Goal: Information Seeking & Learning: Learn about a topic

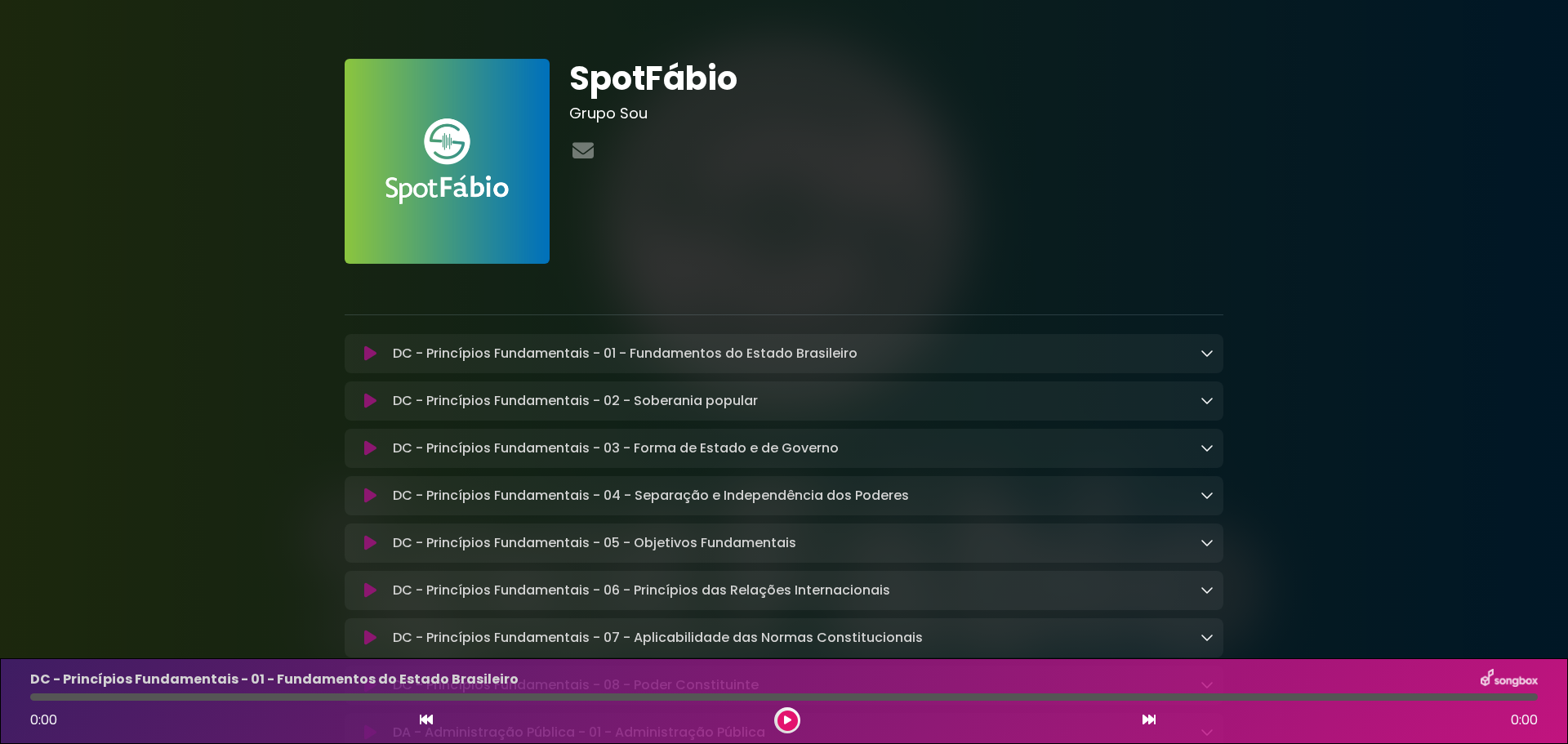
click at [816, 208] on div "SpotFábio Grupo Sou" at bounding box center [897, 161] width 674 height 205
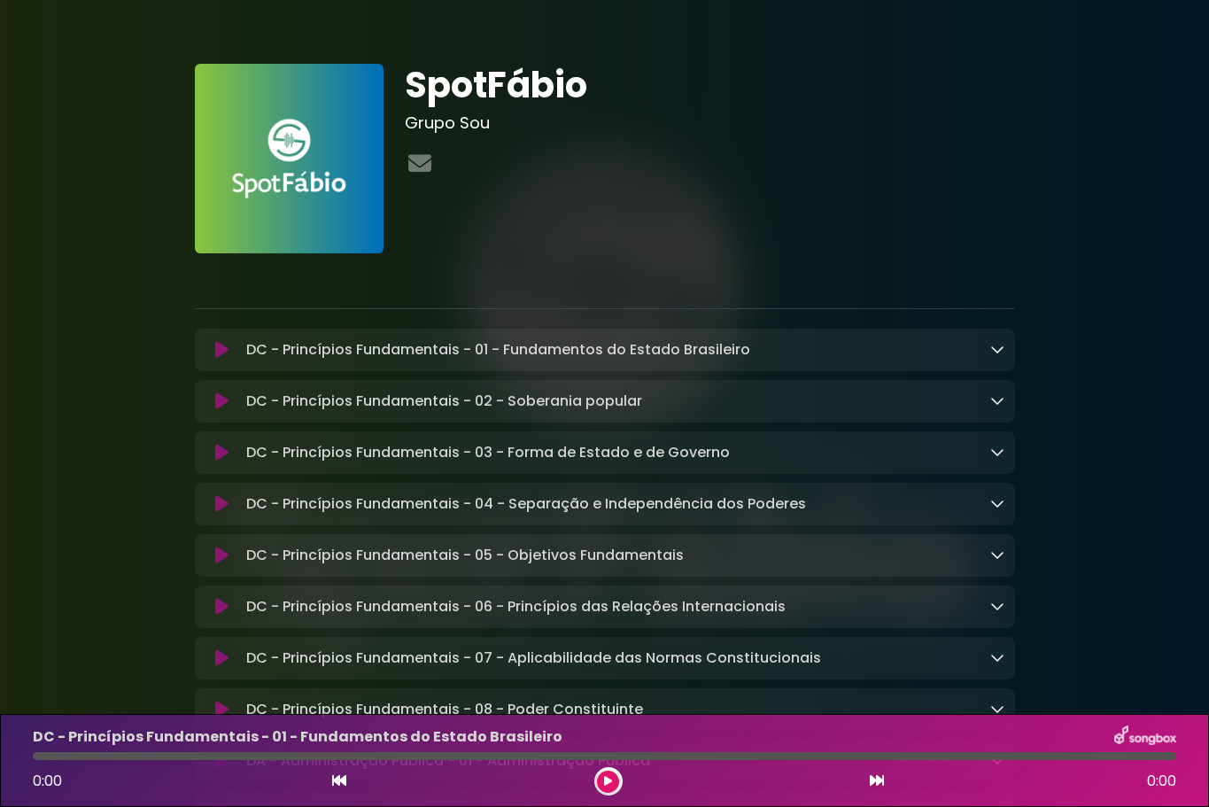
click at [607, 790] on button at bounding box center [608, 781] width 22 height 22
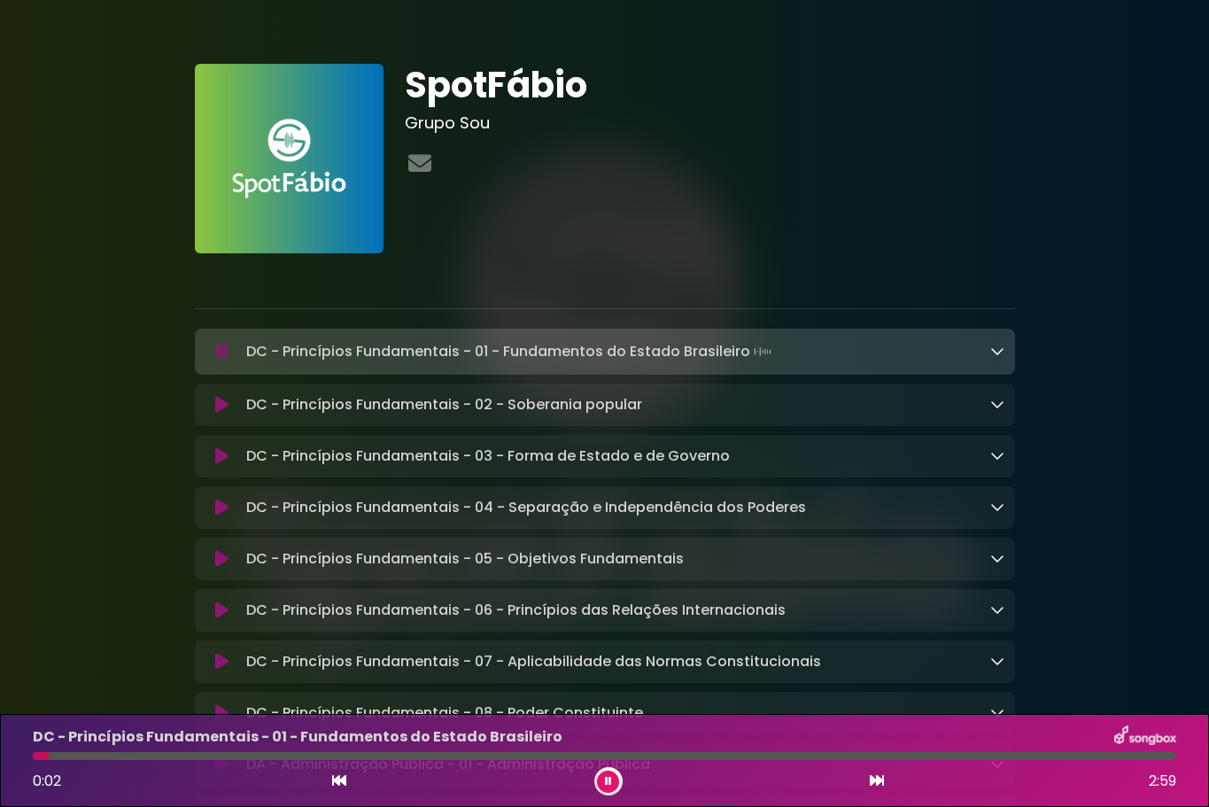
click at [1209, 806] on html "× SpotFábio Grupo Sou" at bounding box center [604, 403] width 1209 height 807
click at [608, 779] on icon at bounding box center [608, 781] width 7 height 11
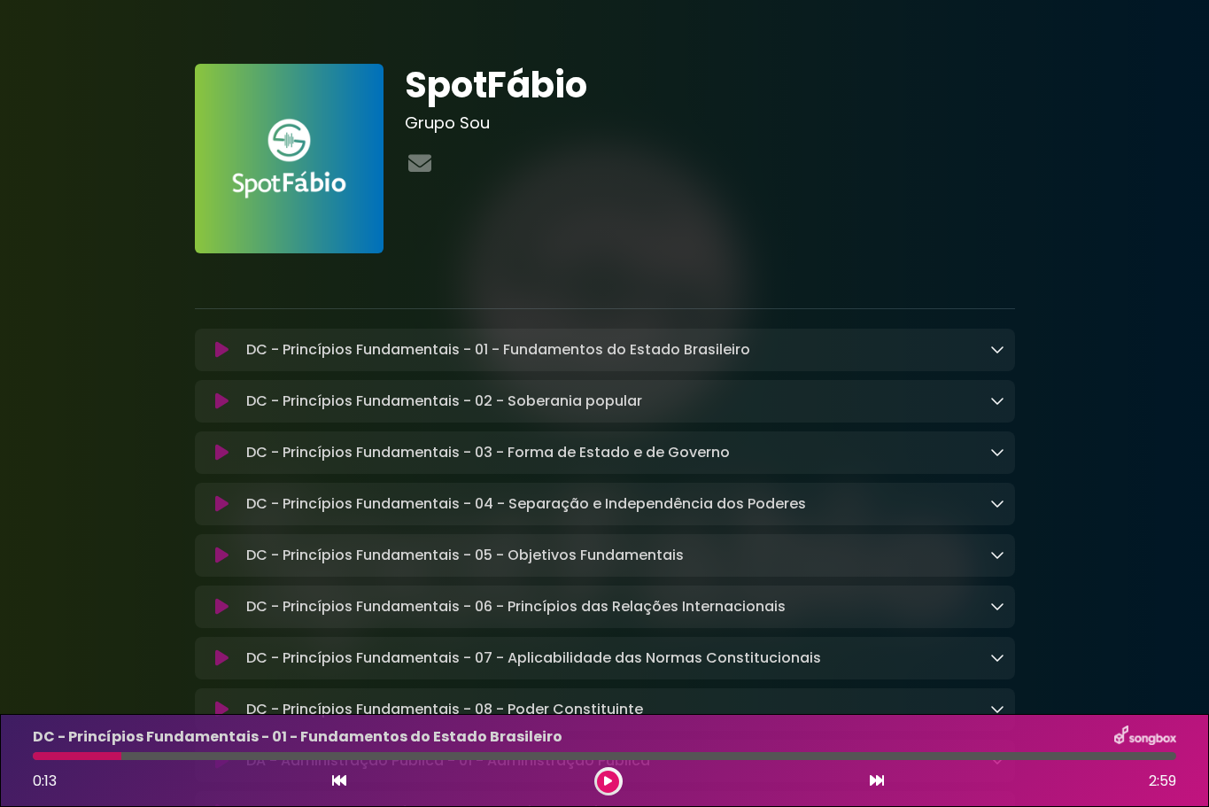
click at [220, 403] on icon at bounding box center [221, 401] width 13 height 18
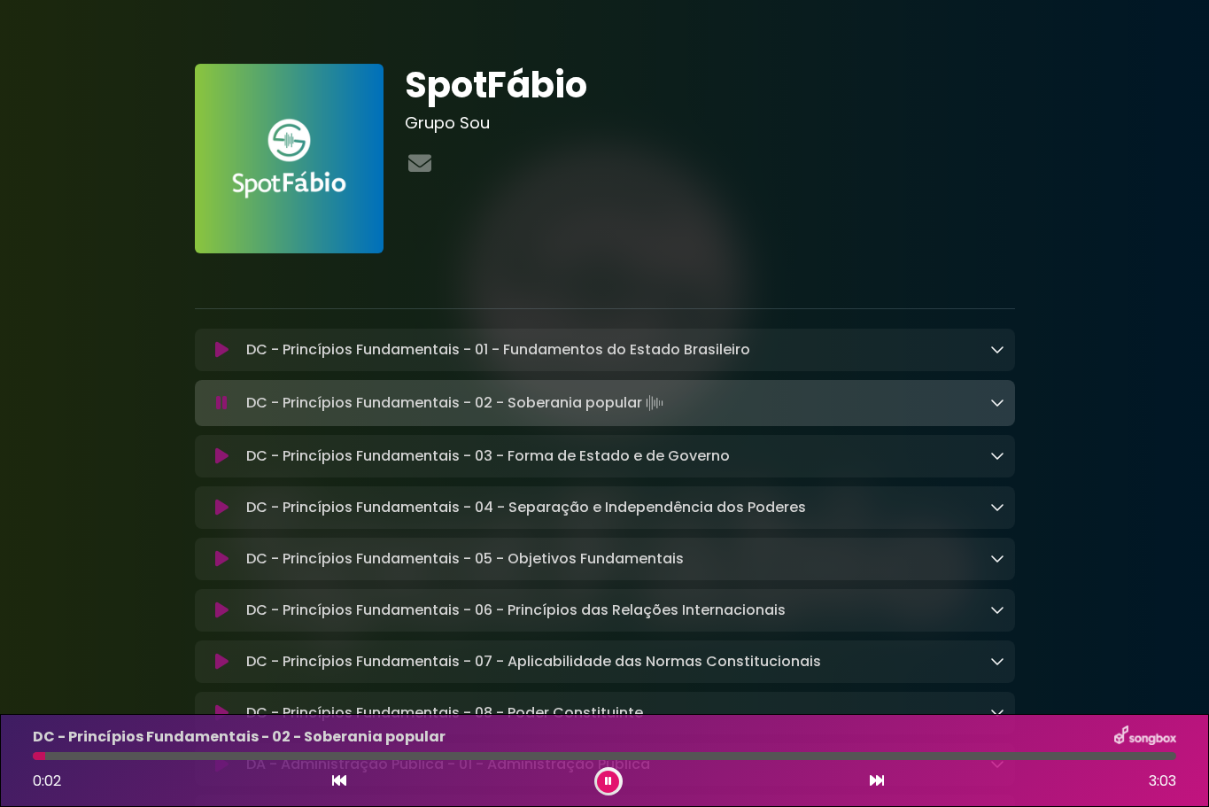
click at [602, 782] on button at bounding box center [608, 781] width 22 height 22
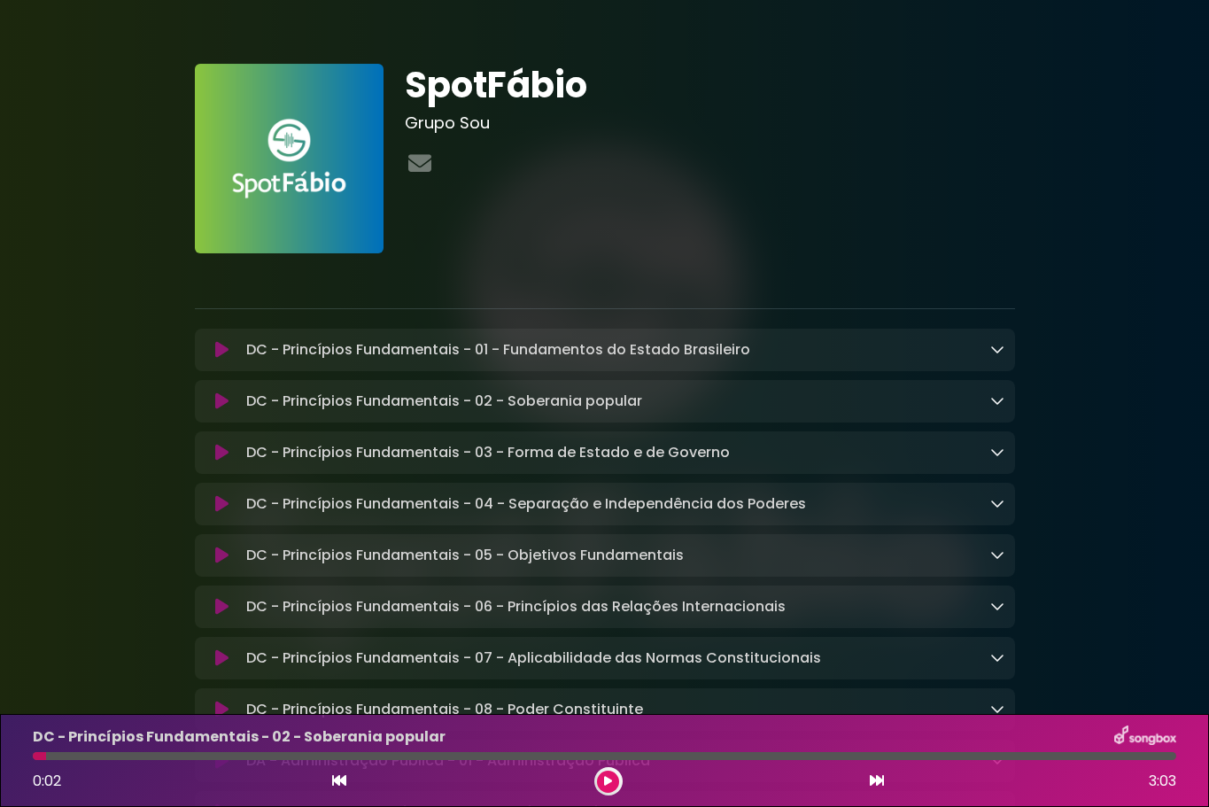
click at [689, 168] on div at bounding box center [710, 164] width 610 height 35
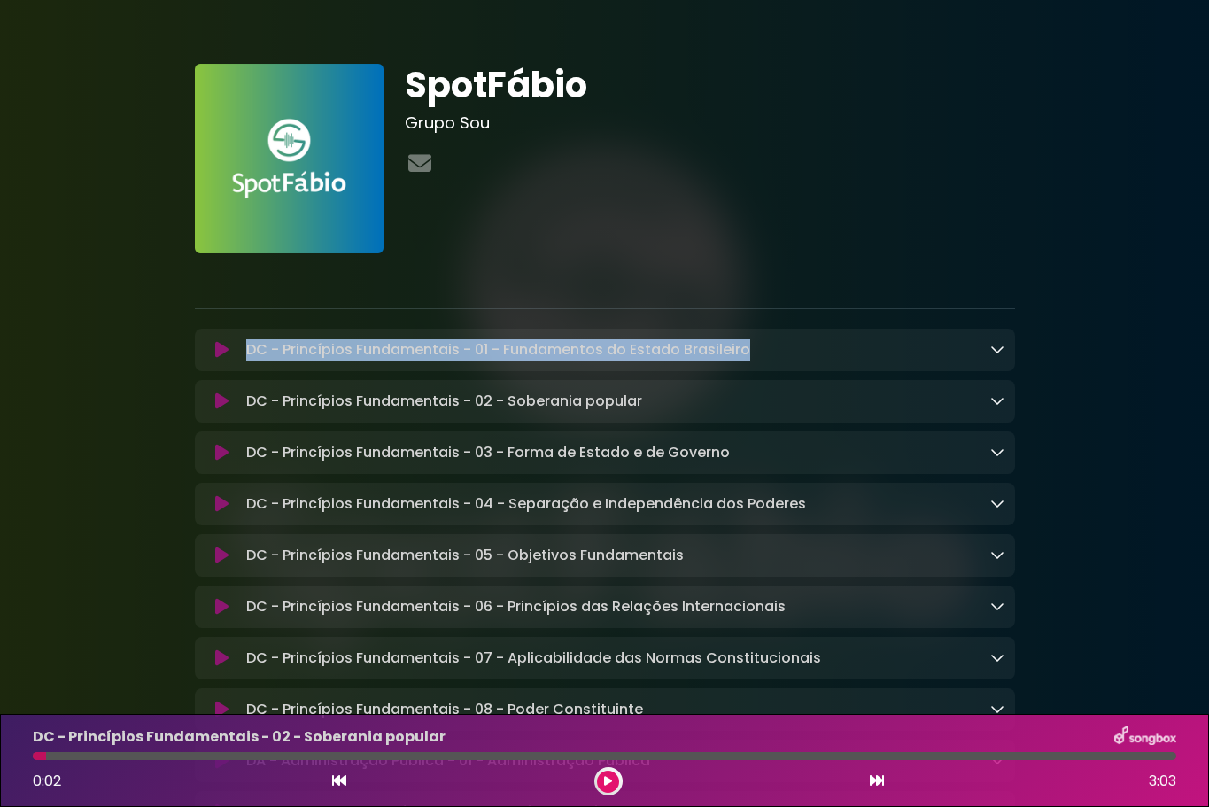
drag, startPoint x: 760, startPoint y: 347, endPoint x: 248, endPoint y: 348, distance: 511.9
click at [248, 348] on div "DC - Princípios Fundamentais - 01 - Fundamentos do Estado Brasileiro Loading Tr…" at bounding box center [621, 349] width 765 height 21
copy p "DC - Princípios Fundamentais - 01 - Fundamentos do Estado Brasileiro"
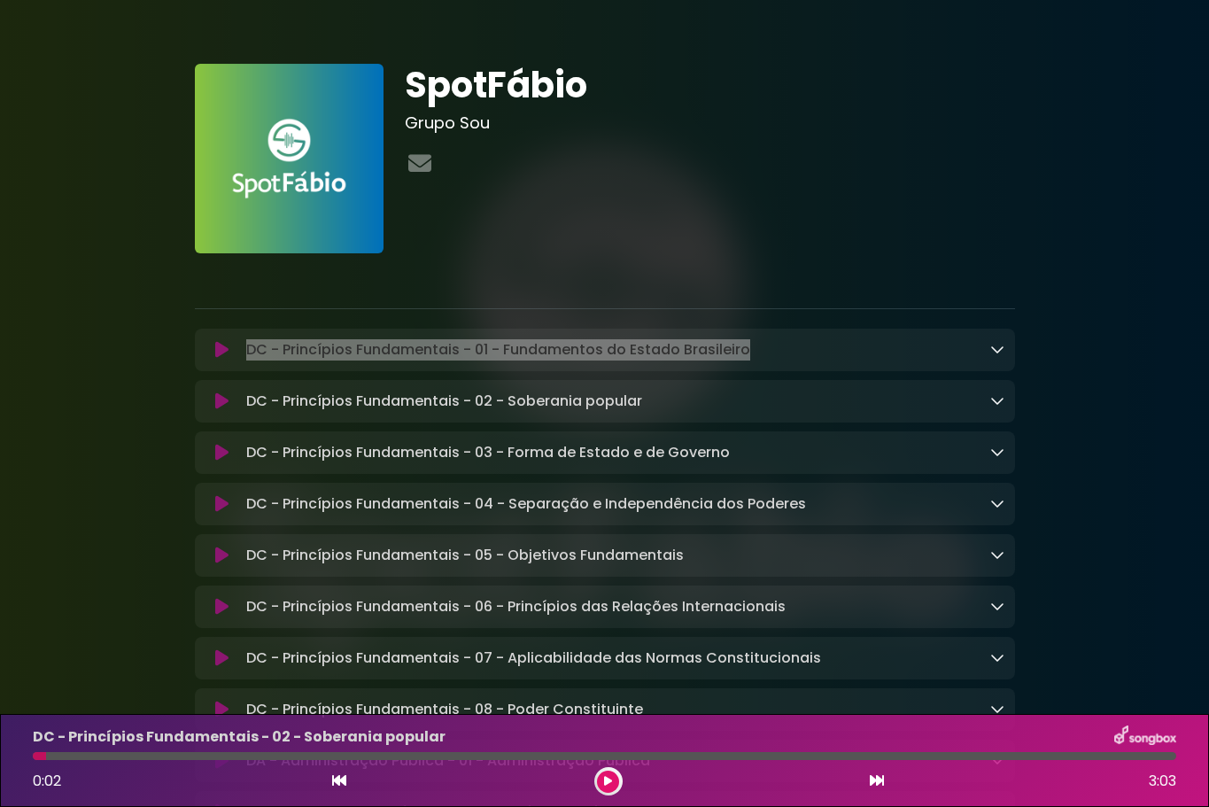
scroll to position [177, 0]
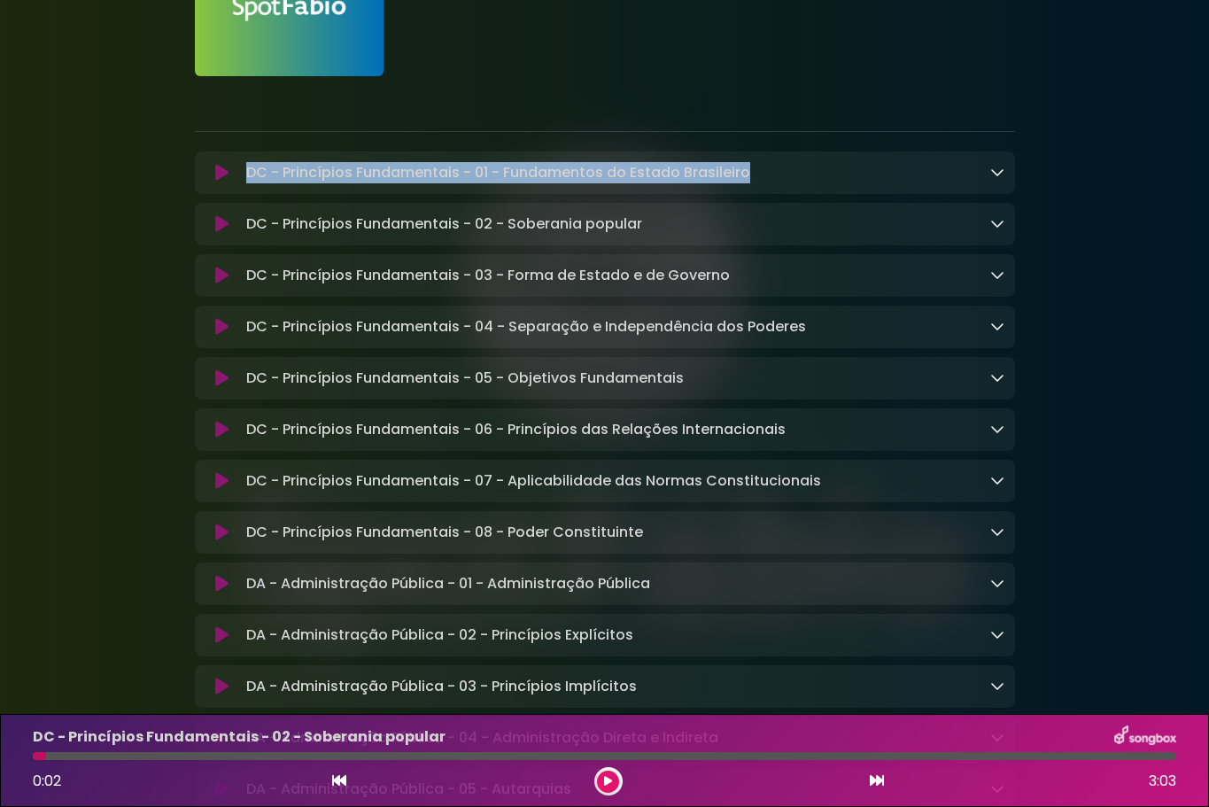
click at [221, 279] on icon at bounding box center [221, 276] width 13 height 18
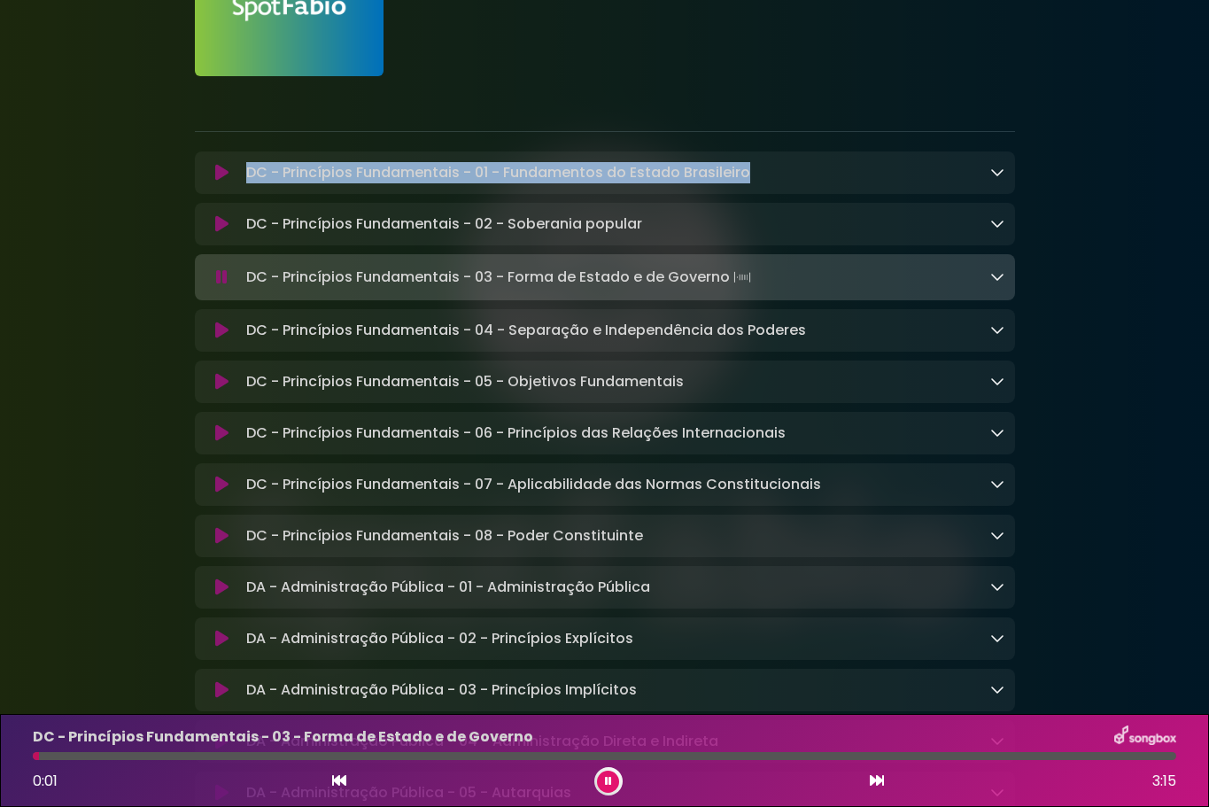
click at [221, 279] on icon at bounding box center [222, 277] width 12 height 18
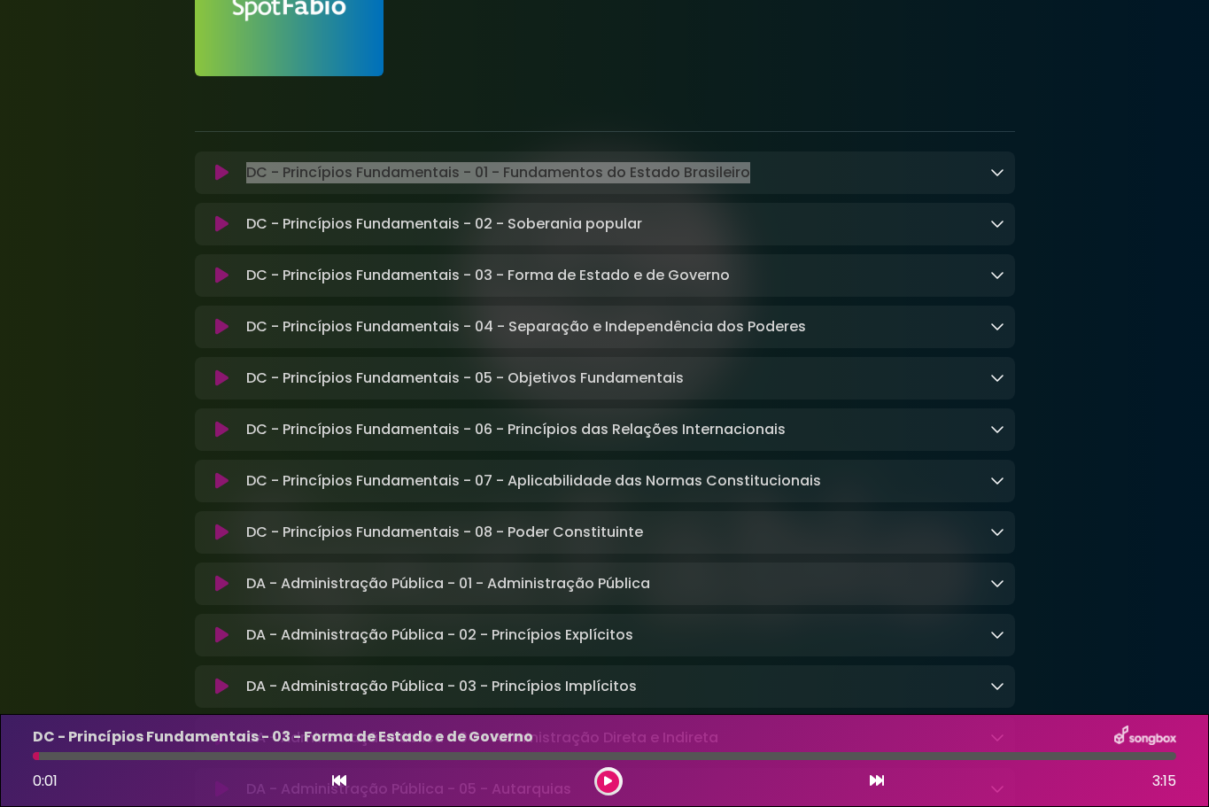
click at [225, 231] on icon at bounding box center [221, 224] width 13 height 18
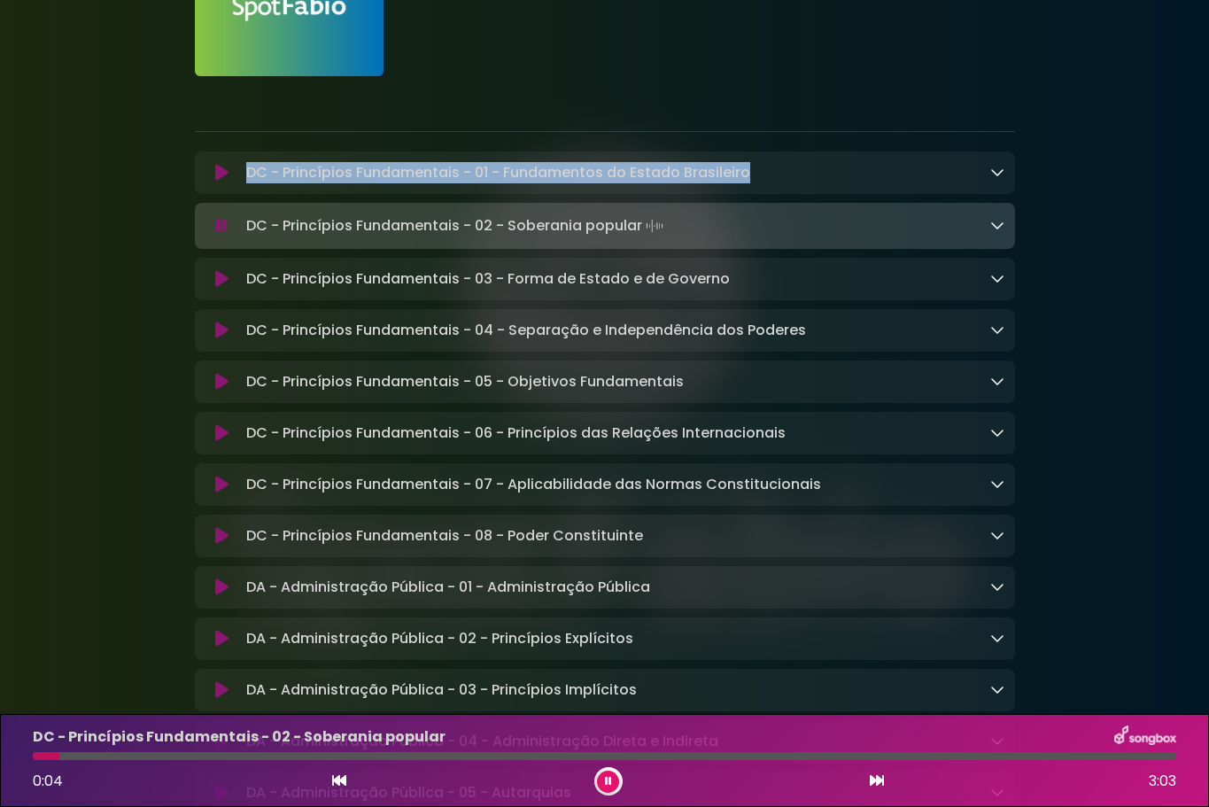
click at [221, 226] on icon at bounding box center [222, 226] width 12 height 18
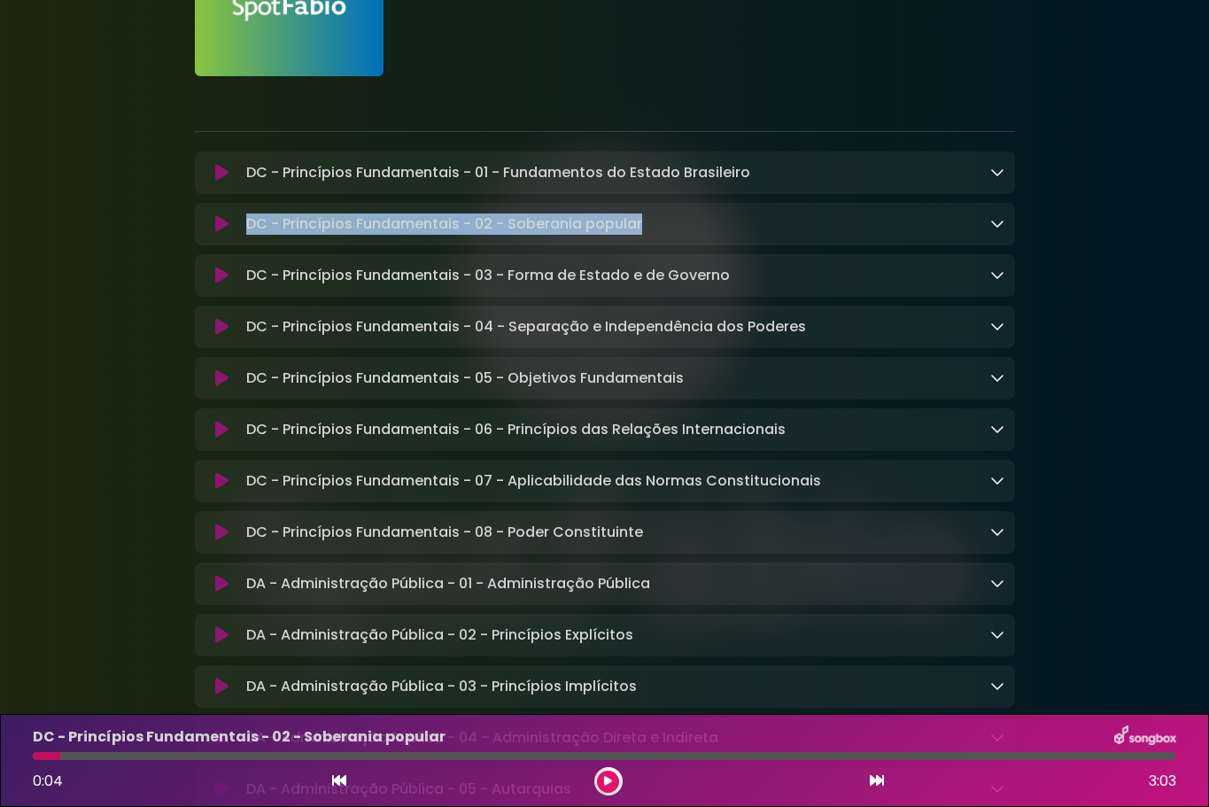
drag, startPoint x: 641, startPoint y: 226, endPoint x: 247, endPoint y: 237, distance: 394.3
click at [247, 237] on div "DC - Princípios Fundamentais - 02 - Soberania popular Loading Track..." at bounding box center [605, 224] width 820 height 43
copy p "DC - Princípios Fundamentais - 02 - Soberania popular"
click at [216, 280] on icon at bounding box center [221, 276] width 13 height 18
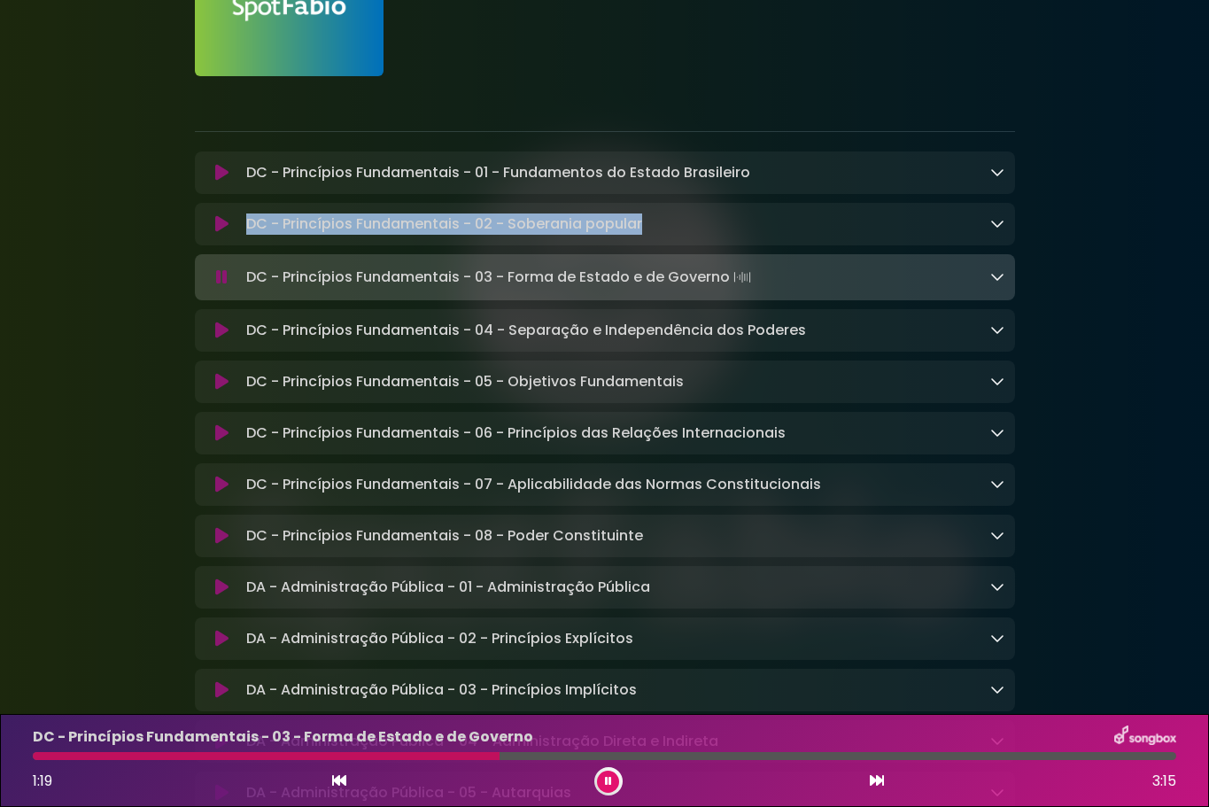
click at [609, 776] on icon at bounding box center [608, 781] width 7 height 11
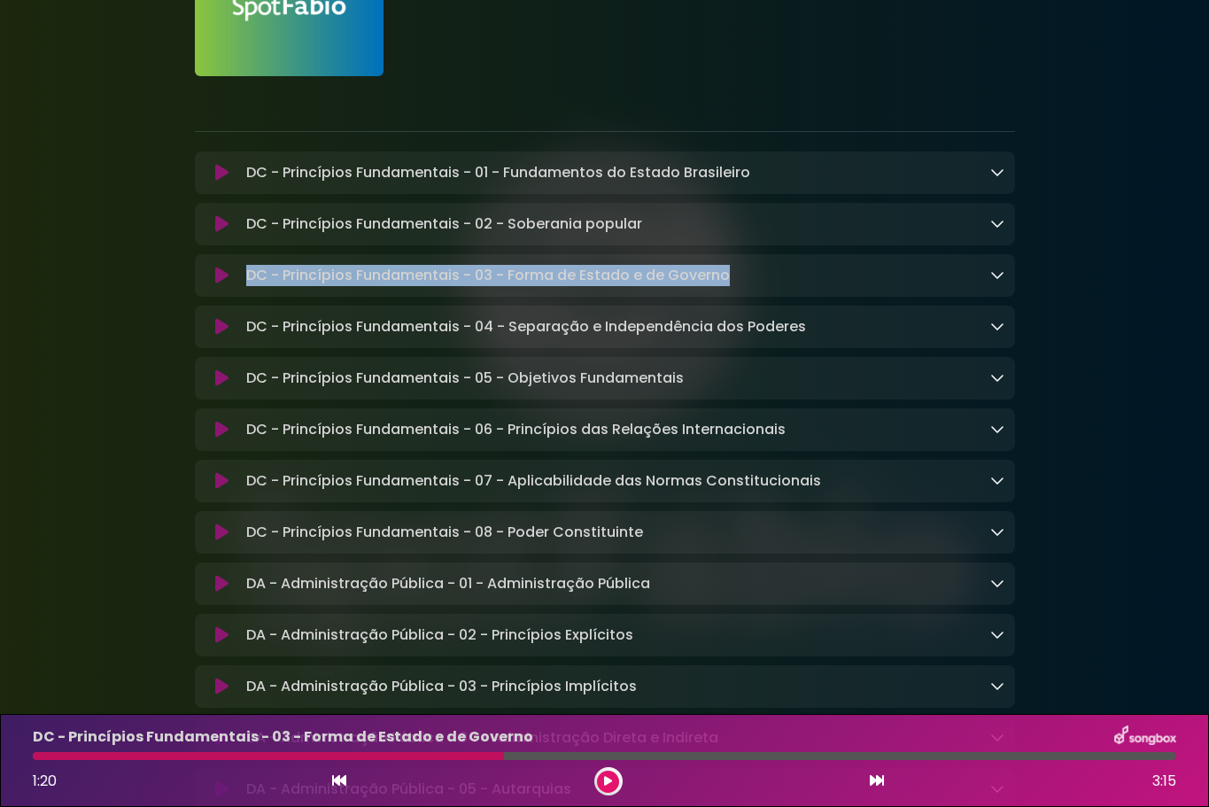
drag, startPoint x: 733, startPoint y: 275, endPoint x: 249, endPoint y: 275, distance: 484.4
click at [249, 275] on div "DC - Princípios Fundamentais - 03 - Forma de Estado e de Governo Loading Track.…" at bounding box center [621, 275] width 765 height 21
copy p "DC - Princípios Fundamentais - 03 - Forma de Estado e de Governo"
click at [223, 335] on icon at bounding box center [221, 327] width 13 height 18
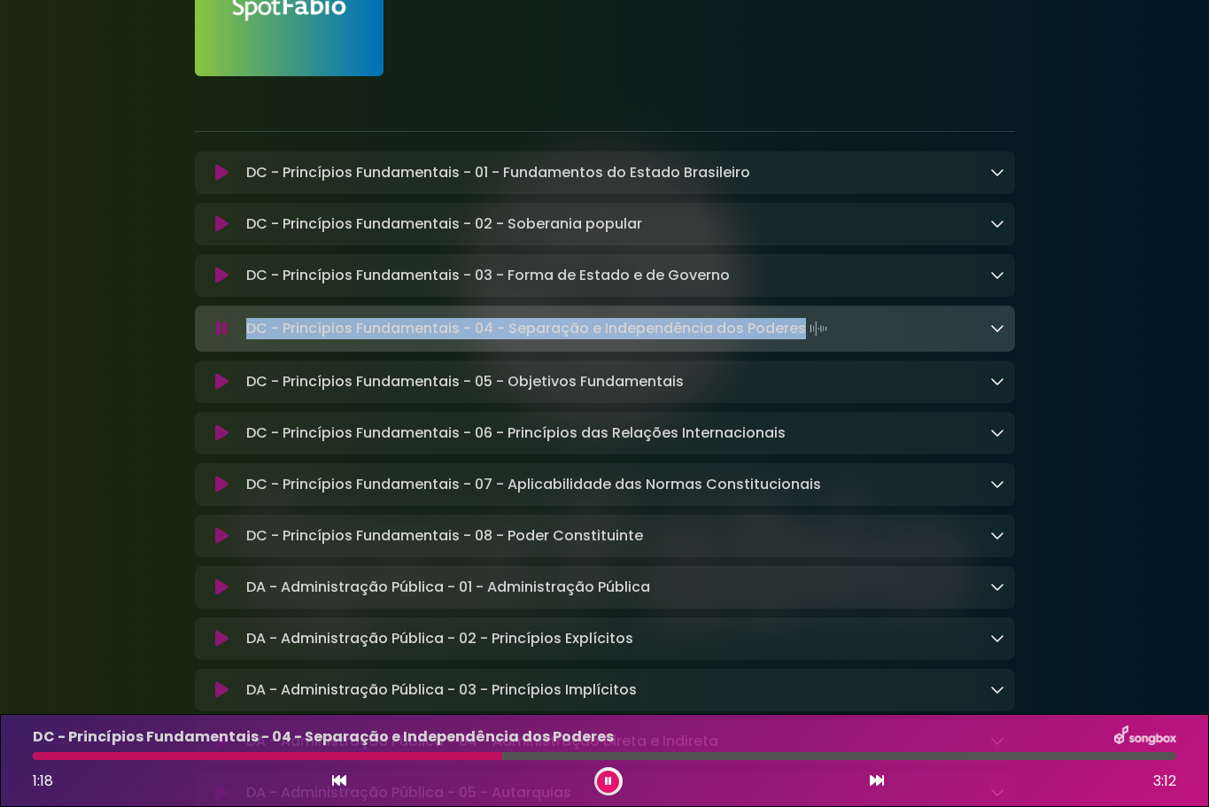
drag, startPoint x: 801, startPoint y: 331, endPoint x: 245, endPoint y: 334, distance: 555.3
click at [246, 334] on p "DC - Princípios Fundamentais - 04 - Separação e Independência dos Poderes Loadi…" at bounding box center [538, 328] width 584 height 25
copy p "DC - Princípios Fundamentais - 04 - Separação e Independência dos Poderes"
click at [615, 780] on button at bounding box center [608, 781] width 22 height 22
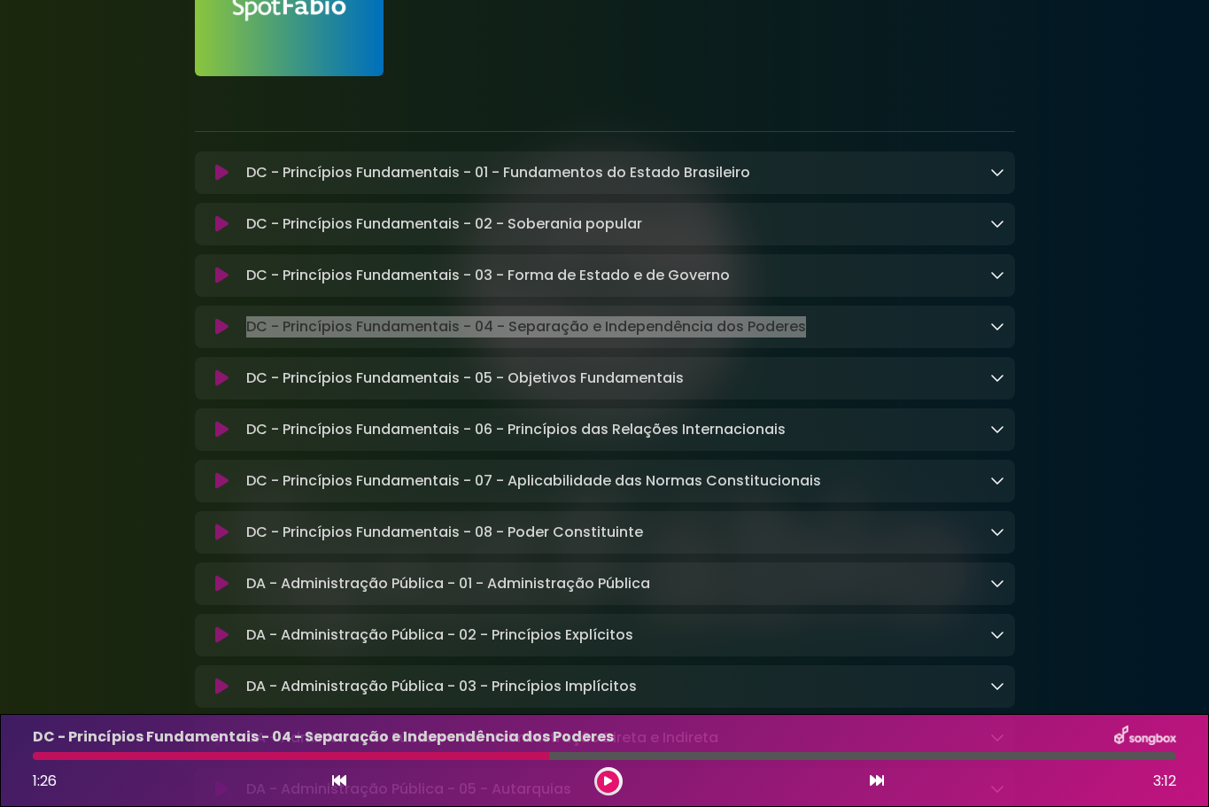
click at [224, 385] on icon at bounding box center [221, 378] width 13 height 18
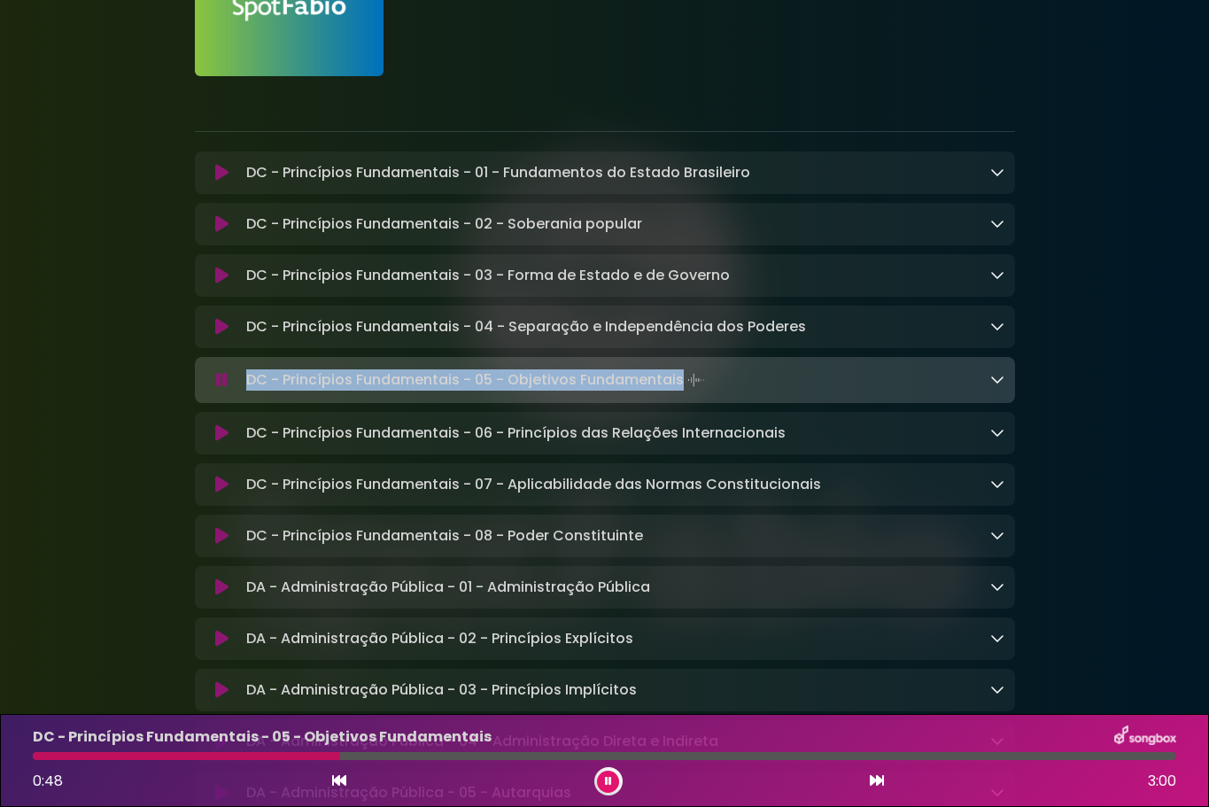
drag, startPoint x: 681, startPoint y: 377, endPoint x: 248, endPoint y: 379, distance: 433.1
click at [248, 379] on p "DC - Princípios Fundamentais - 05 - Objetivos Fundamentais Loading Track..." at bounding box center [477, 380] width 462 height 25
copy p "DC - Princípios Fundamentais - 05 - Objetivos Fundamentais"
click at [605, 773] on button at bounding box center [608, 781] width 22 height 22
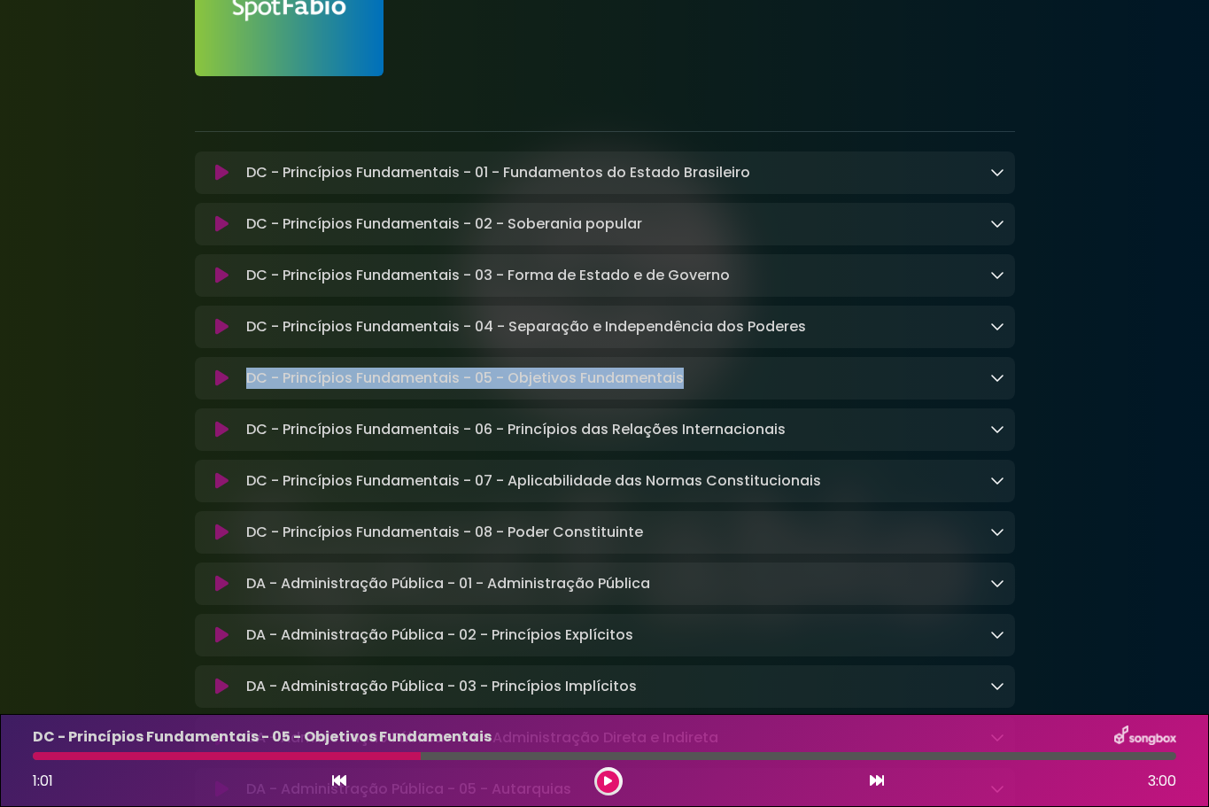
click at [223, 437] on icon at bounding box center [221, 430] width 13 height 18
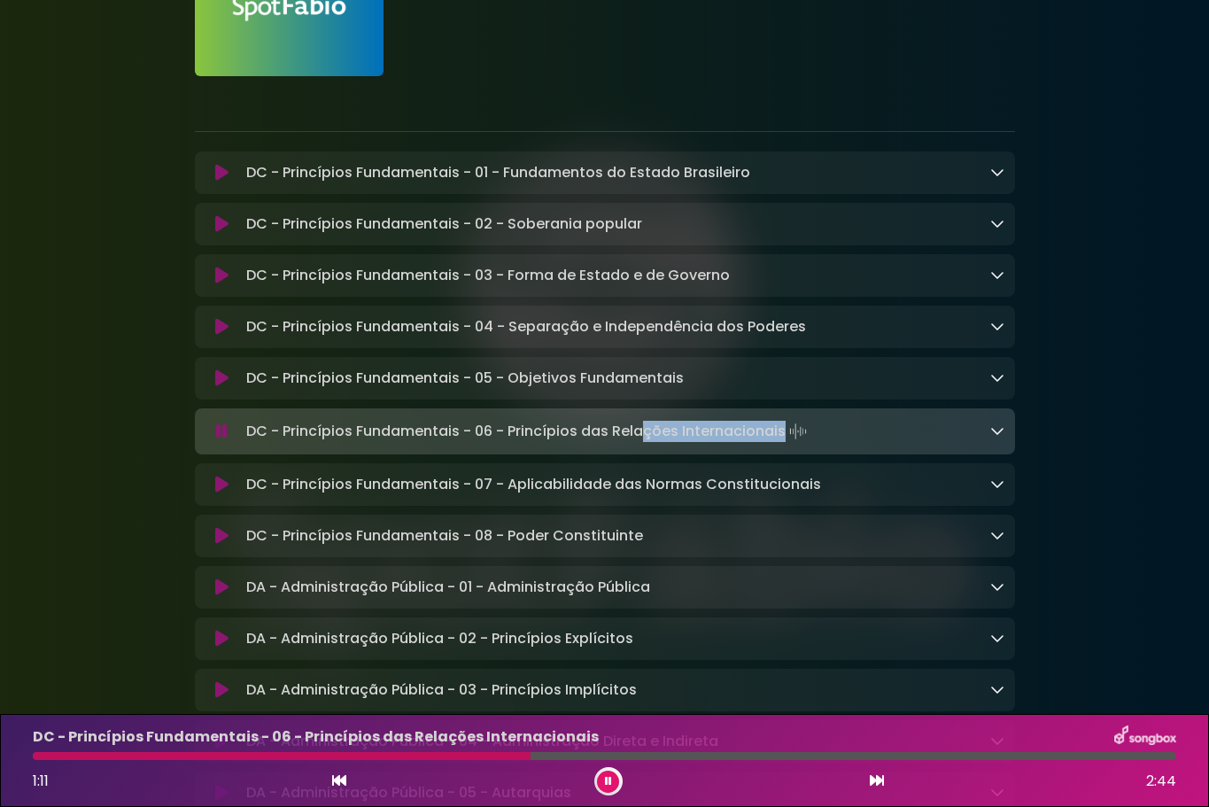
drag, startPoint x: 643, startPoint y: 446, endPoint x: 681, endPoint y: 441, distance: 38.4
click at [643, 444] on p "DC - Princípios Fundamentais - 06 - Princípios das Relações Internacionais Load…" at bounding box center [528, 431] width 564 height 25
click at [776, 437] on p "DC - Princípios Fundamentais - 06 - Princípios das Relações Internacionais Load…" at bounding box center [528, 431] width 564 height 25
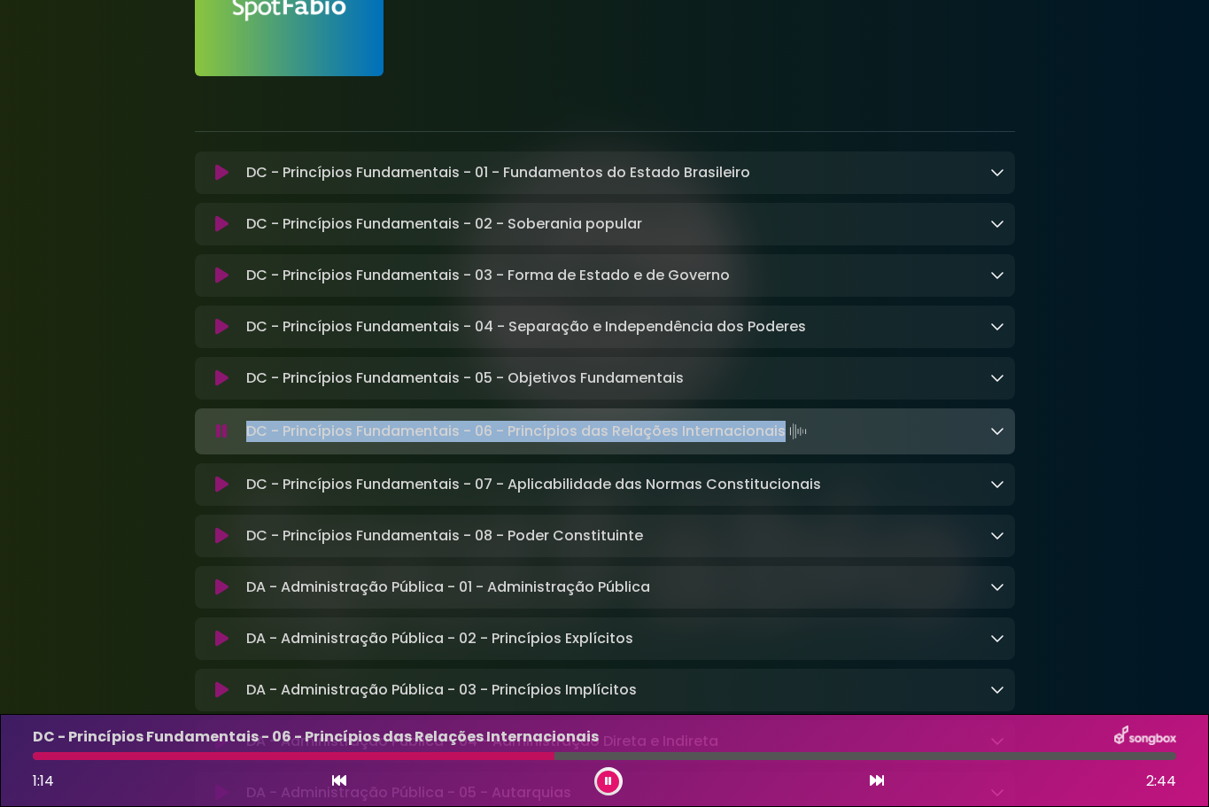
drag, startPoint x: 781, startPoint y: 436, endPoint x: 247, endPoint y: 437, distance: 534.0
click at [247, 437] on p "DC - Princípios Fundamentais - 06 - Princípios das Relações Internacionais Load…" at bounding box center [528, 431] width 564 height 25
copy p "DC - Princípios Fundamentais - 06 - Princípios das Relações Internacionais"
click at [220, 492] on icon at bounding box center [221, 485] width 13 height 18
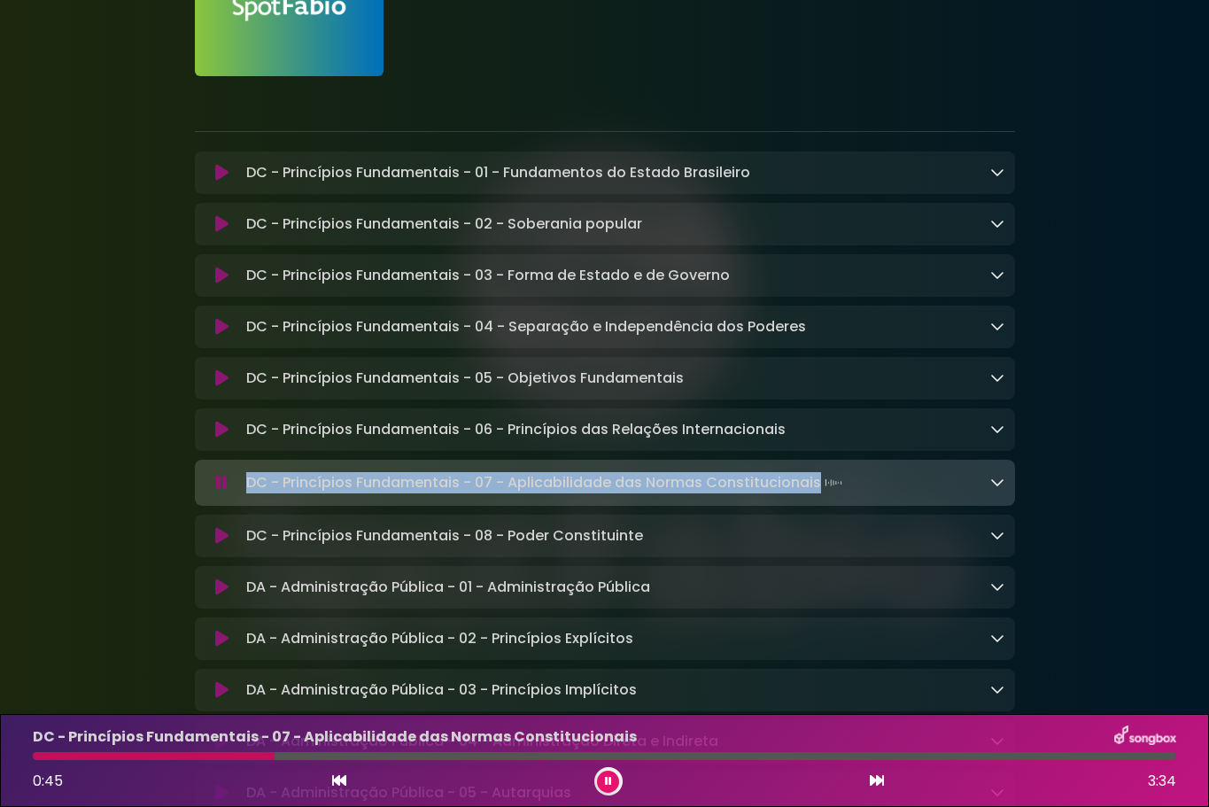
drag, startPoint x: 815, startPoint y: 485, endPoint x: 245, endPoint y: 474, distance: 569.6
click at [245, 474] on div "DC - Princípios Fundamentais - 07 - Aplicabilidade das Normas Constitucionais L…" at bounding box center [605, 483] width 820 height 46
copy p "DC - Princípios Fundamentais - 07 - Aplicabilidade das Normas Constitucionais"
click at [609, 781] on icon at bounding box center [608, 781] width 7 height 11
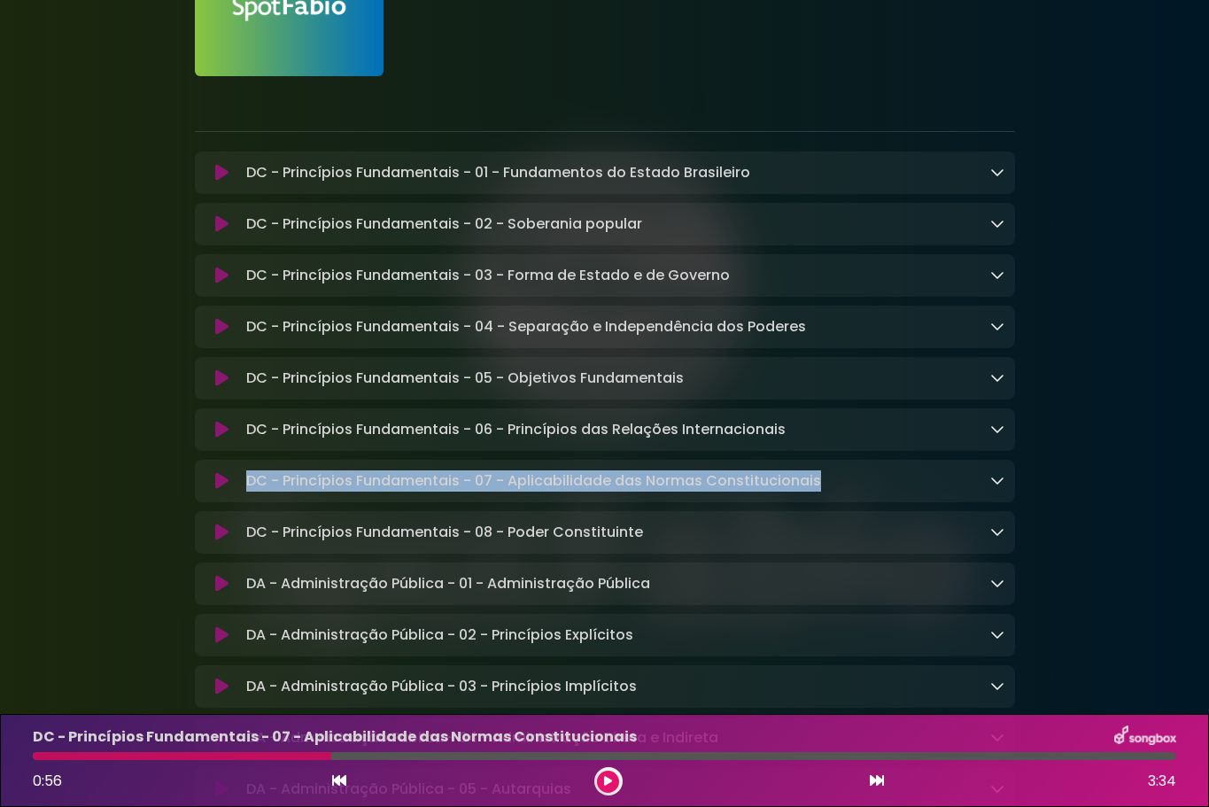
click at [226, 541] on icon at bounding box center [221, 532] width 13 height 18
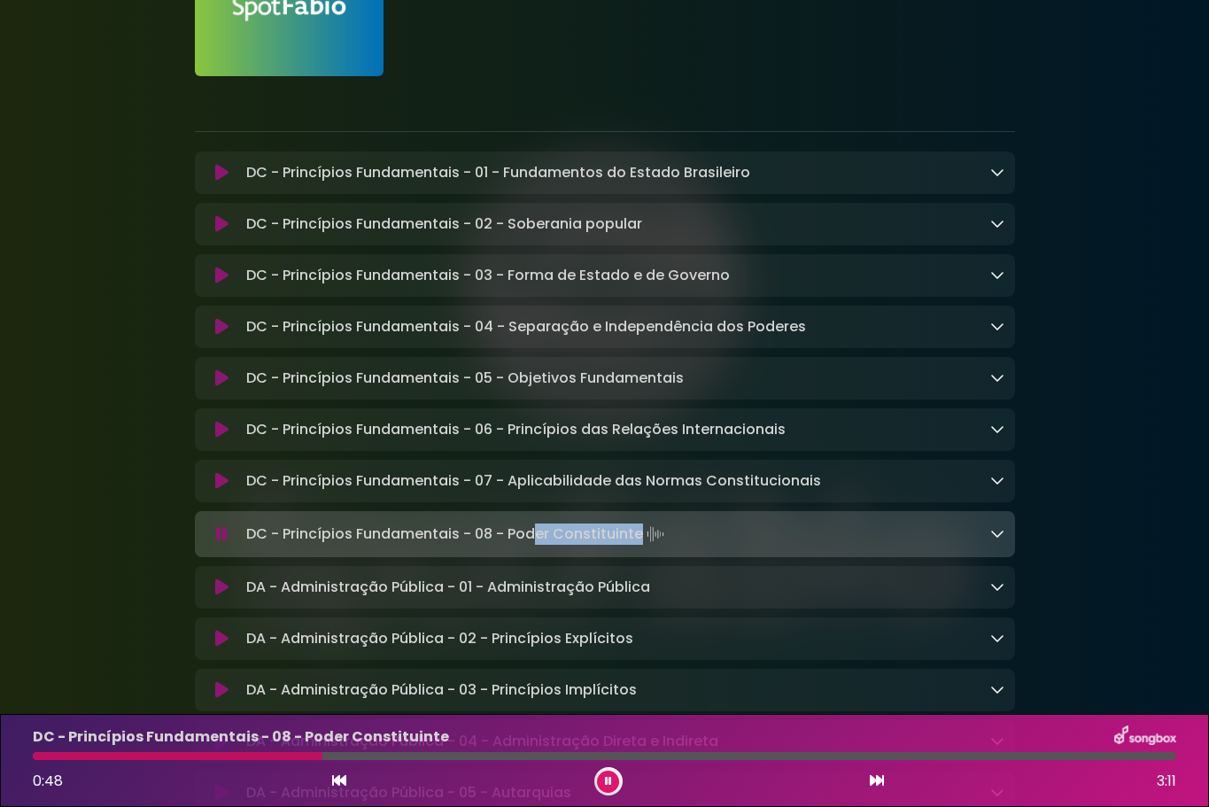
drag, startPoint x: 639, startPoint y: 543, endPoint x: 546, endPoint y: 544, distance: 93.0
click at [538, 546] on p "DC - Princípios Fundamentais - 08 - Poder Constituinte Loading Track..." at bounding box center [457, 534] width 422 height 25
click at [571, 537] on p "DC - Princípios Fundamentais - 08 - Poder Constituinte Loading Track..." at bounding box center [457, 534] width 422 height 25
drag, startPoint x: 639, startPoint y: 541, endPoint x: 251, endPoint y: 534, distance: 388.8
click at [251, 534] on p "DC - Princípios Fundamentais - 08 - Poder Constituinte Loading Track..." at bounding box center [457, 534] width 422 height 25
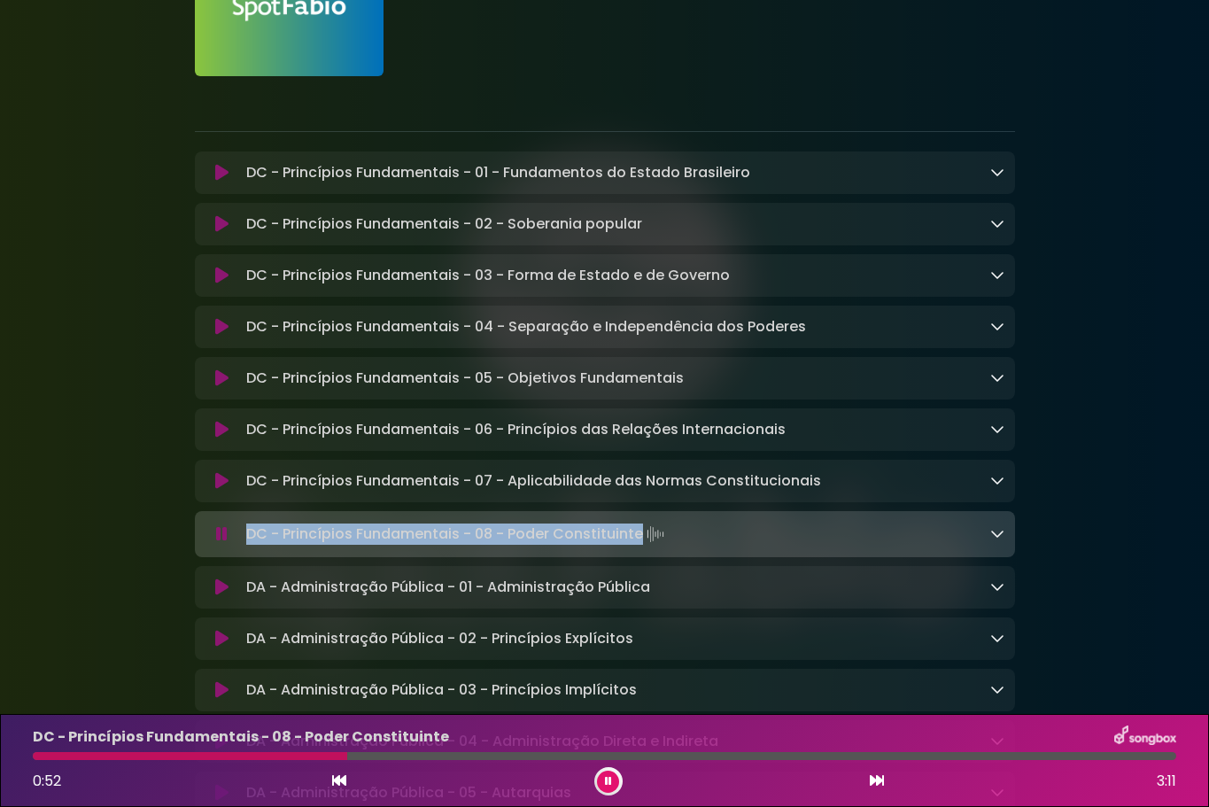
copy p "DC - Princípios Fundamentais - 08 - Poder Constituinte"
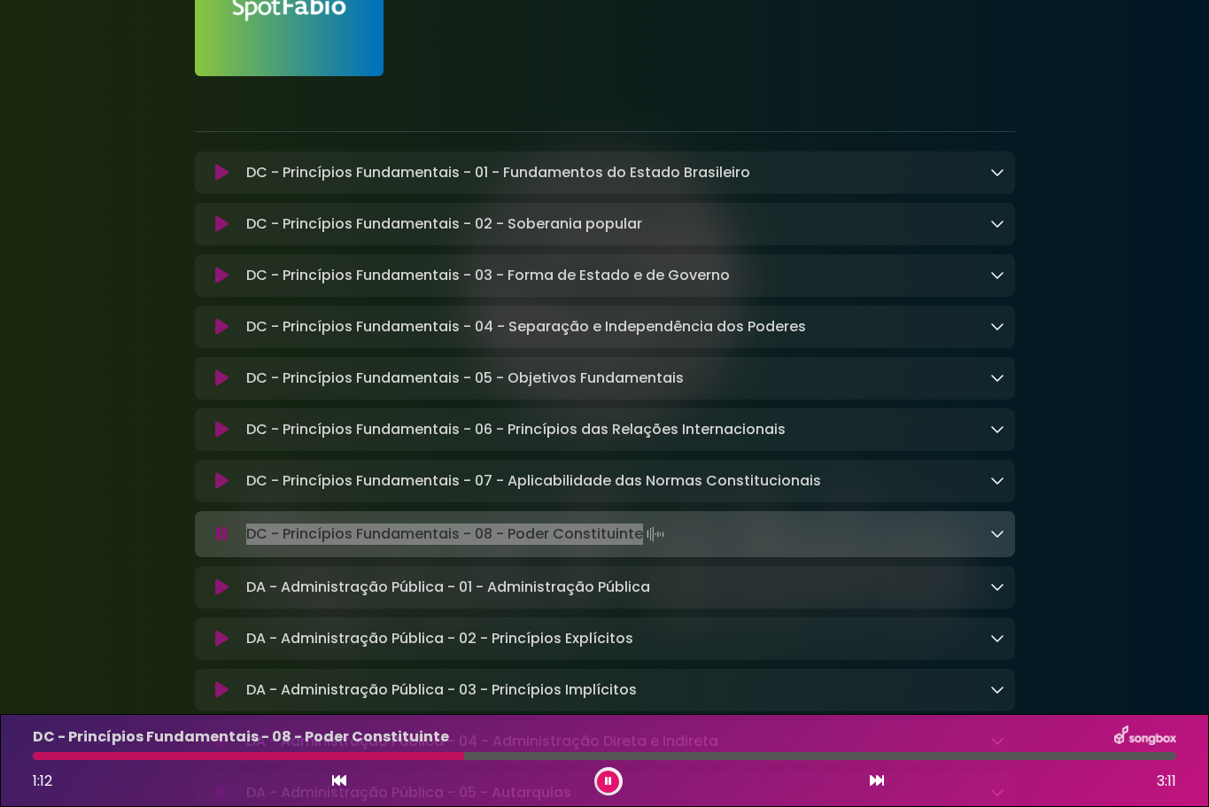
scroll to position [443, 0]
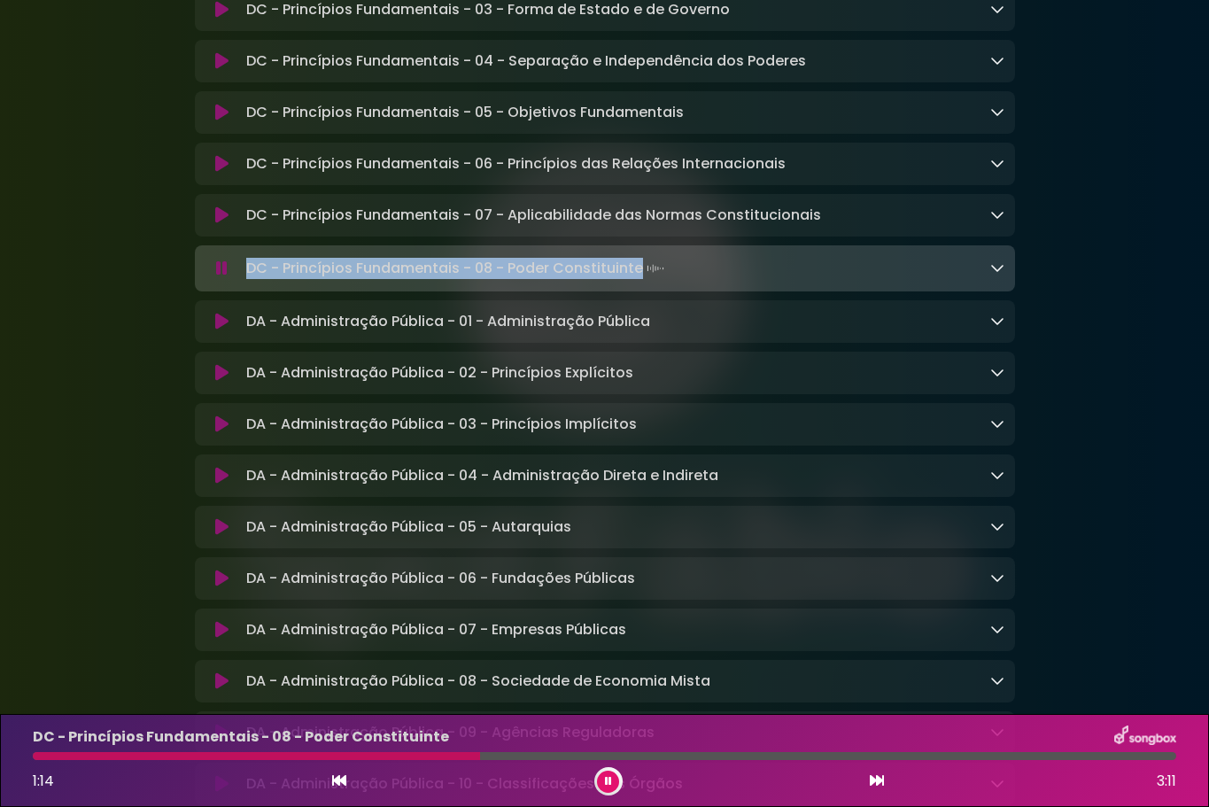
click at [218, 329] on icon at bounding box center [221, 322] width 13 height 18
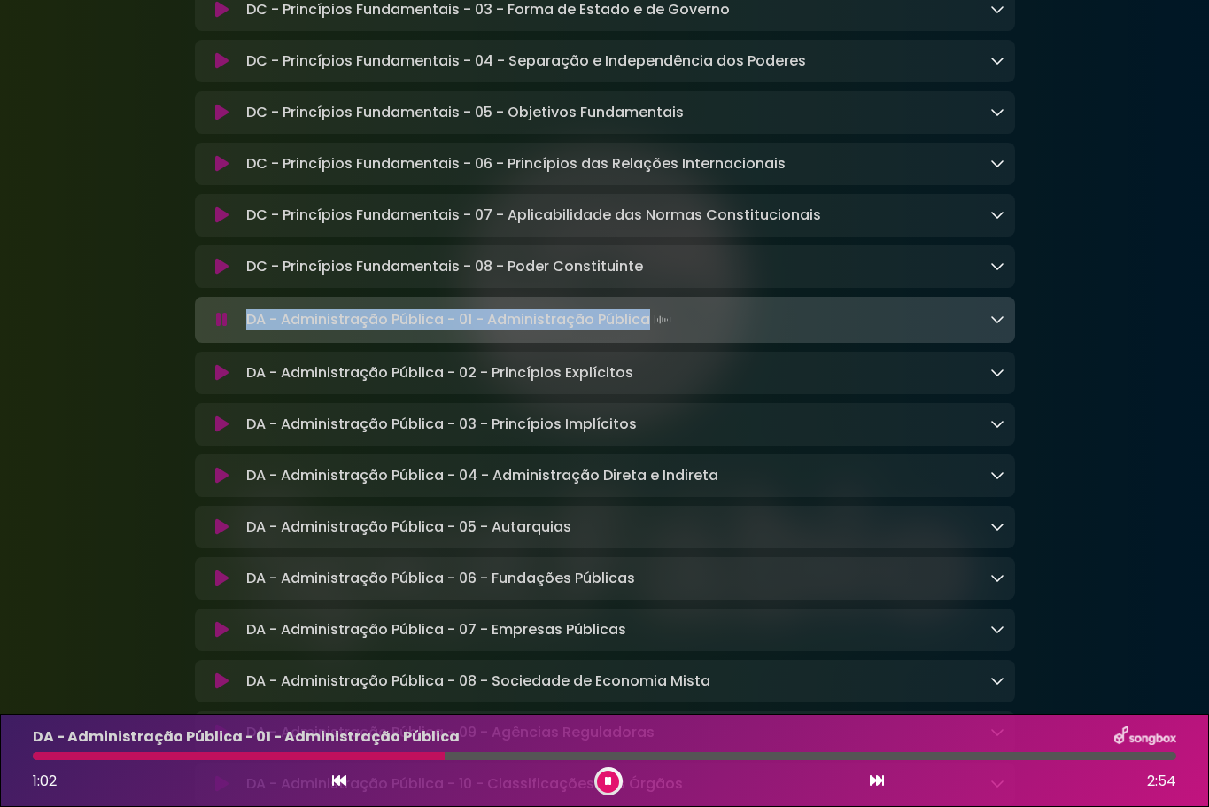
drag, startPoint x: 649, startPoint y: 324, endPoint x: 247, endPoint y: 313, distance: 402.2
click at [247, 313] on div "DA - Administração Pública - 01 - Administração Pública Loading Track..." at bounding box center [605, 320] width 820 height 46
copy p "DA - Administração Pública - 01 - Administração Pública"
click at [214, 381] on button at bounding box center [222, 373] width 34 height 18
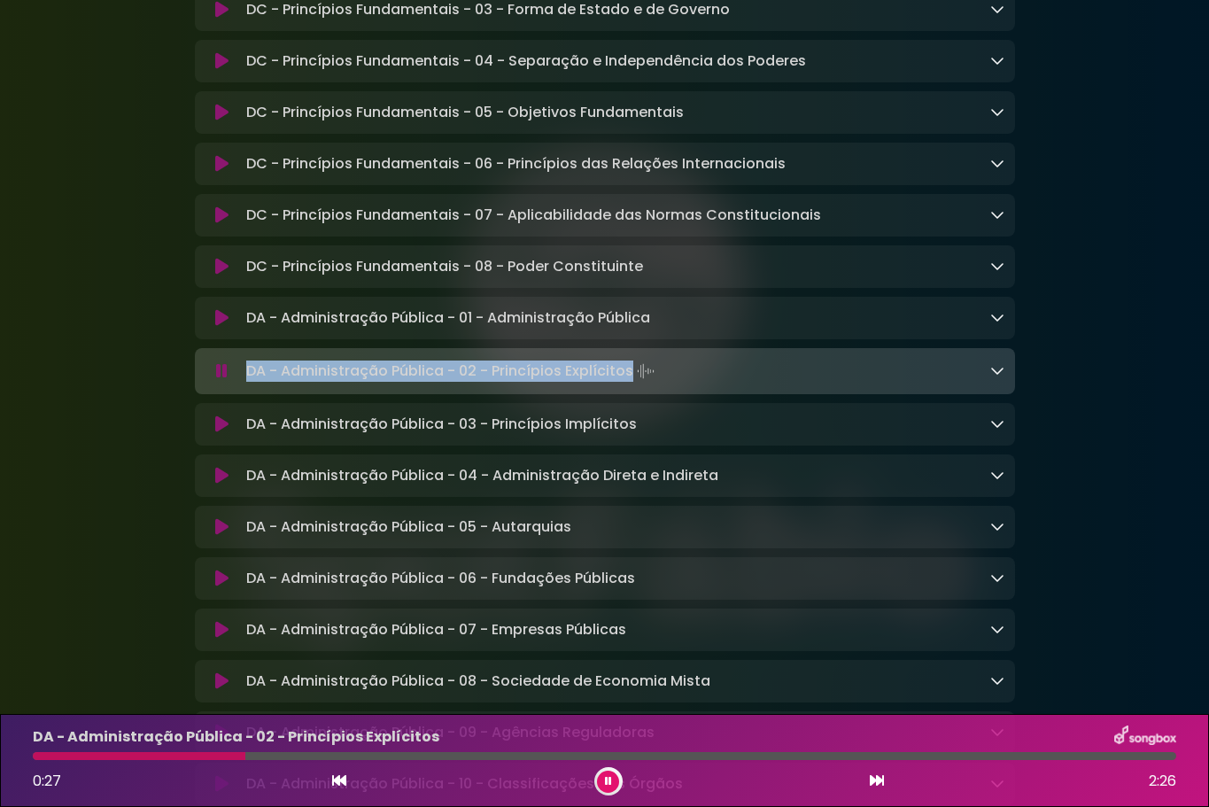
drag, startPoint x: 630, startPoint y: 380, endPoint x: 248, endPoint y: 380, distance: 381.7
click at [248, 380] on p "DA - Administração Pública - 02 - Princípios Explícitos Loading Track..." at bounding box center [452, 371] width 412 height 25
copy p "DA - Administração Pública - 02 - Princípios Explícitos"
click at [219, 433] on icon at bounding box center [221, 424] width 13 height 18
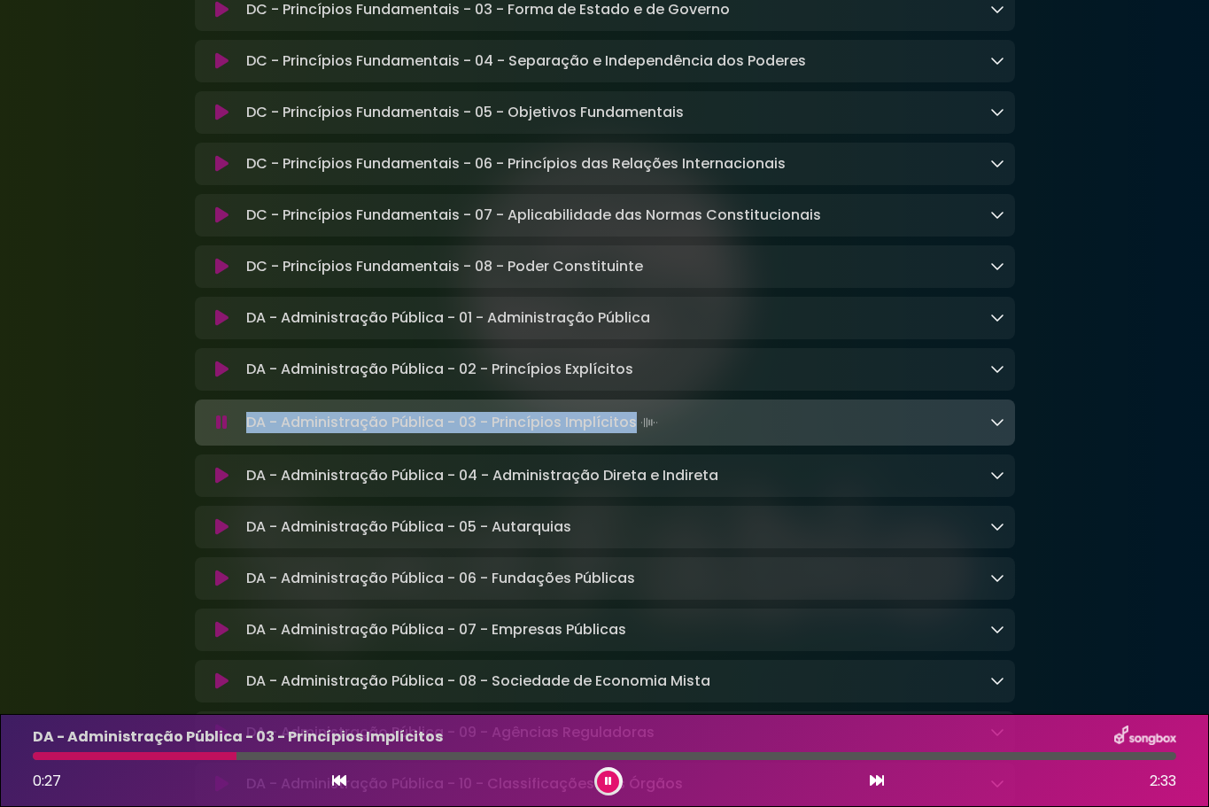
drag, startPoint x: 633, startPoint y: 431, endPoint x: 251, endPoint y: 437, distance: 382.6
click at [251, 435] on p "DA - Administração Pública - 03 - Princípios Implícitos Loading Track..." at bounding box center [453, 422] width 415 height 25
click at [216, 484] on icon at bounding box center [221, 476] width 13 height 18
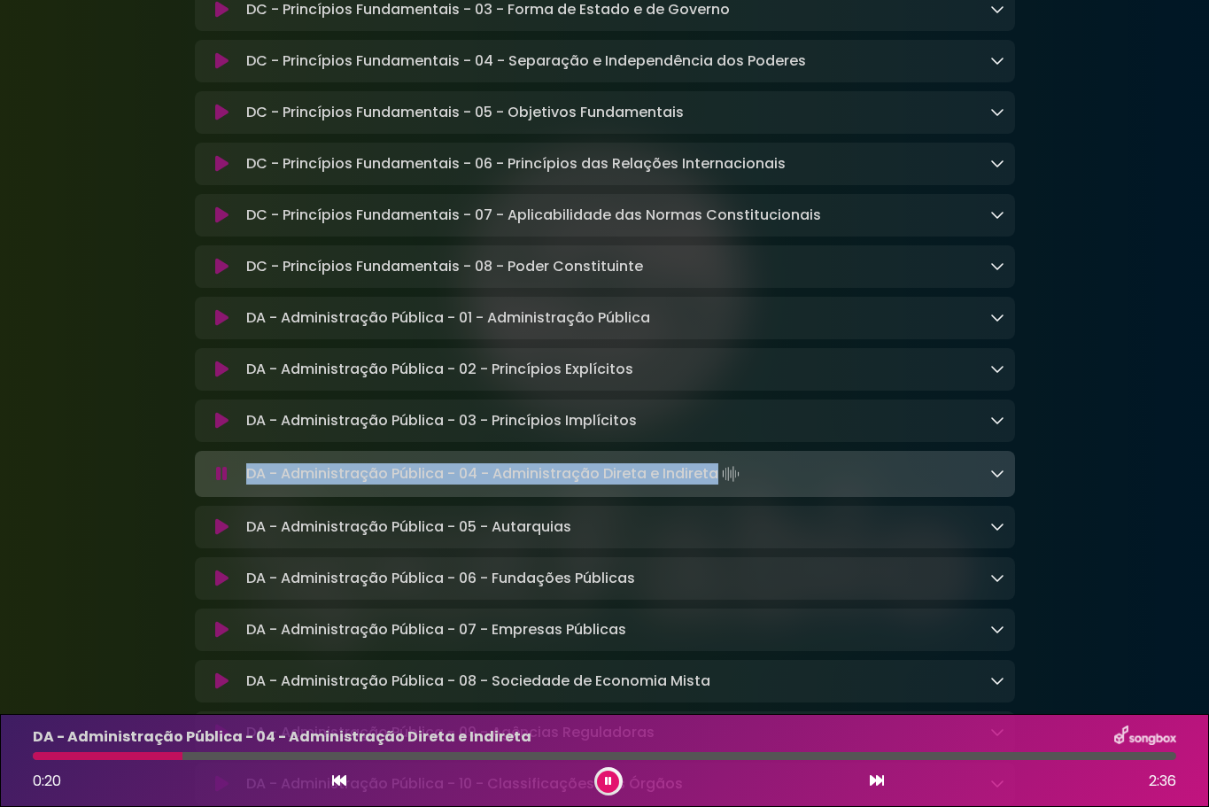
drag, startPoint x: 716, startPoint y: 481, endPoint x: 249, endPoint y: 478, distance: 466.7
click at [249, 478] on p "DA - Administração Pública - 04 - Administração Direta e Indireta Loading Track…" at bounding box center [494, 473] width 497 height 25
click at [218, 536] on icon at bounding box center [221, 527] width 13 height 18
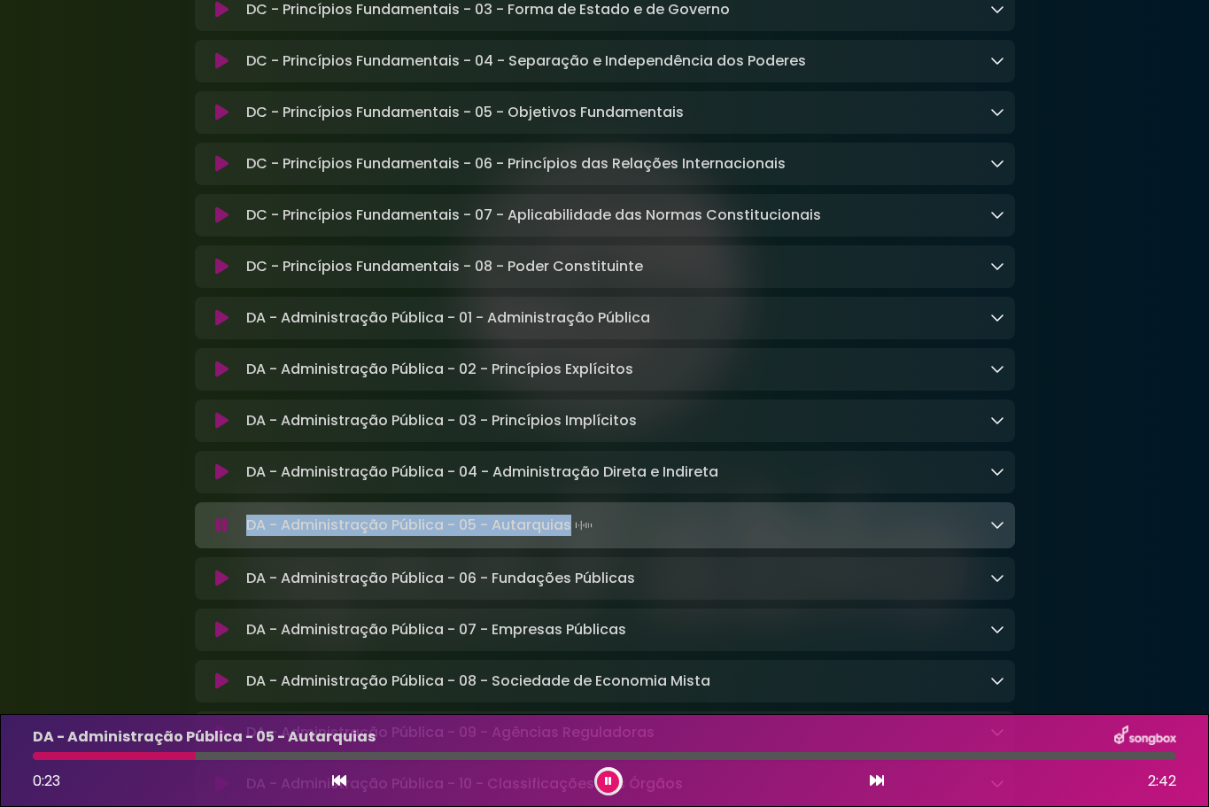
drag, startPoint x: 571, startPoint y: 532, endPoint x: 243, endPoint y: 533, distance: 328.6
click at [243, 533] on div "DA - Administração Pública - 05 - Autarquias Loading Track..." at bounding box center [621, 525] width 765 height 25
click at [213, 587] on button at bounding box center [222, 578] width 34 height 18
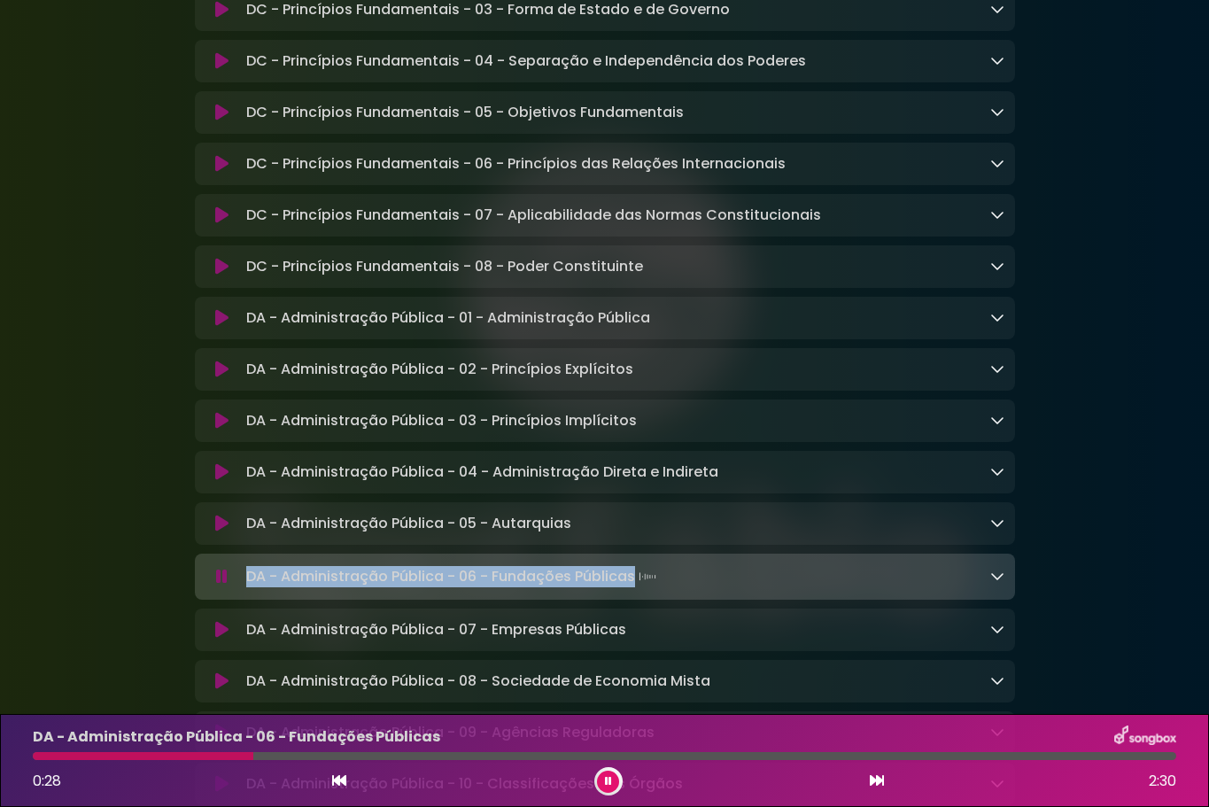
drag, startPoint x: 634, startPoint y: 586, endPoint x: 249, endPoint y: 584, distance: 385.2
click at [249, 584] on p "DA - Administração Pública - 06 - Fundações Públicas Loading Track..." at bounding box center [453, 576] width 414 height 25
click at [219, 639] on icon at bounding box center [221, 630] width 13 height 18
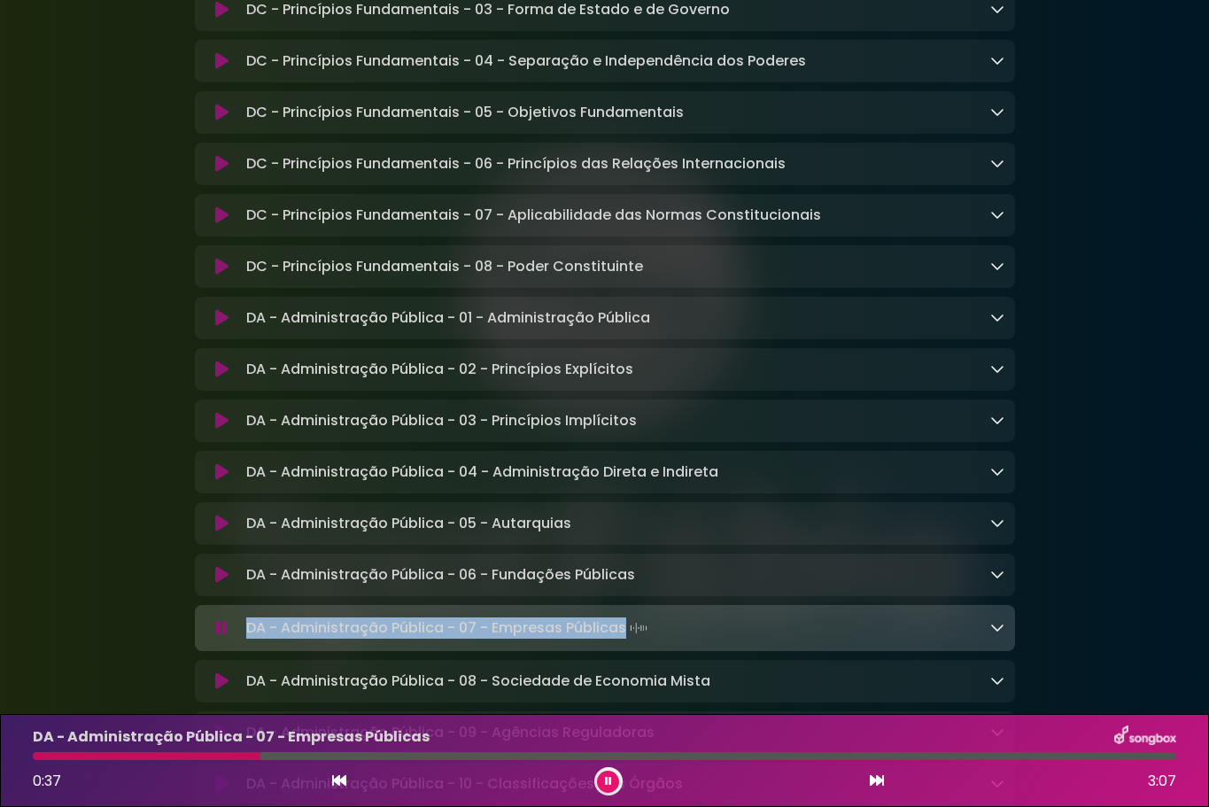
drag, startPoint x: 626, startPoint y: 642, endPoint x: 247, endPoint y: 635, distance: 379.1
click at [247, 635] on p "DA - Administração Pública - 07 - Empresas Públicas Loading Track..." at bounding box center [448, 627] width 405 height 25
click at [610, 772] on button at bounding box center [608, 781] width 22 height 22
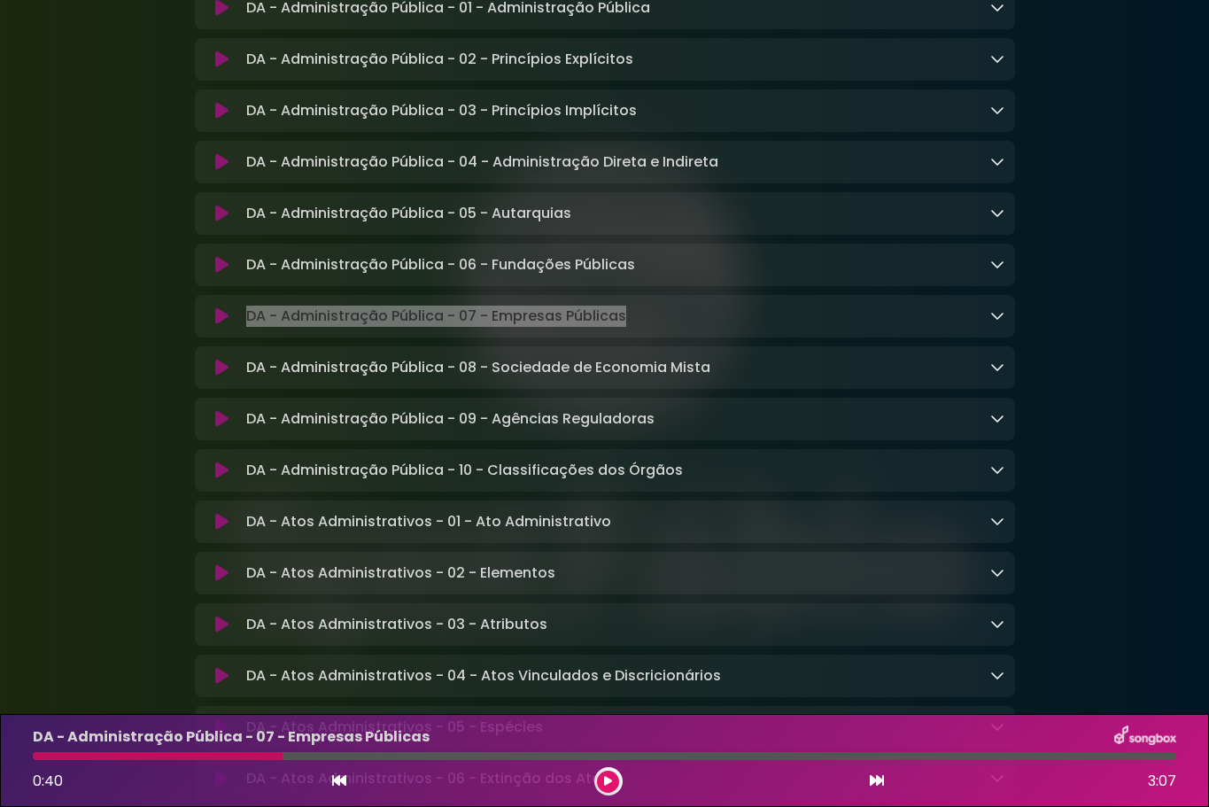
scroll to position [797, 0]
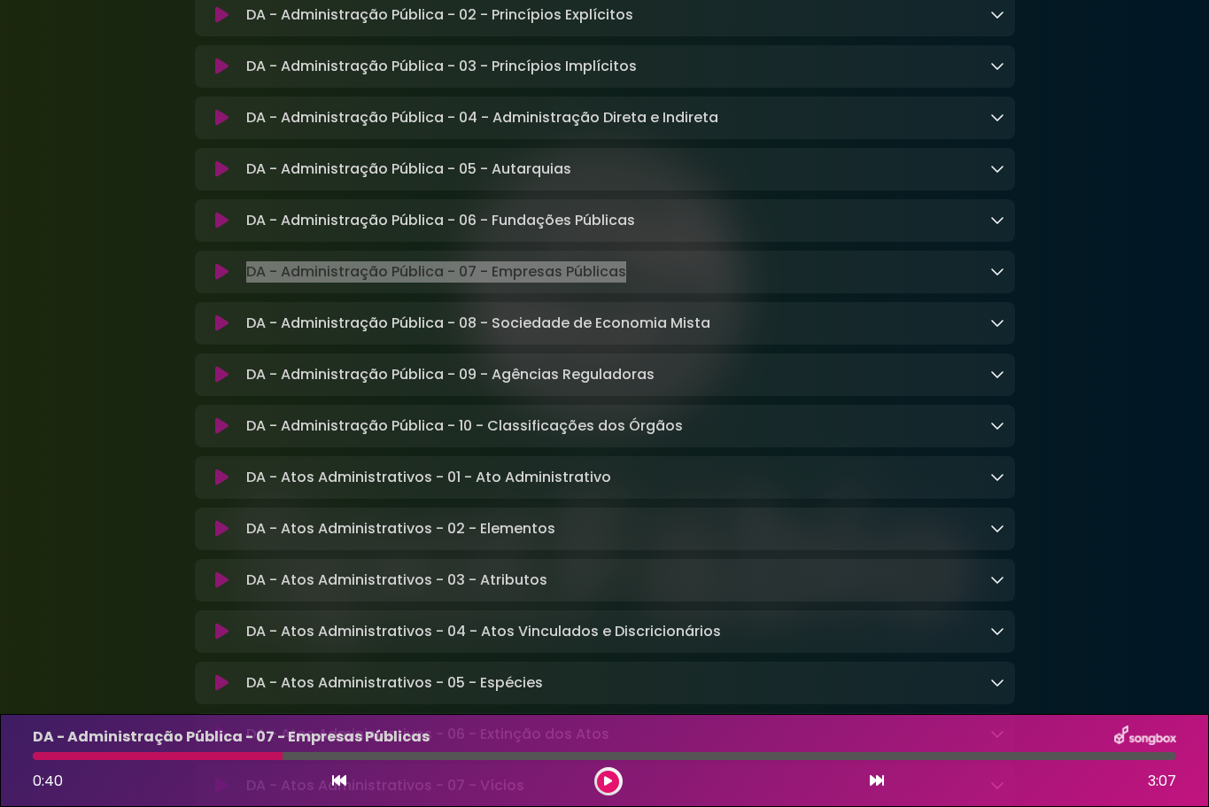
click at [218, 332] on icon at bounding box center [221, 323] width 13 height 18
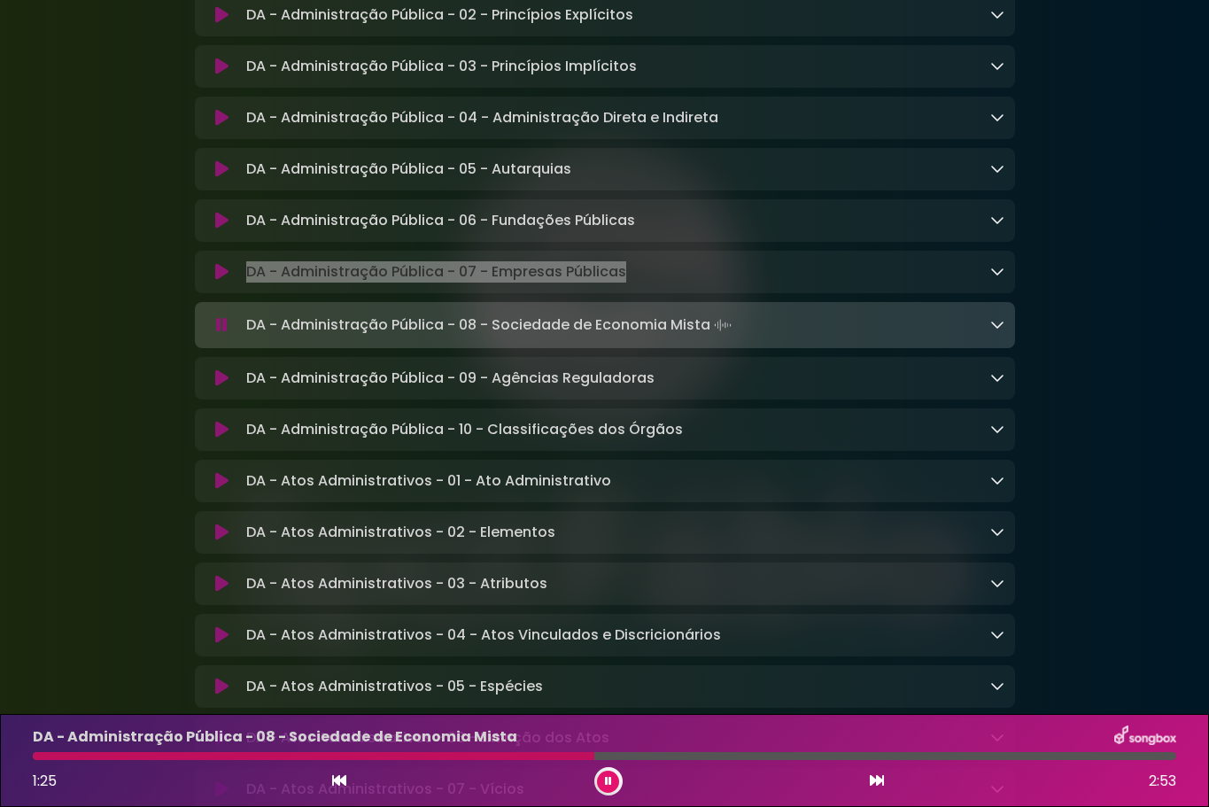
click at [603, 772] on button at bounding box center [608, 781] width 22 height 22
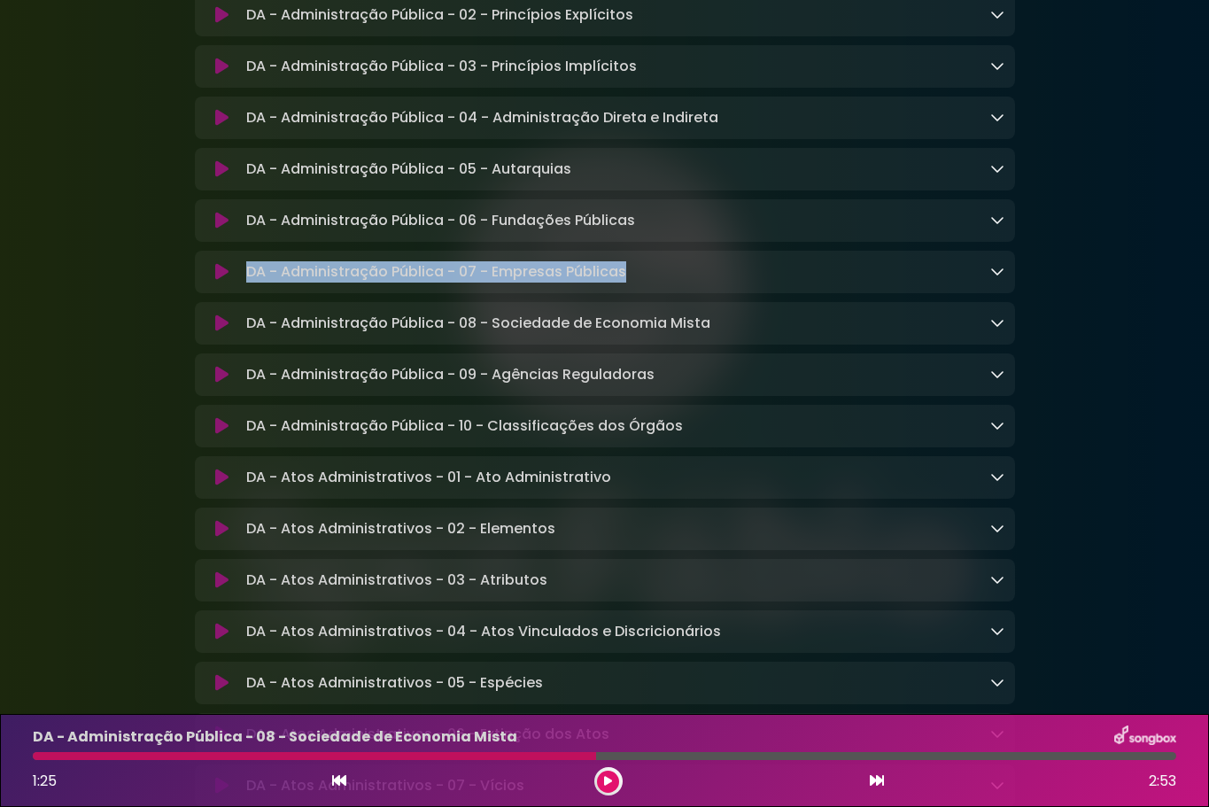
click at [223, 281] on icon at bounding box center [221, 272] width 13 height 18
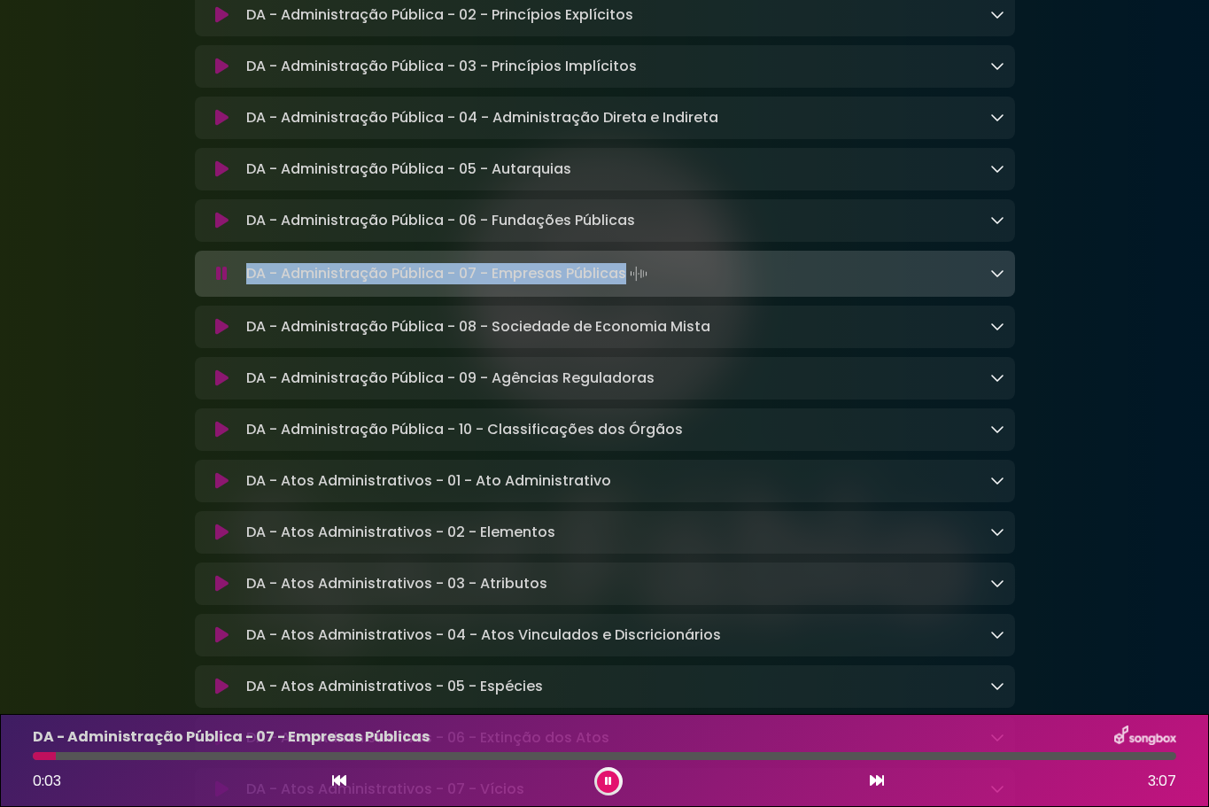
click at [221, 336] on icon at bounding box center [221, 327] width 13 height 18
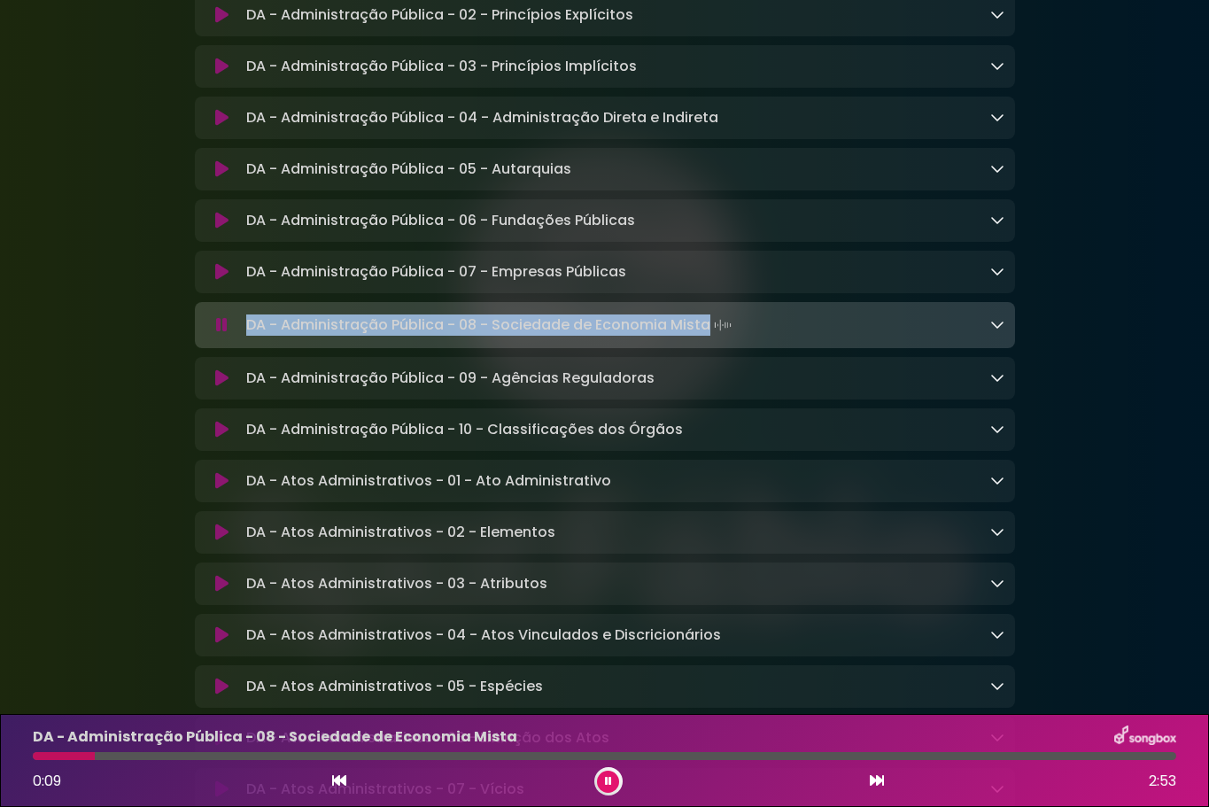
drag, startPoint x: 705, startPoint y: 334, endPoint x: 241, endPoint y: 340, distance: 464.1
click at [241, 337] on div "DA - Administração Pública - 08 - Sociedade de Economia Mista Loading Track..." at bounding box center [621, 325] width 765 height 25
click at [216, 387] on icon at bounding box center [221, 378] width 13 height 18
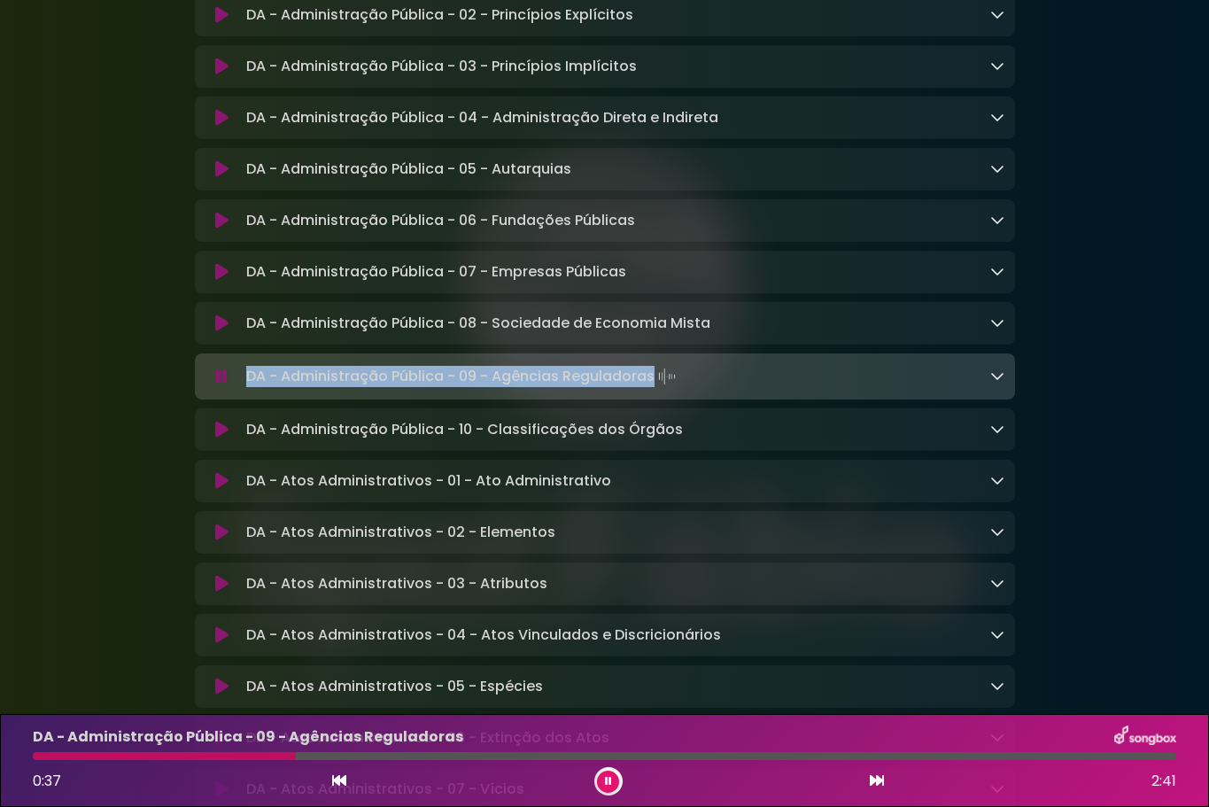
drag, startPoint x: 654, startPoint y: 391, endPoint x: 245, endPoint y: 391, distance: 408.3
click at [246, 389] on p "DA - Administração Pública - 09 - Agências Reguladoras Loading Track..." at bounding box center [462, 376] width 433 height 25
click at [606, 781] on icon at bounding box center [608, 781] width 7 height 11
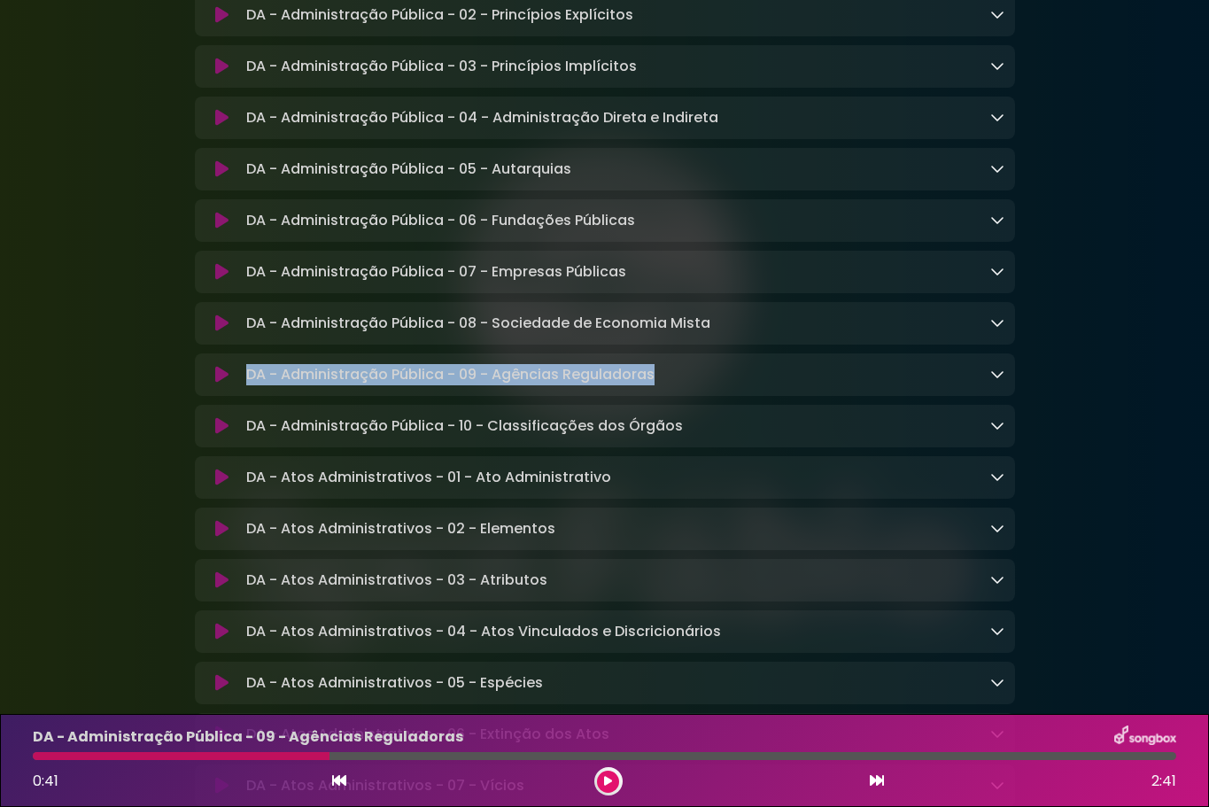
click at [218, 435] on icon at bounding box center [221, 426] width 13 height 18
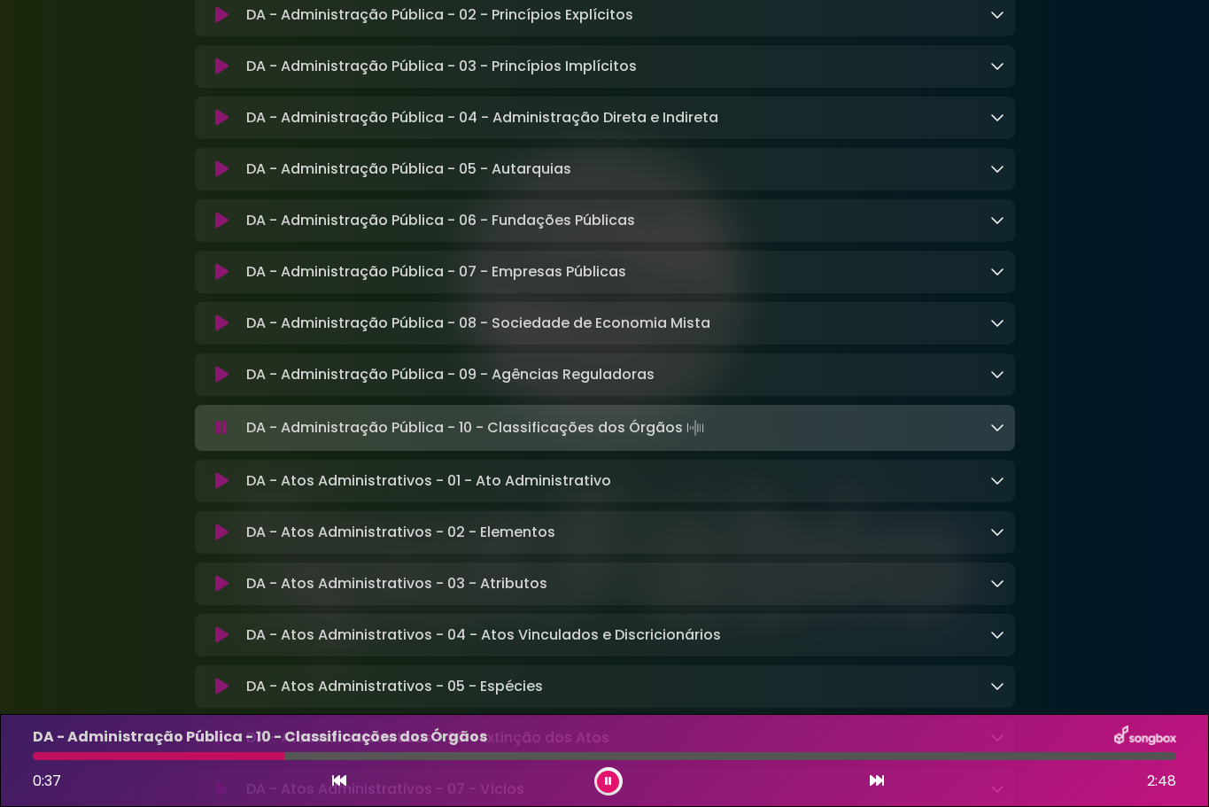
click at [675, 440] on p "DA - Administração Pública - 10 - Classificações dos Órgãos Loading Track..." at bounding box center [476, 427] width 461 height 25
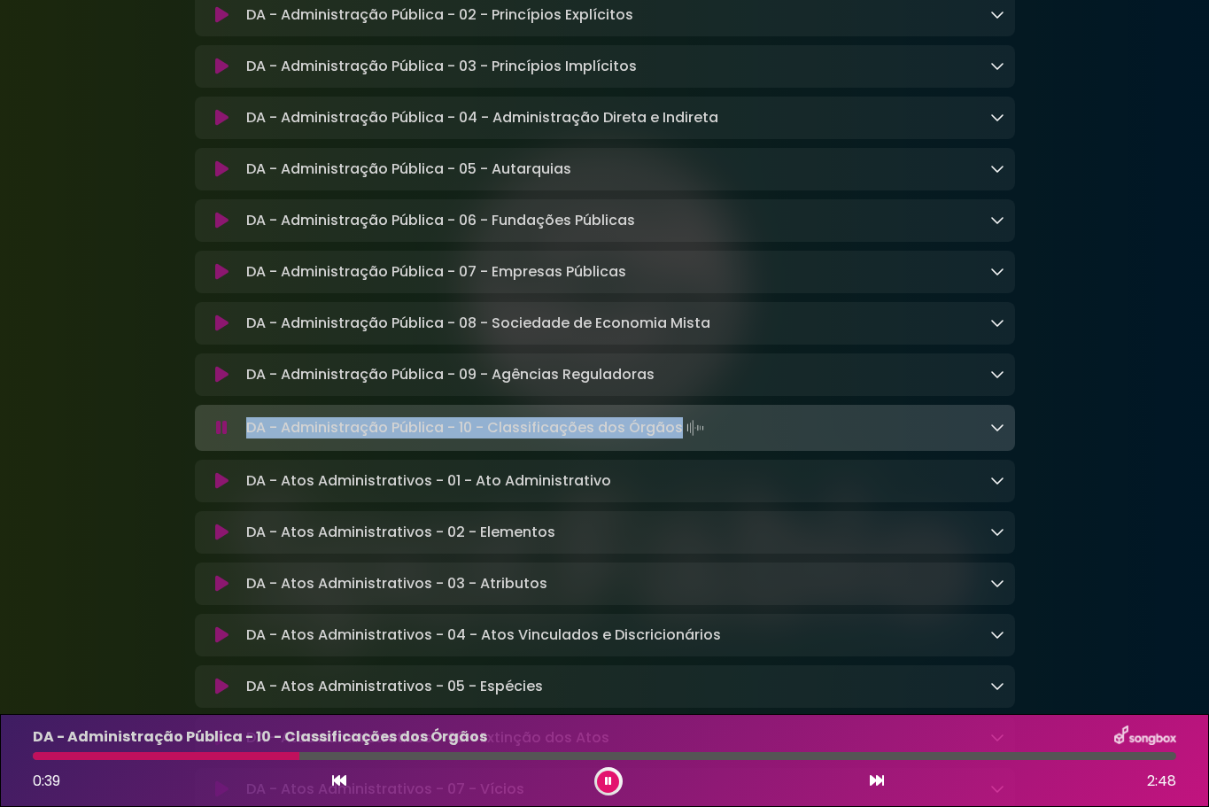
drag, startPoint x: 676, startPoint y: 444, endPoint x: 241, endPoint y: 436, distance: 434.9
click at [241, 436] on div "DA - Administração Pública - 10 - Classificações dos Órgãos Loading Track..." at bounding box center [621, 427] width 765 height 25
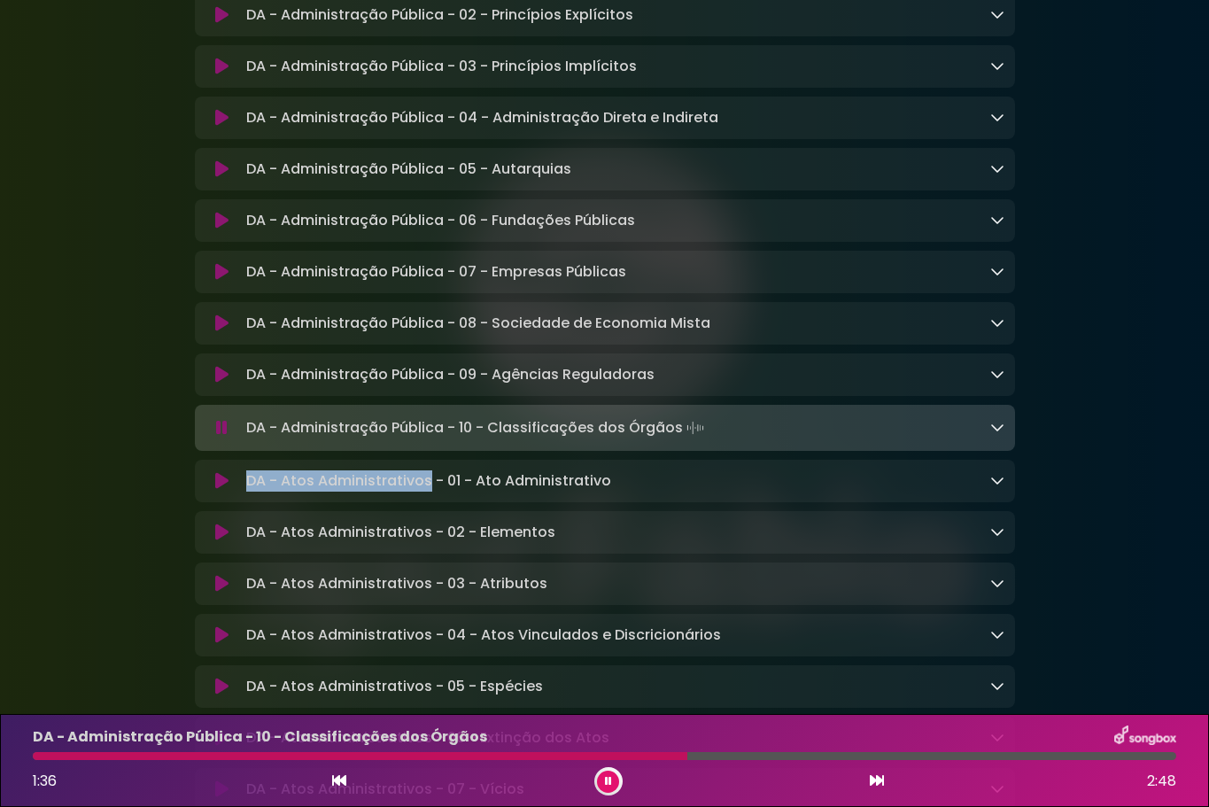
drag, startPoint x: 286, startPoint y: 493, endPoint x: 427, endPoint y: 497, distance: 140.9
click at [427, 492] on p "DA - Atos Administrativos - 01 - Ato Administrativo Loading Track..." at bounding box center [428, 480] width 365 height 21
click at [221, 490] on icon at bounding box center [221, 481] width 13 height 18
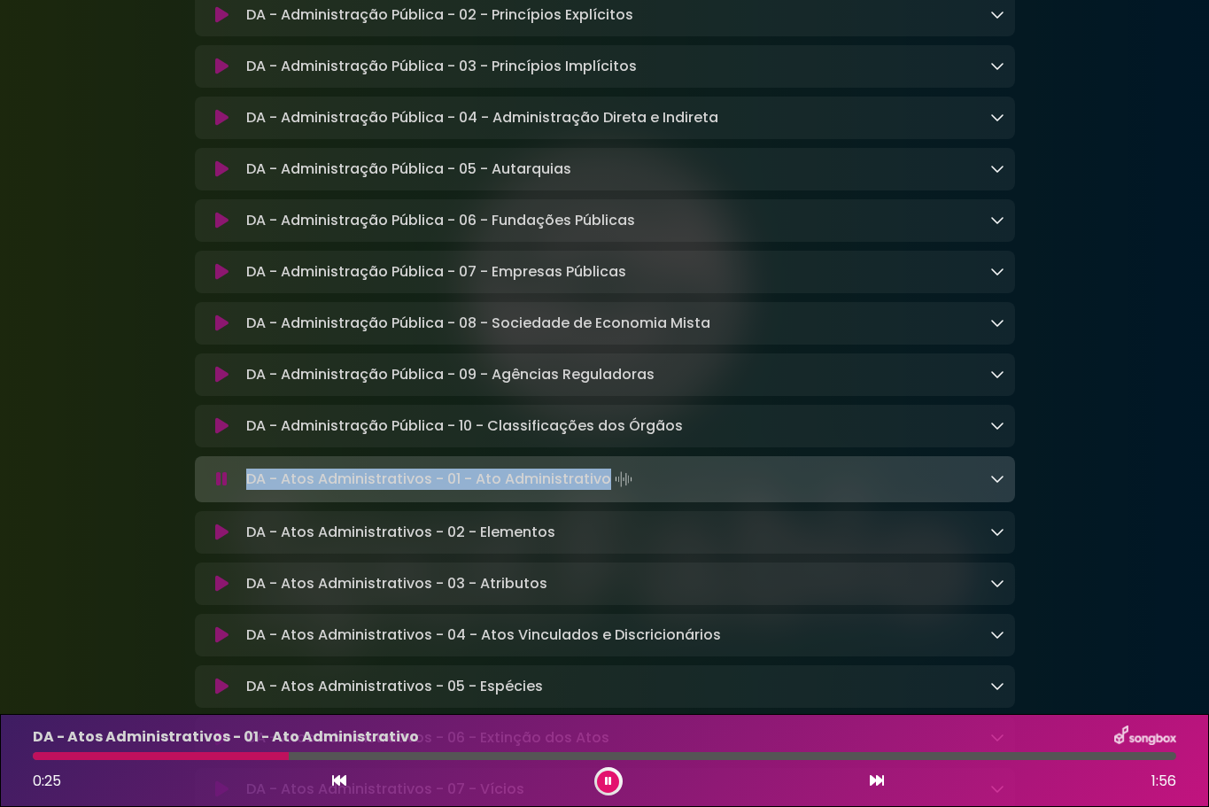
drag, startPoint x: 606, startPoint y: 492, endPoint x: 244, endPoint y: 489, distance: 361.3
click at [244, 489] on div "DA - Atos Administrativos - 01 - Ato Administrativo Loading Track..." at bounding box center [621, 479] width 765 height 25
click at [222, 541] on icon at bounding box center [221, 532] width 13 height 18
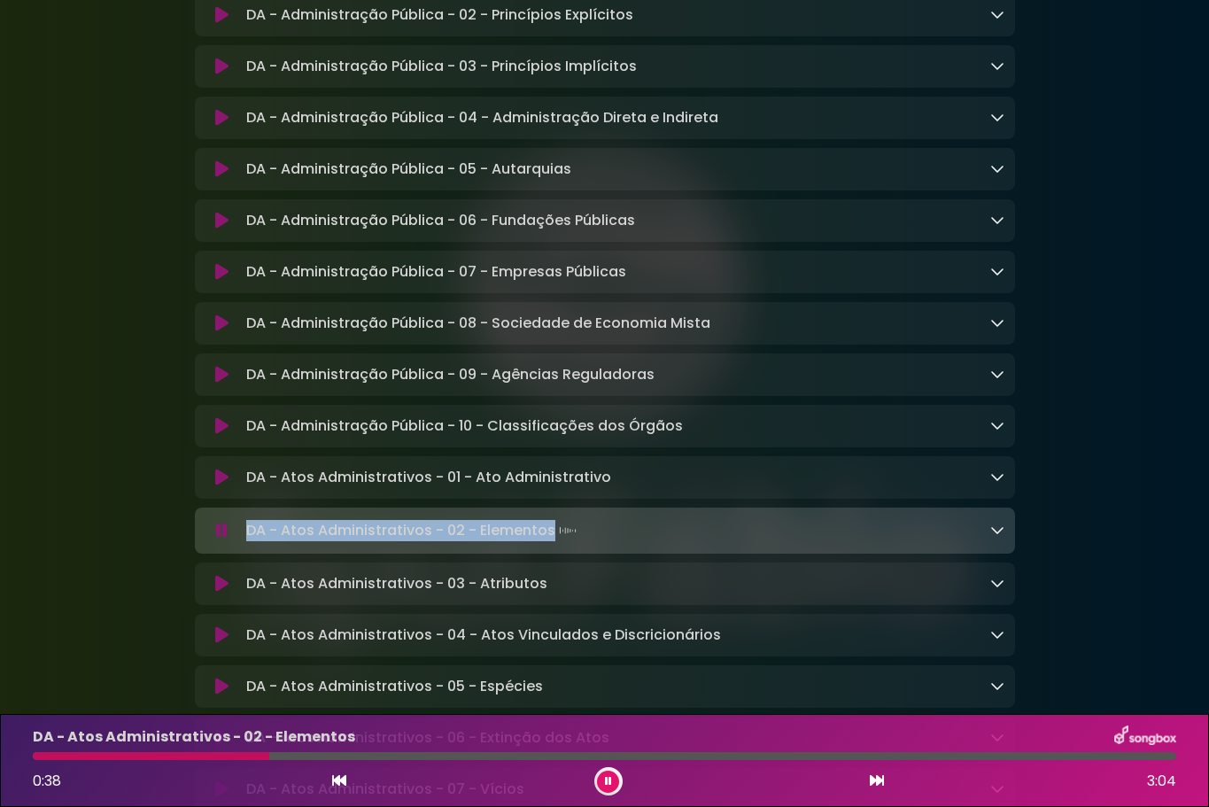
drag, startPoint x: 550, startPoint y: 542, endPoint x: 249, endPoint y: 551, distance: 301.2
click at [249, 543] on p "DA - Atos Administrativos - 02 - Elementos Loading Track..." at bounding box center [413, 530] width 334 height 25
click at [212, 592] on button at bounding box center [222, 584] width 34 height 18
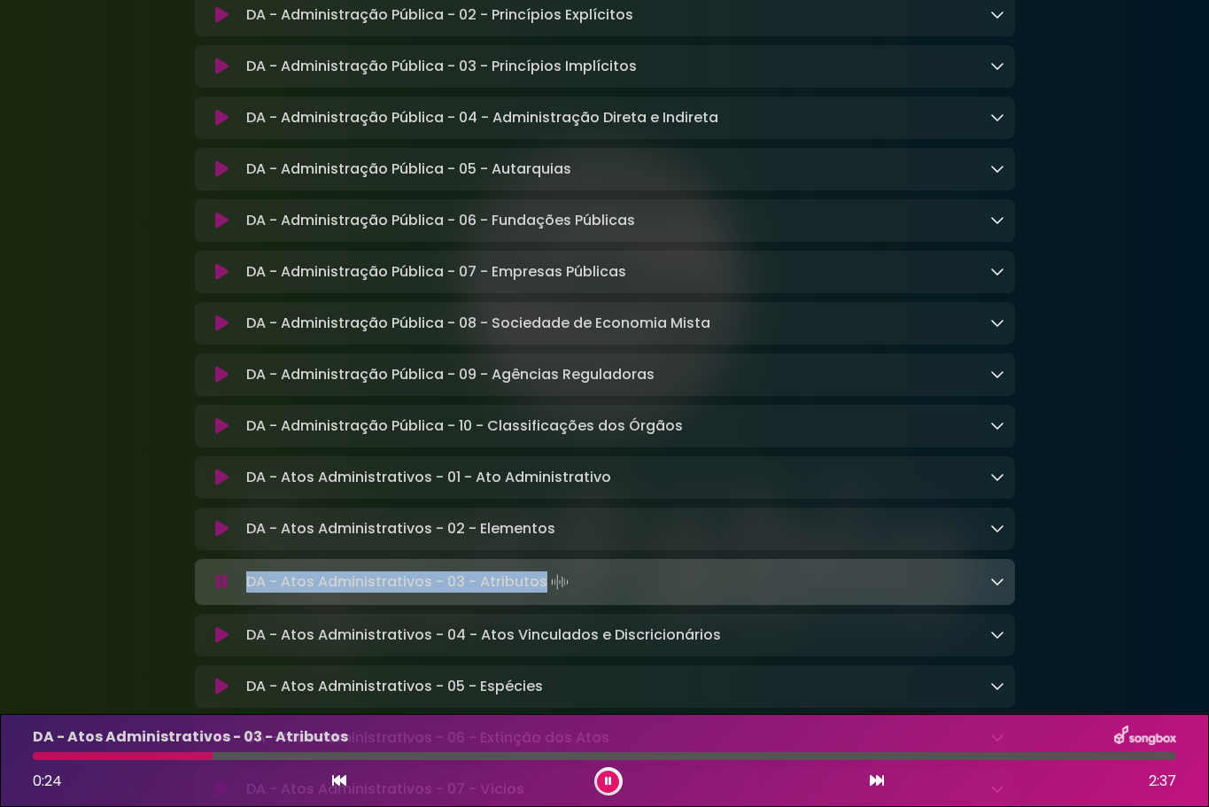
drag, startPoint x: 540, startPoint y: 598, endPoint x: 245, endPoint y: 592, distance: 295.0
click at [246, 592] on p "DA - Atos Administrativos - 03 - Atributos Loading Track..." at bounding box center [409, 581] width 326 height 25
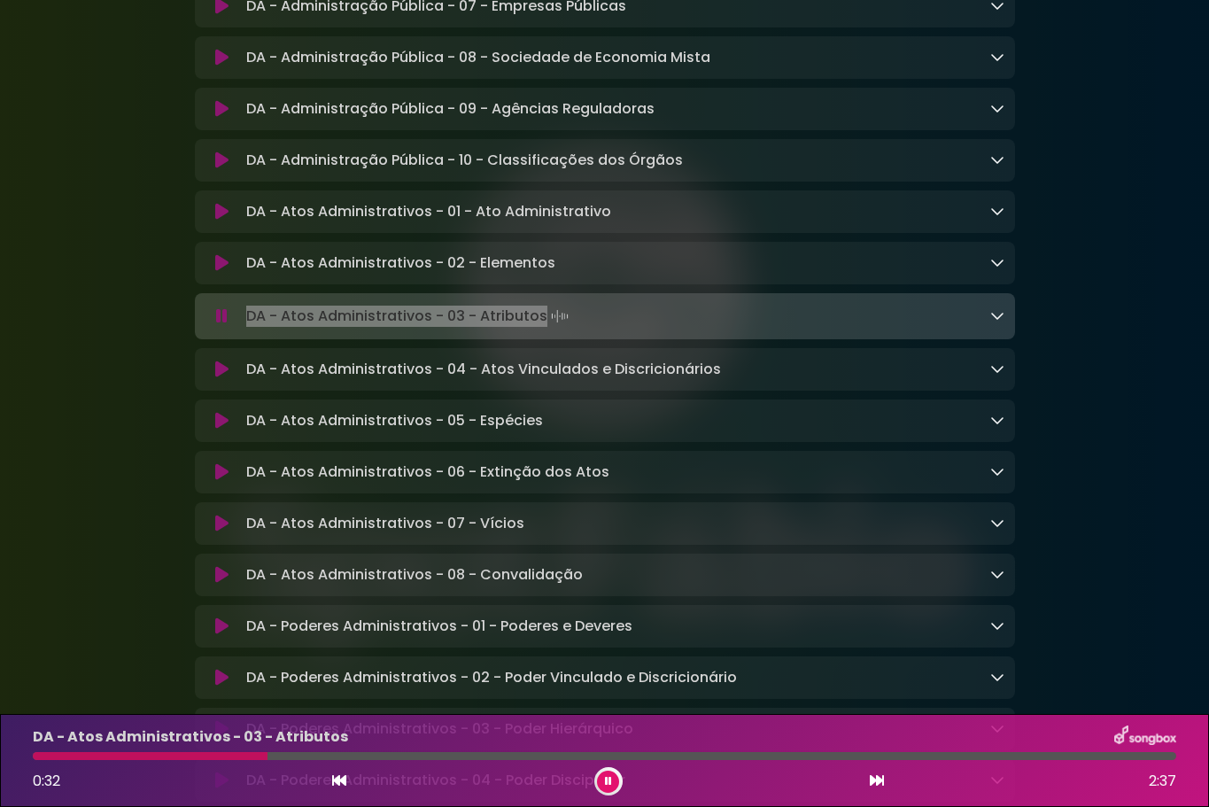
scroll to position [1240, 0]
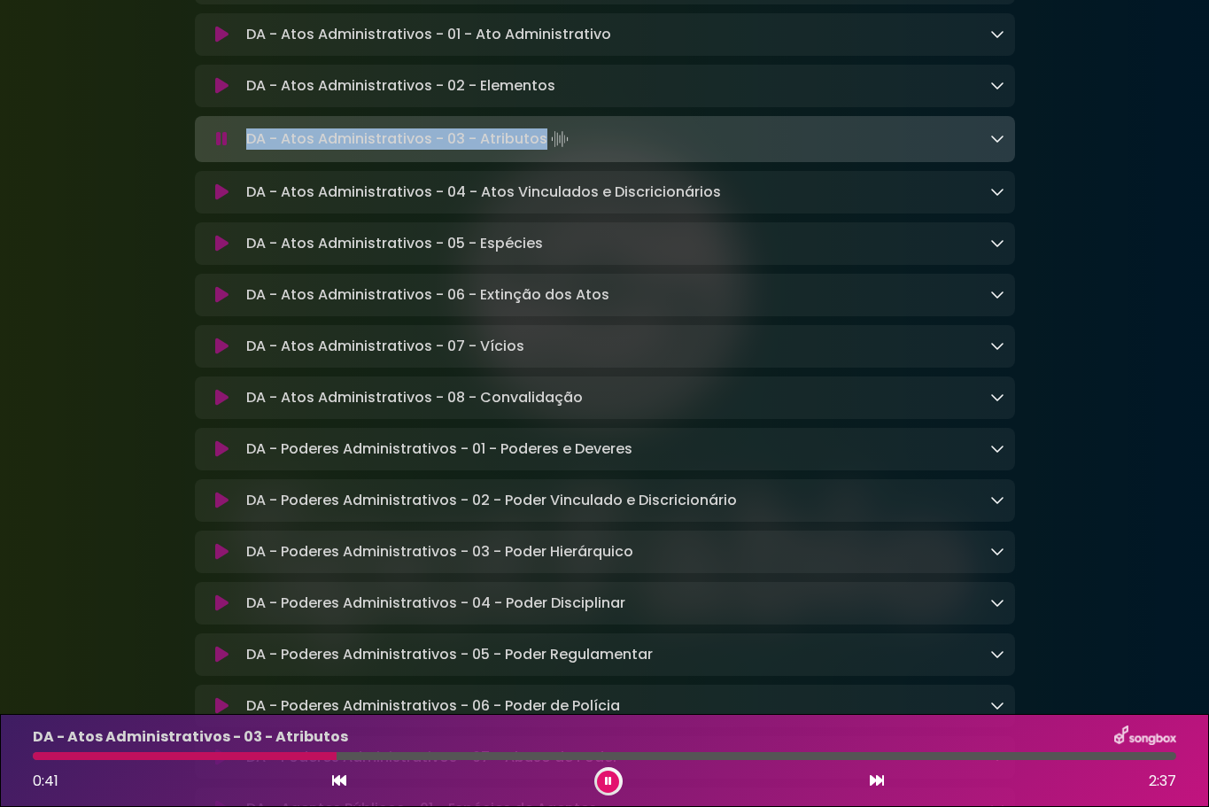
click at [219, 201] on icon at bounding box center [221, 192] width 13 height 18
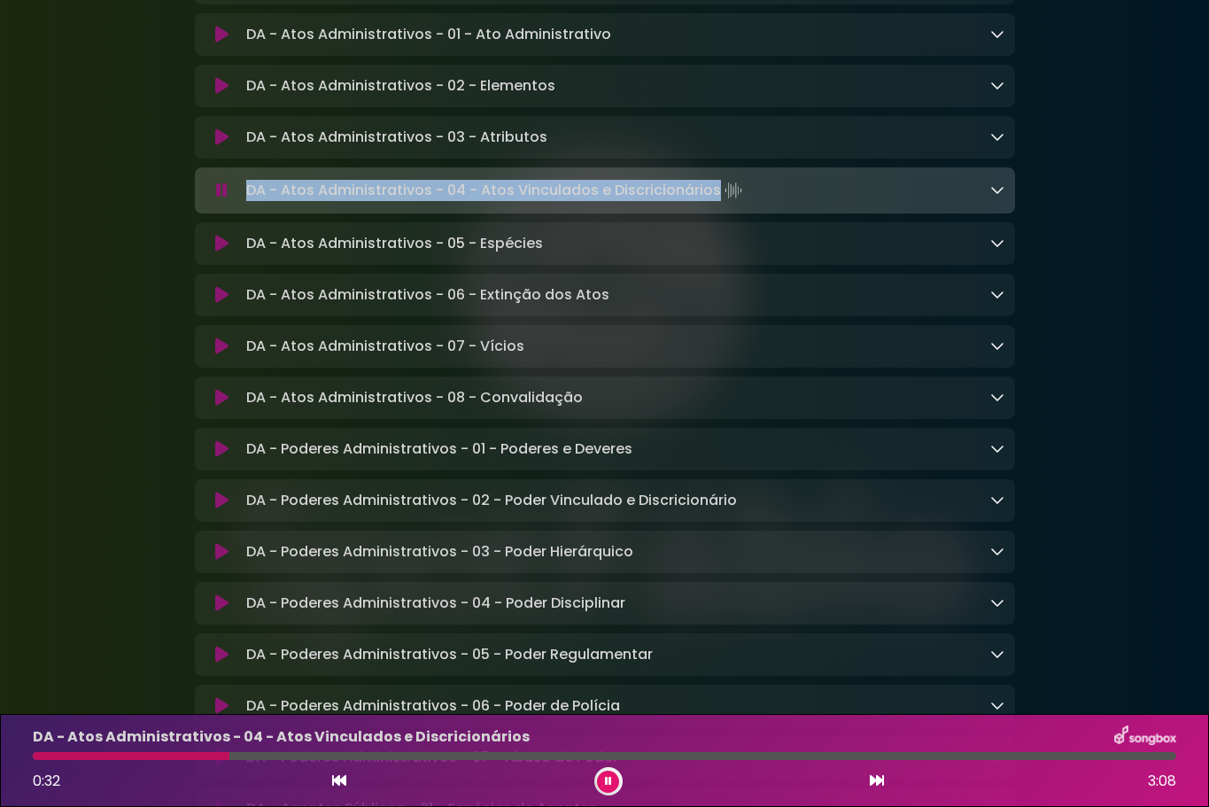
drag, startPoint x: 428, startPoint y: 219, endPoint x: 250, endPoint y: 209, distance: 178.3
click at [250, 203] on p "DA - Atos Administrativos - 04 - Atos Vinculados e Discricionários Loading Trac…" at bounding box center [495, 190] width 499 height 25
click at [219, 252] on icon at bounding box center [221, 244] width 13 height 18
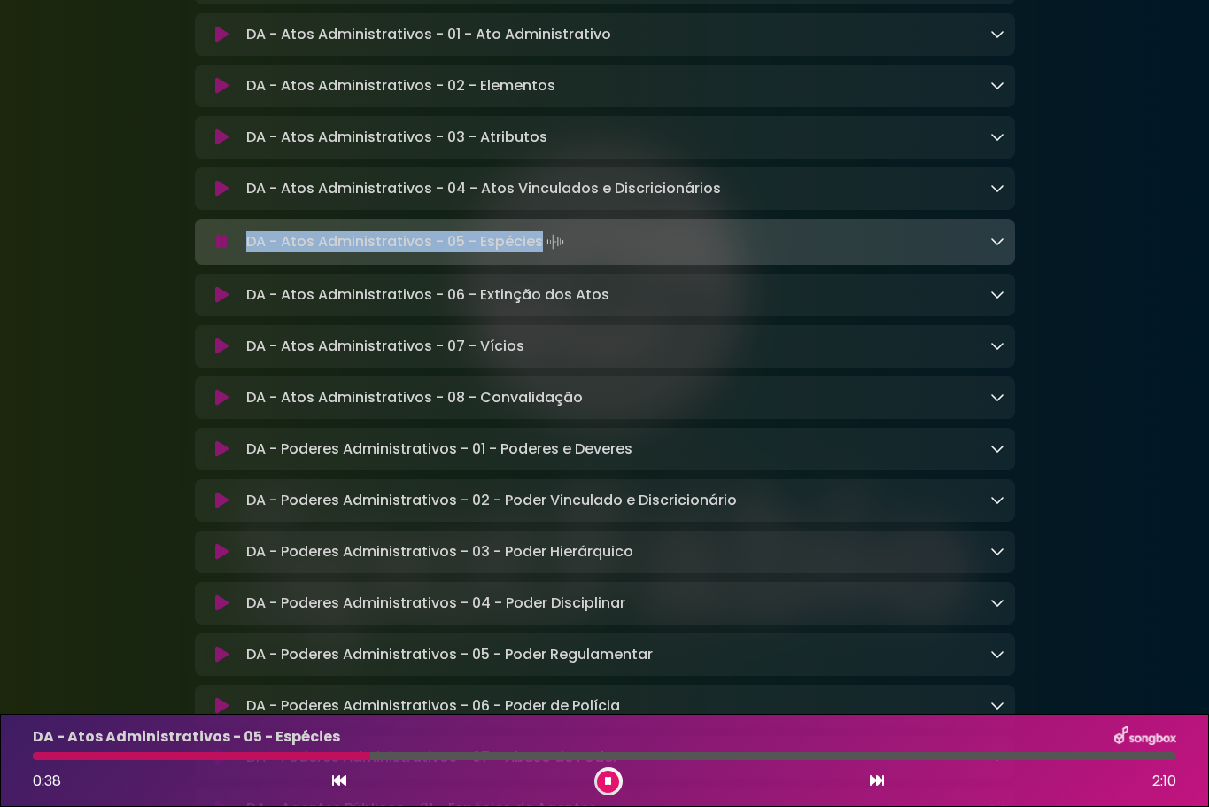
drag, startPoint x: 539, startPoint y: 259, endPoint x: 245, endPoint y: 259, distance: 294.0
click at [246, 254] on p "DA - Atos Administrativos - 05 - Espécies Loading Track..." at bounding box center [406, 241] width 321 height 25
click at [220, 304] on icon at bounding box center [221, 295] width 13 height 18
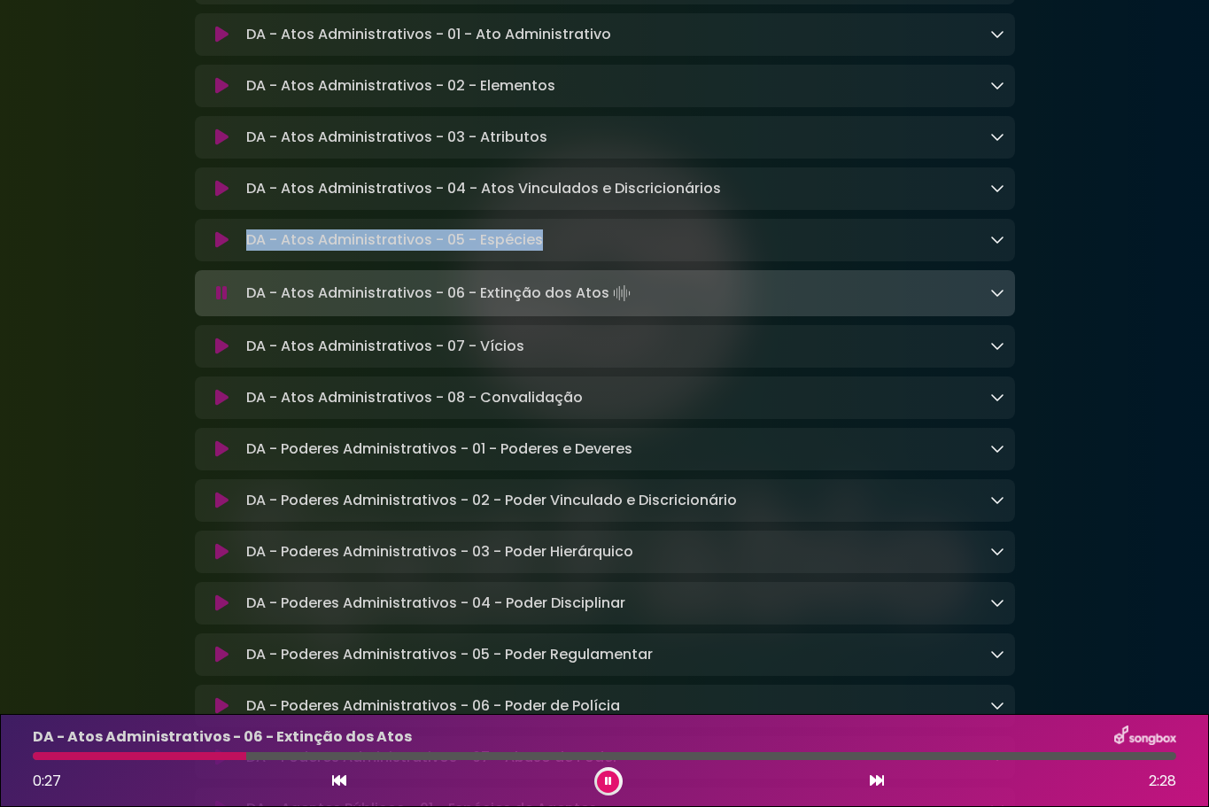
click at [609, 306] on img at bounding box center [621, 293] width 25 height 25
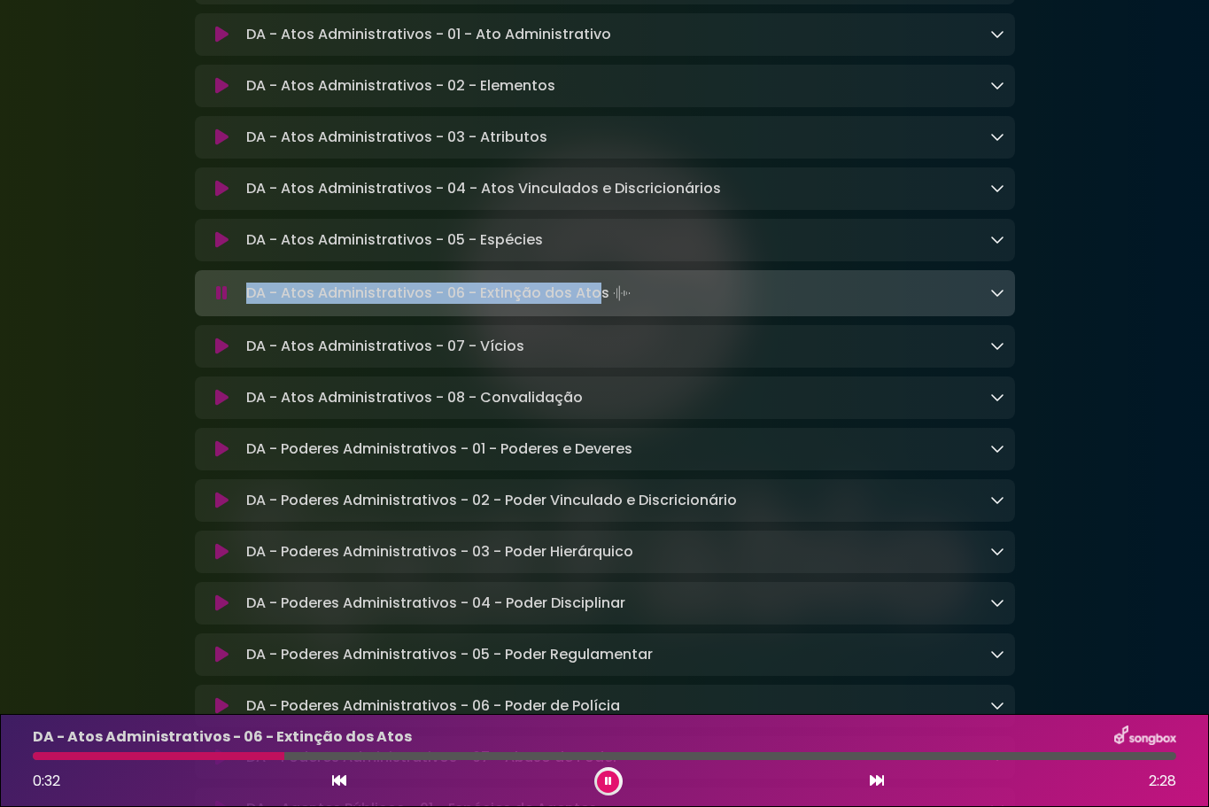
drag, startPoint x: 600, startPoint y: 312, endPoint x: 249, endPoint y: 309, distance: 351.6
click at [249, 306] on p "DA - Atos Administrativos - 06 - Extinção dos Atos Loading Track..." at bounding box center [440, 293] width 388 height 25
click at [600, 306] on p "DA - Atos Administrativos - 06 - Extinção dos Atos Loading Track..." at bounding box center [440, 293] width 388 height 25
drag, startPoint x: 601, startPoint y: 313, endPoint x: 244, endPoint y: 308, distance: 357.8
click at [244, 306] on div "DA - Atos Administrativos - 06 - Extinção dos Atos Loading Track..." at bounding box center [621, 293] width 765 height 25
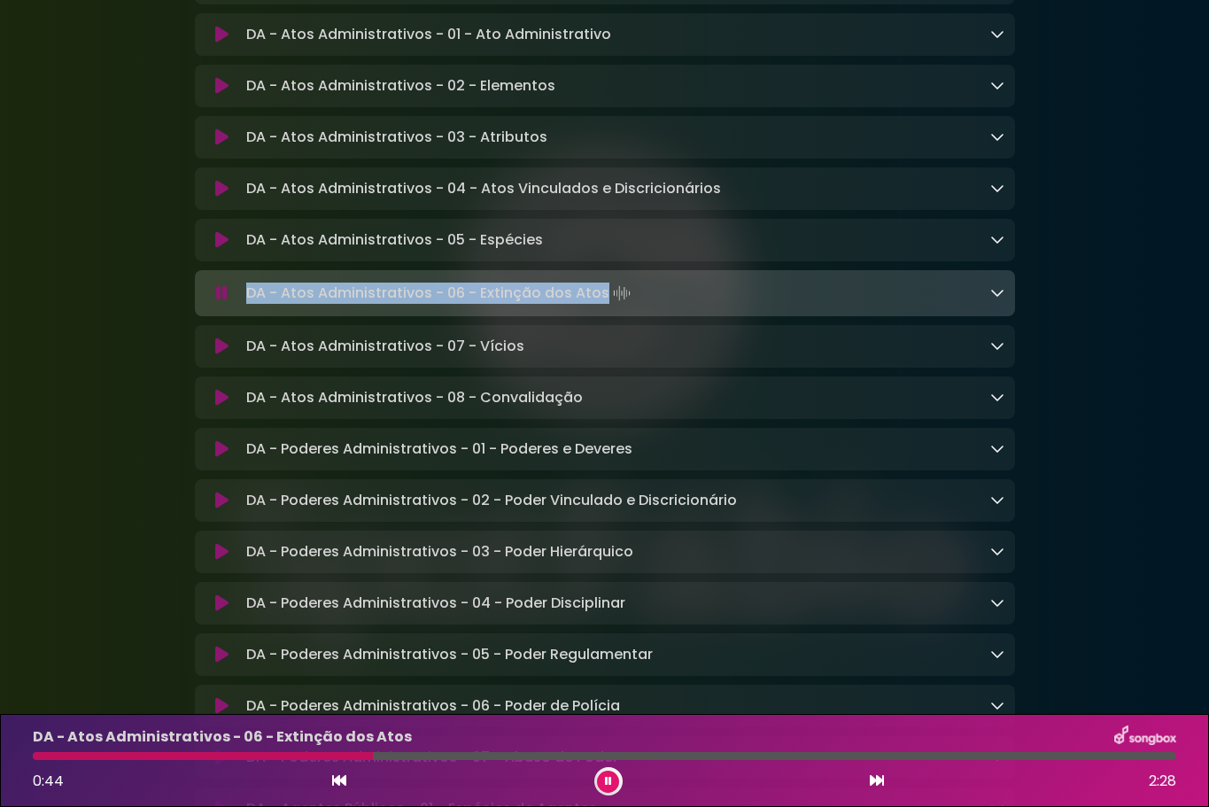
click at [217, 355] on icon at bounding box center [221, 346] width 13 height 18
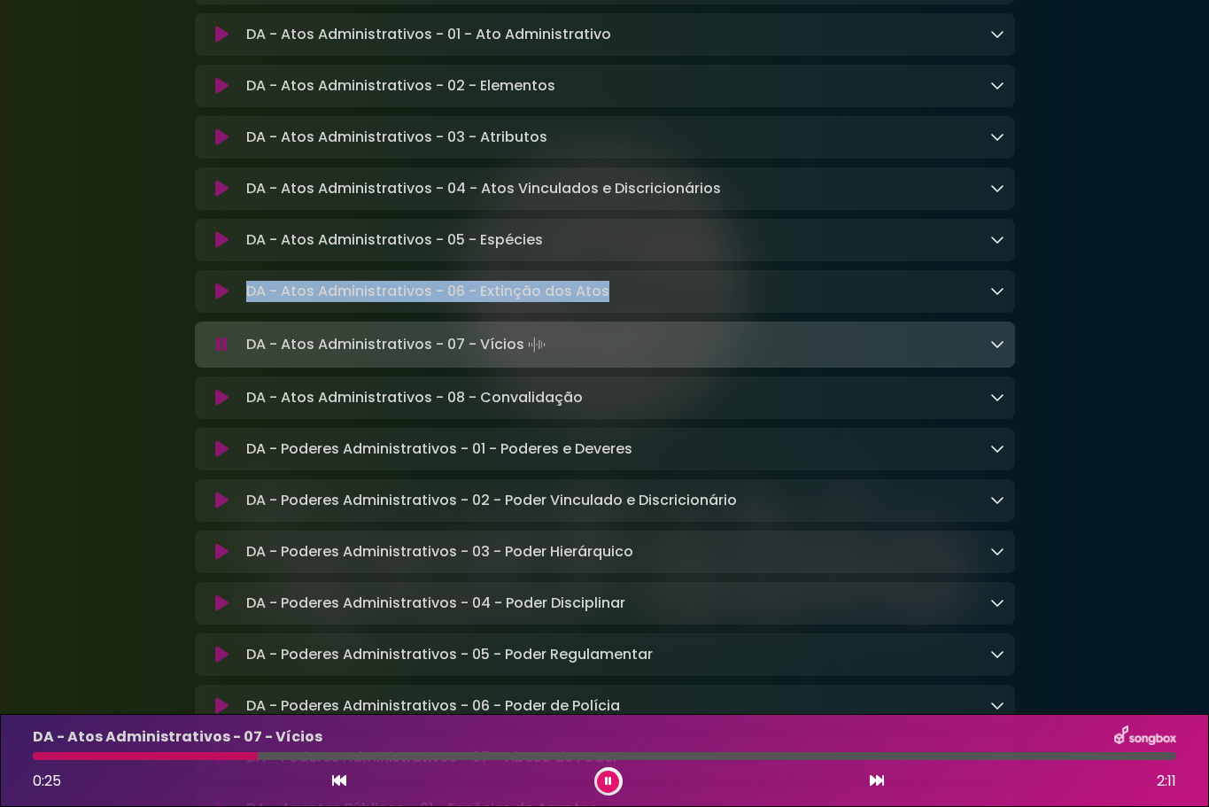
click at [524, 357] on img at bounding box center [536, 344] width 25 height 25
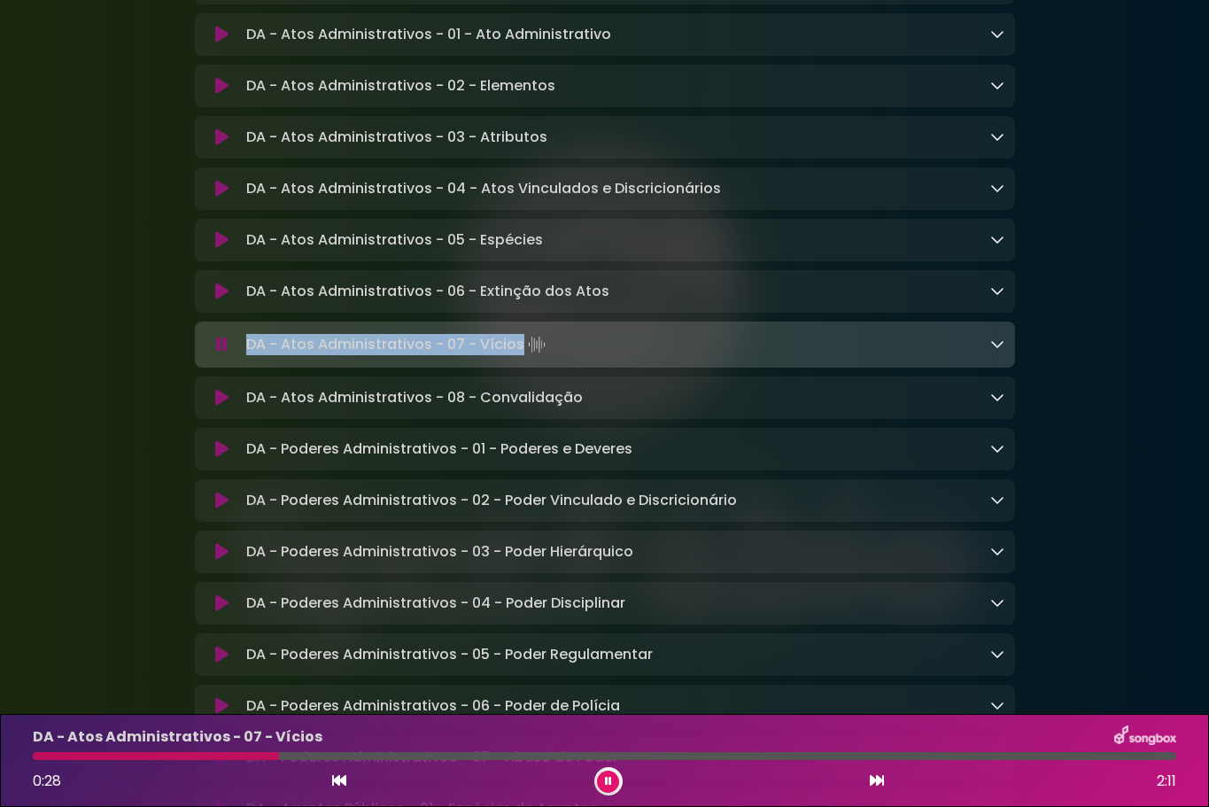
drag, startPoint x: 519, startPoint y: 364, endPoint x: 234, endPoint y: 365, distance: 285.2
click at [234, 357] on div "DA - Atos Administrativos - 07 - Vícios Loading Track..." at bounding box center [604, 344] width 799 height 25
click at [498, 357] on p "DA - Atos Administrativos - 07 - Vícios Loading Track..." at bounding box center [397, 344] width 303 height 25
click at [517, 357] on p "DA - Atos Administrativos - 07 - Vícios Loading Track..." at bounding box center [397, 344] width 303 height 25
drag, startPoint x: 519, startPoint y: 362, endPoint x: 248, endPoint y: 366, distance: 271.0
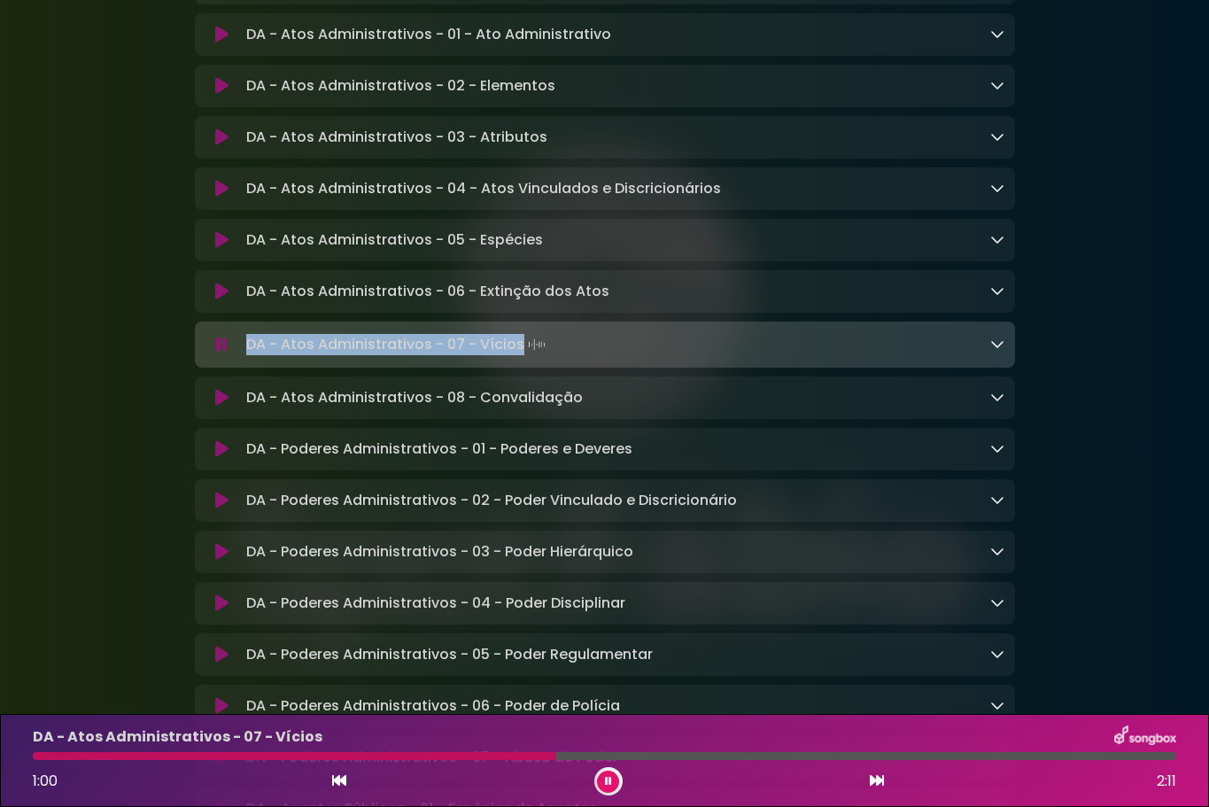
click at [248, 357] on p "DA - Atos Administrativos - 07 - Vícios Loading Track..." at bounding box center [397, 344] width 303 height 25
click at [218, 406] on icon at bounding box center [221, 398] width 13 height 18
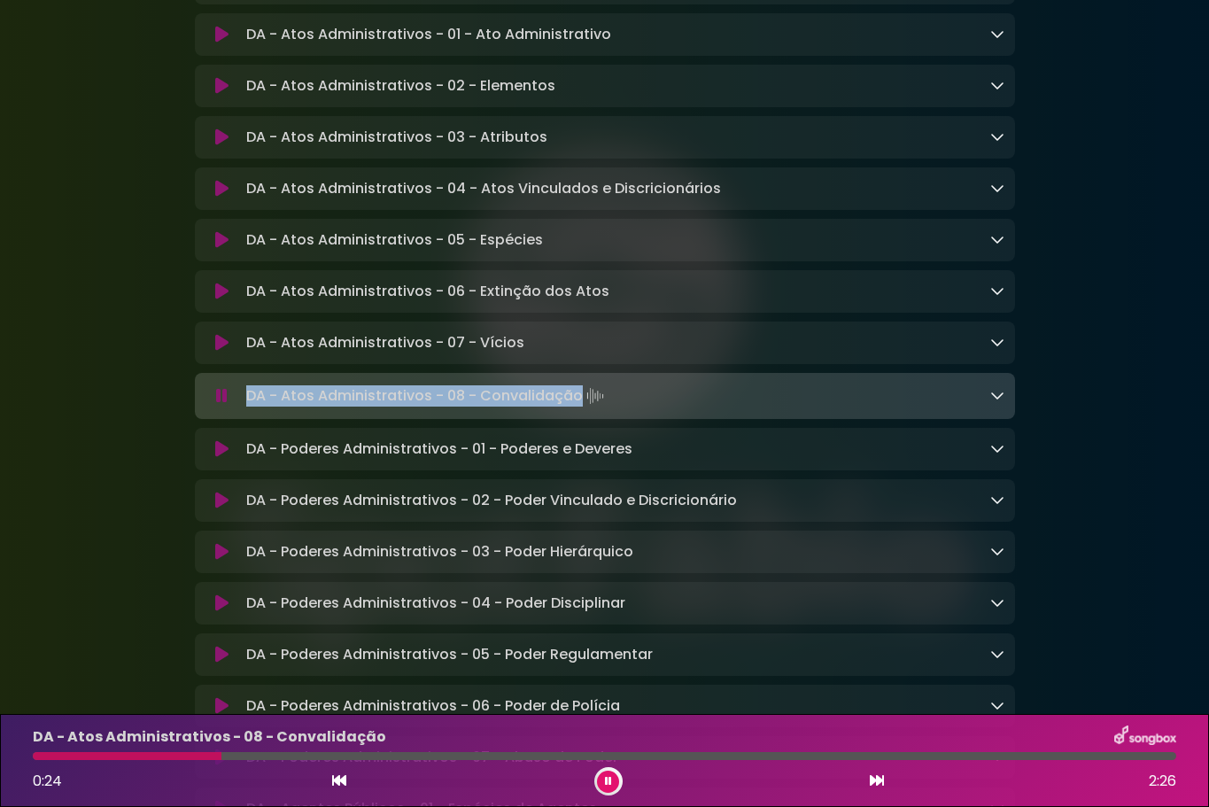
drag, startPoint x: 578, startPoint y: 417, endPoint x: 244, endPoint y: 422, distance: 334.8
click at [244, 408] on div "DA - Atos Administrativos - 08 - Convalidação Loading Track..." at bounding box center [621, 395] width 765 height 25
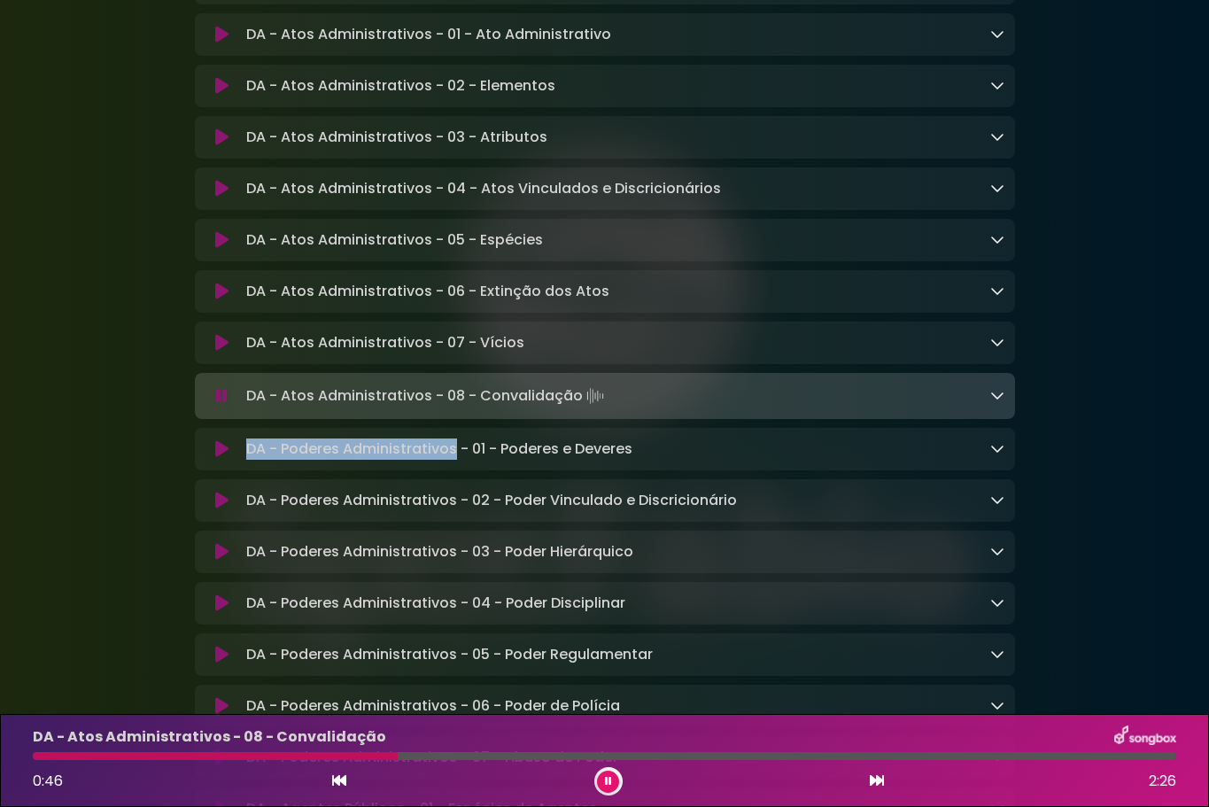
drag, startPoint x: 451, startPoint y: 470, endPoint x: 247, endPoint y: 473, distance: 203.7
click at [247, 460] on p "DA - Poderes Administrativos - 01 - Poderes e Deveres Loading Track..." at bounding box center [439, 448] width 386 height 21
click at [213, 458] on button at bounding box center [222, 449] width 34 height 18
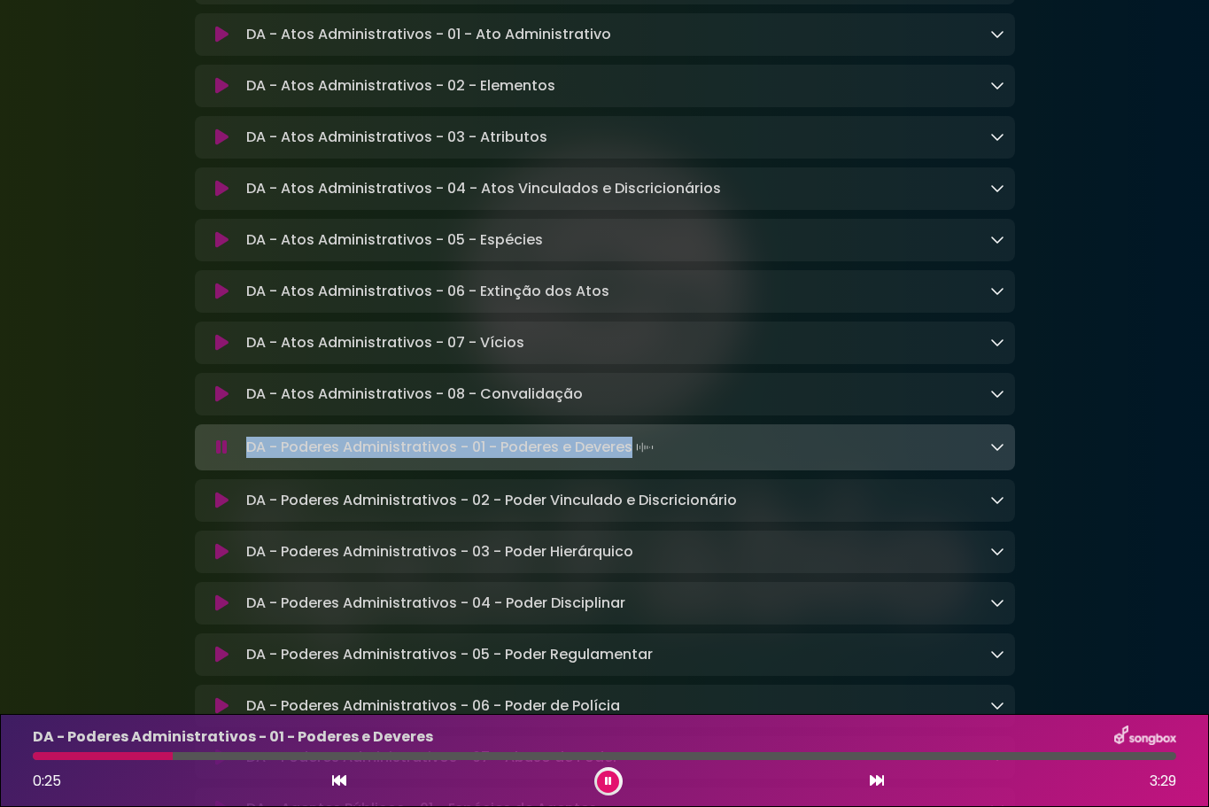
drag, startPoint x: 623, startPoint y: 467, endPoint x: 246, endPoint y: 472, distance: 376.4
click at [246, 460] on p "DA - Poderes Administrativos - 01 - Poderes e Deveres Loading Track..." at bounding box center [451, 447] width 411 height 25
click at [218, 509] on icon at bounding box center [221, 501] width 13 height 18
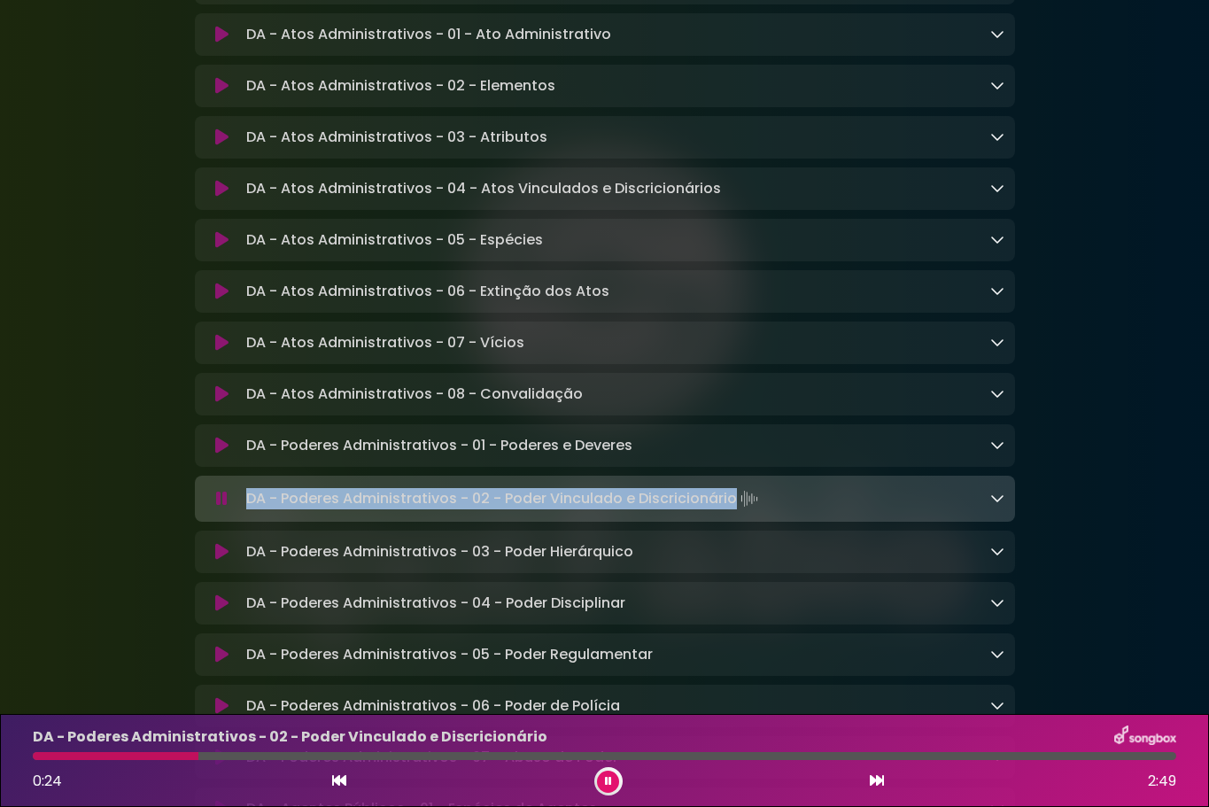
drag, startPoint x: 732, startPoint y: 523, endPoint x: 237, endPoint y: 522, distance: 495.0
click at [237, 511] on div "DA - Poderes Administrativos - 02 - Poder Vinculado e Discricionário Loading Tr…" at bounding box center [604, 498] width 799 height 25
click at [476, 511] on p "DA - Poderes Administrativos - 02 - Poder Vinculado e Discricionário Loading Tr…" at bounding box center [503, 498] width 515 height 25
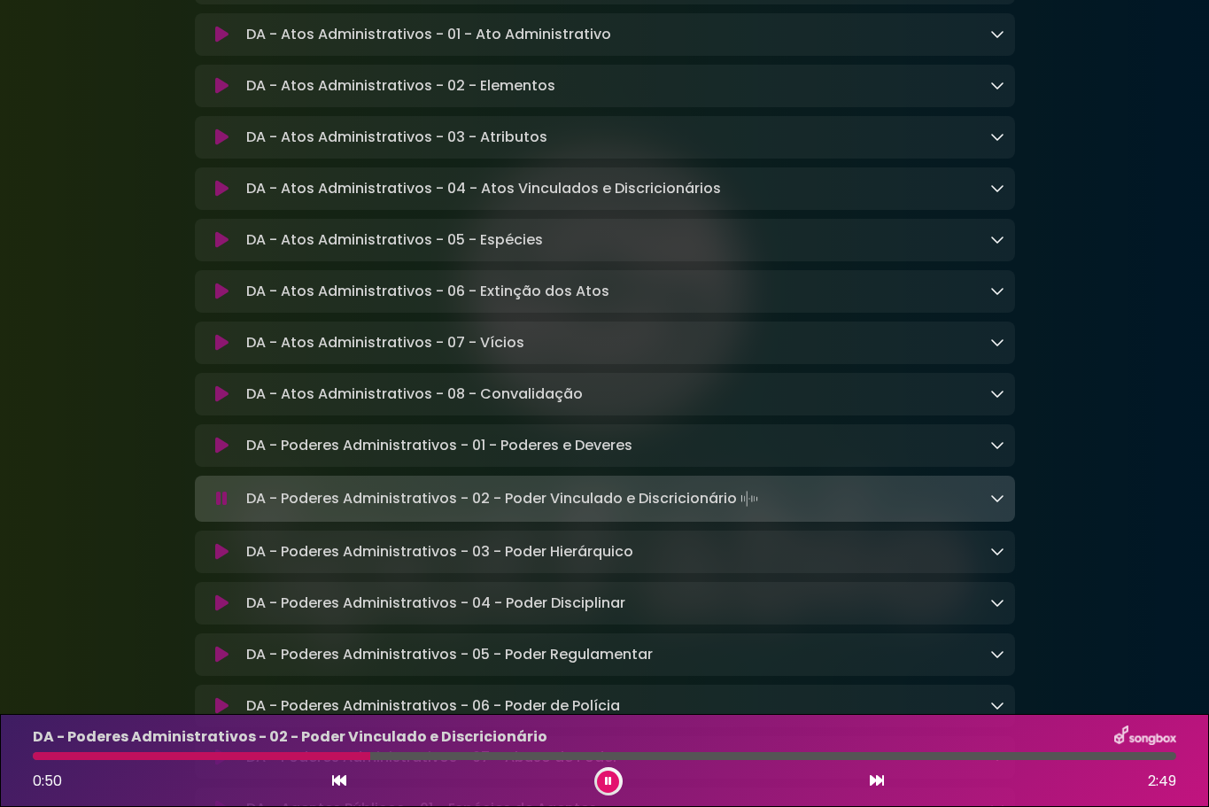
click at [476, 511] on p "DA - Poderes Administrativos - 02 - Poder Vinculado e Discricionário Loading Tr…" at bounding box center [503, 498] width 515 height 25
click at [220, 561] on icon at bounding box center [221, 552] width 13 height 18
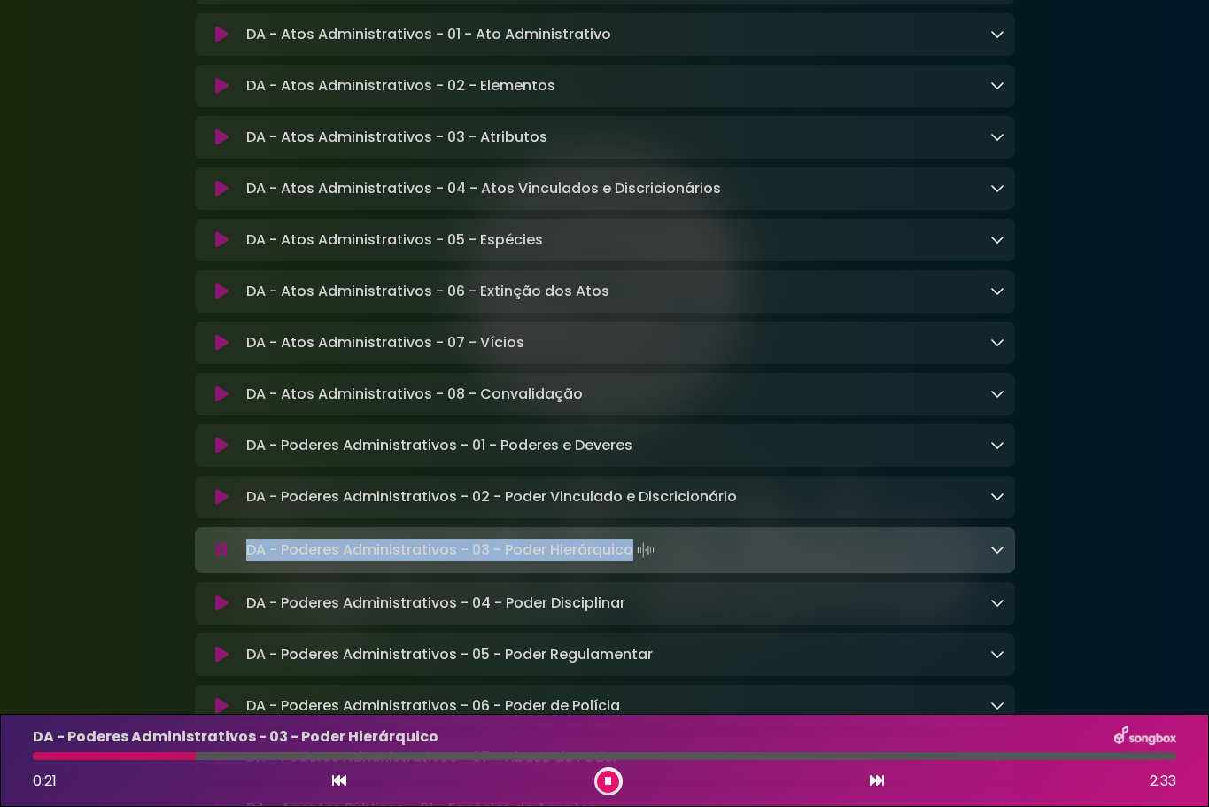
drag, startPoint x: 630, startPoint y: 572, endPoint x: 250, endPoint y: 574, distance: 379.9
click at [250, 562] on p "DA - Poderes Administrativos - 03 - Poder Hierárquico Loading Track..." at bounding box center [452, 550] width 412 height 25
click at [476, 562] on p "DA - Poderes Administrativos - 03 - Poder Hierárquico Loading Track..." at bounding box center [452, 550] width 412 height 25
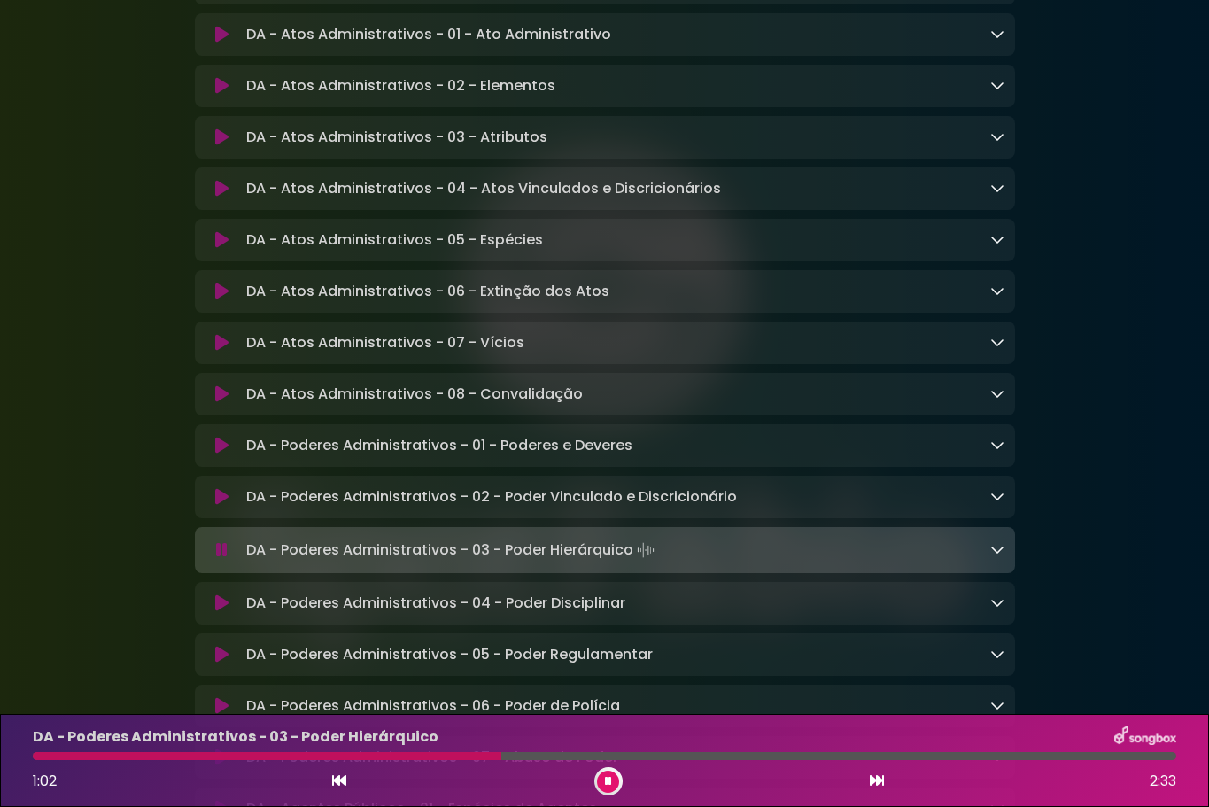
click at [476, 562] on p "DA - Poderes Administrativos - 03 - Poder Hierárquico Loading Track..." at bounding box center [452, 550] width 412 height 25
click at [604, 787] on button at bounding box center [608, 781] width 22 height 22
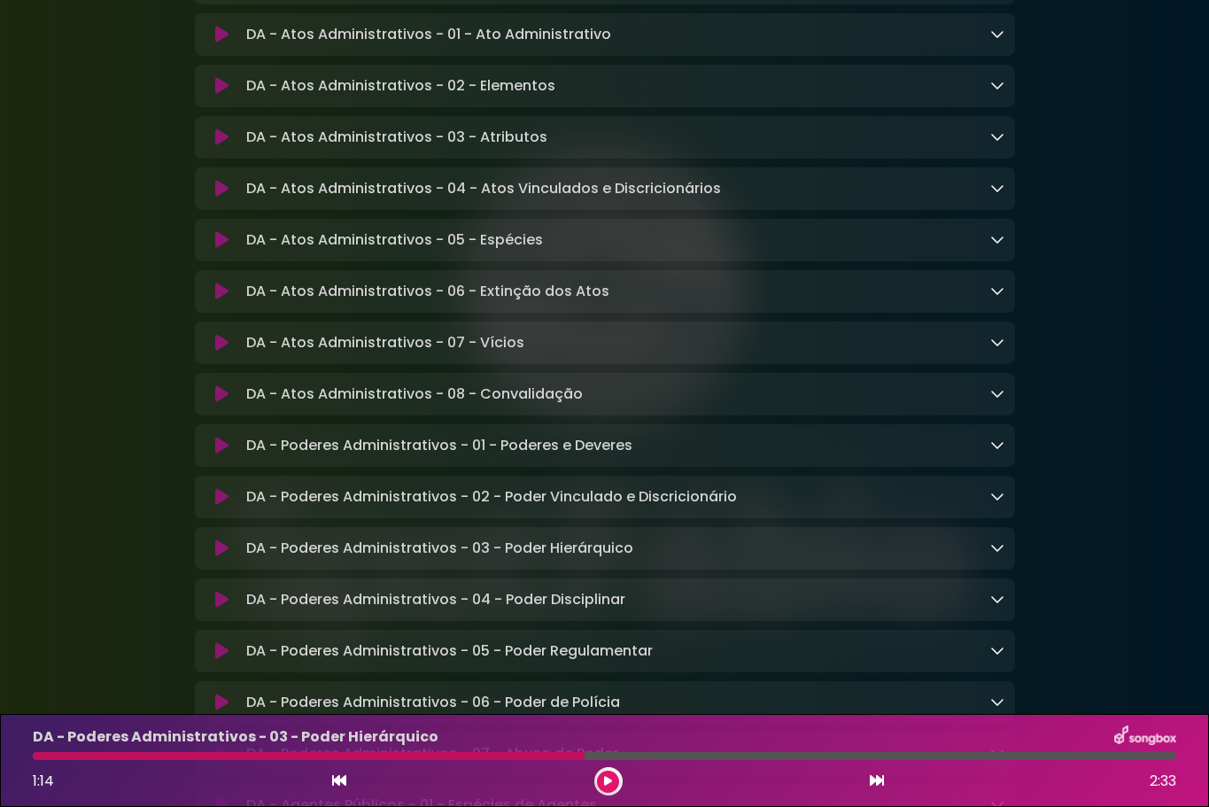
click at [221, 608] on icon at bounding box center [221, 600] width 13 height 18
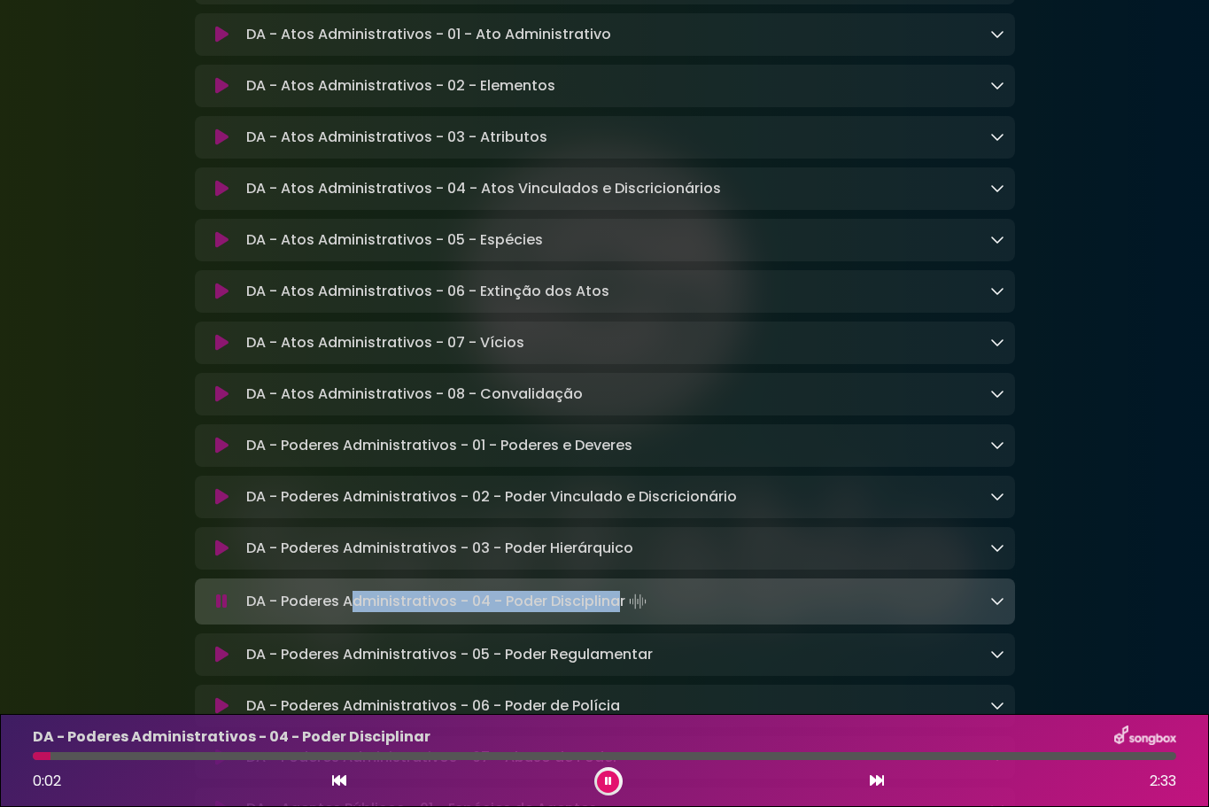
drag, startPoint x: 622, startPoint y: 624, endPoint x: 373, endPoint y: 626, distance: 248.9
click at [360, 614] on p "DA - Poderes Administrativos - 04 - Poder Disciplinar Loading Track..." at bounding box center [448, 601] width 404 height 25
drag, startPoint x: 623, startPoint y: 630, endPoint x: 234, endPoint y: 620, distance: 388.9
click at [234, 614] on div "DA - Poderes Administrativos - 04 - Poder Disciplinar Loading Track..." at bounding box center [604, 601] width 799 height 25
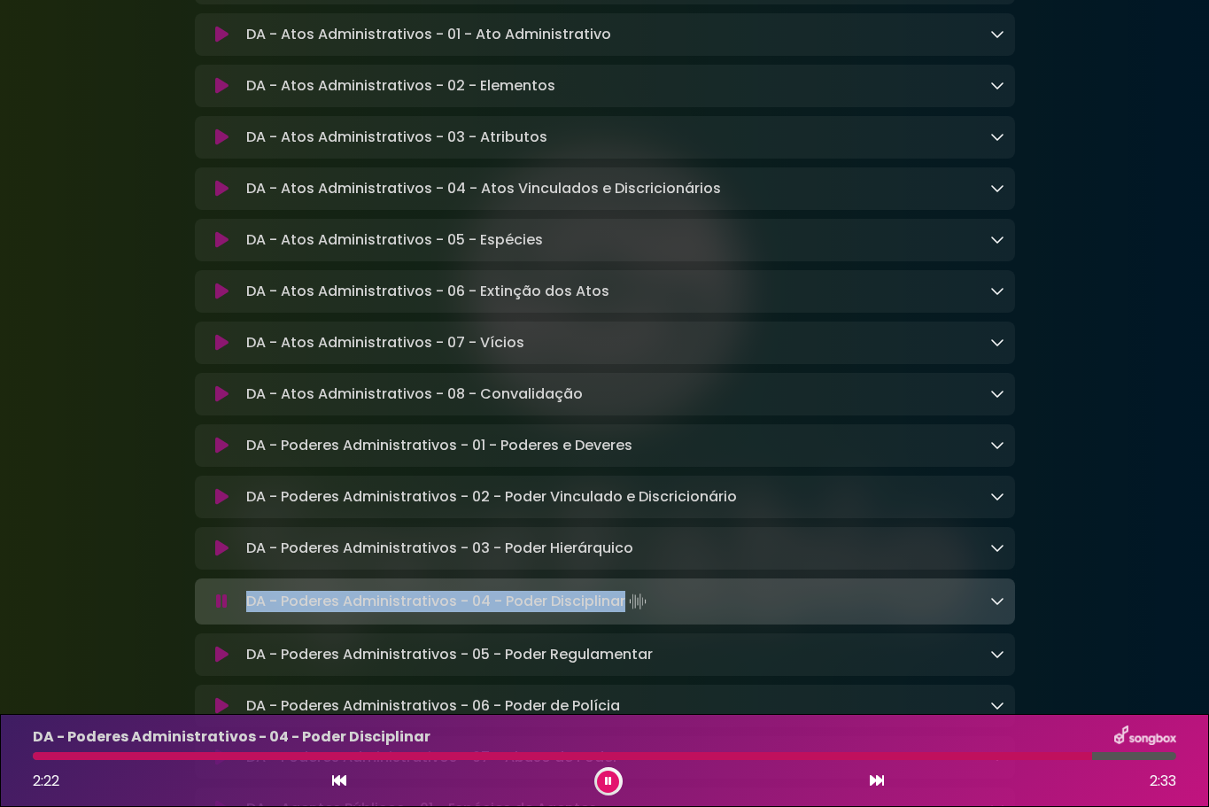
click at [225, 610] on icon at bounding box center [222, 601] width 12 height 18
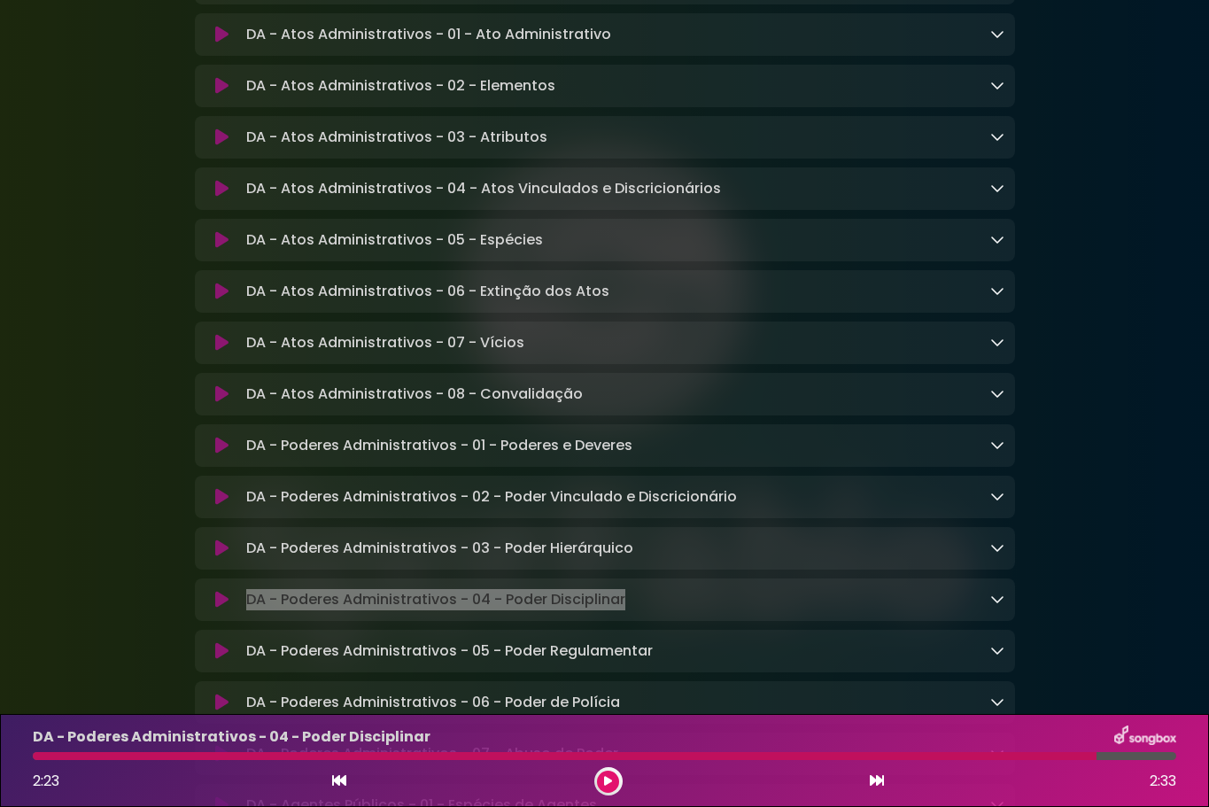
click at [220, 660] on icon at bounding box center [221, 651] width 13 height 18
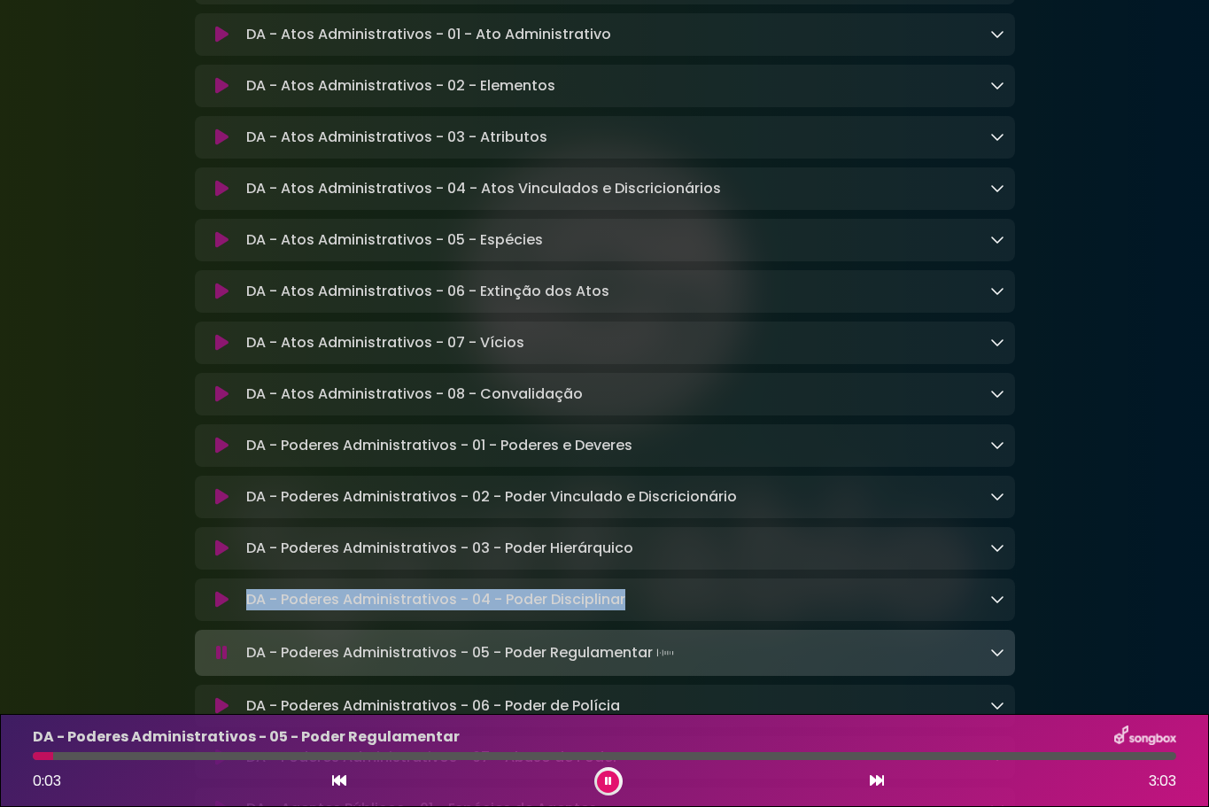
click at [605, 776] on icon at bounding box center [608, 781] width 7 height 11
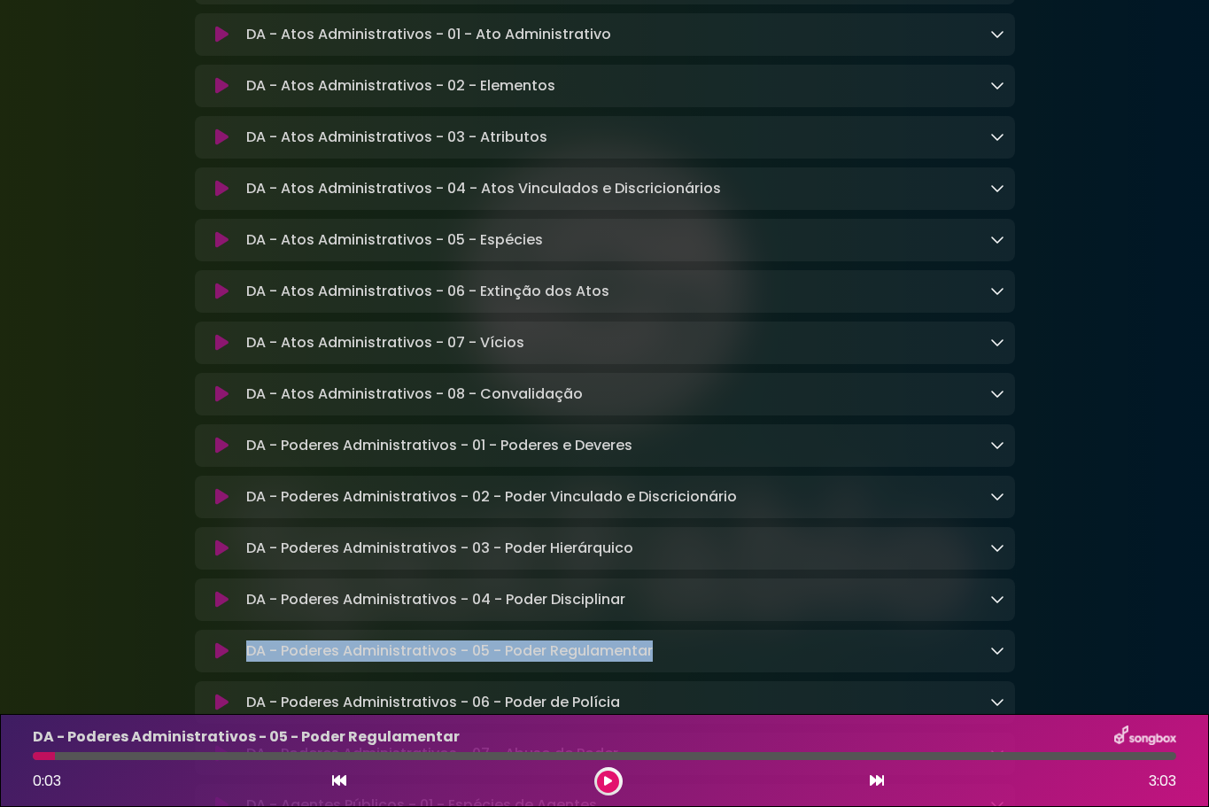
drag, startPoint x: 652, startPoint y: 677, endPoint x: 248, endPoint y: 677, distance: 403.8
click at [248, 662] on p "DA - Poderes Administrativos - 05 - Poder Regulamentar Loading Track..." at bounding box center [449, 650] width 406 height 21
click at [540, 662] on p "DA - Poderes Administrativos - 05 - Poder Regulamentar Loading Track..." at bounding box center [449, 650] width 406 height 21
drag, startPoint x: 656, startPoint y: 676, endPoint x: 474, endPoint y: 676, distance: 182.4
click at [474, 662] on div "DA - Poderes Administrativos - 05 - Poder Regulamentar Loading Track..." at bounding box center [621, 650] width 765 height 21
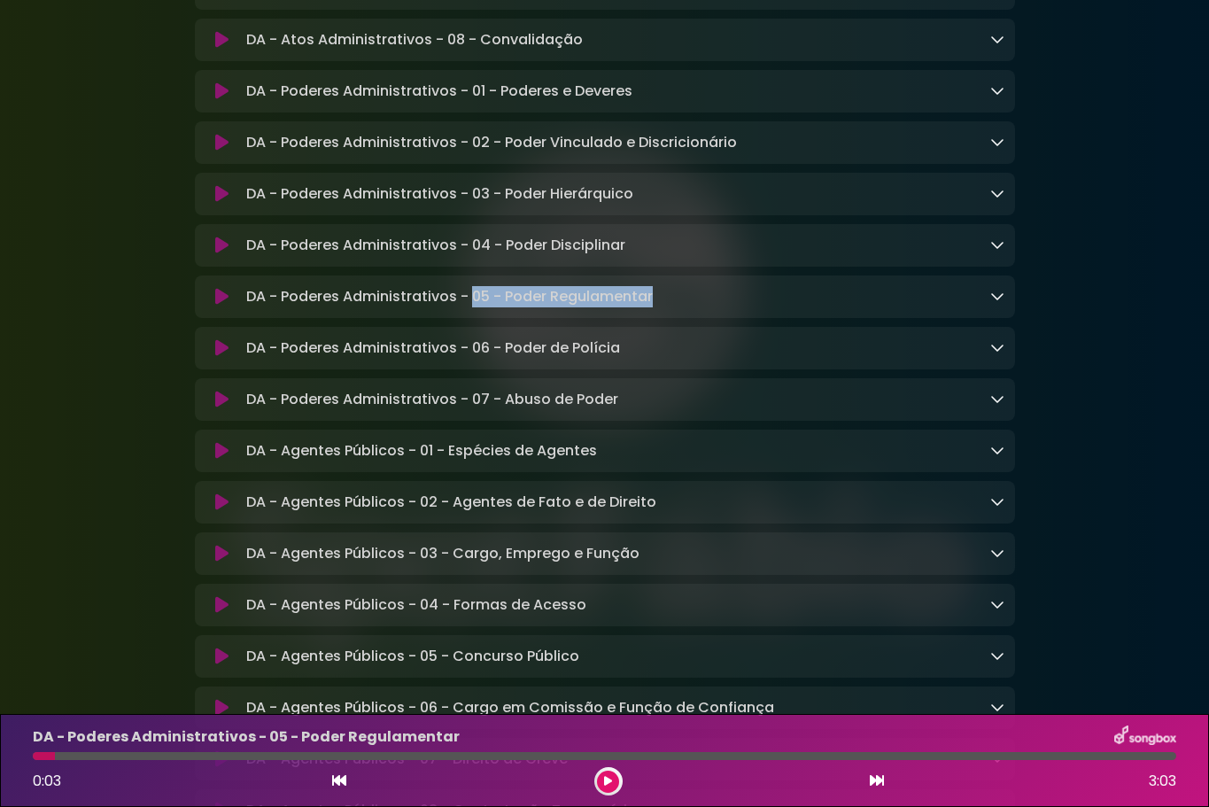
scroll to position [1683, 0]
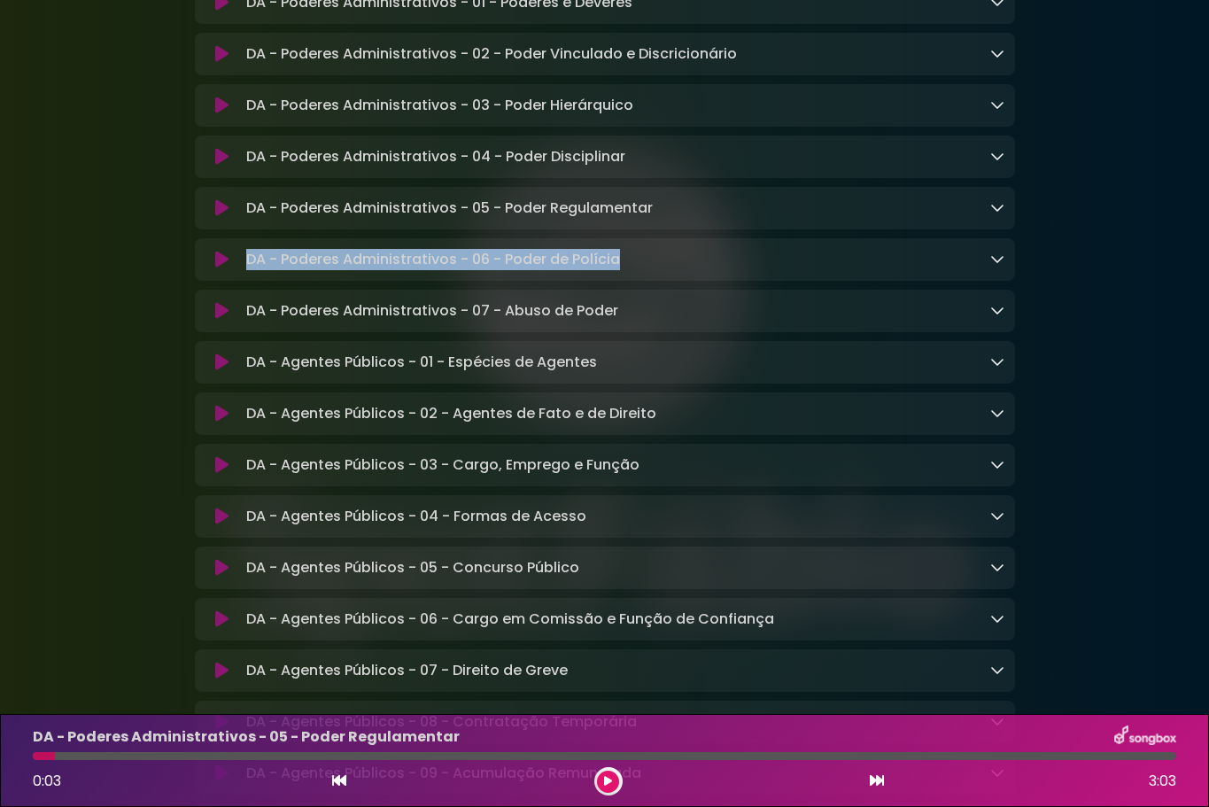
drag, startPoint x: 616, startPoint y: 288, endPoint x: 247, endPoint y: 291, distance: 369.3
click at [247, 270] on p "DA - Poderes Administrativos - 06 - Poder de Polícia Loading Track..." at bounding box center [433, 259] width 374 height 21
click at [221, 268] on icon at bounding box center [221, 260] width 13 height 18
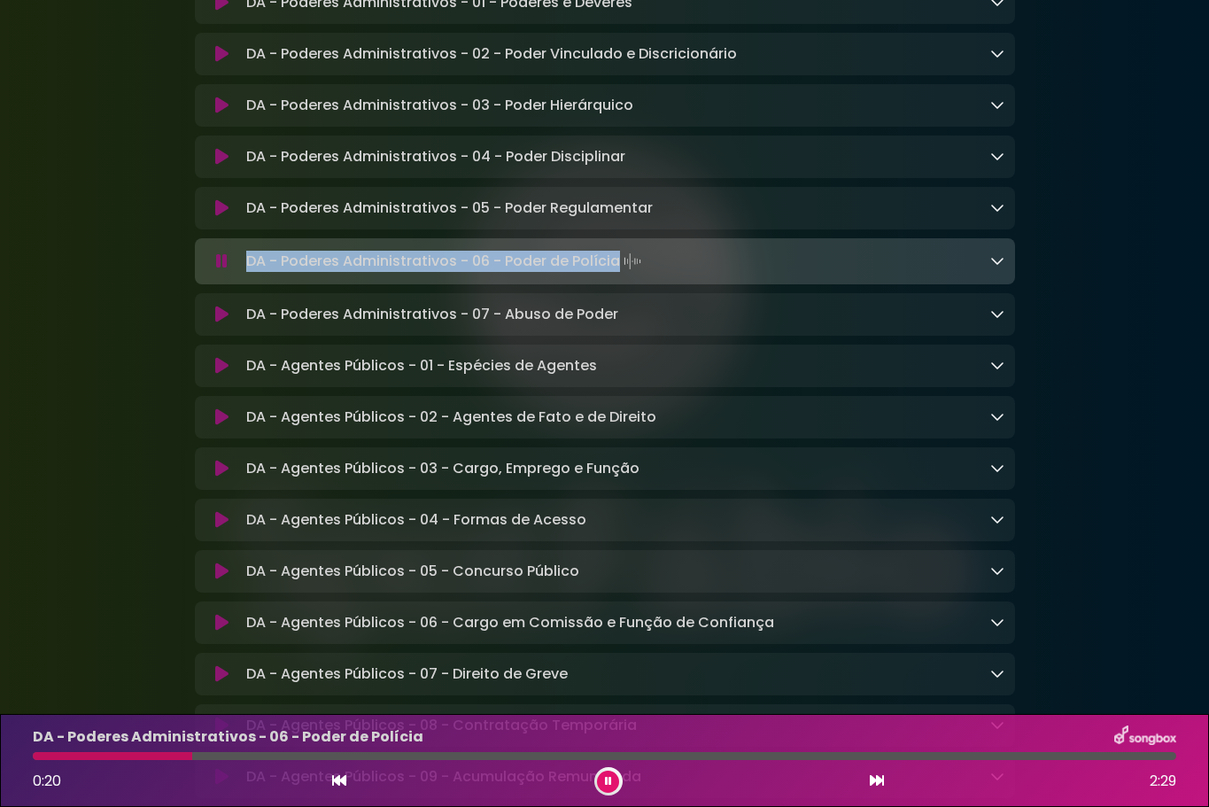
click at [223, 323] on icon at bounding box center [221, 315] width 13 height 18
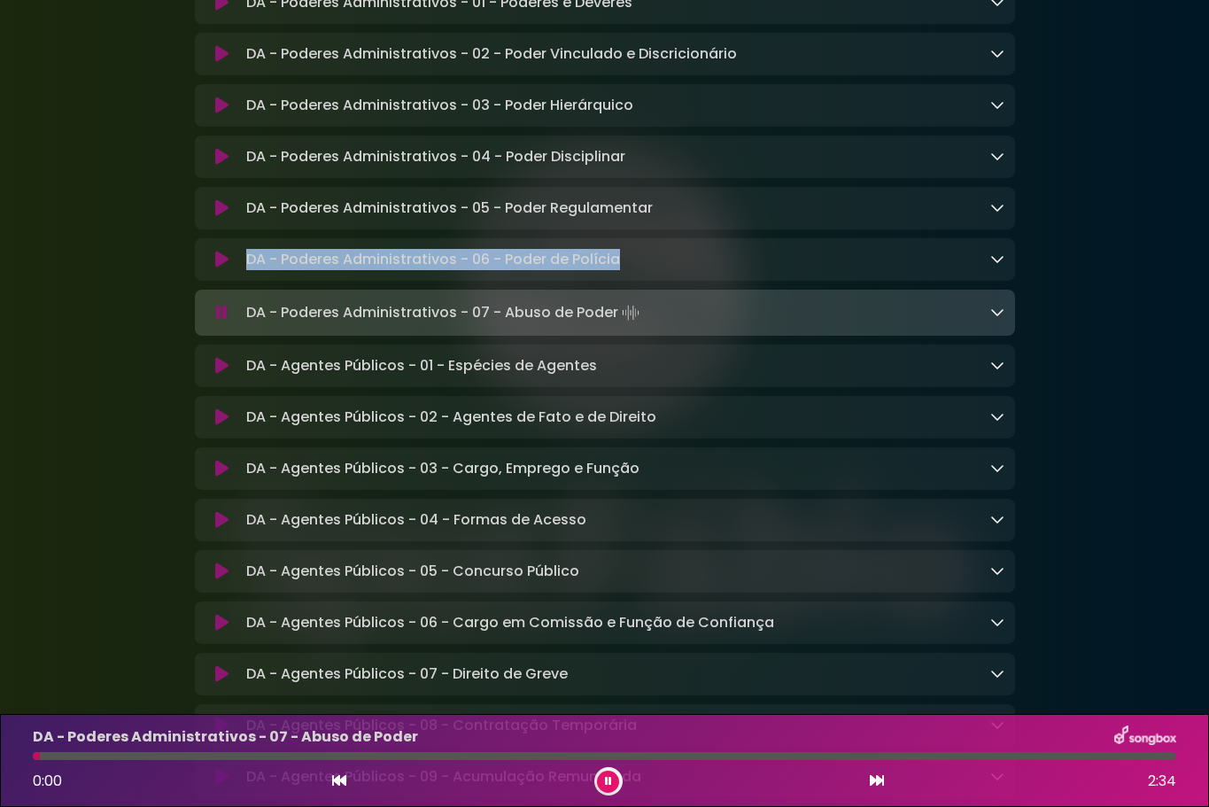
click at [618, 325] on img at bounding box center [630, 312] width 25 height 25
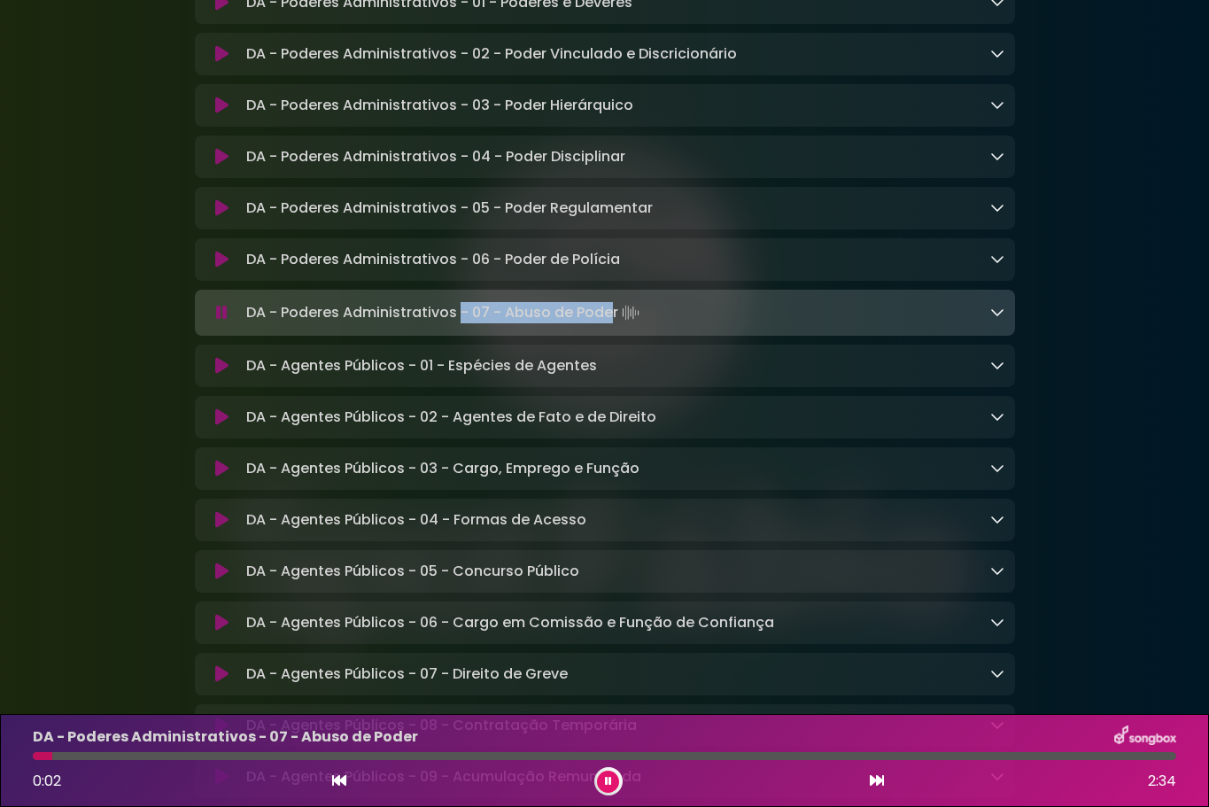
drag, startPoint x: 613, startPoint y: 338, endPoint x: 467, endPoint y: 345, distance: 146.3
click at [464, 325] on p "DA - Poderes Administrativos - 07 - Abuso de Poder Loading Track..." at bounding box center [444, 312] width 397 height 25
click at [618, 325] on img at bounding box center [630, 312] width 25 height 25
click at [602, 325] on p "DA - Poderes Administrativos - 07 - Abuso de Poder Loading Track..." at bounding box center [444, 312] width 397 height 25
click at [615, 325] on p "DA - Poderes Administrativos - 07 - Abuso de Poder Loading Track..." at bounding box center [444, 312] width 397 height 25
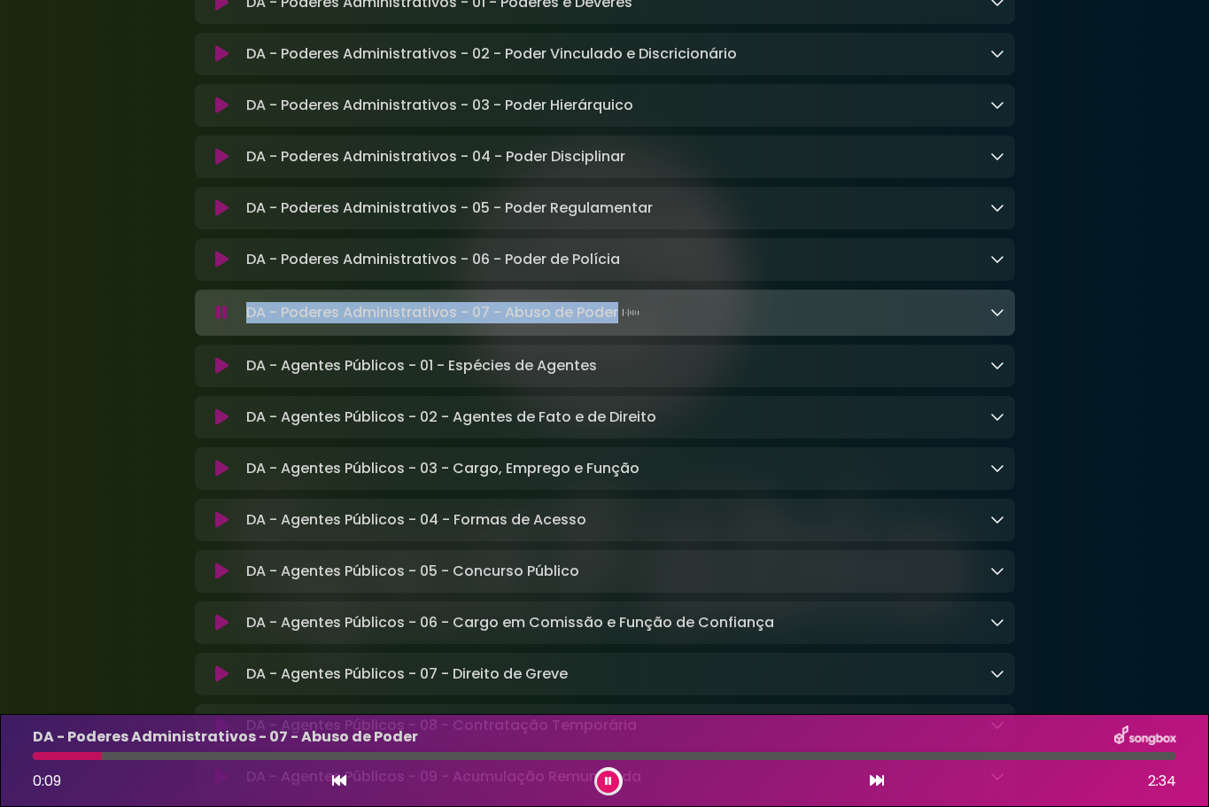
drag, startPoint x: 615, startPoint y: 340, endPoint x: 241, endPoint y: 336, distance: 373.7
click at [241, 325] on div "DA - Poderes Administrativos - 07 - Abuso de Poder Loading Track..." at bounding box center [621, 312] width 765 height 25
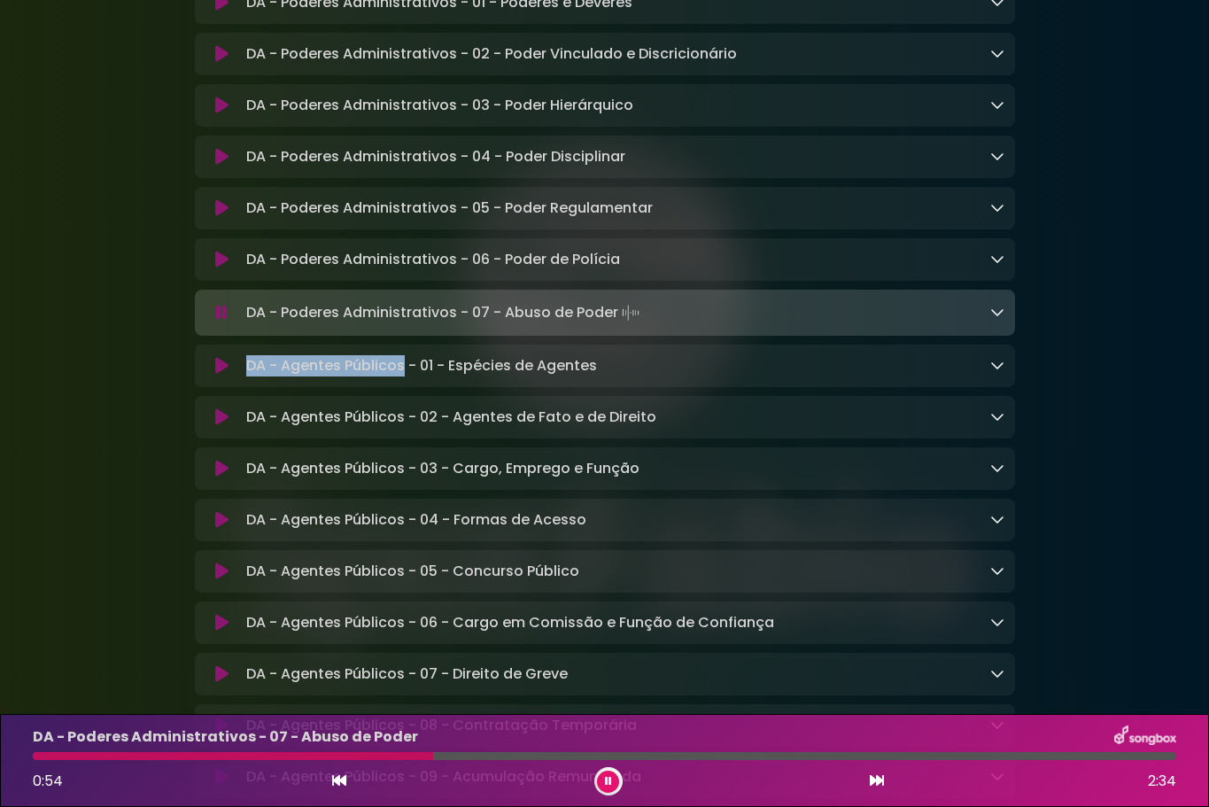
drag, startPoint x: 247, startPoint y: 394, endPoint x: 403, endPoint y: 395, distance: 155.9
click at [403, 376] on p "DA - Agentes Públicos - 01 - Espécies de Agentes Loading Track..." at bounding box center [421, 365] width 351 height 21
click at [220, 375] on icon at bounding box center [221, 366] width 13 height 18
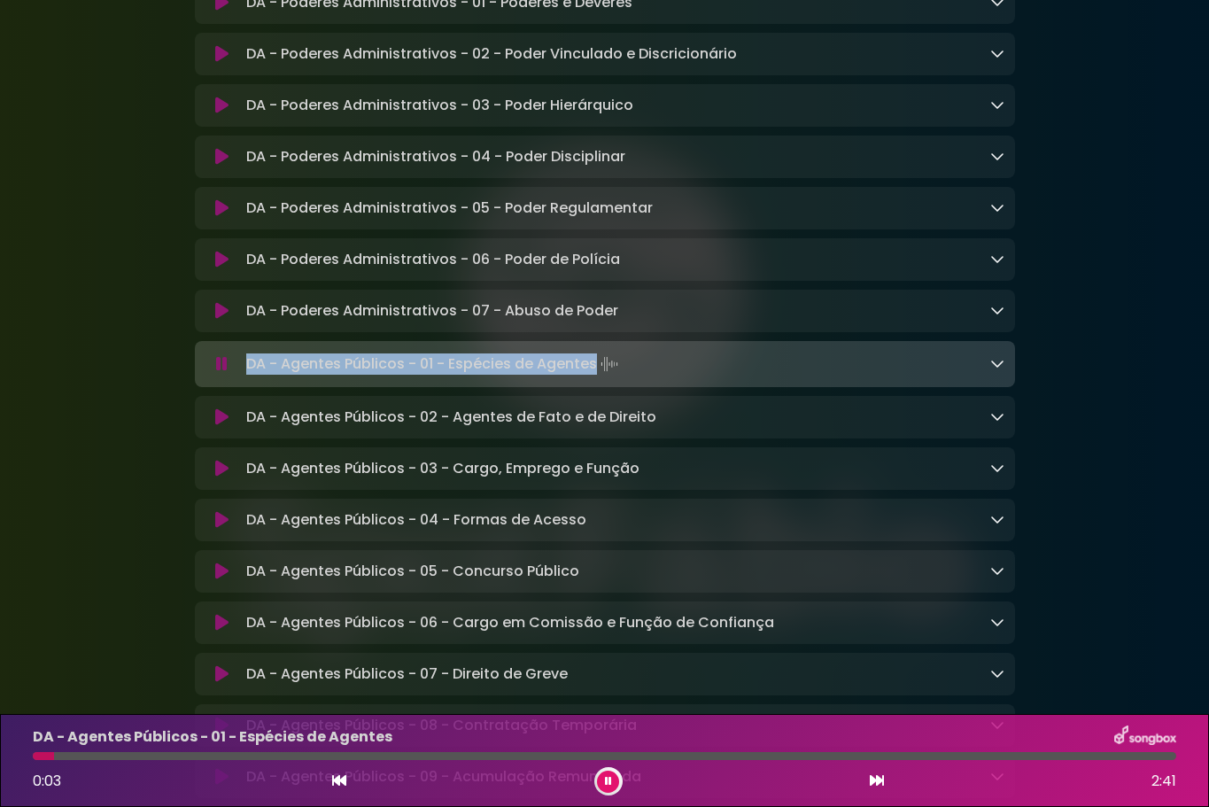
drag, startPoint x: 594, startPoint y: 391, endPoint x: 250, endPoint y: 391, distance: 344.5
click at [250, 376] on p "DA - Agentes Públicos - 01 - Espécies de Agentes Loading Track..." at bounding box center [433, 364] width 375 height 25
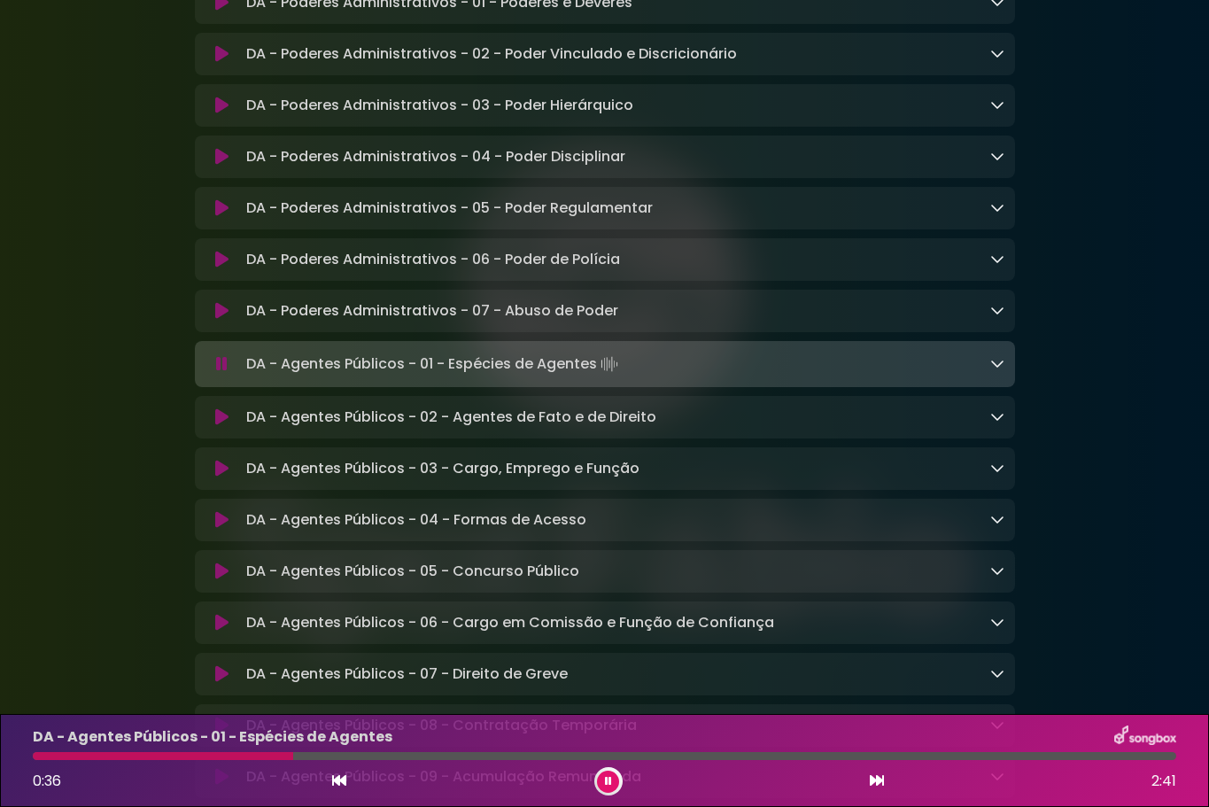
click at [990, 65] on div at bounding box center [997, 53] width 14 height 21
click at [224, 426] on icon at bounding box center [221, 417] width 13 height 18
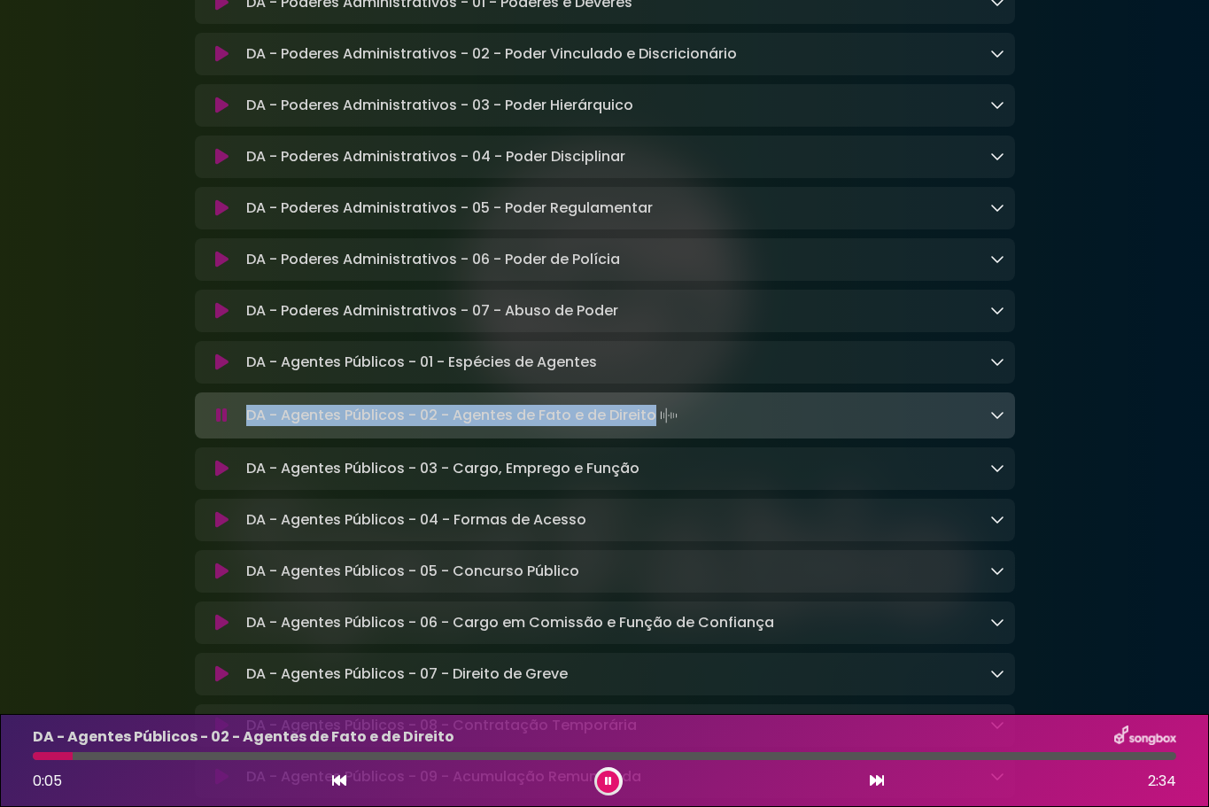
drag, startPoint x: 652, startPoint y: 443, endPoint x: 251, endPoint y: 445, distance: 401.2
click at [251, 428] on p "DA - Agentes Públicos - 02 - Agentes de Fato e de Direito Loading Track..." at bounding box center [463, 415] width 435 height 25
click at [605, 778] on icon at bounding box center [608, 781] width 7 height 11
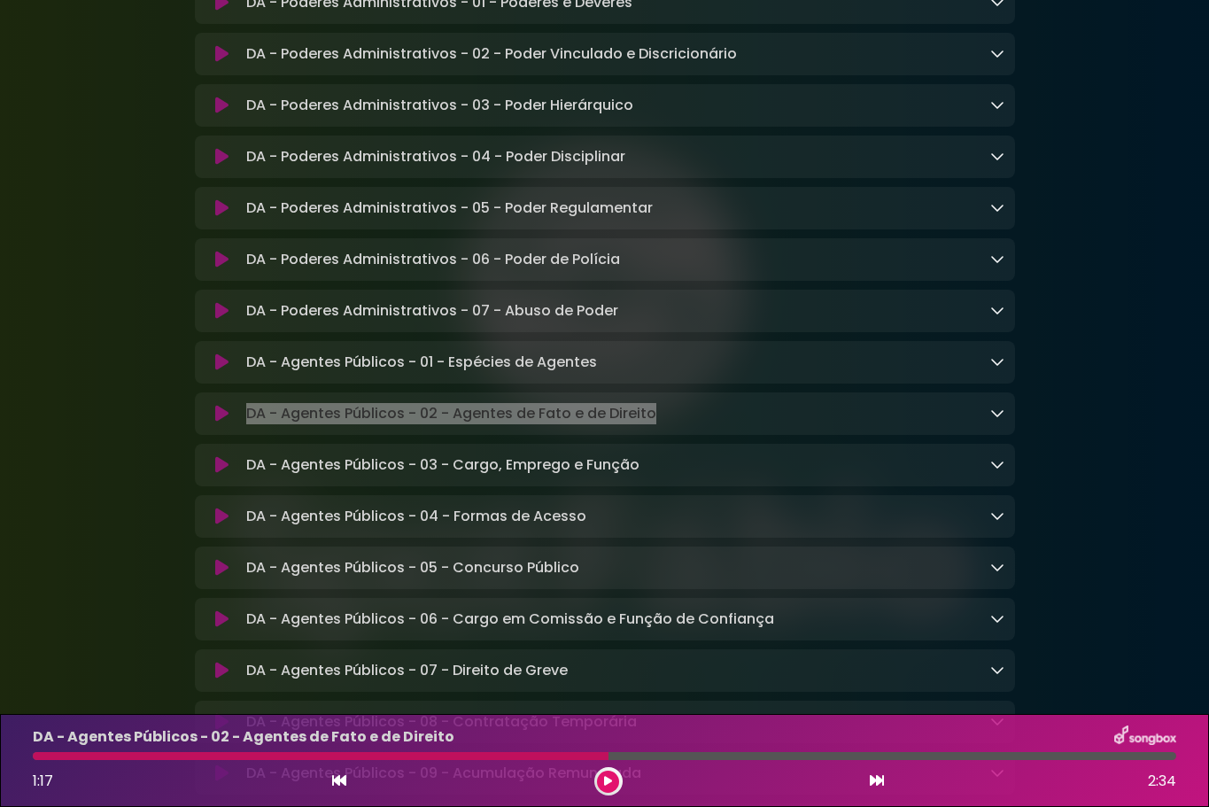
click at [217, 474] on icon at bounding box center [221, 465] width 13 height 18
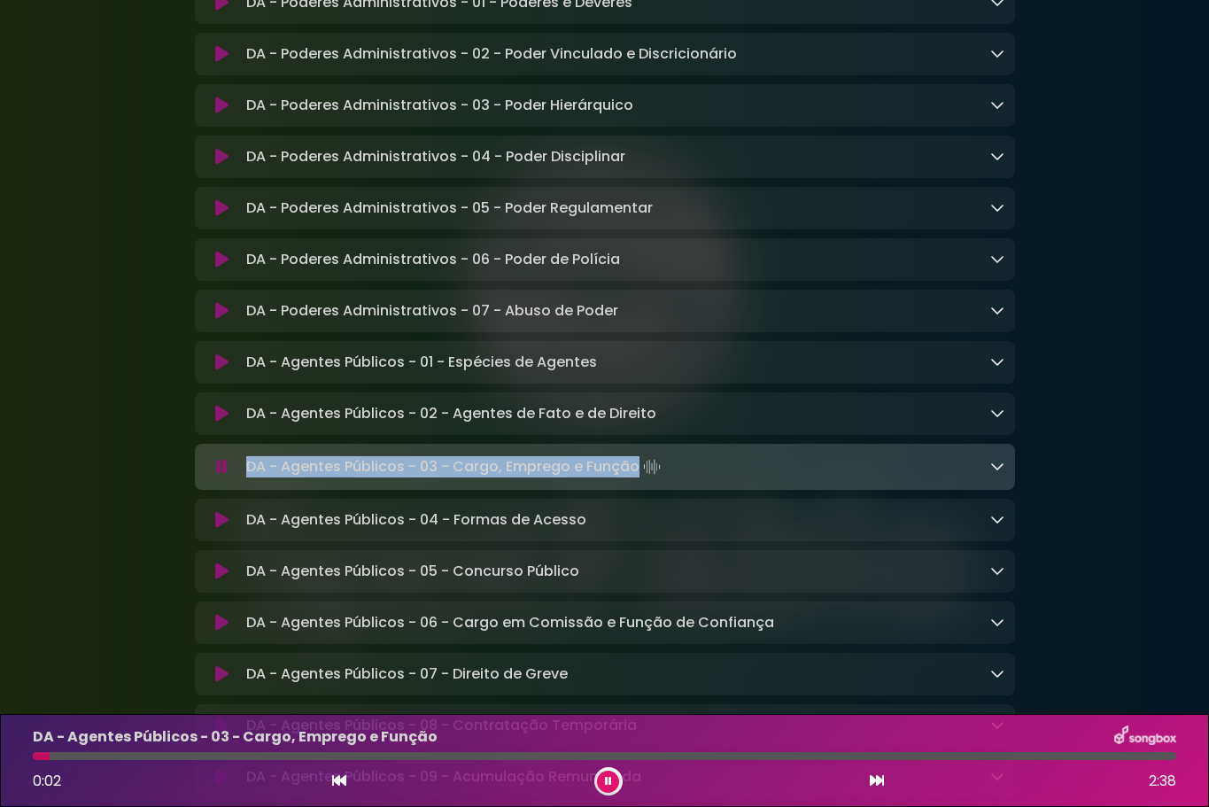
drag, startPoint x: 637, startPoint y: 497, endPoint x: 240, endPoint y: 497, distance: 396.7
click at [240, 479] on div "DA - Agentes Públicos - 03 - Cargo, Emprego e Função Loading Track..." at bounding box center [621, 466] width 765 height 25
click at [223, 529] on icon at bounding box center [221, 520] width 13 height 18
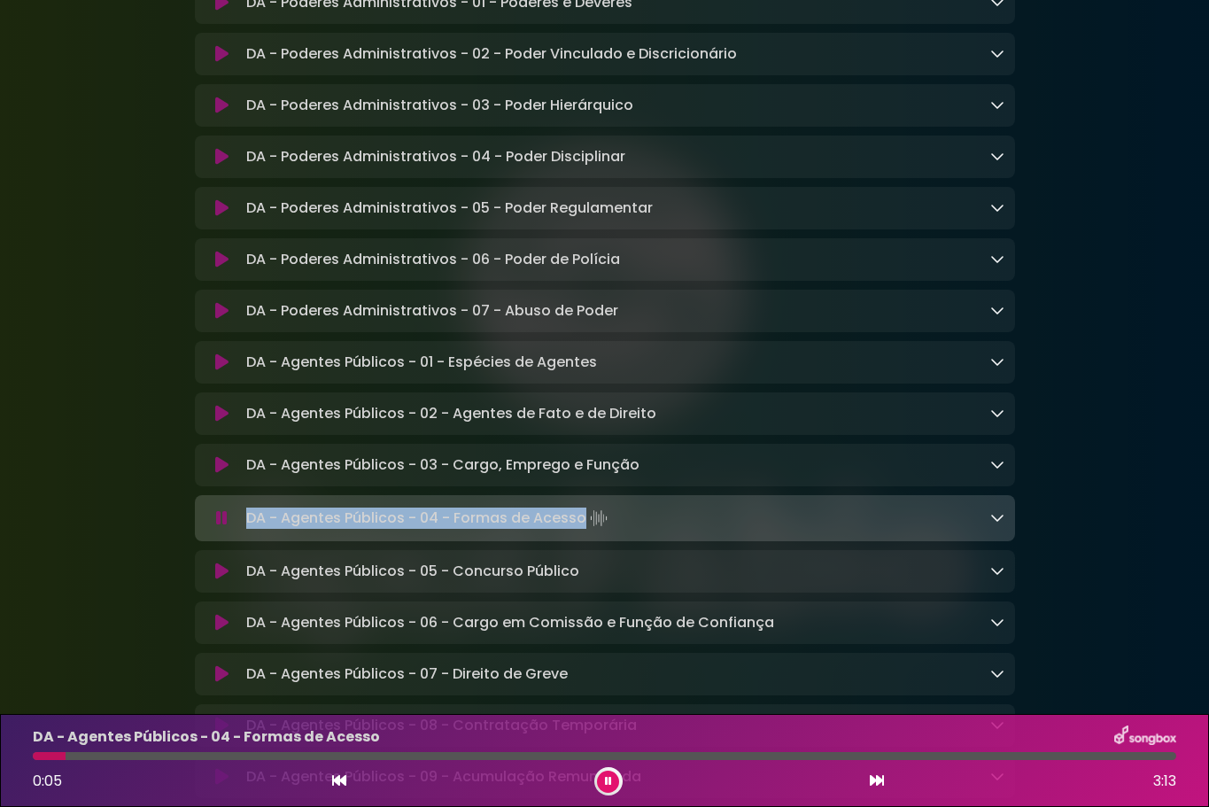
drag, startPoint x: 582, startPoint y: 549, endPoint x: 249, endPoint y: 541, distance: 333.1
click at [249, 530] on p "DA - Agentes Públicos - 04 - Formas de Acesso Loading Track..." at bounding box center [428, 518] width 365 height 25
drag, startPoint x: 225, startPoint y: 604, endPoint x: 570, endPoint y: 567, distance: 347.4
click at [225, 580] on icon at bounding box center [221, 571] width 13 height 18
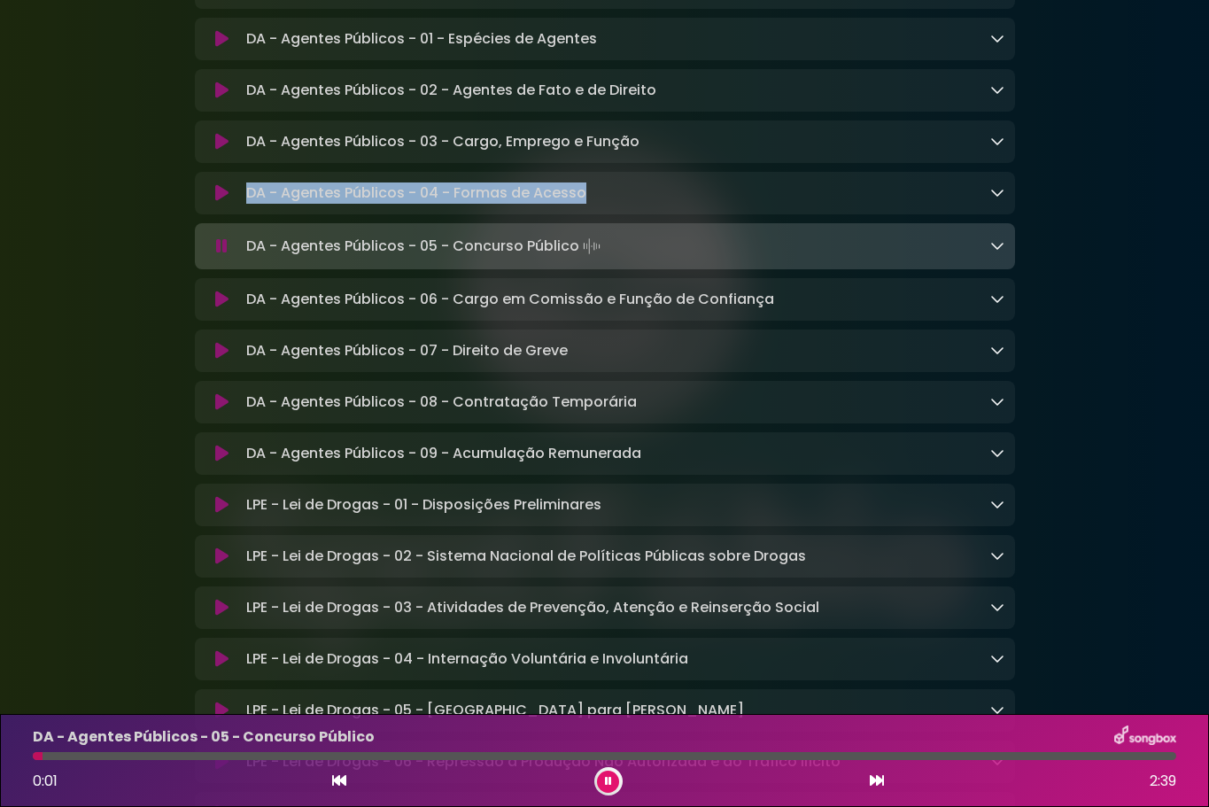
scroll to position [2037, 0]
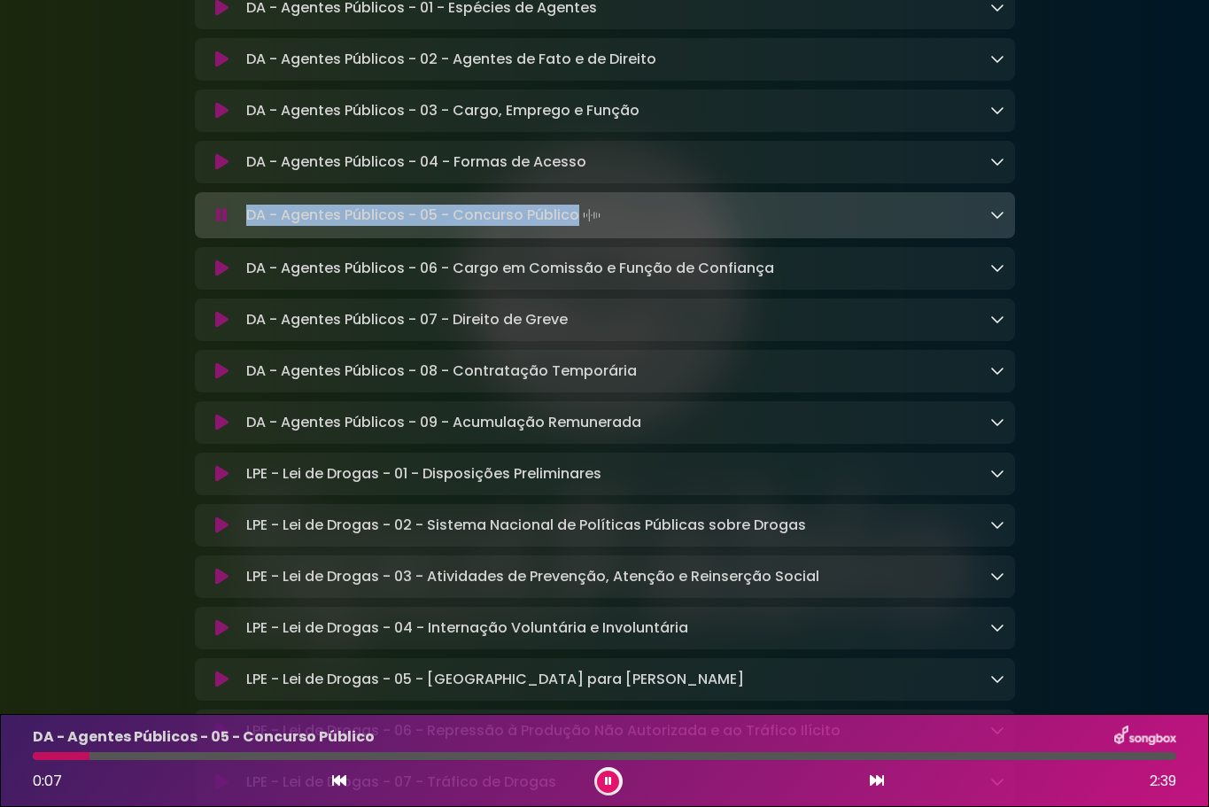
drag, startPoint x: 576, startPoint y: 247, endPoint x: 244, endPoint y: 240, distance: 332.2
click at [244, 228] on div "DA - Agentes Públicos - 05 - Concurso Público Loading Track..." at bounding box center [621, 215] width 765 height 25
click at [227, 277] on icon at bounding box center [221, 268] width 13 height 18
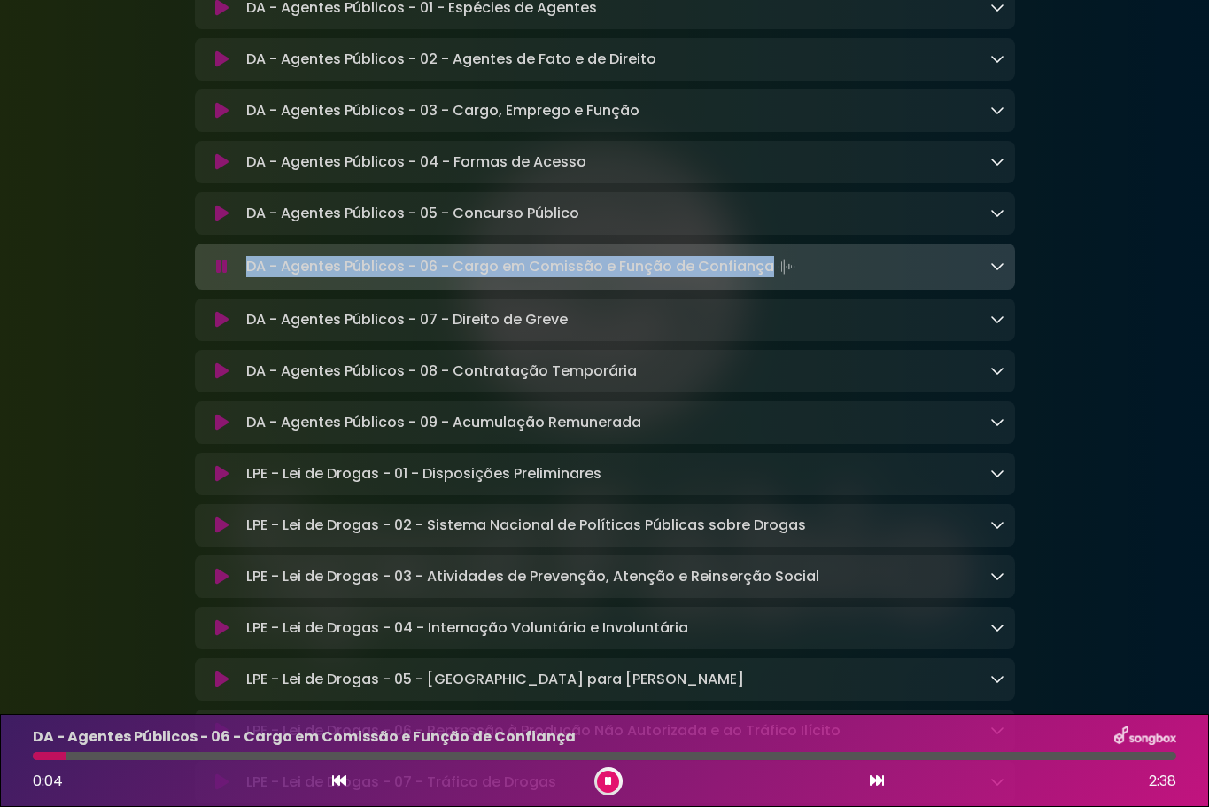
drag, startPoint x: 770, startPoint y: 298, endPoint x: 250, endPoint y: 300, distance: 519.9
click at [250, 279] on p "DA - Agentes Públicos - 06 - Cargo em Comissão e Função de Confiança Loading Tr…" at bounding box center [522, 266] width 553 height 25
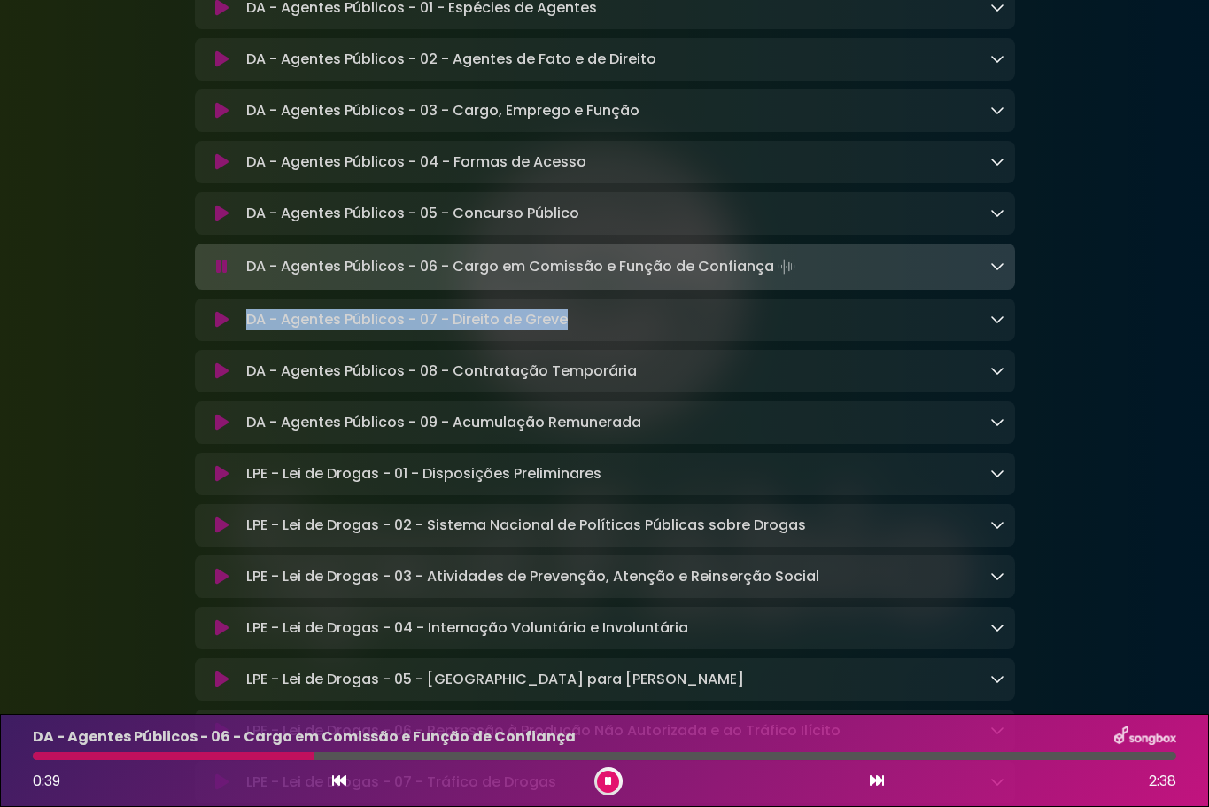
drag, startPoint x: 566, startPoint y: 352, endPoint x: 249, endPoint y: 353, distance: 317.0
click at [249, 330] on p "DA - Agentes Públicos - 07 - Direito de Greve Loading Track..." at bounding box center [406, 319] width 321 height 21
click at [220, 329] on icon at bounding box center [221, 320] width 13 height 18
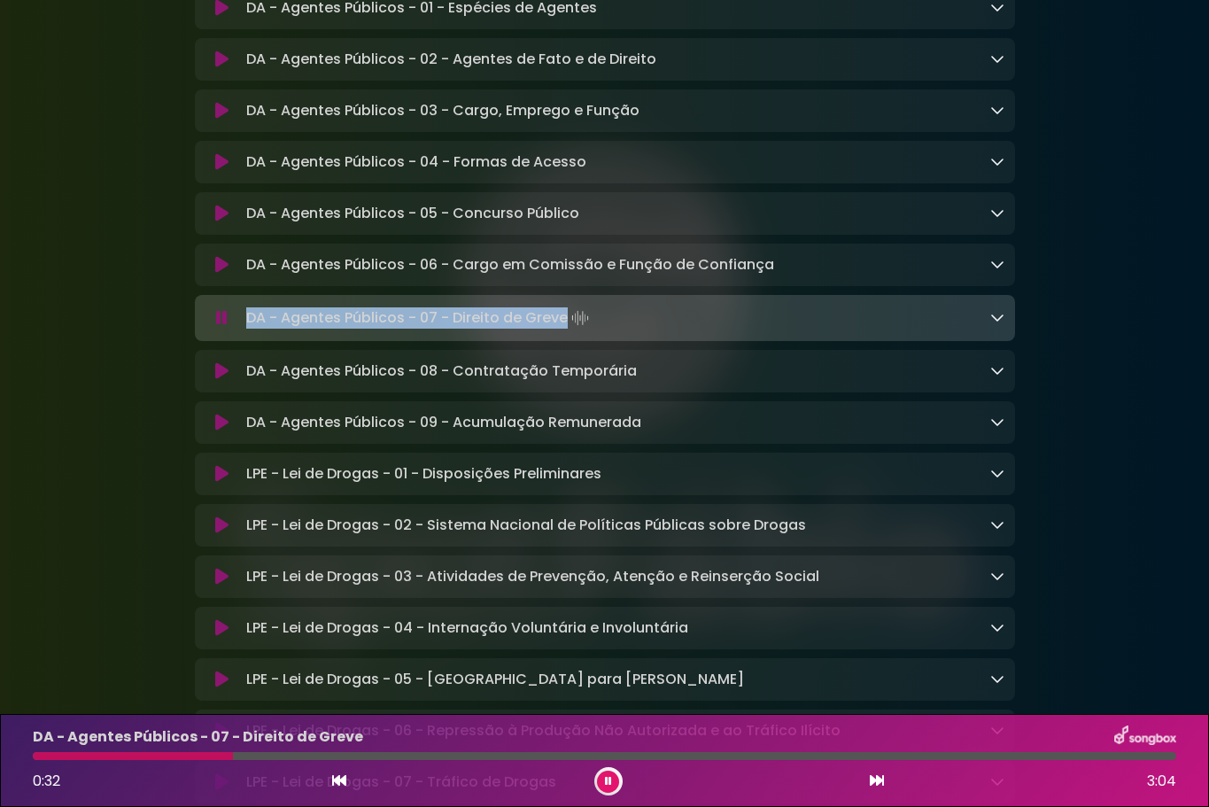
click at [228, 380] on icon at bounding box center [221, 371] width 13 height 18
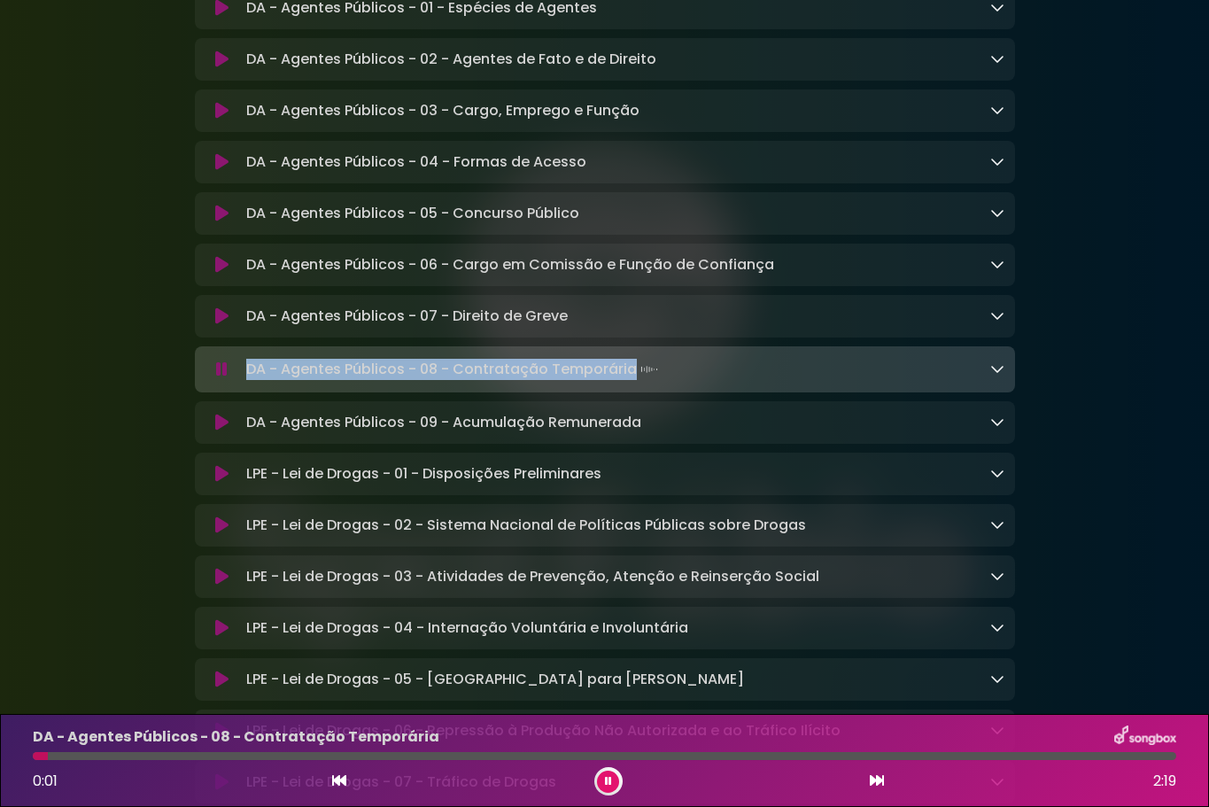
drag, startPoint x: 559, startPoint y: 398, endPoint x: 250, endPoint y: 403, distance: 309.1
click at [250, 382] on div "DA - Agentes Públicos - 08 - Contratação Temporária Loading Track..." at bounding box center [621, 369] width 765 height 25
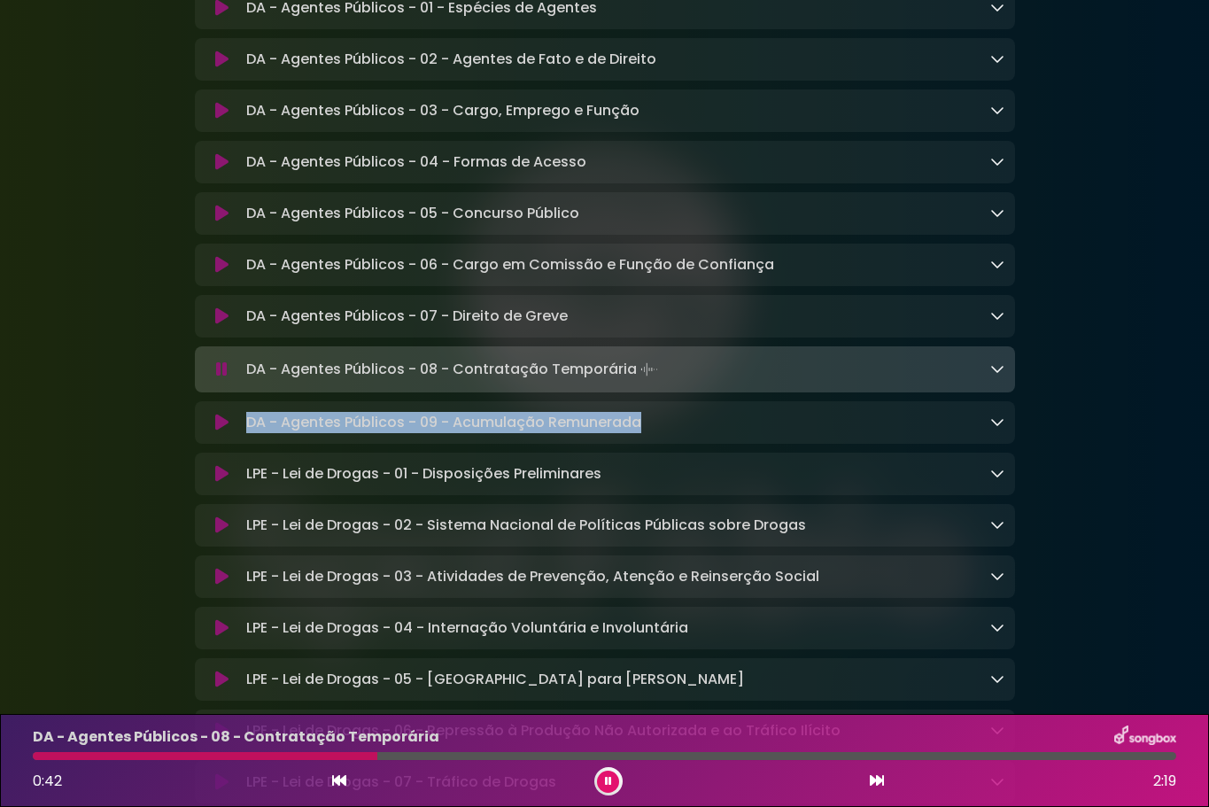
drag, startPoint x: 639, startPoint y: 457, endPoint x: 245, endPoint y: 458, distance: 394.1
click at [246, 433] on p "DA - Agentes Públicos - 09 - Acumulação Remunerada Loading Track..." at bounding box center [443, 422] width 395 height 21
click at [221, 431] on icon at bounding box center [221, 423] width 13 height 18
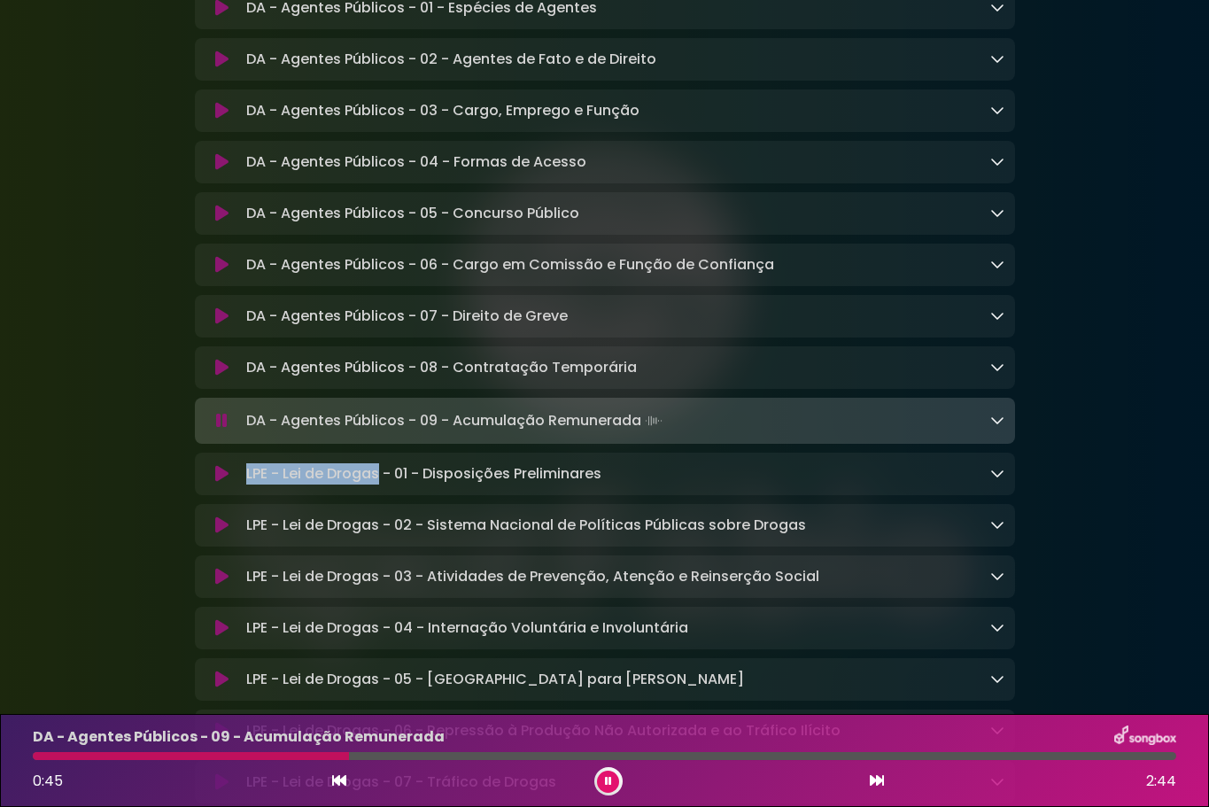
drag, startPoint x: 248, startPoint y: 508, endPoint x: 379, endPoint y: 514, distance: 131.2
click at [379, 484] on p "LPE - Lei de Drogas - 01 - Disposições Preliminares Loading Track..." at bounding box center [423, 473] width 355 height 21
click at [220, 483] on icon at bounding box center [221, 474] width 13 height 18
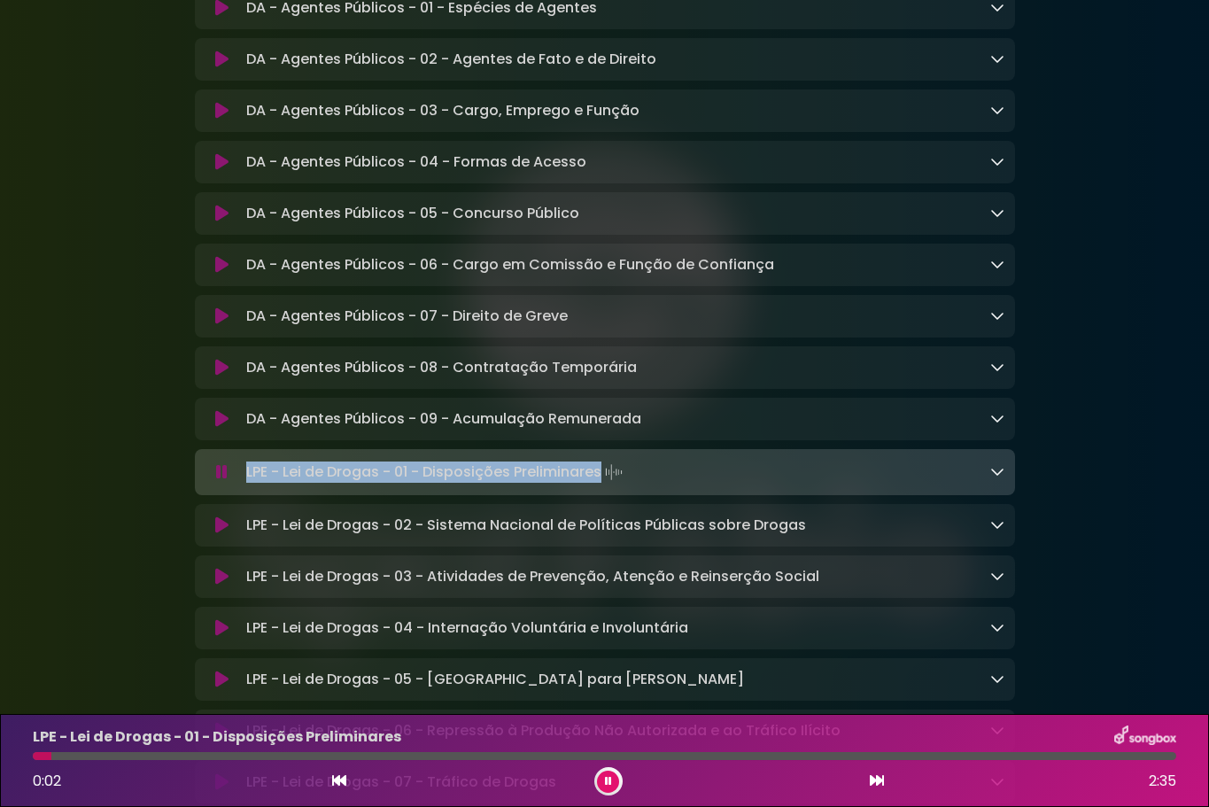
drag, startPoint x: 593, startPoint y: 507, endPoint x: 237, endPoint y: 513, distance: 356.1
click at [237, 484] on div "LPE - Lei de Drogas - 01 - Disposições Preliminares Loading Track..." at bounding box center [604, 472] width 799 height 25
click at [220, 534] on icon at bounding box center [221, 525] width 13 height 18
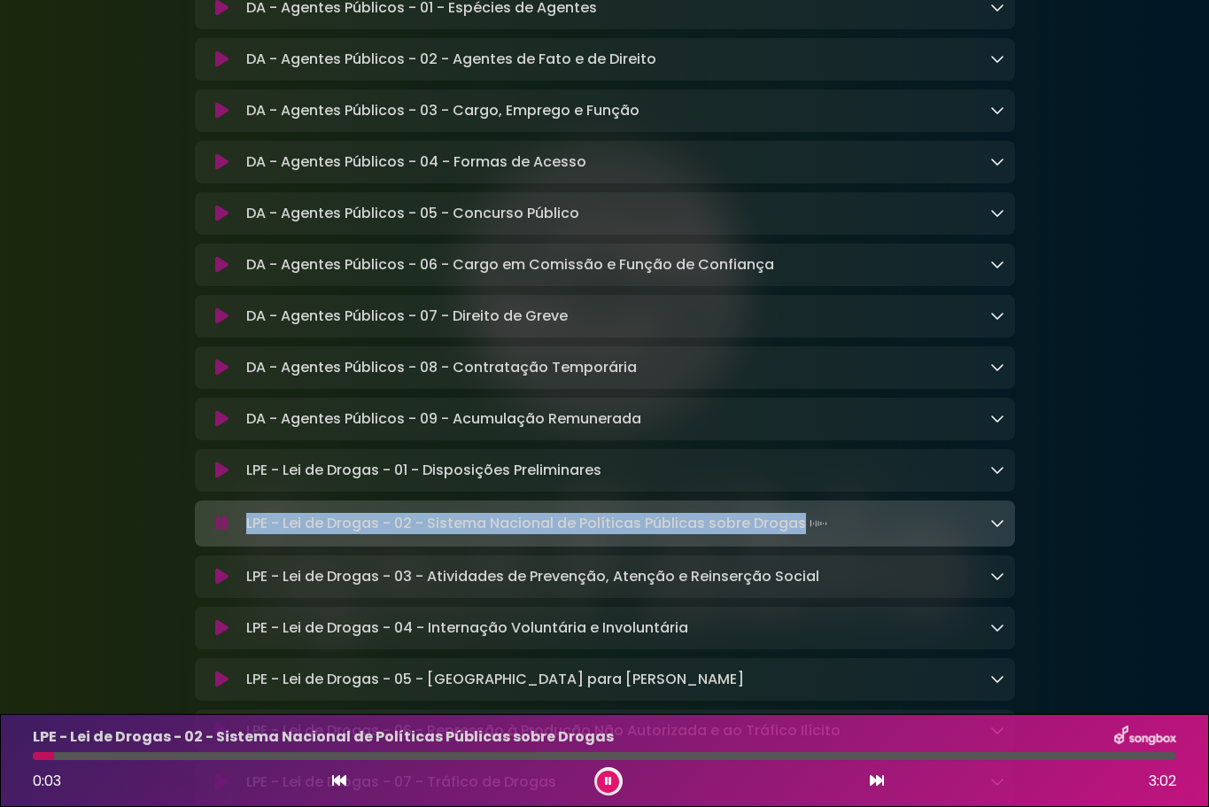
drag, startPoint x: 801, startPoint y: 559, endPoint x: 243, endPoint y: 560, distance: 557.9
click at [243, 536] on div "LPE - Lei de Drogas - 02 - Sistema Nacional de Políticas Públicas sobre Drogas …" at bounding box center [621, 523] width 765 height 25
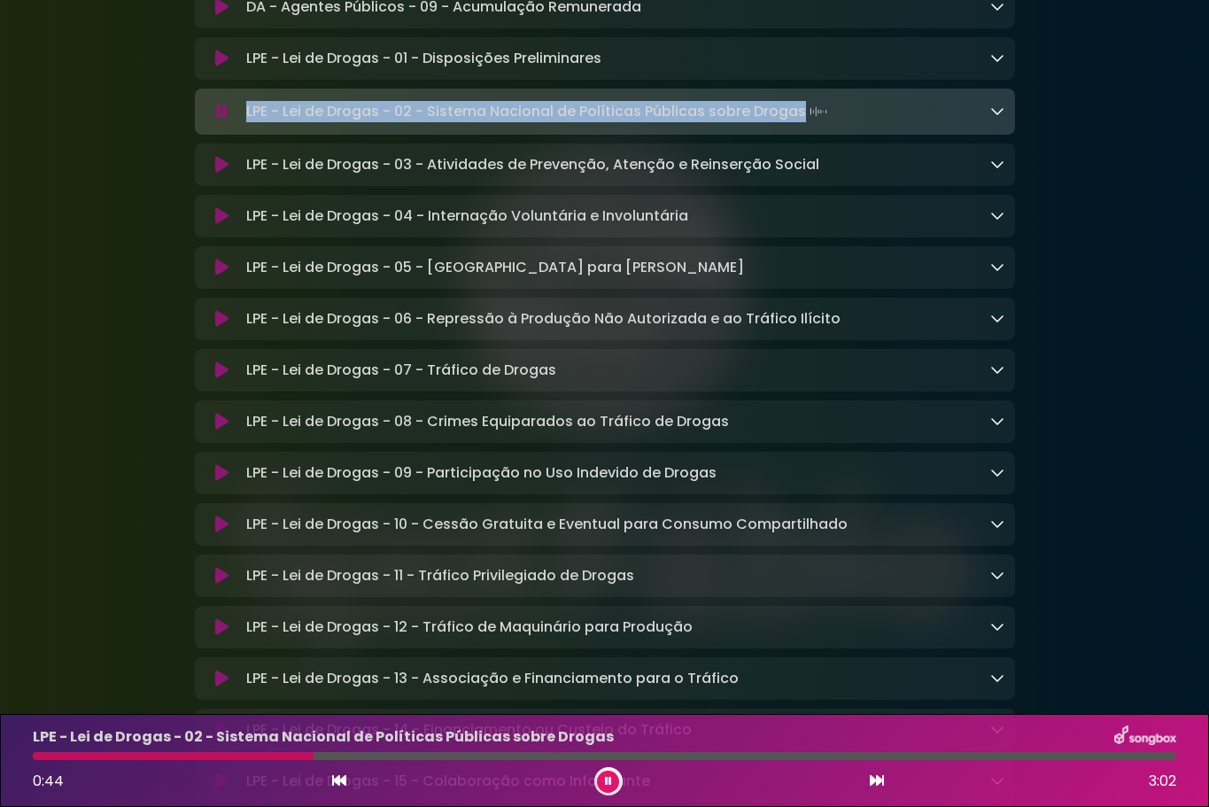
scroll to position [2480, 0]
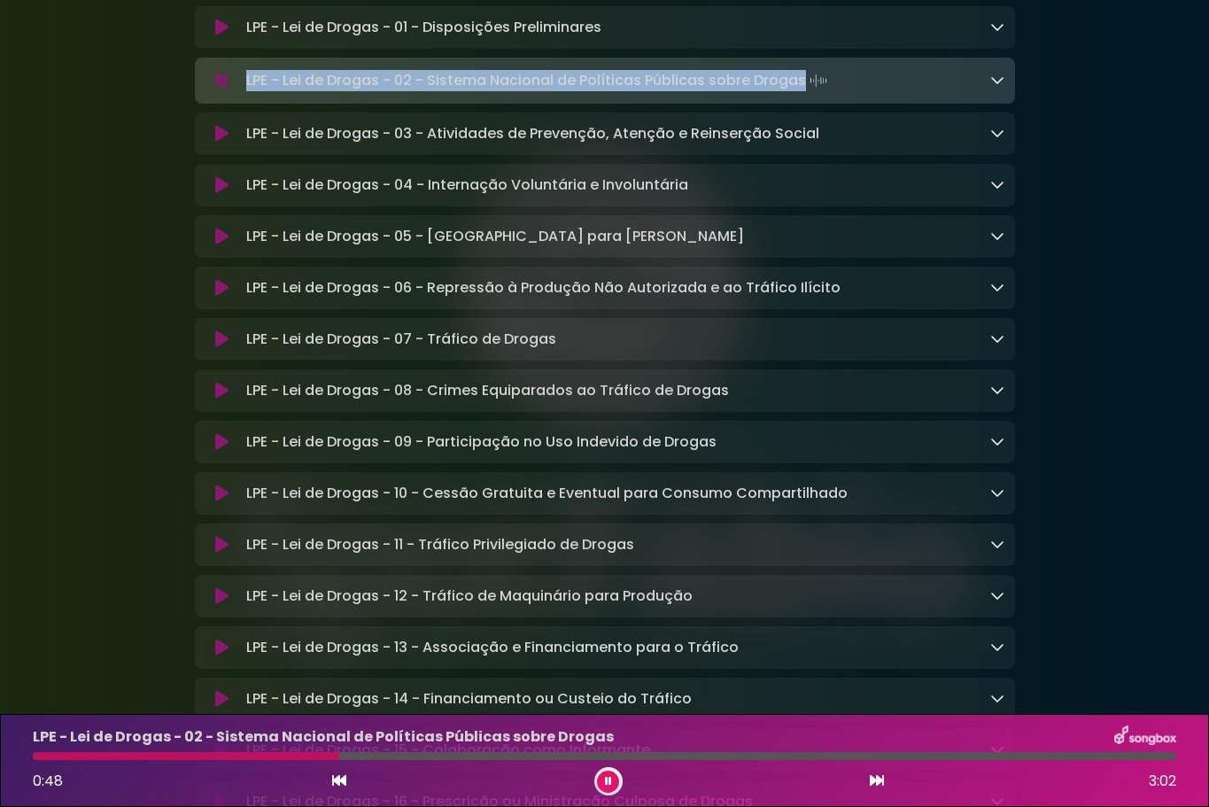
click at [227, 143] on icon at bounding box center [221, 134] width 13 height 18
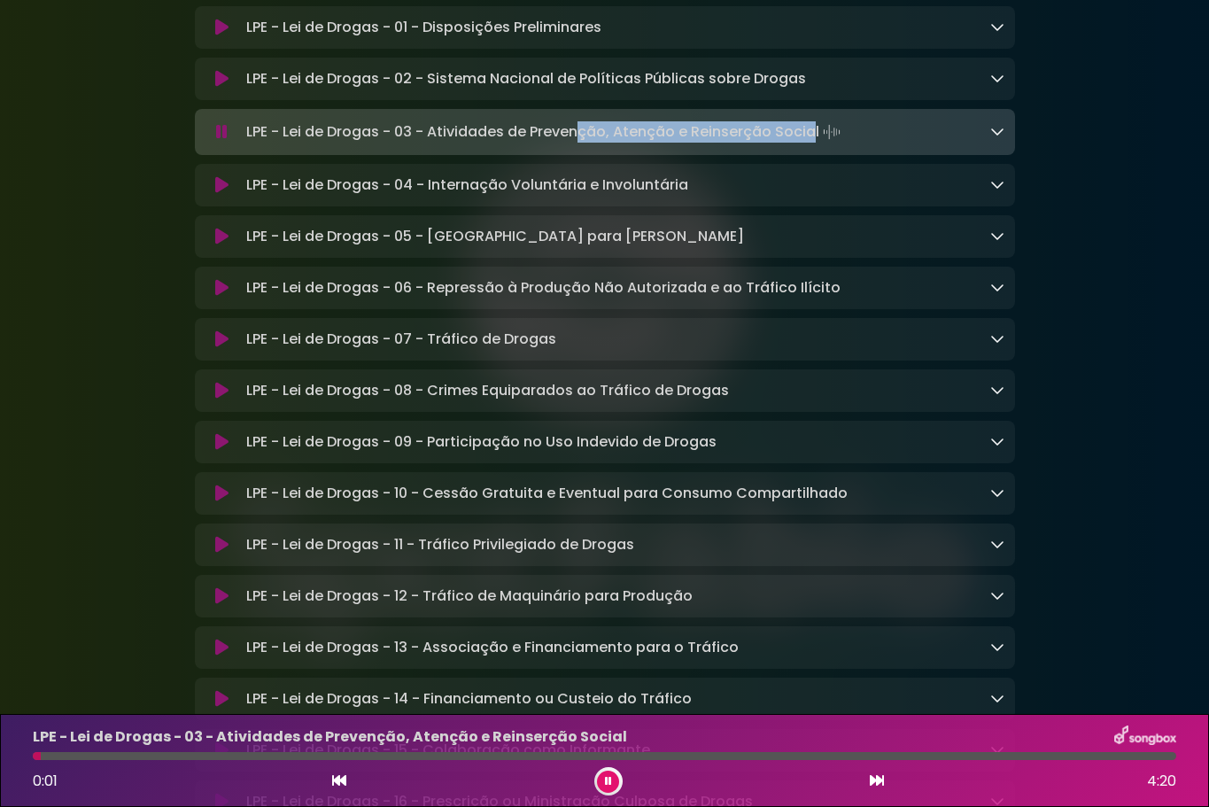
drag, startPoint x: 813, startPoint y: 169, endPoint x: 578, endPoint y: 172, distance: 234.7
click at [577, 144] on p "LPE - Lei de Drogas - 03 - Atividades de Prevenção, Atenção e Reinserção Social…" at bounding box center [545, 132] width 598 height 25
click at [819, 144] on img at bounding box center [831, 132] width 25 height 25
drag, startPoint x: 814, startPoint y: 166, endPoint x: 246, endPoint y: 166, distance: 567.7
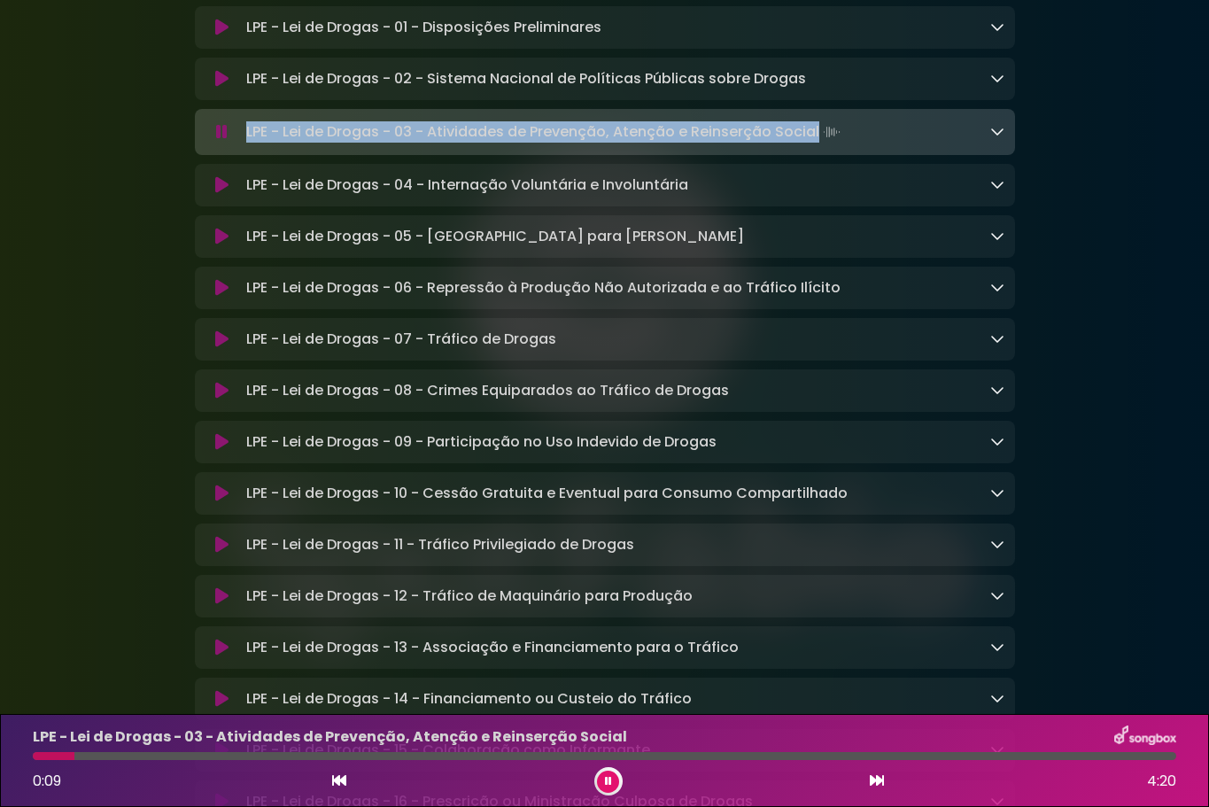
click at [246, 144] on p "LPE - Lei de Drogas - 03 - Atividades de Prevenção, Atenção e Reinserção Social…" at bounding box center [545, 132] width 598 height 25
click at [221, 194] on icon at bounding box center [221, 185] width 13 height 18
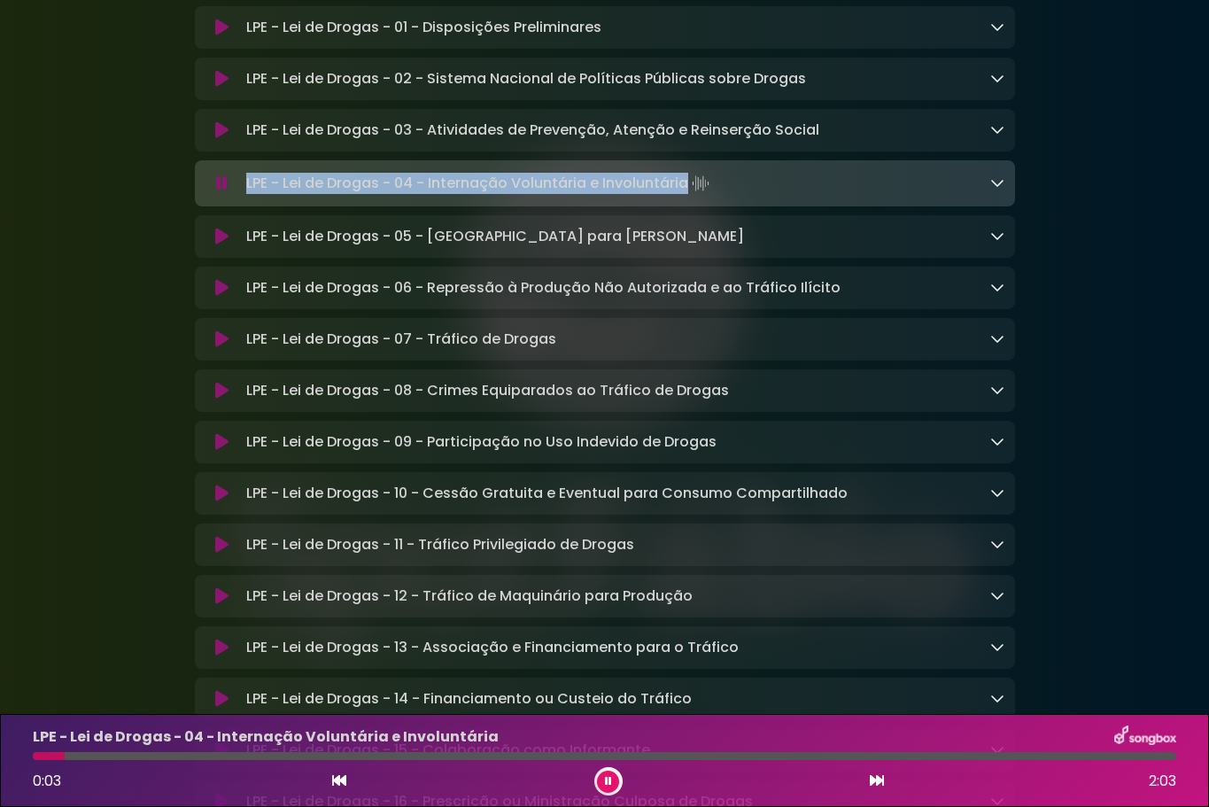
drag, startPoint x: 686, startPoint y: 221, endPoint x: 247, endPoint y: 223, distance: 439.3
click at [247, 196] on p "LPE - Lei de Drogas - 04 - Internação Voluntária e Involuntária Loading Track..." at bounding box center [479, 183] width 467 height 25
click at [223, 245] on icon at bounding box center [221, 237] width 13 height 18
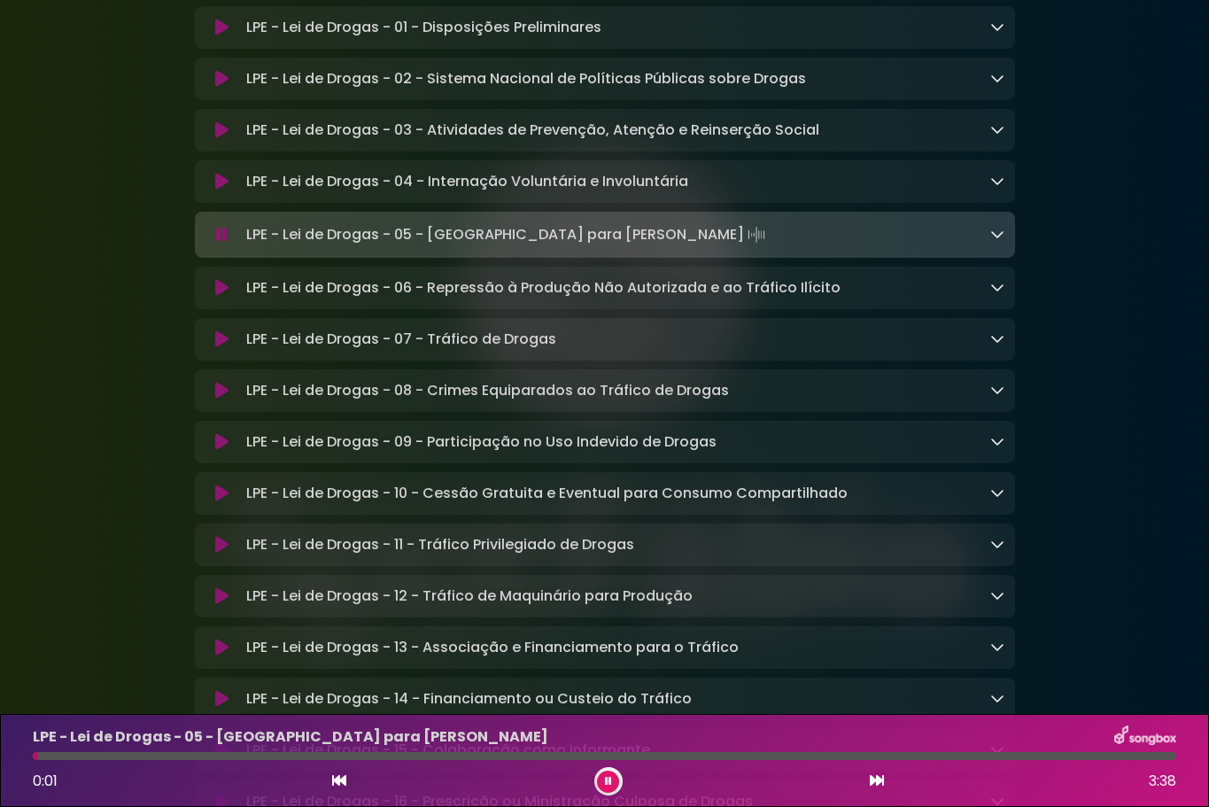
click at [487, 247] on p "LPE - Lei de Drogas - 05 - [GEOGRAPHIC_DATA] para Consumo Pessoal Loading Track…" at bounding box center [507, 234] width 523 height 25
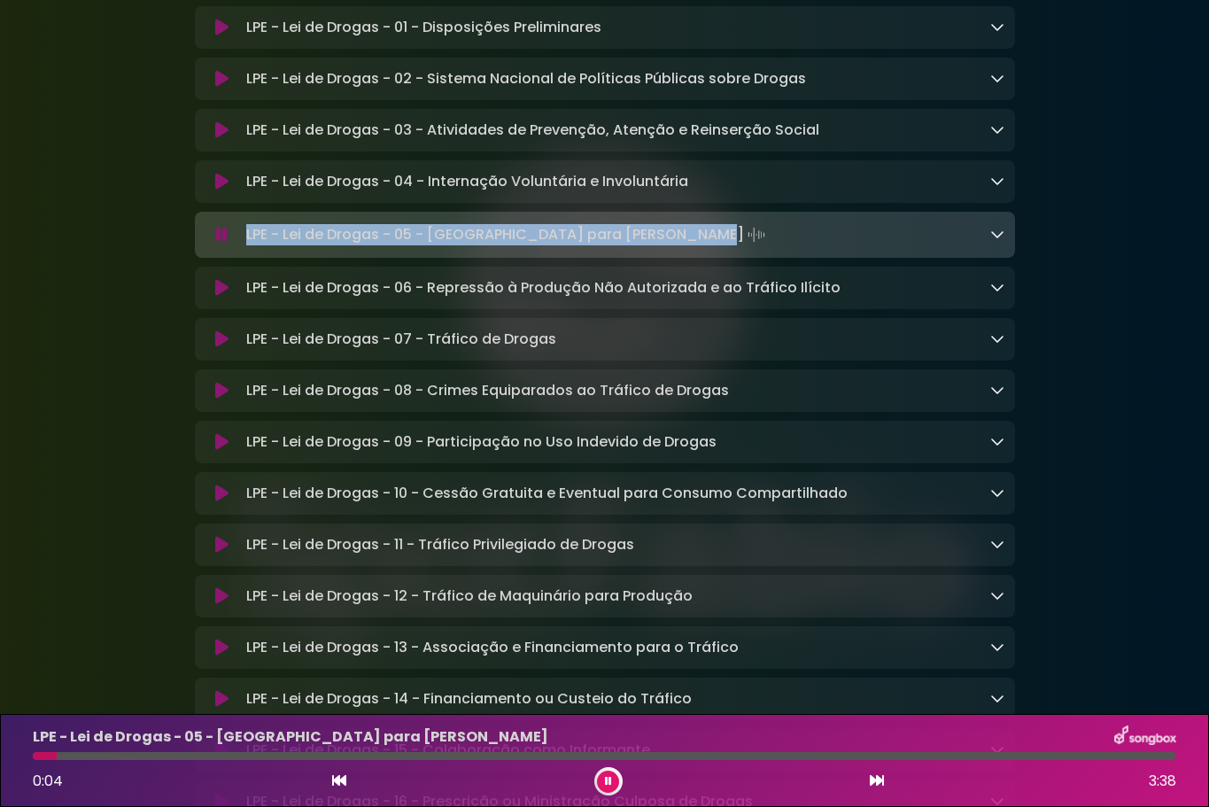
drag, startPoint x: 704, startPoint y: 271, endPoint x: 245, endPoint y: 274, distance: 458.7
click at [246, 247] on p "LPE - Lei de Drogas - 05 - [GEOGRAPHIC_DATA] para Consumo Pessoal Loading Track…" at bounding box center [507, 234] width 523 height 25
click at [225, 297] on icon at bounding box center [221, 288] width 13 height 18
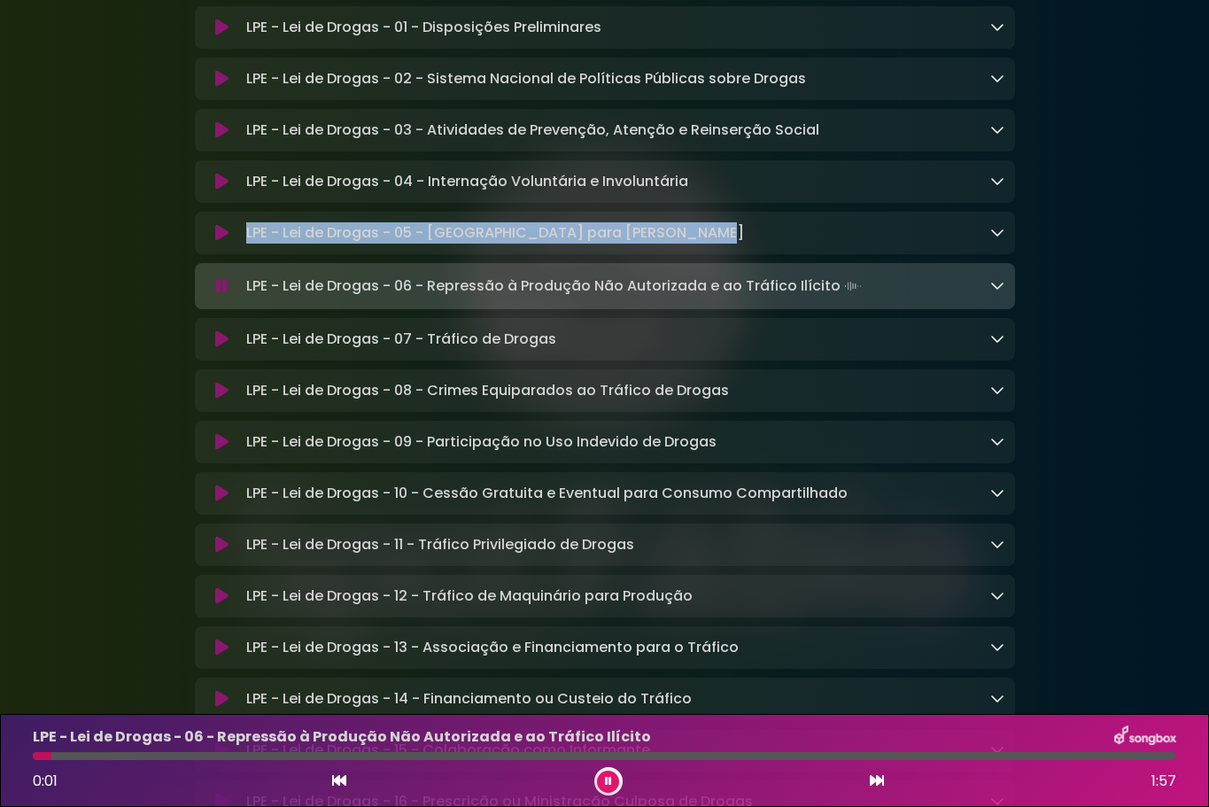
click at [840, 298] on img at bounding box center [852, 286] width 25 height 25
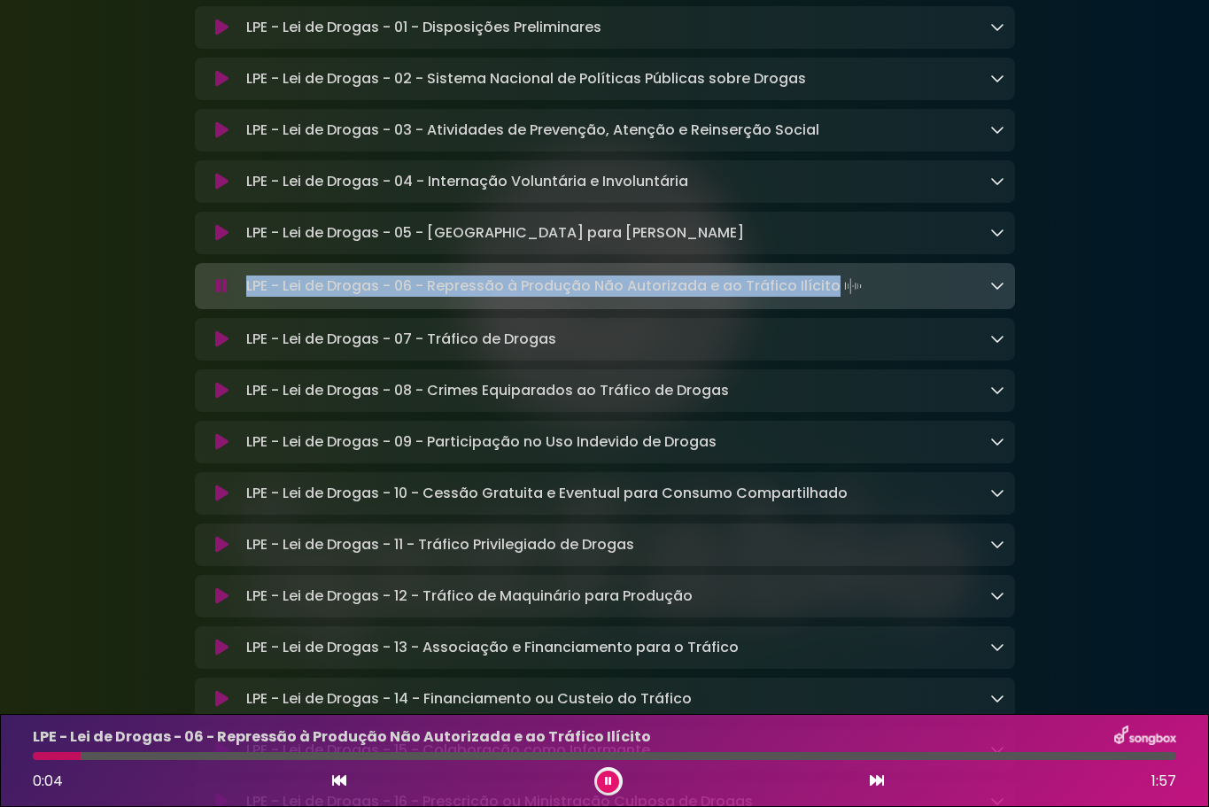
drag, startPoint x: 831, startPoint y: 324, endPoint x: 245, endPoint y: 327, distance: 585.4
click at [246, 298] on p "LPE - Lei de Drogas - 06 - Repressão à Produção Não Autorizada e ao Tráfico Ilí…" at bounding box center [555, 286] width 619 height 25
click at [221, 348] on icon at bounding box center [221, 339] width 13 height 18
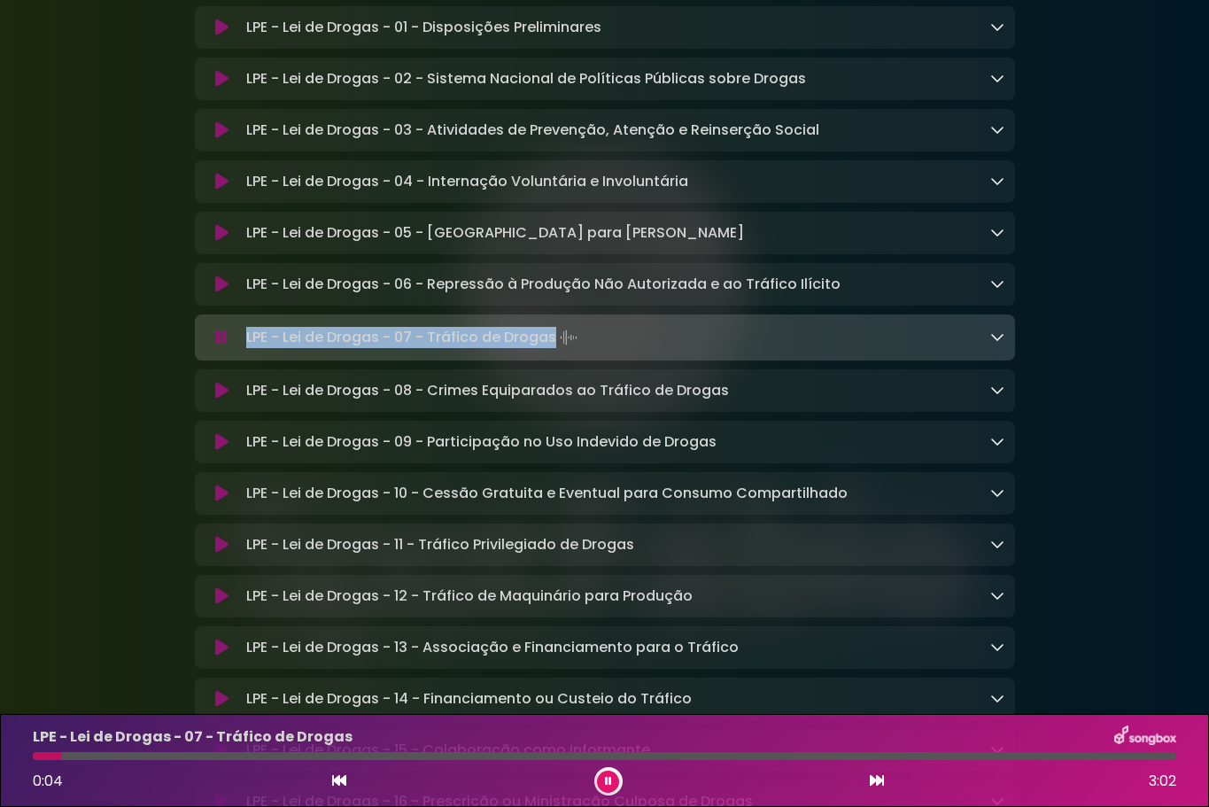
drag, startPoint x: 553, startPoint y: 382, endPoint x: 248, endPoint y: 378, distance: 304.7
click at [248, 350] on p "LPE - Lei de Drogas - 07 - Tráfico de Drogas Loading Track..." at bounding box center [413, 337] width 335 height 25
click at [220, 399] on icon at bounding box center [221, 391] width 13 height 18
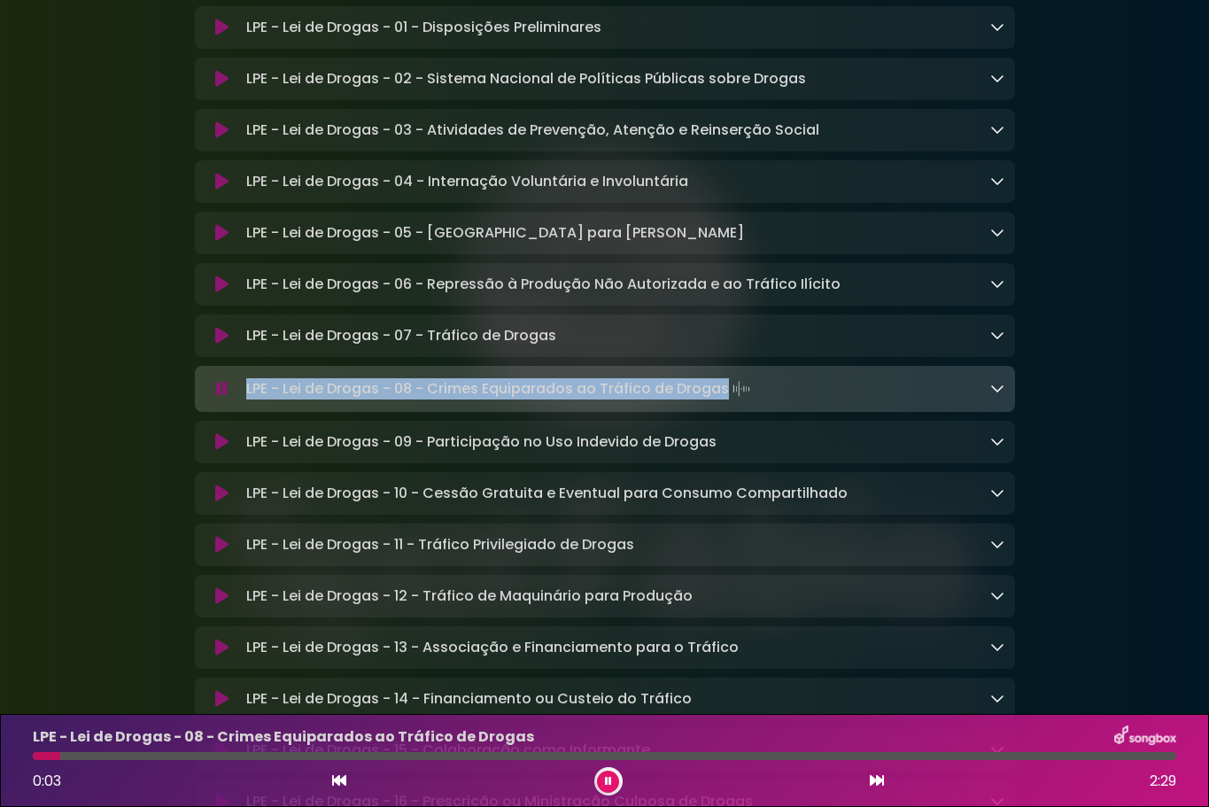
drag, startPoint x: 725, startPoint y: 429, endPoint x: 245, endPoint y: 429, distance: 480.0
click at [246, 401] on p "LPE - Lei de Drogas - 08 - Crimes Equiparados ao Tráfico de Drogas Loading Trac…" at bounding box center [499, 388] width 507 height 25
click at [213, 451] on button at bounding box center [222, 442] width 34 height 18
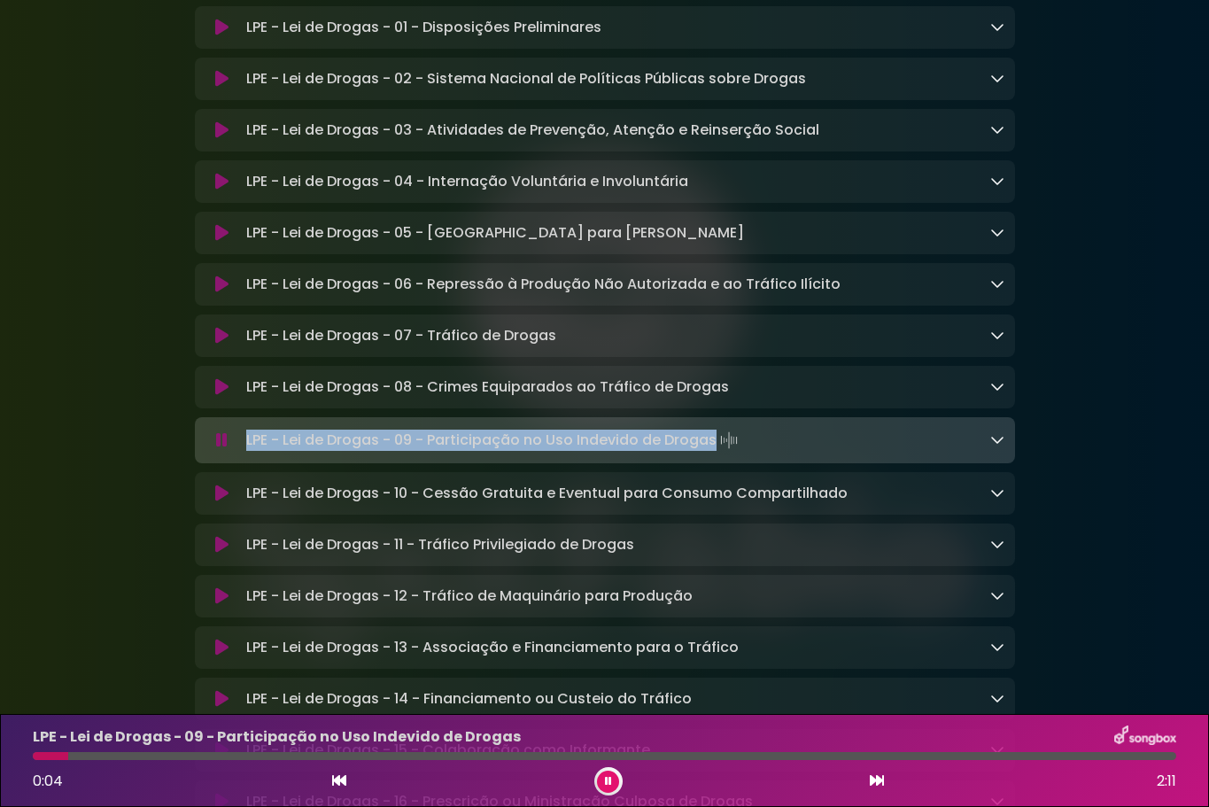
drag, startPoint x: 246, startPoint y: 482, endPoint x: 713, endPoint y: 478, distance: 466.7
click at [713, 453] on p "LPE - Lei de Drogas - 09 - Participação no Uso Indevido de Drogas Loading Track…" at bounding box center [493, 440] width 495 height 25
click at [221, 502] on icon at bounding box center [221, 493] width 13 height 18
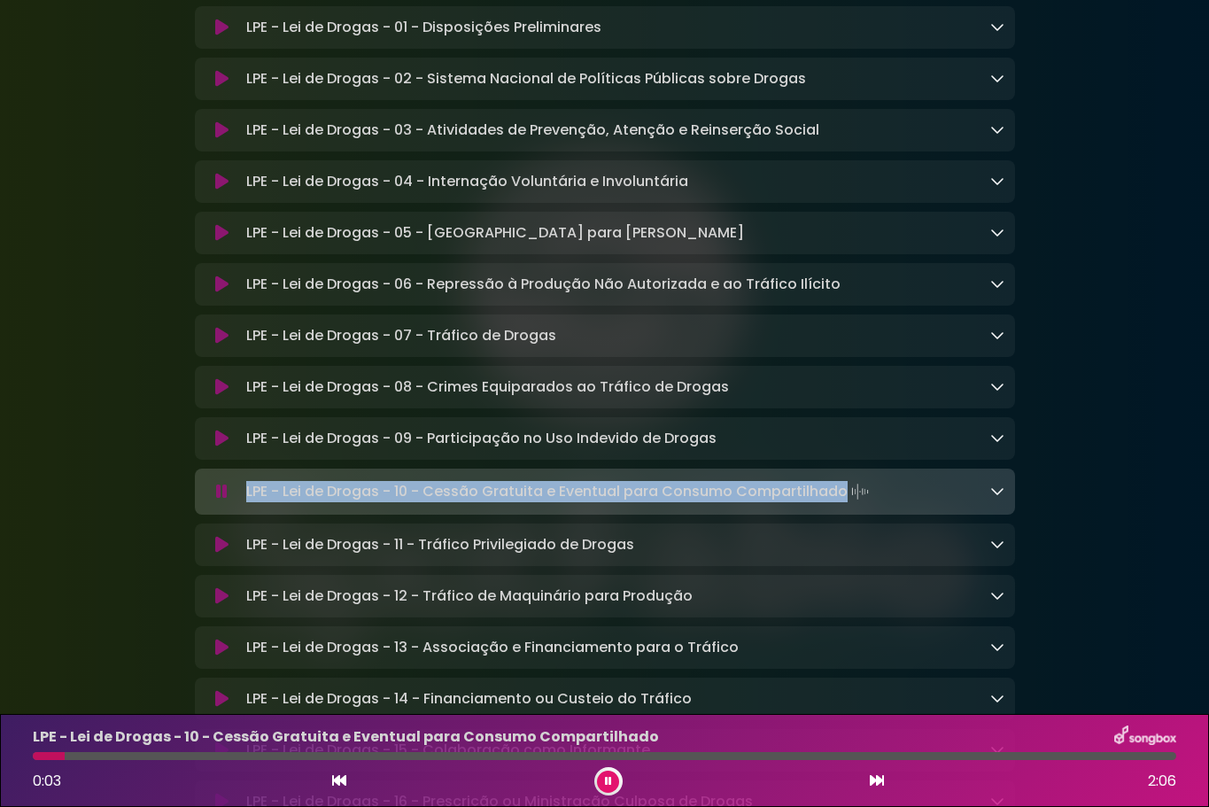
drag, startPoint x: 246, startPoint y: 535, endPoint x: 841, endPoint y: 538, distance: 595.1
click at [841, 504] on p "LPE - Lei de Drogas - 10 - Cessão Gratuita e Eventual para Consumo Compartilhad…" at bounding box center [559, 491] width 626 height 25
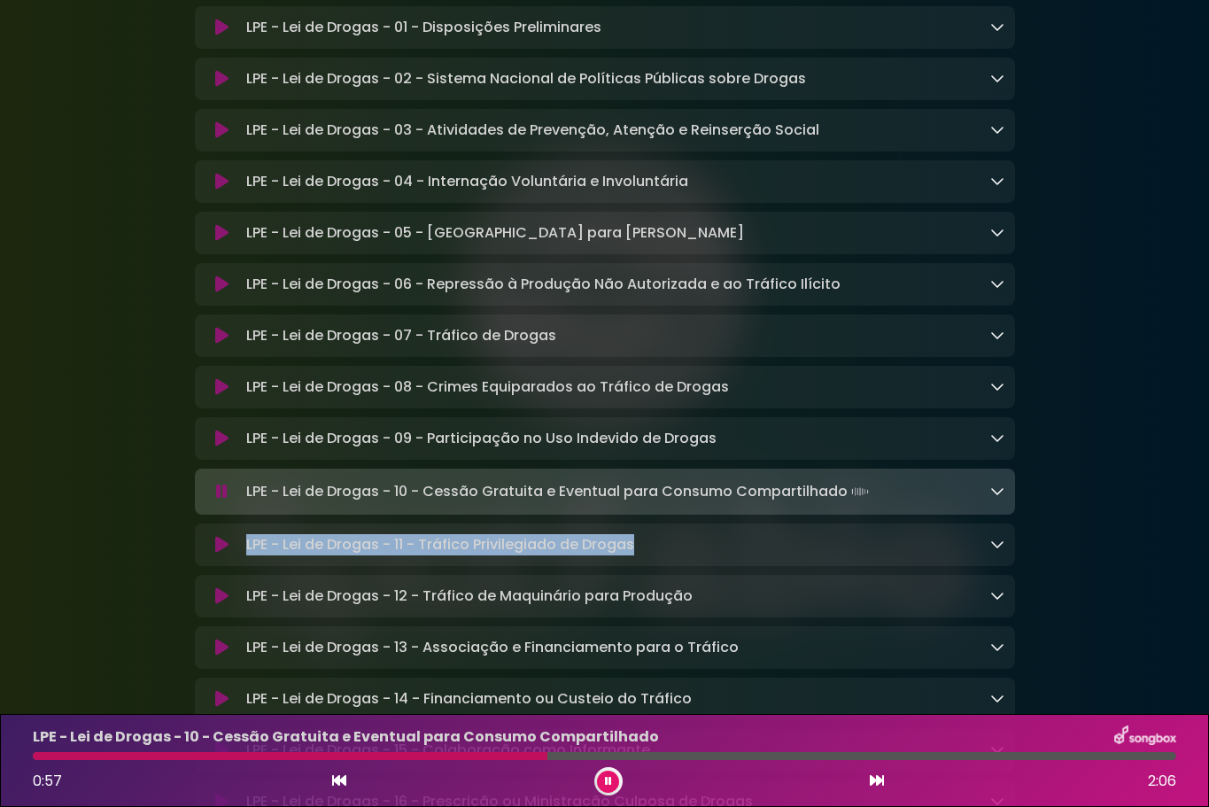
drag, startPoint x: 246, startPoint y: 590, endPoint x: 636, endPoint y: 589, distance: 389.7
click at [636, 555] on div "LPE - Lei de Drogas - 11 - Tráfico Privilegiado de Drogas Loading Track..." at bounding box center [621, 544] width 765 height 21
click at [223, 553] on icon at bounding box center [221, 545] width 13 height 18
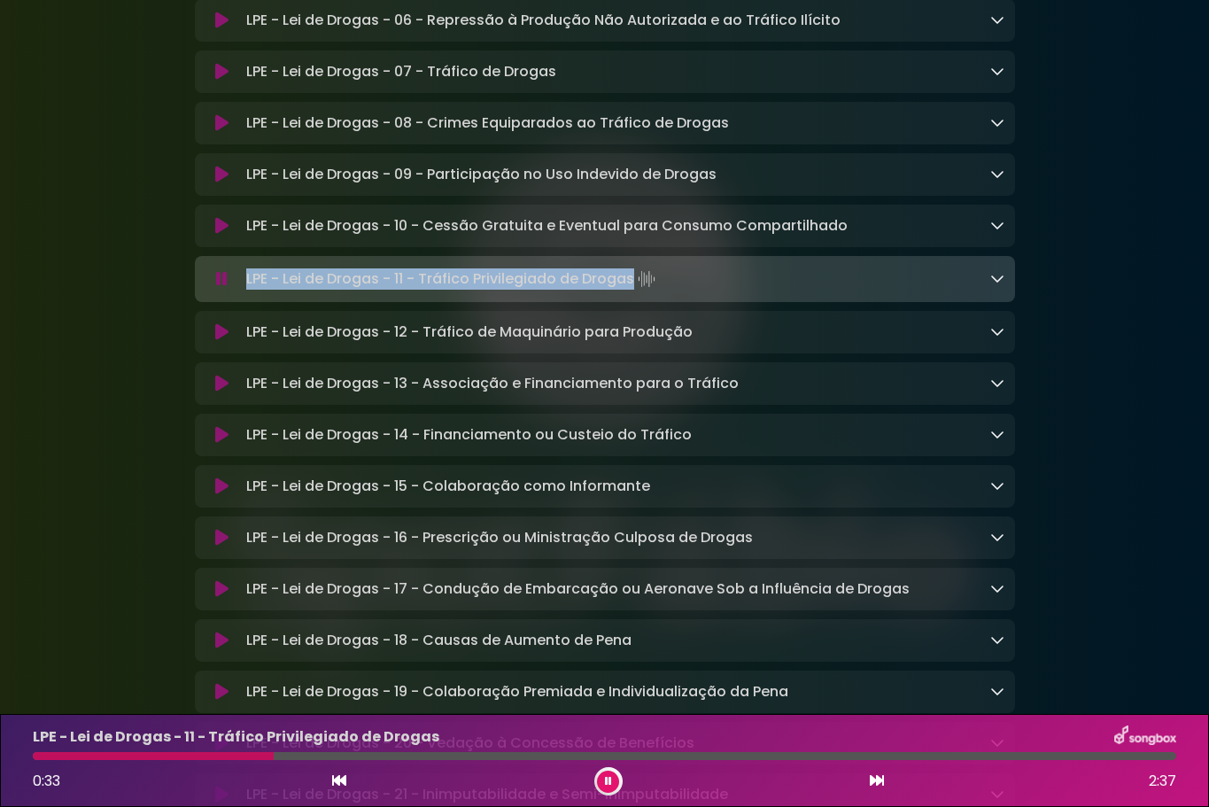
scroll to position [2834, 0]
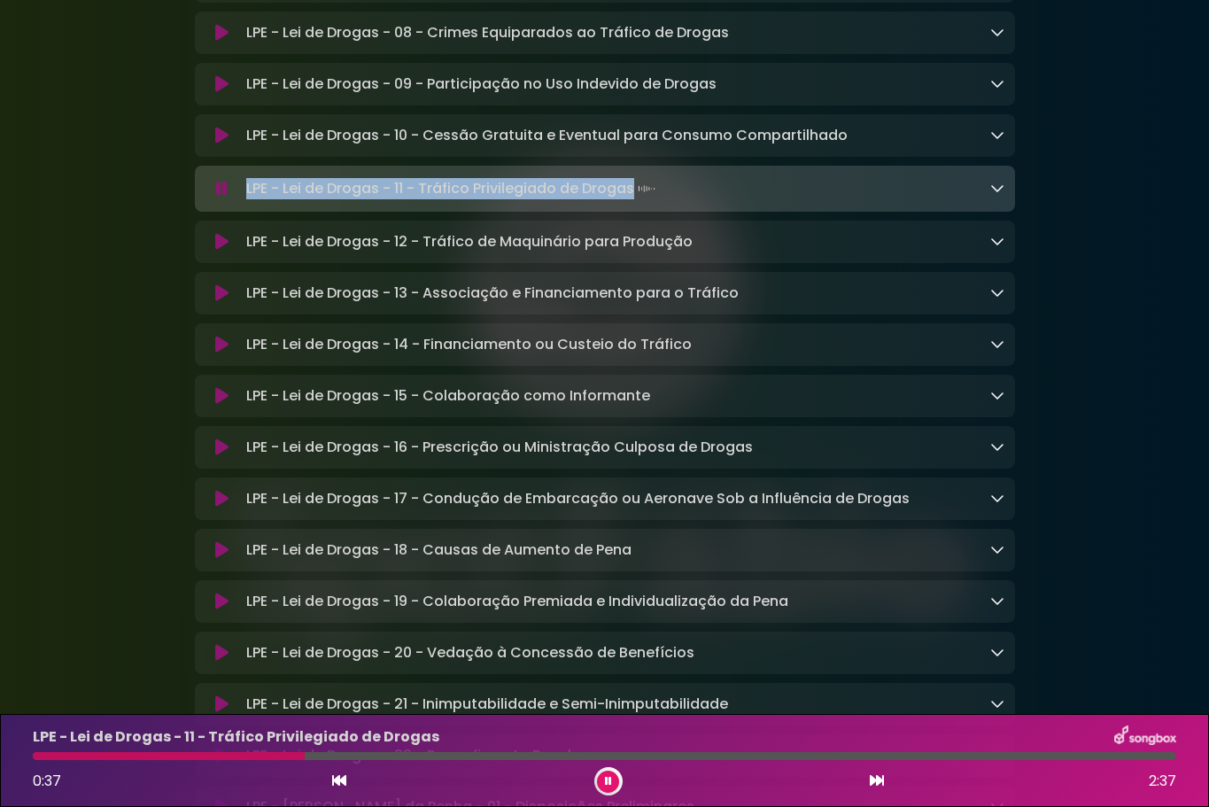
drag, startPoint x: 221, startPoint y: 290, endPoint x: 247, endPoint y: 284, distance: 27.3
click at [221, 251] on icon at bounding box center [221, 242] width 13 height 18
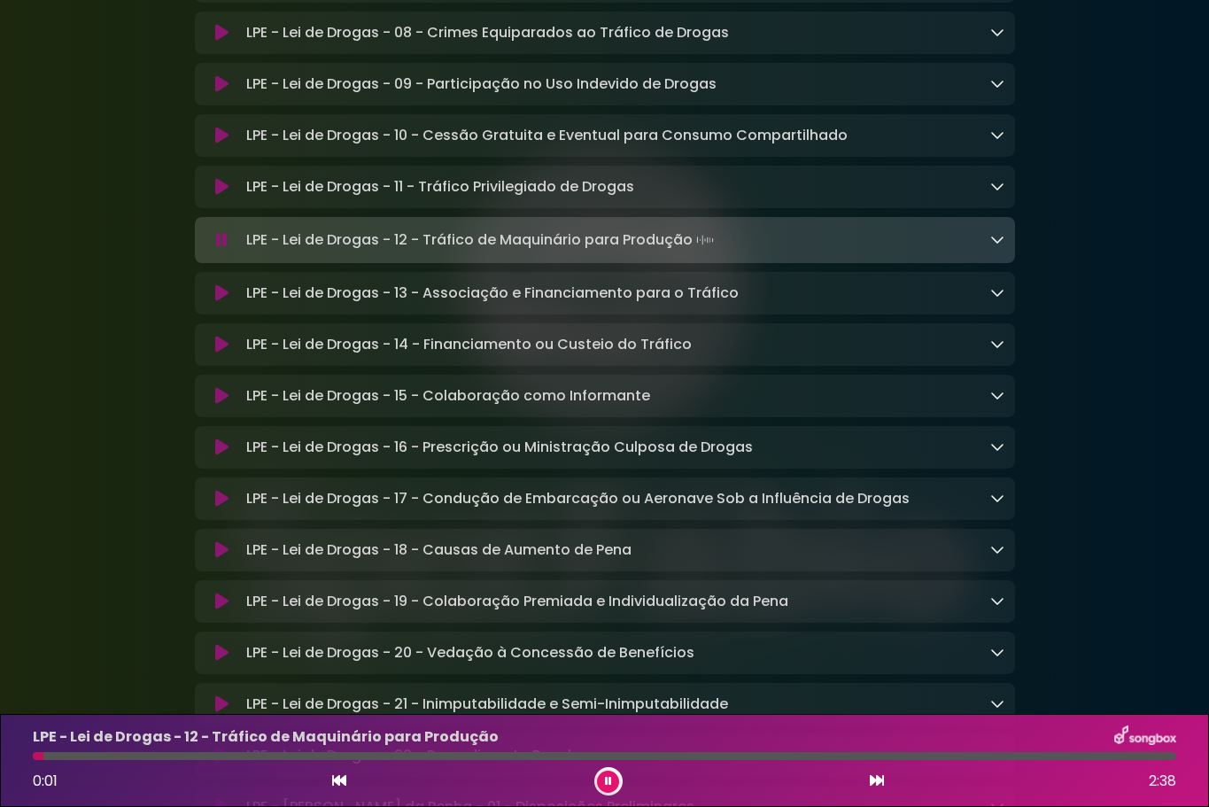
drag, startPoint x: 247, startPoint y: 284, endPoint x: 693, endPoint y: 286, distance: 445.5
click at [693, 252] on p "LPE - Lei de Drogas - 12 - Tráfico de Maquinário para Produção Loading Track..." at bounding box center [481, 240] width 471 height 25
click at [219, 302] on icon at bounding box center [221, 293] width 13 height 18
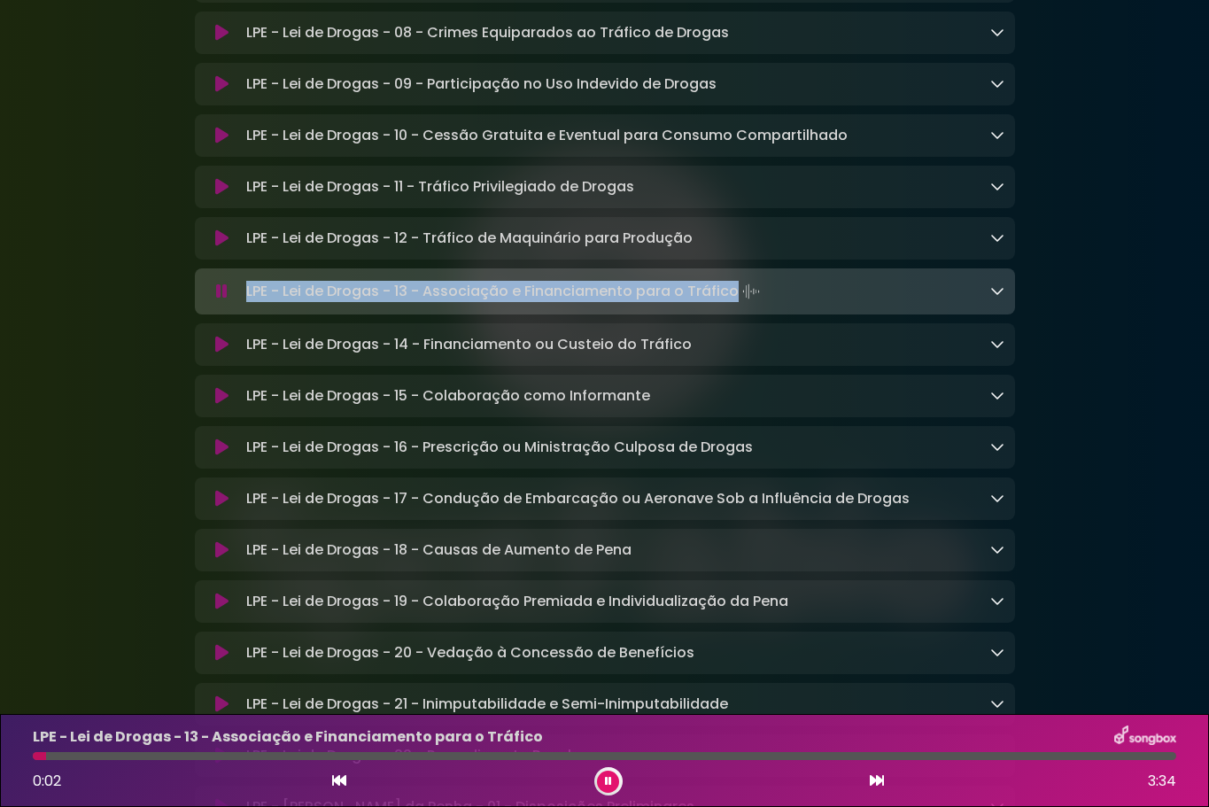
drag, startPoint x: 247, startPoint y: 337, endPoint x: 732, endPoint y: 337, distance: 484.4
click at [732, 304] on p "LPE - Lei de Drogas - 13 - Associação e Financiamento para o Tráfico Loading Tr…" at bounding box center [504, 291] width 517 height 25
click at [226, 353] on icon at bounding box center [221, 345] width 13 height 18
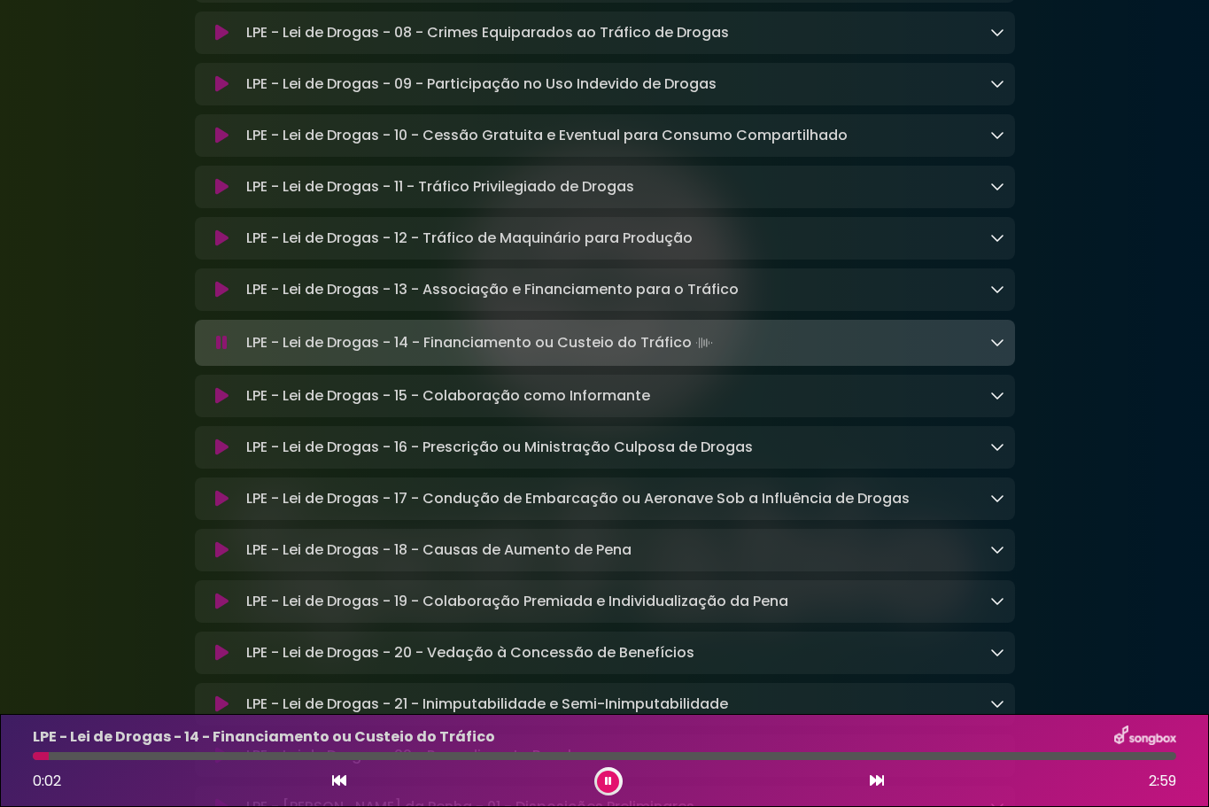
drag, startPoint x: 247, startPoint y: 390, endPoint x: 693, endPoint y: 383, distance: 445.5
click at [693, 355] on p "LPE - Lei de Drogas - 14 - Financiamento ou Custeio do Tráfico Loading Track..." at bounding box center [481, 342] width 470 height 25
click at [227, 405] on icon at bounding box center [221, 396] width 13 height 18
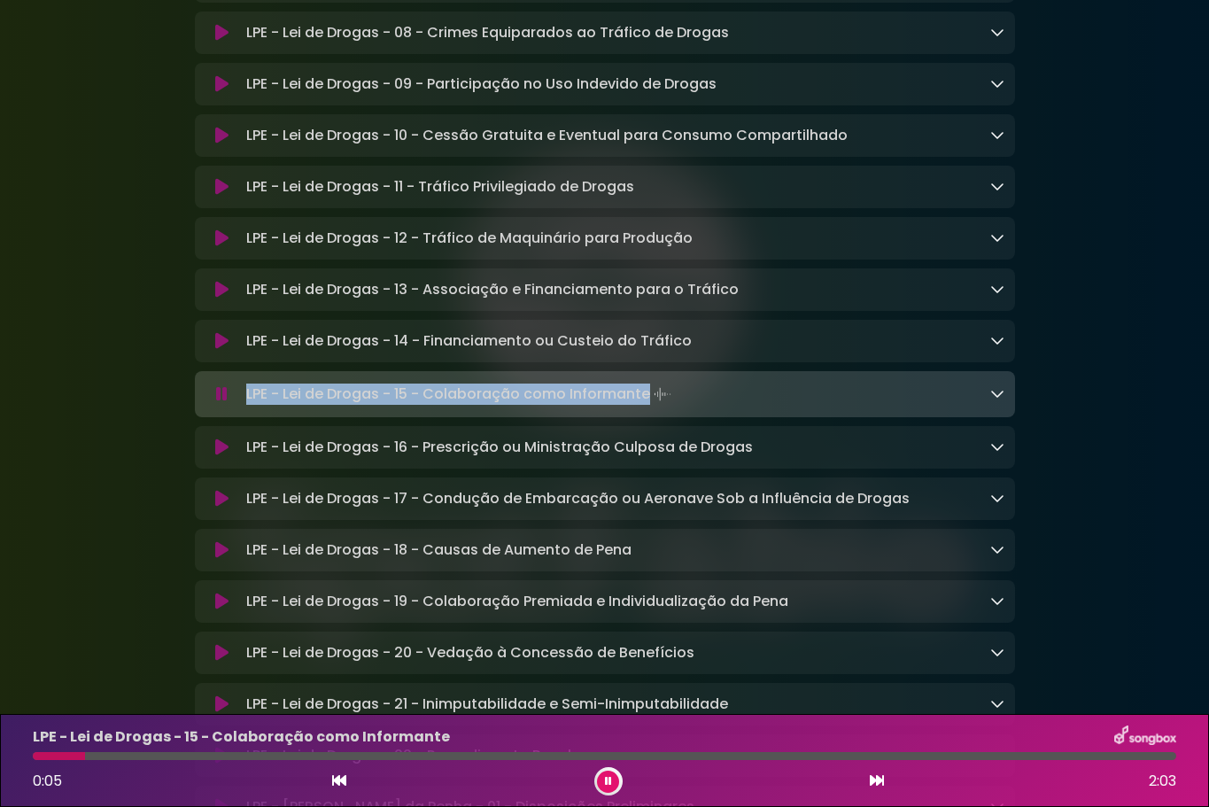
drag, startPoint x: 245, startPoint y: 441, endPoint x: 646, endPoint y: 444, distance: 400.3
click at [646, 406] on p "LPE - Lei de Drogas - 15 - Colaboração como Informante Loading Track..." at bounding box center [460, 394] width 429 height 25
click at [226, 456] on icon at bounding box center [221, 447] width 13 height 18
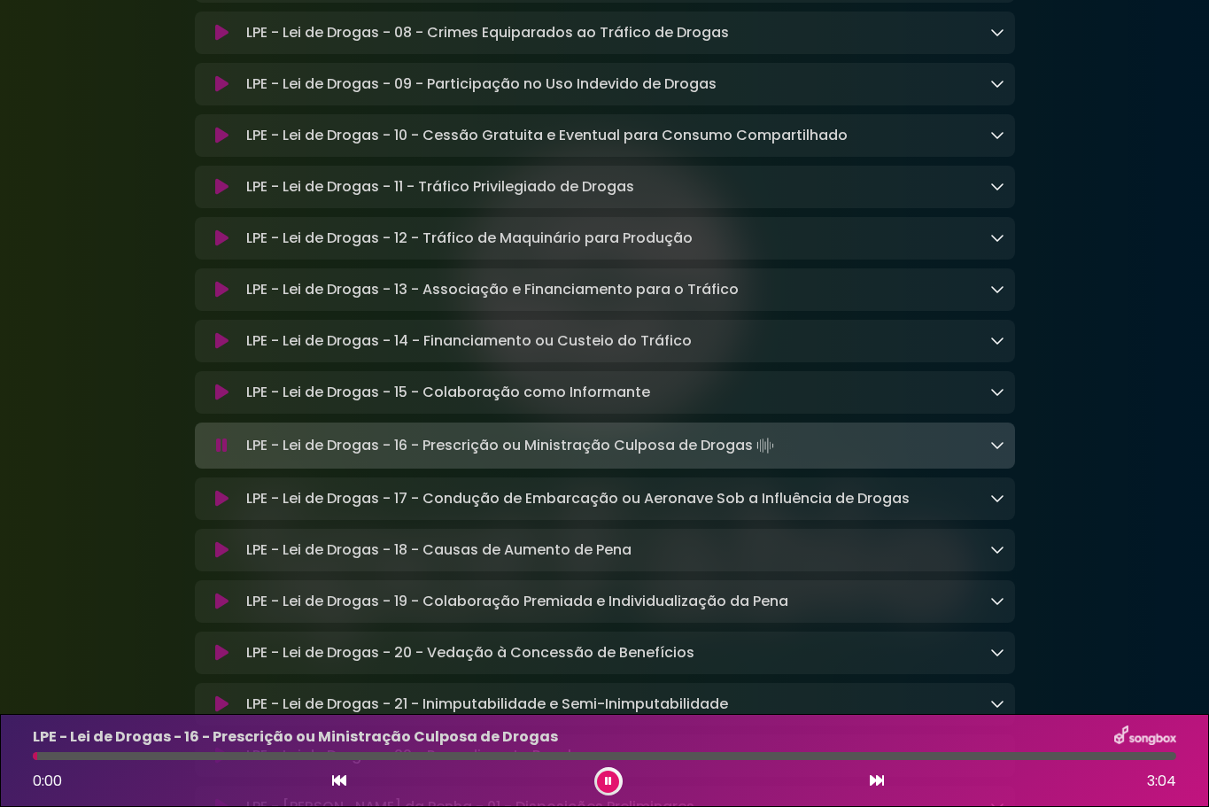
drag, startPoint x: 247, startPoint y: 493, endPoint x: 752, endPoint y: 492, distance: 504.8
click at [752, 458] on p "LPE - Lei de Drogas - 16 - Prescrição ou Ministração Culposa de Drogas Loading …" at bounding box center [511, 445] width 531 height 25
click at [222, 507] on icon at bounding box center [221, 499] width 13 height 18
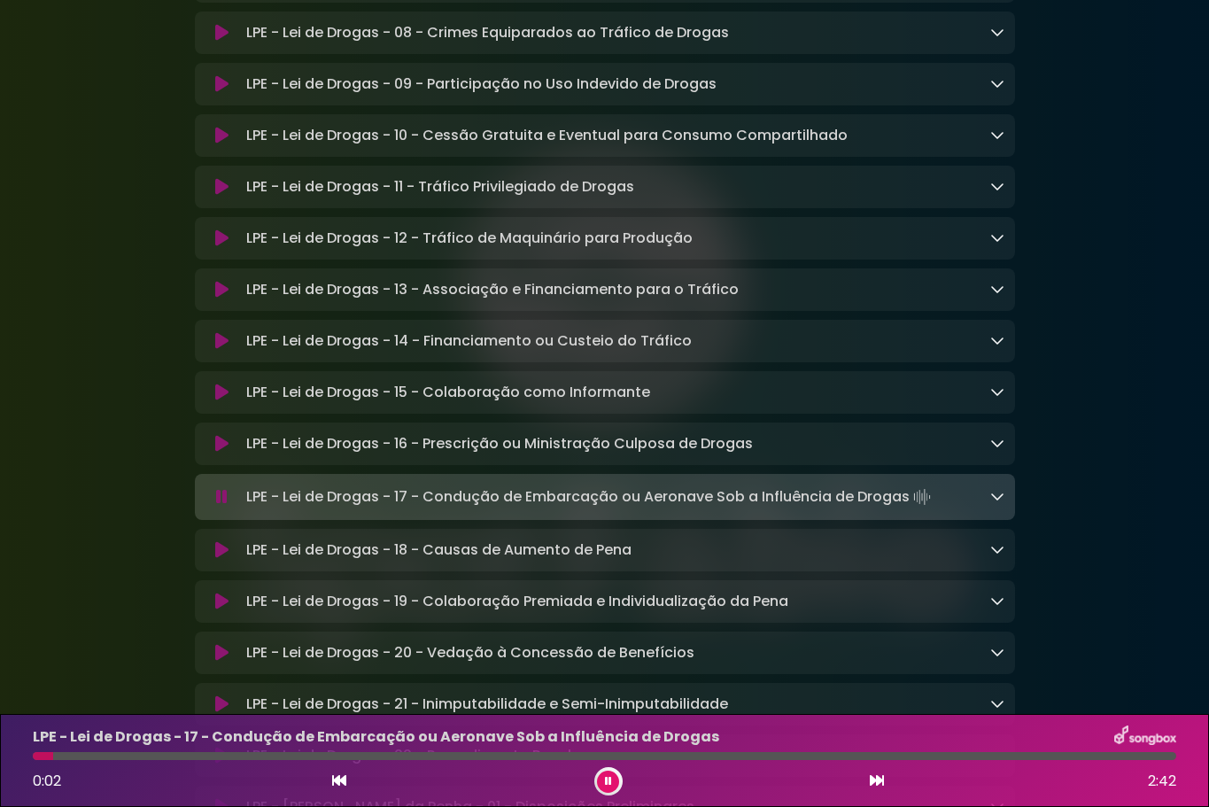
drag, startPoint x: 247, startPoint y: 545, endPoint x: 905, endPoint y: 547, distance: 658.0
click at [905, 509] on p "LPE - Lei de Drogas - 17 - Condução de Embarcação ou Aeronave Sob a Influência …" at bounding box center [590, 496] width 688 height 25
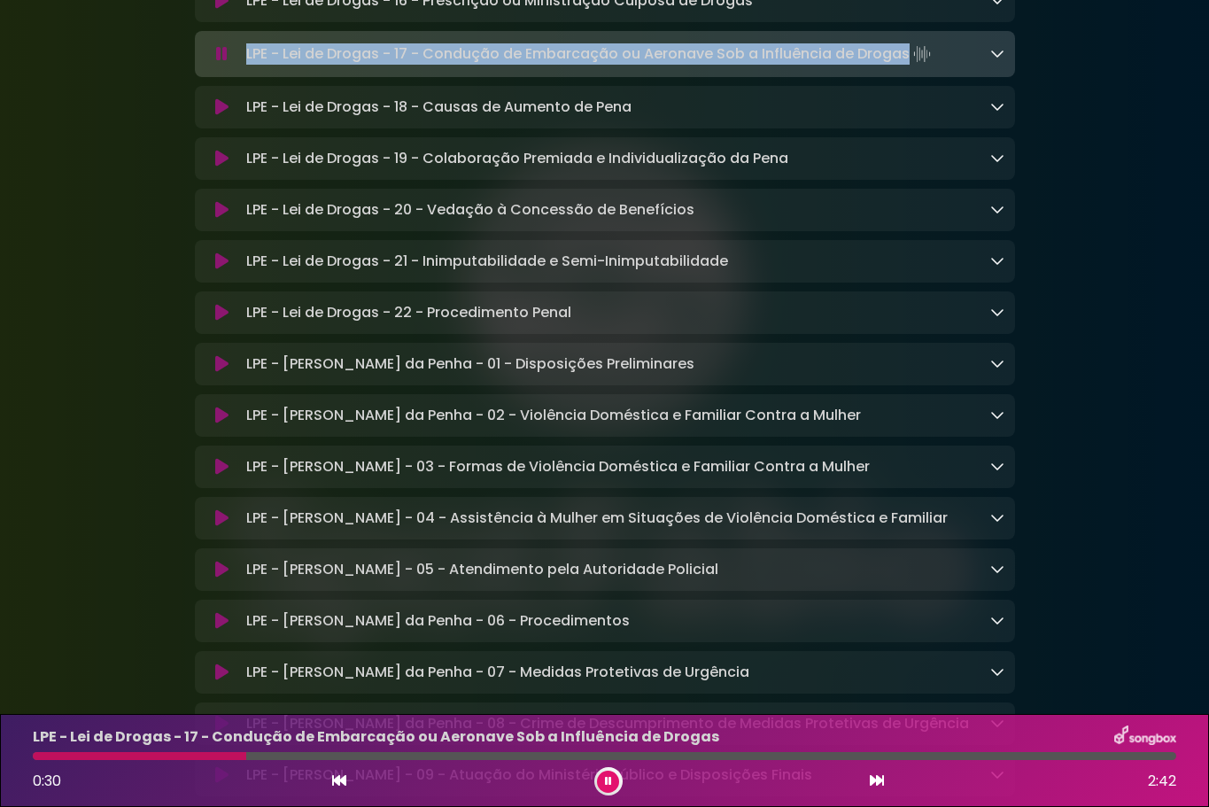
scroll to position [3100, 0]
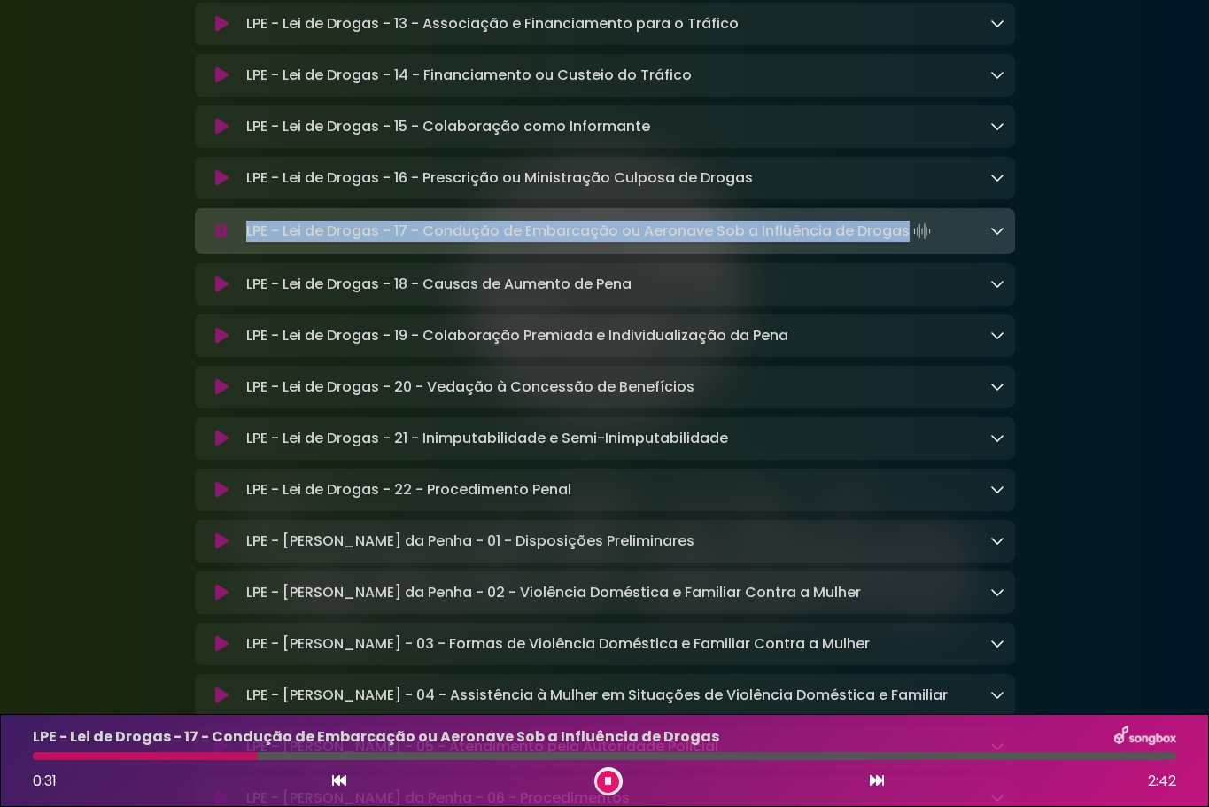
click at [222, 293] on icon at bounding box center [221, 284] width 13 height 18
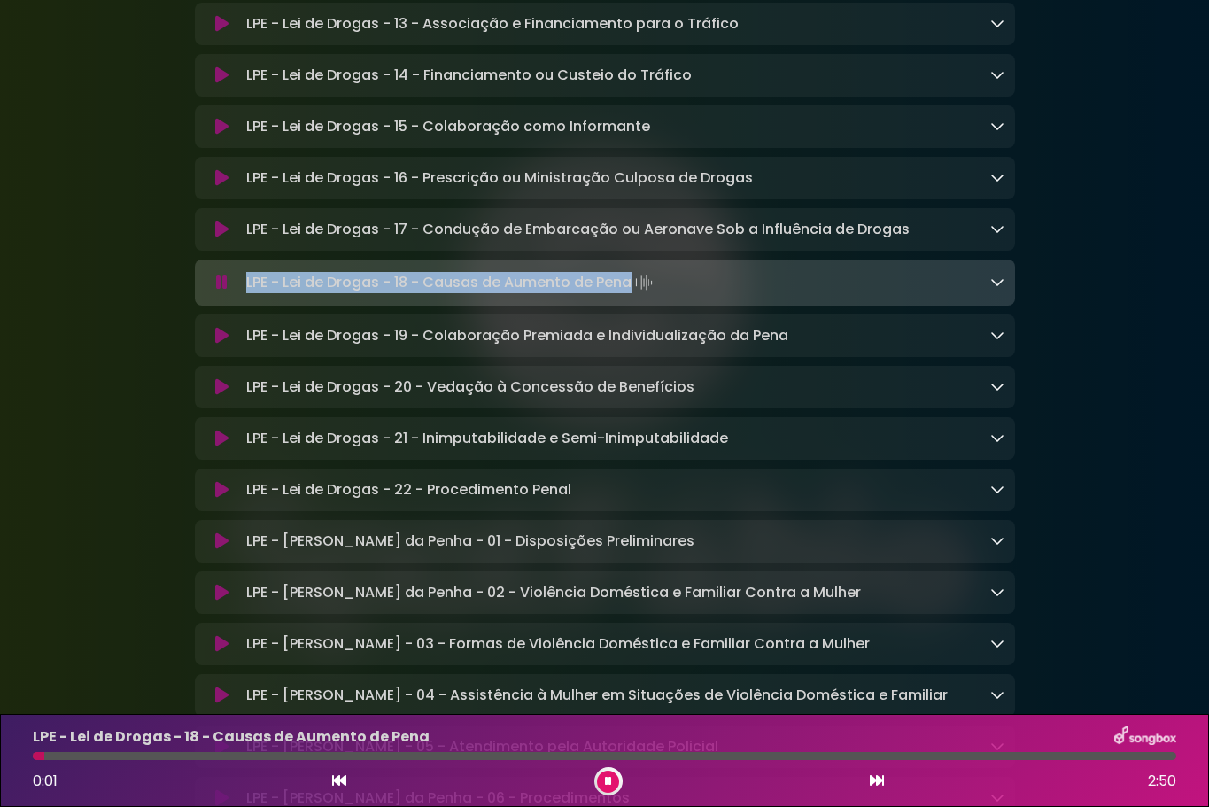
drag, startPoint x: 246, startPoint y: 336, endPoint x: 630, endPoint y: 329, distance: 383.5
click at [630, 295] on p "LPE - Lei de Drogas - 18 - Causas de Aumento de Pena Loading Track..." at bounding box center [451, 282] width 410 height 25
click at [221, 344] on icon at bounding box center [221, 336] width 13 height 18
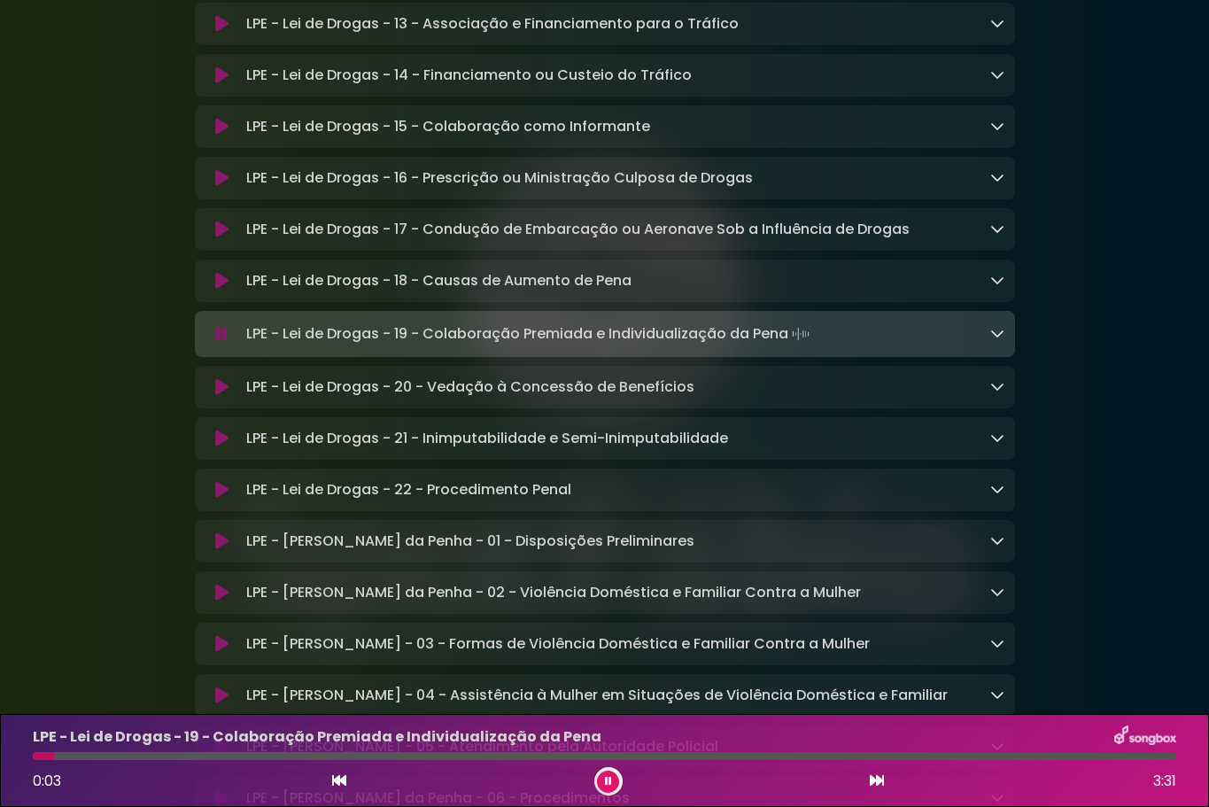
drag, startPoint x: 246, startPoint y: 386, endPoint x: 799, endPoint y: 382, distance: 552.6
click at [799, 346] on p "LPE - Lei de Drogas - 19 - Colaboração Premiada e Individualização da Pena Load…" at bounding box center [529, 333] width 567 height 25
click at [220, 396] on icon at bounding box center [221, 387] width 13 height 18
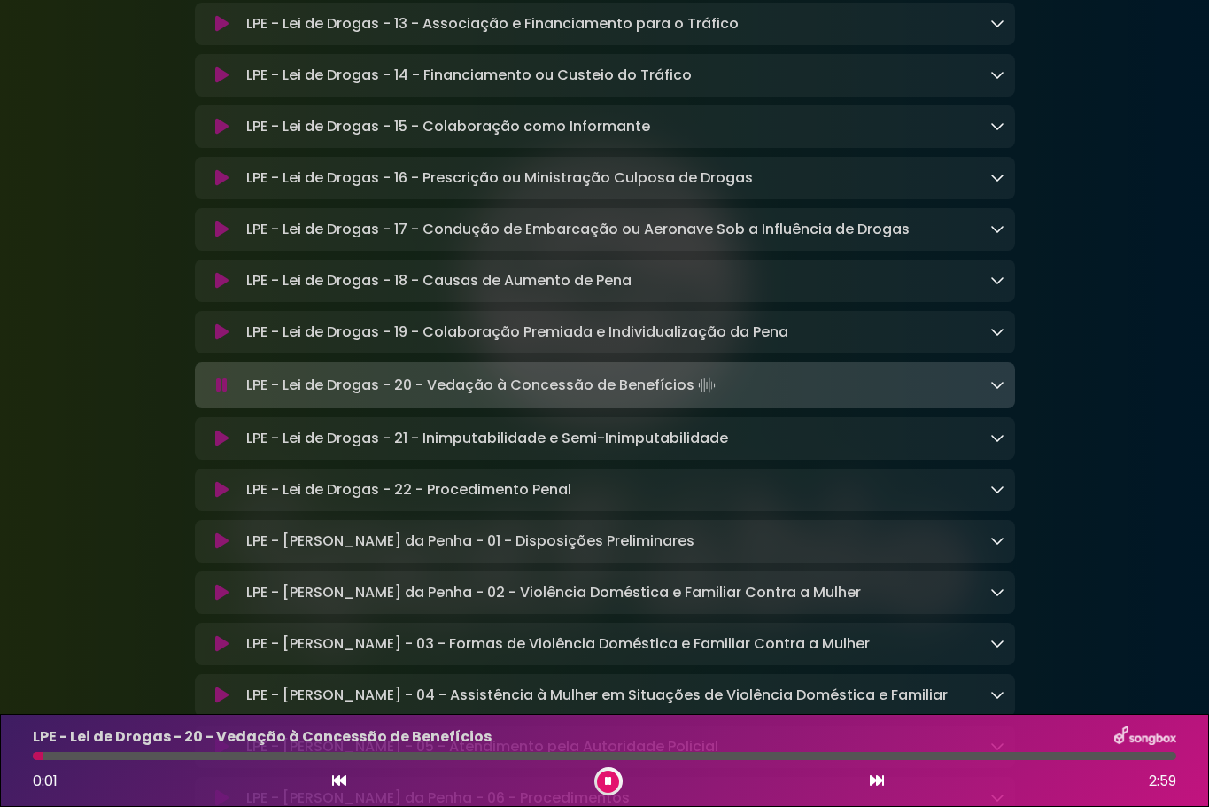
drag, startPoint x: 246, startPoint y: 436, endPoint x: 684, endPoint y: 435, distance: 437.5
click at [686, 398] on p "LPE - Lei de Drogas - 20 - Vedação à Concessão de Benefícios Loading Track..." at bounding box center [482, 385] width 473 height 25
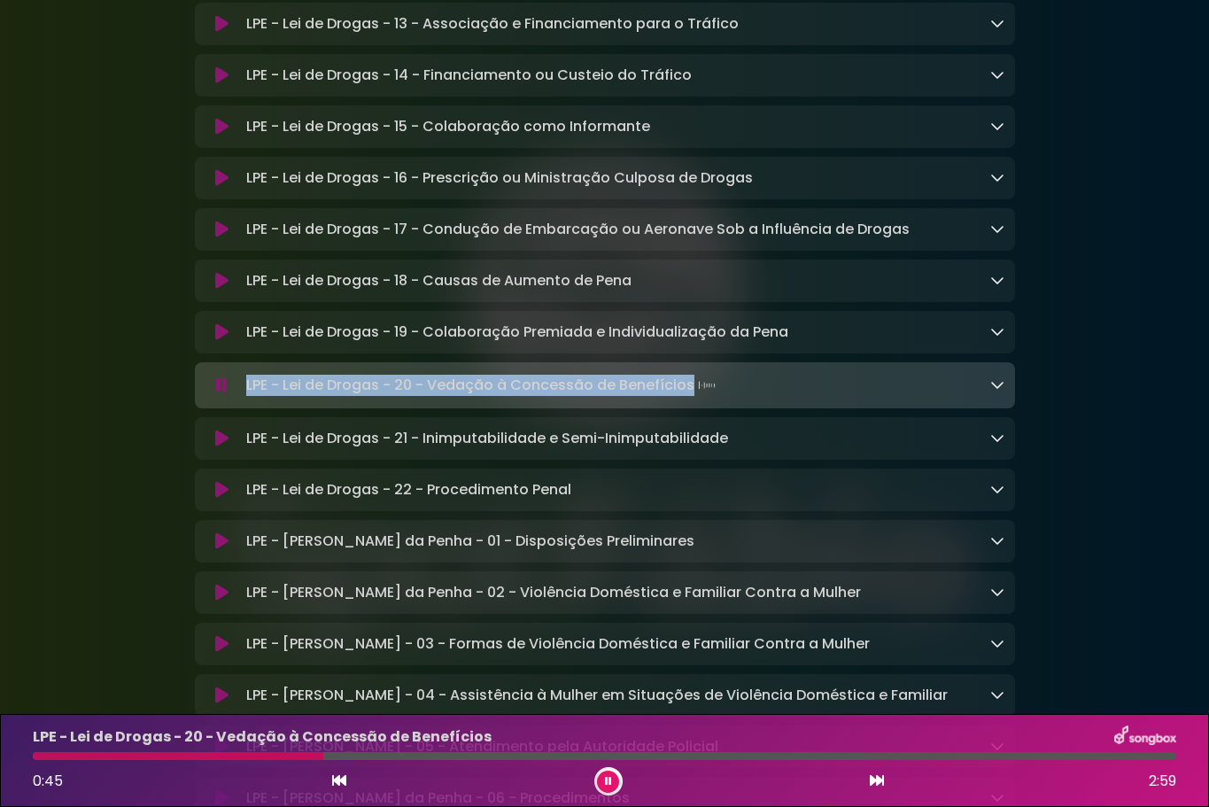
click at [221, 447] on icon at bounding box center [221, 439] width 13 height 18
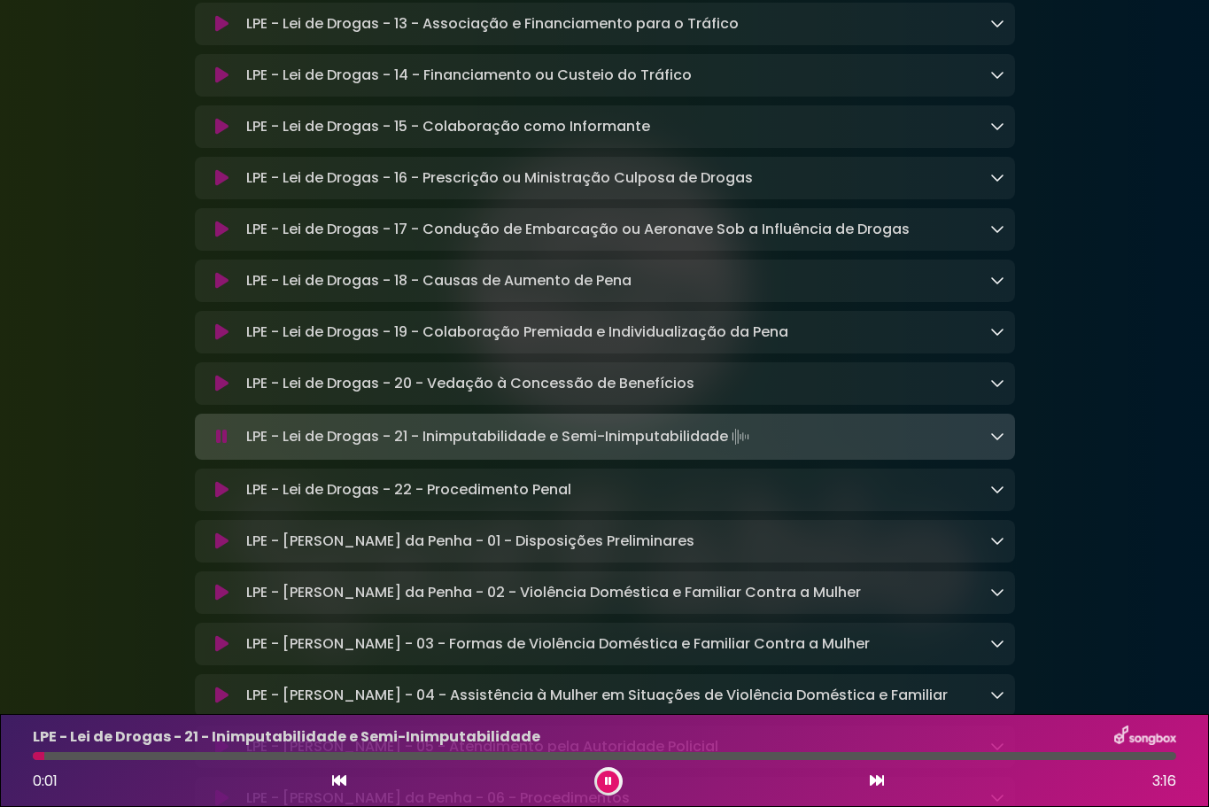
drag, startPoint x: 247, startPoint y: 492, endPoint x: 733, endPoint y: 484, distance: 486.3
click at [733, 449] on p "LPE - Lei de Drogas - 21 - Inimputabilidade e Semi-Inimputabilidade Loading Tra…" at bounding box center [499, 436] width 507 height 25
click at [220, 499] on icon at bounding box center [221, 490] width 13 height 18
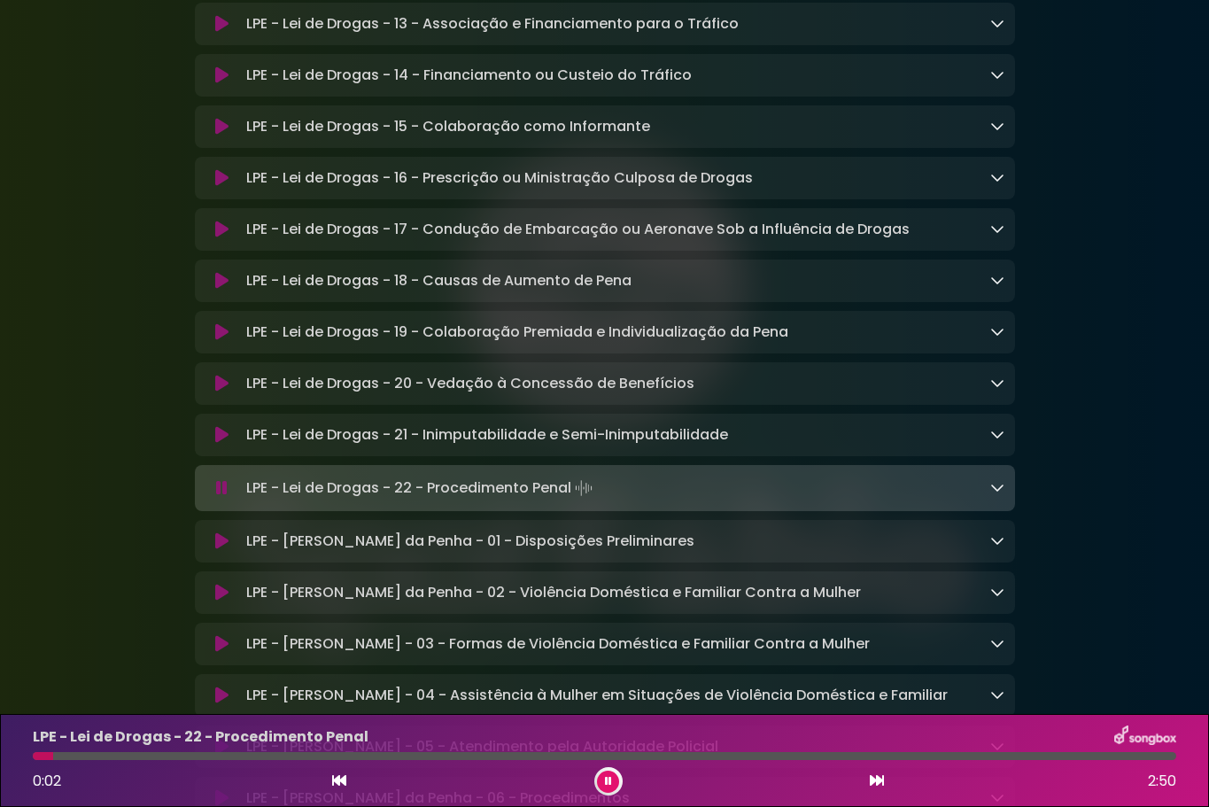
drag, startPoint x: 259, startPoint y: 546, endPoint x: 572, endPoint y: 546, distance: 312.6
click at [572, 500] on p "LPE - Lei de Drogas - 22 - Procedimento Penal Loading Track..." at bounding box center [421, 488] width 350 height 25
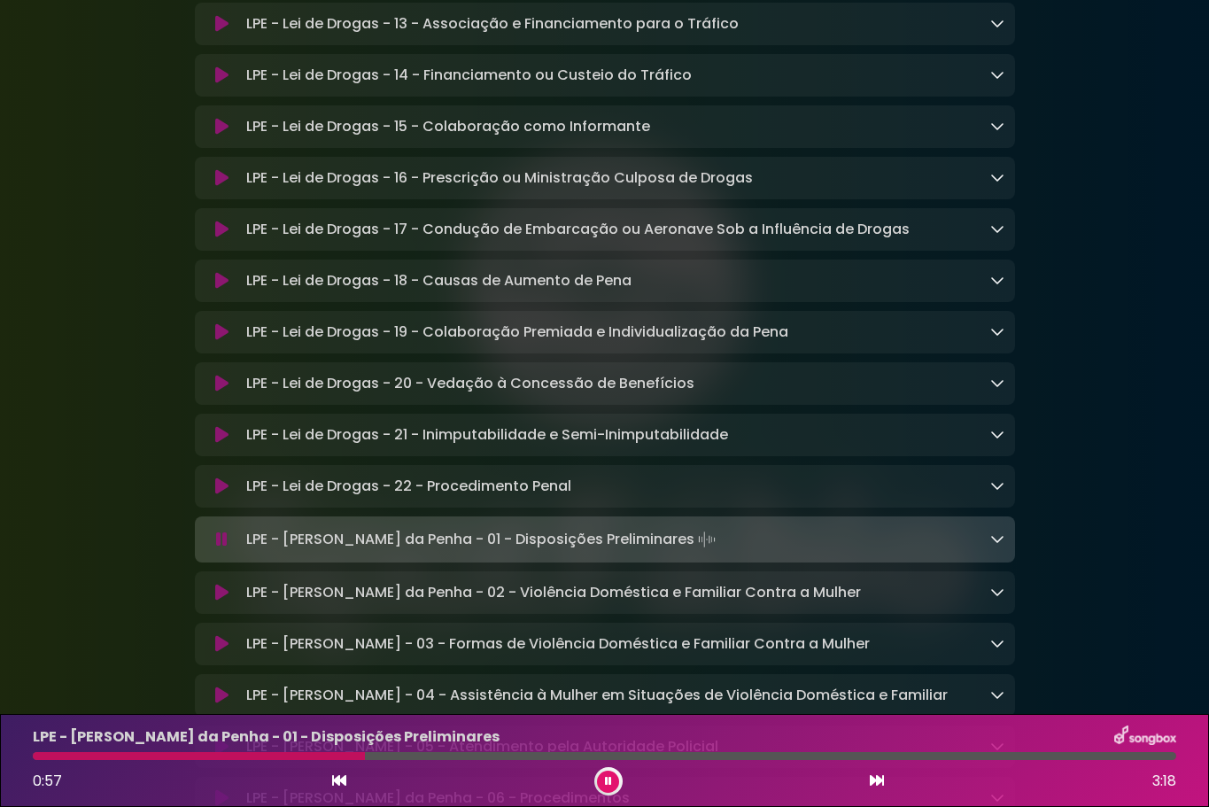
click at [631, 497] on div "LPE - Lei de Drogas - 22 - Procedimento Penal Loading Track..." at bounding box center [621, 486] width 765 height 21
drag, startPoint x: 243, startPoint y: 591, endPoint x: 421, endPoint y: 592, distance: 178.0
click at [421, 552] on div "LPE - [PERSON_NAME] da Penha - 01 - Disposições Preliminares Loading Track..." at bounding box center [621, 539] width 765 height 25
click at [246, 552] on p "LPE - [PERSON_NAME] da Penha - 01 - Disposições Preliminares Loading Track..." at bounding box center [482, 539] width 473 height 25
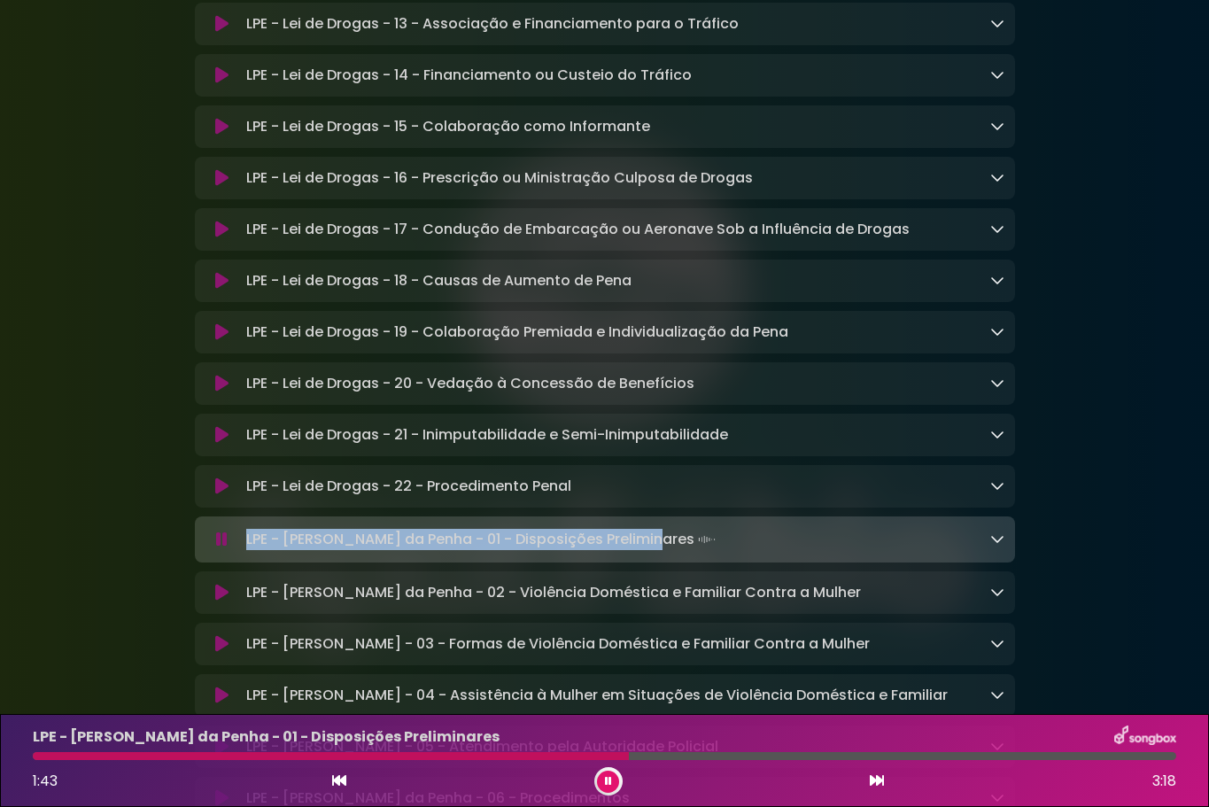
drag, startPoint x: 244, startPoint y: 592, endPoint x: 641, endPoint y: 594, distance: 396.8
click at [641, 552] on div "LPE - [PERSON_NAME] da Penha - 01 - Disposições Preliminares Loading Track..." at bounding box center [621, 539] width 765 height 25
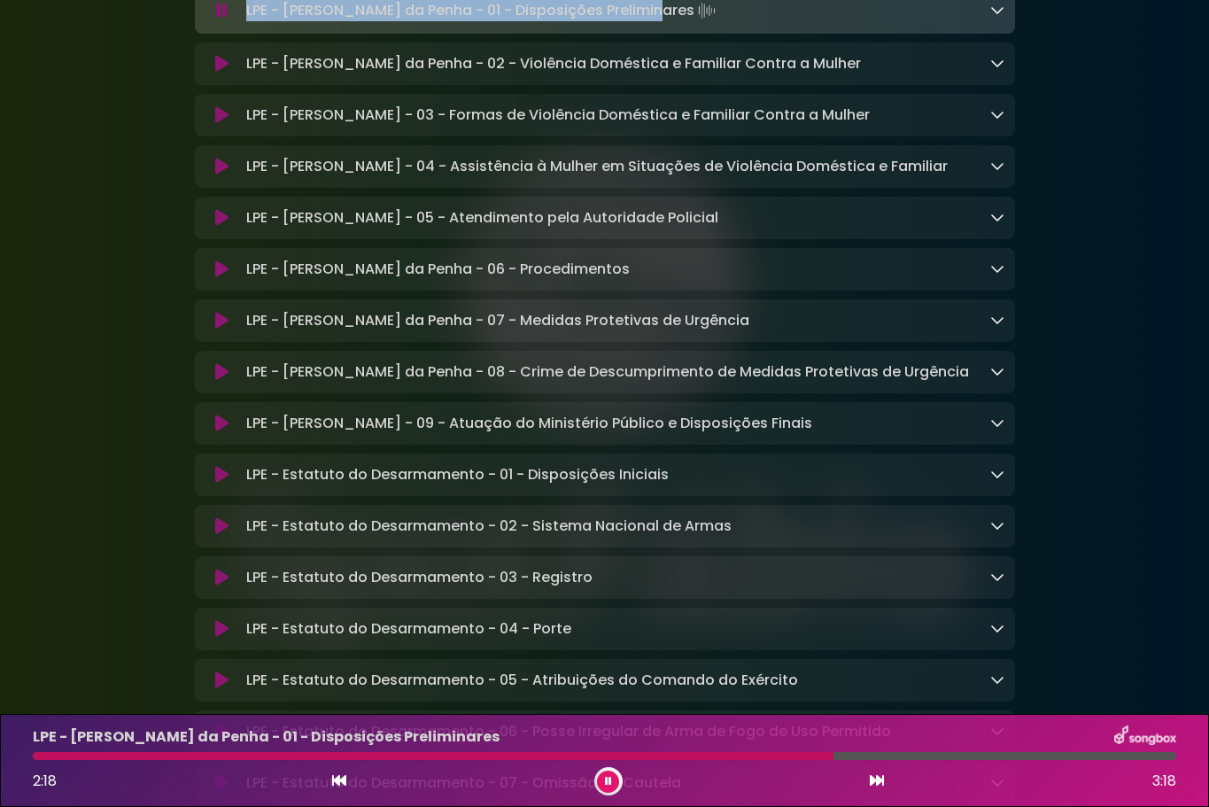
scroll to position [3631, 0]
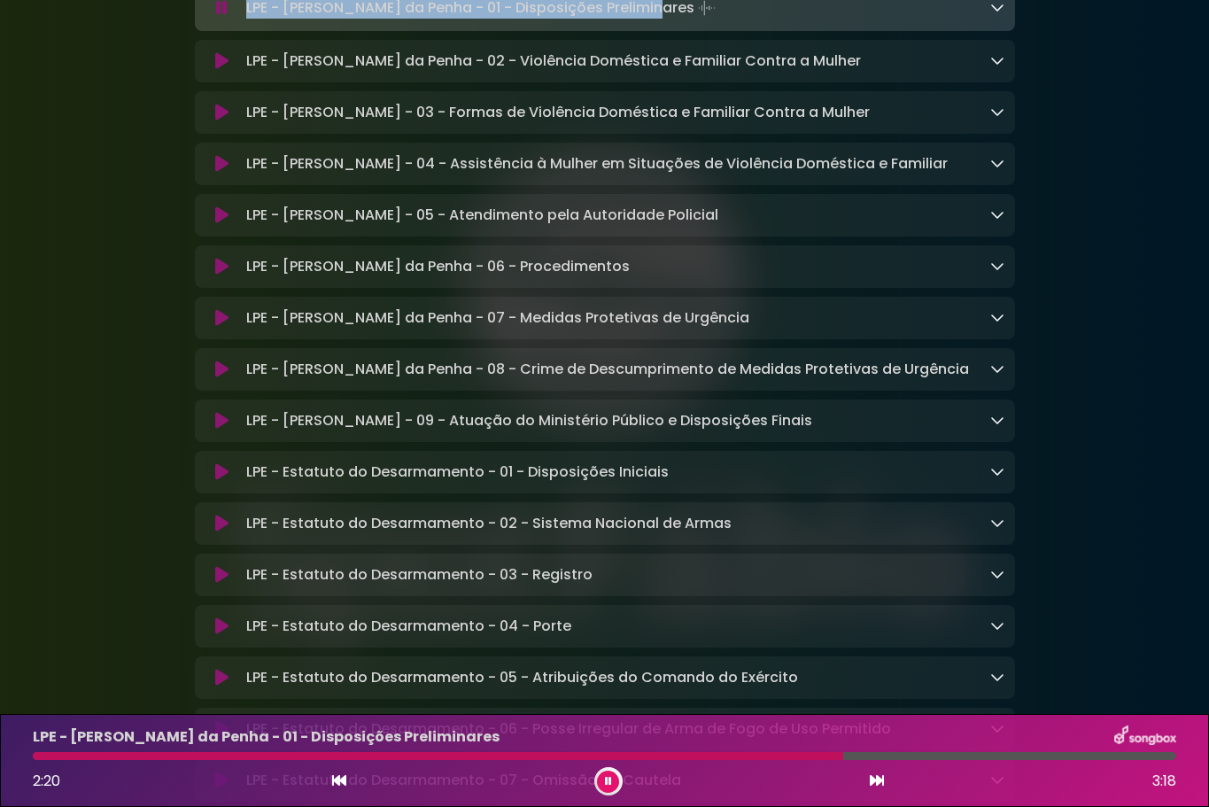
click at [225, 70] on icon at bounding box center [221, 61] width 13 height 18
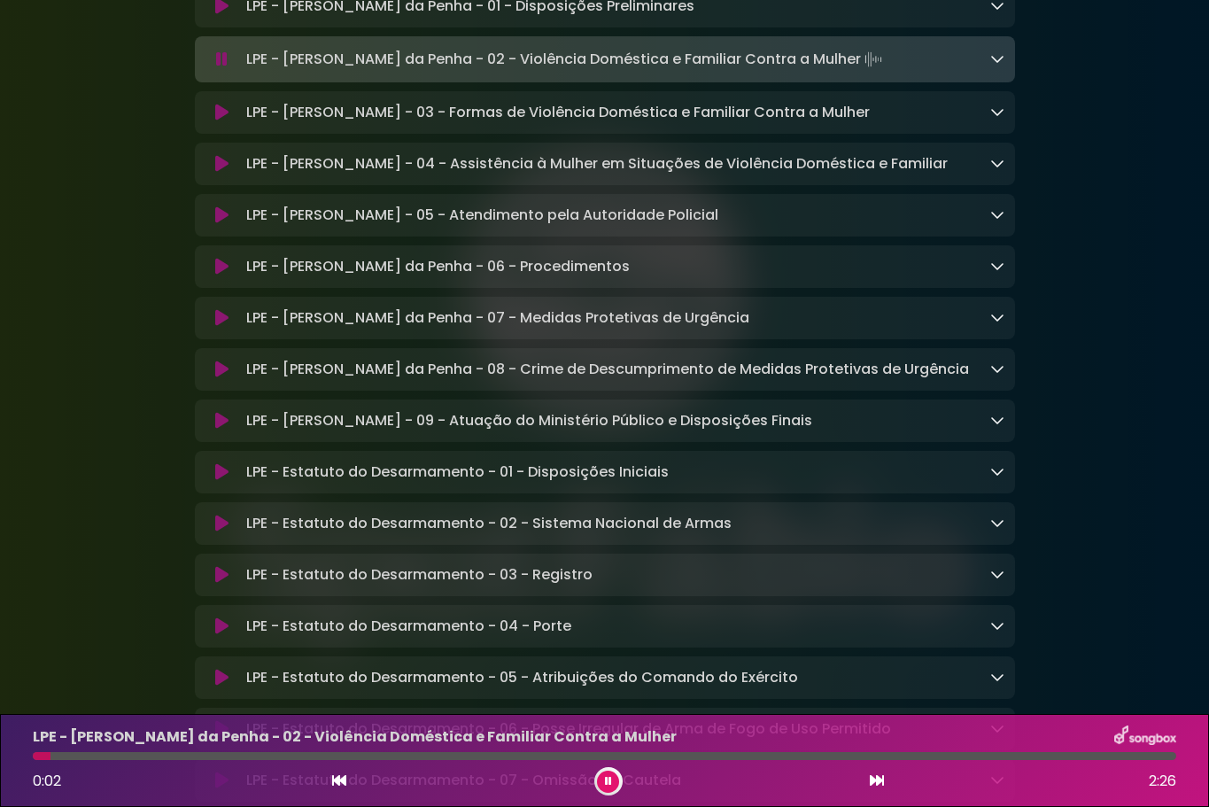
drag, startPoint x: 247, startPoint y: 115, endPoint x: 808, endPoint y: 115, distance: 560.6
click at [808, 72] on p "LPE - Lei Maria da Penha - 02 - Violência Doméstica e Familiar Contra a Mulher …" at bounding box center [565, 59] width 639 height 25
click at [218, 121] on icon at bounding box center [221, 113] width 13 height 18
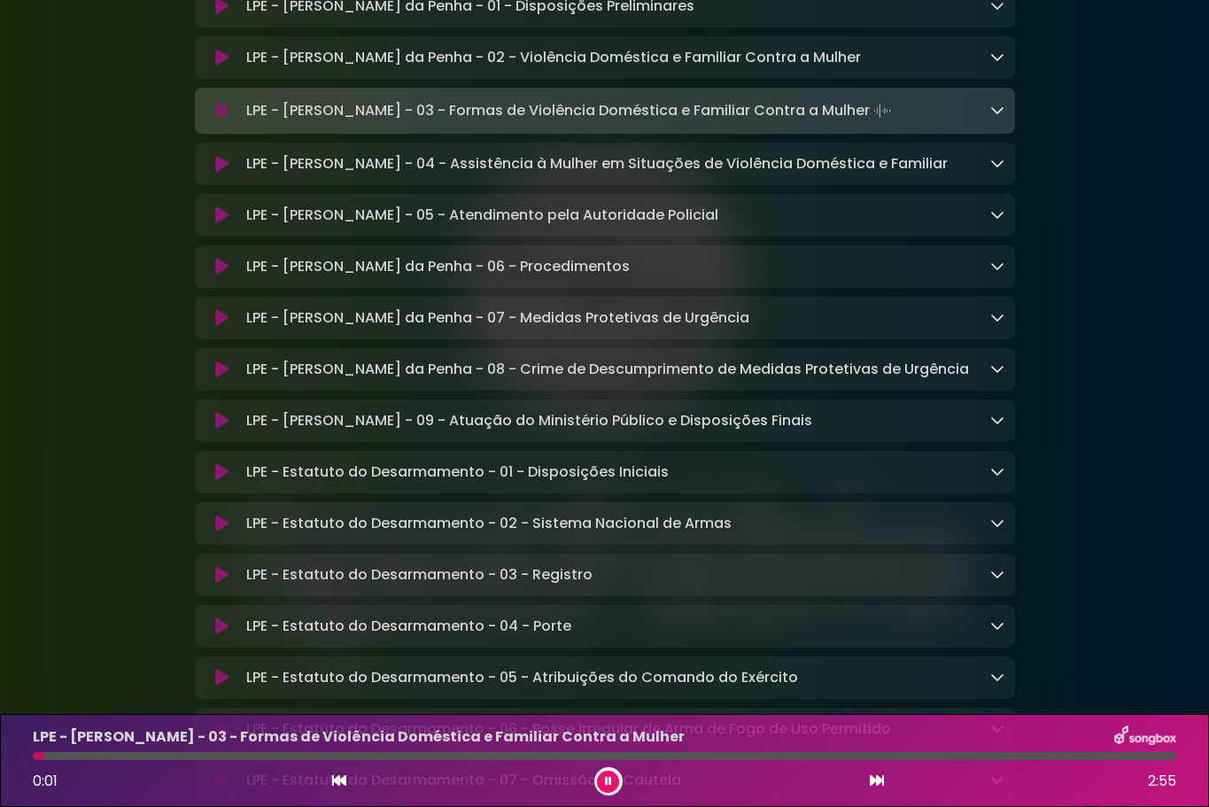
drag, startPoint x: 245, startPoint y: 166, endPoint x: 886, endPoint y: 166, distance: 641.2
click at [886, 123] on p "LPE - Lei Maria da Penha - 03 - Formas de Violência Doméstica e Familiar Contra…" at bounding box center [570, 110] width 648 height 25
click at [217, 173] on icon at bounding box center [221, 164] width 13 height 18
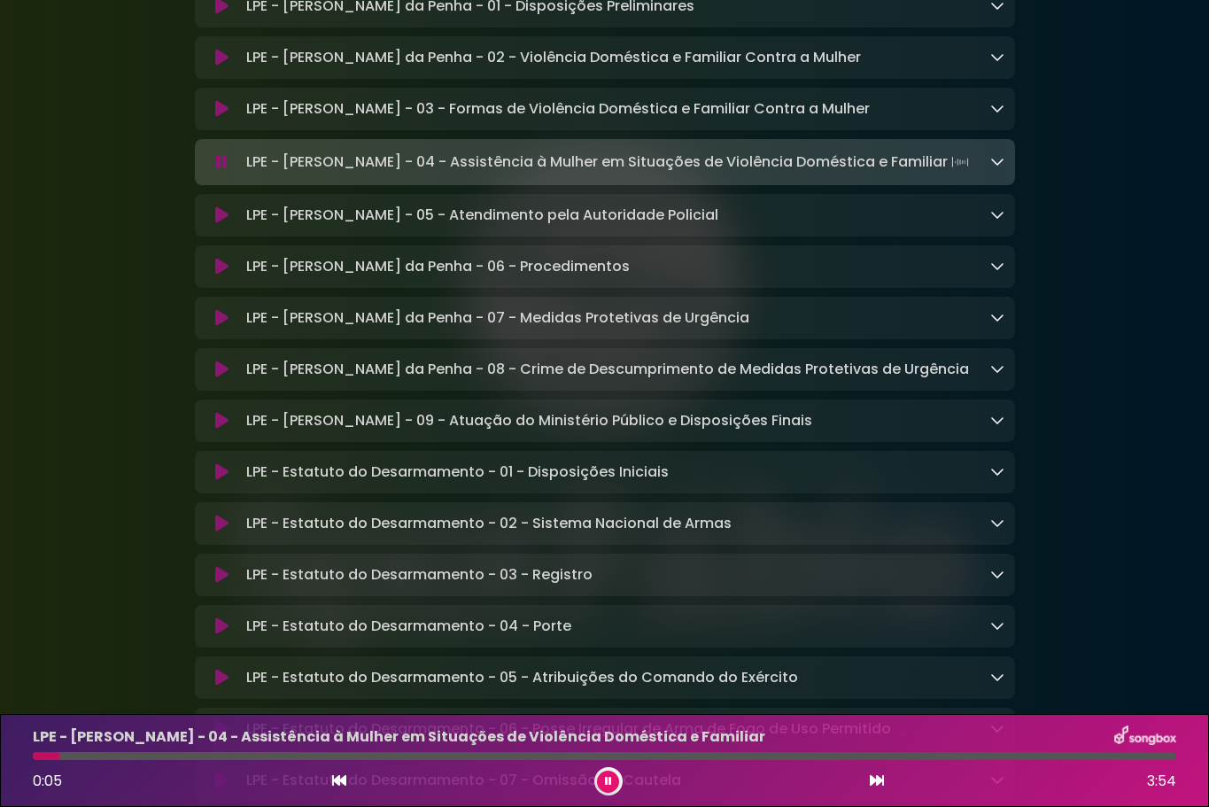
drag, startPoint x: 247, startPoint y: 219, endPoint x: 963, endPoint y: 225, distance: 715.6
click at [963, 174] on p "LPE - Lei Maria da Penha - 04 - Assistência à Mulher em Situações de Violência …" at bounding box center [609, 162] width 726 height 25
click at [225, 224] on icon at bounding box center [221, 215] width 13 height 18
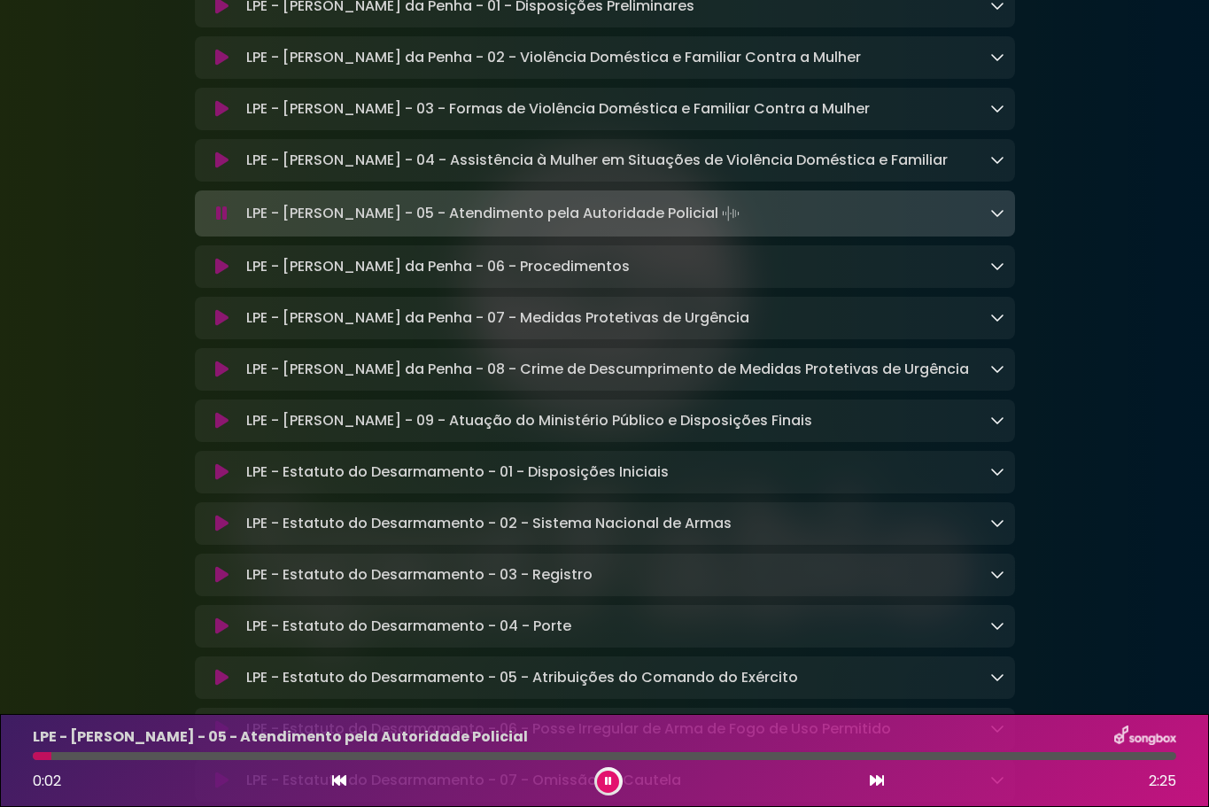
drag, startPoint x: 247, startPoint y: 275, endPoint x: 735, endPoint y: 272, distance: 488.0
click at [735, 226] on p "LPE - Lei Maria da Penha - 05 - Atendimento pela Autoridade Policial Loading Tr…" at bounding box center [494, 213] width 497 height 25
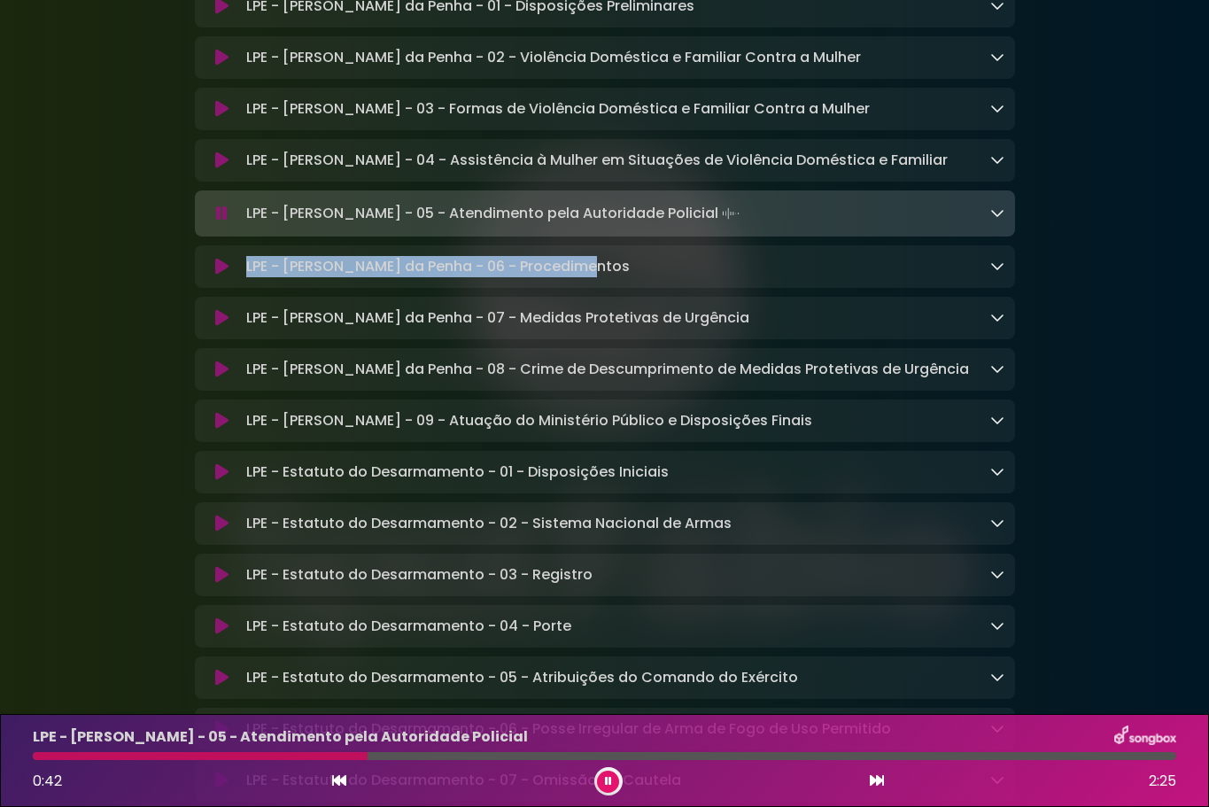
drag, startPoint x: 246, startPoint y: 329, endPoint x: 614, endPoint y: 322, distance: 367.6
click at [614, 277] on div "LPE - Lei Maria da Penha - 06 - Procedimentos Loading Track..." at bounding box center [621, 266] width 765 height 21
copy p "LPE - [PERSON_NAME] da Penha - 06 - Procedimentos"
click at [221, 275] on icon at bounding box center [221, 267] width 13 height 18
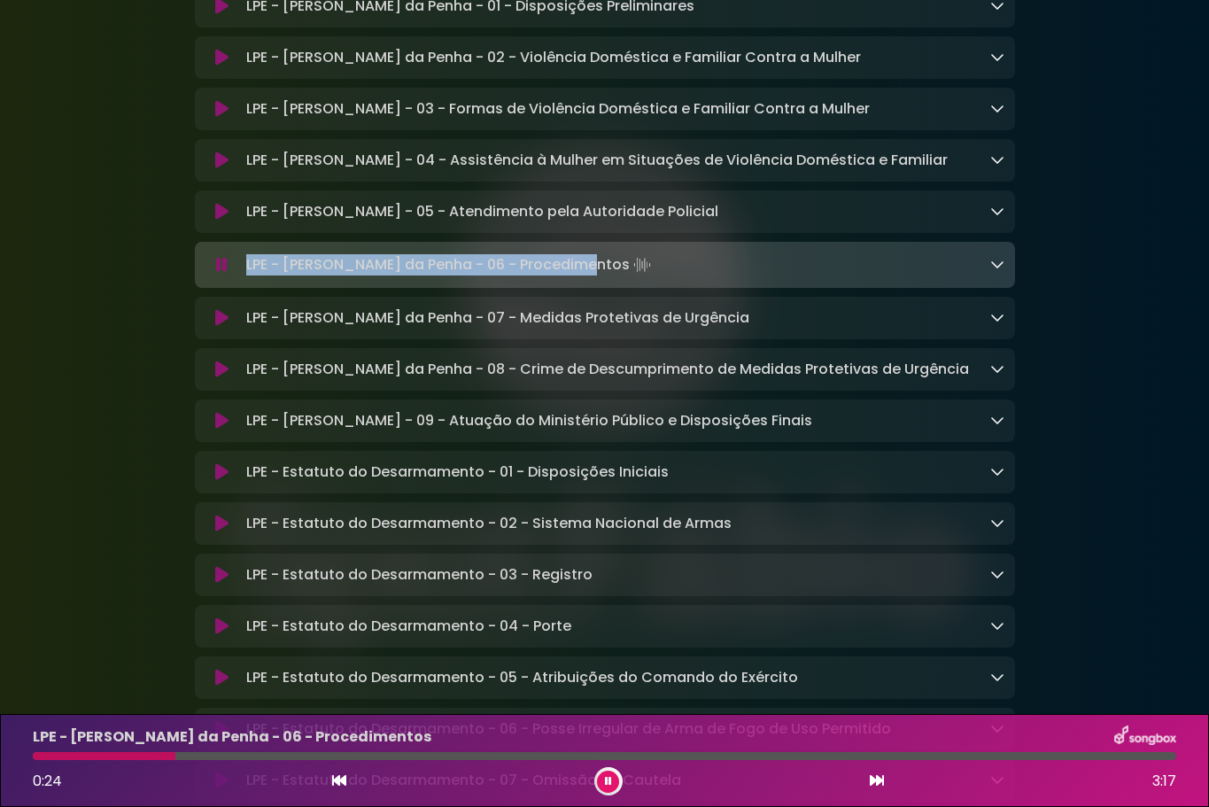
click at [221, 327] on icon at bounding box center [221, 318] width 13 height 18
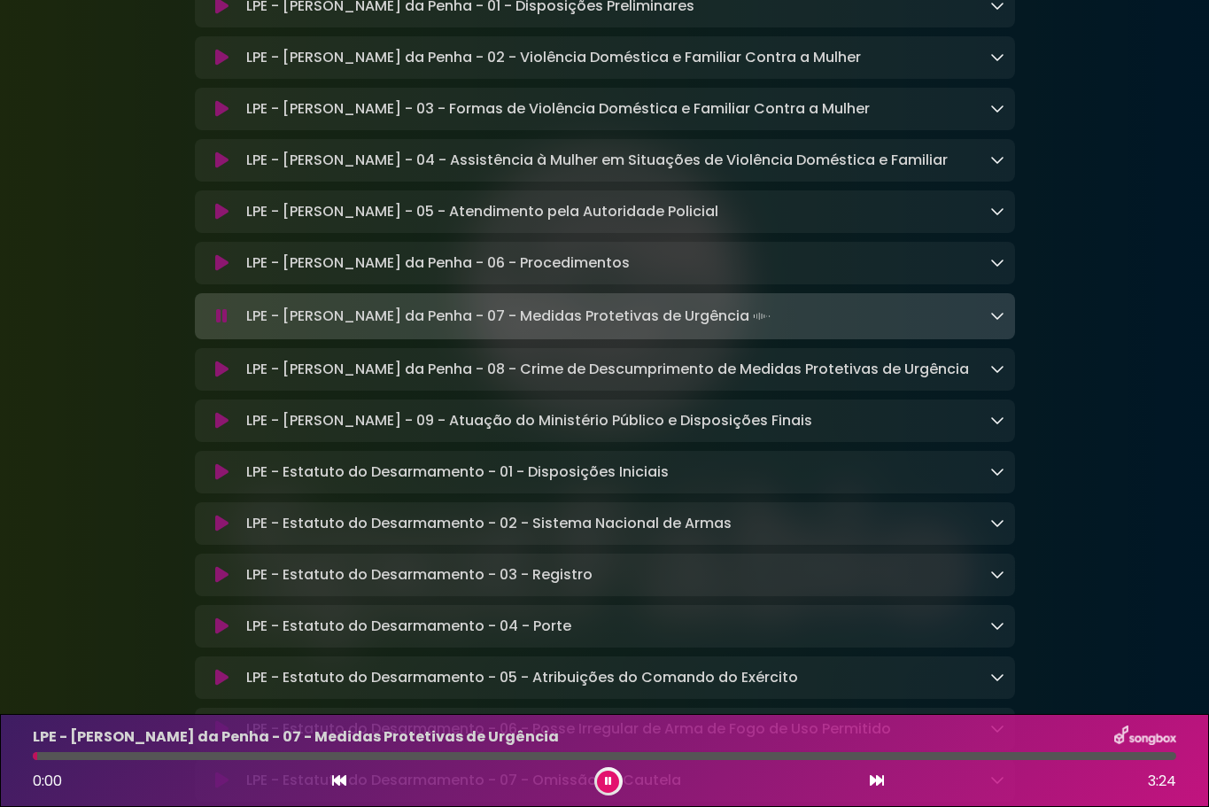
drag, startPoint x: 246, startPoint y: 377, endPoint x: 696, endPoint y: 380, distance: 449.9
click at [696, 329] on p "LPE - Lei Maria da Penha - 07 - Medidas Protetivas de Urgência Loading Track..." at bounding box center [510, 316] width 528 height 25
click at [225, 378] on icon at bounding box center [221, 369] width 13 height 18
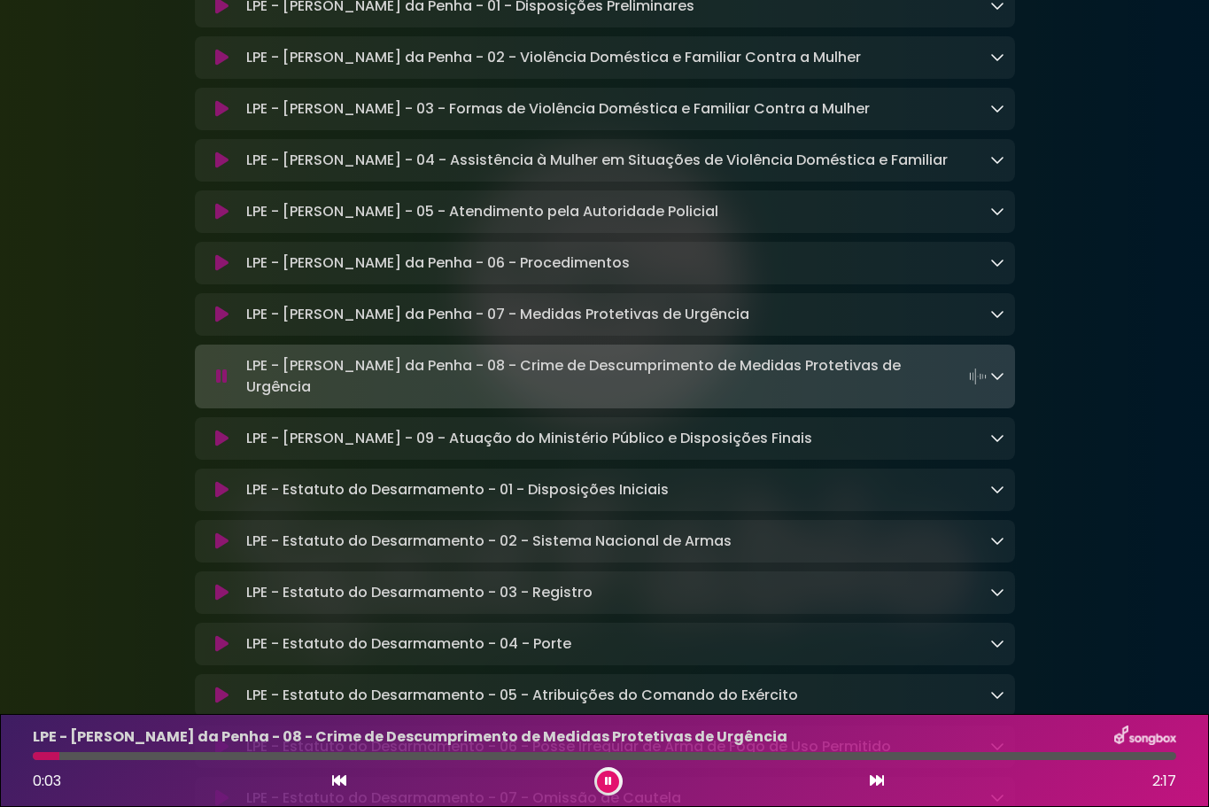
drag, startPoint x: 248, startPoint y: 428, endPoint x: 911, endPoint y: 430, distance: 663.3
click at [914, 398] on p "LPE - Lei Maria da Penha - 08 - Crime de Descumprimento de Medidas Protetivas d…" at bounding box center [618, 376] width 744 height 43
click at [222, 447] on icon at bounding box center [221, 439] width 13 height 18
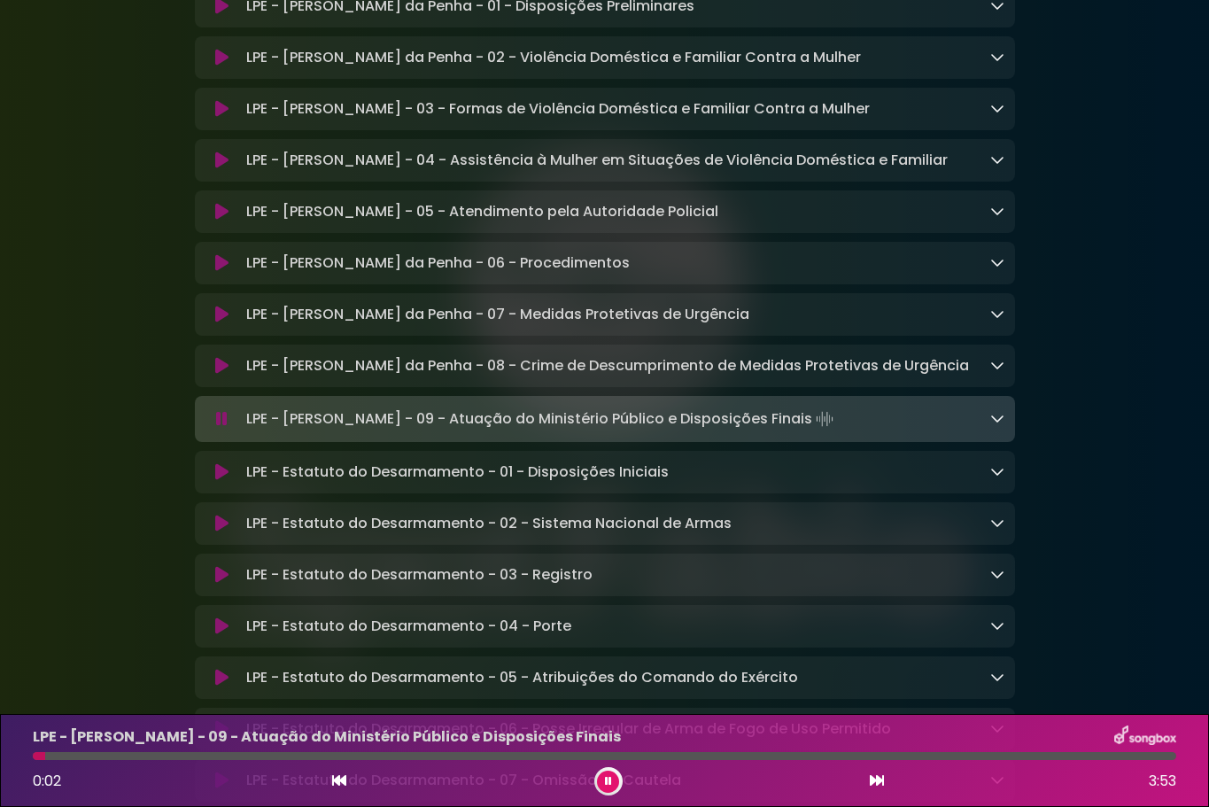
drag, startPoint x: 248, startPoint y: 481, endPoint x: 825, endPoint y: 480, distance: 577.4
click at [825, 431] on p "LPE - Lei Maria da Penha - 09 - Atuação do Ministério Público e Disposições Fin…" at bounding box center [541, 418] width 591 height 25
copy p "LPE - [PERSON_NAME] - 09 - Atuação do Ministério Público e Disposições Finais"
click at [223, 428] on icon at bounding box center [222, 419] width 12 height 18
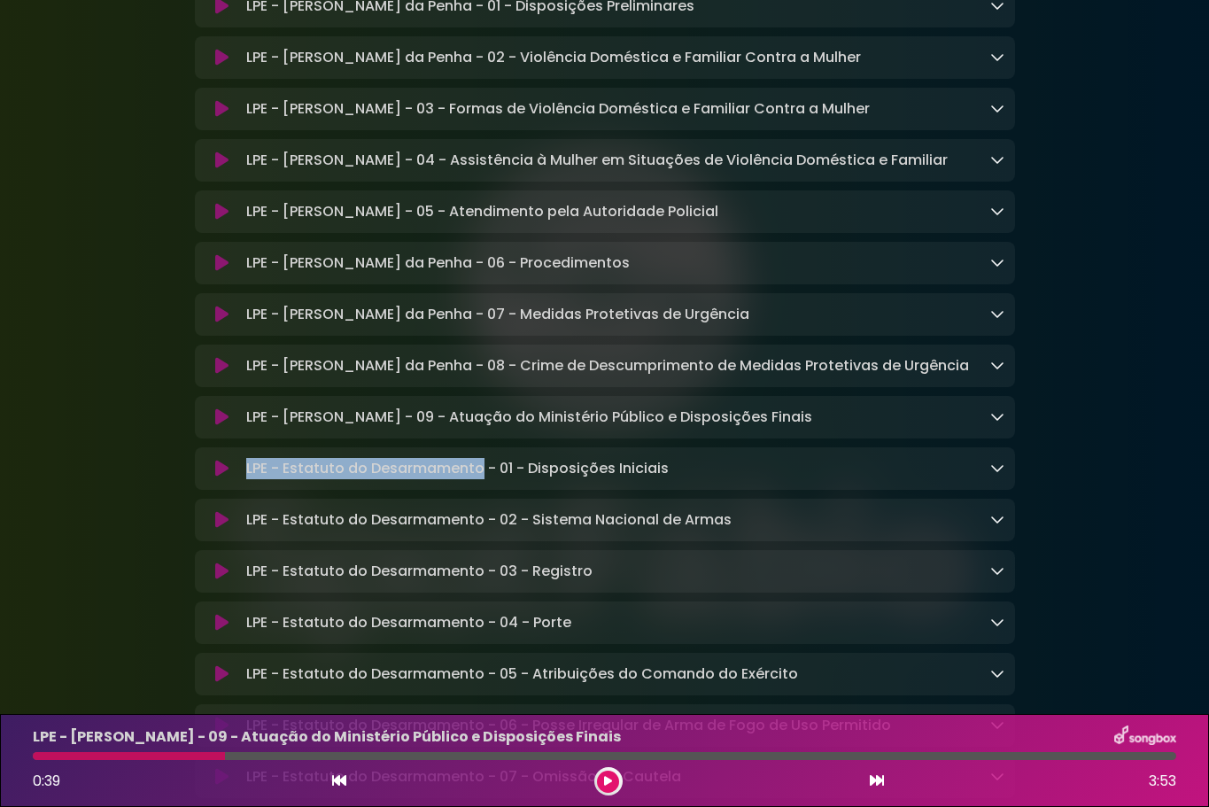
drag, startPoint x: 247, startPoint y: 536, endPoint x: 479, endPoint y: 533, distance: 232.0
click at [479, 479] on p "LPE - Estatuto do Desarmamento - 01 - Disposições Iniciais Loading Track..." at bounding box center [457, 468] width 422 height 21
copy p "LPE - Estatuto do Desarmamento"
click at [214, 477] on button at bounding box center [222, 469] width 34 height 18
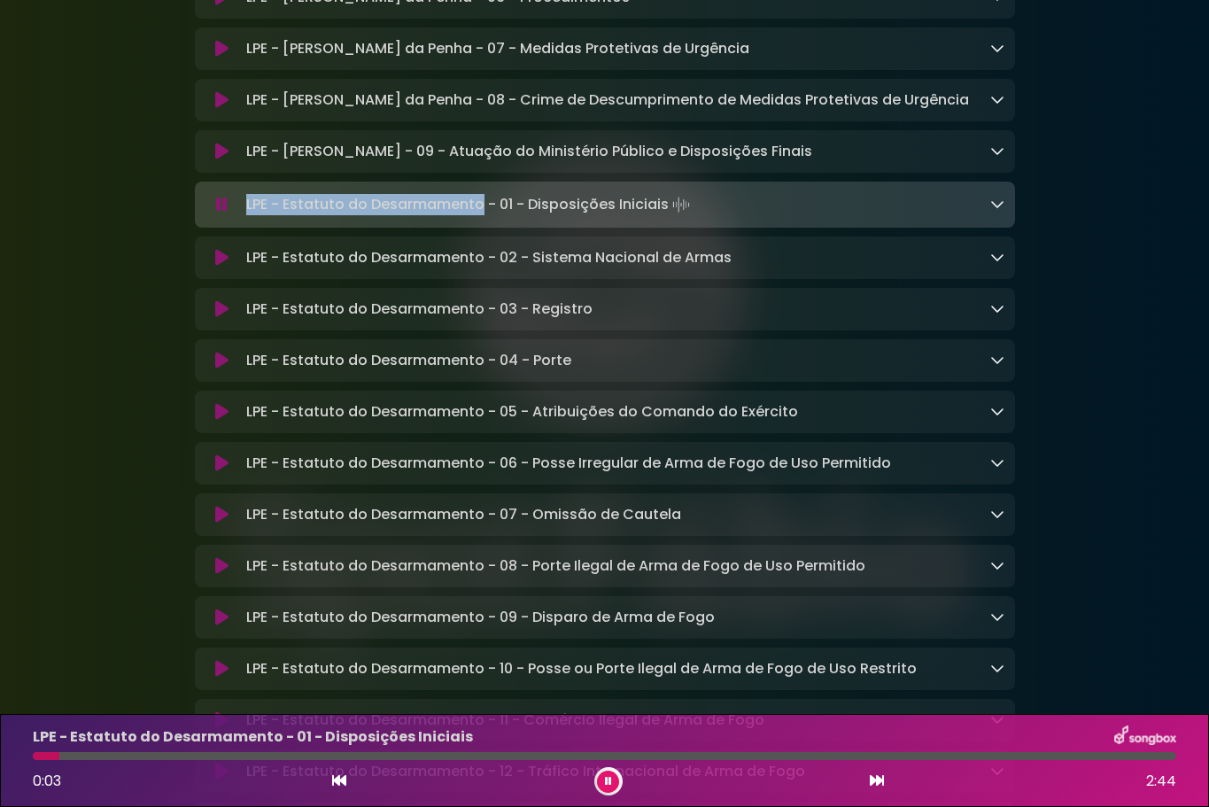
scroll to position [4074, 0]
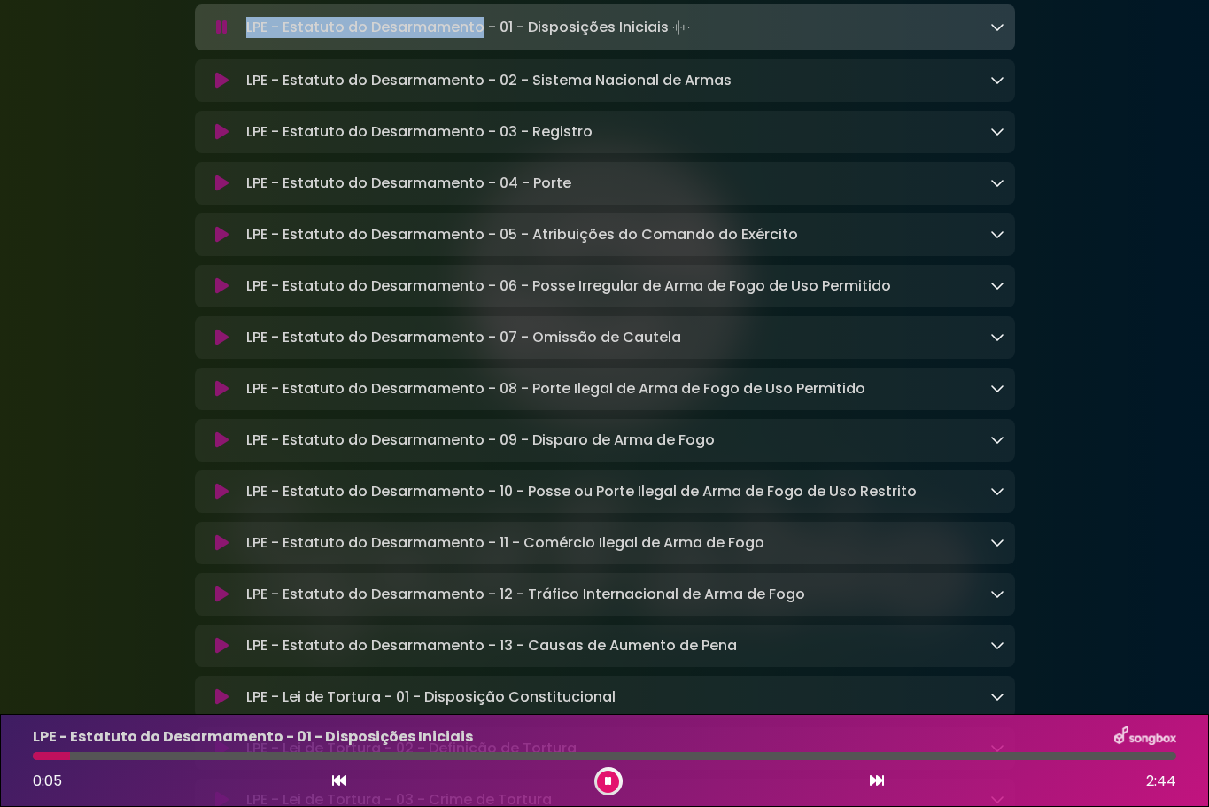
click at [255, 50] on div "LPE - Estatuto do Desarmamento - 01 - Disposições Iniciais Loading Track..." at bounding box center [605, 27] width 820 height 46
drag, startPoint x: 246, startPoint y: 90, endPoint x: 663, endPoint y: 89, distance: 417.1
click at [663, 40] on p "LPE - Estatuto do Desarmamento - 01 - Disposições Iniciais Loading Track..." at bounding box center [469, 27] width 447 height 25
copy p "LPE - Estatuto do Desarmamento - 01 - Disposições Iniciais"
click at [221, 89] on icon at bounding box center [221, 81] width 13 height 18
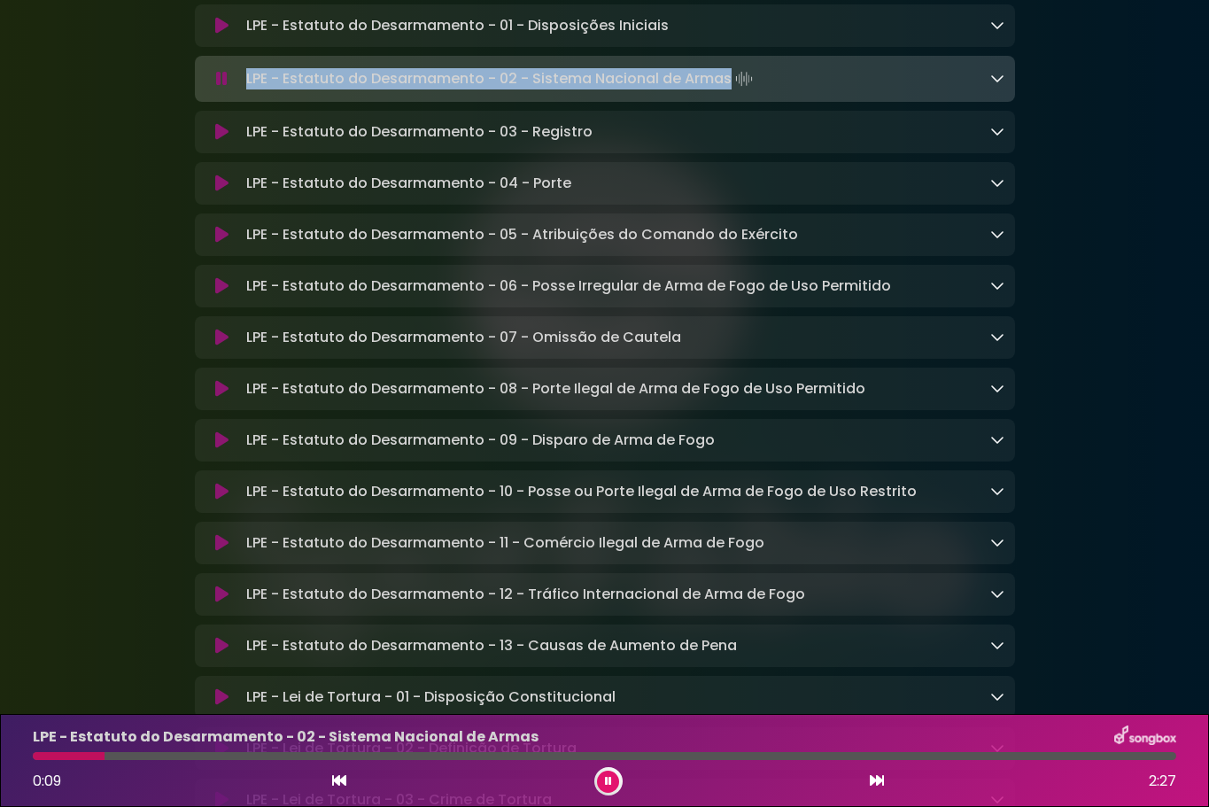
drag, startPoint x: 245, startPoint y: 143, endPoint x: 727, endPoint y: 149, distance: 481.8
click at [727, 91] on p "LPE - Estatuto do Desarmamento - 02 - Sistema Nacional de Armas Loading Track..." at bounding box center [501, 78] width 510 height 25
copy p "LPE - Estatuto do Desarmamento - 02 - Sistema Nacional de Armas"
click at [215, 141] on icon at bounding box center [221, 132] width 13 height 18
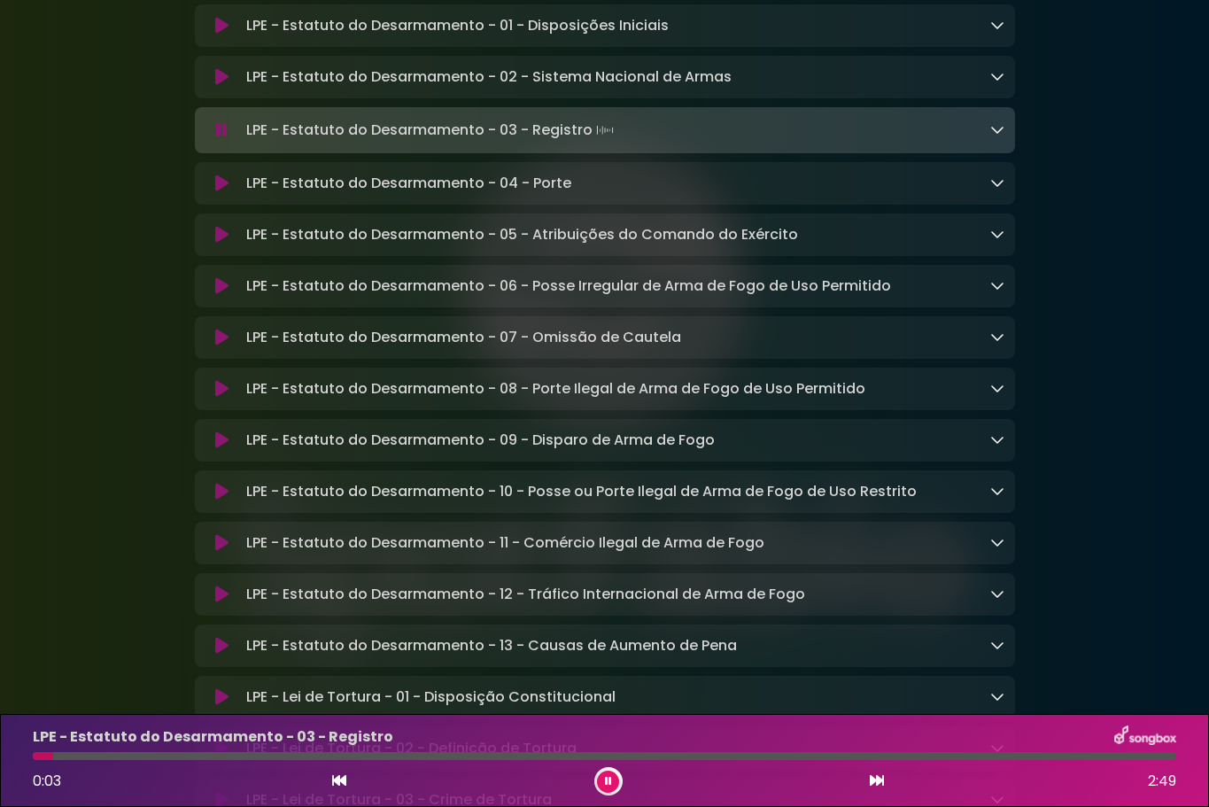
drag, startPoint x: 246, startPoint y: 197, endPoint x: 588, endPoint y: 200, distance: 341.9
click at [588, 143] on p "LPE - Estatuto do Desarmamento - 03 - Registro Loading Track..." at bounding box center [431, 130] width 371 height 25
click at [220, 192] on icon at bounding box center [221, 183] width 13 height 18
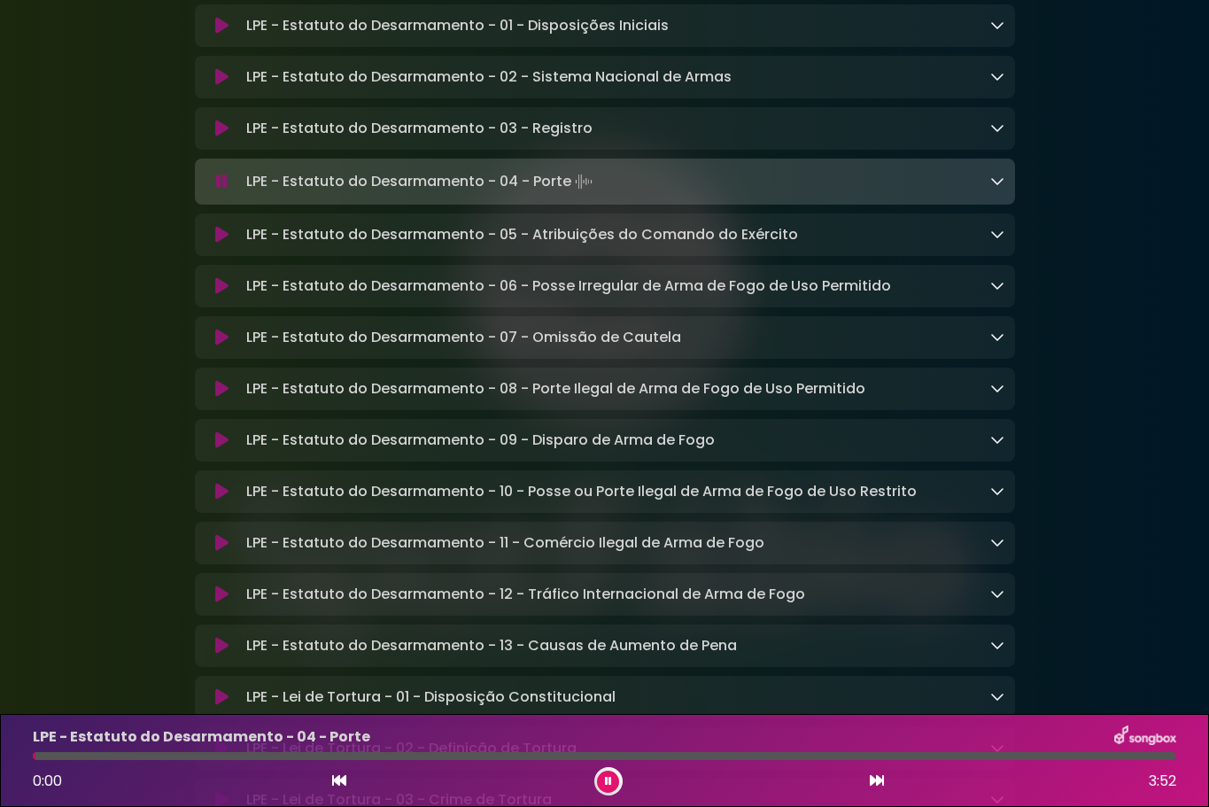
drag, startPoint x: 253, startPoint y: 246, endPoint x: 572, endPoint y: 250, distance: 318.8
click at [572, 194] on p "LPE - Estatuto do Desarmamento - 04 - Porte Loading Track..." at bounding box center [421, 181] width 350 height 25
click at [224, 244] on icon at bounding box center [221, 235] width 13 height 18
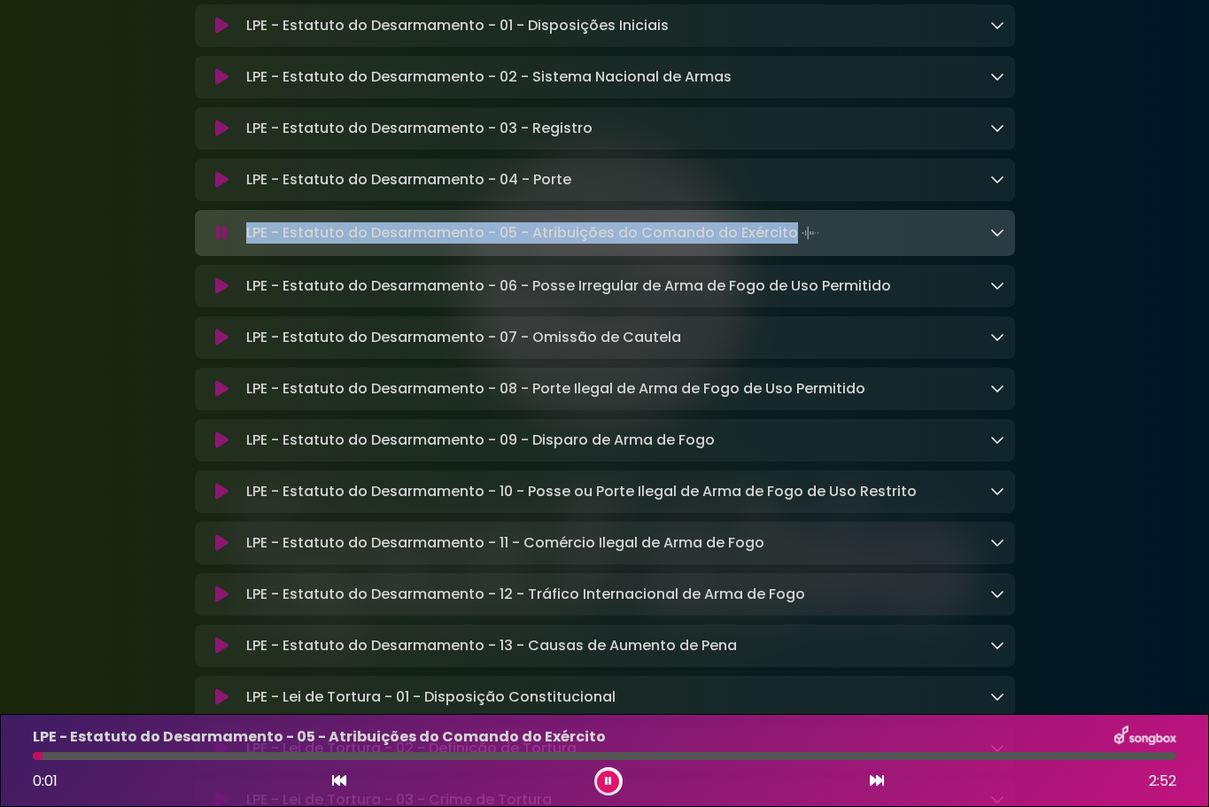
drag, startPoint x: 246, startPoint y: 300, endPoint x: 788, endPoint y: 298, distance: 542.0
click at [788, 245] on p "LPE - Estatuto do Desarmamento - 05 - Atribuições do Comando do Exército Loadin…" at bounding box center [534, 233] width 577 height 25
click at [224, 295] on icon at bounding box center [221, 286] width 13 height 18
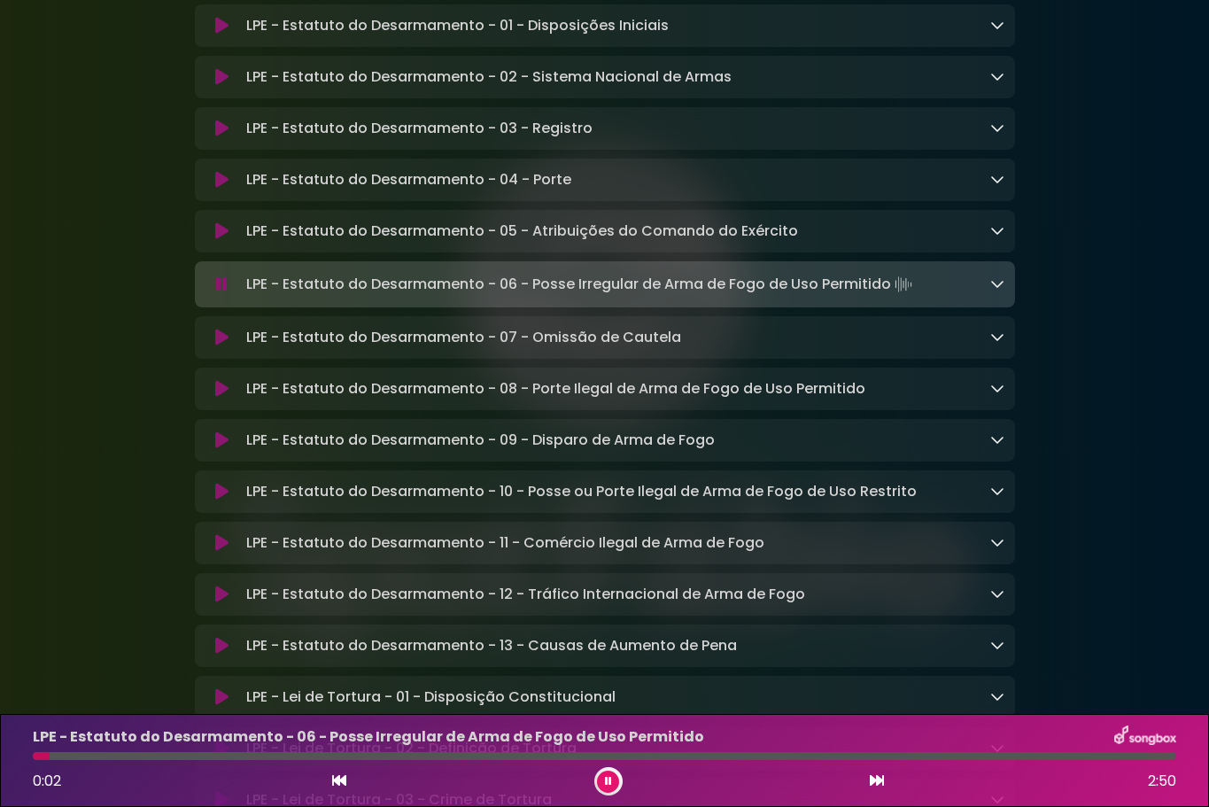
drag, startPoint x: 247, startPoint y: 350, endPoint x: 889, endPoint y: 346, distance: 642.1
click at [889, 297] on p "LPE - Estatuto do Desarmamento - 06 - Posse Irregular de Arma de Fogo de Uso Pe…" at bounding box center [581, 284] width 670 height 25
click at [223, 346] on icon at bounding box center [221, 338] width 13 height 18
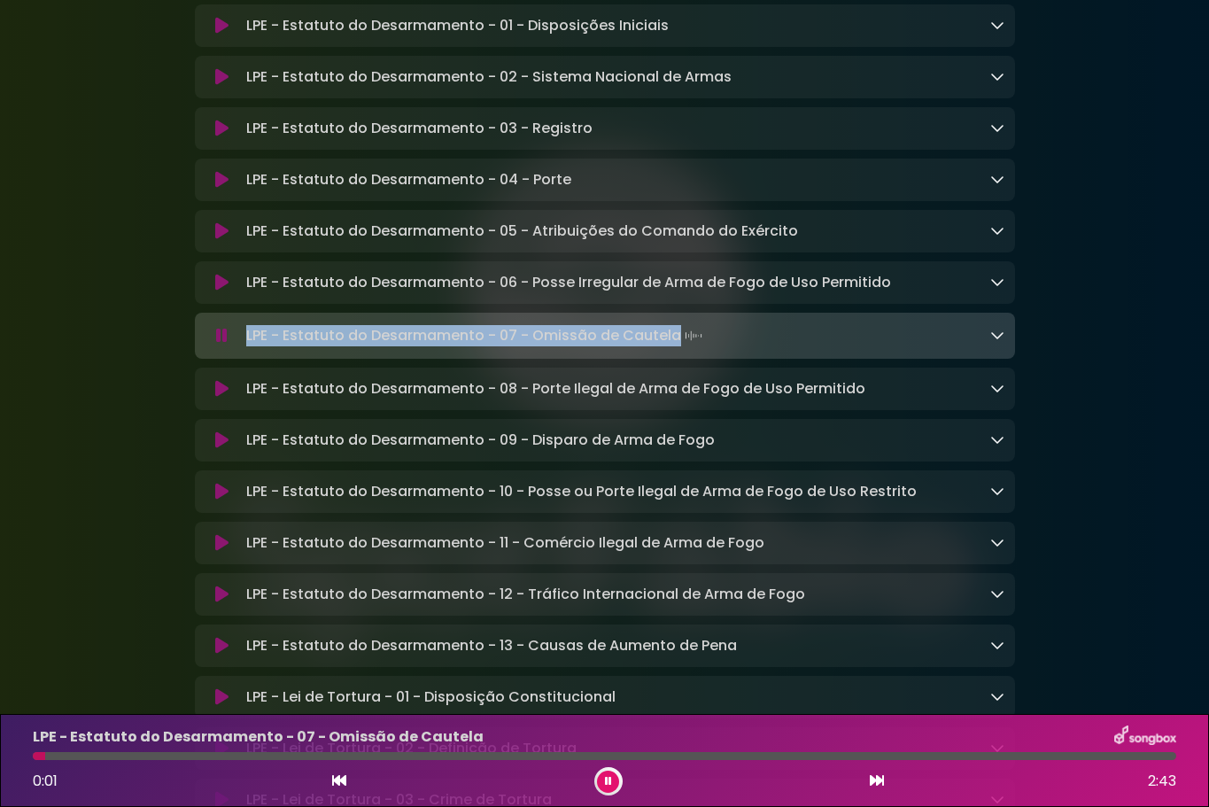
drag, startPoint x: 246, startPoint y: 406, endPoint x: 672, endPoint y: 404, distance: 426.0
click at [672, 348] on p "LPE - Estatuto do Desarmamento - 07 - Omissão de Cautela Loading Track..." at bounding box center [476, 335] width 460 height 25
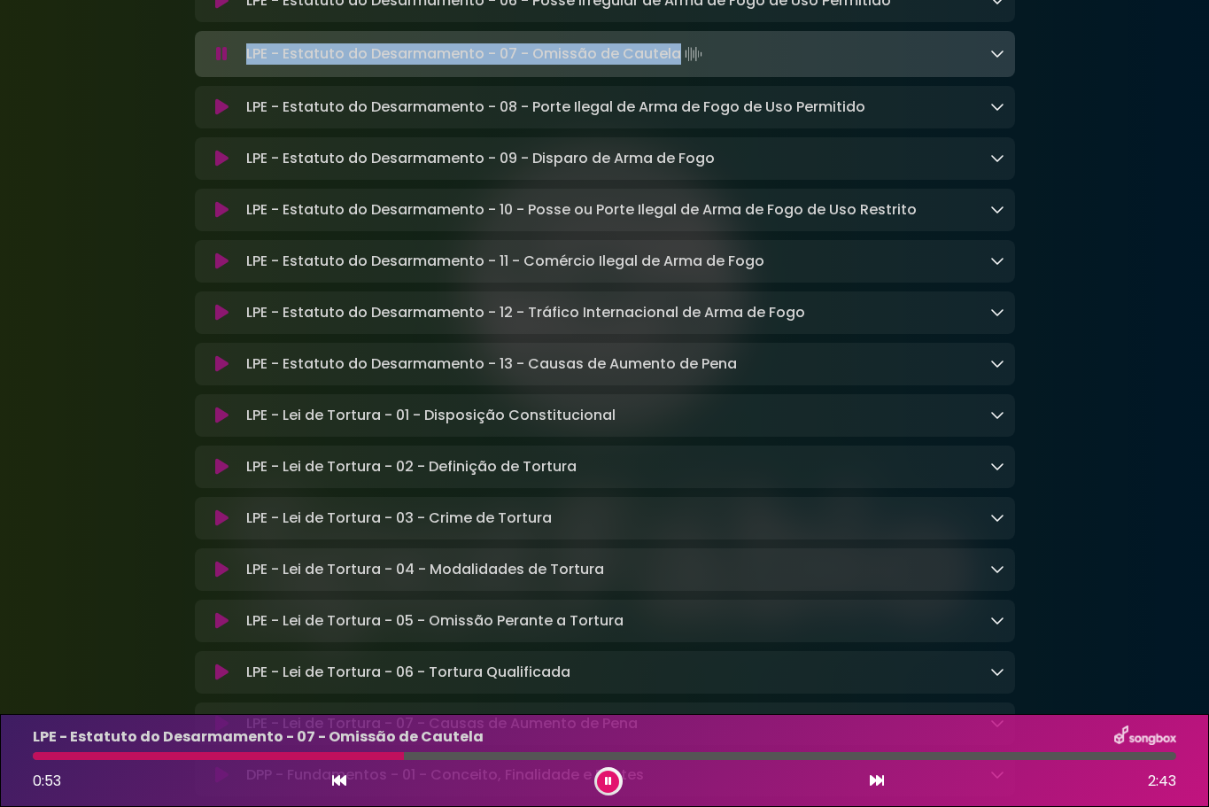
scroll to position [4315, 0]
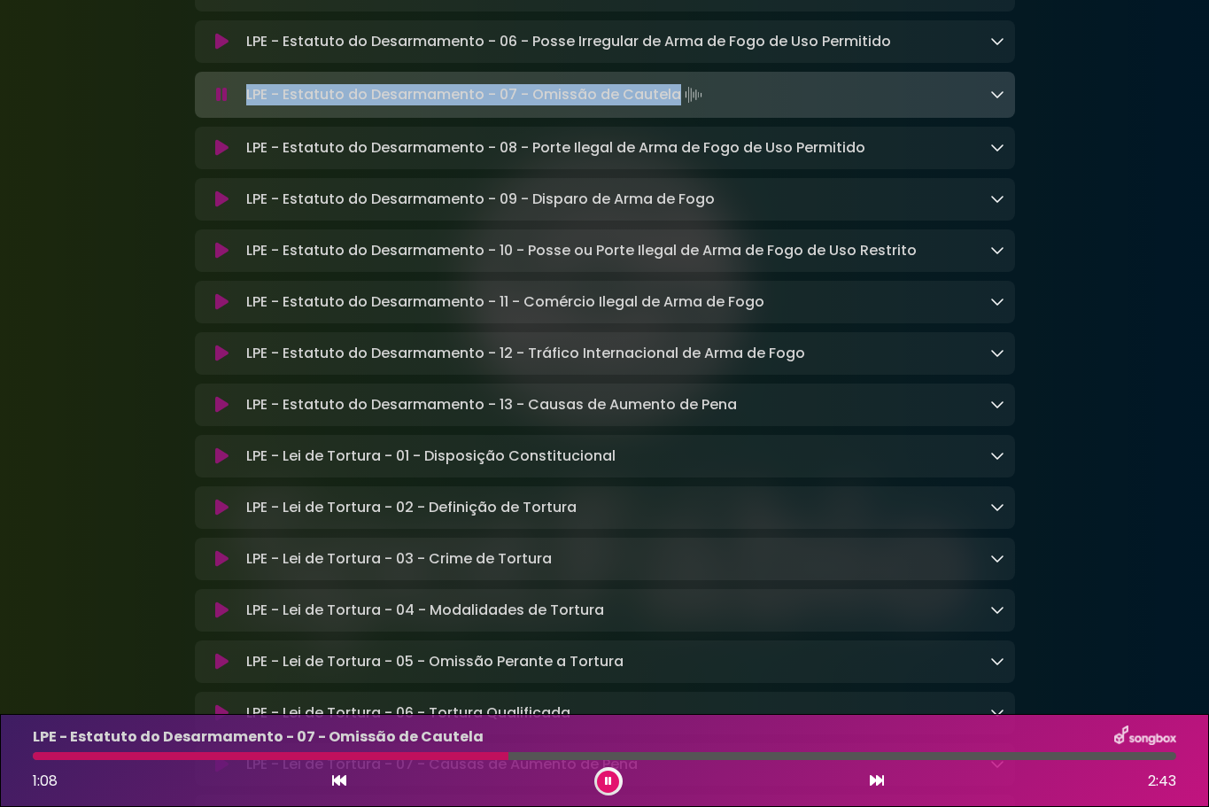
click at [217, 157] on icon at bounding box center [221, 148] width 13 height 18
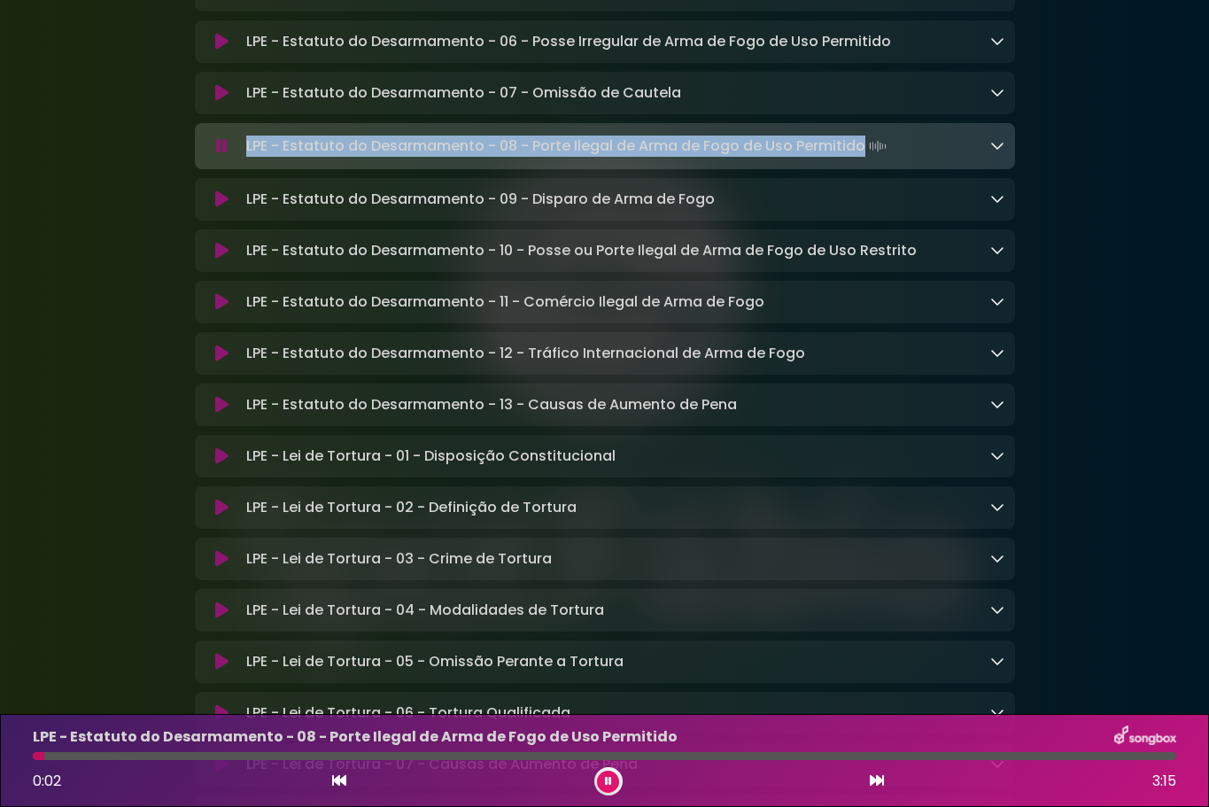
drag, startPoint x: 246, startPoint y: 214, endPoint x: 859, endPoint y: 212, distance: 612.8
click at [859, 159] on p "LPE - Estatuto do Desarmamento - 08 - Porte Ilegal de Arma de Fogo de Uso Permi…" at bounding box center [568, 146] width 644 height 25
click at [220, 208] on icon at bounding box center [221, 199] width 13 height 18
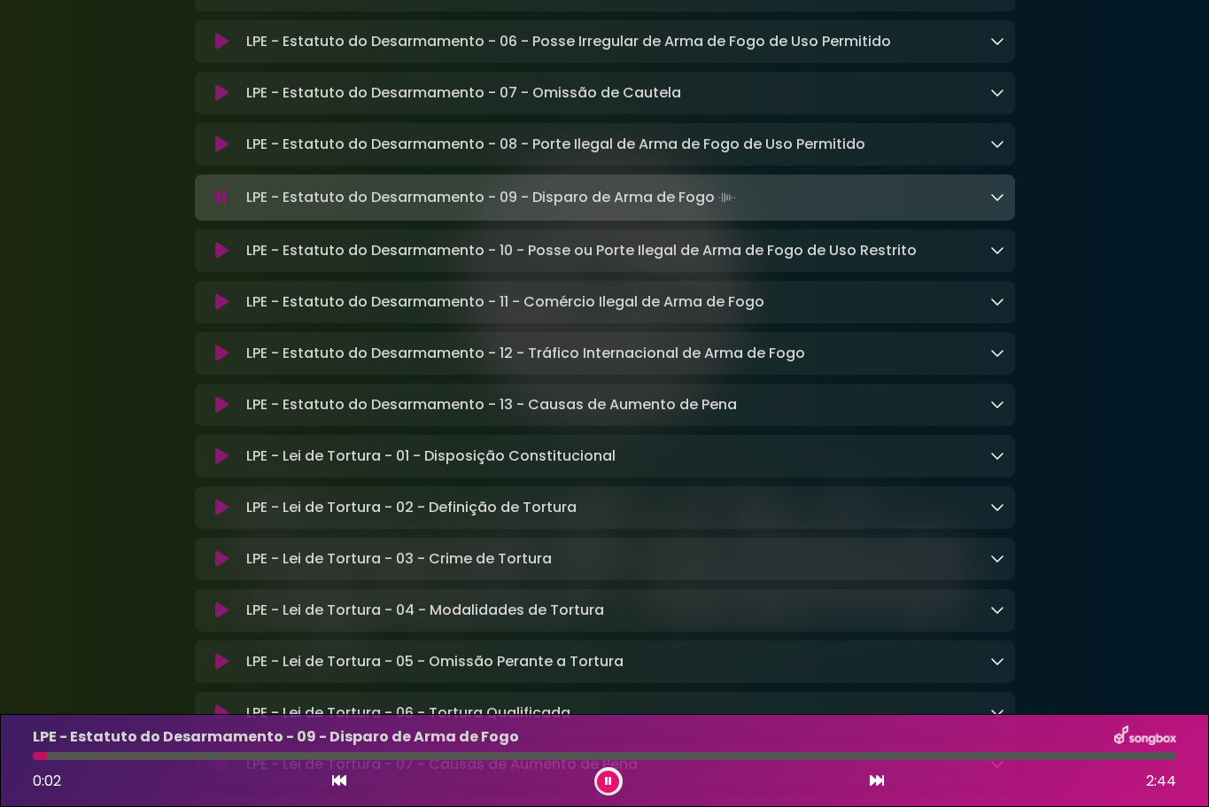
drag, startPoint x: 246, startPoint y: 268, endPoint x: 713, endPoint y: 267, distance: 466.7
click at [713, 210] on p "LPE - Estatuto do Desarmamento - 09 - Disparo de Arma de Fogo Loading Track..." at bounding box center [492, 197] width 493 height 25
drag, startPoint x: 221, startPoint y: 323, endPoint x: 232, endPoint y: 318, distance: 11.9
click at [221, 259] on icon at bounding box center [221, 251] width 13 height 18
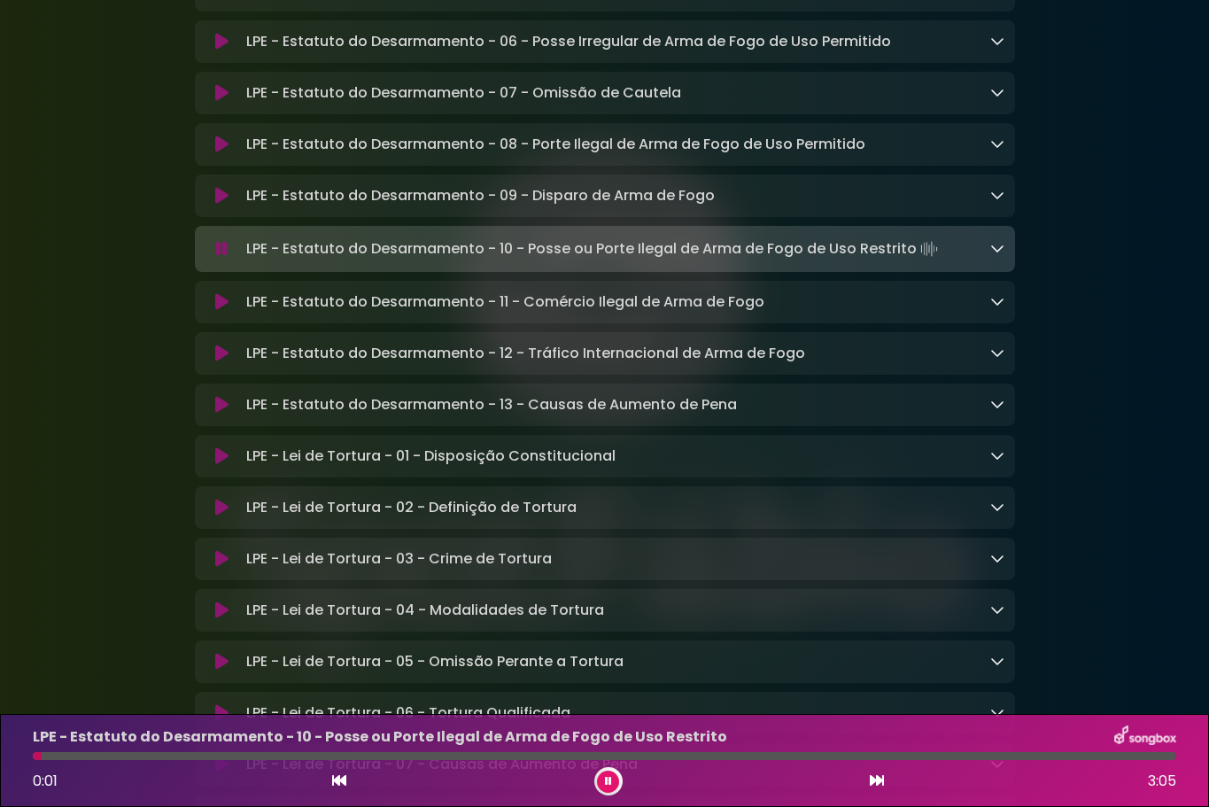
drag, startPoint x: 247, startPoint y: 319, endPoint x: 917, endPoint y: 321, distance: 669.5
click at [917, 261] on p "LPE - Estatuto do Desarmamento - 10 - Posse ou Porte Ilegal de Arma de Fogo de …" at bounding box center [593, 248] width 695 height 25
click at [219, 311] on icon at bounding box center [221, 302] width 13 height 18
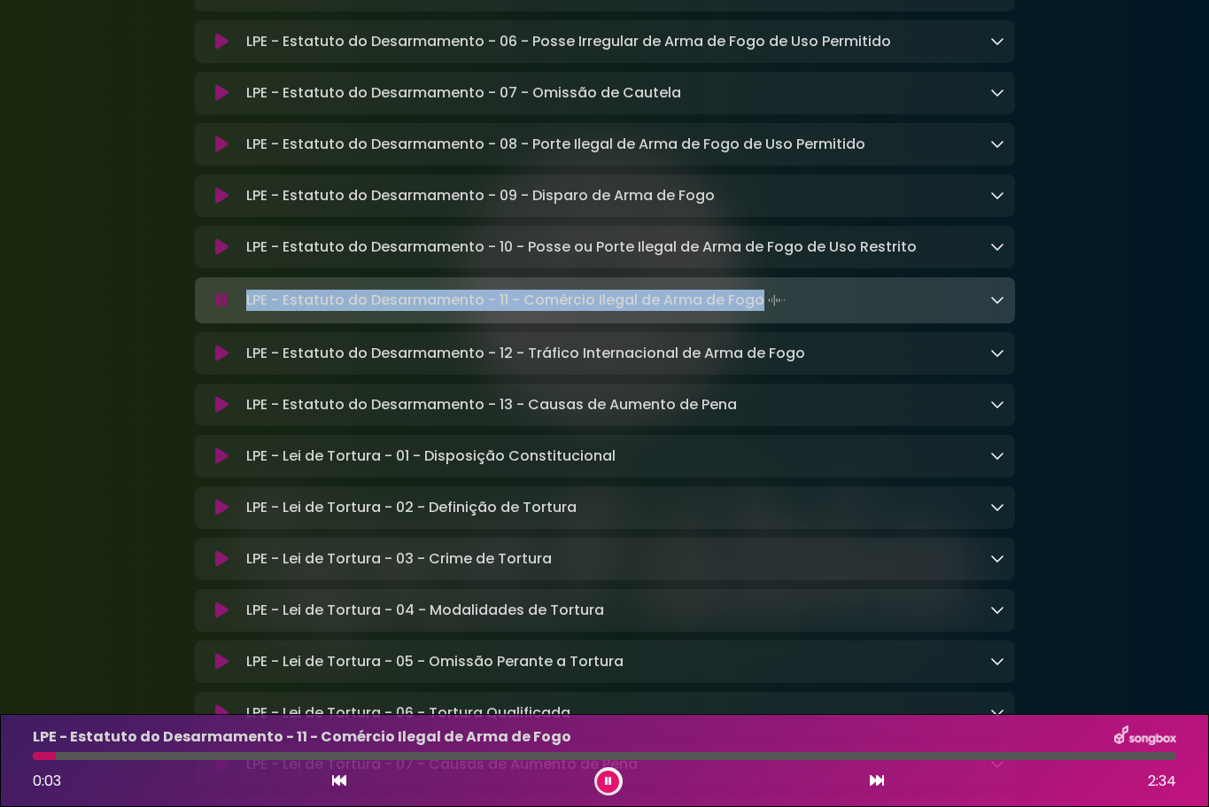
drag, startPoint x: 246, startPoint y: 371, endPoint x: 758, endPoint y: 369, distance: 511.9
click at [758, 313] on p "LPE - Estatuto do Desarmamento - 11 - Comércio Ilegal de Arma de Fogo Loading T…" at bounding box center [517, 300] width 543 height 25
copy p "LPE - Estatuto do Desarmamento - 11 - Comércio Ilegal de Arma de Fogo"
click at [220, 362] on icon at bounding box center [221, 353] width 13 height 18
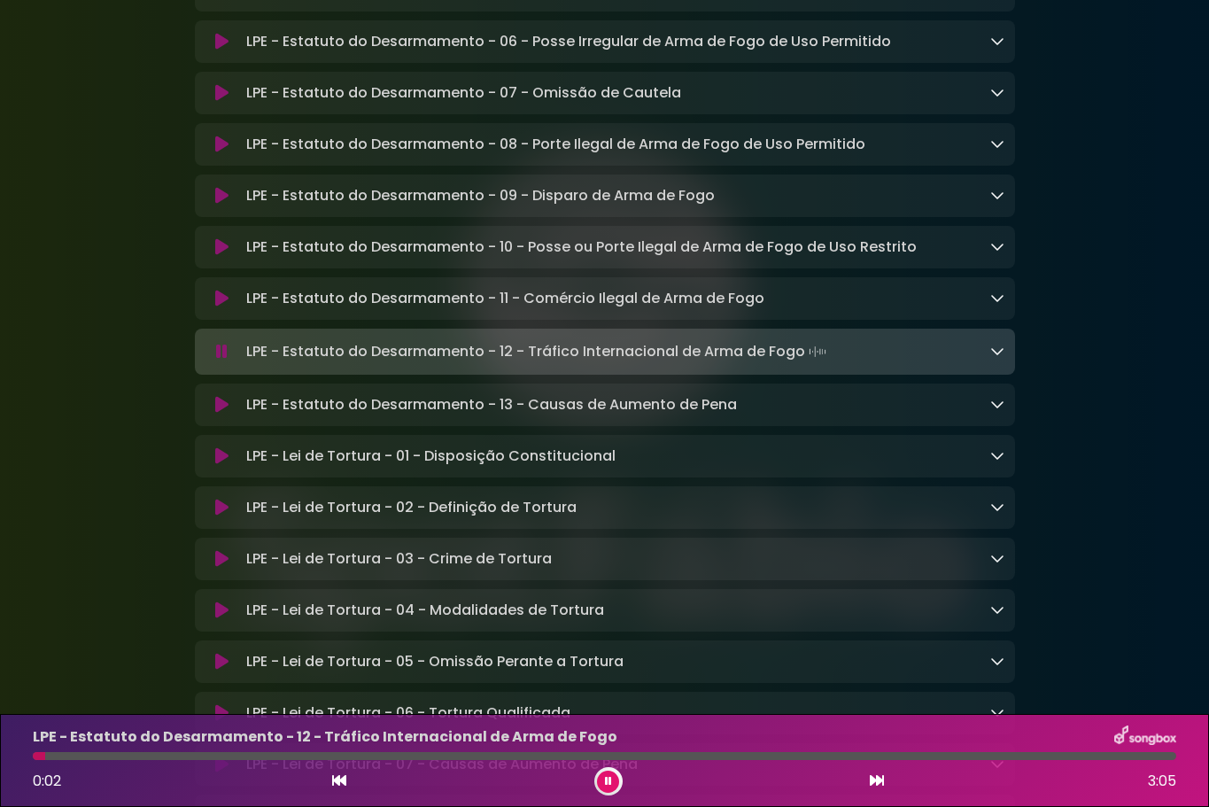
drag, startPoint x: 246, startPoint y: 422, endPoint x: 803, endPoint y: 418, distance: 557.1
click at [803, 364] on p "LPE - Estatuto do Desarmamento - 12 - Tráfico Internacional de Arma de Fogo Loa…" at bounding box center [538, 351] width 584 height 25
drag, startPoint x: 217, startPoint y: 484, endPoint x: 235, endPoint y: 482, distance: 17.8
click at [217, 414] on icon at bounding box center [221, 405] width 13 height 18
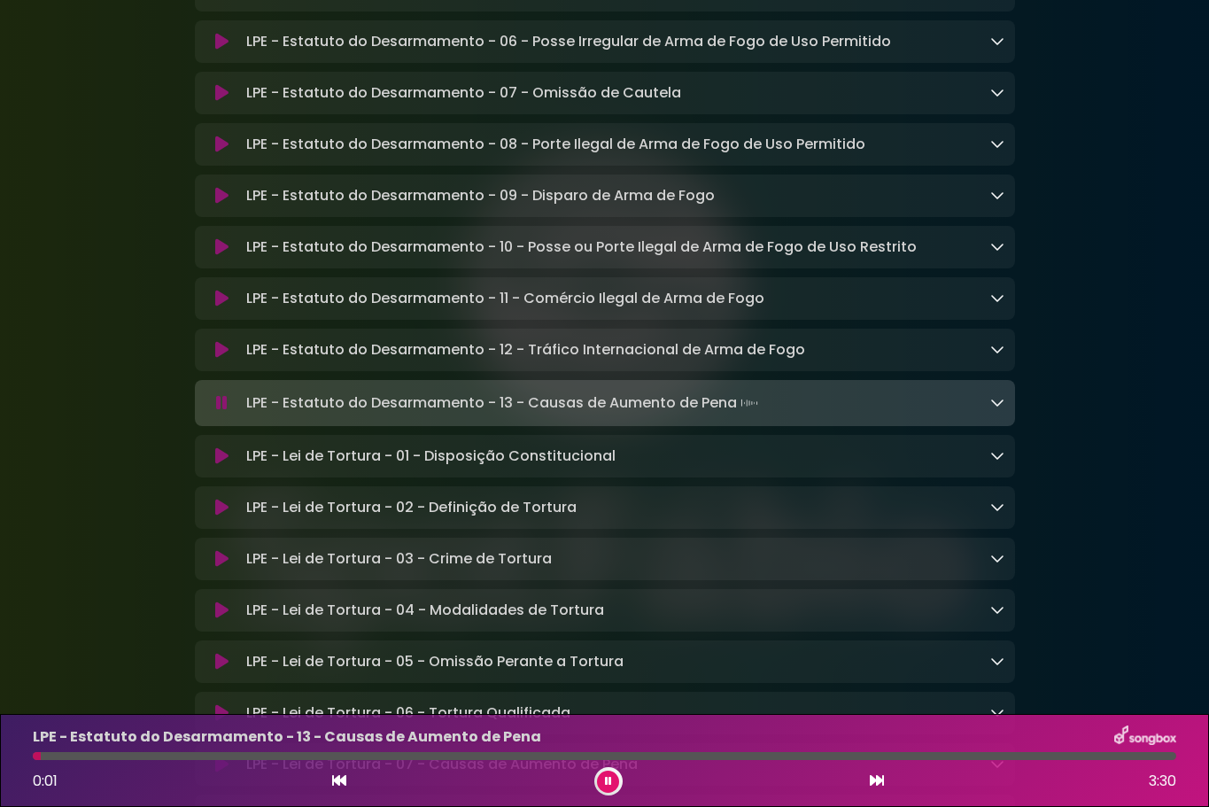
drag, startPoint x: 329, startPoint y: 478, endPoint x: 734, endPoint y: 474, distance: 404.7
click at [734, 415] on p "LPE - Estatuto do Desarmamento - 13 - Causas de Aumento de Pena Loading Track..." at bounding box center [503, 403] width 515 height 25
drag, startPoint x: 248, startPoint y: 531, endPoint x: 379, endPoint y: 540, distance: 131.4
click at [379, 467] on p "LPE - Lei de Tortura - 01 - Disposição Constitucional Loading Track..." at bounding box center [430, 455] width 369 height 21
click at [227, 465] on icon at bounding box center [221, 456] width 13 height 18
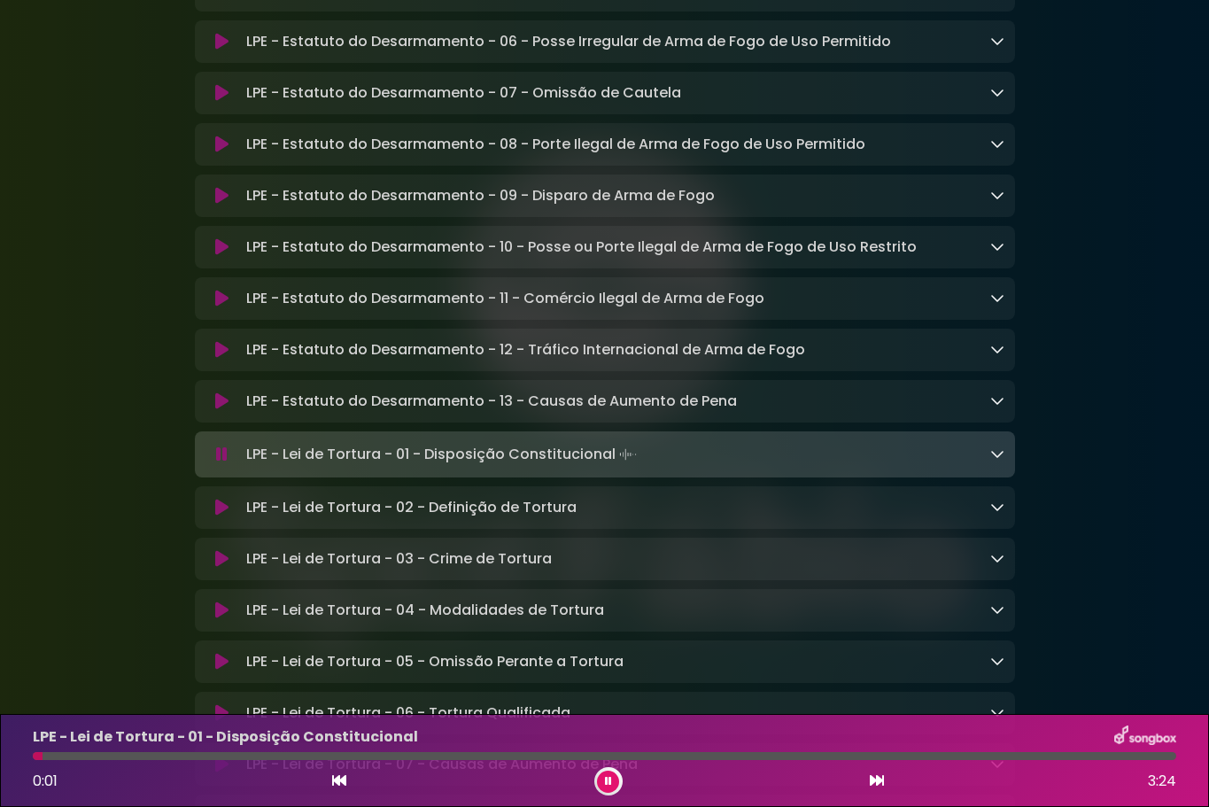
click at [524, 467] on p "LPE - Lei de Tortura - 01 - Disposição Constitucional Loading Track..." at bounding box center [443, 454] width 394 height 25
drag, startPoint x: 246, startPoint y: 529, endPoint x: 612, endPoint y: 530, distance: 365.8
click at [612, 467] on p "LPE - Lei de Tortura - 01 - Disposição Constitucional Loading Track..." at bounding box center [443, 454] width 394 height 25
click at [221, 516] on icon at bounding box center [221, 508] width 13 height 18
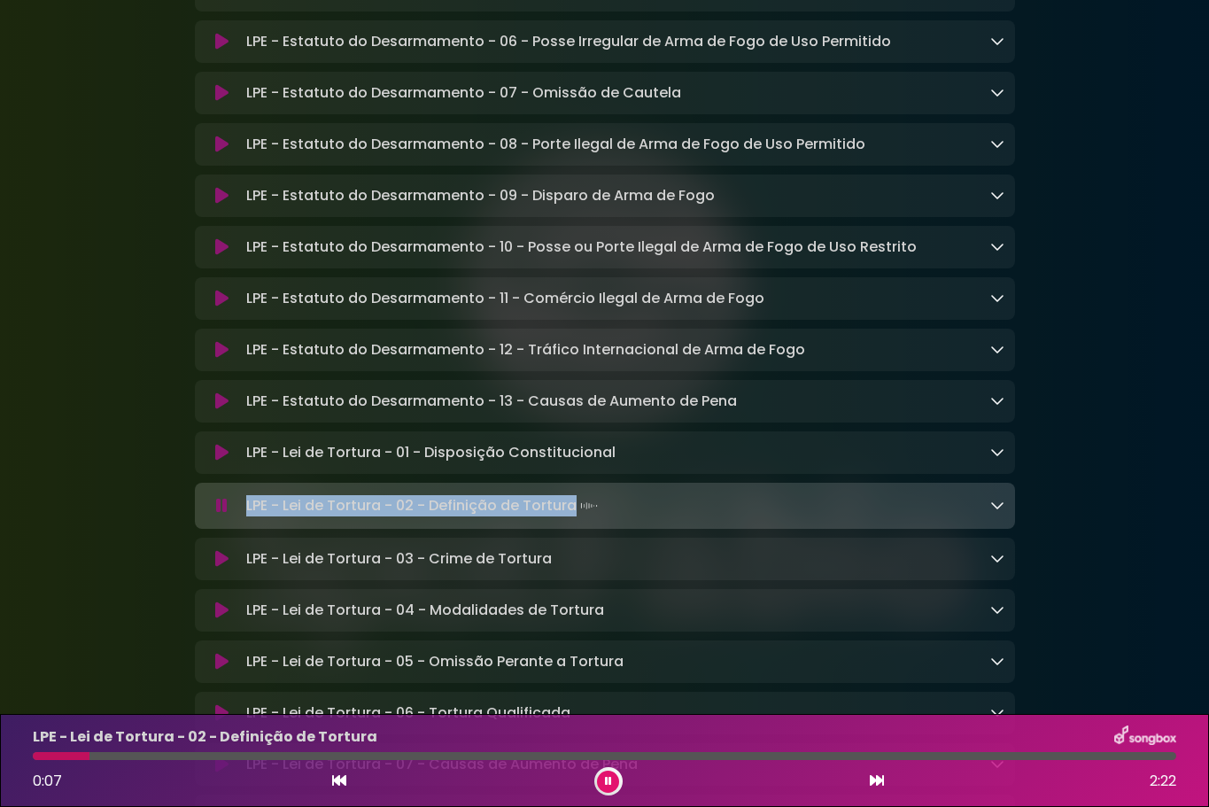
drag, startPoint x: 248, startPoint y: 584, endPoint x: 571, endPoint y: 580, distance: 323.3
click at [571, 518] on p "LPE - Lei de Tortura - 02 - Definição de Tortura Loading Track..." at bounding box center [423, 505] width 355 height 25
copy p "LPE - Lei de Tortura - 02 - Definição de Tortura"
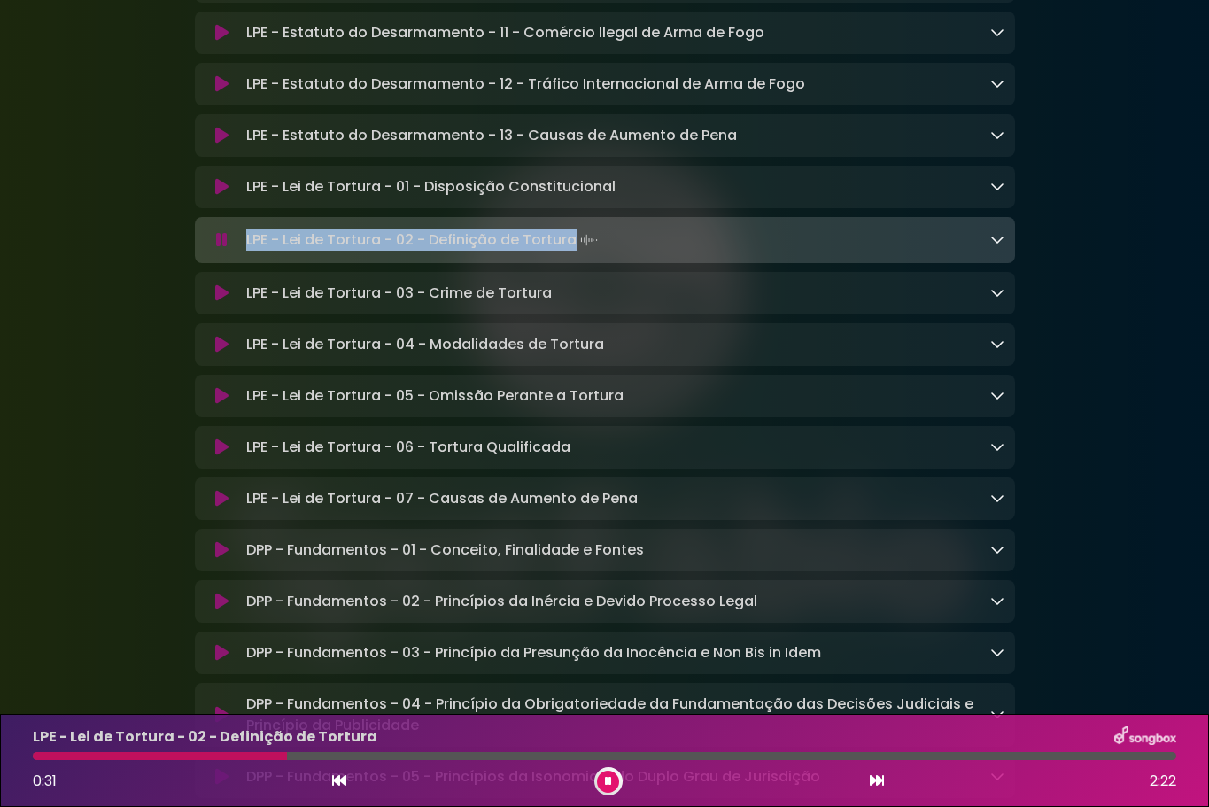
scroll to position [4757, 0]
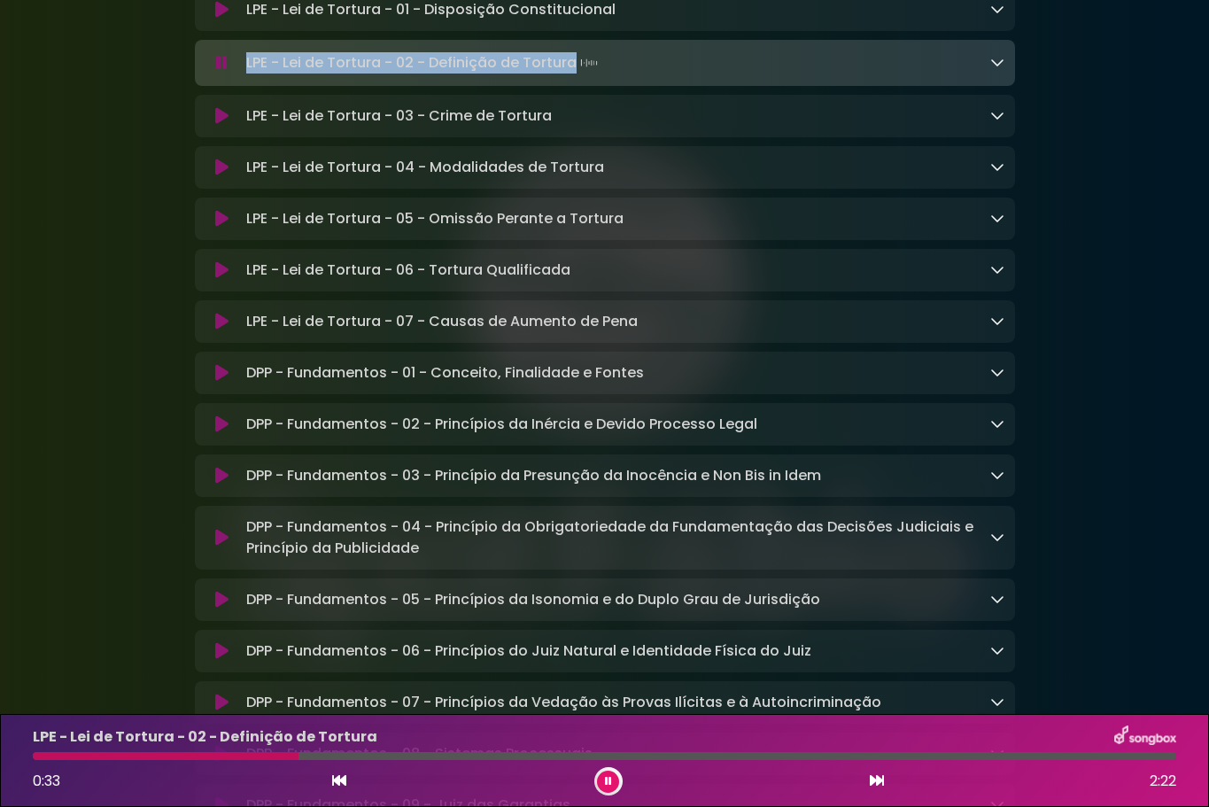
click at [215, 125] on icon at bounding box center [221, 116] width 13 height 18
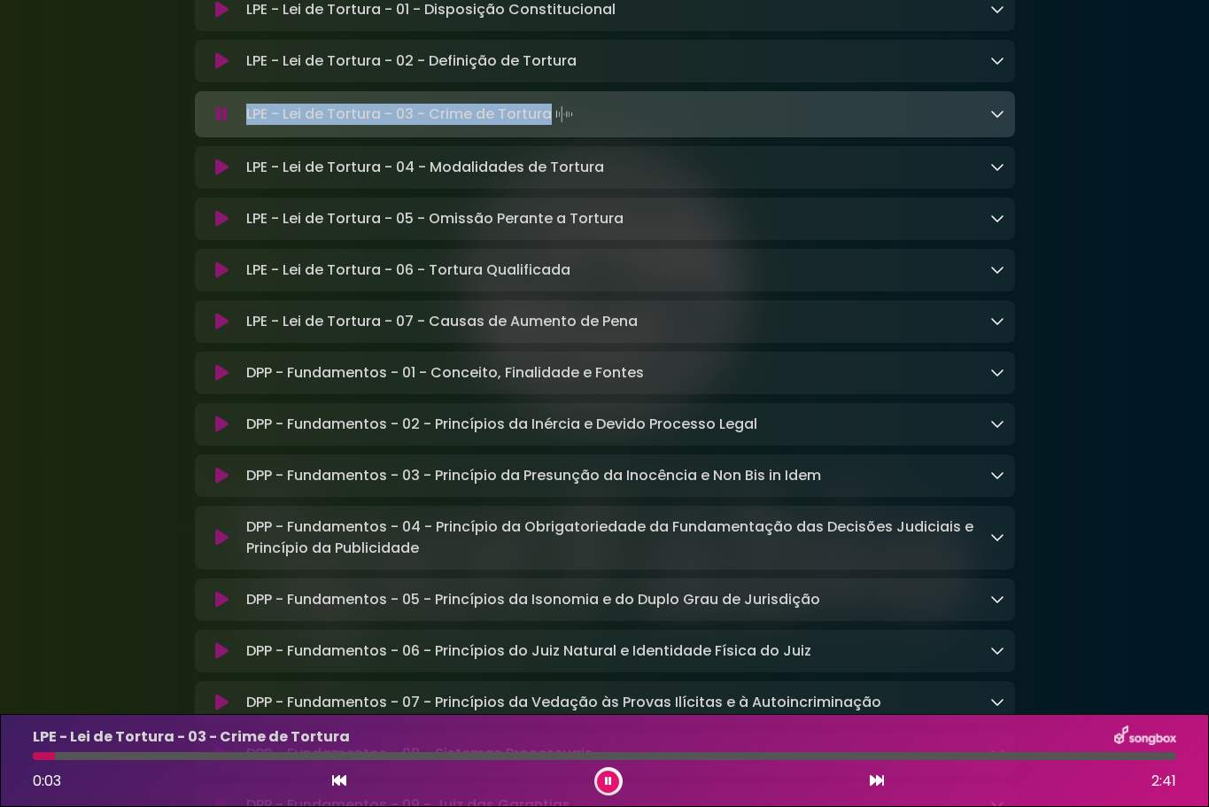
drag, startPoint x: 246, startPoint y: 190, endPoint x: 547, endPoint y: 203, distance: 301.4
click at [547, 127] on p "LPE - Lei de Tortura - 03 - Crime de Tortura Loading Track..." at bounding box center [411, 114] width 330 height 25
copy p "LPE - Lei de Tortura - 03 - Crime de Tortura"
click at [226, 176] on icon at bounding box center [221, 168] width 13 height 18
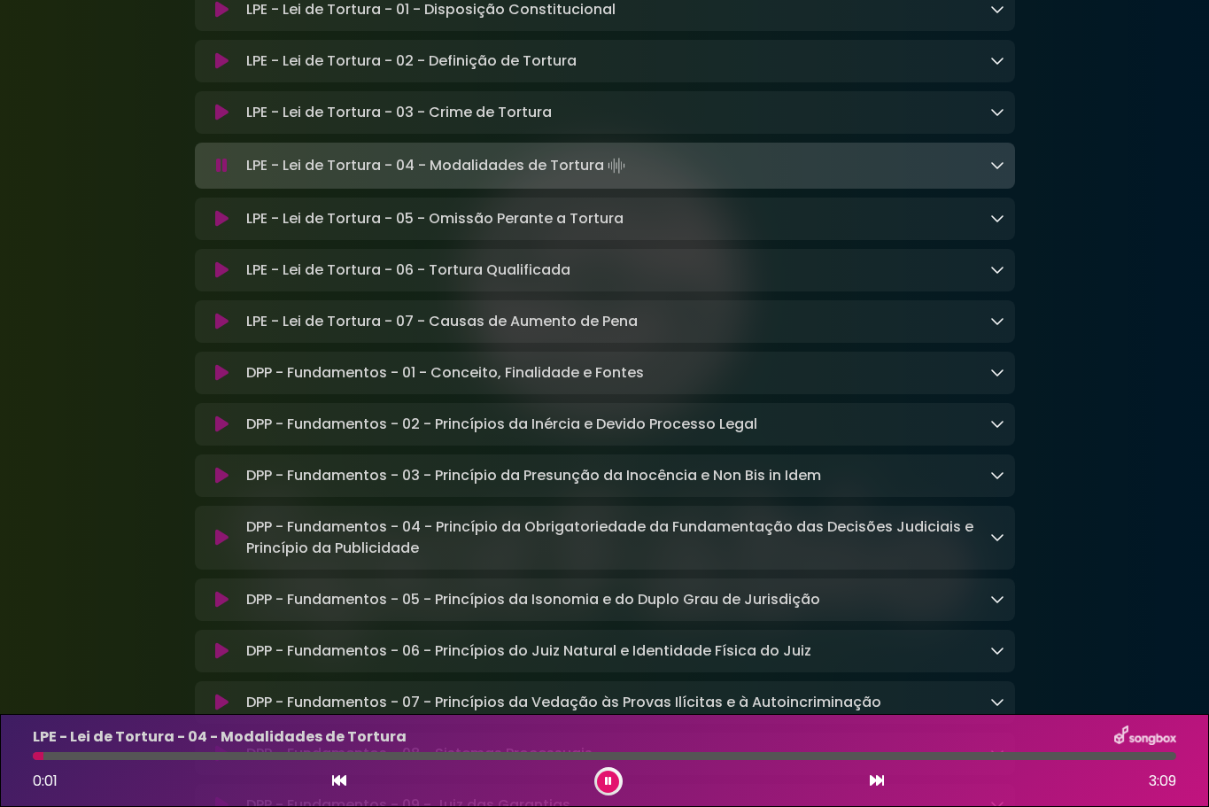
drag, startPoint x: 248, startPoint y: 244, endPoint x: 608, endPoint y: 251, distance: 360.5
click at [608, 178] on p "LPE - Lei de Tortura - 04 - Modalidades de Tortura Loading Track..." at bounding box center [437, 165] width 383 height 25
click at [221, 228] on icon at bounding box center [221, 219] width 13 height 18
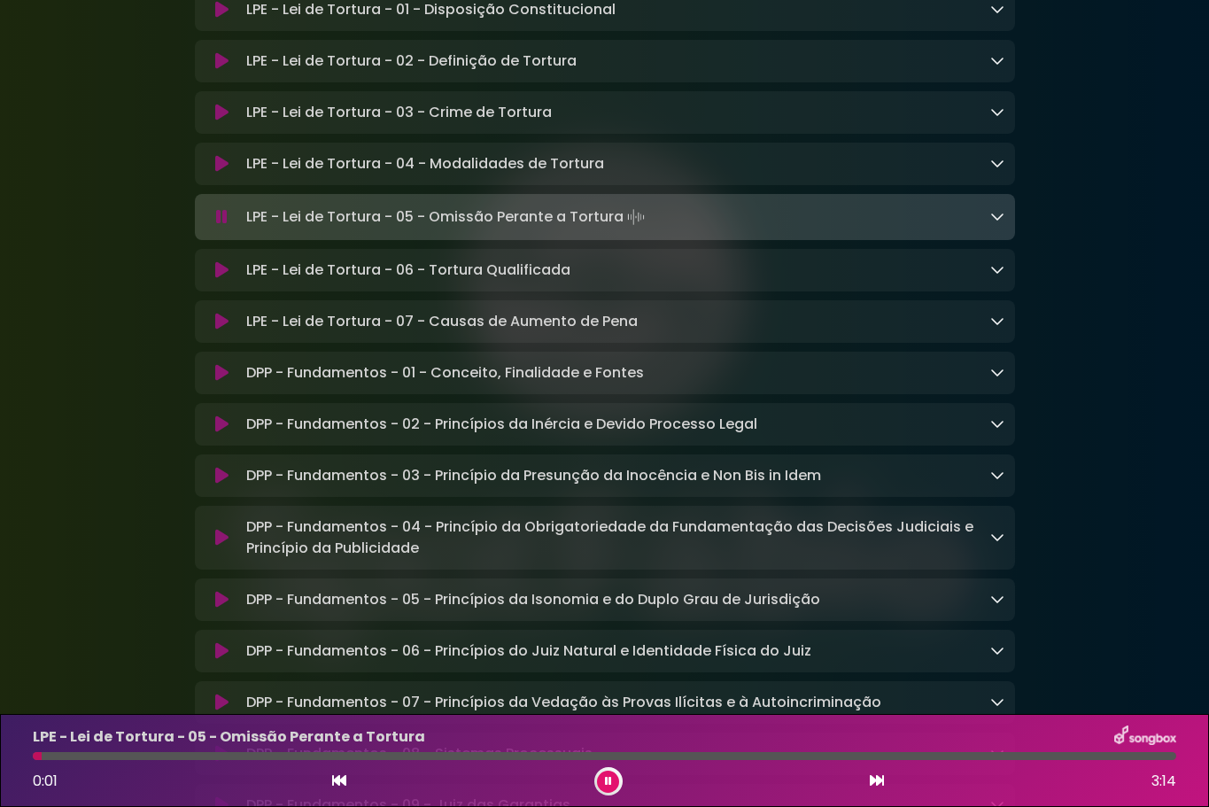
drag, startPoint x: 245, startPoint y: 295, endPoint x: 622, endPoint y: 290, distance: 376.4
click at [622, 229] on p "LPE - Lei de Tortura - 05 - Omissão Perante a Tortura Loading Track..." at bounding box center [447, 217] width 402 height 25
click at [217, 279] on icon at bounding box center [221, 270] width 13 height 18
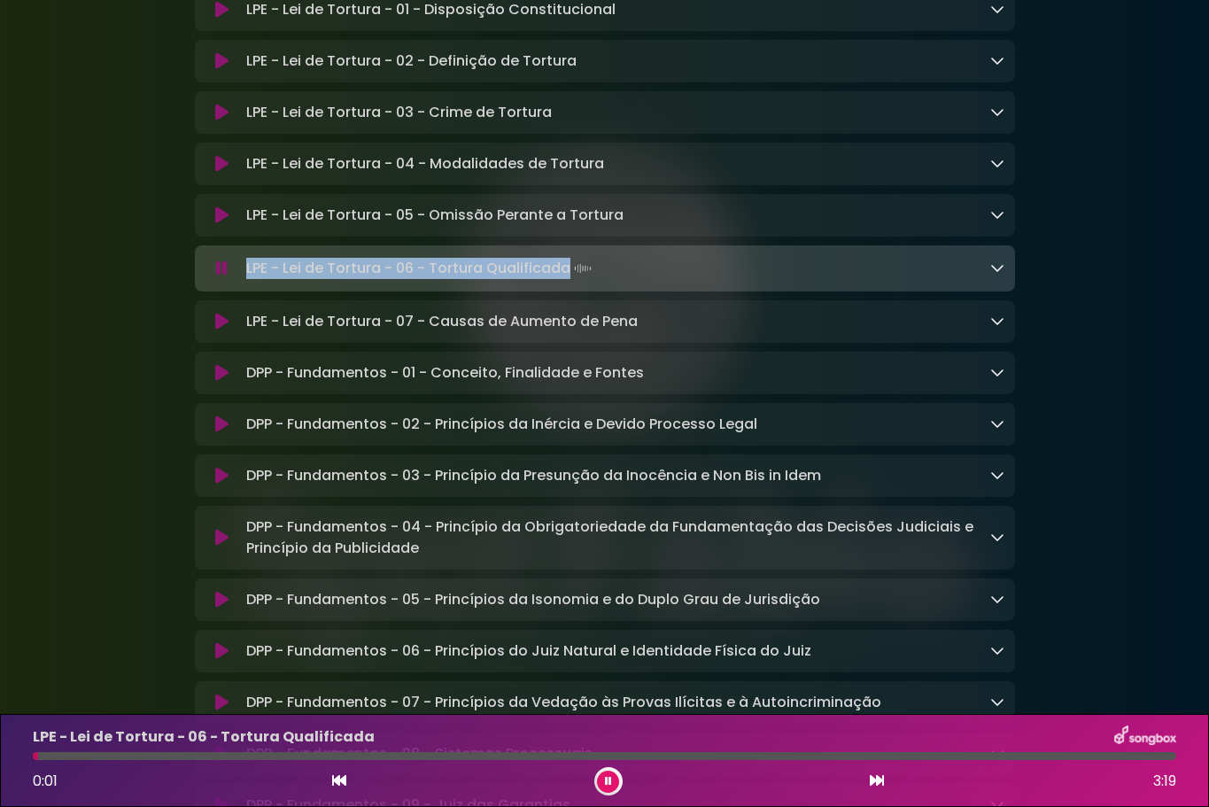
drag, startPoint x: 249, startPoint y: 344, endPoint x: 568, endPoint y: 351, distance: 318.9
click at [568, 281] on p "LPE - Lei de Tortura - 06 - Tortura Qualificada Loading Track..." at bounding box center [420, 268] width 349 height 25
copy p "LPE - Lei de Tortura - 06 - Tortura Qualificada"
click at [217, 330] on icon at bounding box center [221, 322] width 13 height 18
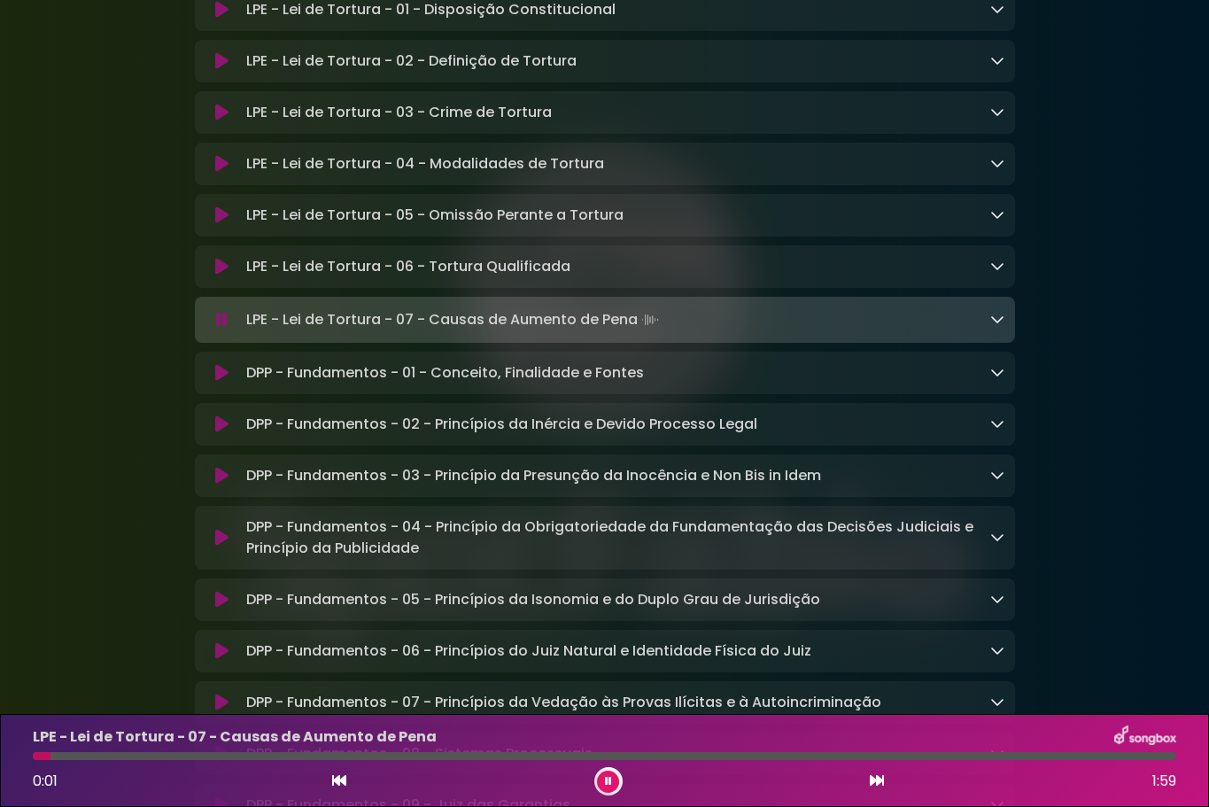
drag, startPoint x: 247, startPoint y: 398, endPoint x: 636, endPoint y: 396, distance: 388.8
click at [638, 332] on p "LPE - Lei de Tortura - 07 - Causas de Aumento de Pena Loading Track..." at bounding box center [454, 319] width 416 height 25
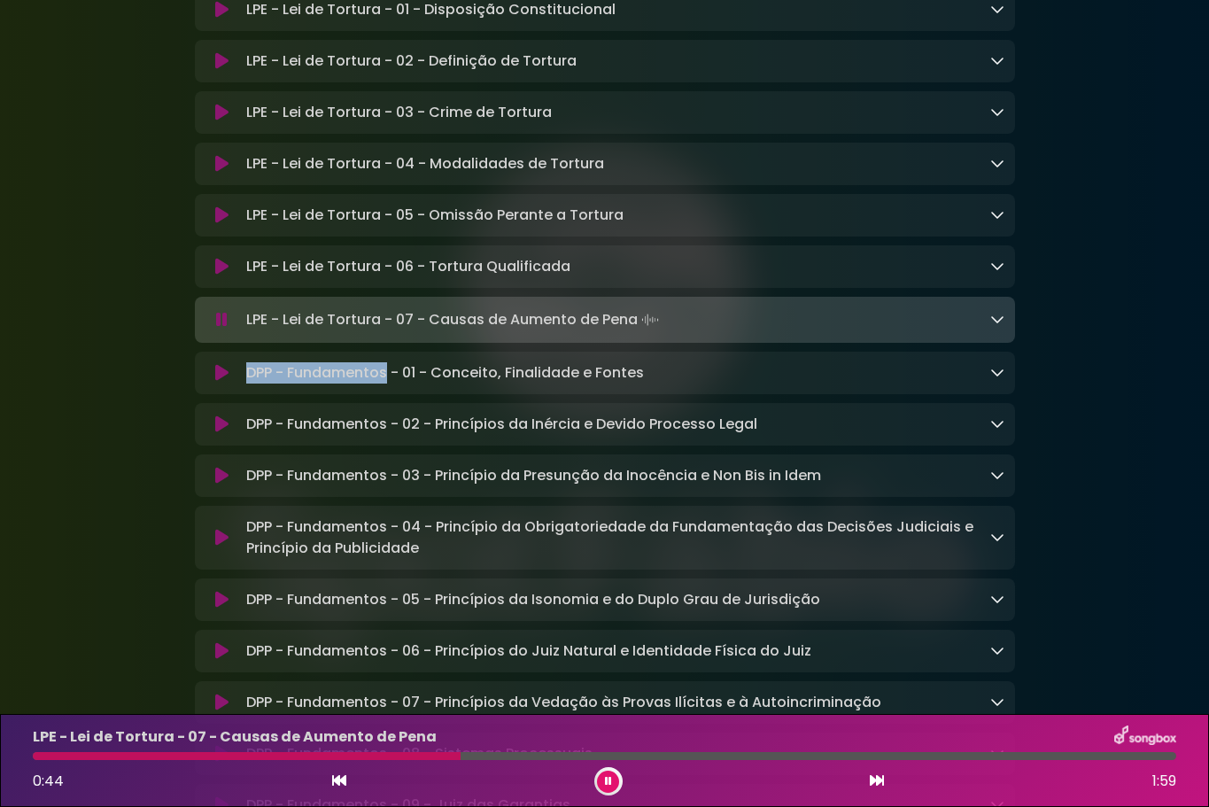
drag, startPoint x: 247, startPoint y: 452, endPoint x: 386, endPoint y: 455, distance: 139.1
click at [386, 383] on p "DPP - Fundamentos - 01 - Conceito, Finalidade e Fontes Loading Track..." at bounding box center [445, 372] width 398 height 21
copy p "DPP - Fundamentos"
click at [221, 382] on icon at bounding box center [221, 373] width 13 height 18
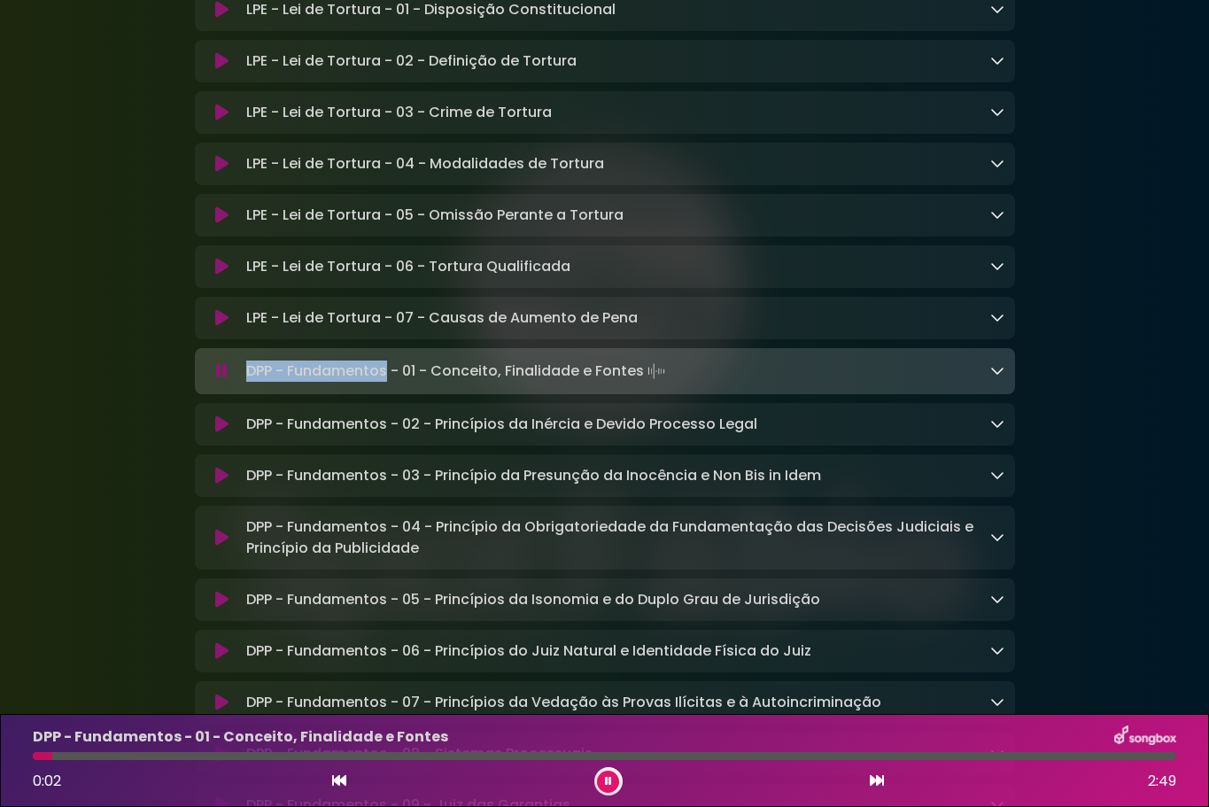
click at [290, 383] on p "DPP - Fundamentos - 01 - Conceito, Finalidade e Fontes Loading Track..." at bounding box center [457, 371] width 422 height 25
drag, startPoint x: 245, startPoint y: 450, endPoint x: 640, endPoint y: 450, distance: 395.0
click at [640, 383] on p "DPP - Fundamentos - 01 - Conceito, Finalidade e Fontes Loading Track..." at bounding box center [457, 371] width 422 height 25
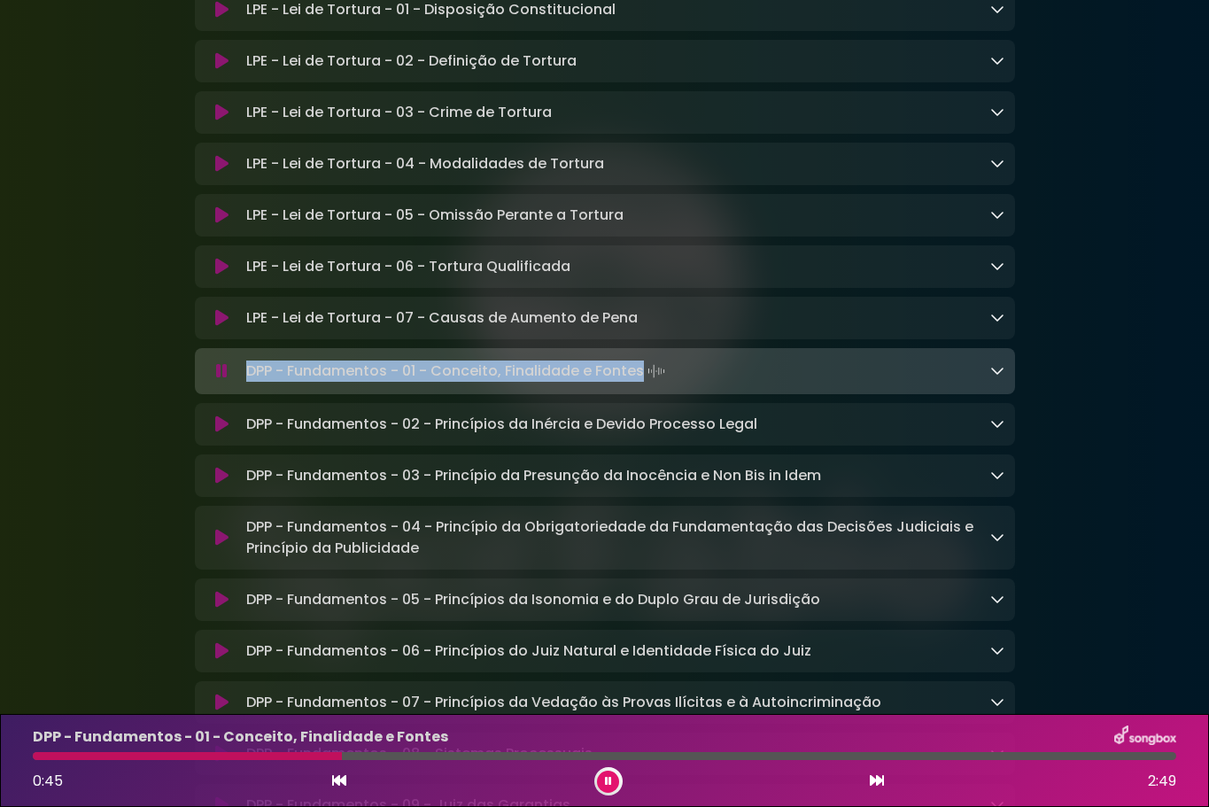
click at [223, 433] on icon at bounding box center [221, 424] width 13 height 18
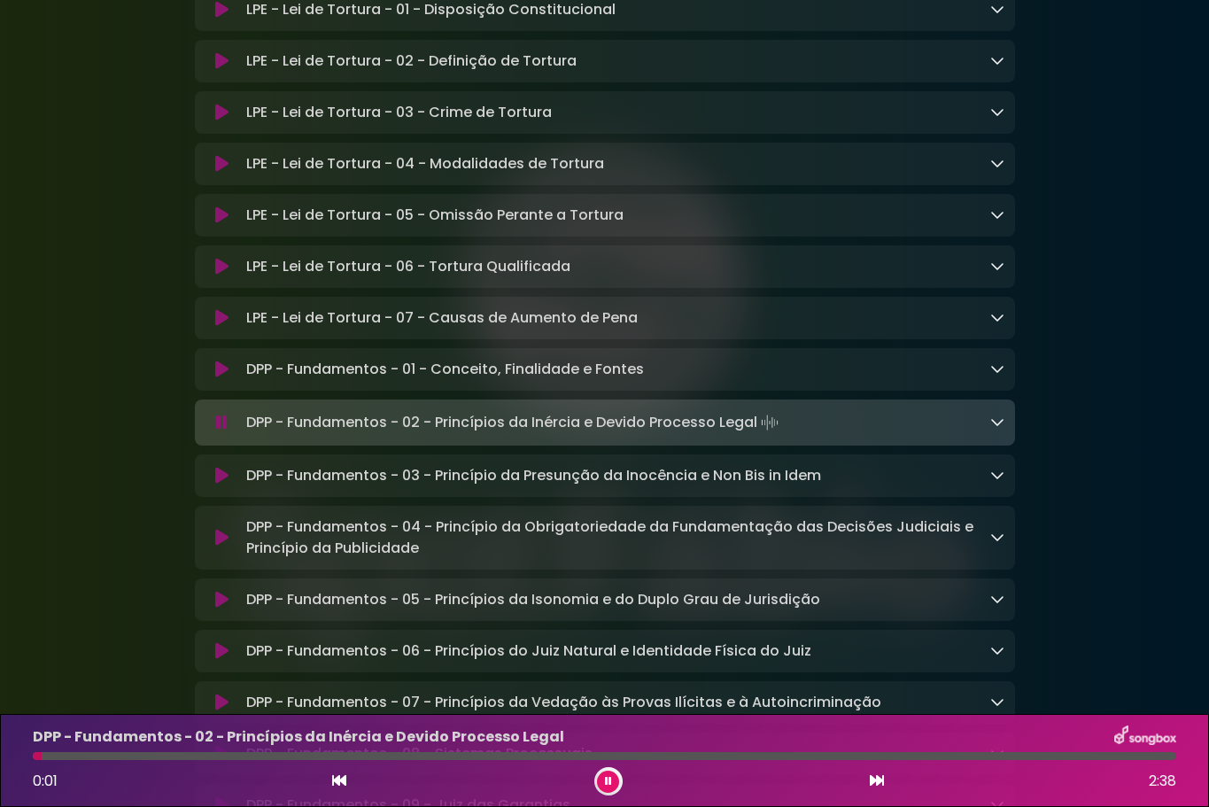
drag, startPoint x: 248, startPoint y: 501, endPoint x: 758, endPoint y: 506, distance: 510.1
click at [758, 435] on p "DPP - Fundamentos - 02 - Princípios da Inércia e Devido Processo Legal Loading …" at bounding box center [514, 422] width 536 height 25
click at [223, 484] on icon at bounding box center [221, 476] width 13 height 18
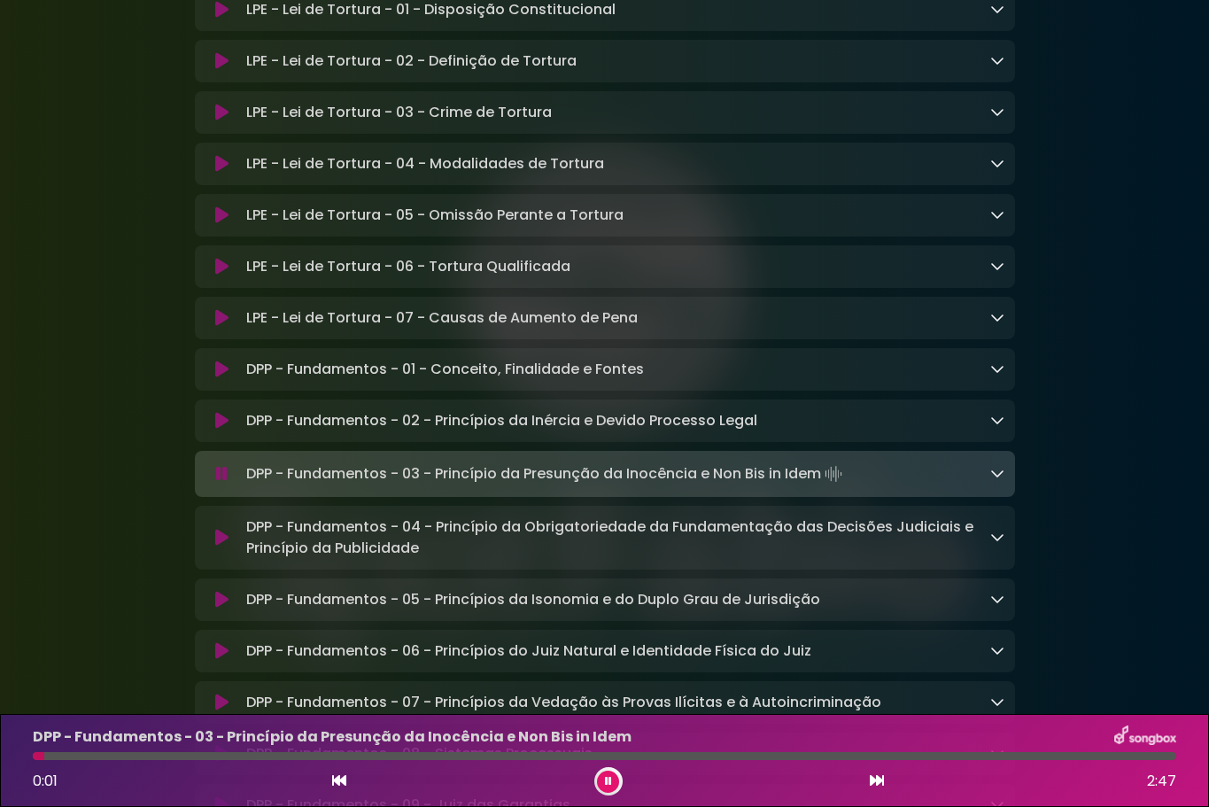
drag, startPoint x: 250, startPoint y: 551, endPoint x: 824, endPoint y: 558, distance: 573.9
click at [824, 486] on p "DPP - Fundamentos - 03 - Princípio da Presunção da Inocência e Non Bis in Idem …" at bounding box center [546, 473] width 600 height 25
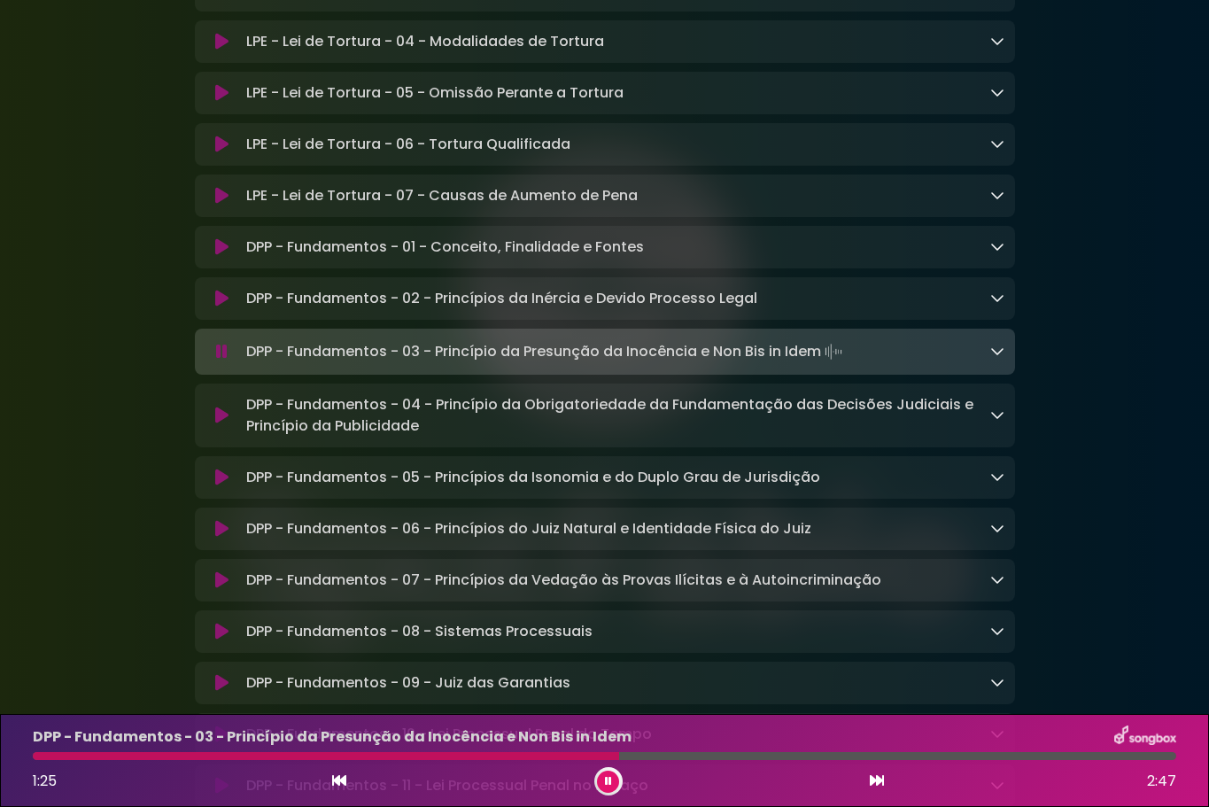
scroll to position [4935, 0]
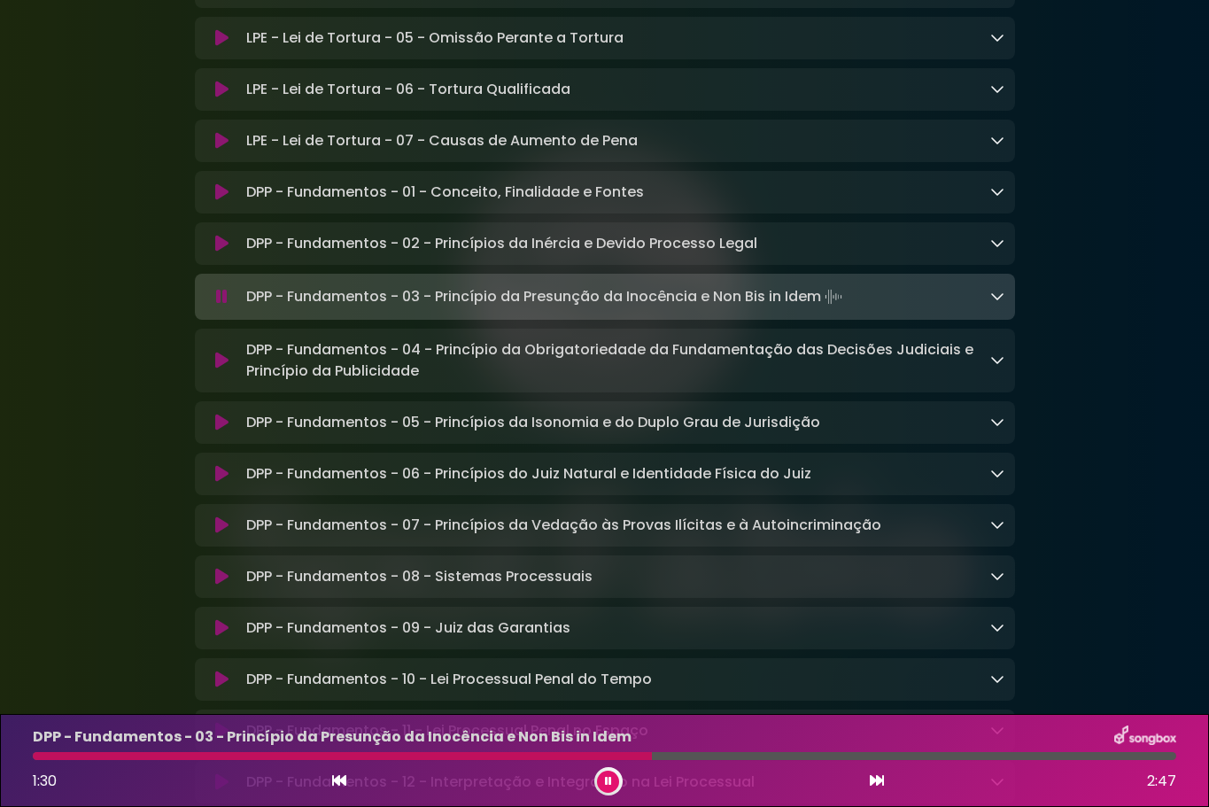
click at [226, 369] on icon at bounding box center [221, 361] width 13 height 18
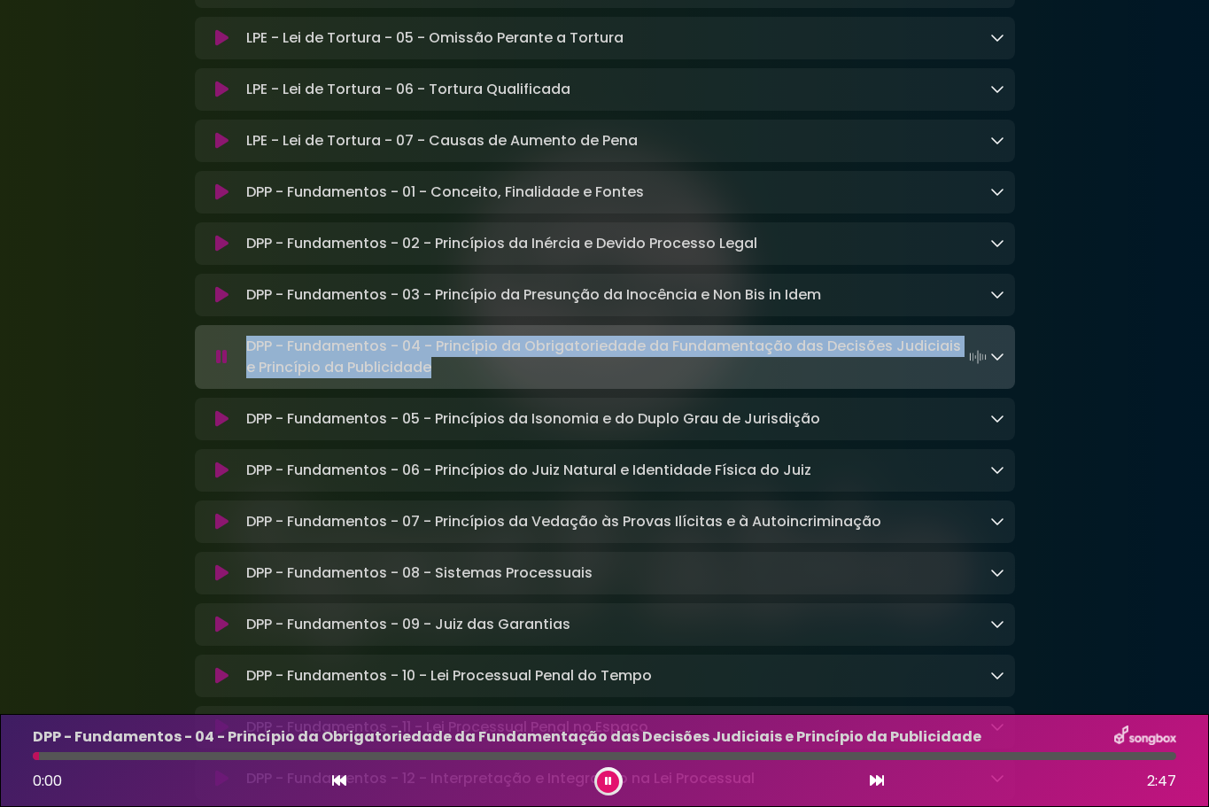
drag, startPoint x: 247, startPoint y: 431, endPoint x: 430, endPoint y: 457, distance: 185.1
click at [430, 378] on p "DPP - Fundamentos - 04 - Princípio da Obrigatoriedade da Fundamentação das Deci…" at bounding box center [618, 357] width 744 height 43
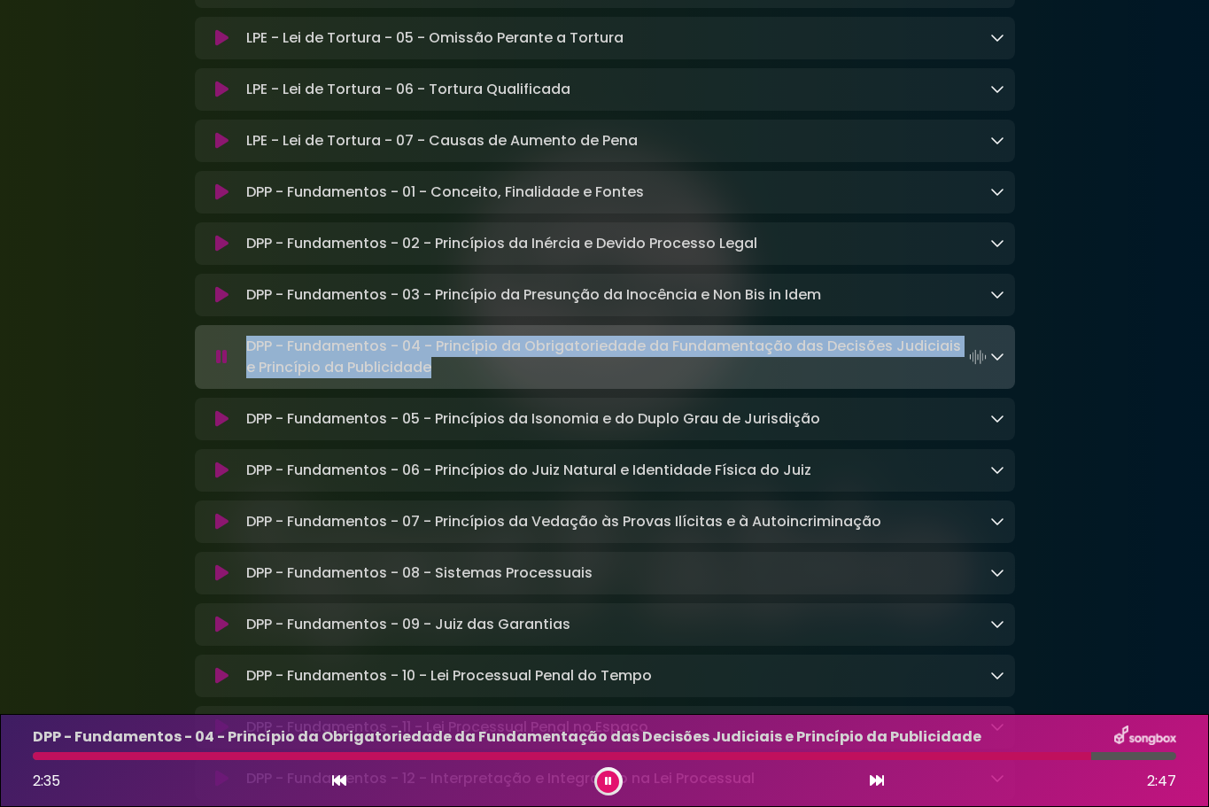
click at [230, 304] on button at bounding box center [222, 295] width 34 height 18
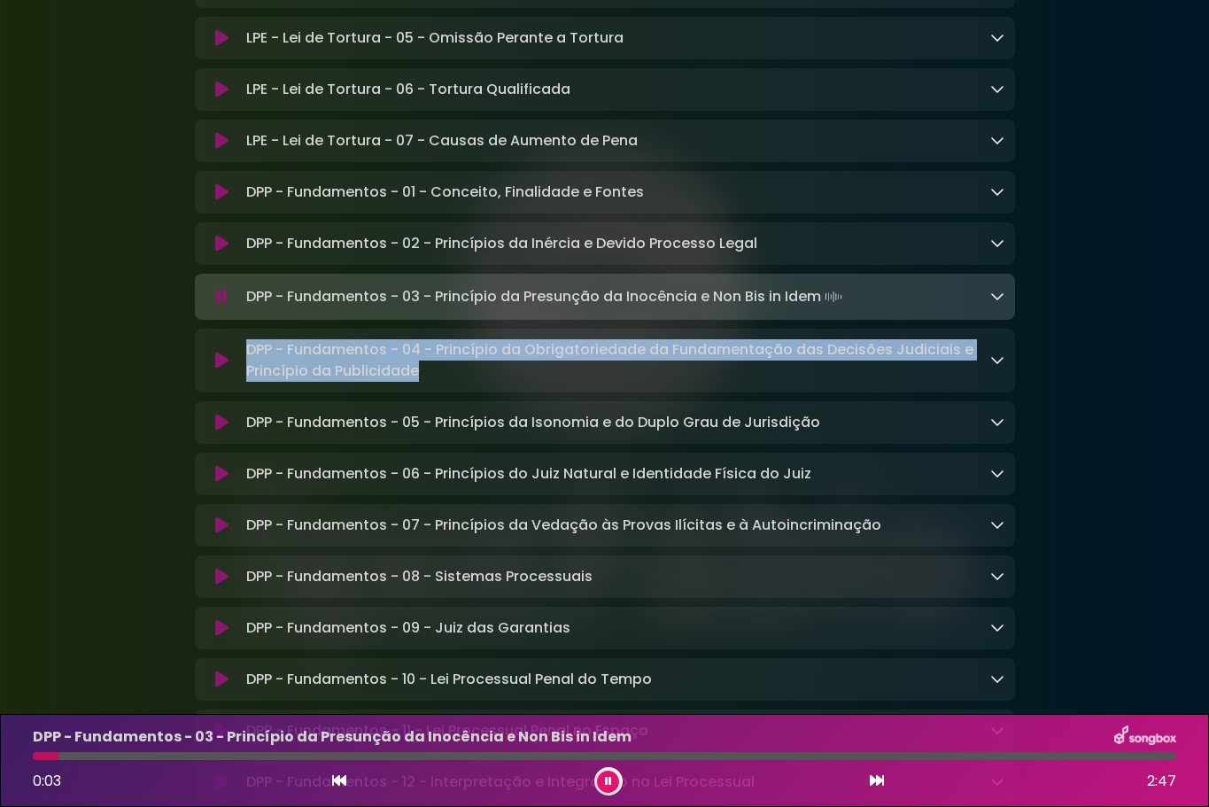
click at [222, 369] on icon at bounding box center [221, 361] width 13 height 18
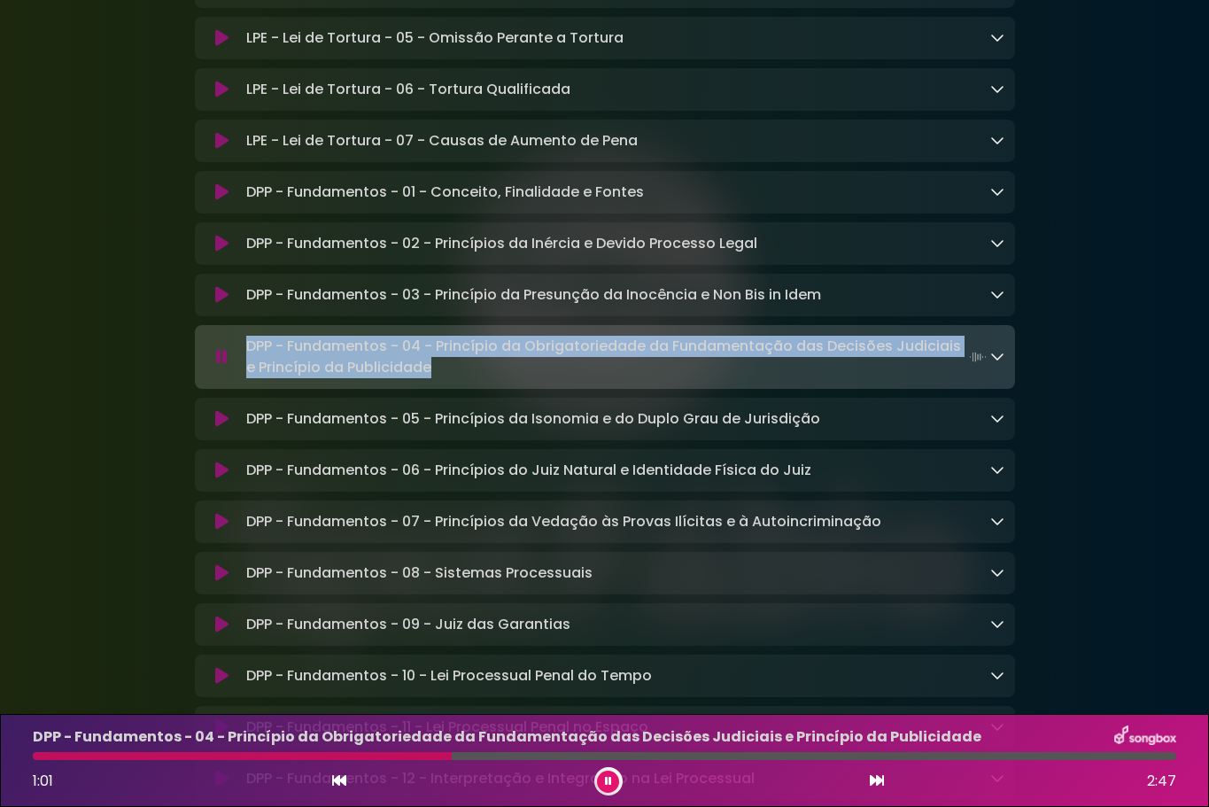
click at [226, 304] on icon at bounding box center [221, 295] width 13 height 18
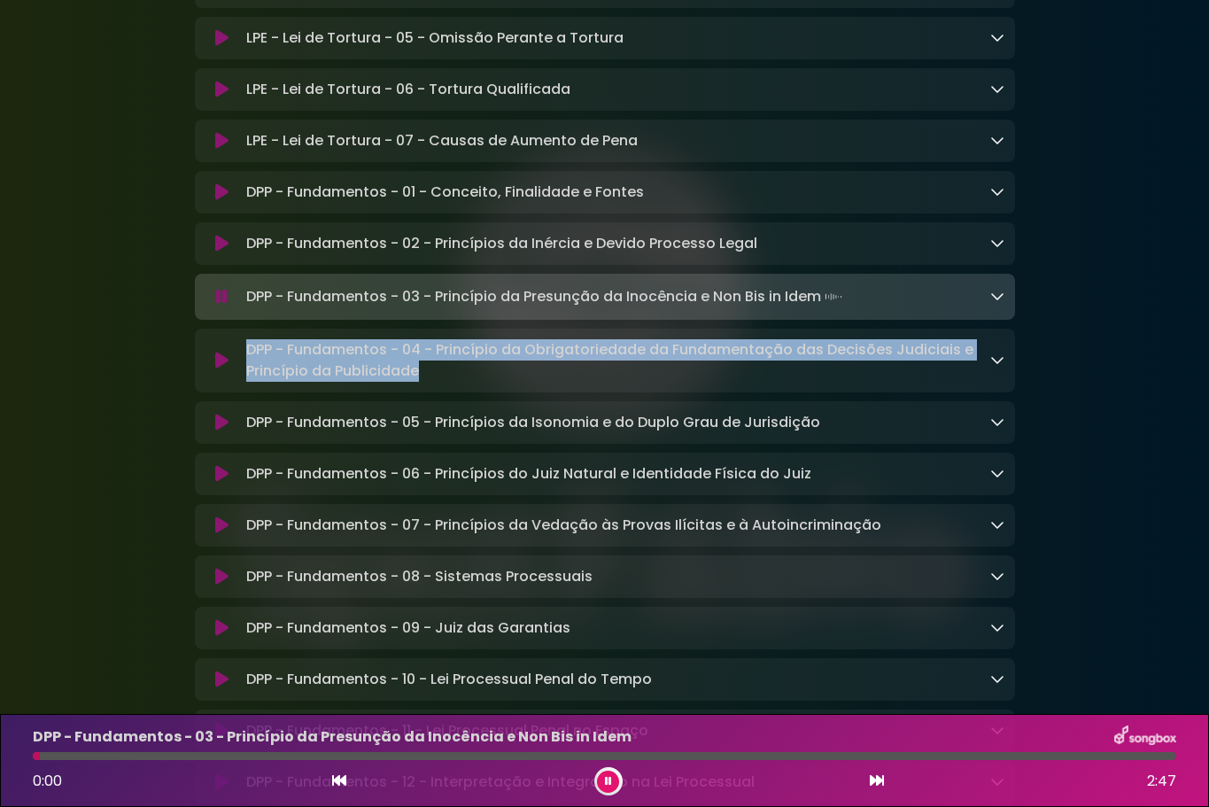
click at [221, 369] on icon at bounding box center [221, 361] width 13 height 18
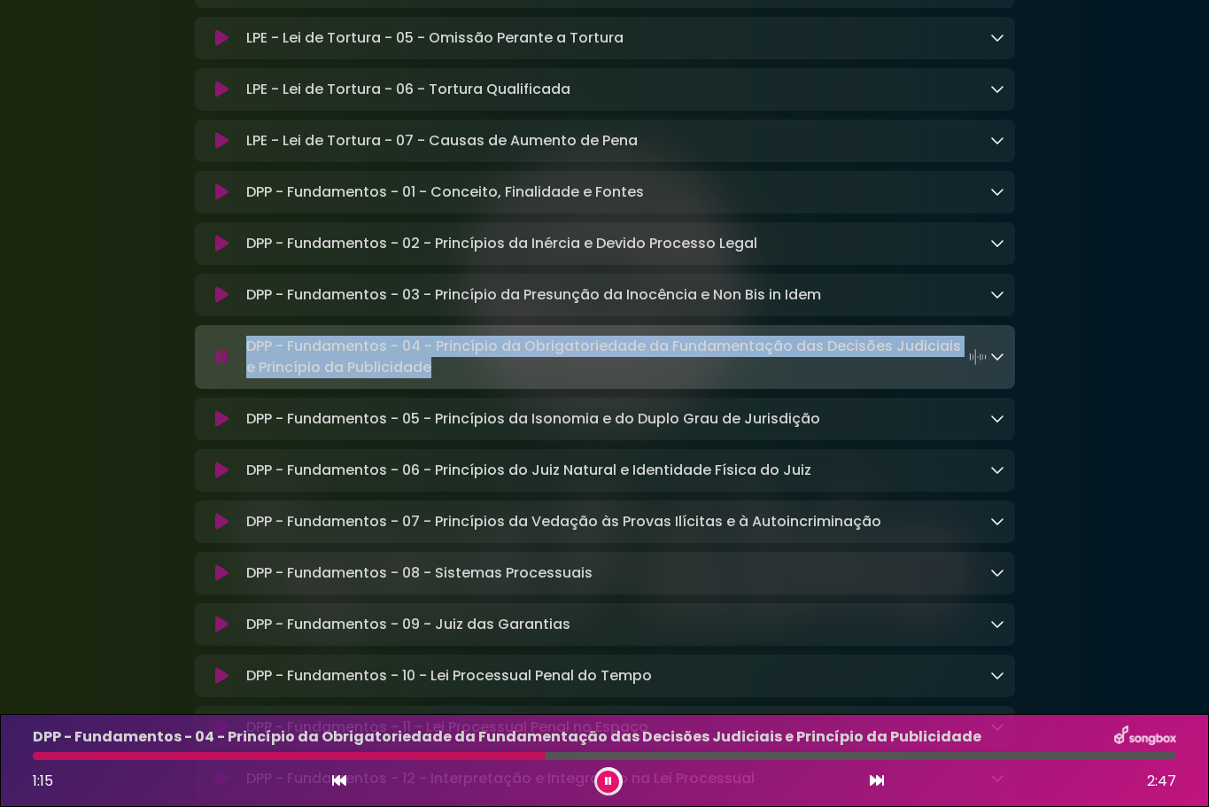
click at [221, 428] on icon at bounding box center [221, 419] width 13 height 18
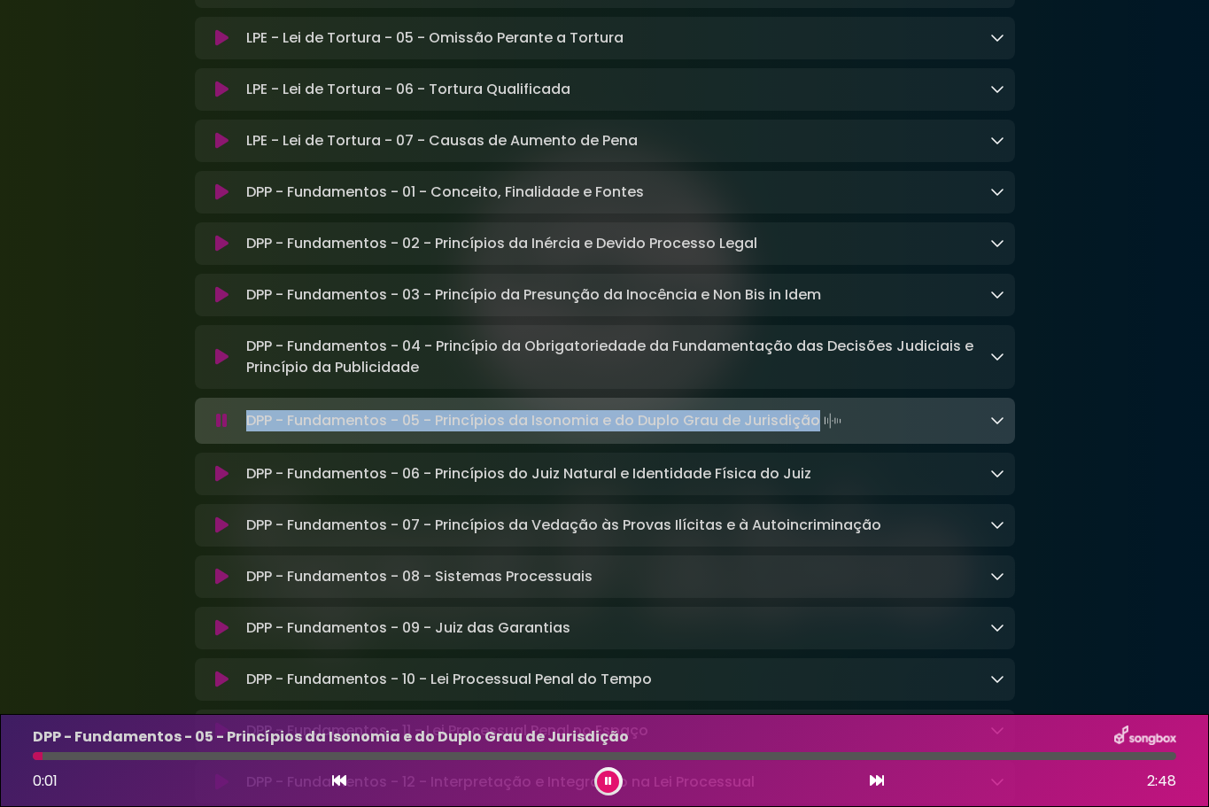
drag, startPoint x: 246, startPoint y: 506, endPoint x: 817, endPoint y: 505, distance: 570.3
click at [817, 433] on p "DPP - Fundamentos - 05 - Princípios da Isonomia e do Duplo Grau de Jurisdição L…" at bounding box center [545, 420] width 599 height 25
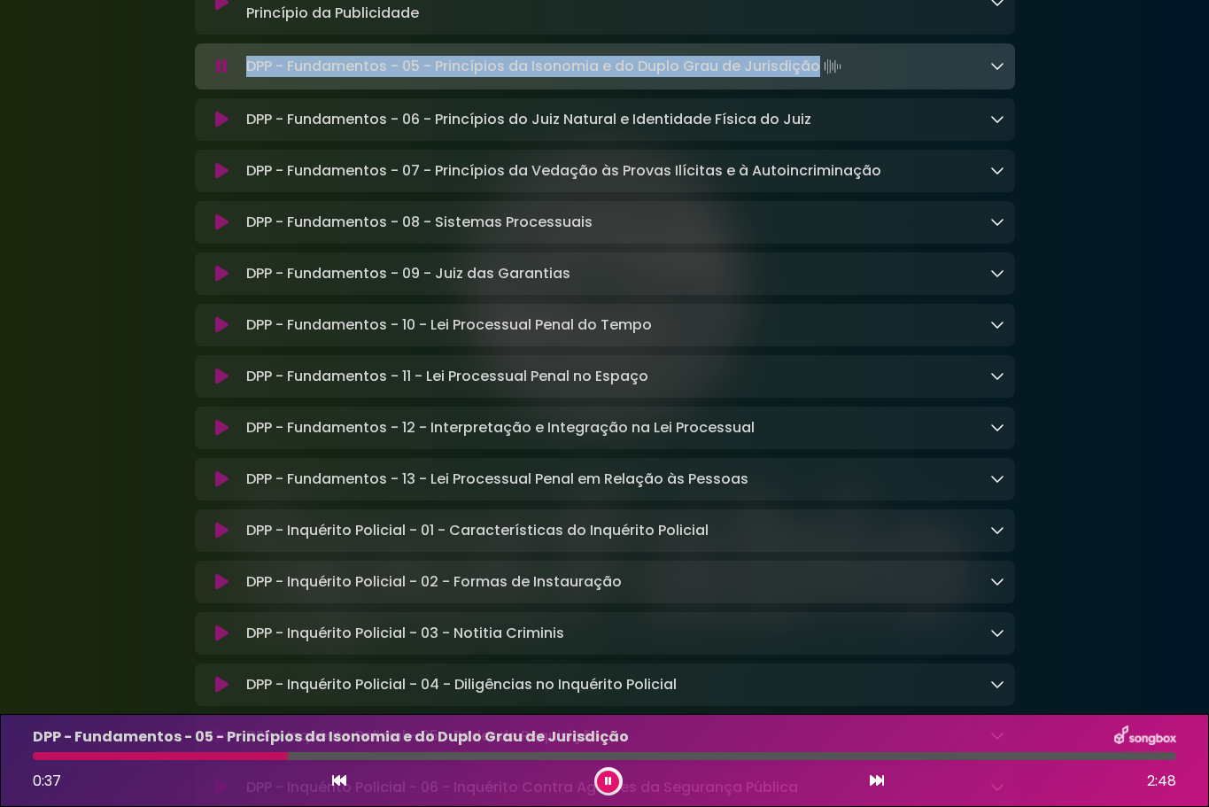
click at [222, 128] on icon at bounding box center [221, 120] width 13 height 18
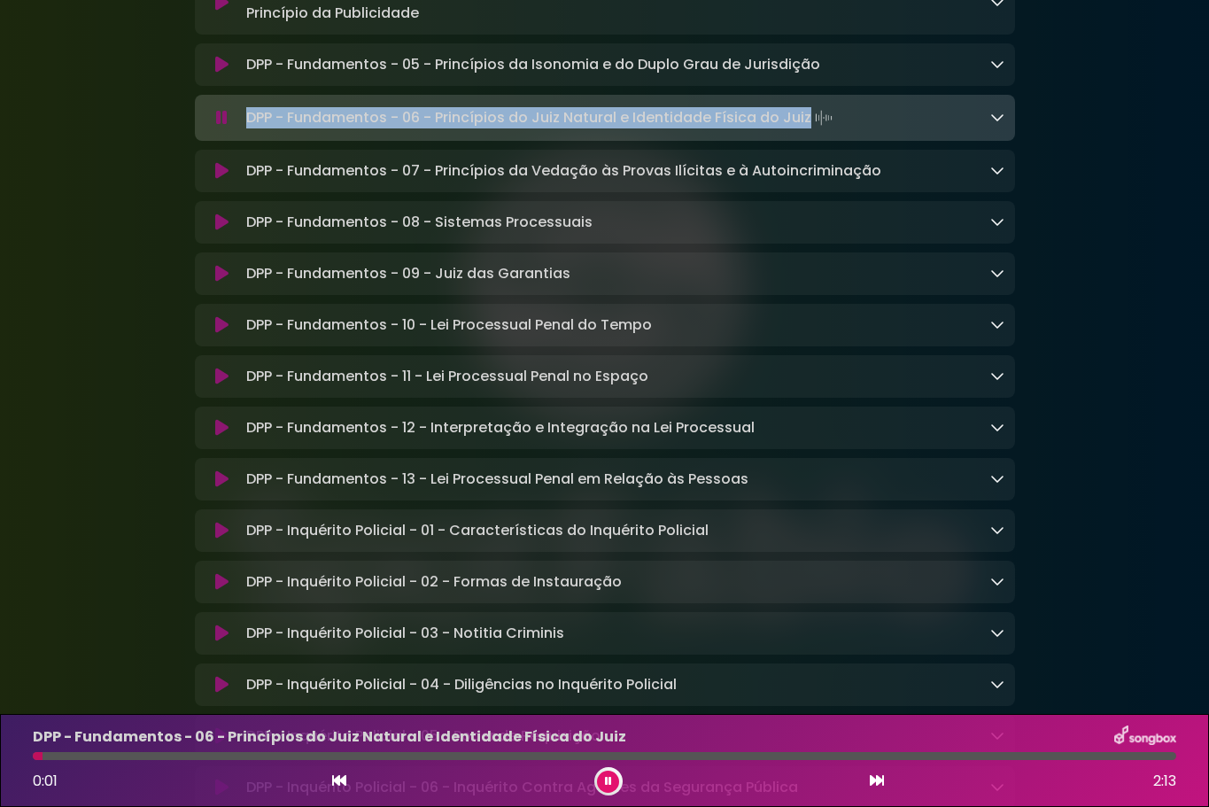
drag, startPoint x: 250, startPoint y: 203, endPoint x: 807, endPoint y: 205, distance: 557.0
click at [807, 130] on p "DPP - Fundamentos - 06 - Princípios do Juiz Natural e Identidade Física do Juiz…" at bounding box center [541, 117] width 590 height 25
click at [220, 180] on icon at bounding box center [221, 171] width 13 height 18
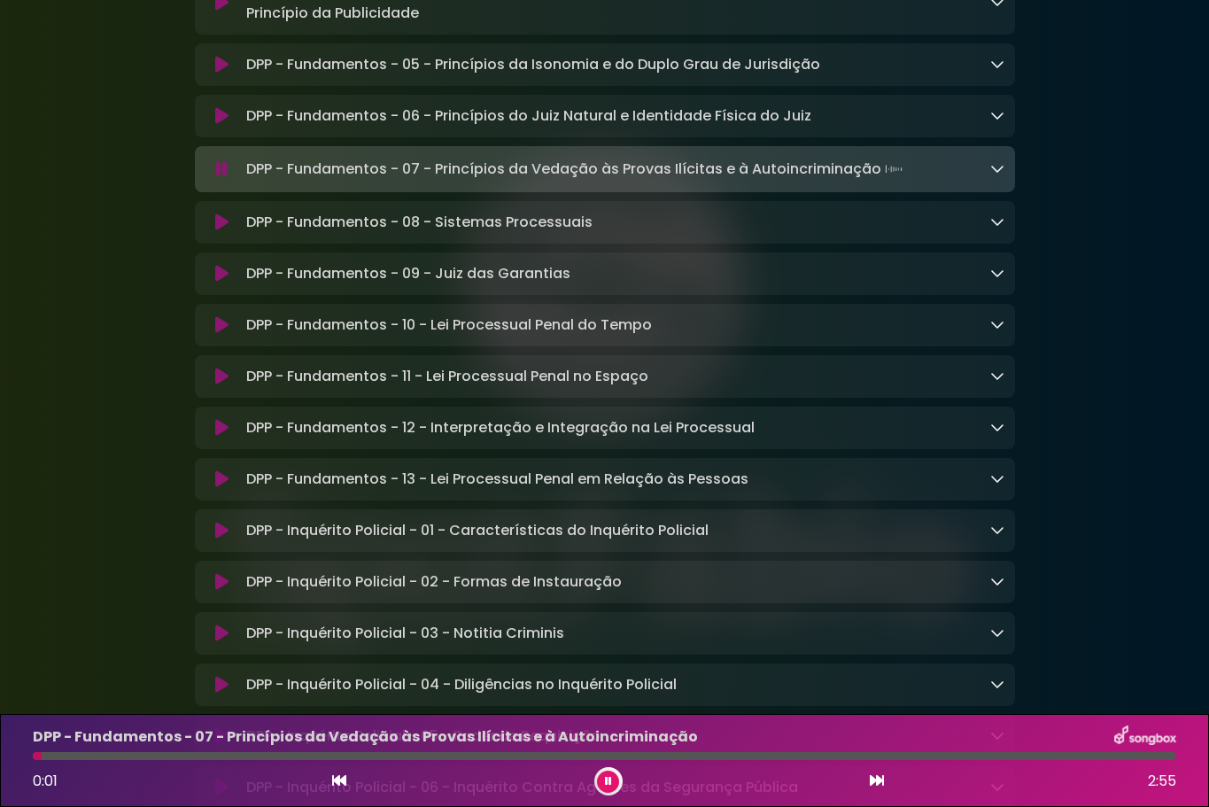
drag, startPoint x: 247, startPoint y: 254, endPoint x: 881, endPoint y: 255, distance: 634.1
click at [881, 182] on p "DPP - Fundamentos - 07 - Princípios da Vedação às Provas Ilícitas e à Autoincri…" at bounding box center [576, 169] width 660 height 25
click at [225, 231] on icon at bounding box center [221, 222] width 13 height 18
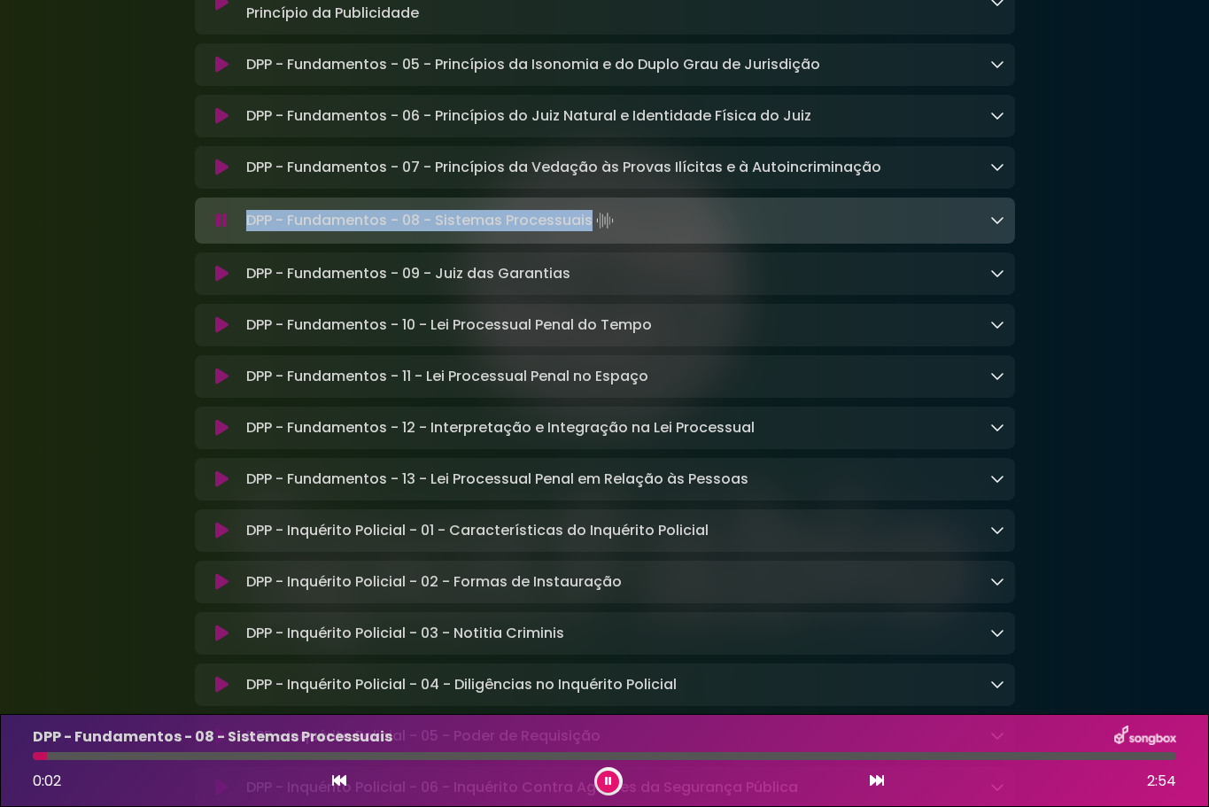
drag, startPoint x: 246, startPoint y: 307, endPoint x: 591, endPoint y: 307, distance: 344.5
click at [591, 233] on p "DPP - Fundamentos - 08 - Sistemas Processuais Loading Track..." at bounding box center [431, 220] width 371 height 25
click at [219, 283] on icon at bounding box center [221, 274] width 13 height 18
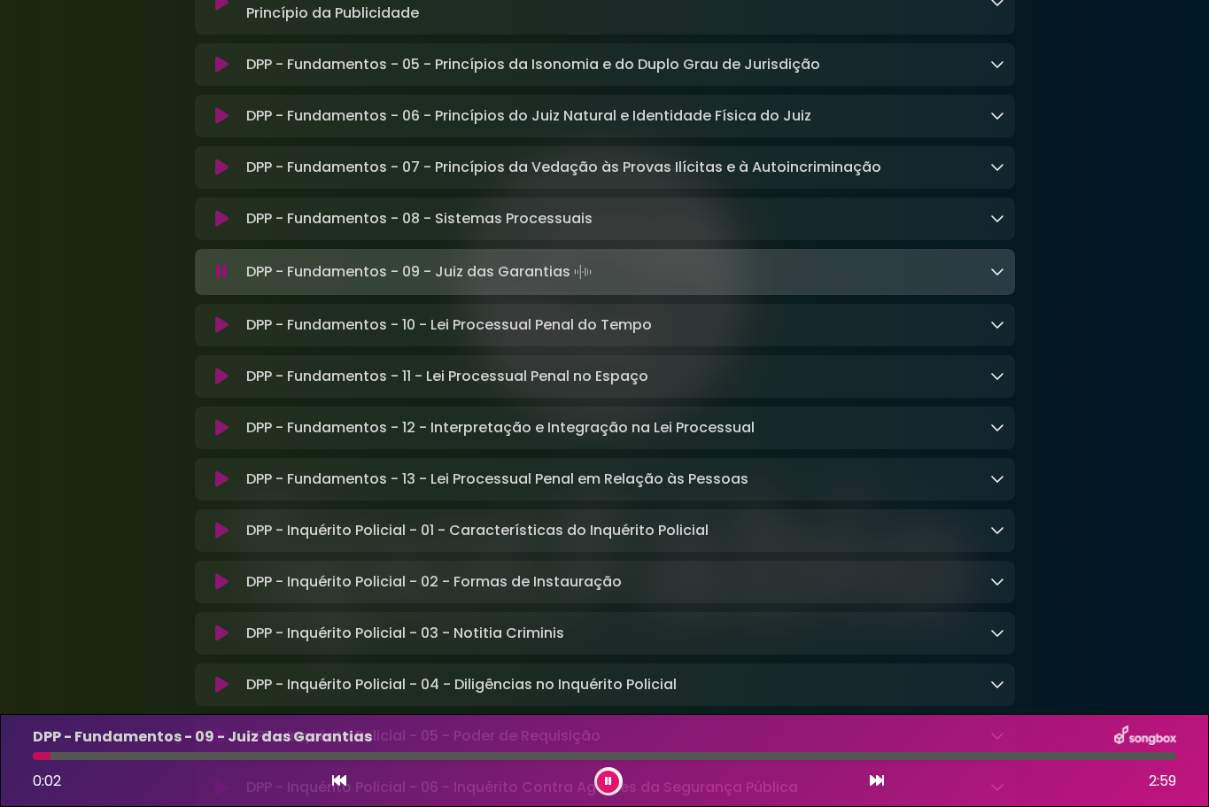
drag, startPoint x: 247, startPoint y: 357, endPoint x: 569, endPoint y: 360, distance: 322.4
click at [569, 284] on p "DPP - Fundamentos - 09 - Juiz das Garantias Loading Track..." at bounding box center [420, 271] width 349 height 25
click at [224, 334] on icon at bounding box center [221, 325] width 13 height 18
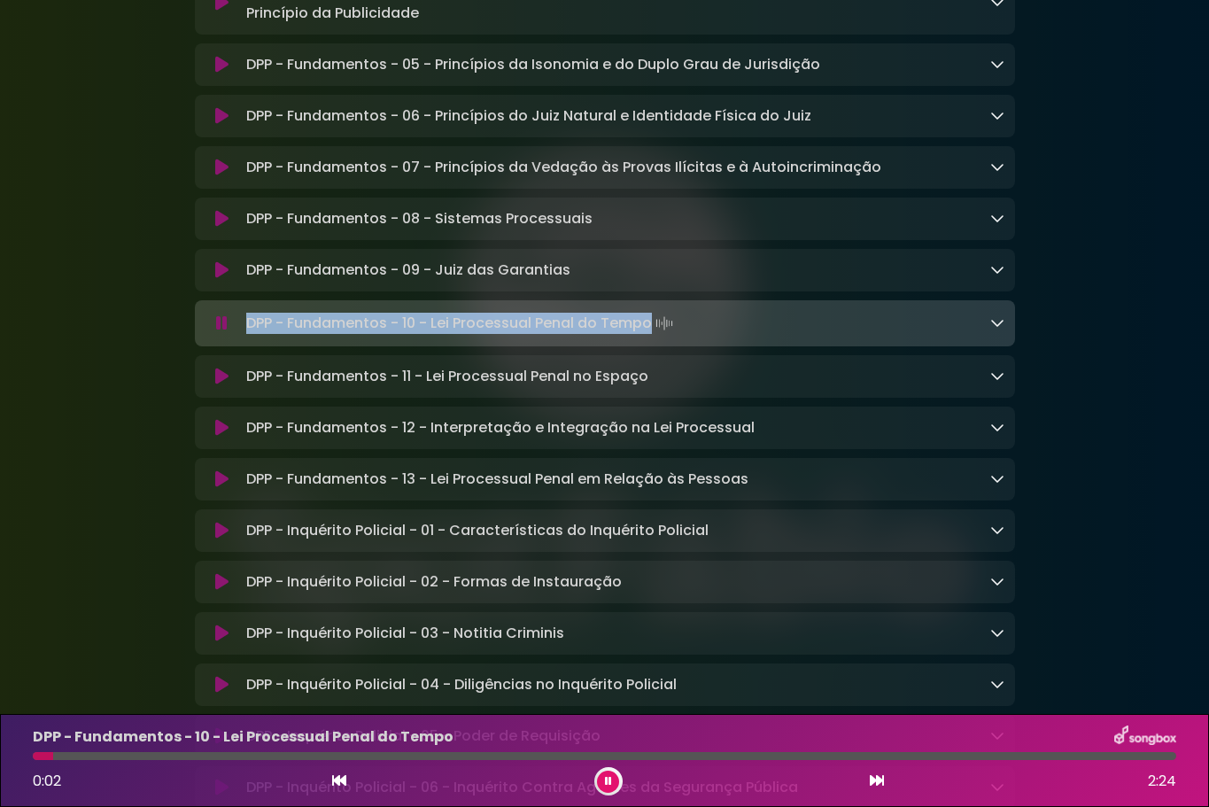
drag, startPoint x: 247, startPoint y: 409, endPoint x: 652, endPoint y: 407, distance: 404.7
click at [652, 336] on p "DPP - Fundamentos - 10 - Lei Processual Penal do Tempo Loading Track..." at bounding box center [461, 323] width 430 height 25
click at [216, 385] on icon at bounding box center [221, 377] width 13 height 18
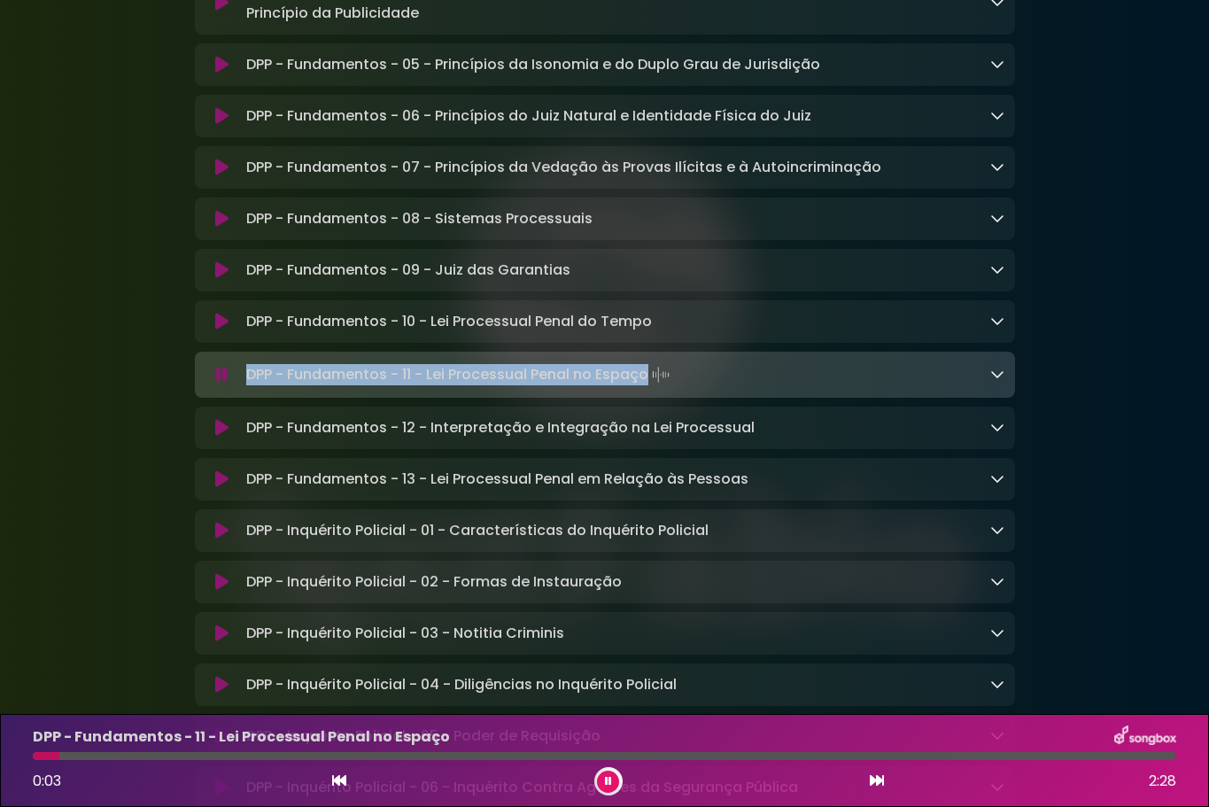
drag, startPoint x: 247, startPoint y: 462, endPoint x: 649, endPoint y: 463, distance: 402.1
click at [649, 387] on p "DPP - Fundamentos - 11 - Lei Processual Penal no Espaço Loading Track..." at bounding box center [459, 374] width 427 height 25
click at [223, 437] on icon at bounding box center [221, 428] width 13 height 18
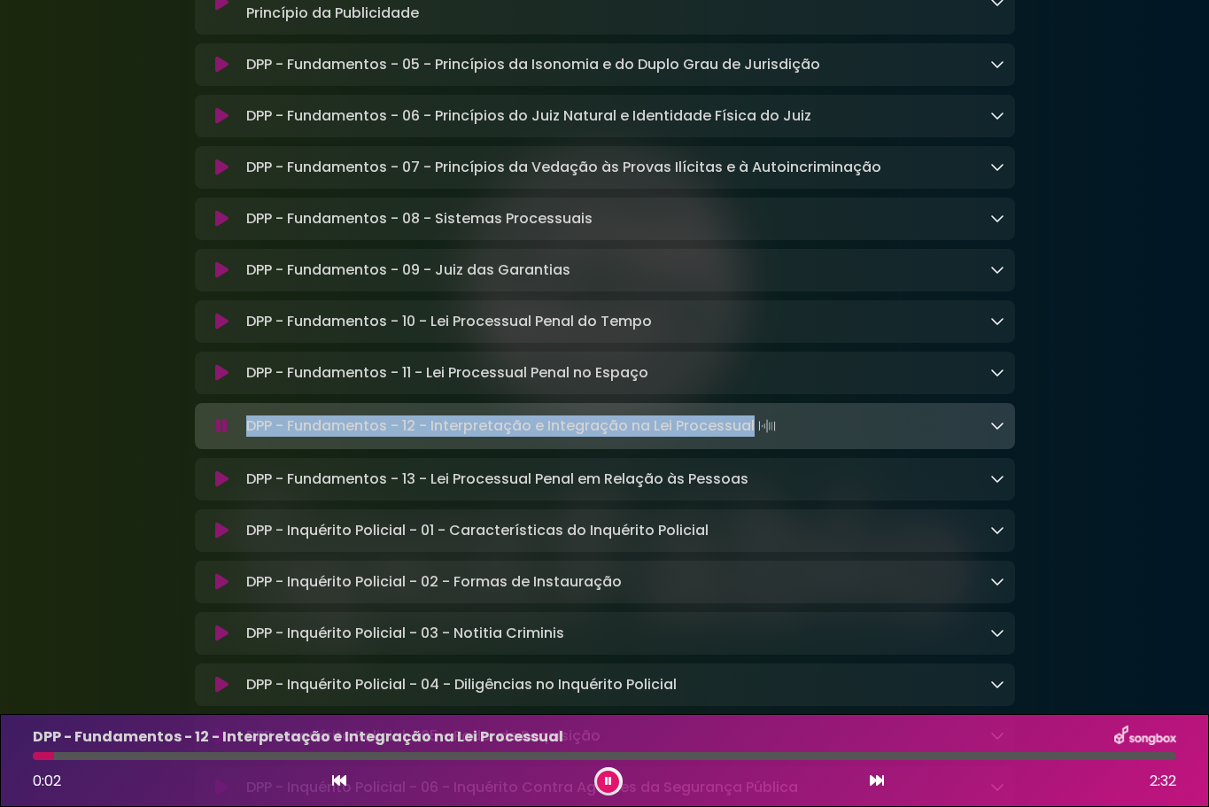
drag, startPoint x: 248, startPoint y: 514, endPoint x: 751, endPoint y: 521, distance: 503.1
click at [751, 438] on p "DPP - Fundamentos - 12 - Interpretação e Integração na Lei Processual Loading T…" at bounding box center [512, 426] width 533 height 25
click at [609, 784] on icon at bounding box center [608, 781] width 7 height 11
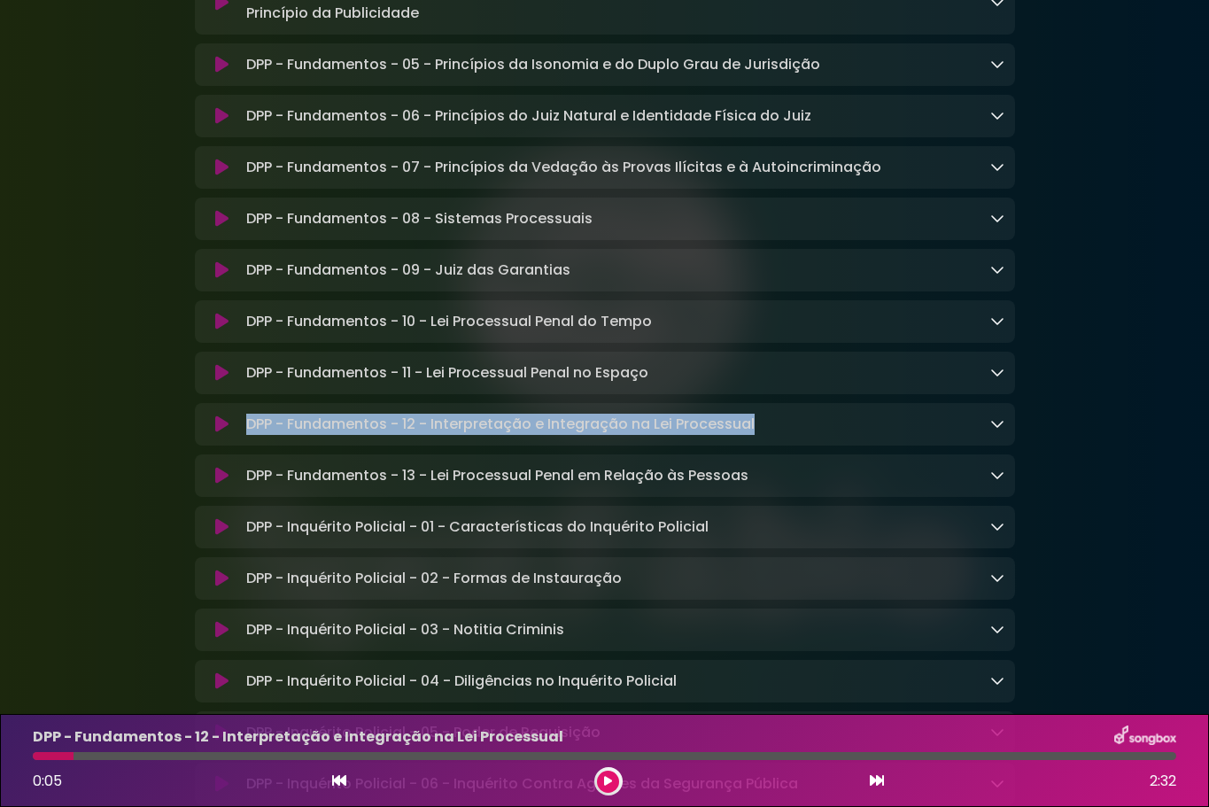
click at [221, 484] on icon at bounding box center [221, 476] width 13 height 18
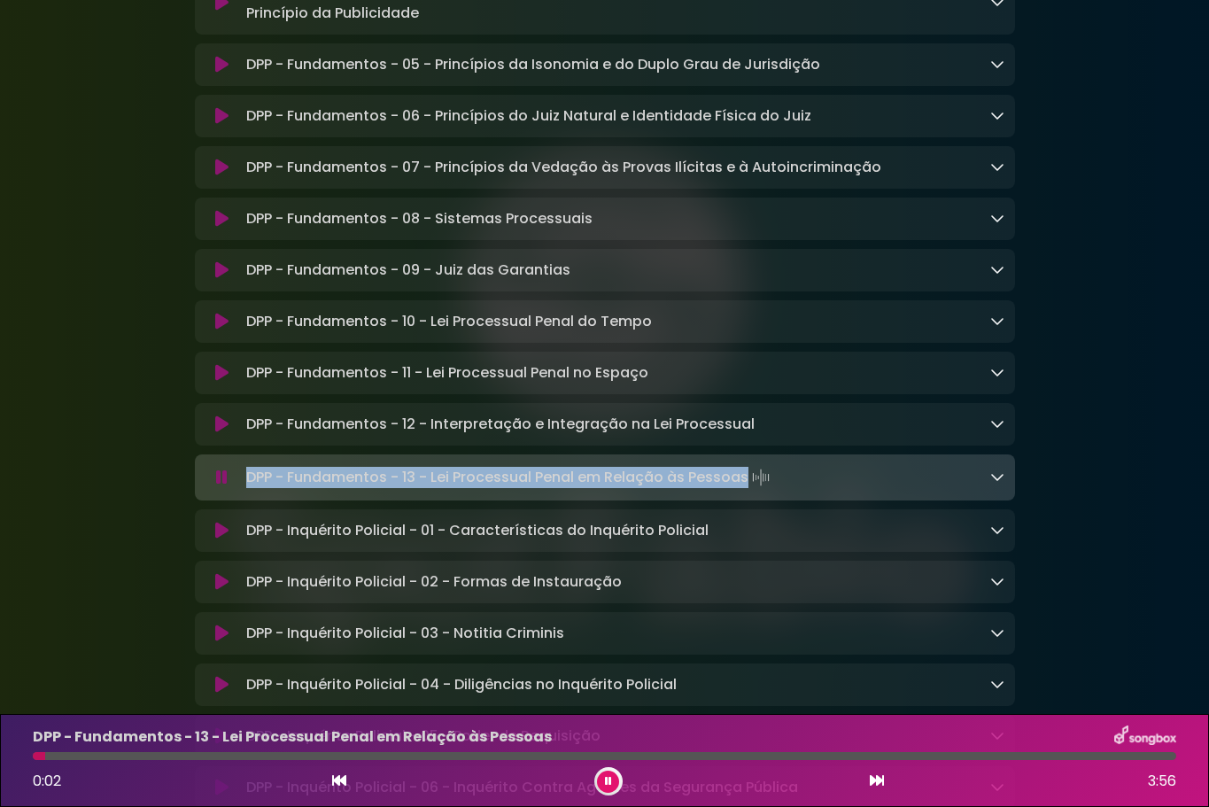
drag, startPoint x: 249, startPoint y: 568, endPoint x: 747, endPoint y: 562, distance: 497.7
click at [747, 490] on p "DPP - Fundamentos - 13 - Lei Processual Penal em Relação às Pessoas Loading Tra…" at bounding box center [509, 477] width 527 height 25
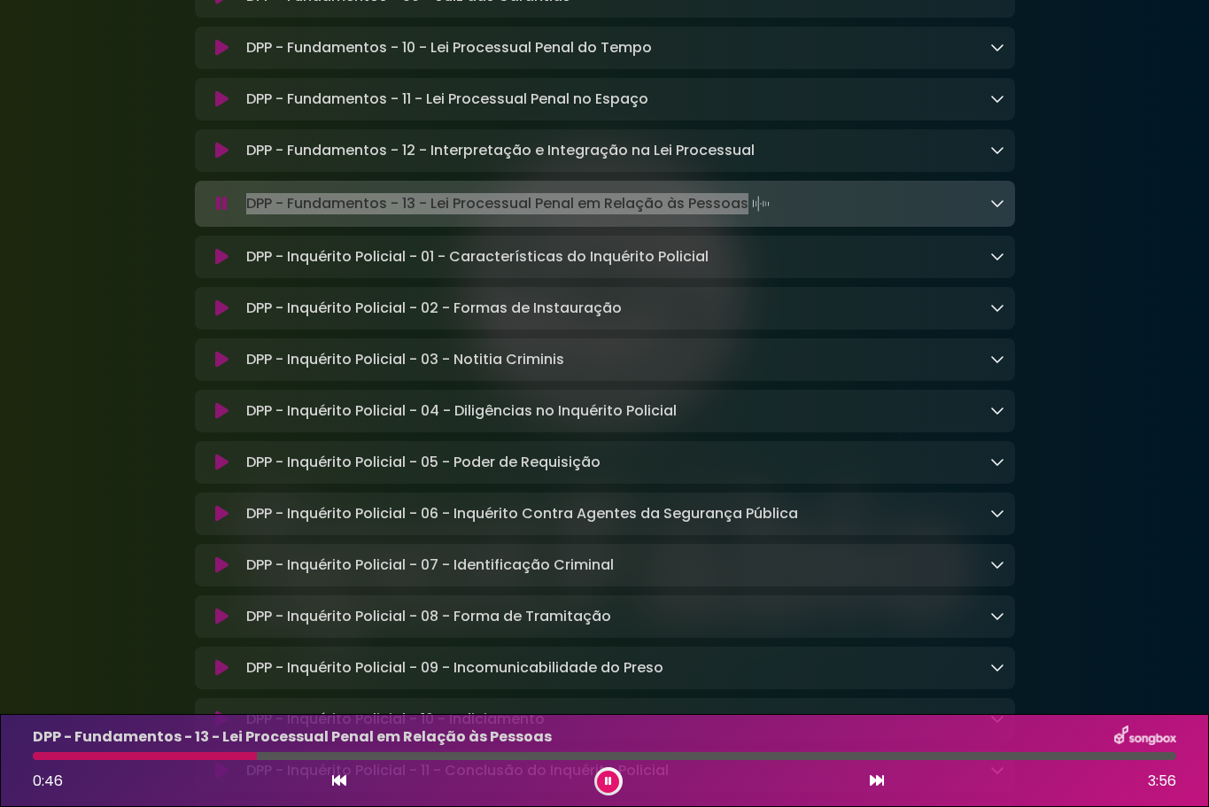
scroll to position [5643, 0]
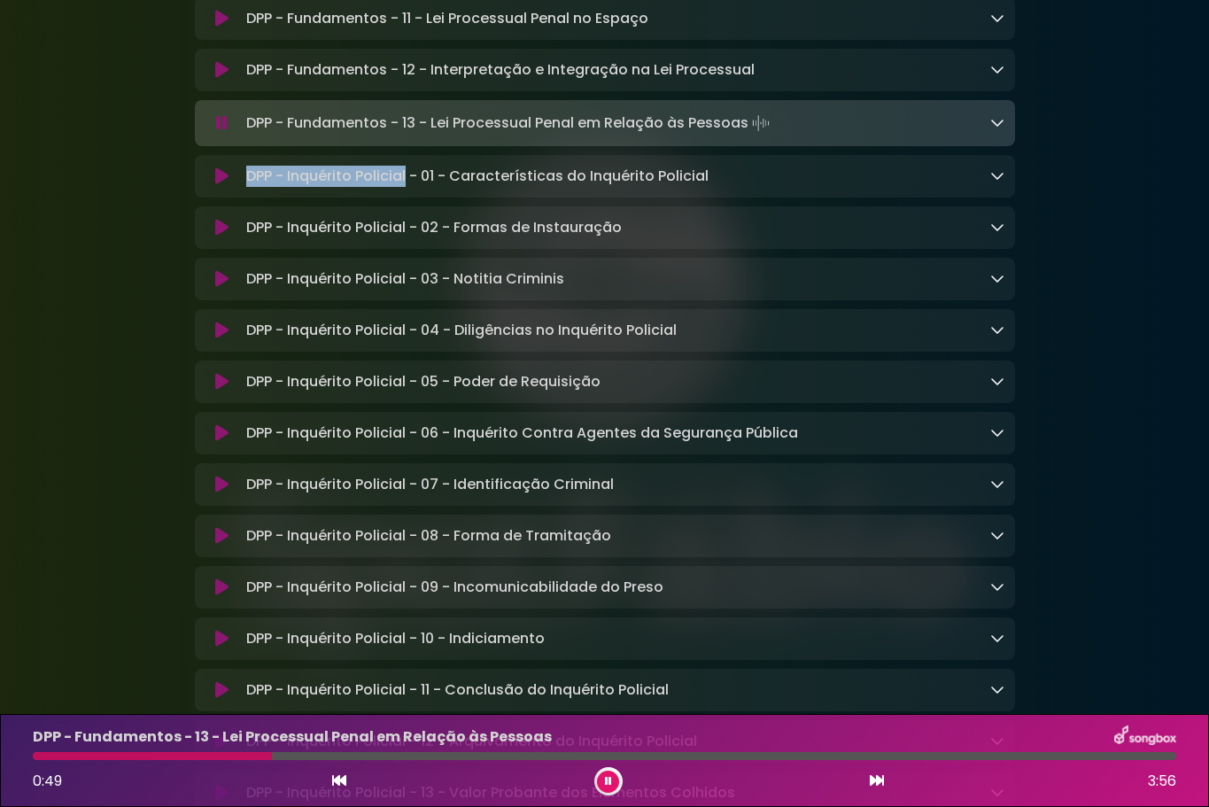
drag, startPoint x: 248, startPoint y: 266, endPoint x: 406, endPoint y: 271, distance: 157.7
click at [406, 187] on p "DPP - Inquérito Policial - 01 - Características do Inquérito Policial Loading T…" at bounding box center [477, 176] width 462 height 21
click at [230, 185] on button at bounding box center [222, 176] width 34 height 18
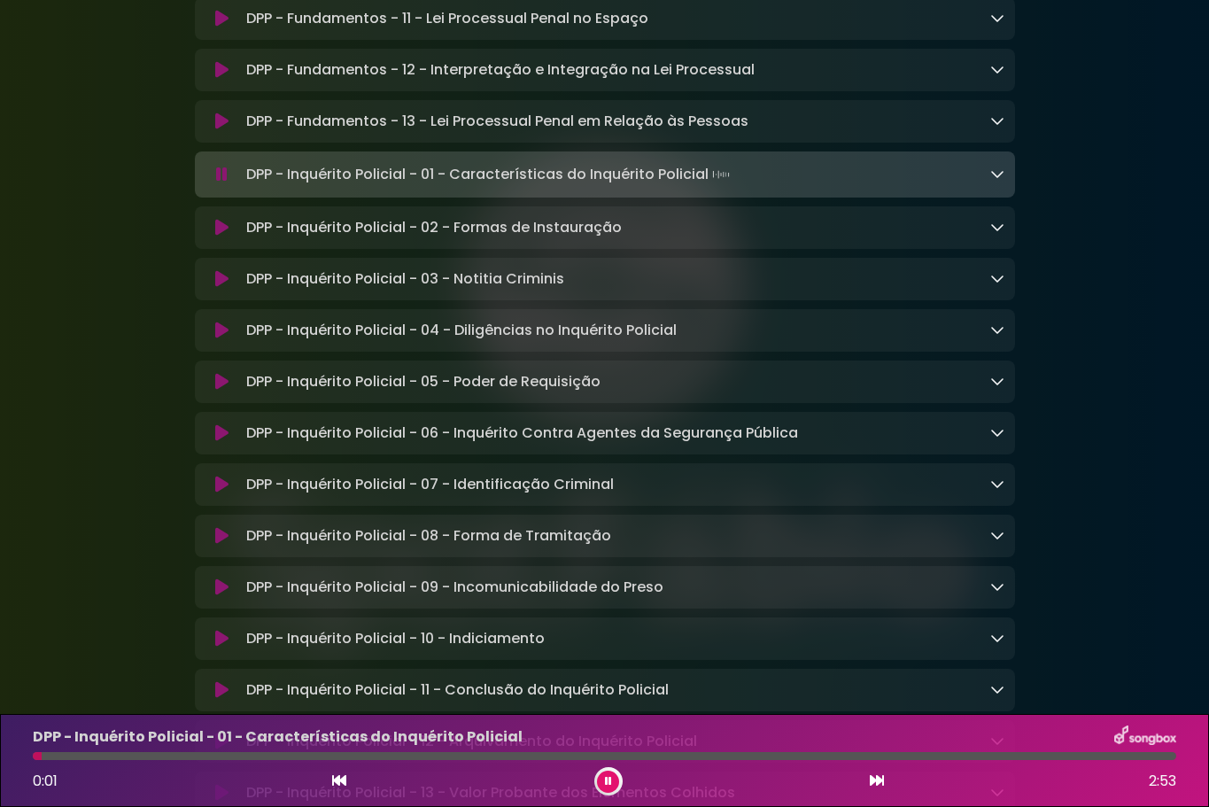
click at [499, 187] on p "DPP - Inquérito Policial - 01 - Características do Inquérito Policial Loading T…" at bounding box center [489, 174] width 487 height 25
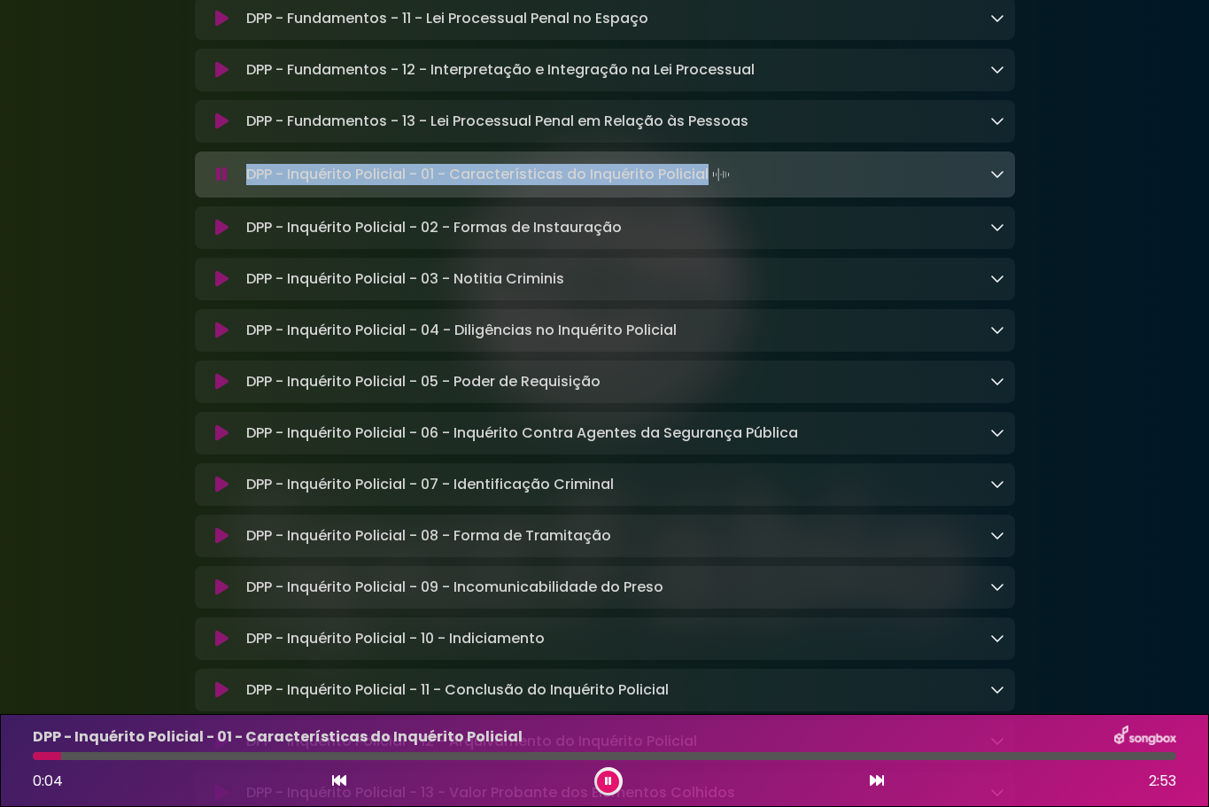
drag, startPoint x: 247, startPoint y: 263, endPoint x: 705, endPoint y: 265, distance: 457.9
click at [705, 187] on p "DPP - Inquérito Policial - 01 - Características do Inquérito Policial Loading T…" at bounding box center [489, 174] width 487 height 25
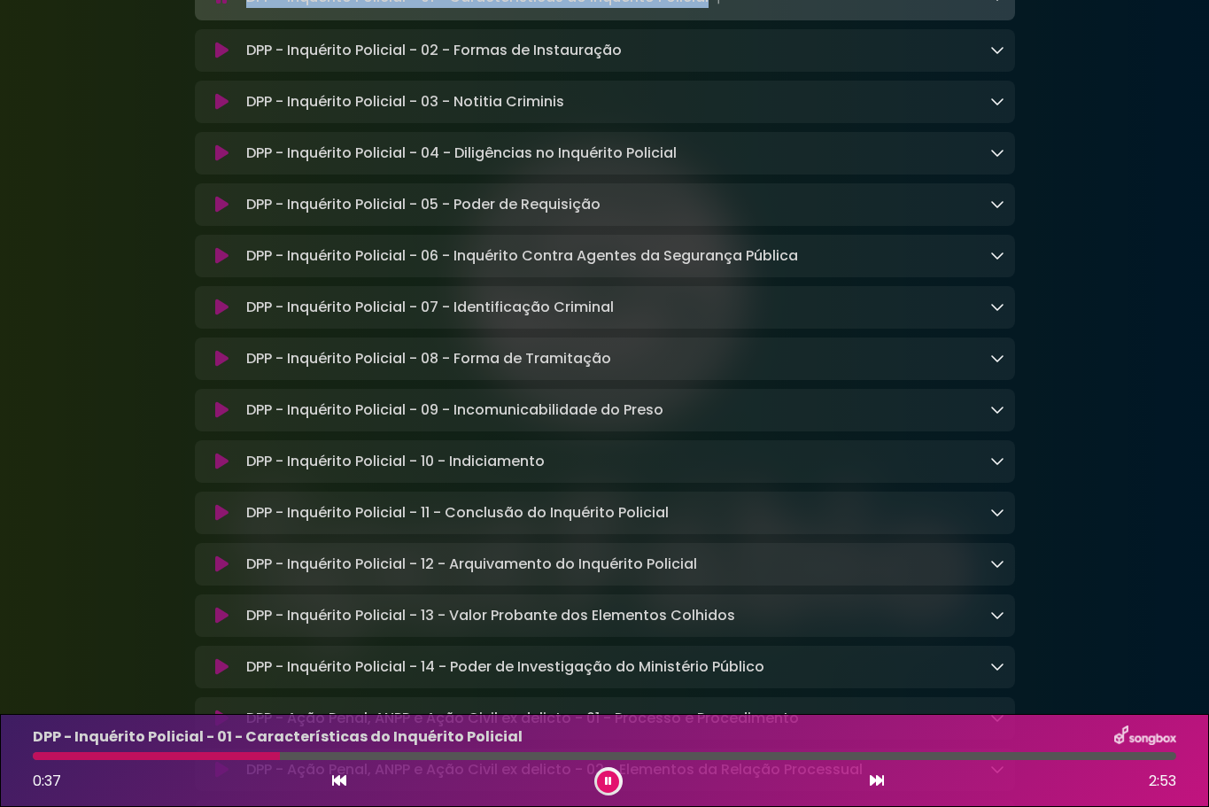
click at [223, 59] on icon at bounding box center [221, 51] width 13 height 18
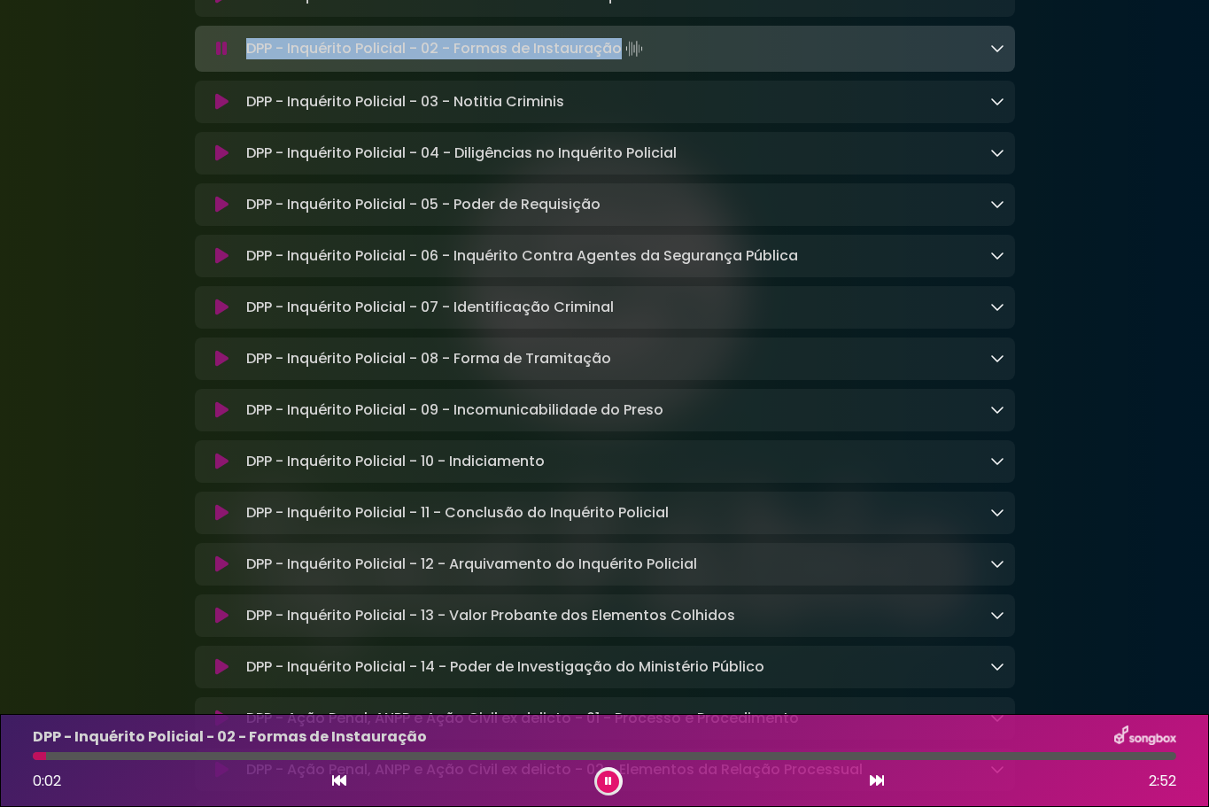
drag, startPoint x: 248, startPoint y: 141, endPoint x: 618, endPoint y: 145, distance: 370.2
click at [618, 61] on p "DPP - Inquérito Policial - 02 - Formas de Instauração Loading Track..." at bounding box center [446, 48] width 400 height 25
click at [226, 111] on icon at bounding box center [221, 102] width 13 height 18
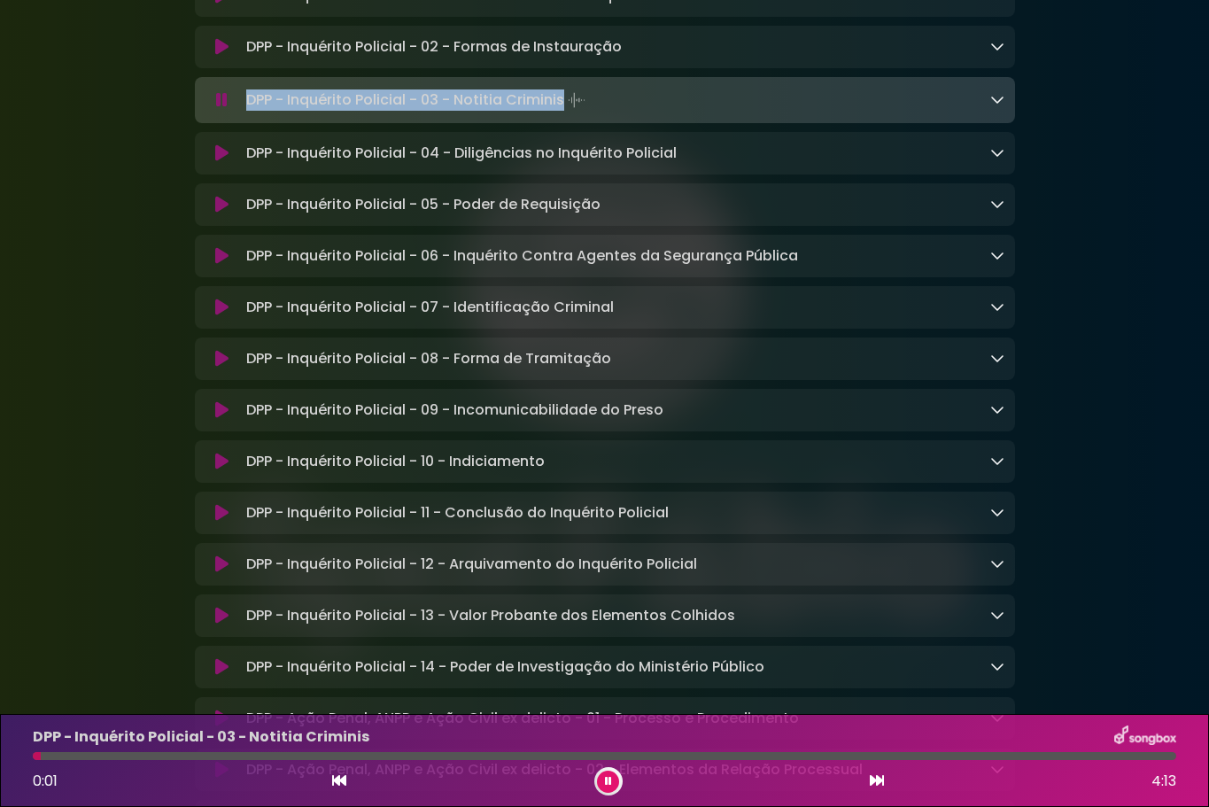
drag, startPoint x: 249, startPoint y: 192, endPoint x: 563, endPoint y: 196, distance: 314.4
click at [563, 112] on p "DPP - Inquérito Policial - 03 - Notitia Criminis Loading Track..." at bounding box center [417, 100] width 343 height 25
click at [215, 162] on icon at bounding box center [221, 153] width 13 height 18
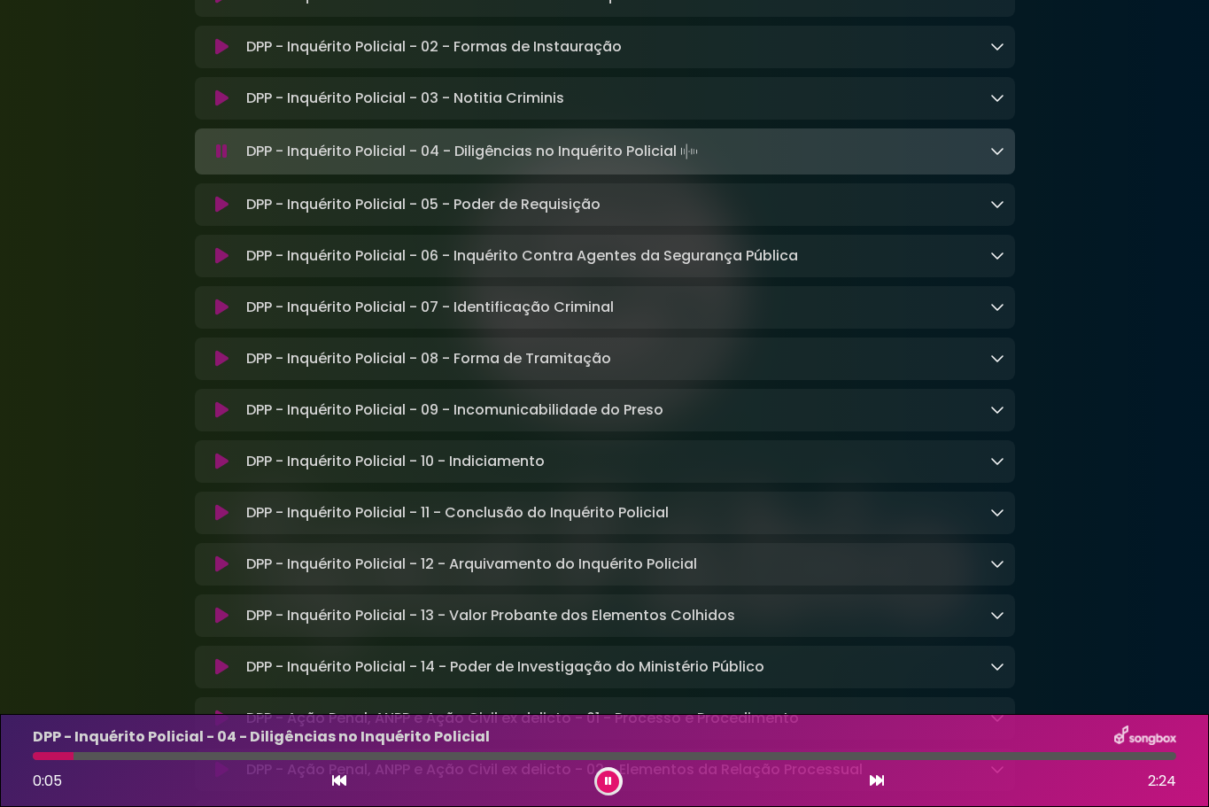
drag, startPoint x: 249, startPoint y: 246, endPoint x: 678, endPoint y: 251, distance: 429.5
click at [678, 164] on p "DPP - Inquérito Policial - 04 - Diligências no Inquérito Policial Loading Track…" at bounding box center [473, 151] width 455 height 25
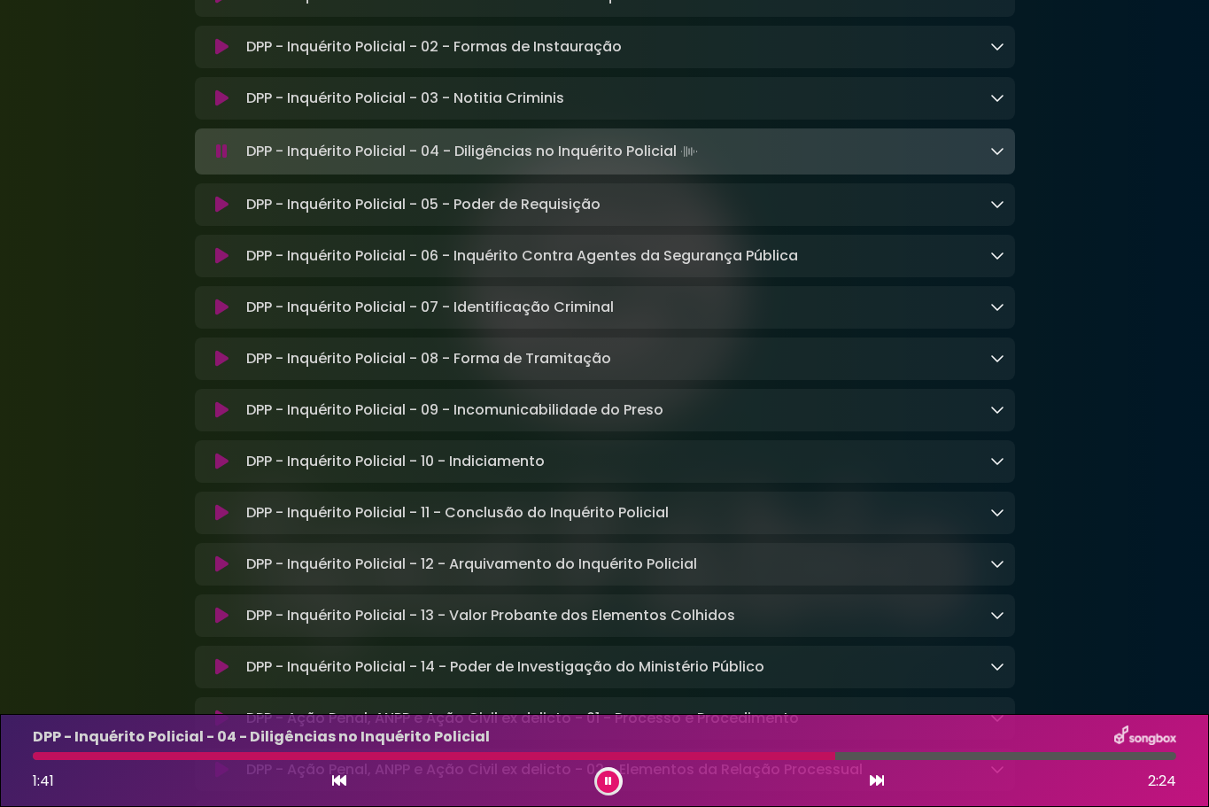
click at [224, 213] on icon at bounding box center [221, 205] width 13 height 18
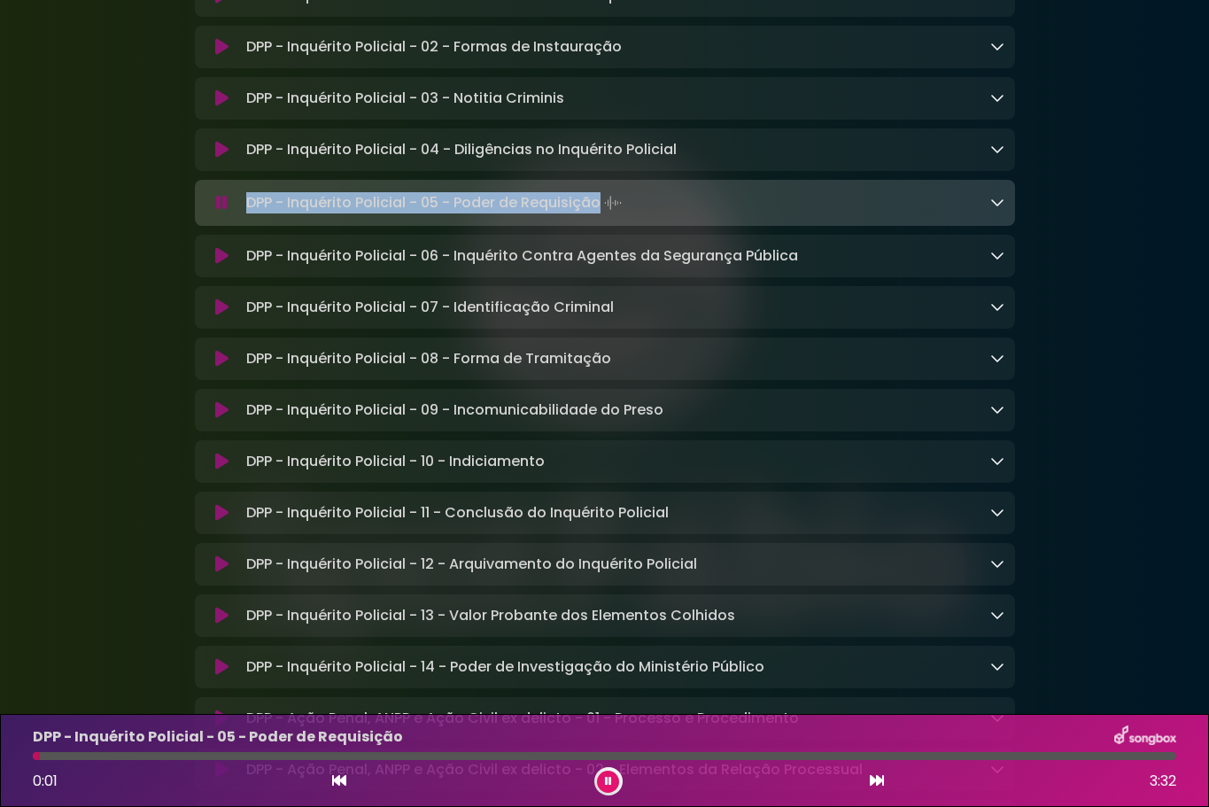
drag, startPoint x: 249, startPoint y: 296, endPoint x: 599, endPoint y: 302, distance: 349.9
click at [599, 215] on p "DPP - Inquérito Policial - 05 - Poder de Requisição Loading Track..." at bounding box center [435, 202] width 379 height 25
click at [215, 265] on icon at bounding box center [221, 256] width 13 height 18
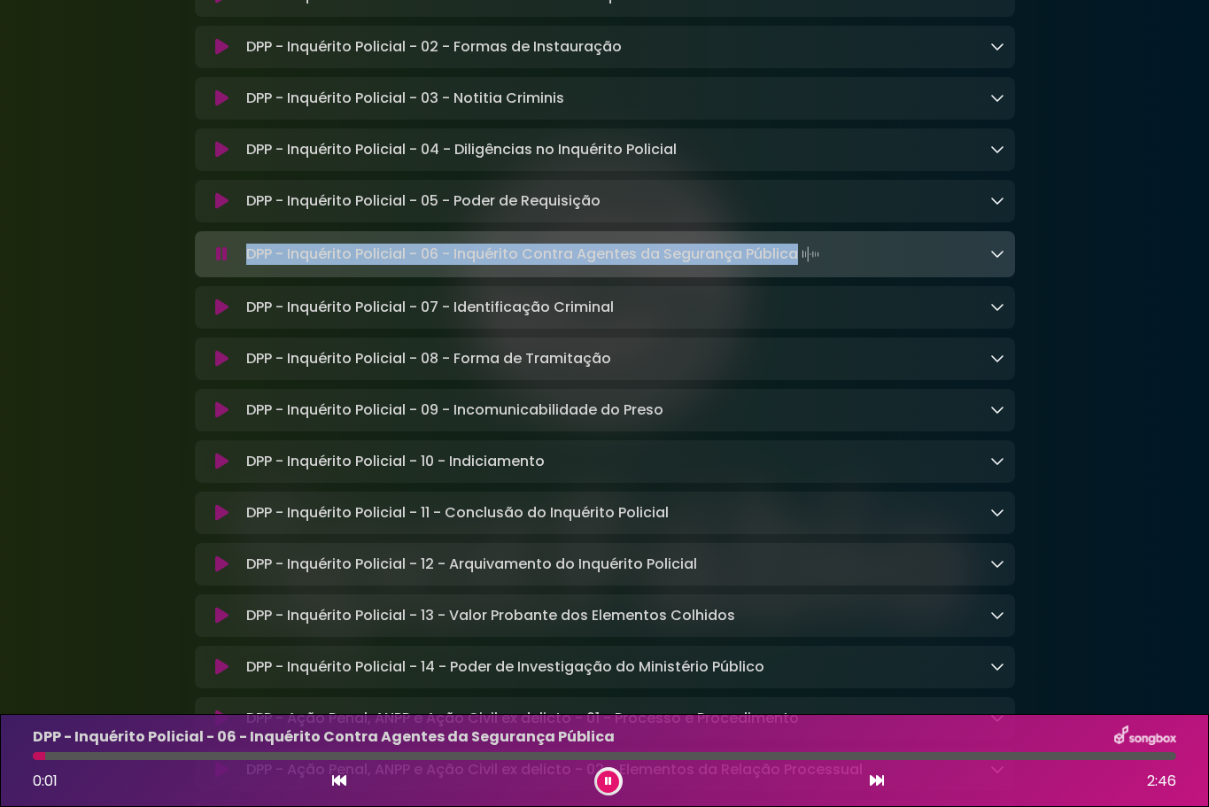
drag, startPoint x: 248, startPoint y: 349, endPoint x: 794, endPoint y: 348, distance: 546.4
click at [794, 267] on p "DPP - Inquérito Policial - 06 - Inquérito Contra Agentes da Segurança Pública L…" at bounding box center [534, 254] width 577 height 25
click at [225, 316] on icon at bounding box center [221, 307] width 13 height 18
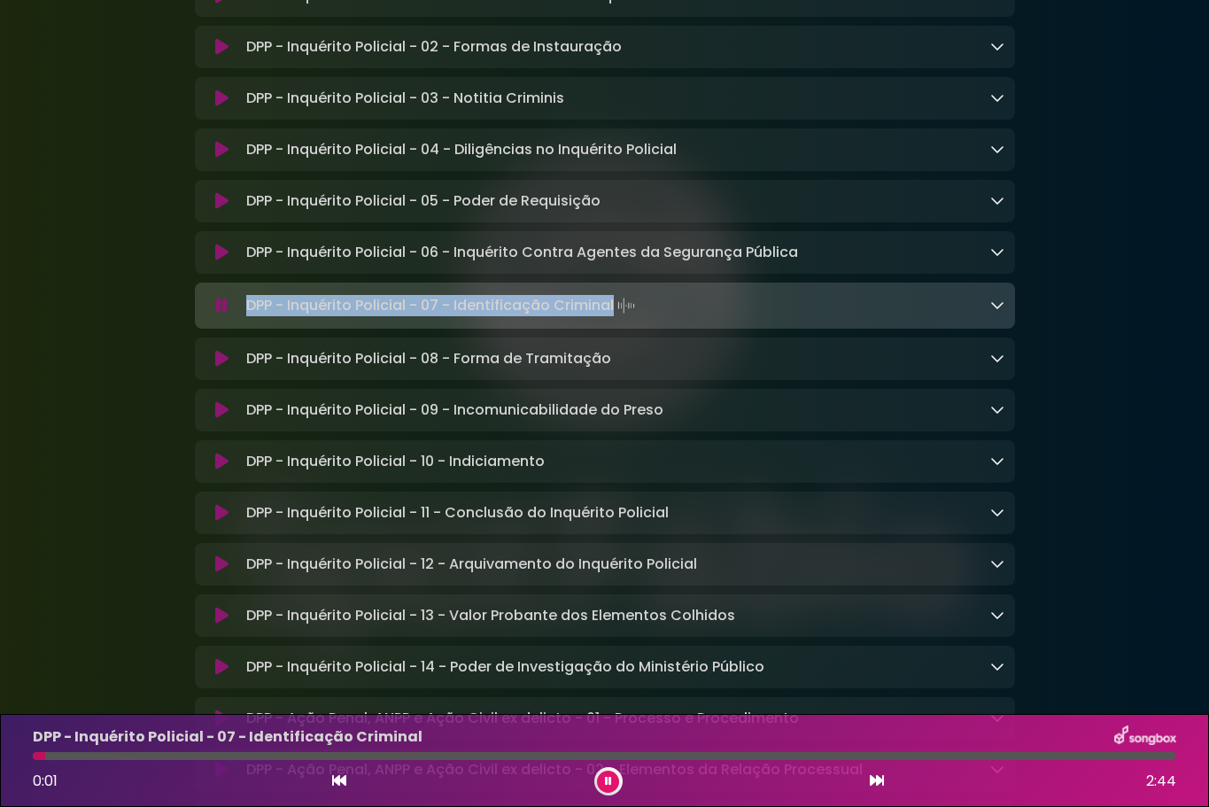
drag, startPoint x: 246, startPoint y: 403, endPoint x: 613, endPoint y: 406, distance: 366.6
click at [613, 318] on div "DPP - Inquérito Policial - 07 - Identificação Criminal Loading Track..." at bounding box center [621, 305] width 765 height 25
click at [218, 368] on icon at bounding box center [221, 359] width 13 height 18
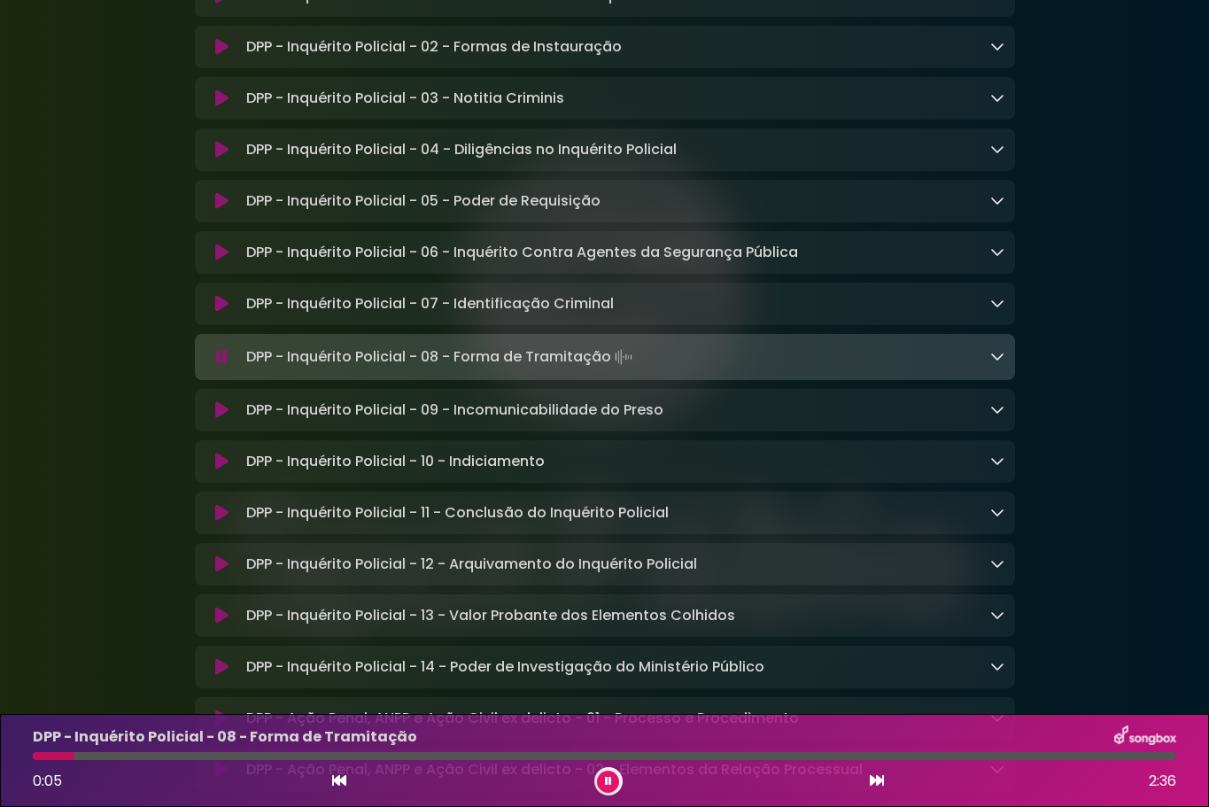
drag, startPoint x: 248, startPoint y: 454, endPoint x: 615, endPoint y: 463, distance: 366.7
click at [615, 369] on p "DPP - Inquérito Policial - 08 - Forma de Tramitação Loading Track..." at bounding box center [441, 356] width 390 height 25
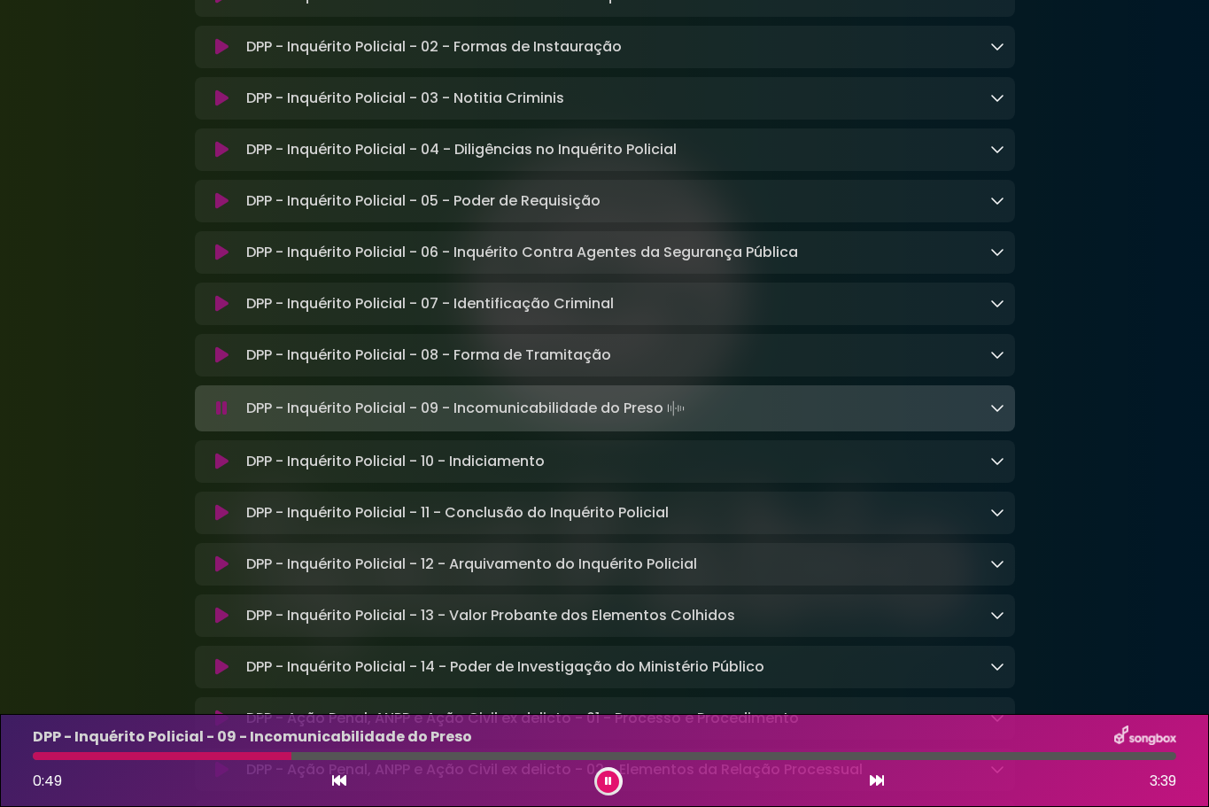
click at [218, 417] on icon at bounding box center [222, 408] width 12 height 18
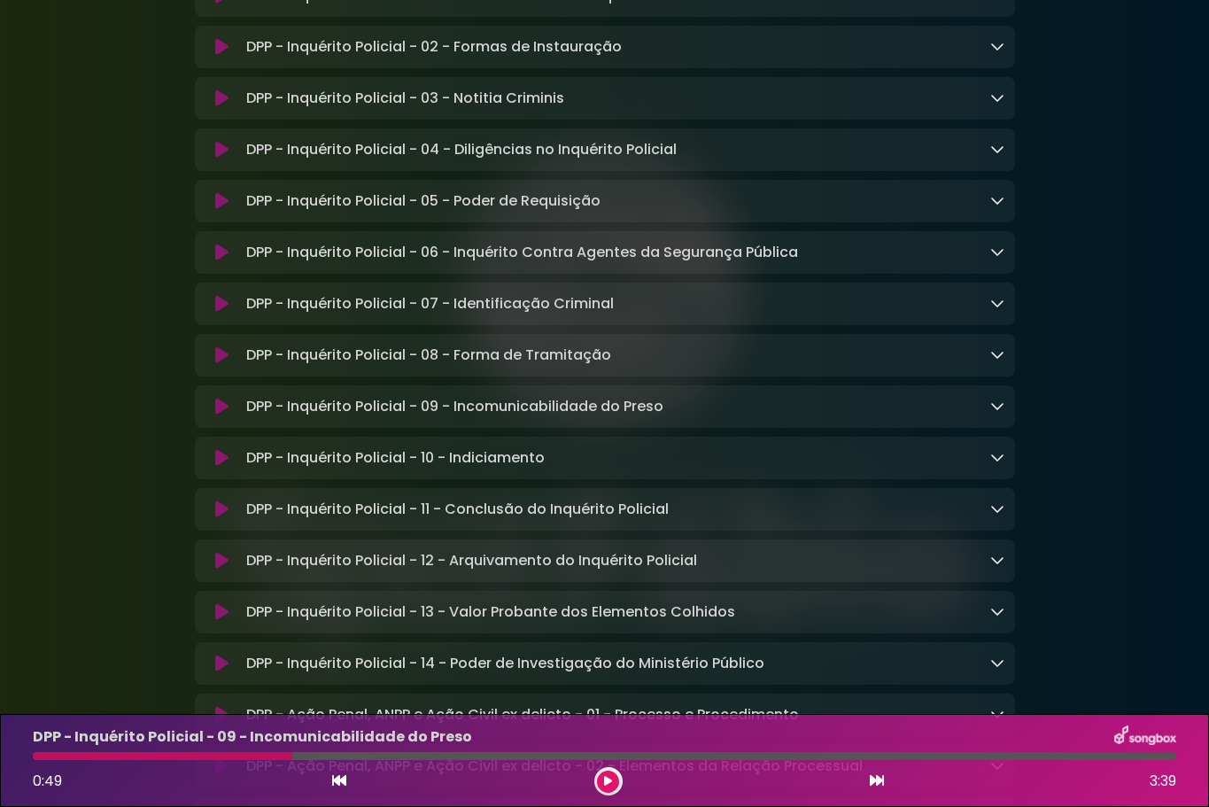
click at [215, 415] on button at bounding box center [222, 407] width 34 height 18
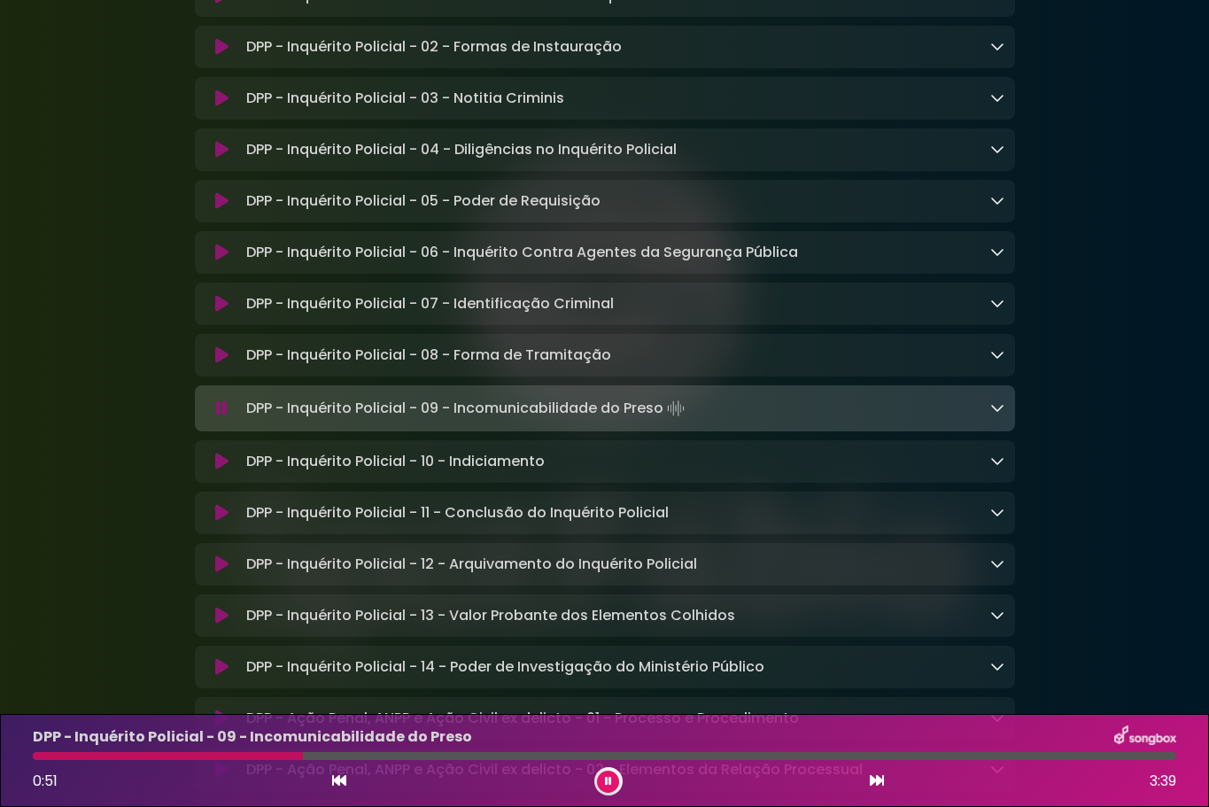
click at [226, 417] on icon at bounding box center [222, 408] width 12 height 18
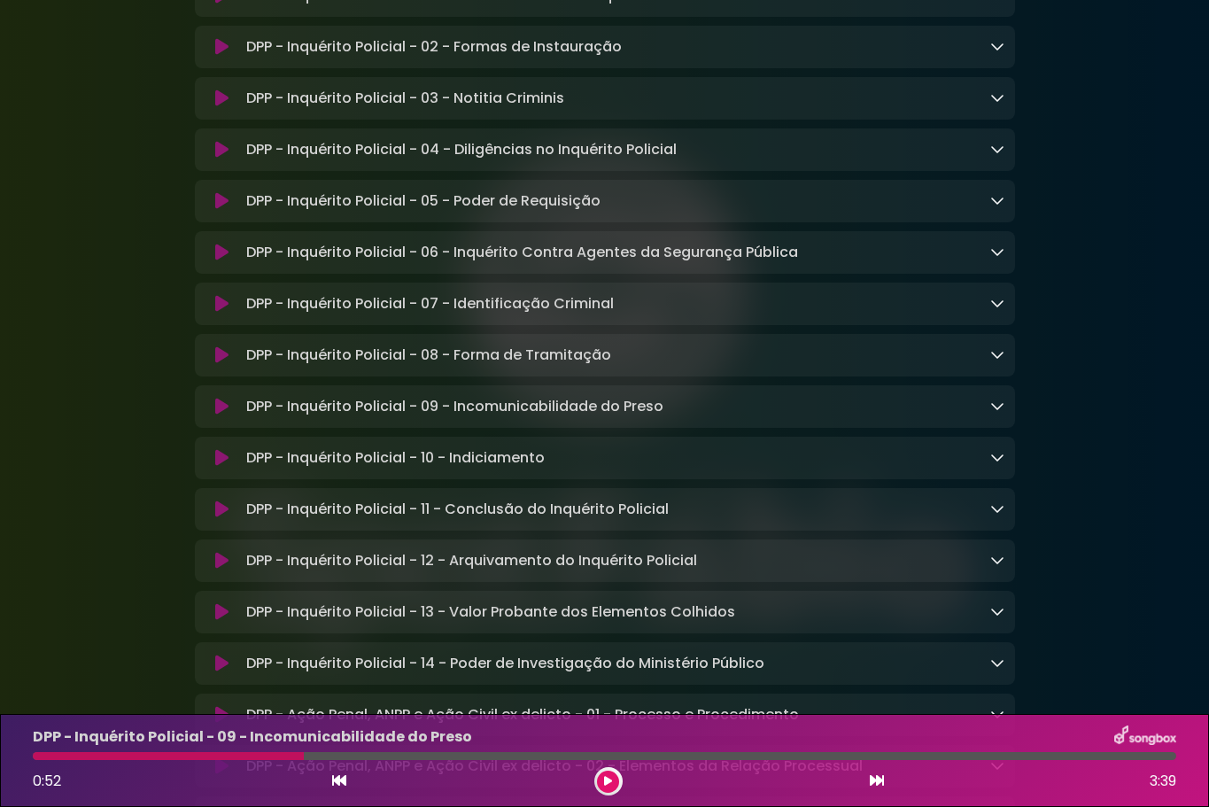
click at [220, 415] on icon at bounding box center [221, 407] width 13 height 18
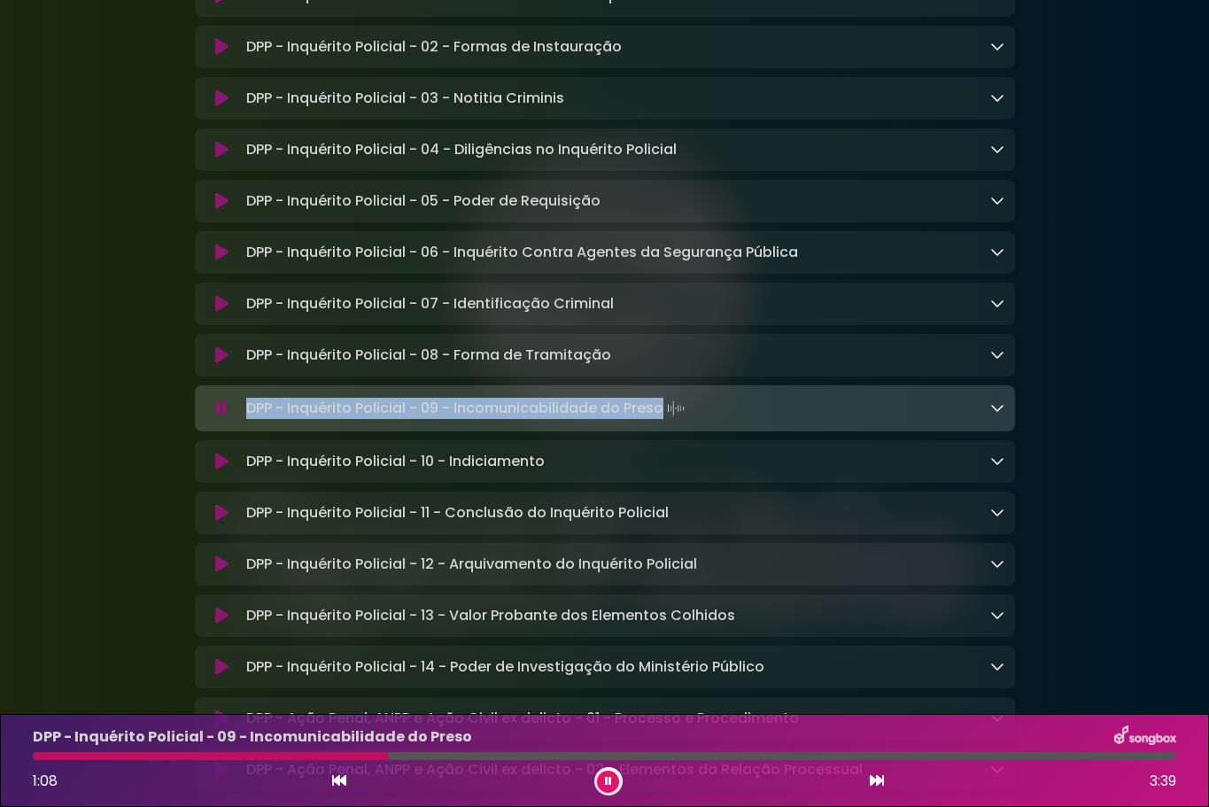
drag, startPoint x: 248, startPoint y: 505, endPoint x: 662, endPoint y: 510, distance: 414.5
click at [662, 421] on p "DPP - Inquérito Policial - 09 - Incomunicabilidade do Preso Loading Track..." at bounding box center [467, 408] width 442 height 25
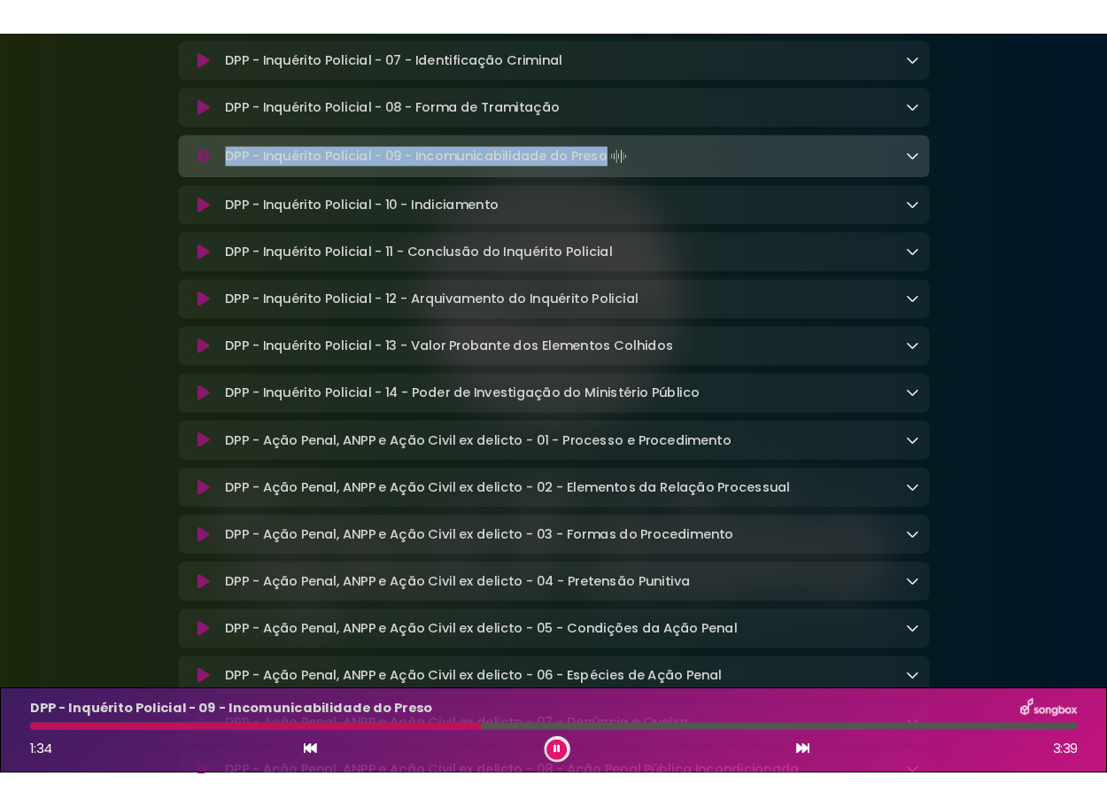
scroll to position [6174, 0]
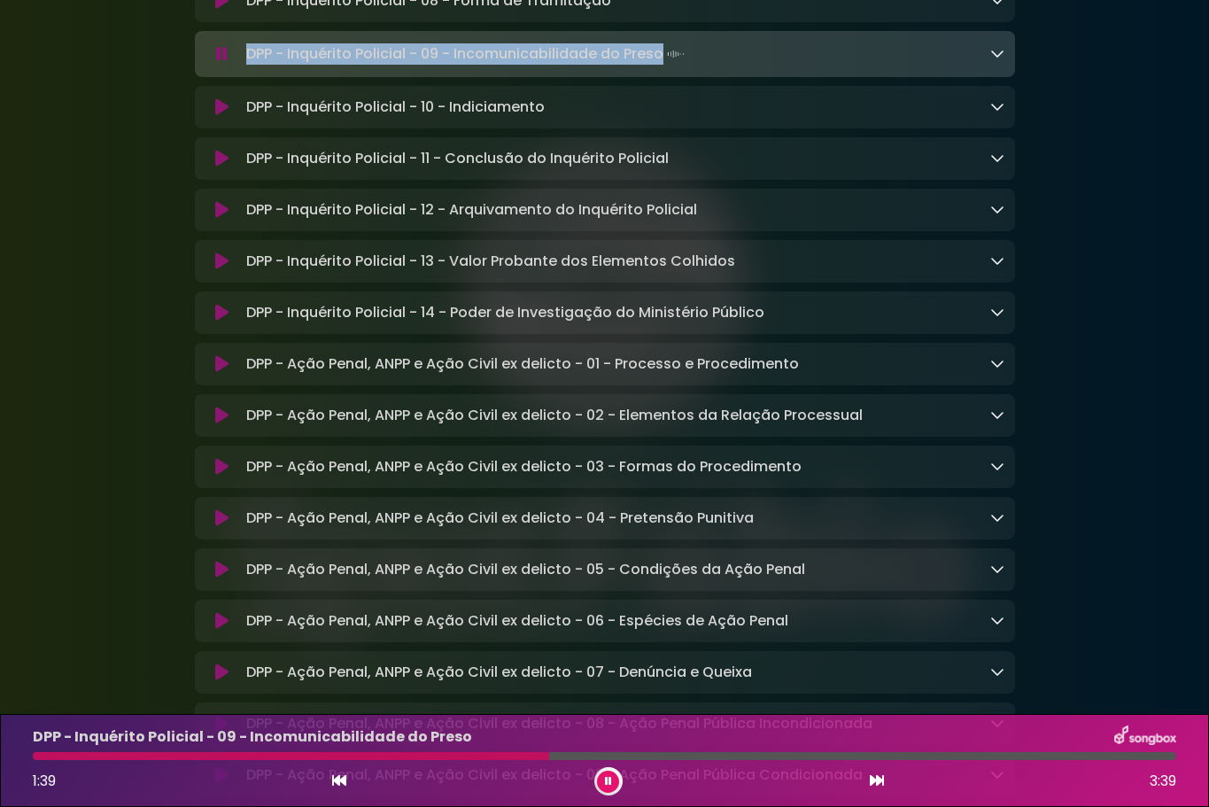
click at [223, 116] on icon at bounding box center [221, 107] width 13 height 18
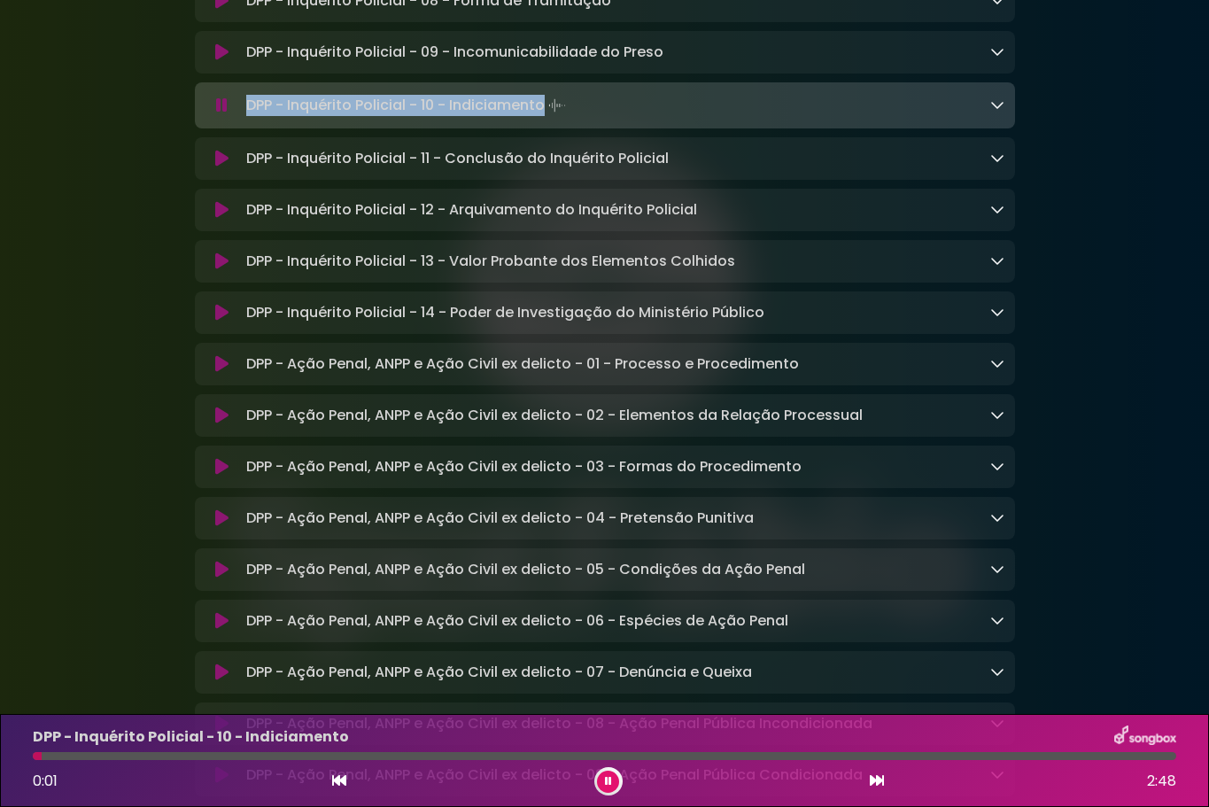
drag, startPoint x: 273, startPoint y: 204, endPoint x: 546, endPoint y: 203, distance: 272.8
click at [546, 118] on p "DPP - Inquérito Policial - 10 - Indiciamento Loading Track..." at bounding box center [407, 105] width 323 height 25
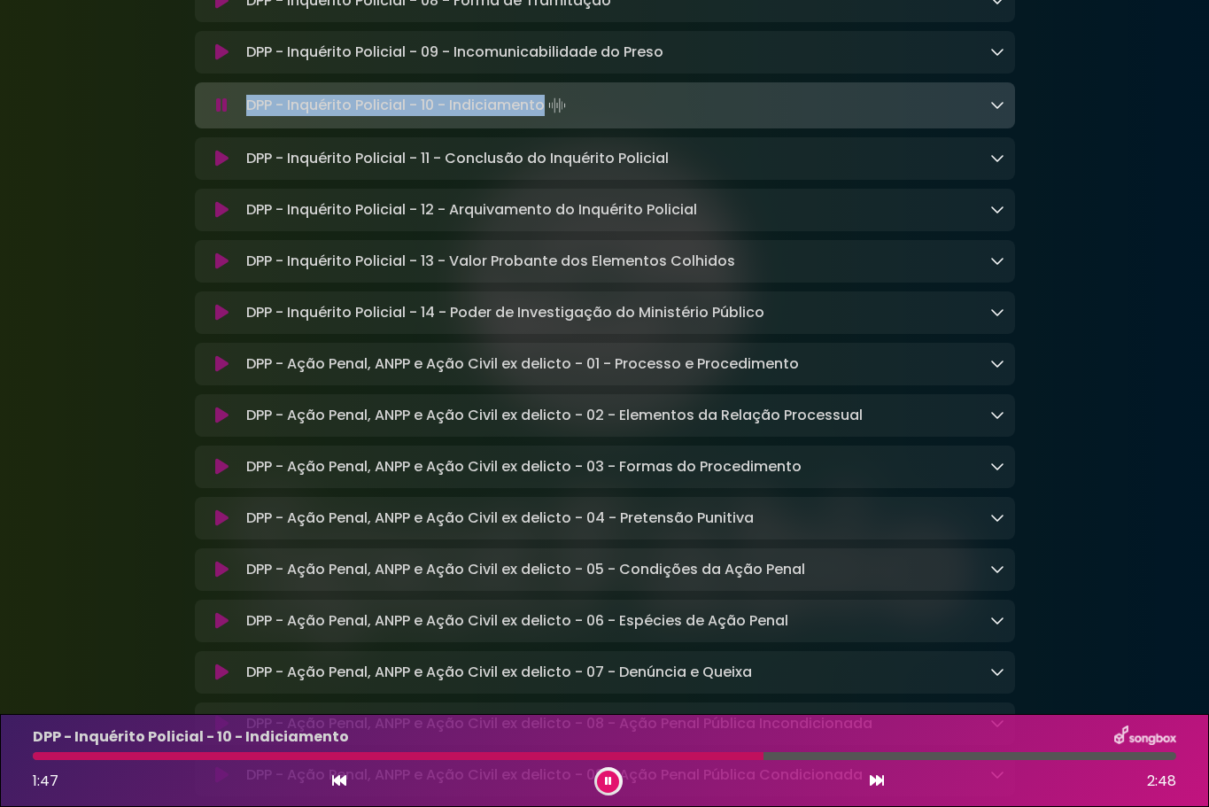
click at [226, 167] on icon at bounding box center [221, 159] width 13 height 18
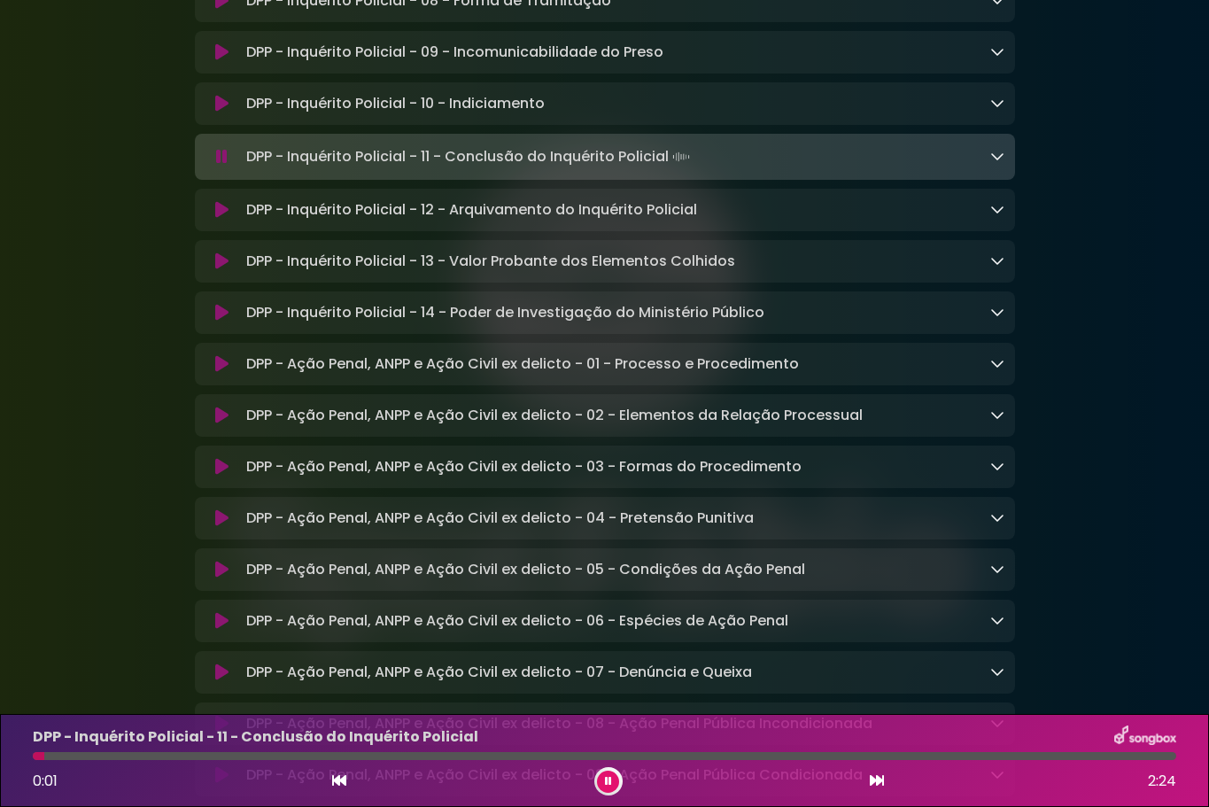
drag, startPoint x: 248, startPoint y: 256, endPoint x: 670, endPoint y: 259, distance: 421.6
click at [670, 169] on p "DPP - Inquérito Policial - 11 - Conclusão do Inquérito Policial Loading Track..." at bounding box center [469, 156] width 447 height 25
click at [227, 219] on icon at bounding box center [221, 210] width 13 height 18
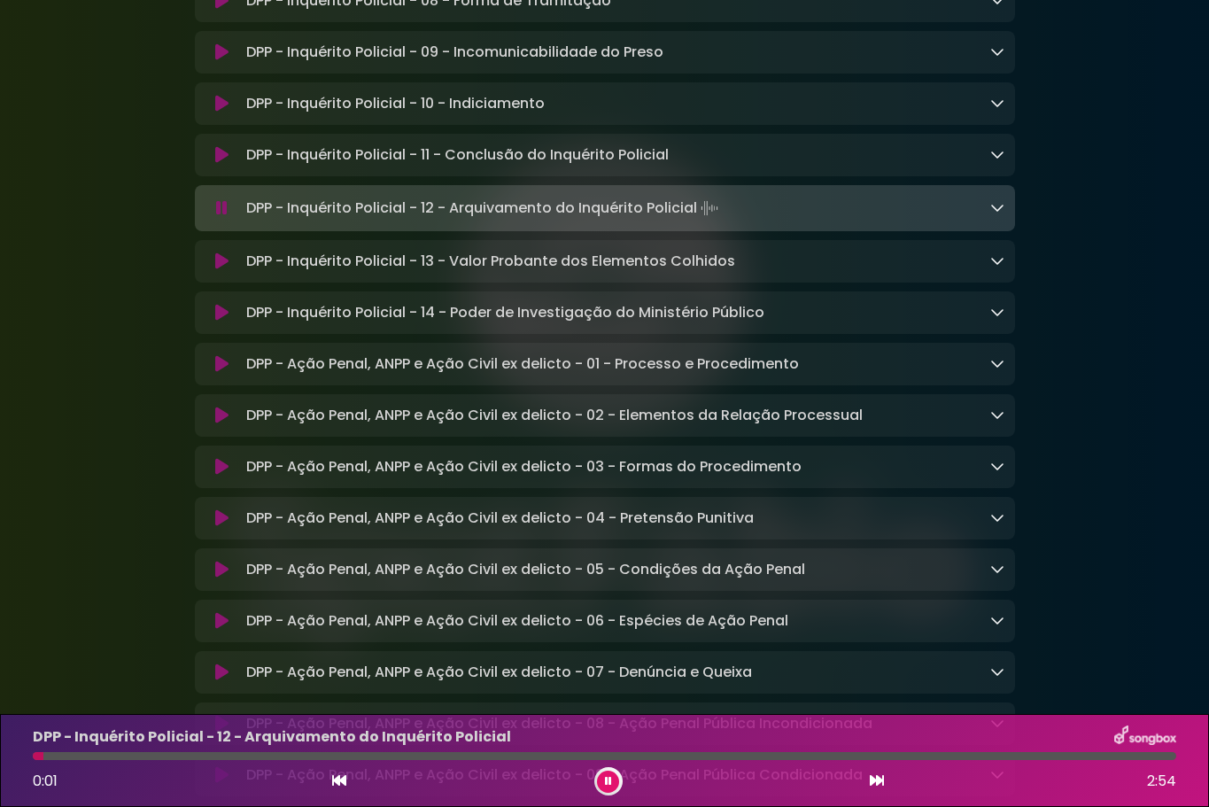
drag, startPoint x: 419, startPoint y: 310, endPoint x: 699, endPoint y: 311, distance: 279.8
click at [699, 221] on p "DPP - Inquérito Policial - 12 - Arquivamento do Inquérito Policial Loading Trac…" at bounding box center [484, 208] width 476 height 25
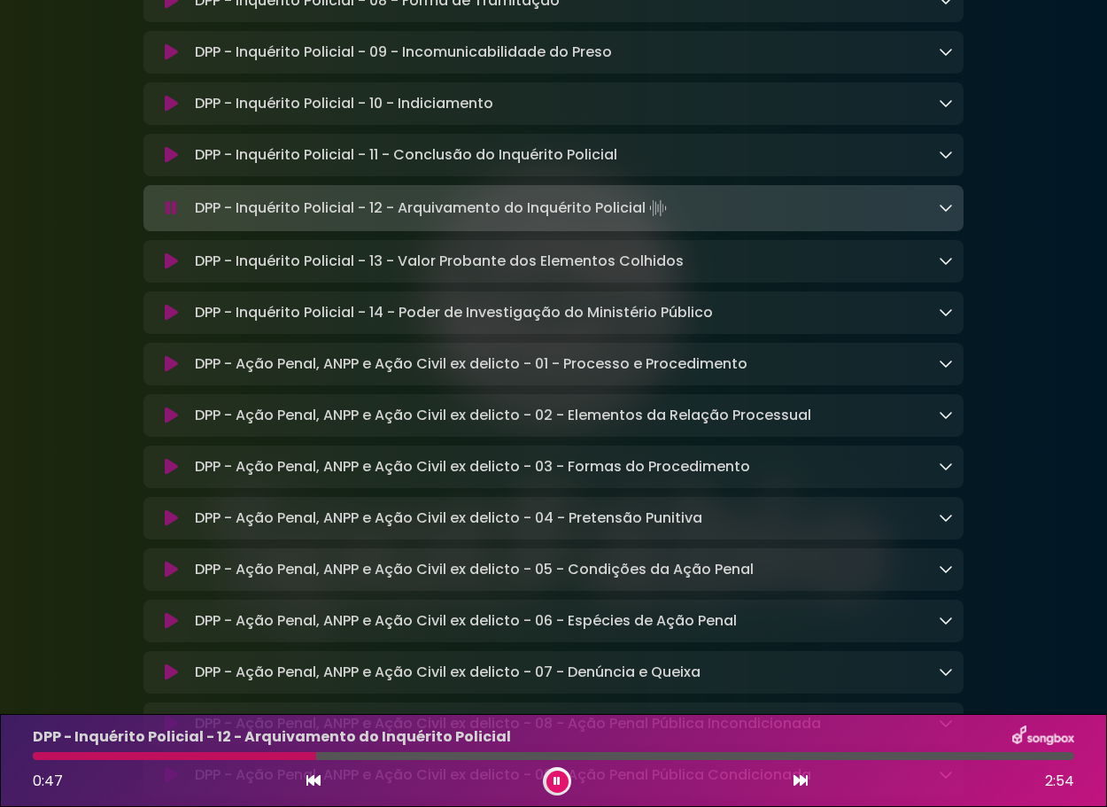
click at [166, 270] on icon at bounding box center [171, 261] width 13 height 18
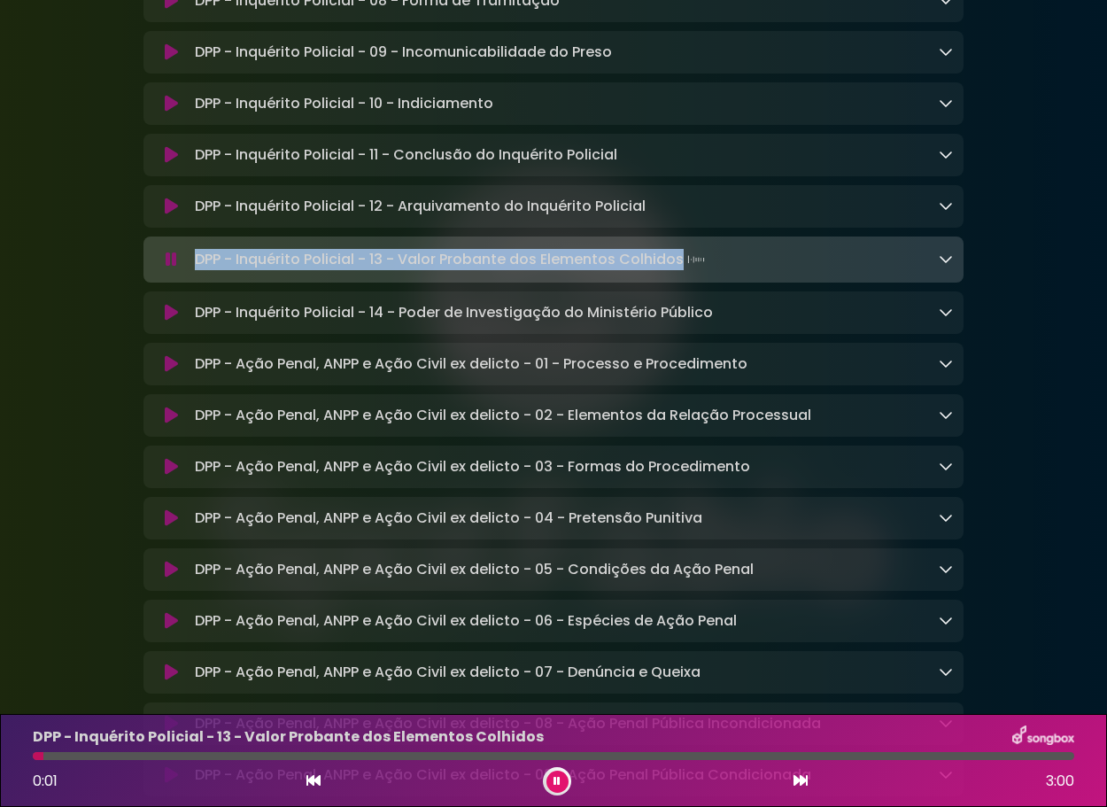
drag, startPoint x: 195, startPoint y: 360, endPoint x: 680, endPoint y: 360, distance: 485.3
click at [680, 272] on p "DPP - Inquérito Policial - 13 - Valor Probante dos Elementos Colhidos Loading T…" at bounding box center [452, 259] width 514 height 25
click at [162, 321] on button at bounding box center [171, 313] width 34 height 18
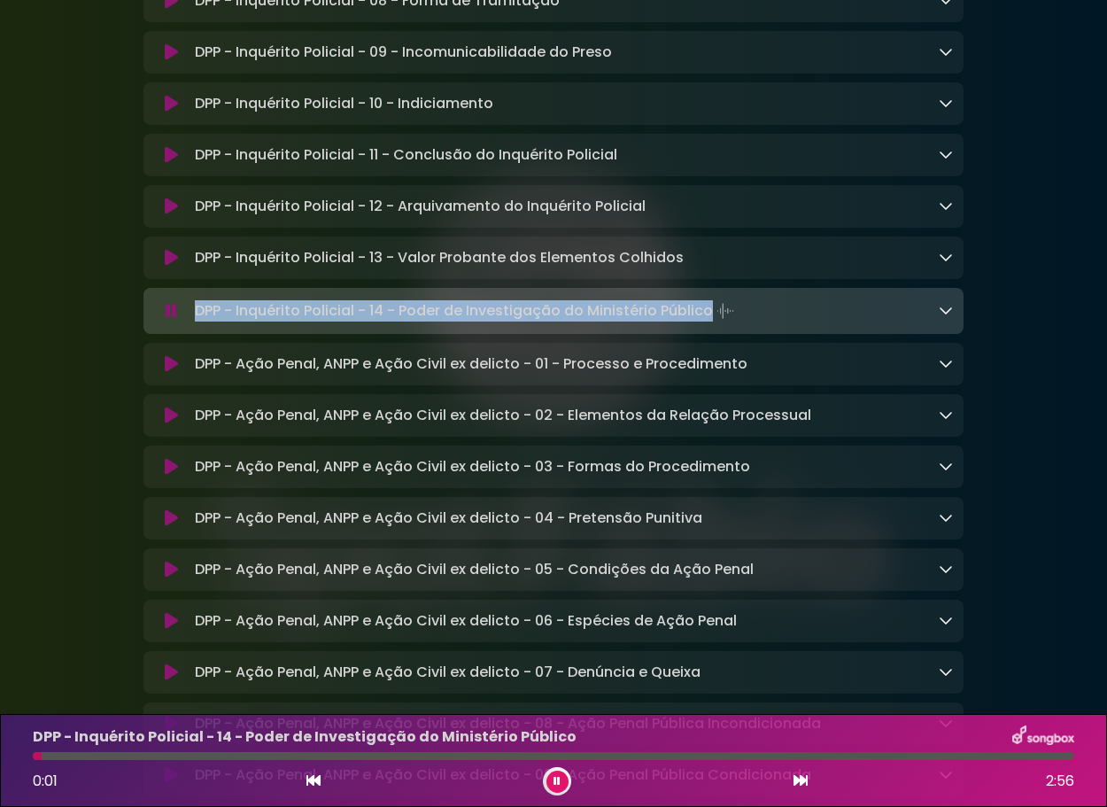
drag, startPoint x: 197, startPoint y: 413, endPoint x: 710, endPoint y: 410, distance: 513.7
click at [710, 323] on p "DPP - Inquérito Policial - 14 - Poder de Investigação do Ministério Público Loa…" at bounding box center [466, 310] width 543 height 25
click at [557, 778] on icon at bounding box center [556, 781] width 7 height 11
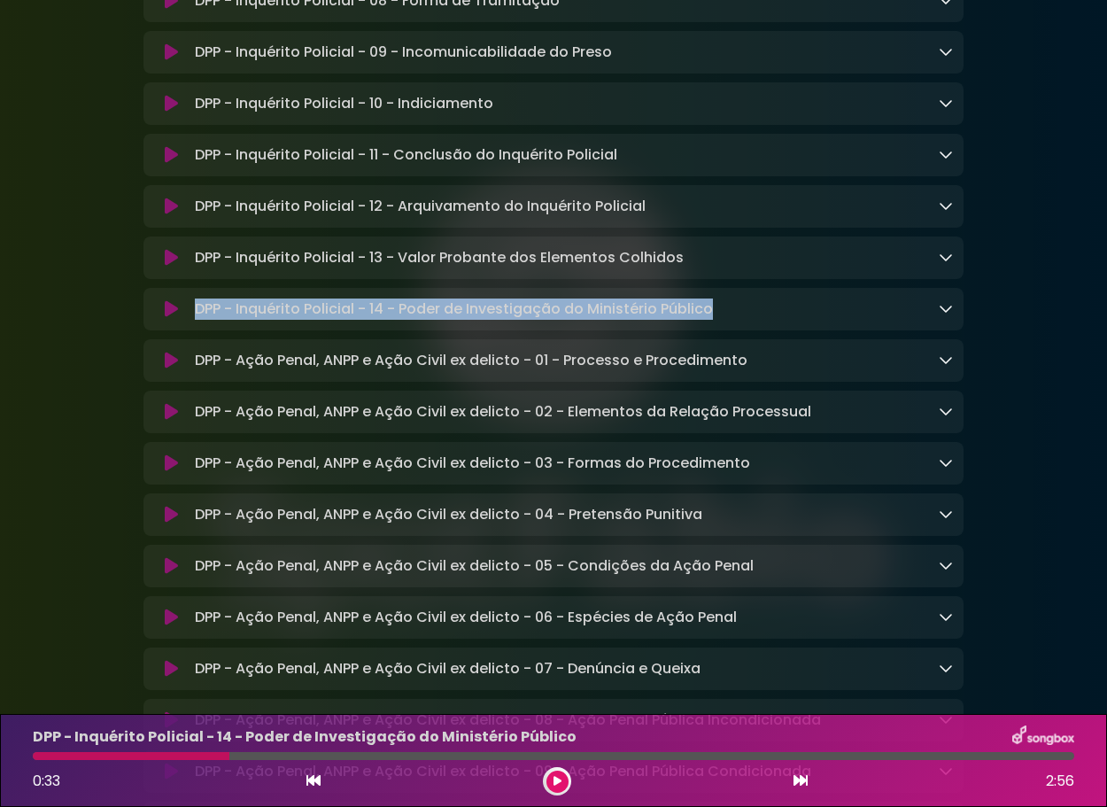
click at [174, 318] on icon at bounding box center [171, 309] width 13 height 18
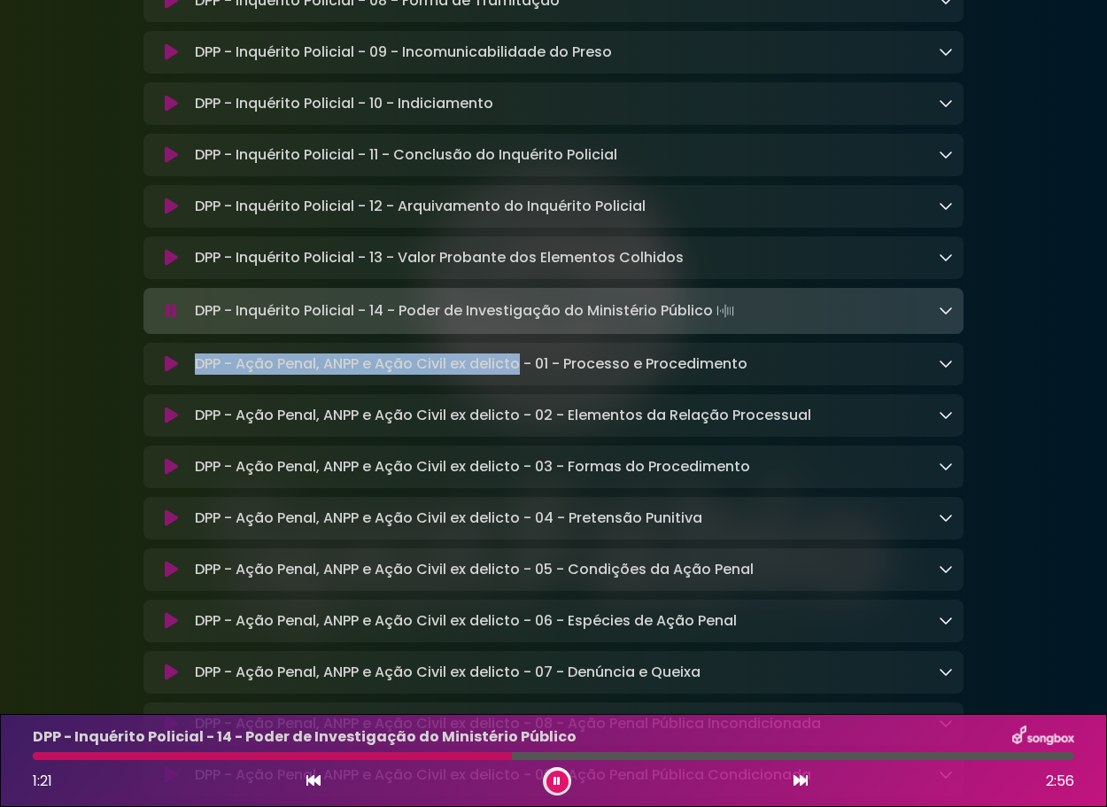
drag, startPoint x: 198, startPoint y: 468, endPoint x: 520, endPoint y: 467, distance: 321.5
click at [520, 375] on p "DPP - Ação Penal, ANPP e Ação Civil ex delicto - 01 - Processo e Procedimento L…" at bounding box center [471, 363] width 553 height 21
click at [168, 373] on icon at bounding box center [171, 364] width 13 height 18
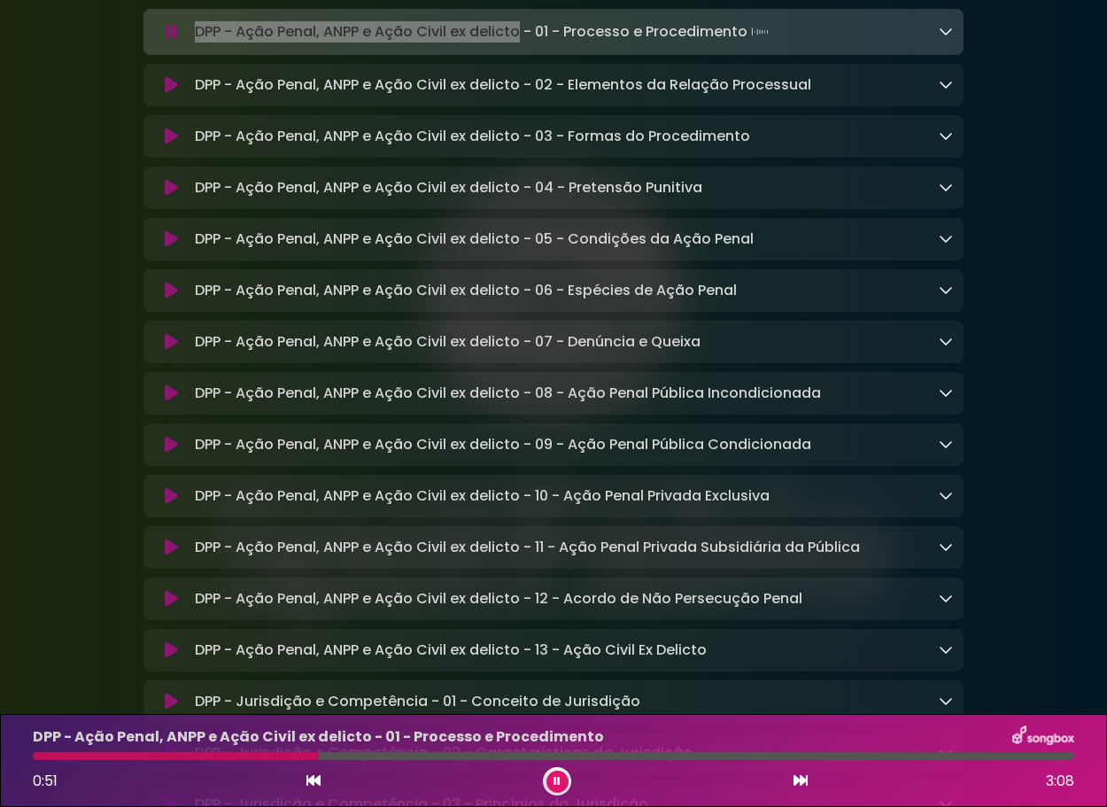
scroll to position [6440, 0]
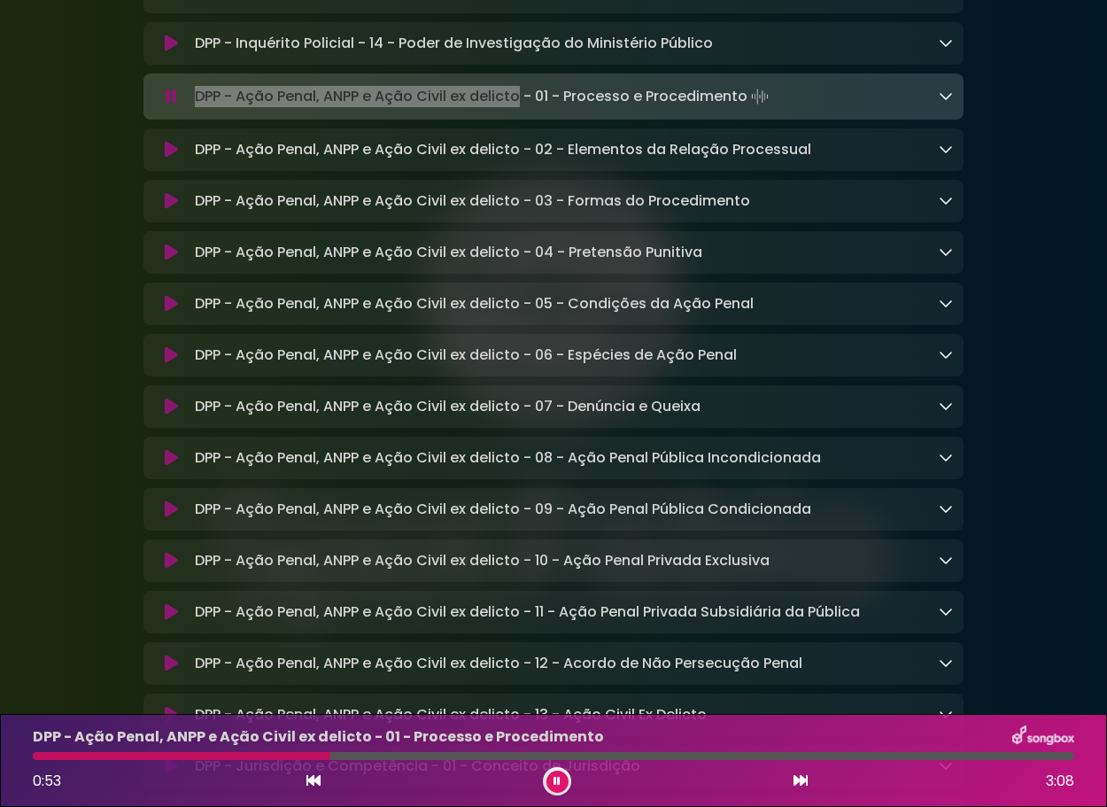
click at [240, 109] on p "DPP - Ação Penal, ANPP e Ação Civil ex delicto - 01 - Processo e Procedimento L…" at bounding box center [483, 96] width 577 height 25
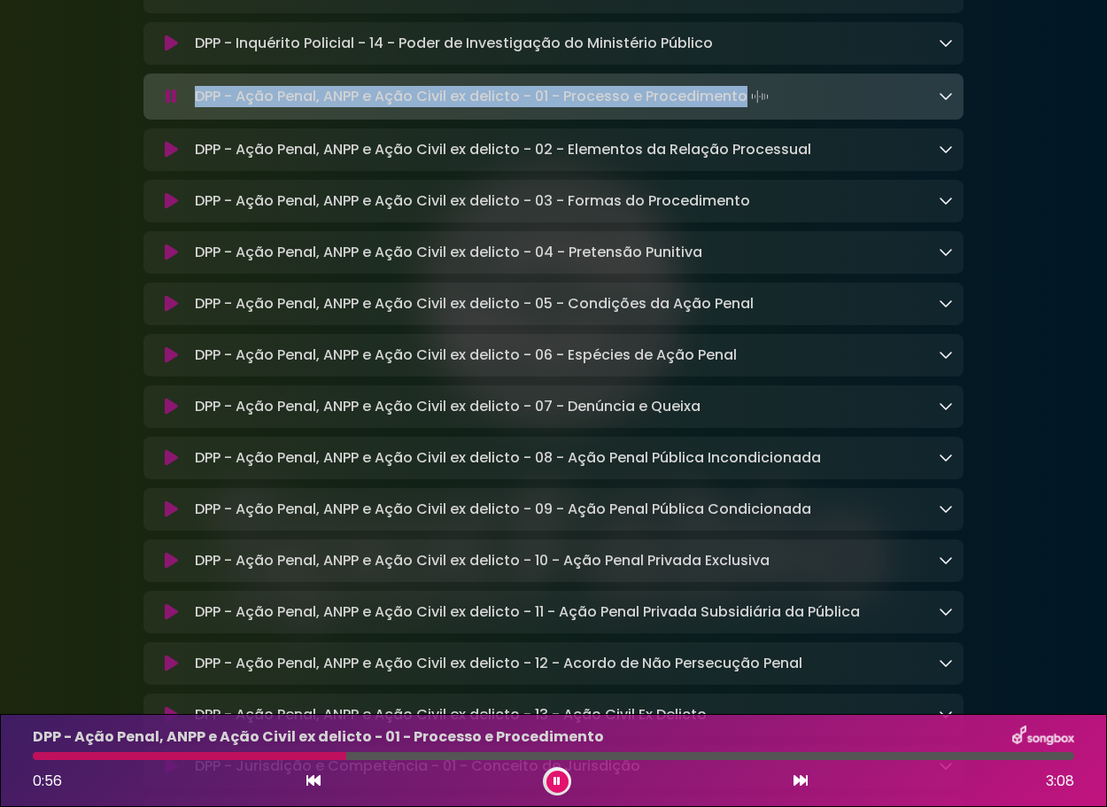
drag, startPoint x: 202, startPoint y: 201, endPoint x: 744, endPoint y: 203, distance: 542.0
click at [744, 109] on p "DPP - Ação Penal, ANPP e Ação Civil ex delicto - 01 - Processo e Procedimento L…" at bounding box center [483, 96] width 577 height 25
click at [168, 159] on icon at bounding box center [171, 150] width 13 height 18
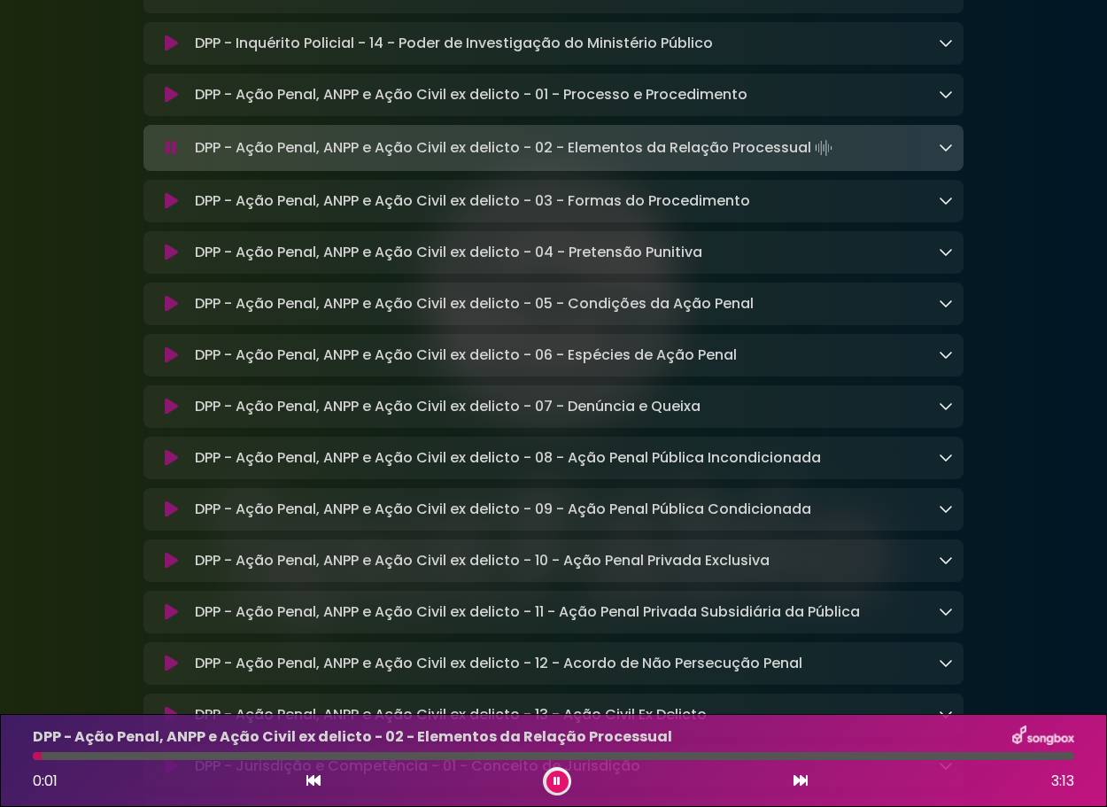
drag, startPoint x: 196, startPoint y: 252, endPoint x: 809, endPoint y: 260, distance: 613.8
click at [809, 160] on p "DPP - Ação Penal, ANPP e Ação Civil ex delicto - 02 - Elementos da Relação Proc…" at bounding box center [515, 147] width 641 height 25
click at [171, 210] on icon at bounding box center [171, 201] width 13 height 18
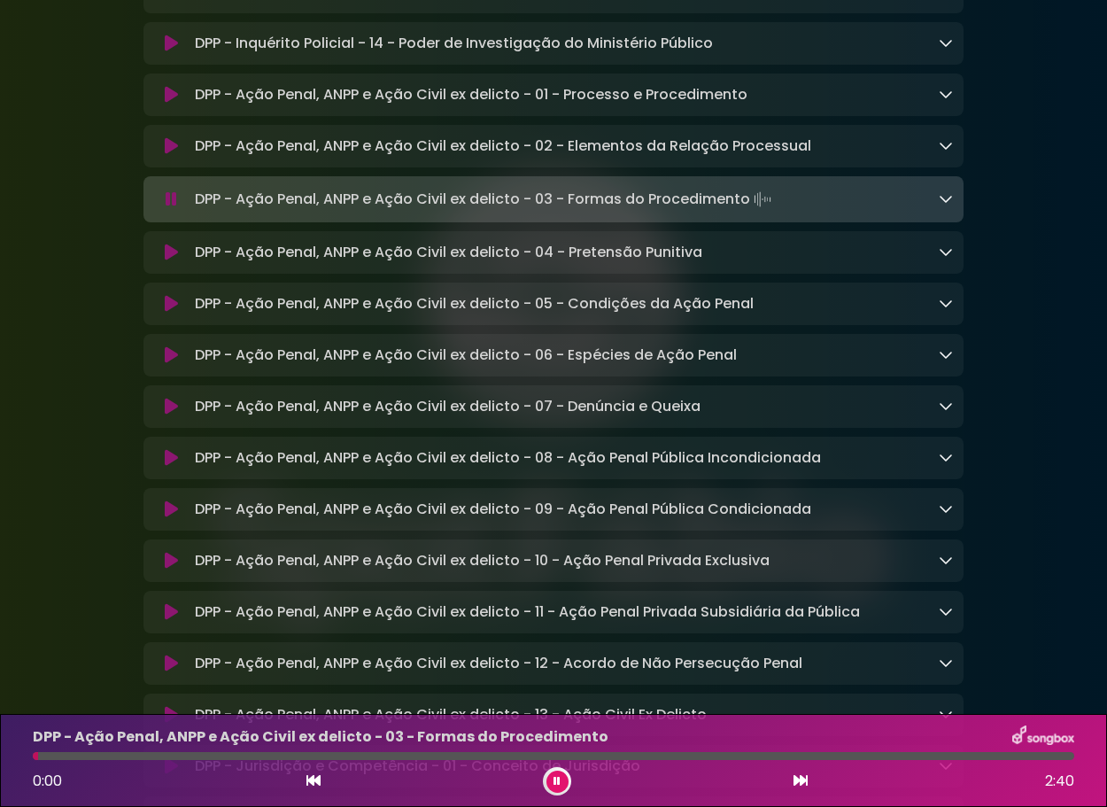
drag, startPoint x: 197, startPoint y: 306, endPoint x: 750, endPoint y: 305, distance: 552.6
click at [750, 212] on p "DPP - Ação Penal, ANPP e Ação Civil ex delicto - 03 - Formas do Procedimento Lo…" at bounding box center [485, 199] width 580 height 25
click at [168, 261] on icon at bounding box center [171, 253] width 13 height 18
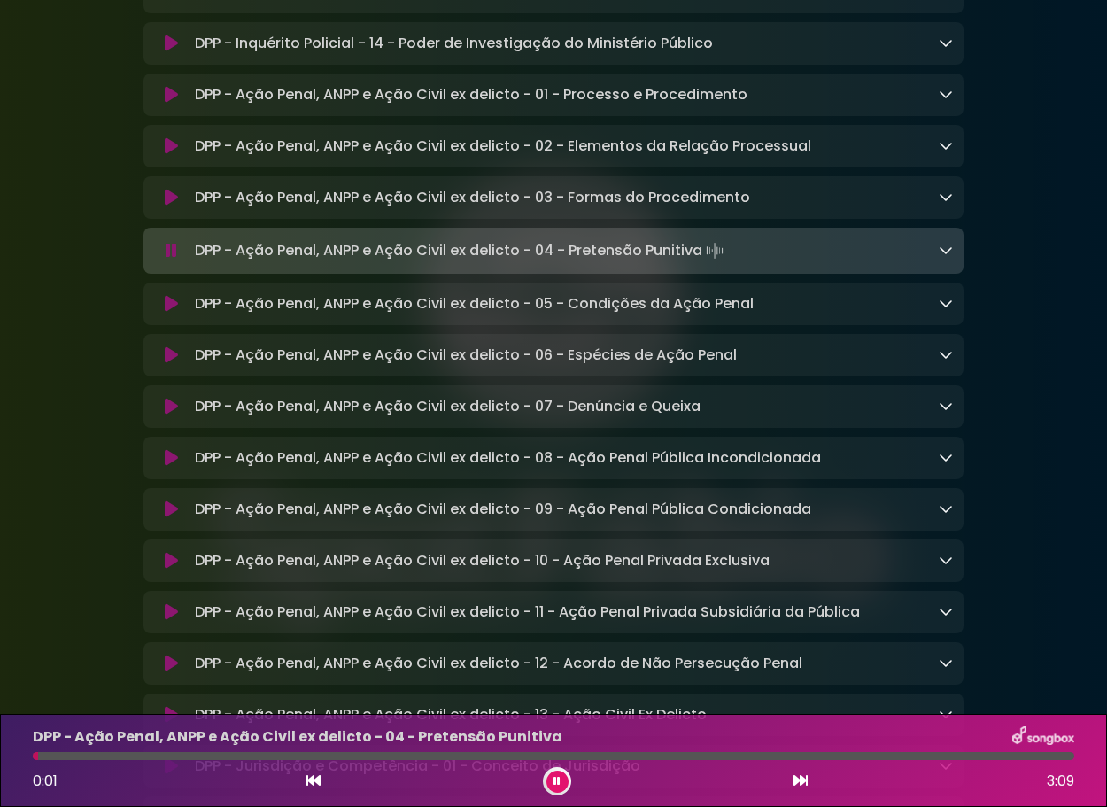
drag, startPoint x: 228, startPoint y: 357, endPoint x: 706, endPoint y: 357, distance: 477.3
click at [708, 263] on p "DPP - Ação Penal, ANPP e Ação Civil ex delicto - 04 - Pretensão Punitiva Loadin…" at bounding box center [461, 250] width 532 height 25
click at [169, 313] on icon at bounding box center [171, 304] width 13 height 18
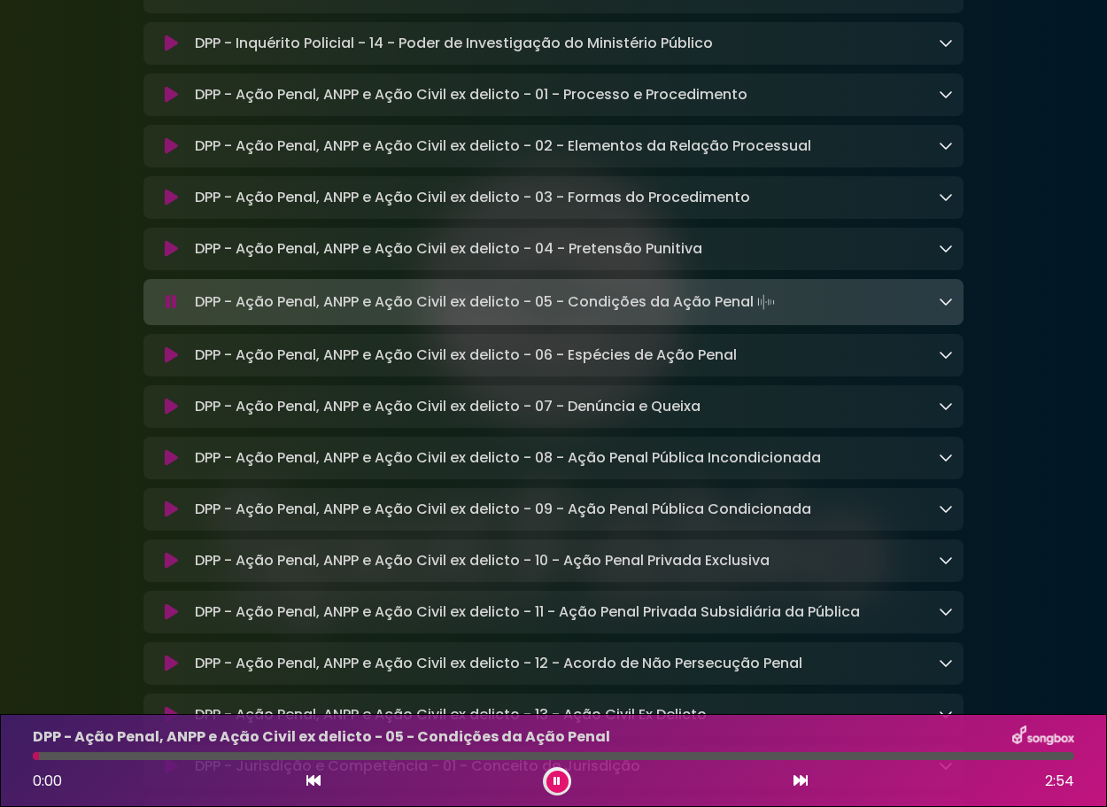
drag, startPoint x: 203, startPoint y: 409, endPoint x: 755, endPoint y: 413, distance: 551.7
click at [757, 314] on p "DPP - Ação Penal, ANPP e Ação Civil ex delicto - 05 - Condições da Ação Penal L…" at bounding box center [487, 302] width 584 height 25
click at [171, 364] on icon at bounding box center [171, 355] width 13 height 18
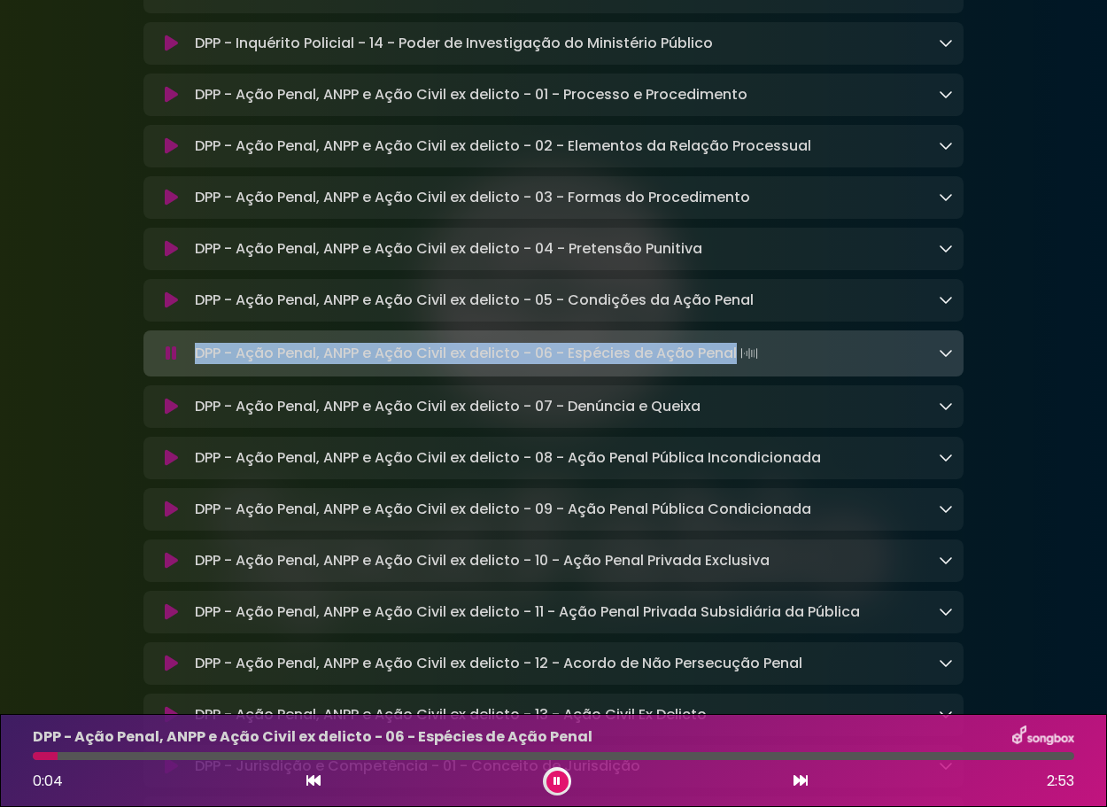
drag, startPoint x: 196, startPoint y: 461, endPoint x: 738, endPoint y: 463, distance: 542.0
click at [738, 366] on p "DPP - Ação Penal, ANPP e Ação Civil ex delicto - 06 - Espécies de Ação Penal Lo…" at bounding box center [478, 353] width 567 height 25
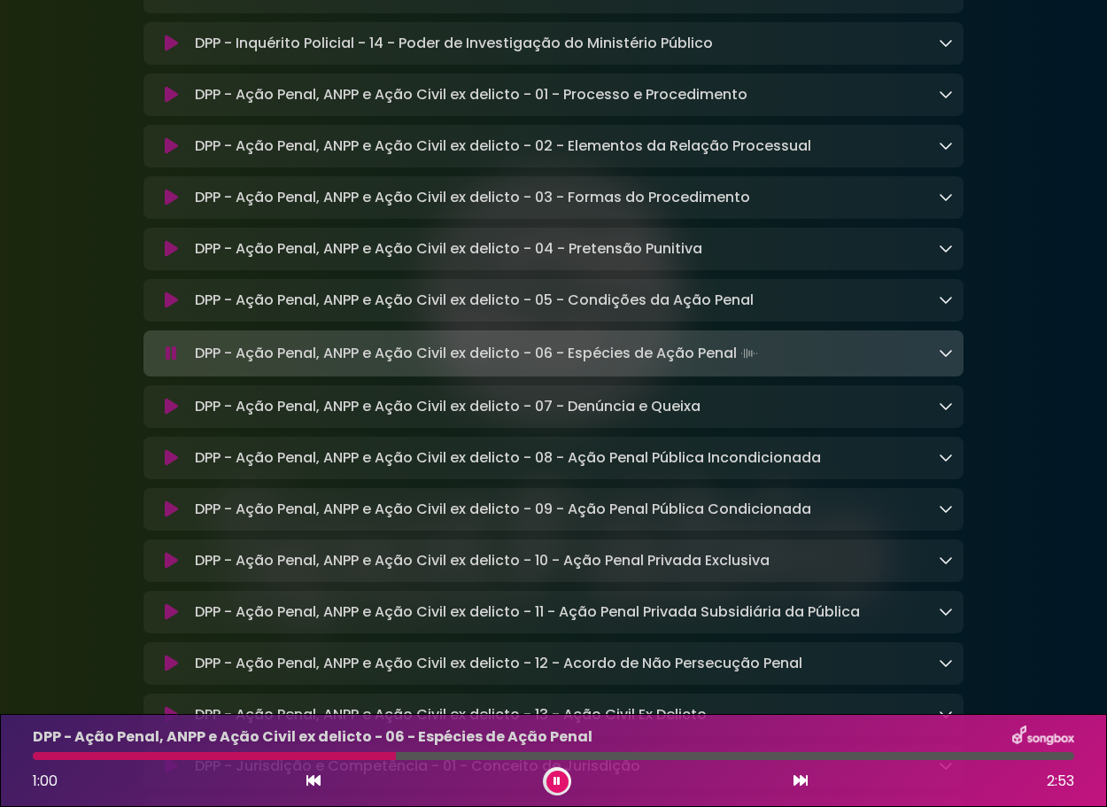
click at [161, 415] on button at bounding box center [171, 407] width 34 height 18
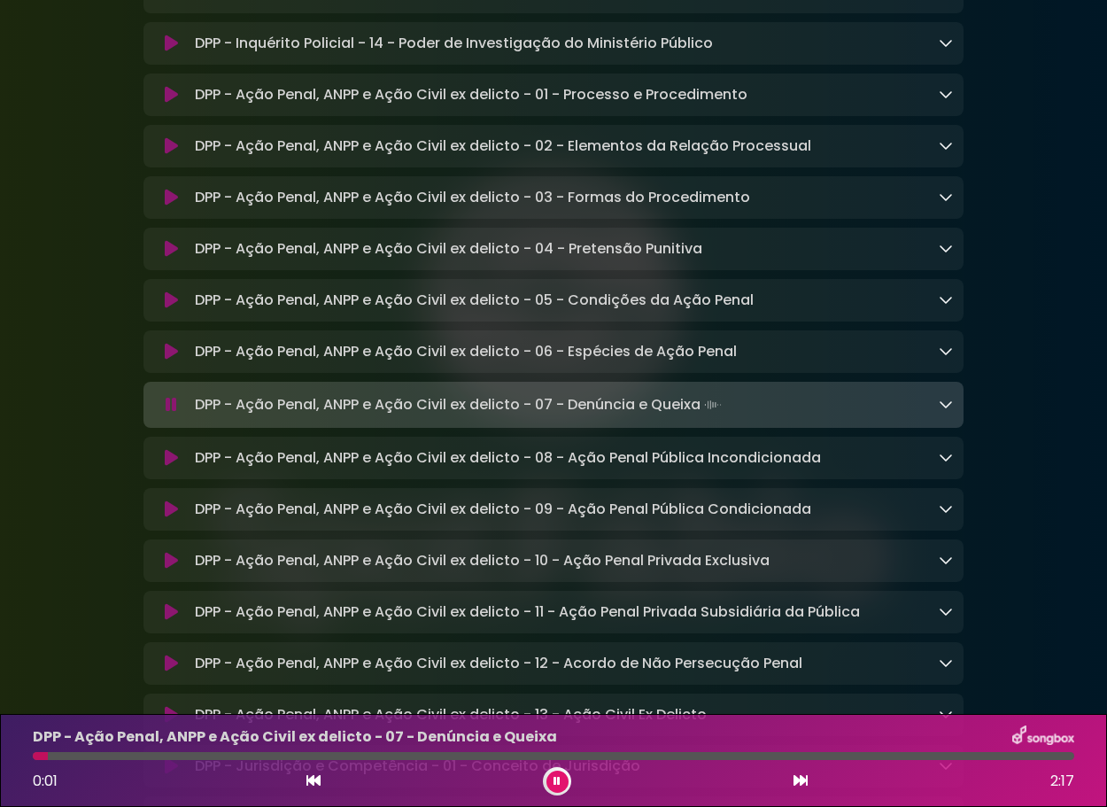
drag, startPoint x: 273, startPoint y: 513, endPoint x: 701, endPoint y: 517, distance: 427.8
click at [702, 417] on p "DPP - Ação Penal, ANPP e Ação Civil ex delicto - 07 - Denúncia e Queixa Loading…" at bounding box center [460, 404] width 530 height 25
click at [171, 467] on icon at bounding box center [171, 458] width 13 height 18
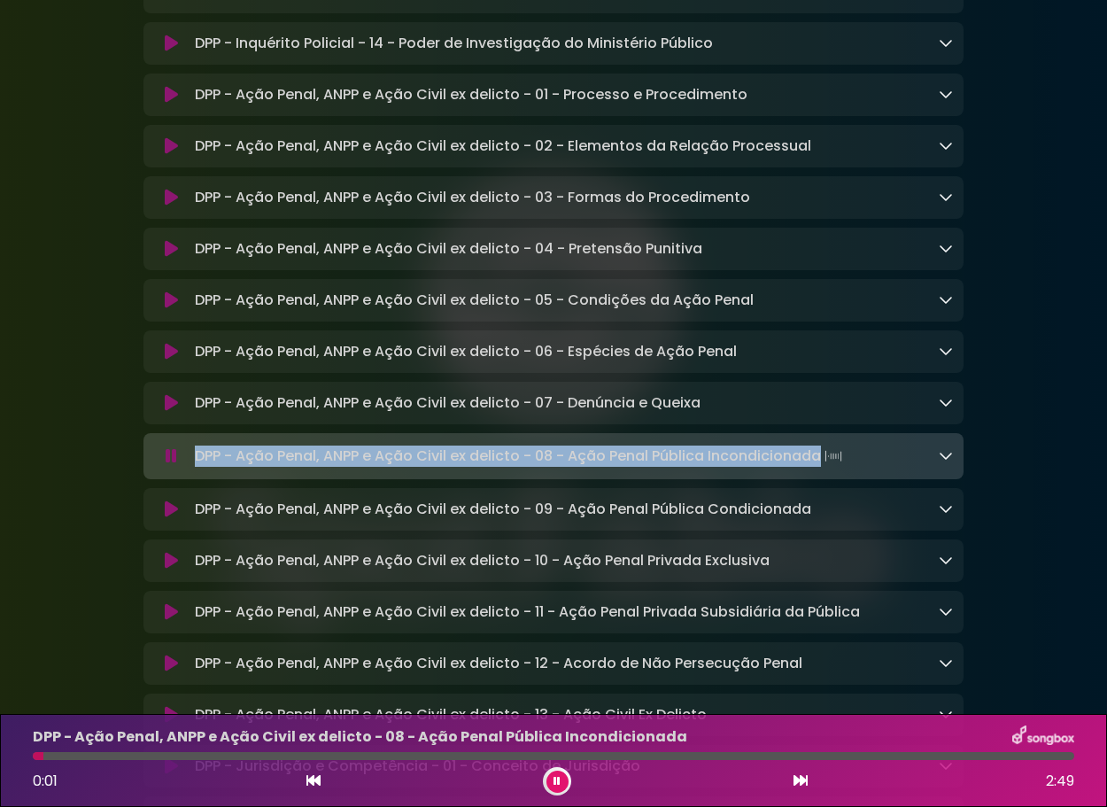
drag, startPoint x: 194, startPoint y: 567, endPoint x: 821, endPoint y: 569, distance: 627.0
click at [821, 468] on div "DPP - Ação Penal, ANPP e Ação Civil ex delicto - 08 - Ação Penal Pública Incond…" at bounding box center [570, 456] width 765 height 25
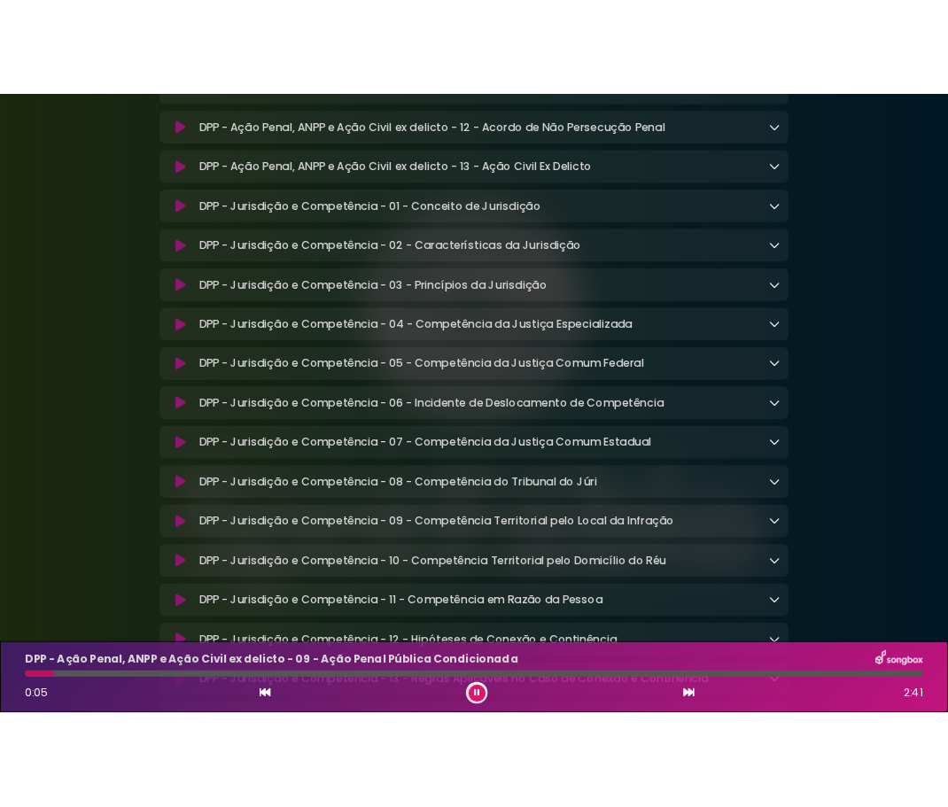
scroll to position [6706, 0]
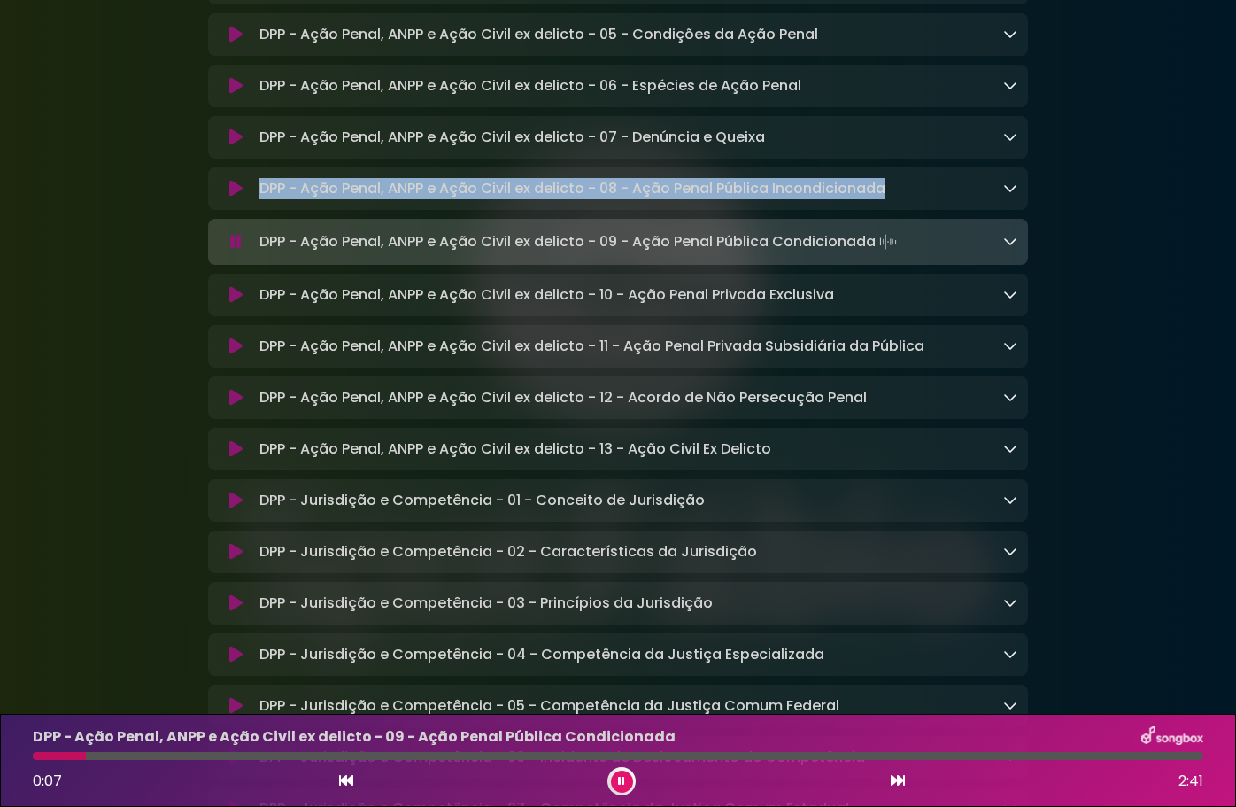
click at [239, 197] on icon at bounding box center [235, 189] width 13 height 18
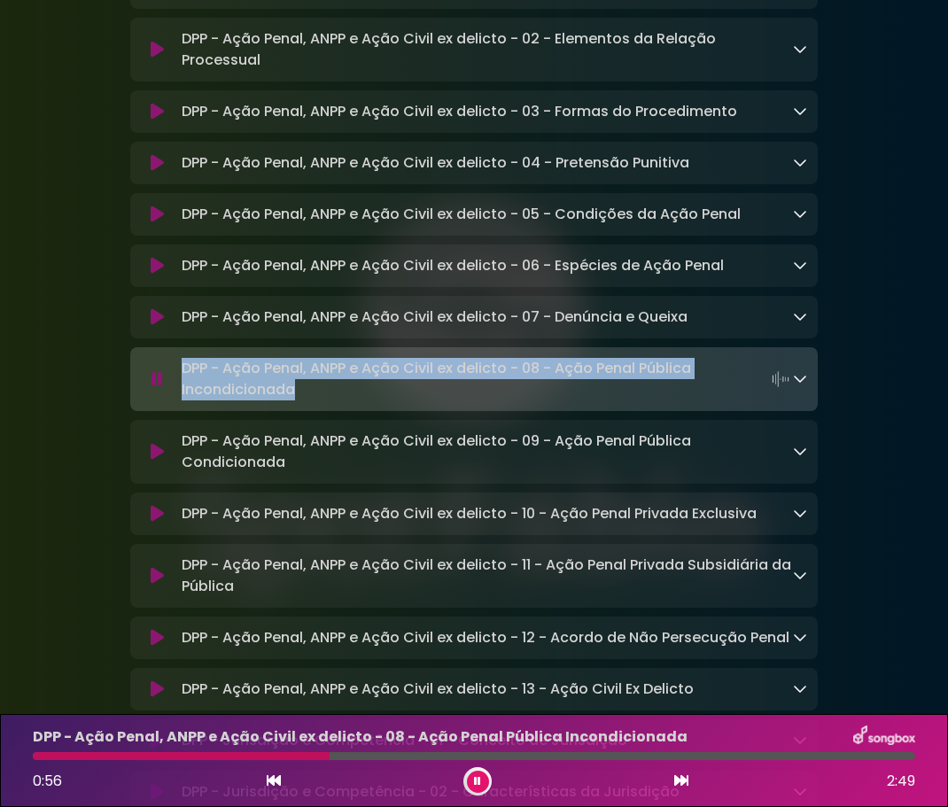
click at [163, 461] on icon at bounding box center [157, 452] width 13 height 18
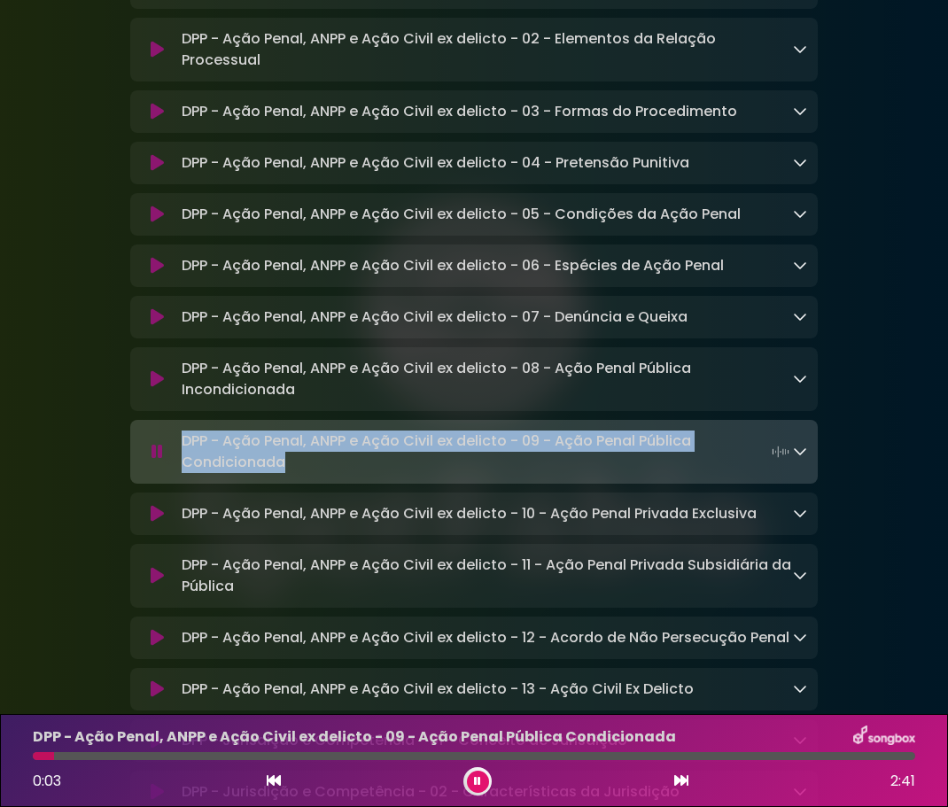
drag, startPoint x: 184, startPoint y: 522, endPoint x: 295, endPoint y: 536, distance: 111.6
click at [295, 473] on p "DPP - Ação Penal, ANPP e Ação Civil ex delicto - 09 - Ação Penal Pública Condic…" at bounding box center [487, 451] width 611 height 43
click at [159, 523] on icon at bounding box center [157, 514] width 13 height 18
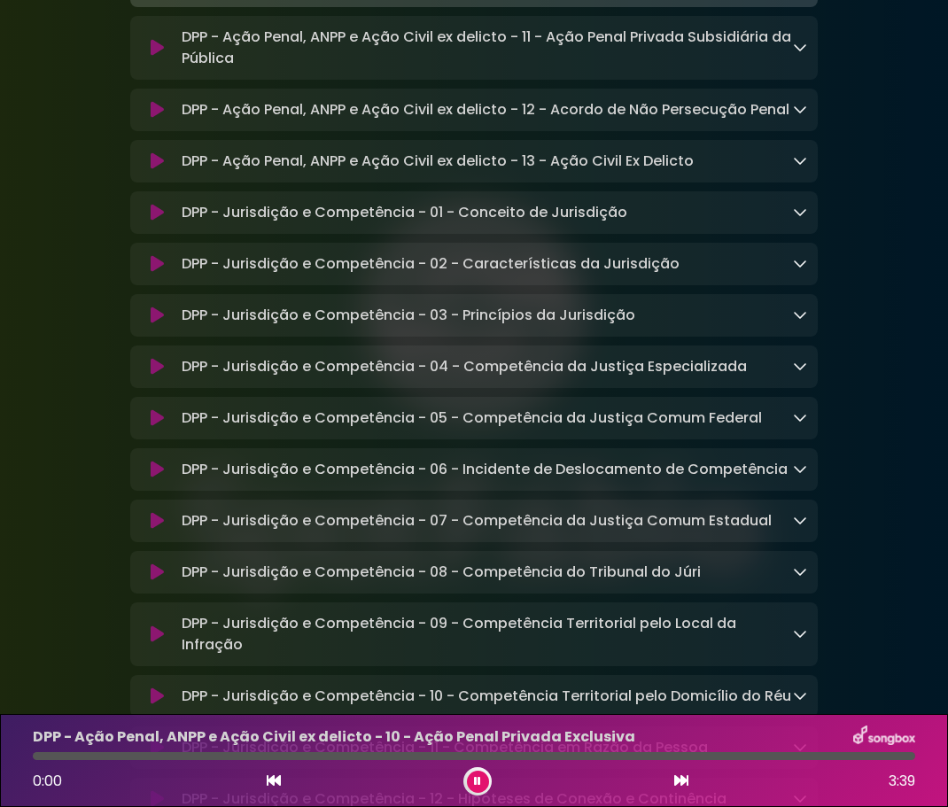
scroll to position [7060, 0]
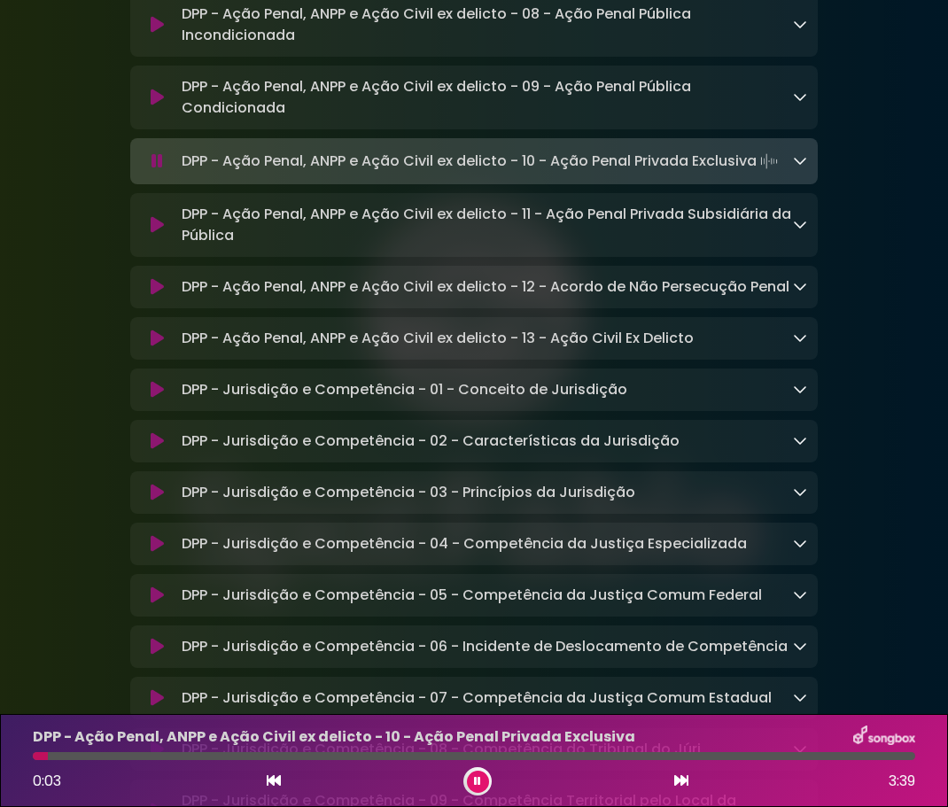
drag, startPoint x: 184, startPoint y: 242, endPoint x: 760, endPoint y: 239, distance: 575.6
click at [760, 174] on p "DPP - Ação Penal, ANPP e Ação Civil ex delicto - 10 - Ação Penal Privada Exclus…" at bounding box center [482, 161] width 600 height 25
click at [159, 234] on icon at bounding box center [157, 225] width 13 height 18
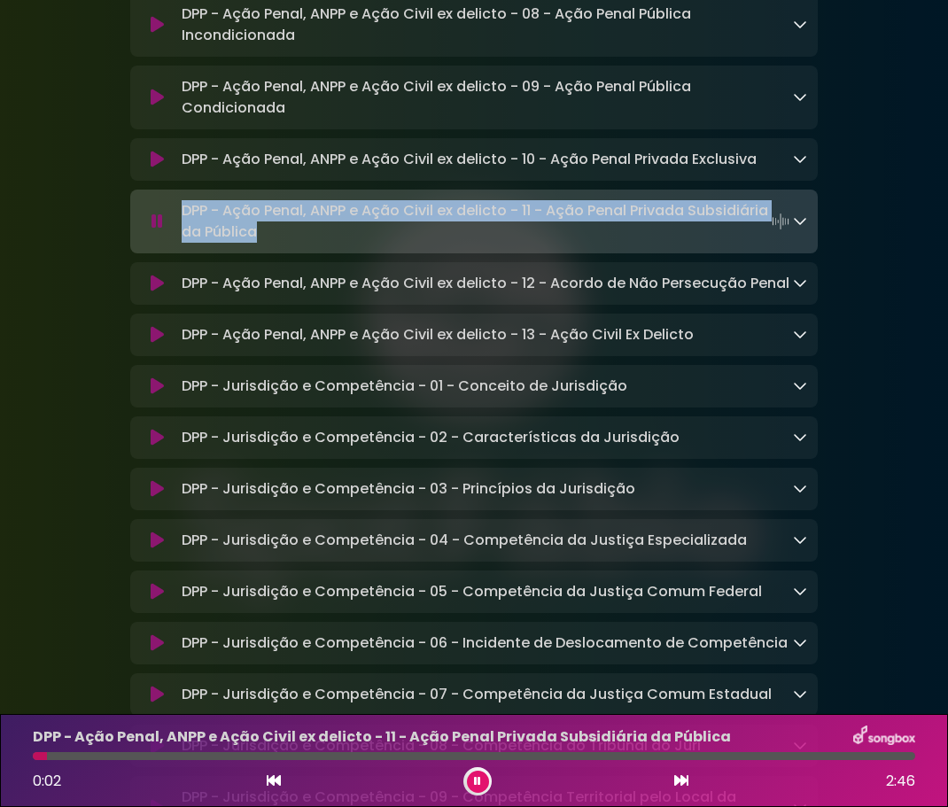
drag, startPoint x: 183, startPoint y: 290, endPoint x: 348, endPoint y: 308, distance: 165.8
click at [348, 243] on p "DPP - Ação Penal, ANPP e Ação Civil ex delicto - 11 - Ação Penal Privada Subsid…" at bounding box center [487, 221] width 611 height 43
click at [154, 292] on icon at bounding box center [157, 284] width 13 height 18
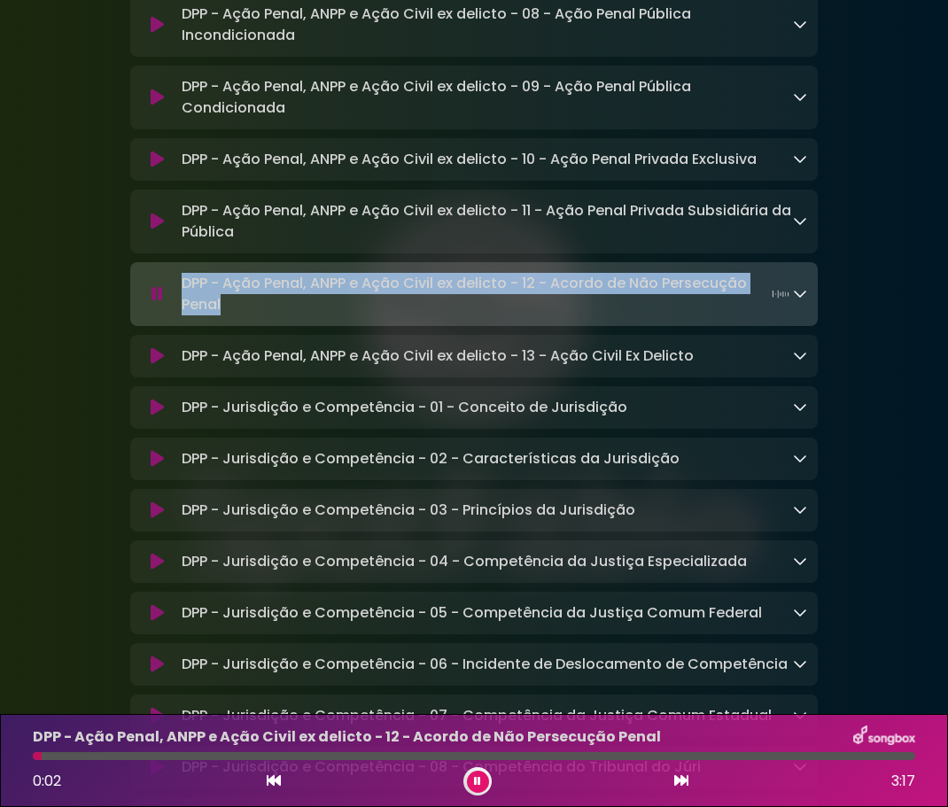
drag, startPoint x: 271, startPoint y: 365, endPoint x: 226, endPoint y: 386, distance: 49.9
click at [226, 315] on p "DPP - Ação Penal, ANPP e Ação Civil ex delicto - 12 - Acordo de Não Persecução …" at bounding box center [487, 294] width 611 height 43
click at [158, 365] on icon at bounding box center [157, 356] width 13 height 18
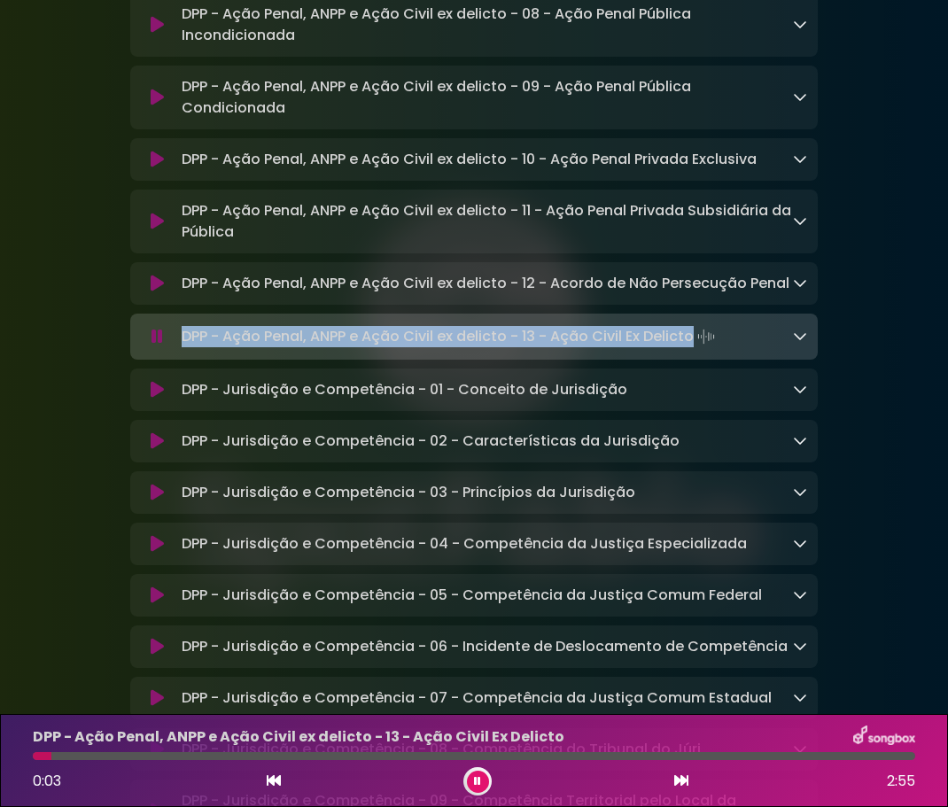
drag, startPoint x: 182, startPoint y: 422, endPoint x: 693, endPoint y: 422, distance: 510.1
click at [693, 349] on p "DPP - Ação Penal, ANPP e Ação Civil ex delicto - 13 - Ação Civil Ex Delicto Loa…" at bounding box center [450, 336] width 537 height 25
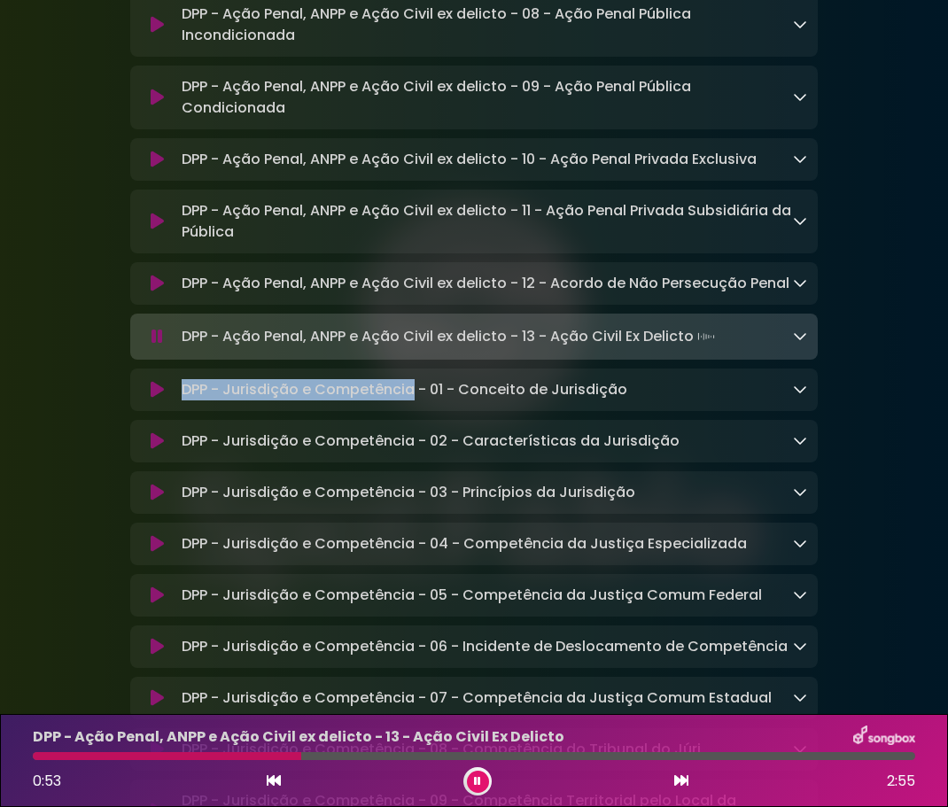
drag, startPoint x: 183, startPoint y: 473, endPoint x: 411, endPoint y: 475, distance: 227.6
click at [411, 400] on p "DPP - Jurisdição e Competência - 01 - Conceito de Jurisdição Loading Track..." at bounding box center [404, 389] width 445 height 21
click at [155, 399] on icon at bounding box center [157, 390] width 13 height 18
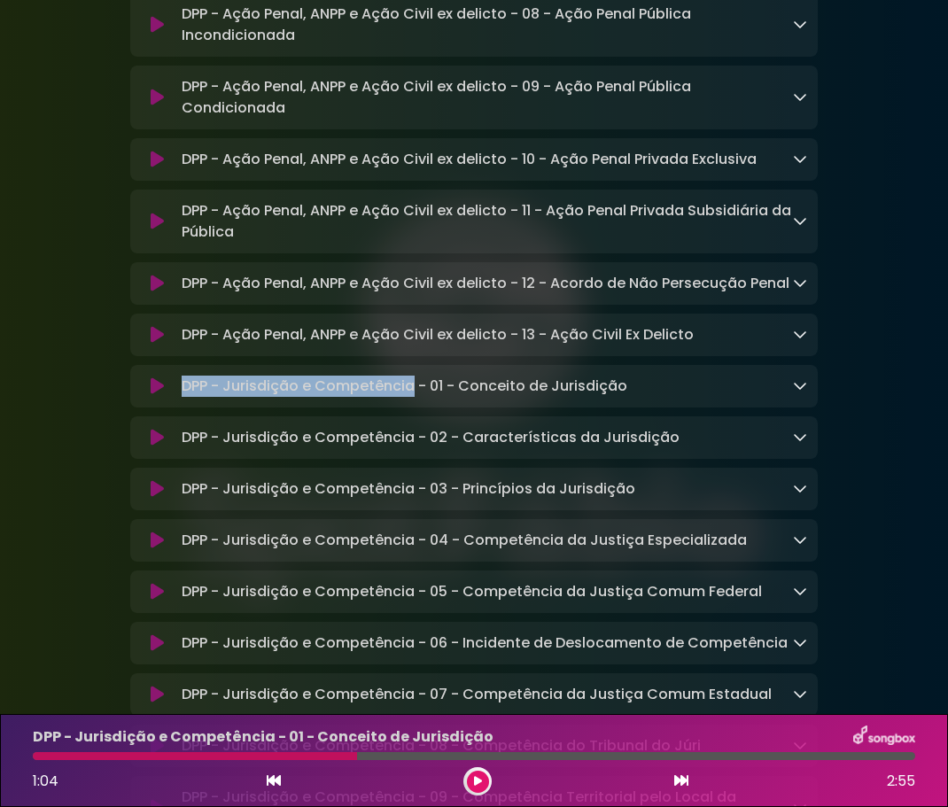
click at [182, 397] on p "DPP - Jurisdição e Competência - 01 - Conceito de Jurisdição Loading Track..." at bounding box center [404, 385] width 445 height 21
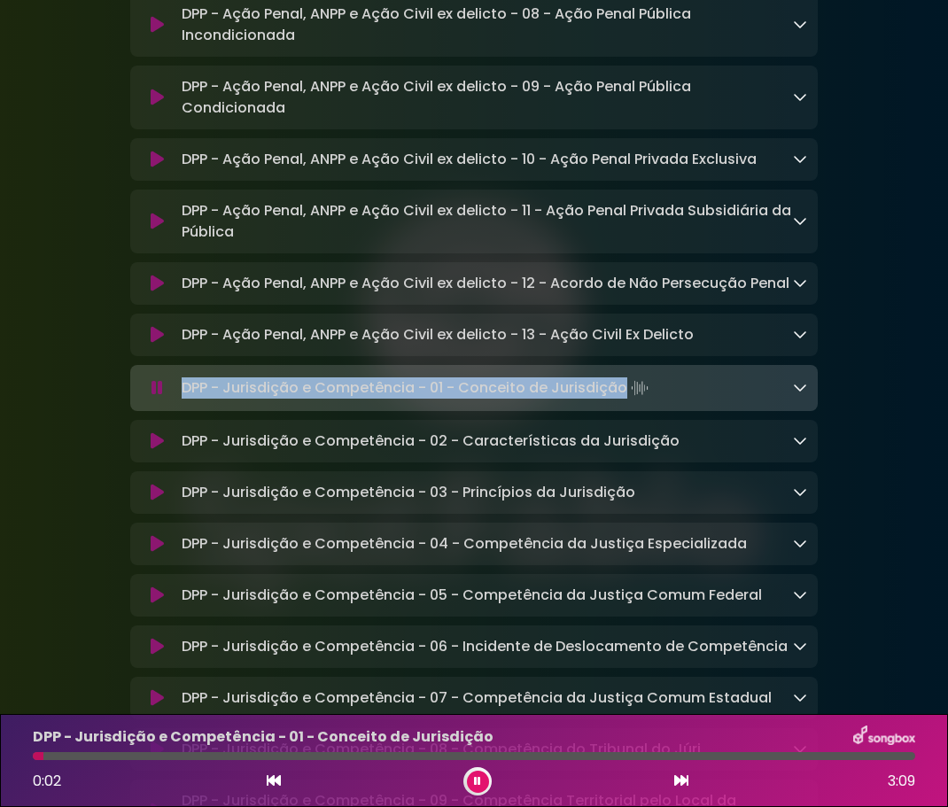
drag, startPoint x: 182, startPoint y: 469, endPoint x: 620, endPoint y: 475, distance: 438.4
click at [620, 400] on p "DPP - Jurisdição e Competência - 01 - Conceito de Jurisdição Loading Track..." at bounding box center [417, 387] width 470 height 25
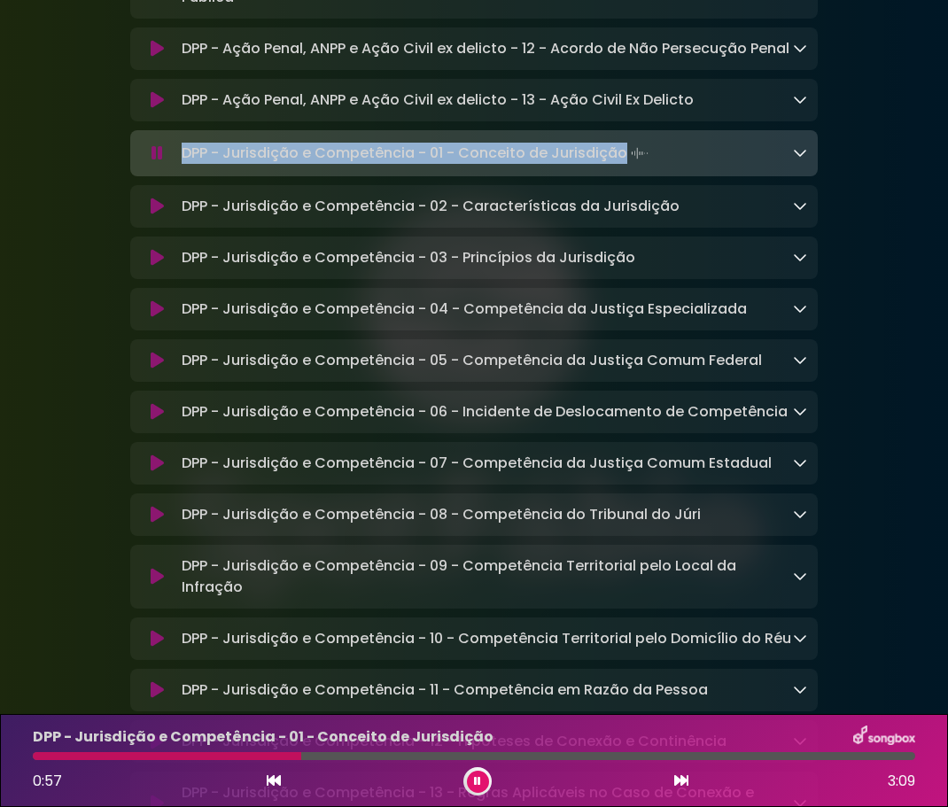
scroll to position [7326, 0]
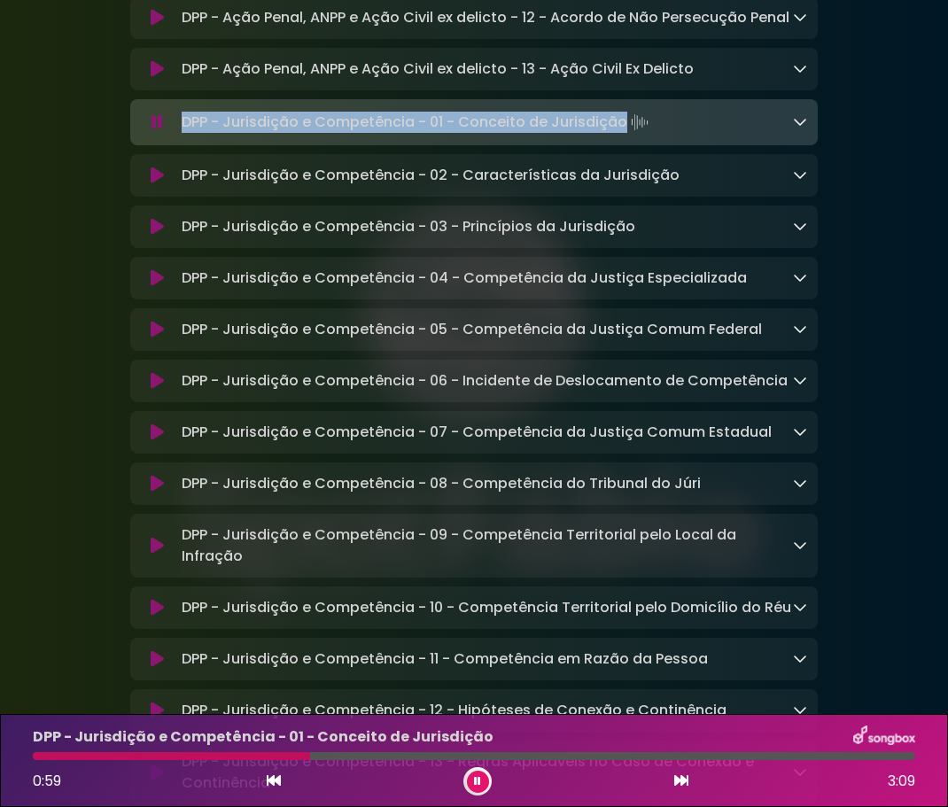
click at [159, 184] on icon at bounding box center [157, 175] width 13 height 18
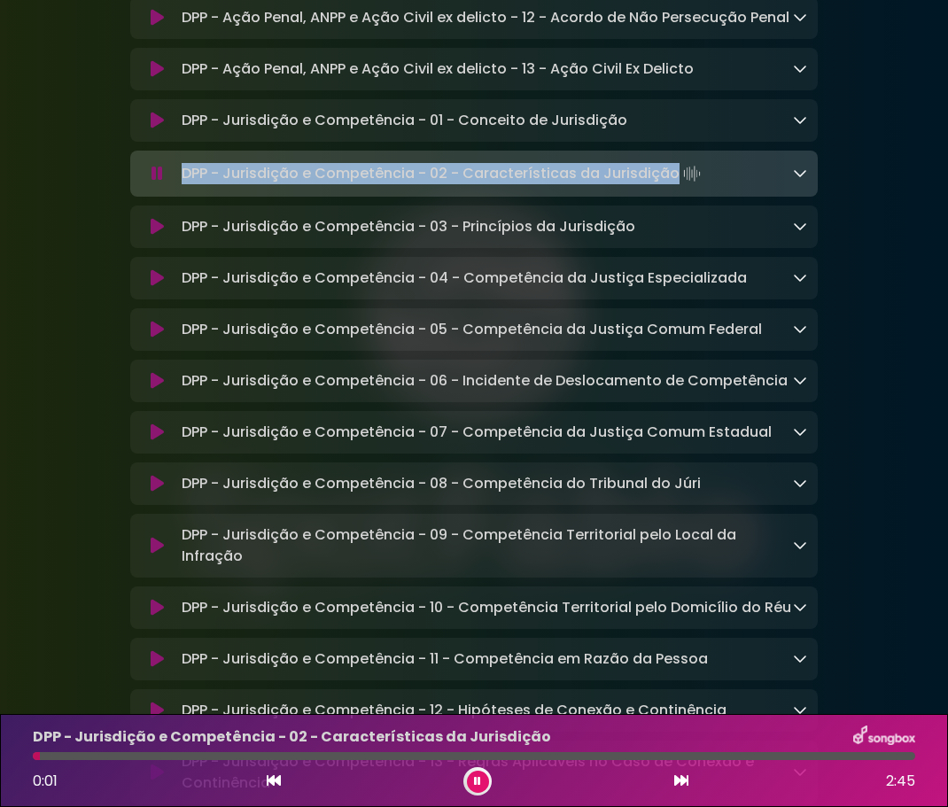
drag, startPoint x: 184, startPoint y: 255, endPoint x: 670, endPoint y: 258, distance: 486.2
click at [670, 186] on p "DPP - Jurisdição e Competência - 02 - Características da Jurisdição Loading Tra…" at bounding box center [443, 173] width 523 height 25
click at [154, 236] on icon at bounding box center [157, 227] width 13 height 18
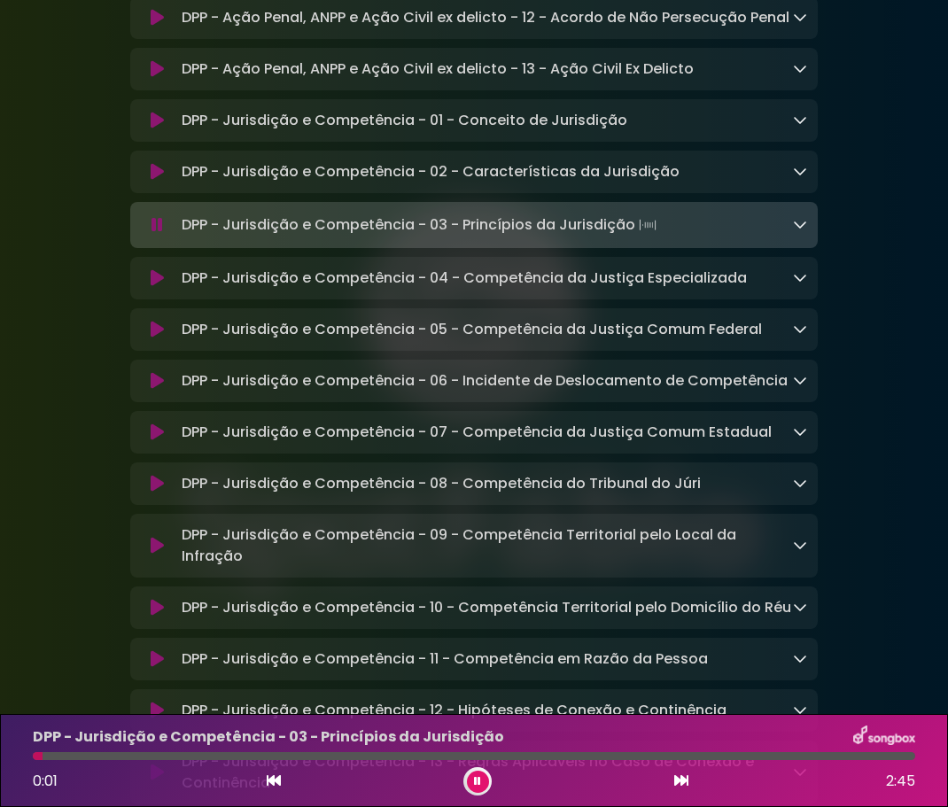
drag, startPoint x: 184, startPoint y: 305, endPoint x: 631, endPoint y: 313, distance: 447.3
click at [631, 237] on p "DPP - Jurisdição e Competência - 03 - Princípios da Jurisdição Loading Track..." at bounding box center [421, 225] width 478 height 25
click at [153, 287] on icon at bounding box center [157, 278] width 13 height 18
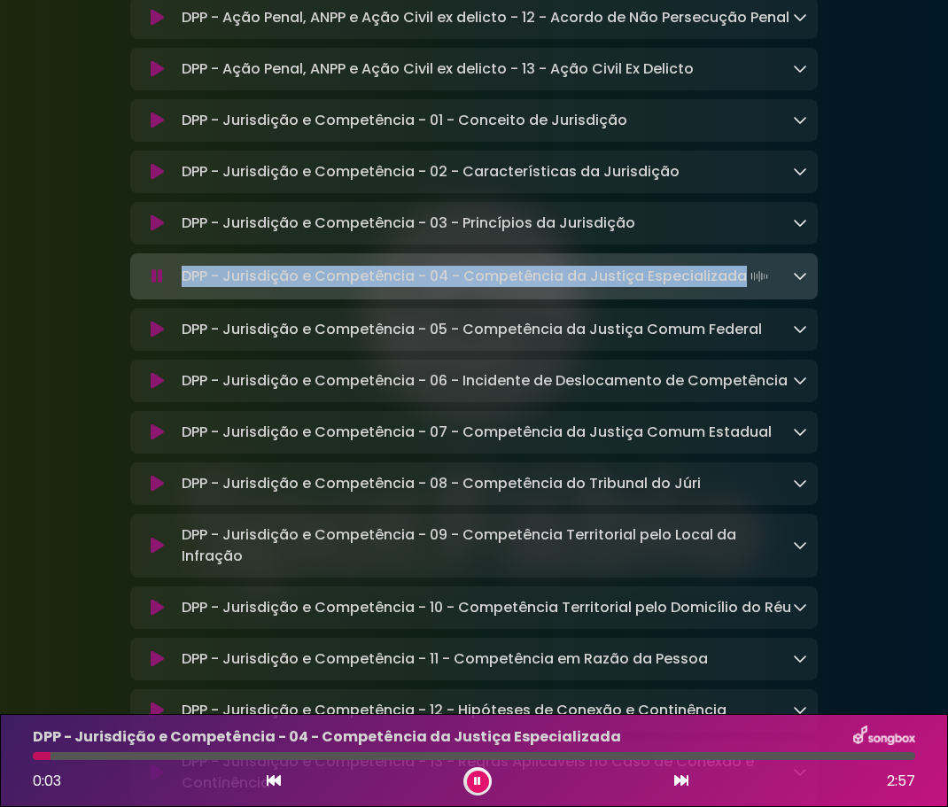
drag, startPoint x: 183, startPoint y: 360, endPoint x: 739, endPoint y: 358, distance: 555.3
click at [739, 289] on p "DPP - Jurisdição e Competência - 04 - Competência da Justiça Especializada Load…" at bounding box center [477, 276] width 590 height 25
click at [161, 338] on icon at bounding box center [157, 330] width 13 height 18
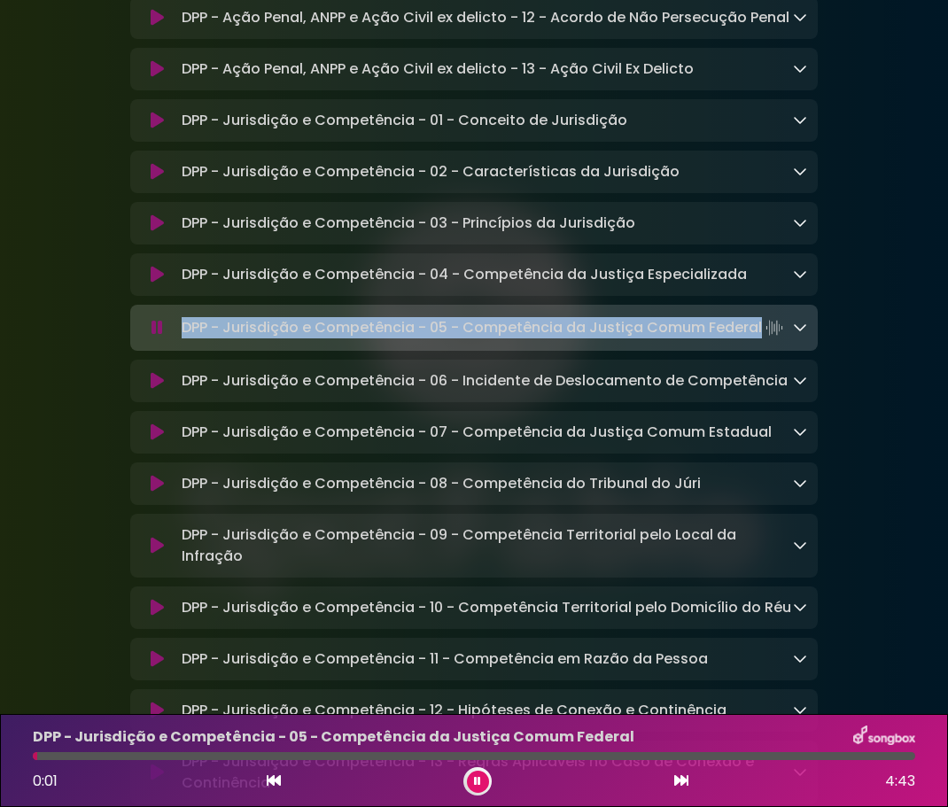
drag, startPoint x: 183, startPoint y: 411, endPoint x: 754, endPoint y: 420, distance: 570.4
click at [758, 340] on p "DPP - Jurisdição e Competência - 05 - Competência da Justiça Comum Federal Load…" at bounding box center [484, 327] width 605 height 25
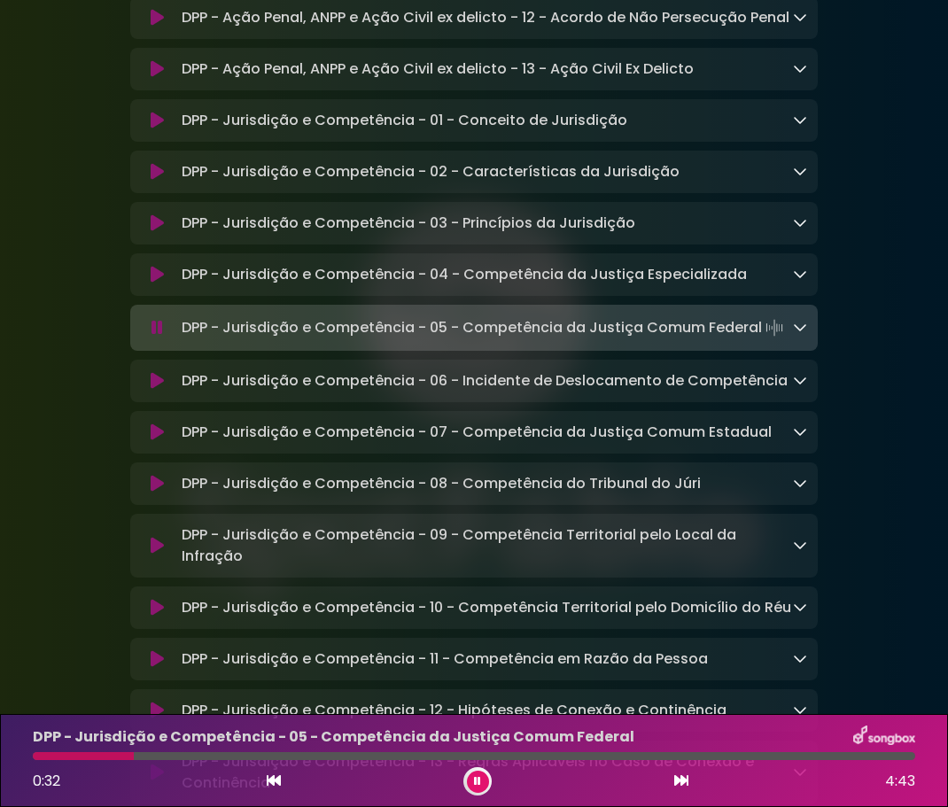
click at [160, 390] on icon at bounding box center [157, 381] width 13 height 18
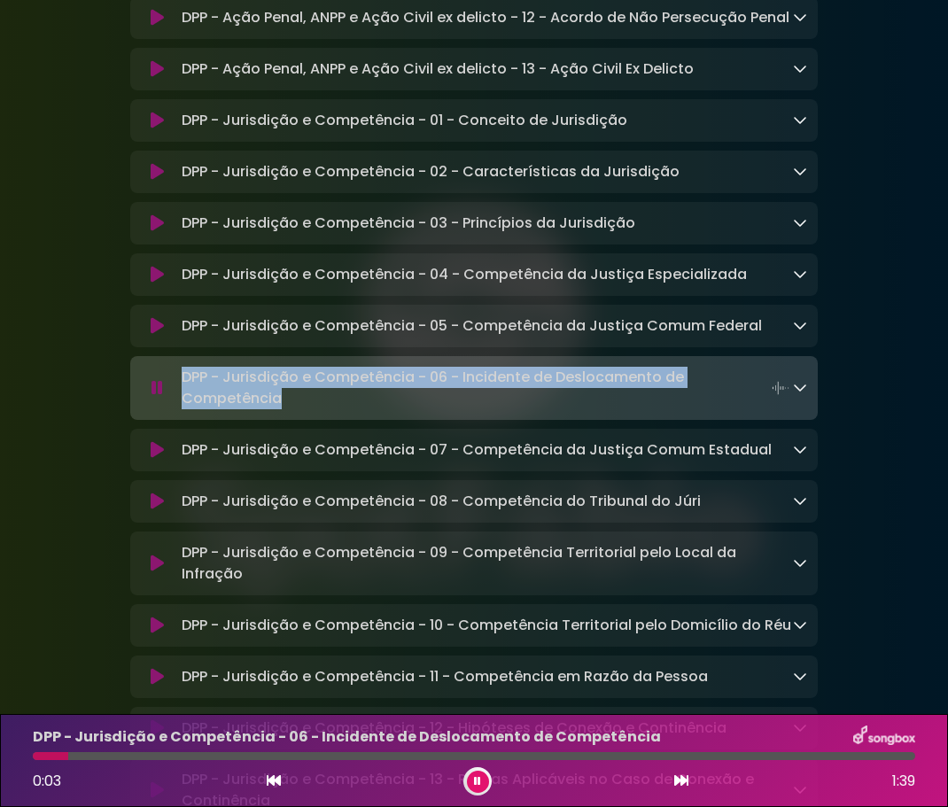
drag, startPoint x: 185, startPoint y: 465, endPoint x: 286, endPoint y: 482, distance: 102.4
click at [286, 409] on p "DPP - Jurisdição e Competência - 06 - Incidente de Deslocamento de Competência …" at bounding box center [487, 388] width 611 height 43
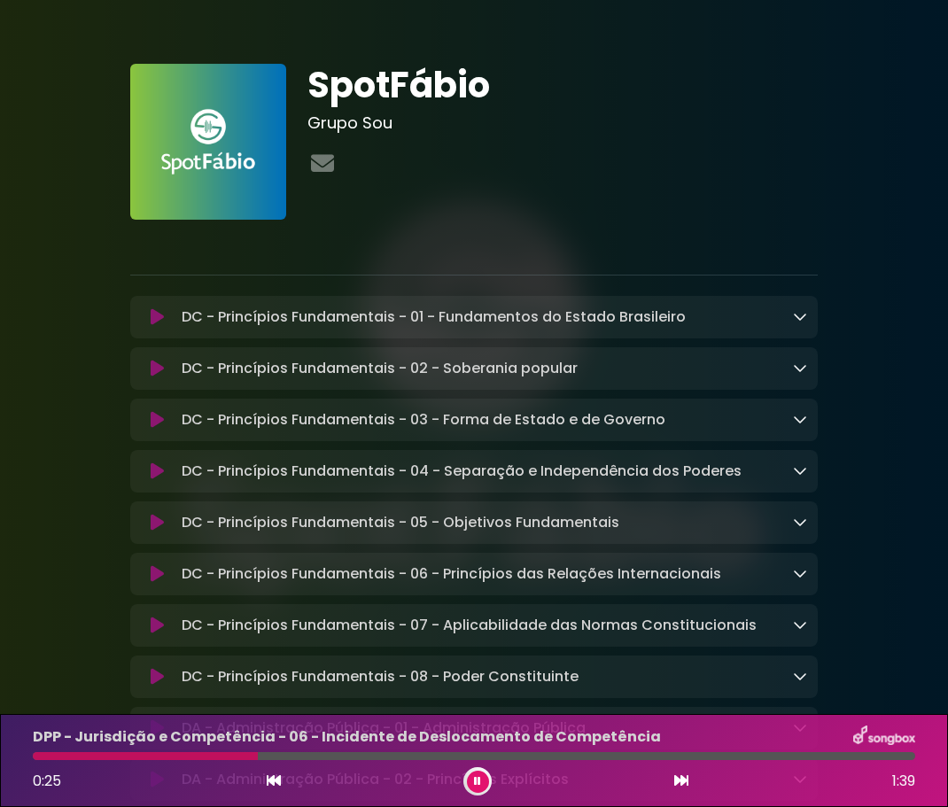
scroll to position [7326, 0]
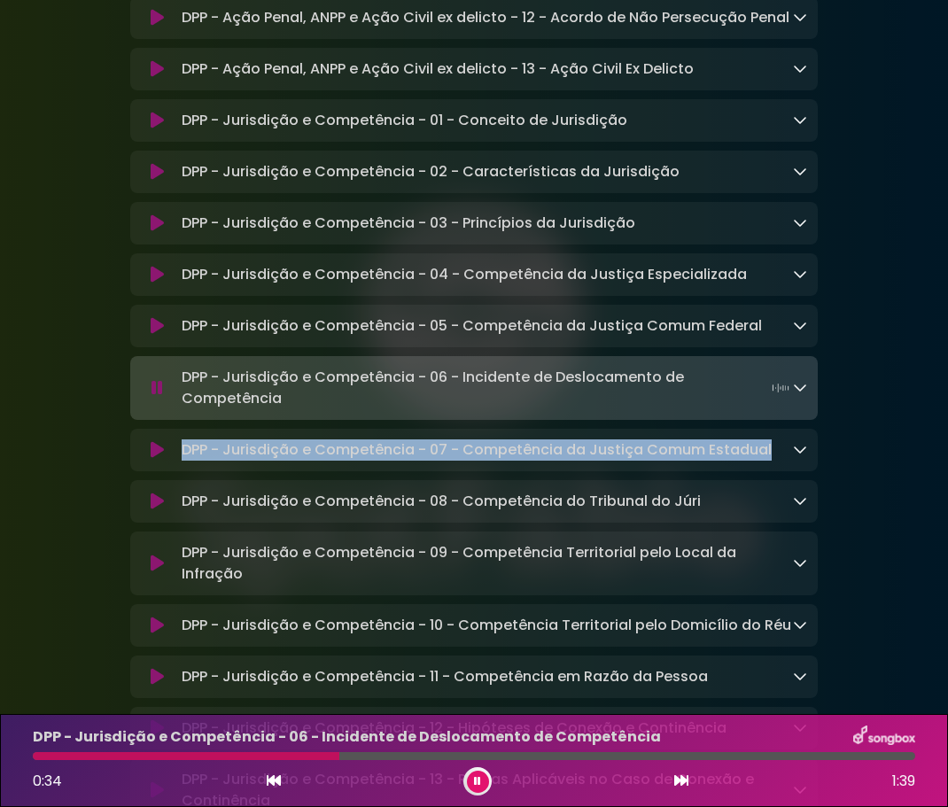
drag, startPoint x: 183, startPoint y: 538, endPoint x: 768, endPoint y: 537, distance: 584.5
click at [768, 461] on div "DPP - Jurisdição e Competência - 07 - Competência da Justiça Comum Estadual Loa…" at bounding box center [490, 449] width 632 height 21
copy p "DPP - Jurisdição e Competência - 07 - Competência da Justiça Comum Estadual"
click at [157, 459] on icon at bounding box center [157, 450] width 13 height 18
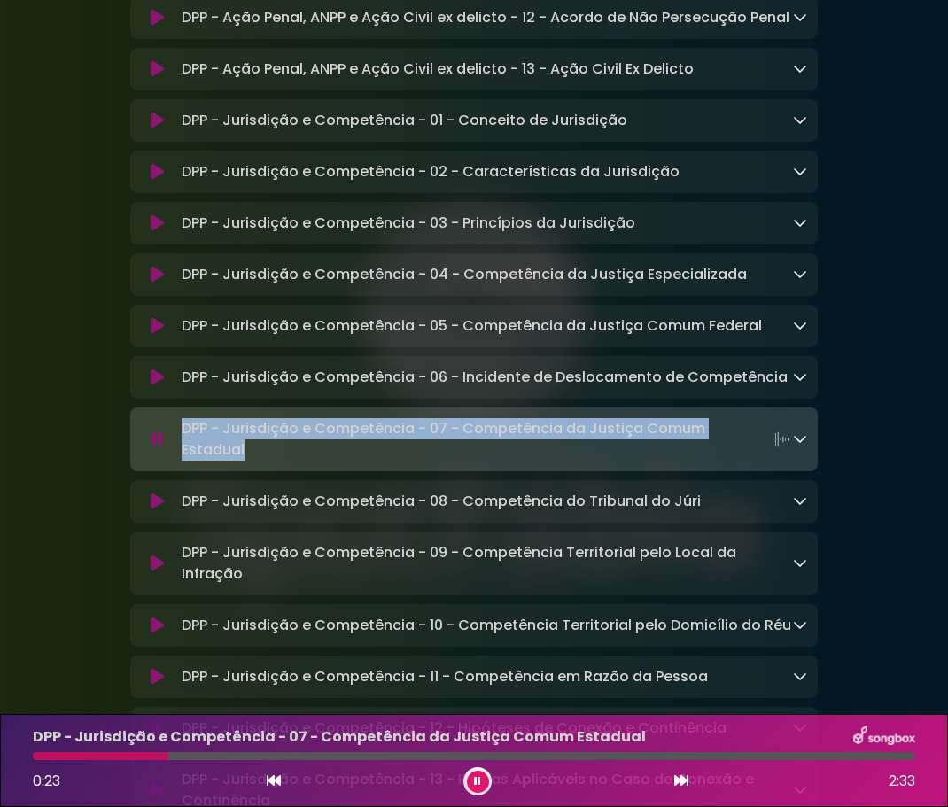
click at [159, 510] on icon at bounding box center [157, 501] width 13 height 18
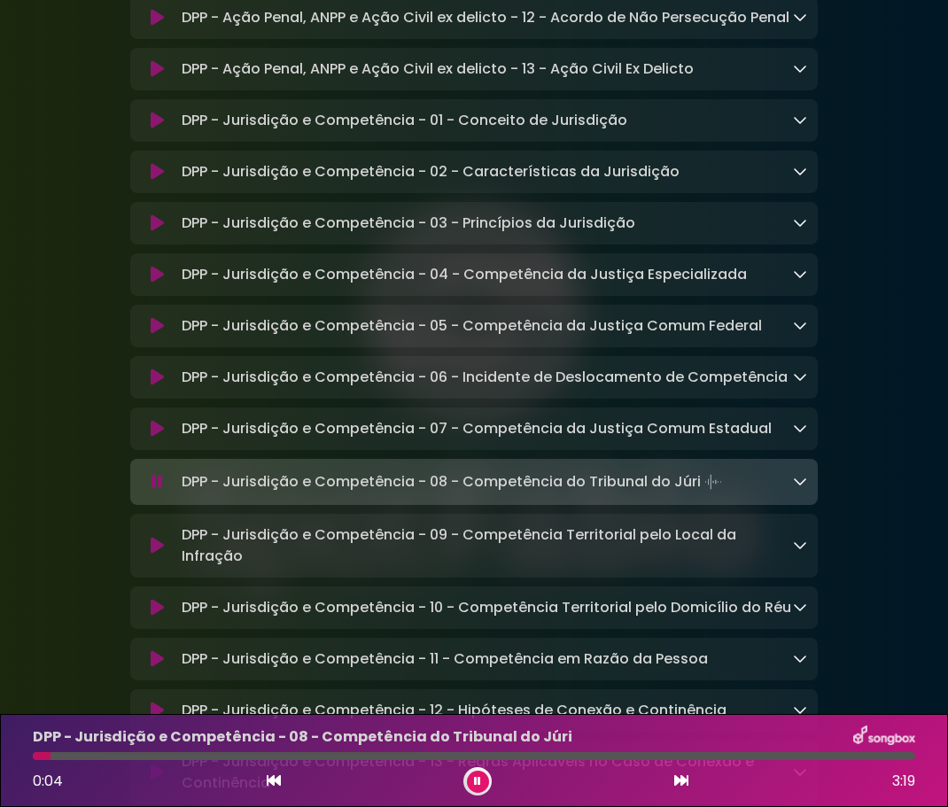
drag, startPoint x: 182, startPoint y: 572, endPoint x: 697, endPoint y: 572, distance: 514.5
click at [697, 494] on p "DPP - Jurisdição e Competência - 08 - Competência do Tribunal do Júri Loading T…" at bounding box center [454, 481] width 544 height 25
click at [466, 778] on div at bounding box center [477, 781] width 28 height 28
click at [472, 782] on button at bounding box center [478, 781] width 22 height 22
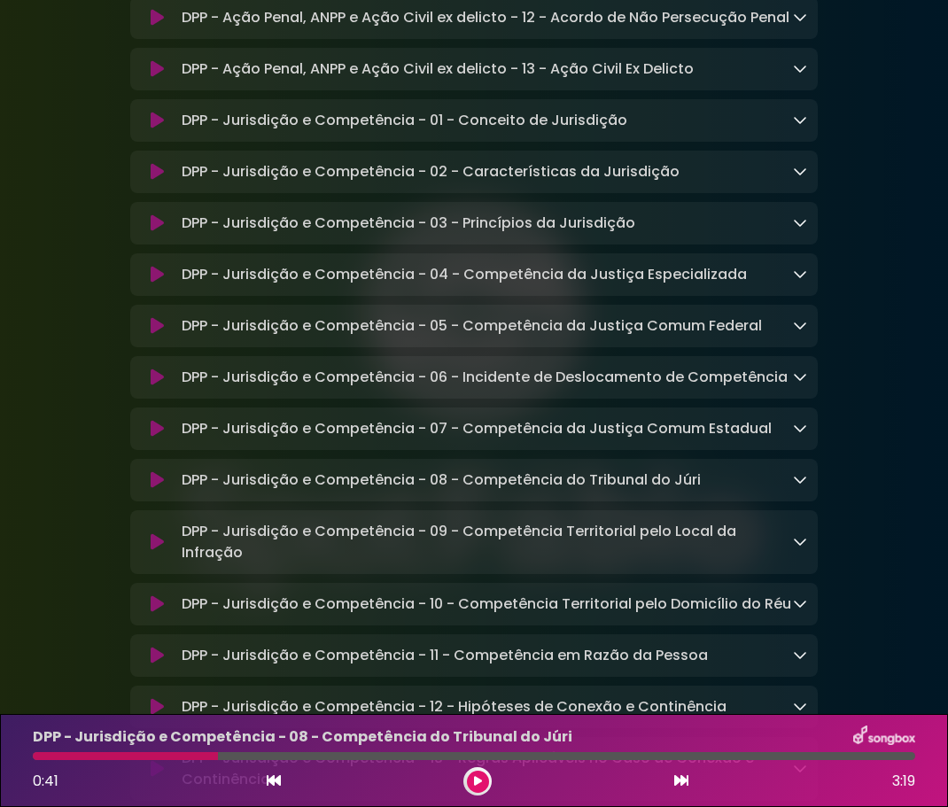
click at [151, 551] on icon at bounding box center [157, 542] width 13 height 18
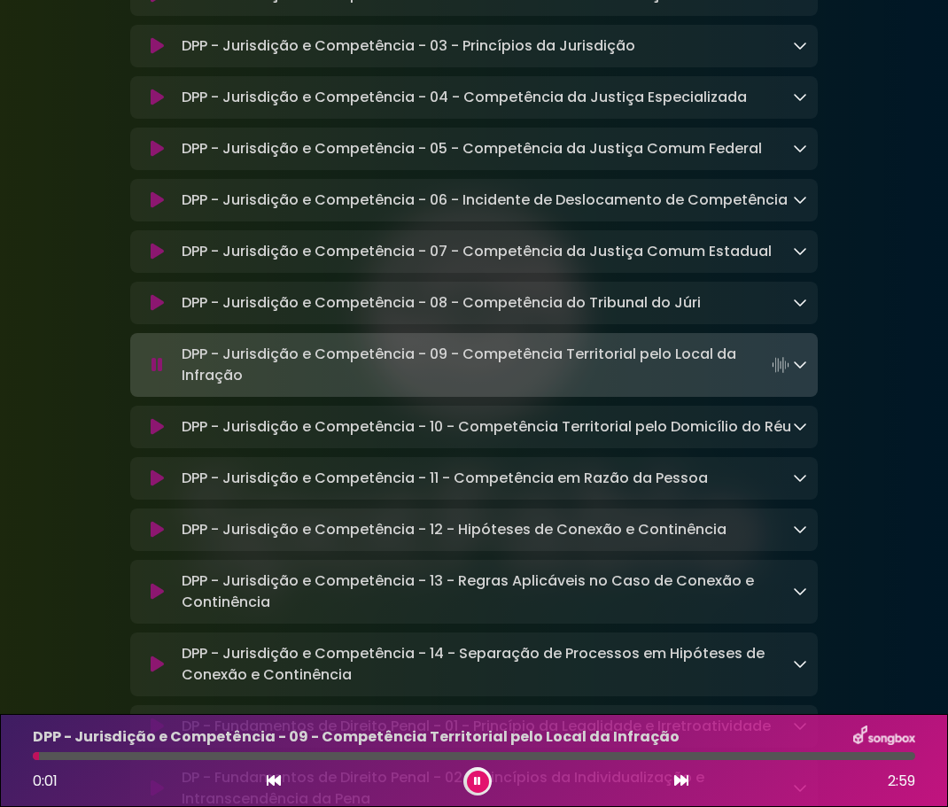
scroll to position [7680, 0]
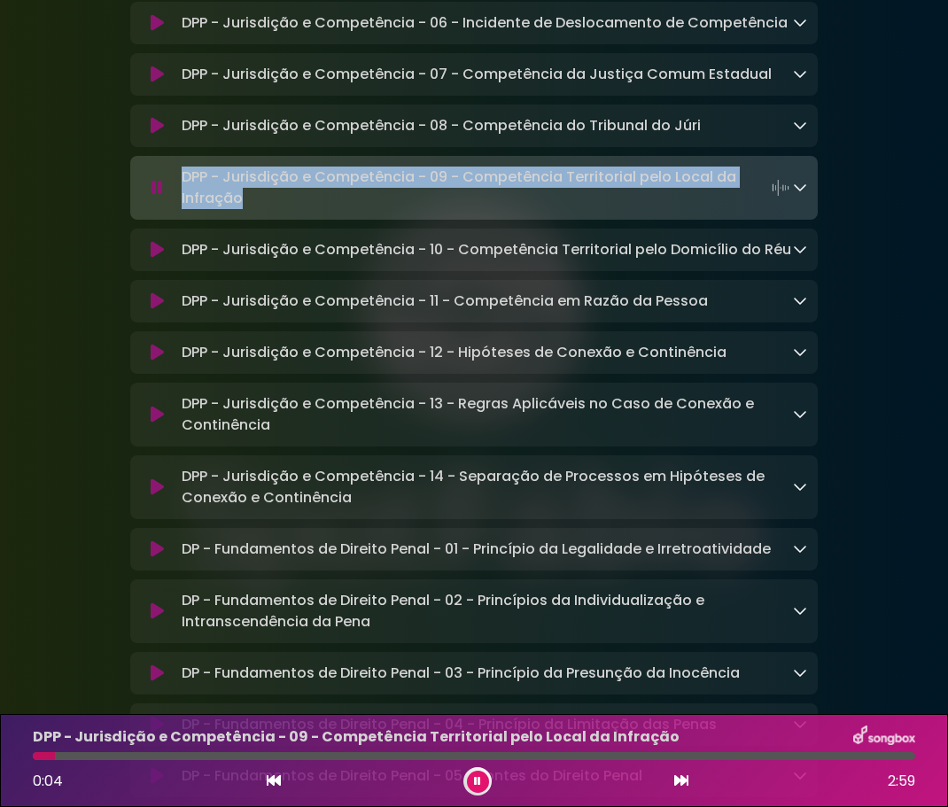
drag, startPoint x: 184, startPoint y: 268, endPoint x: 248, endPoint y: 285, distance: 65.9
click at [248, 209] on p "DPP - Jurisdição e Competência - 09 - Competência Territorial pelo Local da Inf…" at bounding box center [487, 187] width 611 height 43
copy p "DPP - Jurisdição e Competência - 09 - Competência Territorial pelo Local da Inf…"
click at [156, 259] on icon at bounding box center [157, 250] width 13 height 18
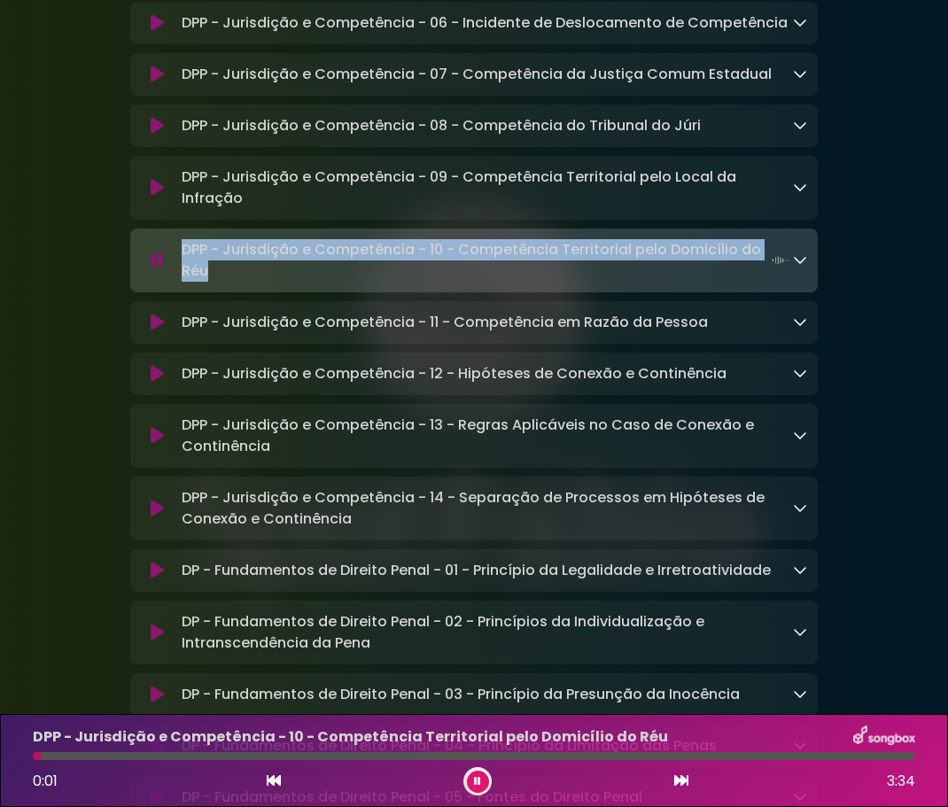
drag, startPoint x: 183, startPoint y: 338, endPoint x: 210, endPoint y: 358, distance: 32.9
click at [210, 282] on p "DPP - Jurisdição e Competência - 10 - Competência Territorial pelo Domicílio do…" at bounding box center [487, 260] width 611 height 43
copy p "DPP - Jurisdição e Competência - 10 - Competência Territorial pelo Domicílio do…"
click at [151, 331] on icon at bounding box center [157, 323] width 13 height 18
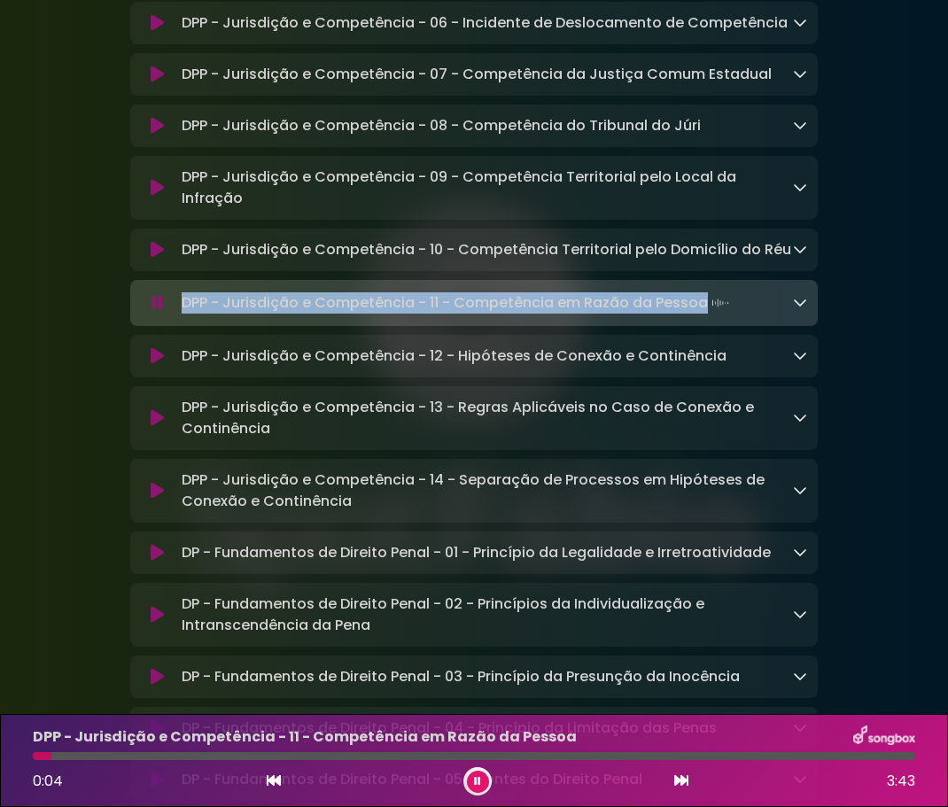
drag, startPoint x: 183, startPoint y: 393, endPoint x: 703, endPoint y: 397, distance: 519.9
click at [703, 315] on p "DPP - Jurisdição e Competência - 11 - Competência em Razão da Pessoa Loading Tr…" at bounding box center [457, 302] width 551 height 25
copy p "DPP - Jurisdição e Competência - 11 - Competência em Razão da Pessoa"
click at [151, 365] on icon at bounding box center [157, 356] width 13 height 18
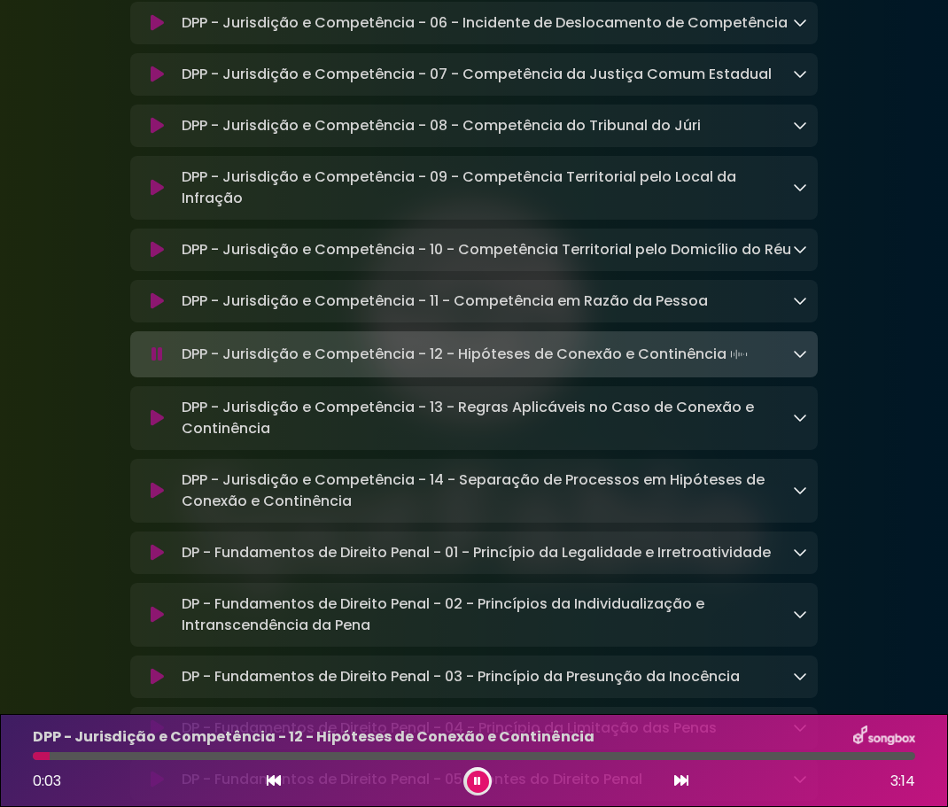
drag, startPoint x: 183, startPoint y: 444, endPoint x: 720, endPoint y: 444, distance: 536.7
click at [720, 367] on p "DPP - Jurisdição e Competência - 12 - Hipóteses de Conexão e Continência Loadin…" at bounding box center [466, 354] width 569 height 25
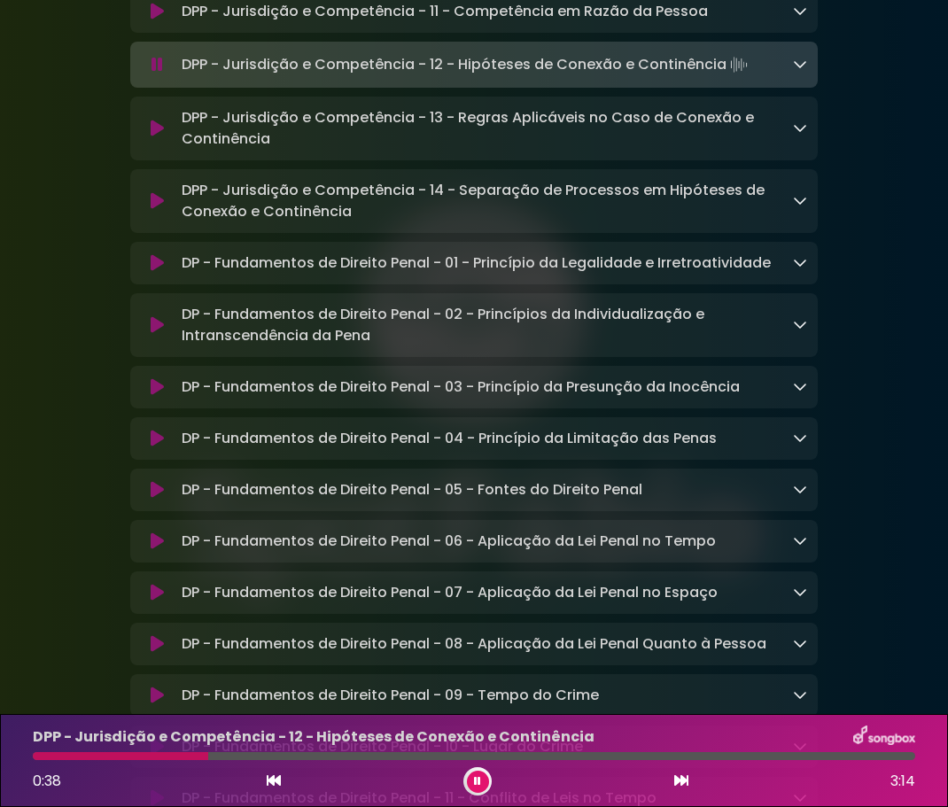
scroll to position [8034, 0]
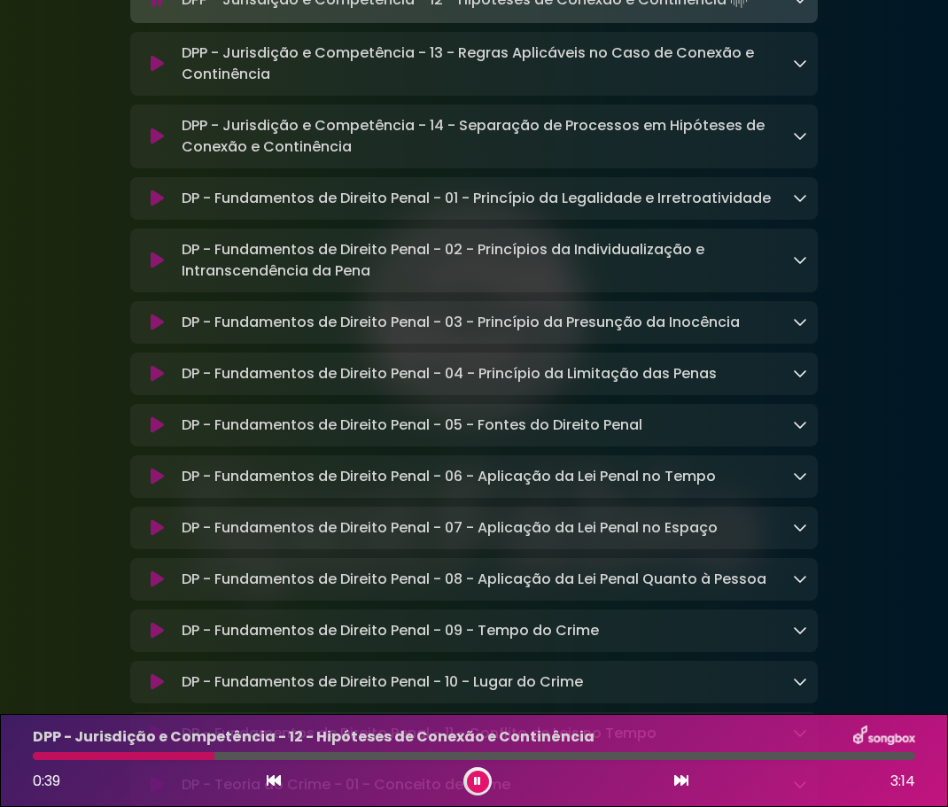
click at [156, 73] on icon at bounding box center [157, 64] width 13 height 18
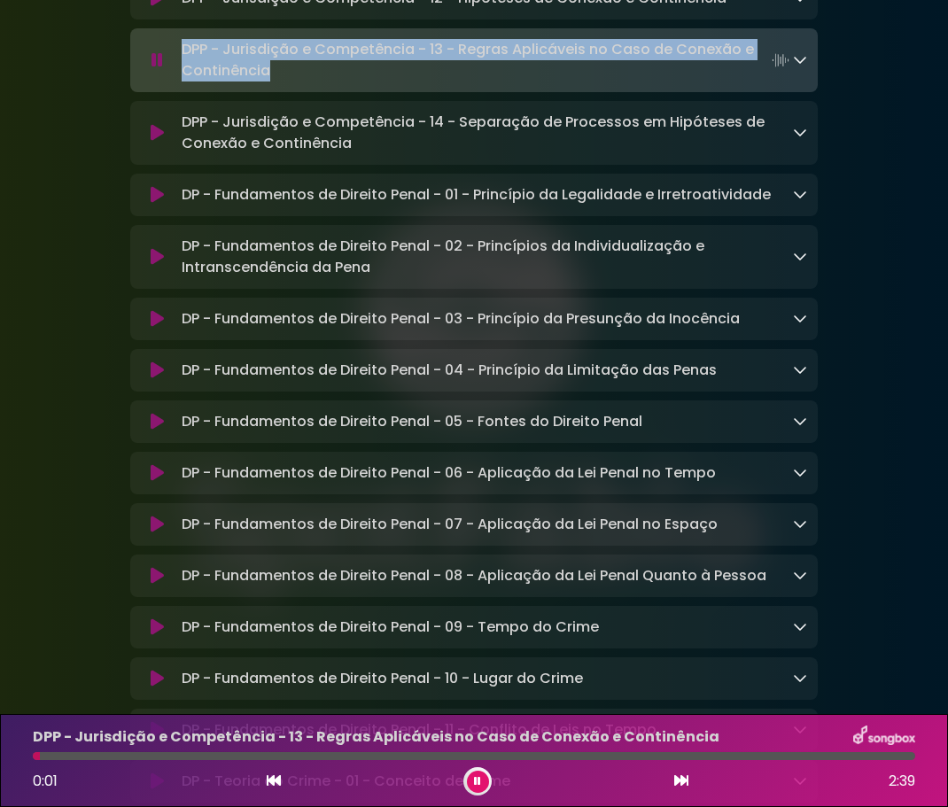
drag, startPoint x: 182, startPoint y: 143, endPoint x: 267, endPoint y: 162, distance: 86.4
click at [267, 81] on p "DPP - Jurisdição e Competência - 13 - Regras Aplicáveis no Caso de Conexão e Co…" at bounding box center [487, 60] width 611 height 43
copy p "DPP - Jurisdição e Competência - 13 - Regras Aplicáveis no Caso de Conexão e Co…"
click at [156, 142] on icon at bounding box center [157, 133] width 13 height 18
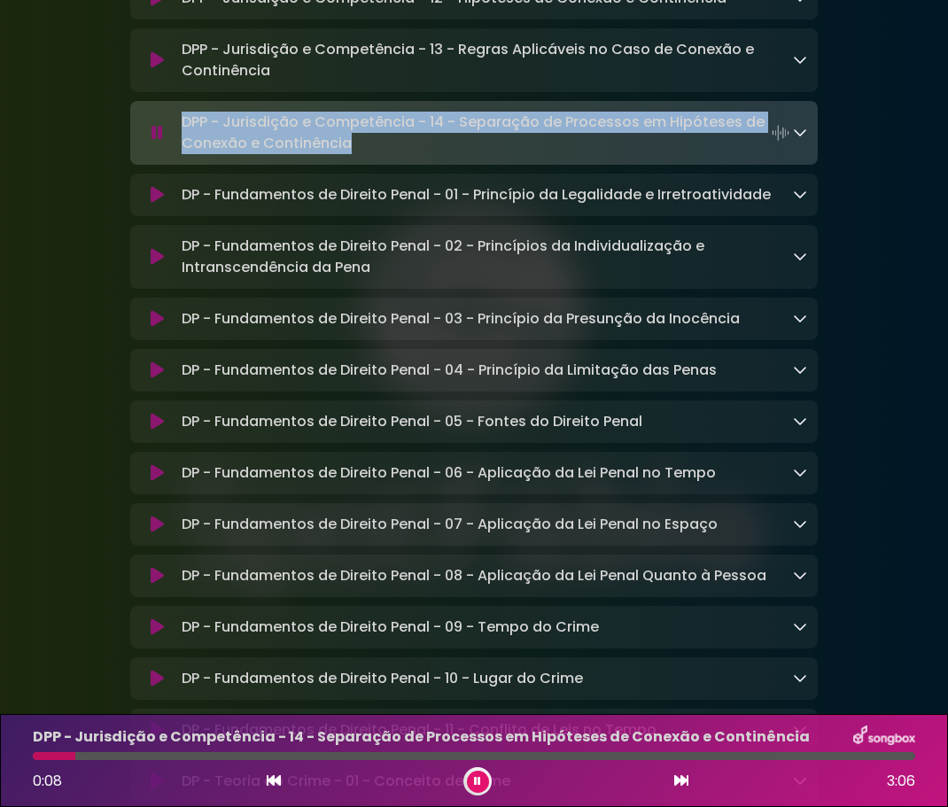
drag, startPoint x: 184, startPoint y: 214, endPoint x: 356, endPoint y: 236, distance: 173.1
click at [356, 154] on p "DPP - Jurisdição e Competência - 14 - Separação de Processos em Hipóteses de Co…" at bounding box center [487, 133] width 611 height 43
copy p "DPP - Jurisdição e Competência - 14 - Separação de Processos em Hipóteses de Co…"
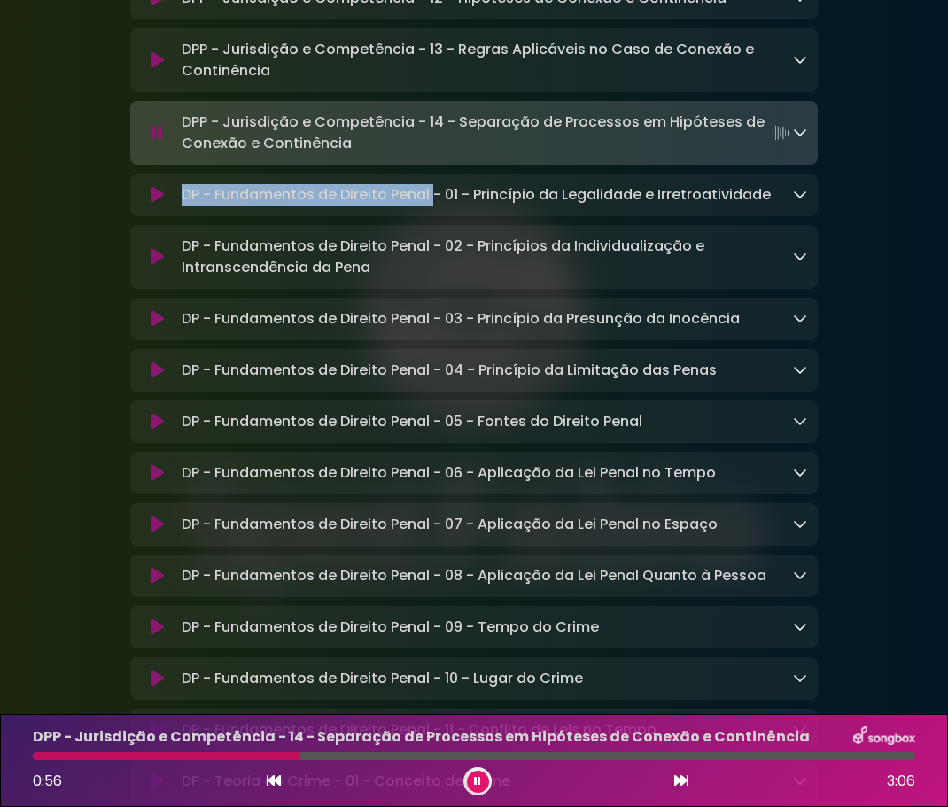
drag, startPoint x: 184, startPoint y: 287, endPoint x: 432, endPoint y: 289, distance: 248.0
click at [432, 205] on p "DP - Fundamentos de Direito Penal - 01 - Princípio da Legalidade e Irretroativi…" at bounding box center [476, 194] width 589 height 21
copy p "DP - Fundamentos de Direito Penal"
click at [157, 204] on icon at bounding box center [157, 195] width 13 height 18
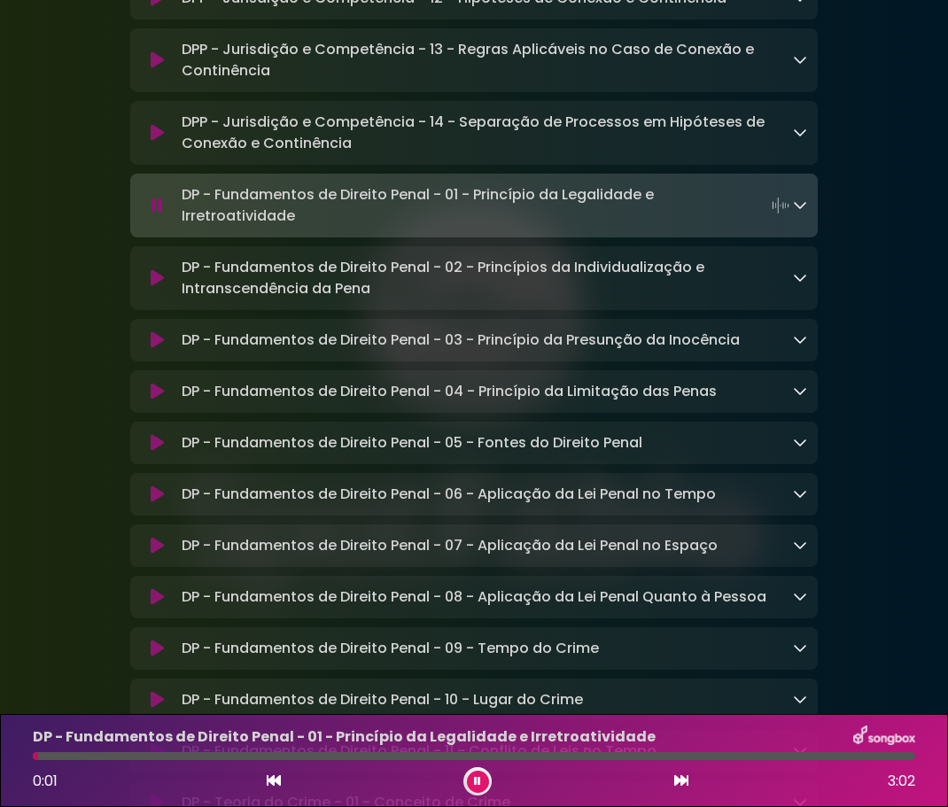
click at [587, 227] on p "DP - Fundamentos de Direito Penal - 01 - Princípio da Legalidade e Irretroativi…" at bounding box center [487, 205] width 611 height 43
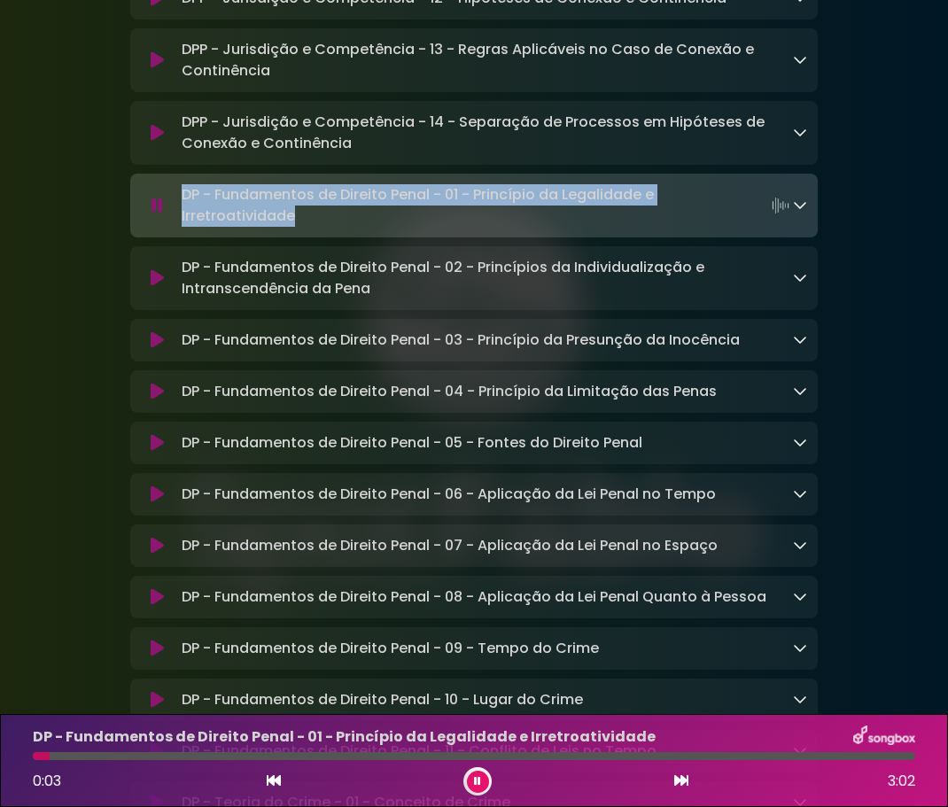
drag, startPoint x: 185, startPoint y: 287, endPoint x: 293, endPoint y: 305, distance: 109.5
click at [293, 227] on p "DP - Fundamentos de Direito Penal - 01 - Princípio da Legalidade e Irretroativi…" at bounding box center [487, 205] width 611 height 43
copy p "DP - Fundamentos de Direito Penal - 01 - Princípio da Legalidade e Irretroativi…"
click at [154, 287] on icon at bounding box center [157, 278] width 13 height 18
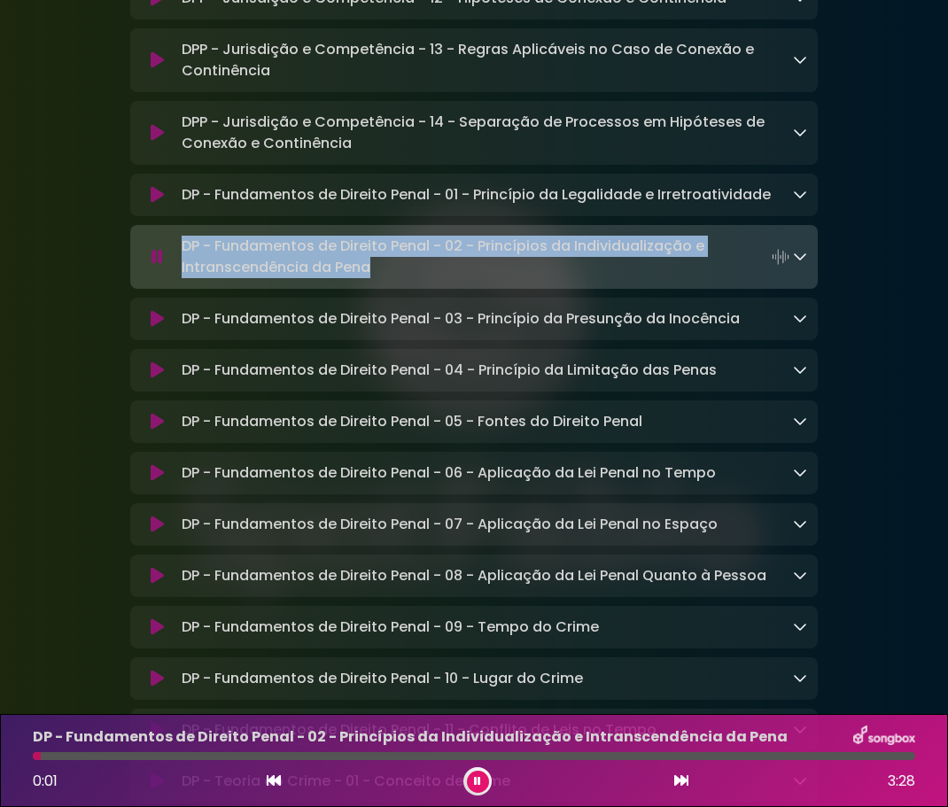
drag, startPoint x: 182, startPoint y: 341, endPoint x: 369, endPoint y: 360, distance: 187.8
click at [369, 278] on p "DP - Fundamentos de Direito Penal - 02 - Princípios da Individualização e Intra…" at bounding box center [487, 257] width 611 height 43
copy p "DP - Fundamentos de Direito Penal - 02 - Princípios da Individualização e Intra…"
click at [154, 328] on icon at bounding box center [157, 319] width 13 height 18
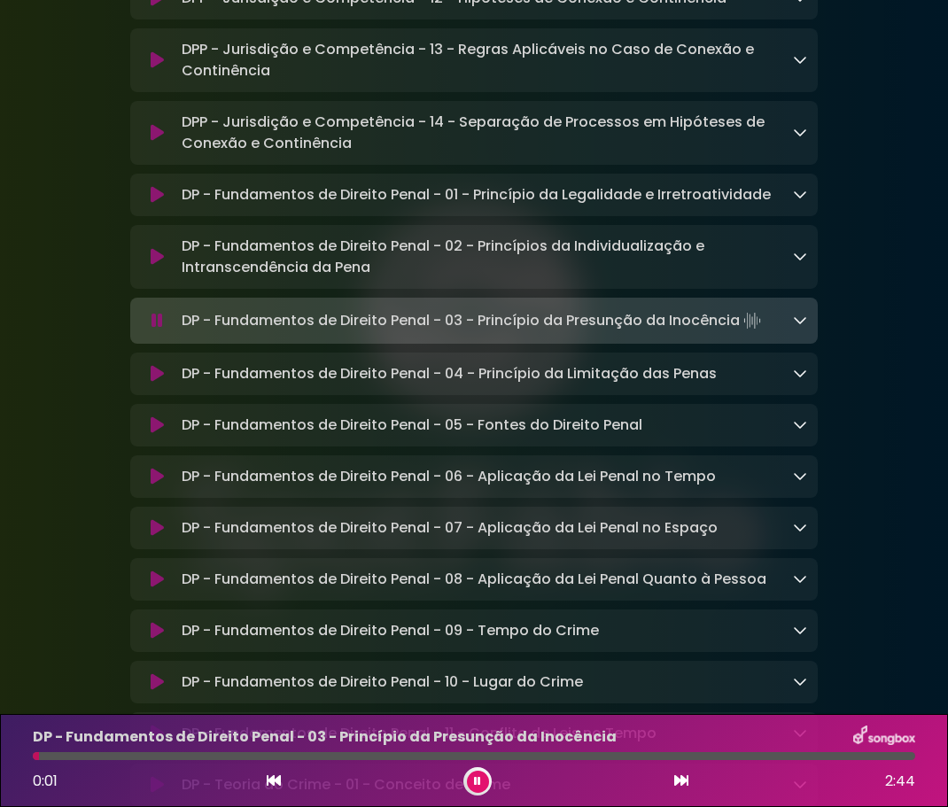
drag, startPoint x: 190, startPoint y: 414, endPoint x: 741, endPoint y: 412, distance: 551.7
click at [741, 333] on p "DP - Fundamentos de Direito Penal - 03 - Princípio da Presunção da Inocência Lo…" at bounding box center [473, 320] width 583 height 25
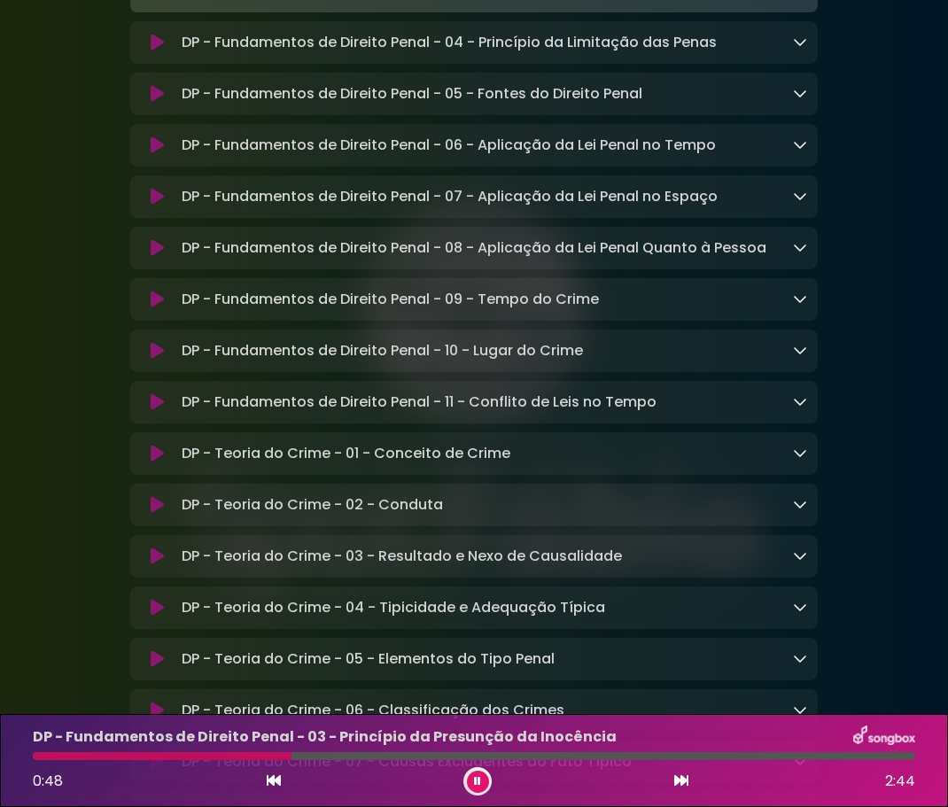
scroll to position [8239, 0]
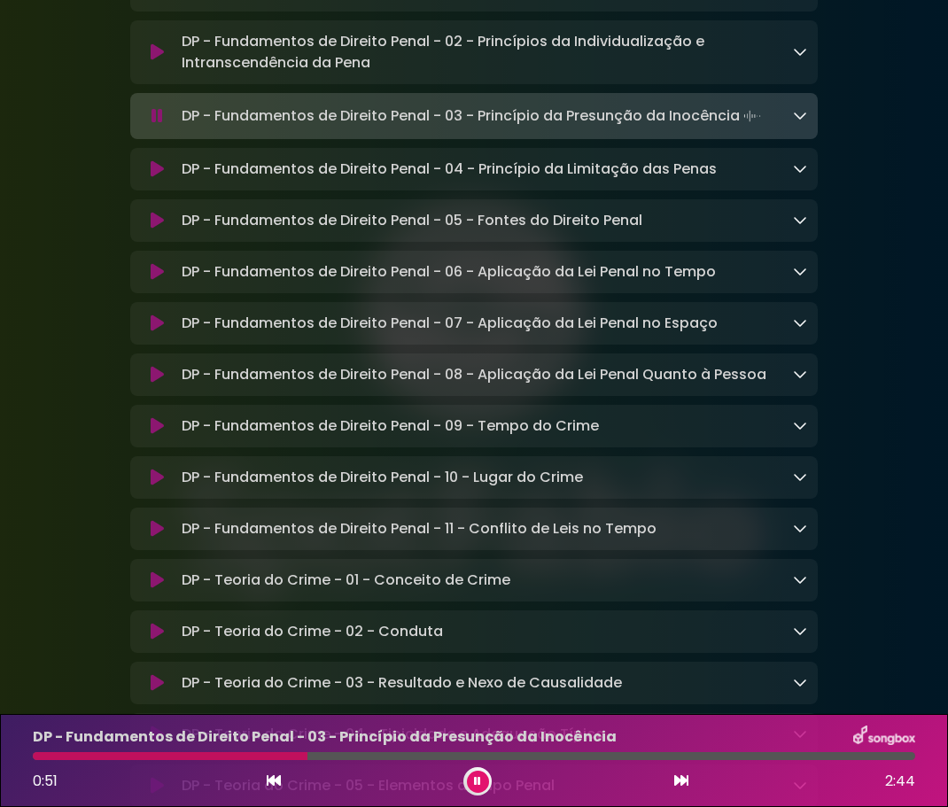
click at [162, 178] on icon at bounding box center [157, 169] width 13 height 18
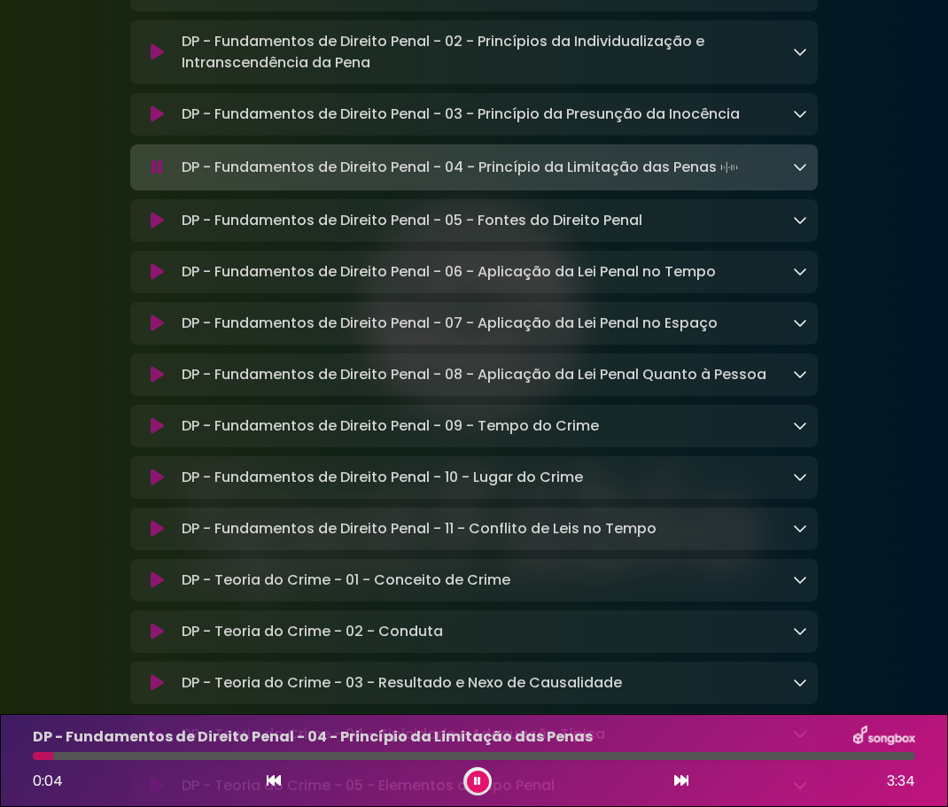
drag, startPoint x: 182, startPoint y: 261, endPoint x: 716, endPoint y: 268, distance: 534.1
click at [716, 180] on p "DP - Fundamentos de Direito Penal - 04 - Princípio da Limitação das Penas Loadi…" at bounding box center [462, 167] width 560 height 25
click at [162, 229] on icon at bounding box center [157, 221] width 13 height 18
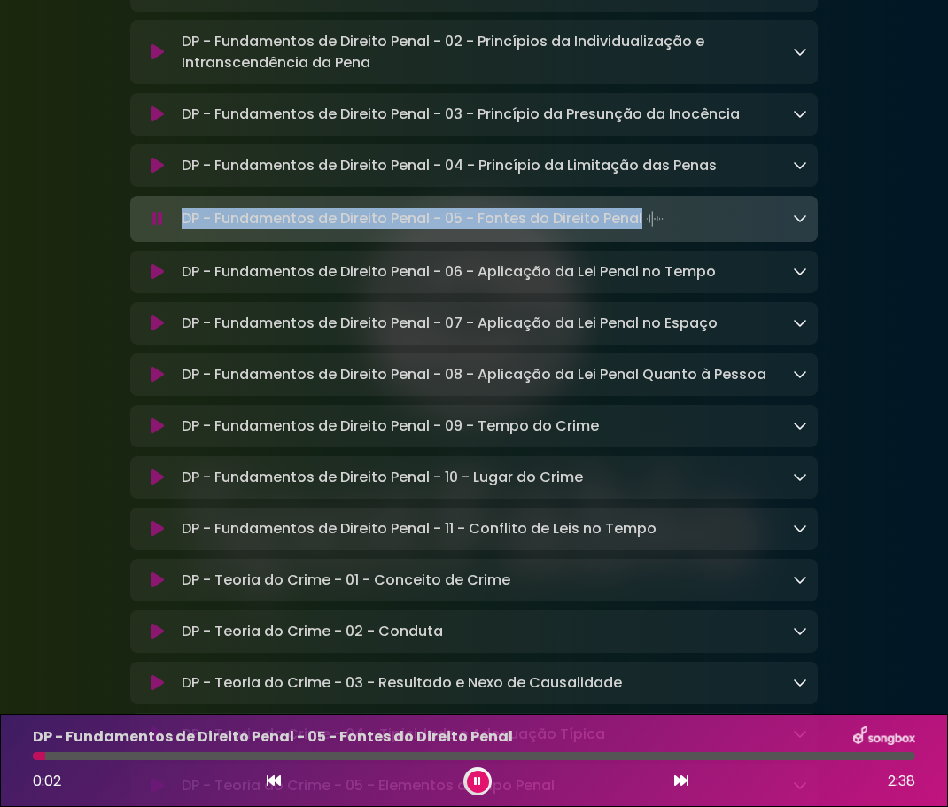
drag, startPoint x: 183, startPoint y: 312, endPoint x: 641, endPoint y: 316, distance: 457.9
click at [641, 231] on p "DP - Fundamentos de Direito Penal - 05 - Fontes do Direito Penal Loading Track.…" at bounding box center [424, 218] width 485 height 25
copy p "DP - Fundamentos de Direito Penal - 05 - Fontes do Direito Penal"
click at [157, 281] on icon at bounding box center [157, 272] width 13 height 18
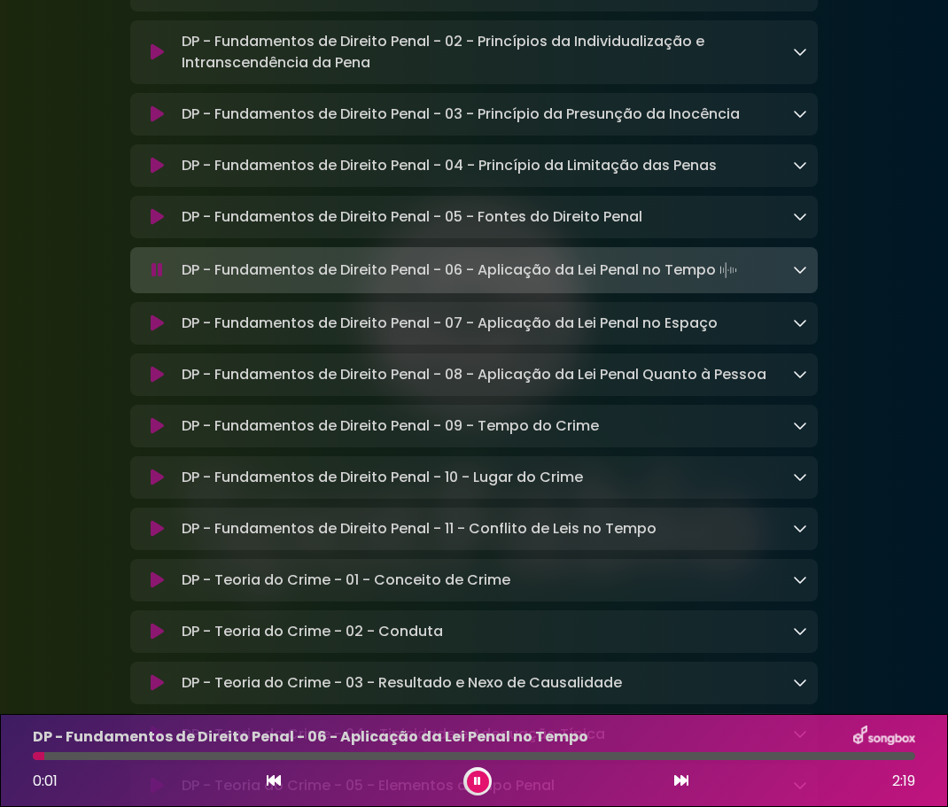
drag, startPoint x: 186, startPoint y: 368, endPoint x: 718, endPoint y: 362, distance: 532.3
click at [718, 283] on p "DP - Fundamentos de Direito Penal - 06 - Aplicação da Lei Penal no Tempo Loadin…" at bounding box center [461, 270] width 559 height 25
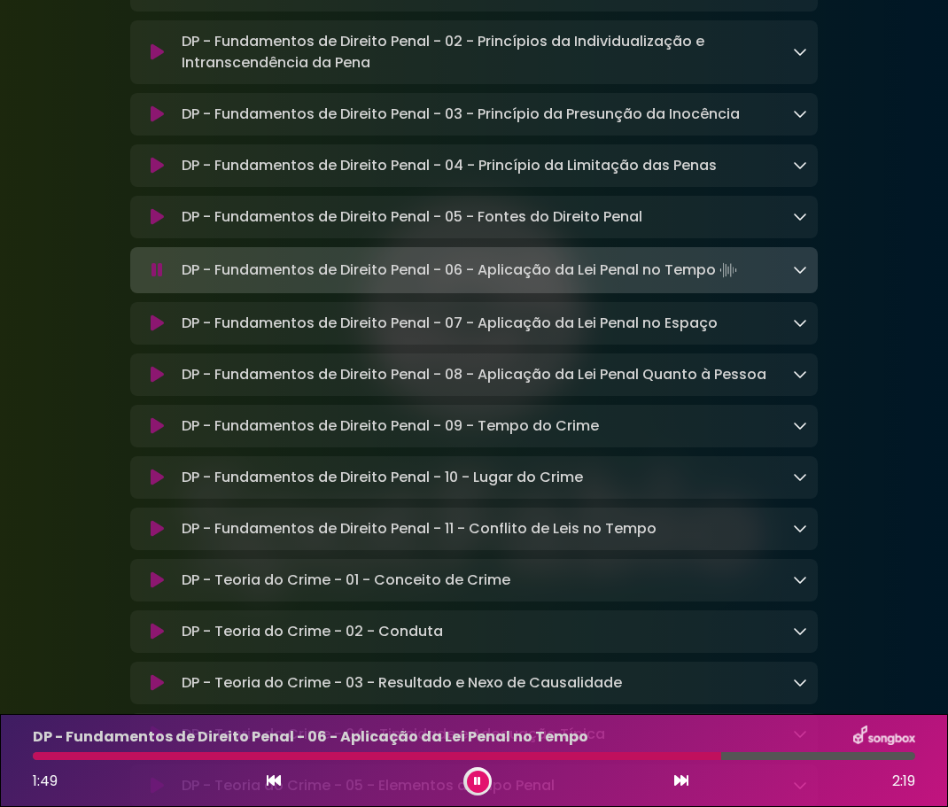
click at [148, 332] on button at bounding box center [158, 323] width 34 height 18
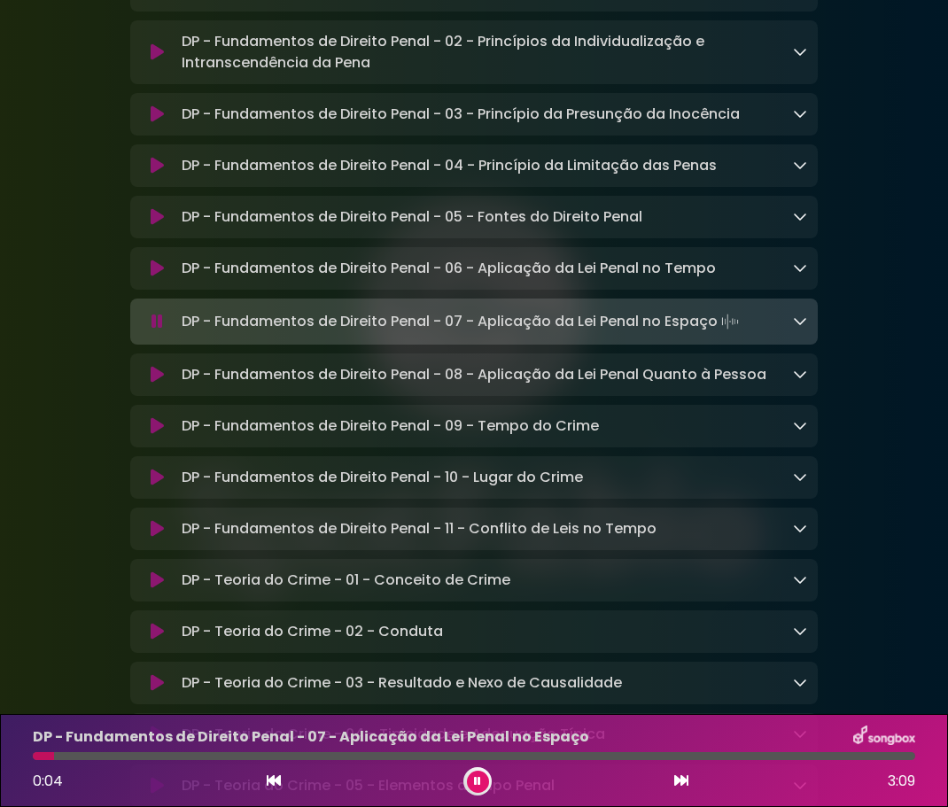
drag, startPoint x: 184, startPoint y: 419, endPoint x: 719, endPoint y: 425, distance: 534.9
click at [719, 334] on p "DP - Fundamentos de Direito Penal - 07 - Aplicação da Lei Penal no Espaço Loadi…" at bounding box center [462, 321] width 561 height 25
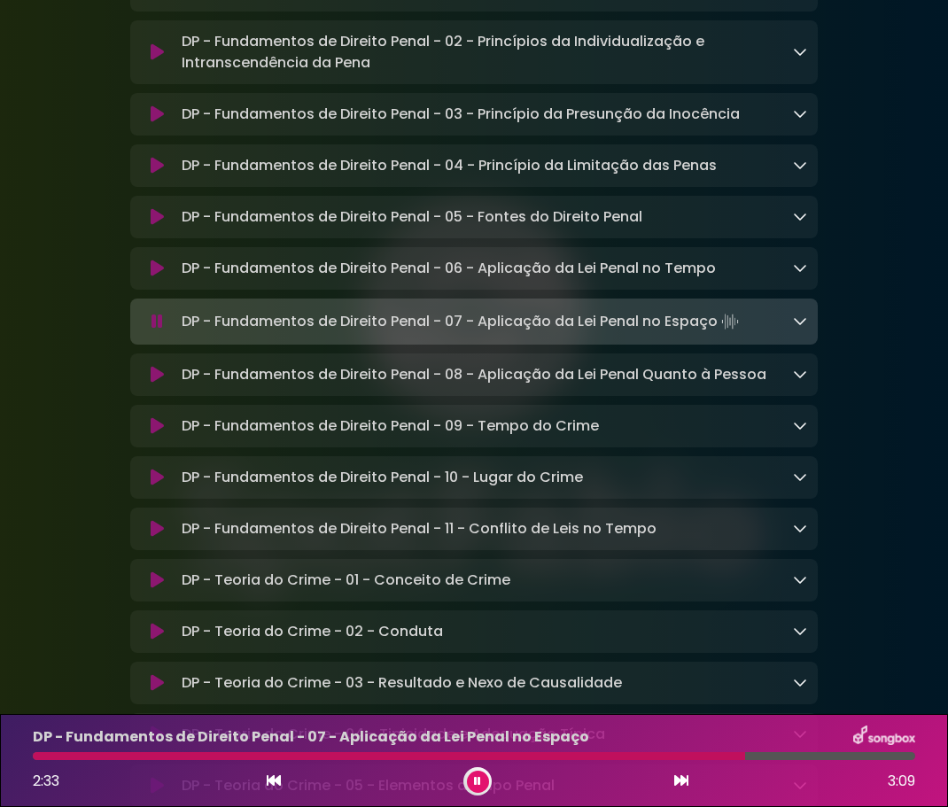
click at [156, 383] on icon at bounding box center [157, 375] width 13 height 18
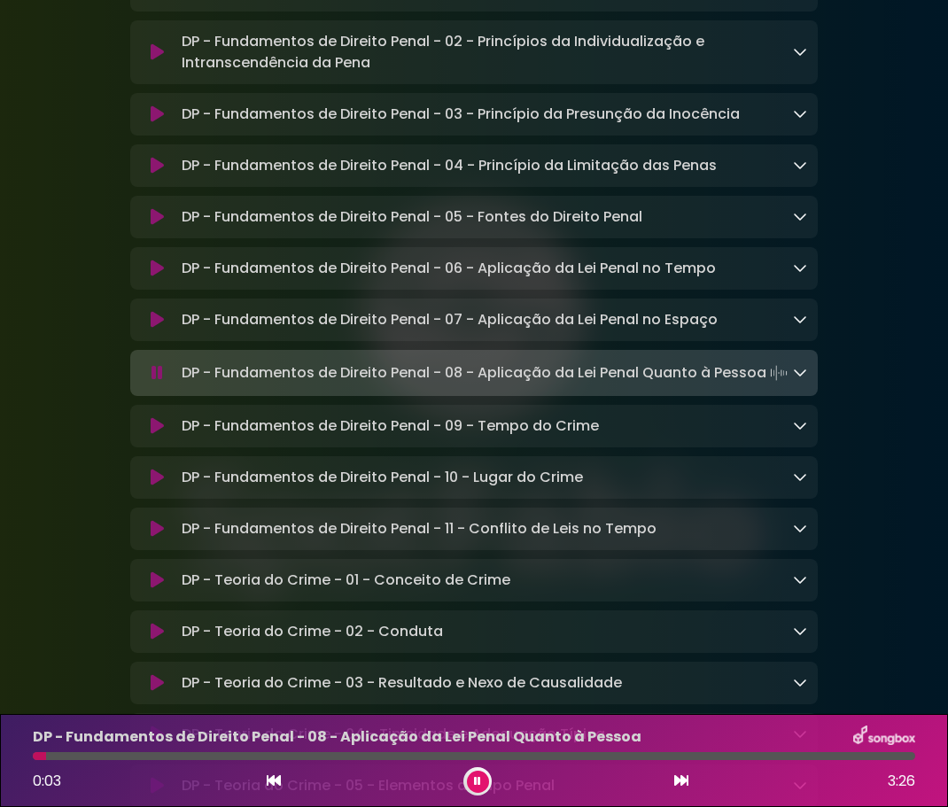
drag, startPoint x: 184, startPoint y: 470, endPoint x: 771, endPoint y: 472, distance: 587.2
click at [771, 385] on p "DP - Fundamentos de Direito Penal - 08 - Aplicação da Lei Penal Quanto à Pessoa…" at bounding box center [486, 372] width 609 height 25
click at [156, 435] on icon at bounding box center [157, 426] width 13 height 18
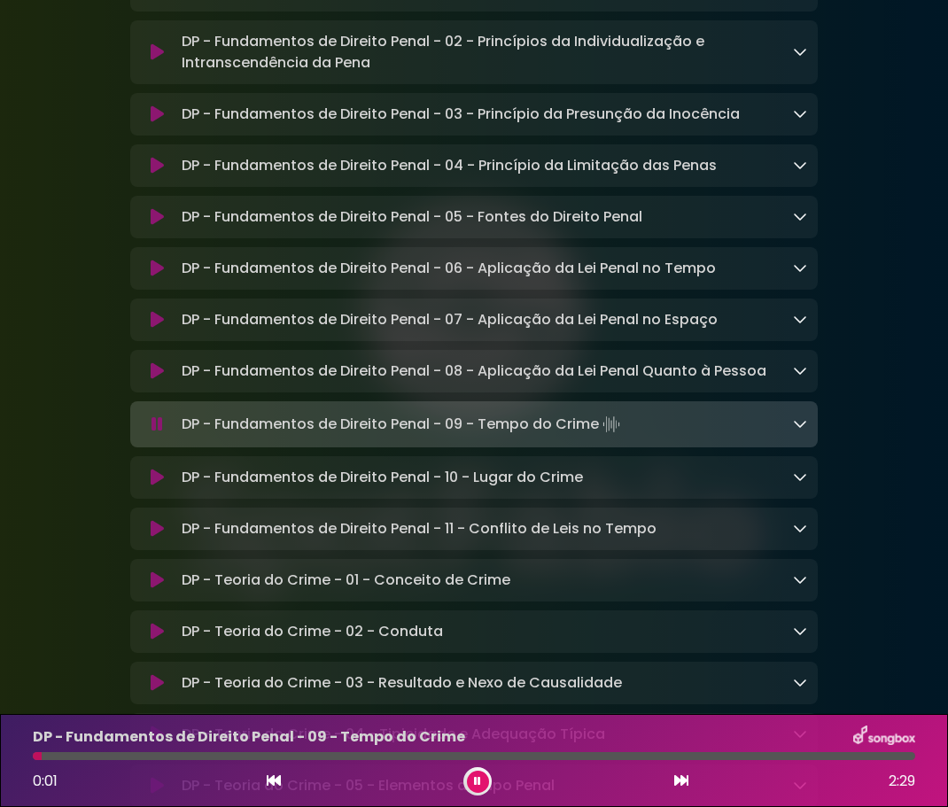
drag, startPoint x: 182, startPoint y: 521, endPoint x: 600, endPoint y: 514, distance: 418.9
click at [600, 437] on p "DP - Fundamentos de Direito Penal - 09 - Tempo do Crime Loading Track..." at bounding box center [403, 424] width 442 height 25
click at [160, 486] on icon at bounding box center [157, 477] width 13 height 18
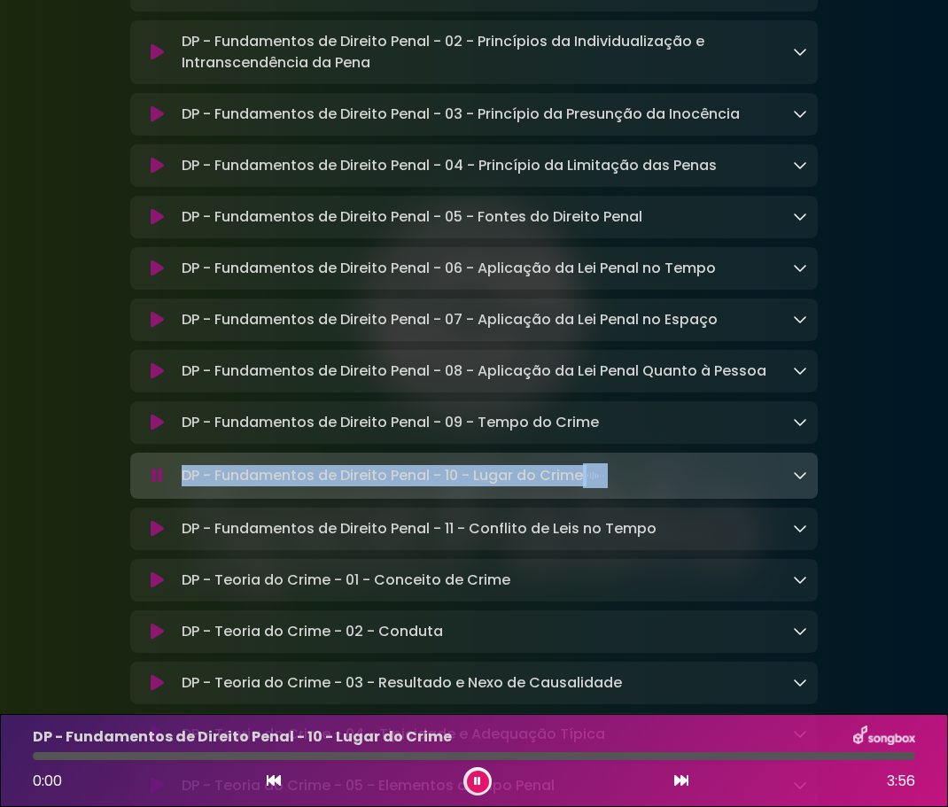
drag, startPoint x: 183, startPoint y: 574, endPoint x: 602, endPoint y: 573, distance: 418.9
click at [602, 488] on p "DP - Fundamentos de Direito Penal - 10 - Lugar do Crime Loading Track..." at bounding box center [395, 475] width 426 height 25
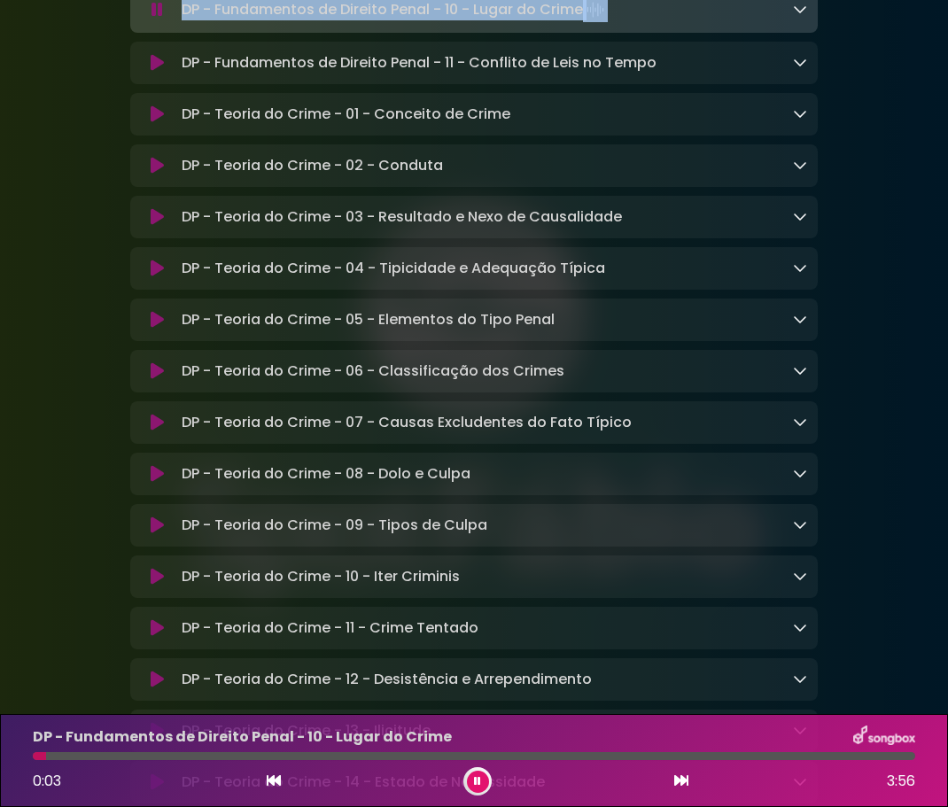
scroll to position [8770, 0]
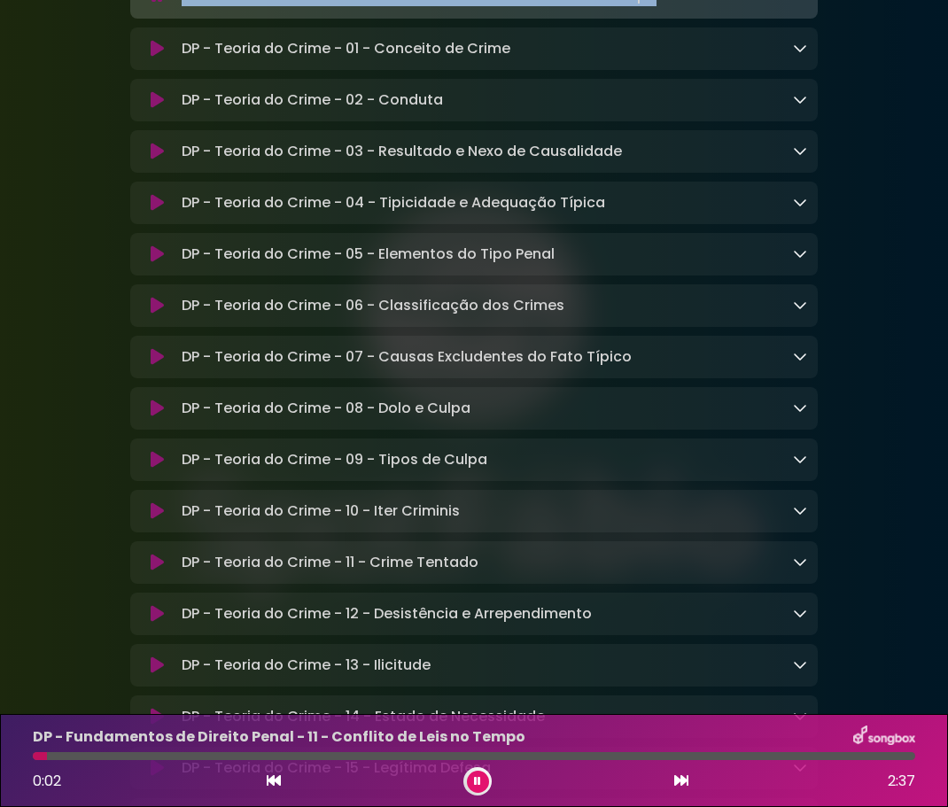
drag, startPoint x: 185, startPoint y: 97, endPoint x: 650, endPoint y: 99, distance: 464.9
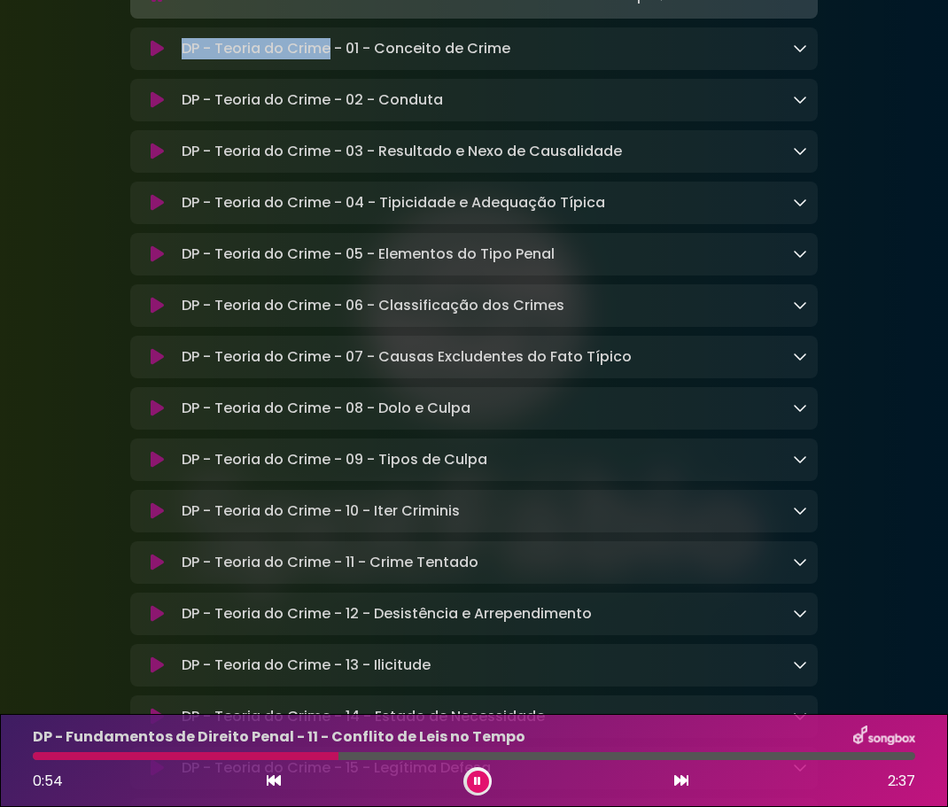
drag, startPoint x: 184, startPoint y: 148, endPoint x: 330, endPoint y: 156, distance: 146.3
click at [330, 59] on p "DP - Teoria do Crime - 01 - Conceito de Crime Loading Track..." at bounding box center [346, 48] width 329 height 21
drag, startPoint x: 513, startPoint y: 156, endPoint x: 178, endPoint y: 159, distance: 334.8
click at [178, 59] on div "DP - Teoria do Crime - 01 - Conceito de Crime Loading Track..." at bounding box center [490, 48] width 632 height 21
click at [151, 58] on icon at bounding box center [157, 49] width 13 height 18
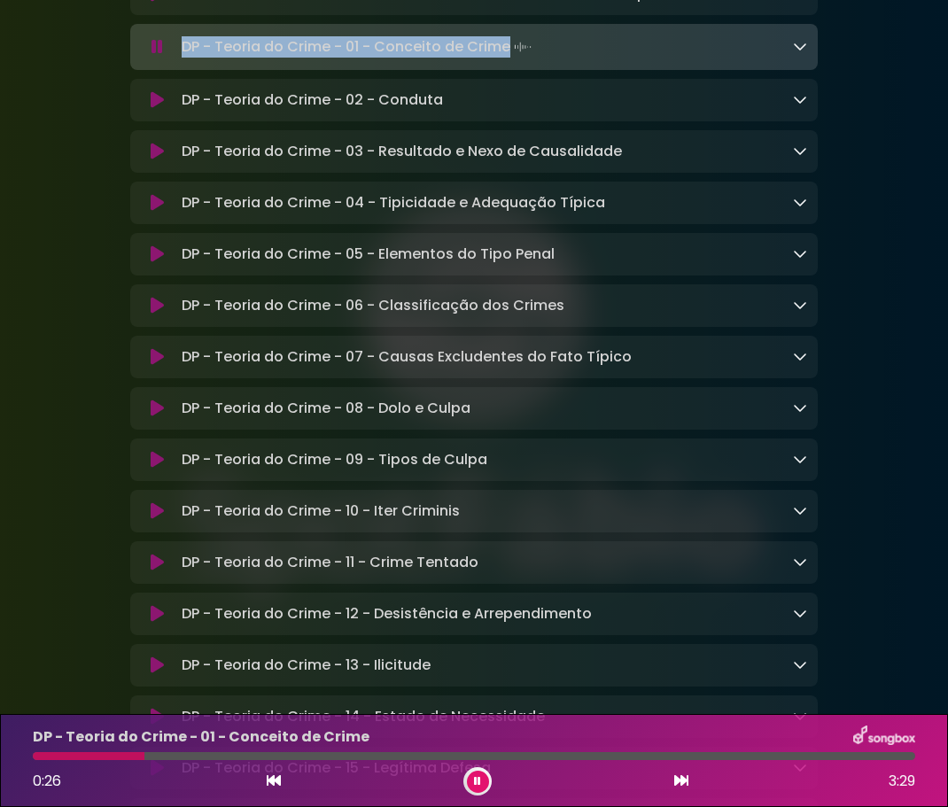
click at [153, 109] on icon at bounding box center [157, 100] width 13 height 18
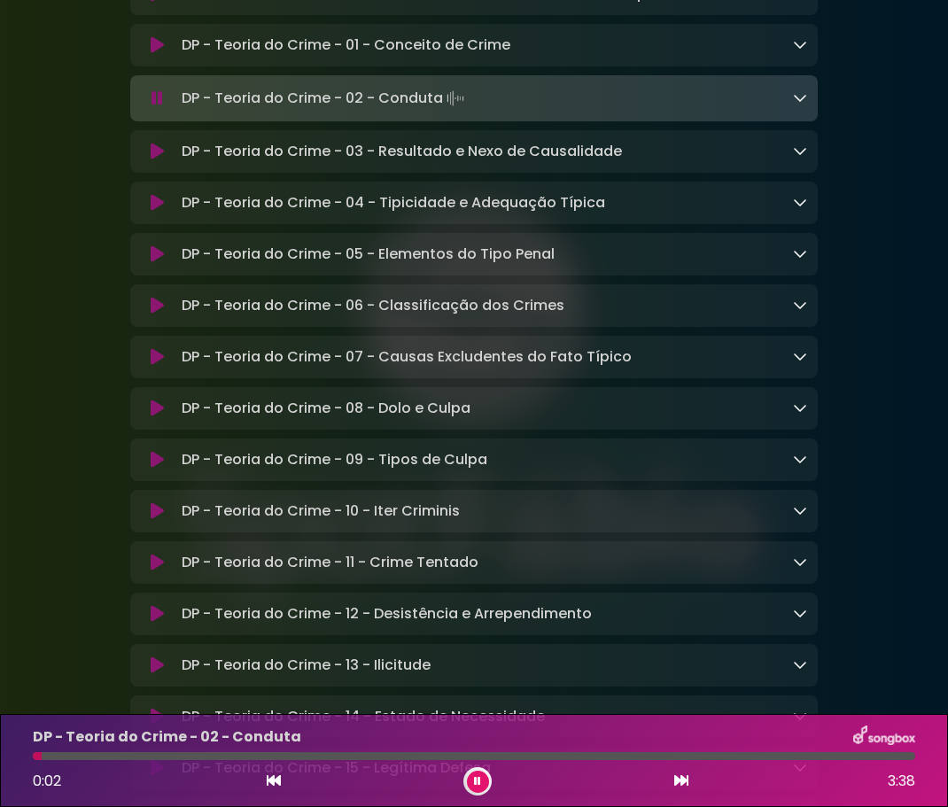
drag, startPoint x: 182, startPoint y: 202, endPoint x: 445, endPoint y: 198, distance: 262.2
click at [445, 111] on p "DP - Teoria do Crime - 02 - Conduta Loading Track..." at bounding box center [325, 98] width 286 height 25
click at [156, 160] on icon at bounding box center [157, 152] width 13 height 18
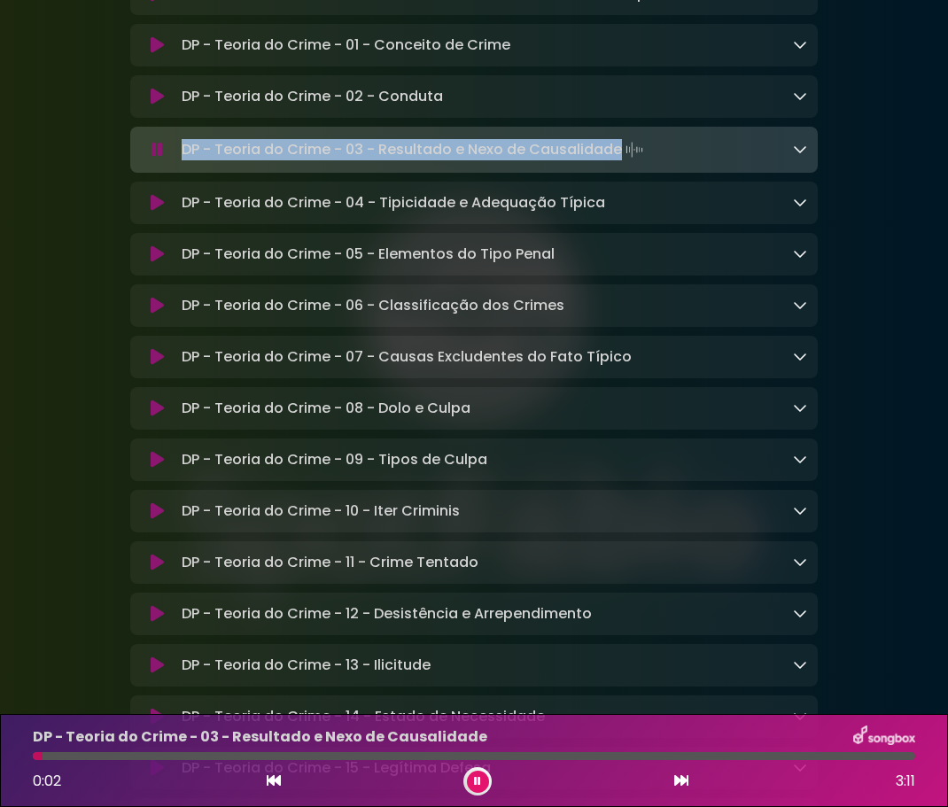
drag, startPoint x: 182, startPoint y: 251, endPoint x: 615, endPoint y: 252, distance: 433.1
click at [617, 162] on p "DP - Teoria do Crime - 03 - Resultado e Nexo de Causalidade Loading Track..." at bounding box center [414, 149] width 465 height 25
click at [162, 212] on icon at bounding box center [157, 203] width 13 height 18
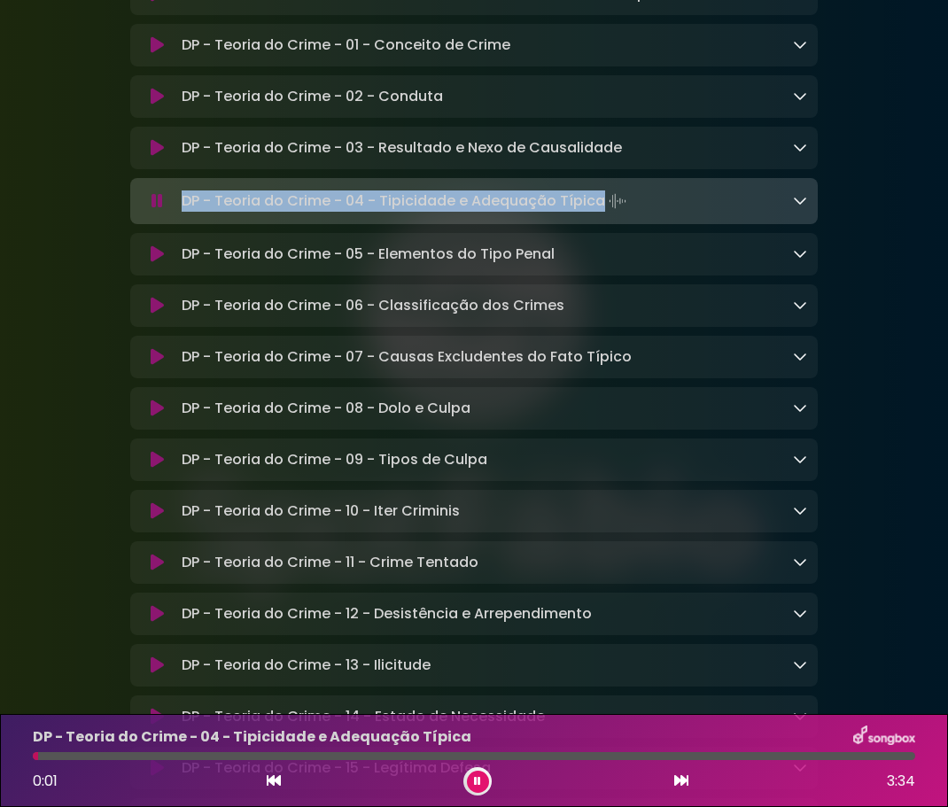
drag, startPoint x: 182, startPoint y: 300, endPoint x: 597, endPoint y: 307, distance: 414.5
click at [597, 213] on p "DP - Teoria do Crime - 04 - Tipicidade e Adequação Típica Loading Track..." at bounding box center [406, 201] width 448 height 25
click at [156, 263] on icon at bounding box center [157, 254] width 13 height 18
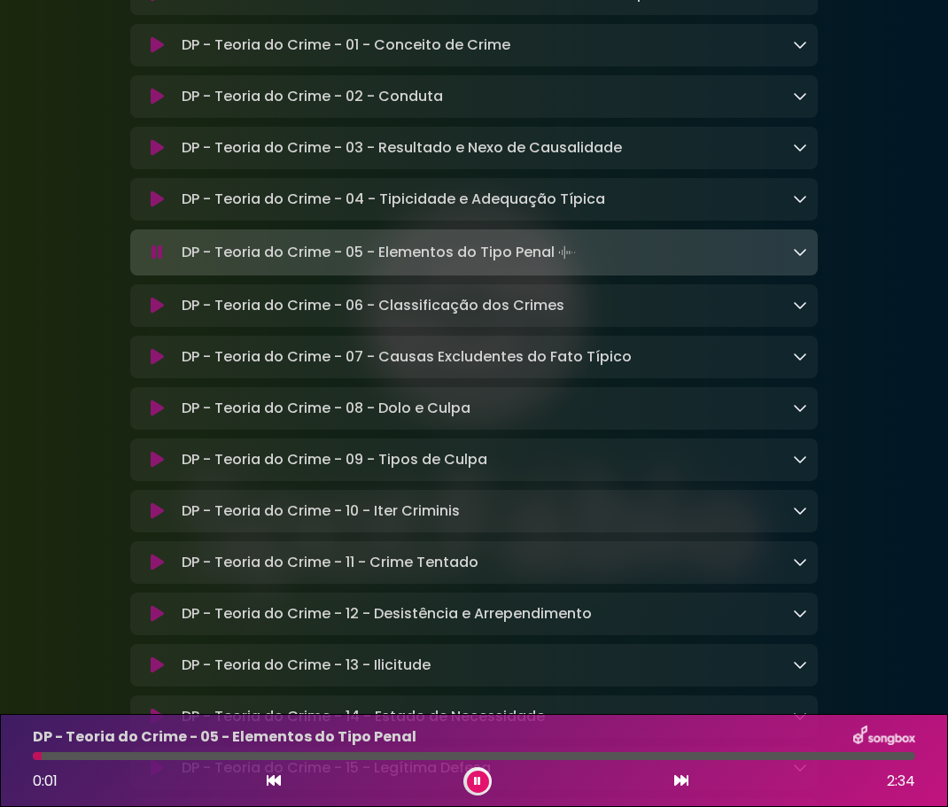
drag, startPoint x: 184, startPoint y: 353, endPoint x: 559, endPoint y: 357, distance: 374.6
click at [559, 265] on p "DP - Teoria do Crime - 05 - Elementos do Tipo Penal Loading Track..." at bounding box center [381, 252] width 398 height 25
click at [153, 314] on icon at bounding box center [157, 306] width 13 height 18
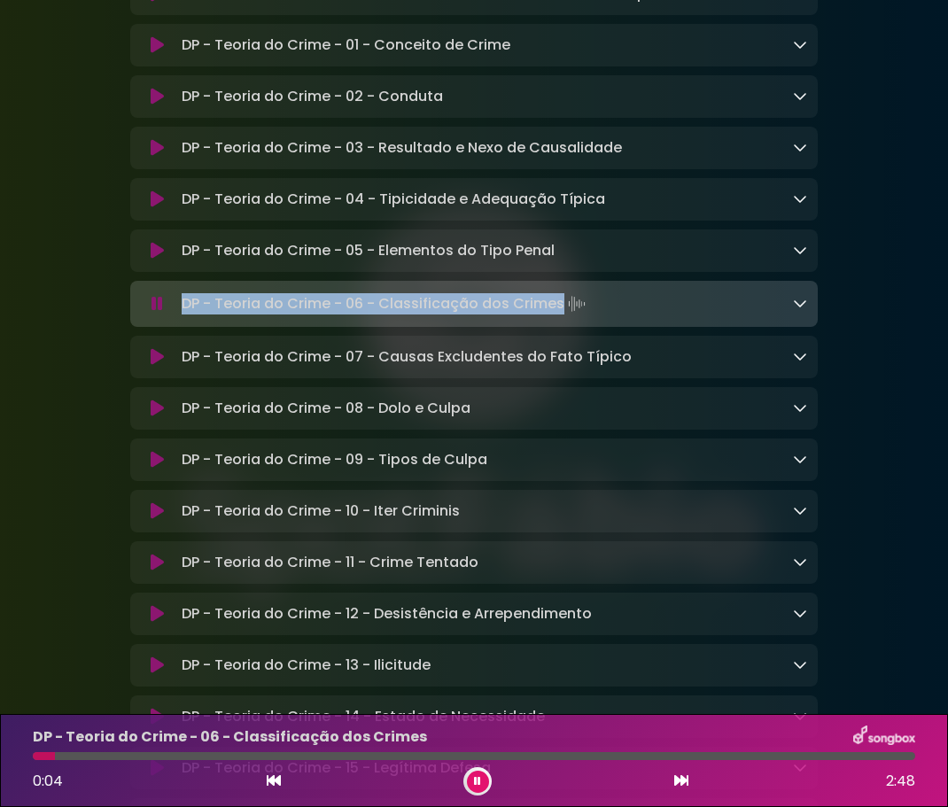
drag, startPoint x: 182, startPoint y: 406, endPoint x: 560, endPoint y: 414, distance: 378.2
click at [560, 316] on p "DP - Teoria do Crime - 06 - Classificação dos Crimes Loading Track..." at bounding box center [385, 303] width 407 height 25
click at [154, 366] on icon at bounding box center [157, 357] width 13 height 18
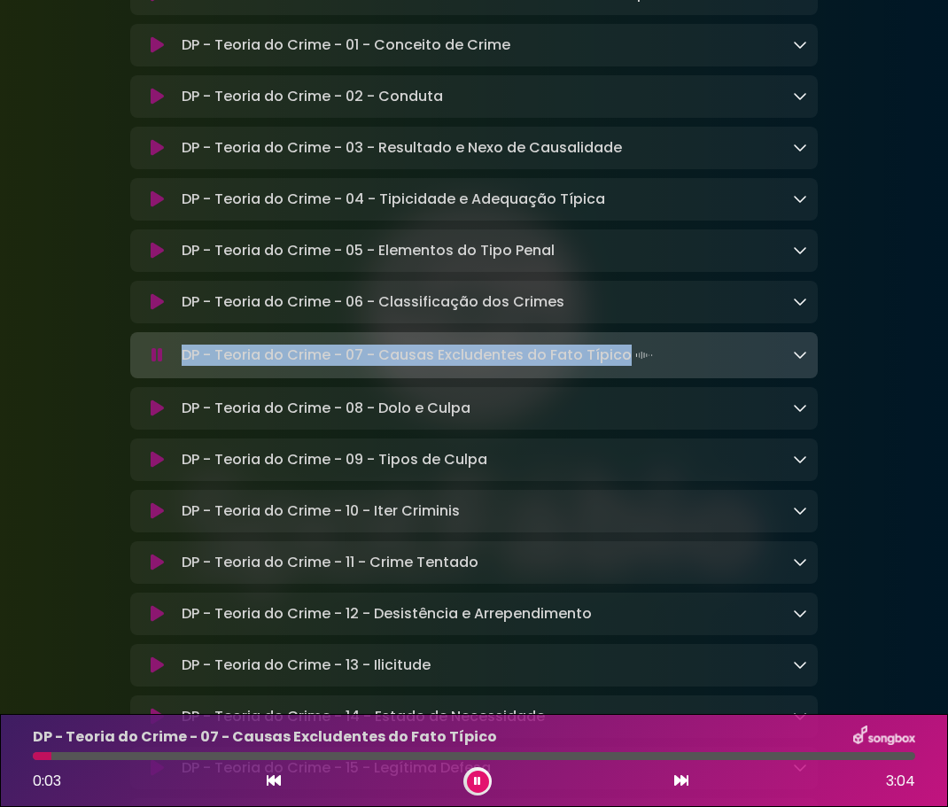
drag, startPoint x: 183, startPoint y: 461, endPoint x: 623, endPoint y: 463, distance: 439.3
click at [623, 368] on p "DP - Teoria do Crime - 07 - Causas Excludentes do Fato Típico Loading Track..." at bounding box center [419, 355] width 475 height 25
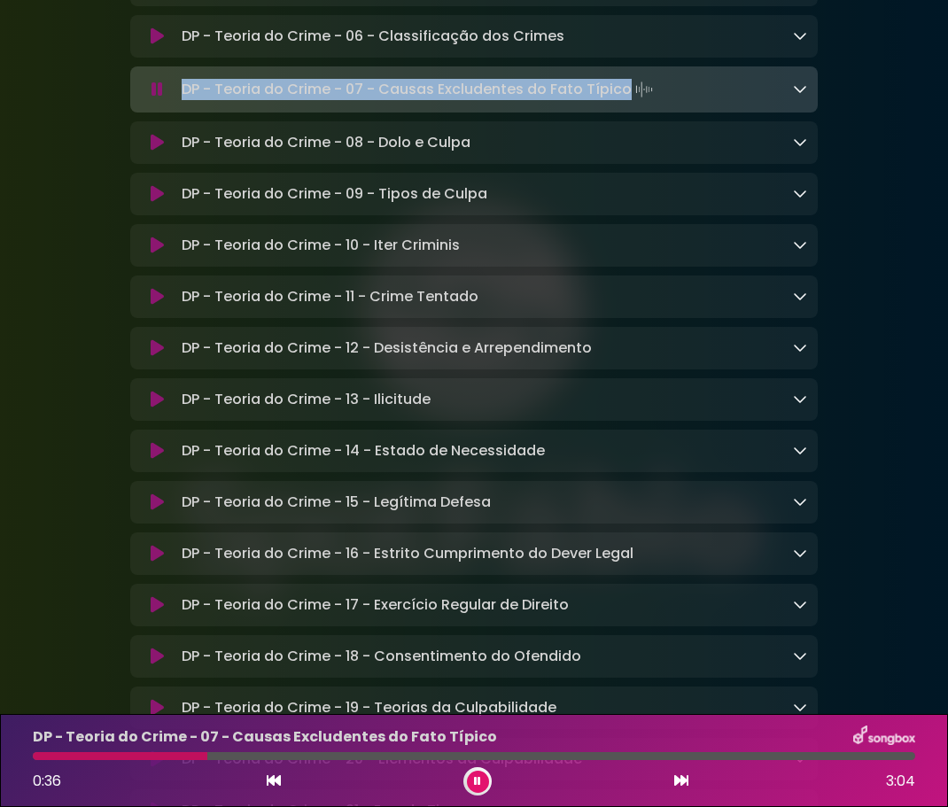
click at [159, 151] on icon at bounding box center [157, 143] width 13 height 18
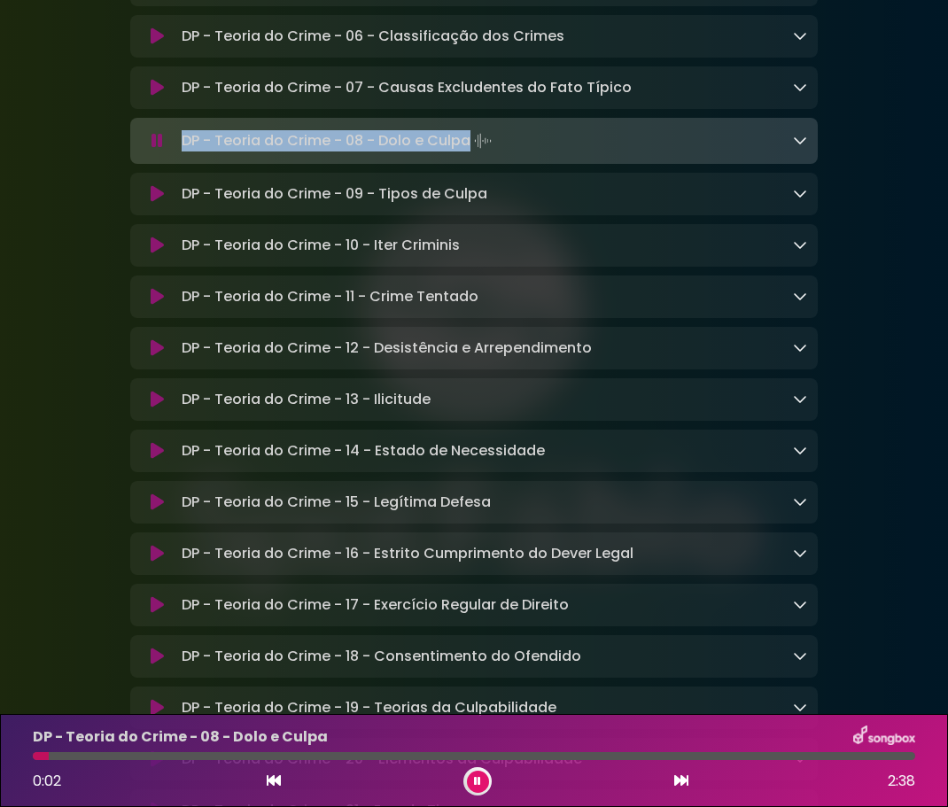
drag, startPoint x: 182, startPoint y: 245, endPoint x: 468, endPoint y: 249, distance: 285.2
click at [468, 153] on p "DP - Teoria do Crime - 08 - Dolo e Culpa Loading Track..." at bounding box center [339, 140] width 314 height 25
click at [157, 203] on icon at bounding box center [157, 194] width 13 height 18
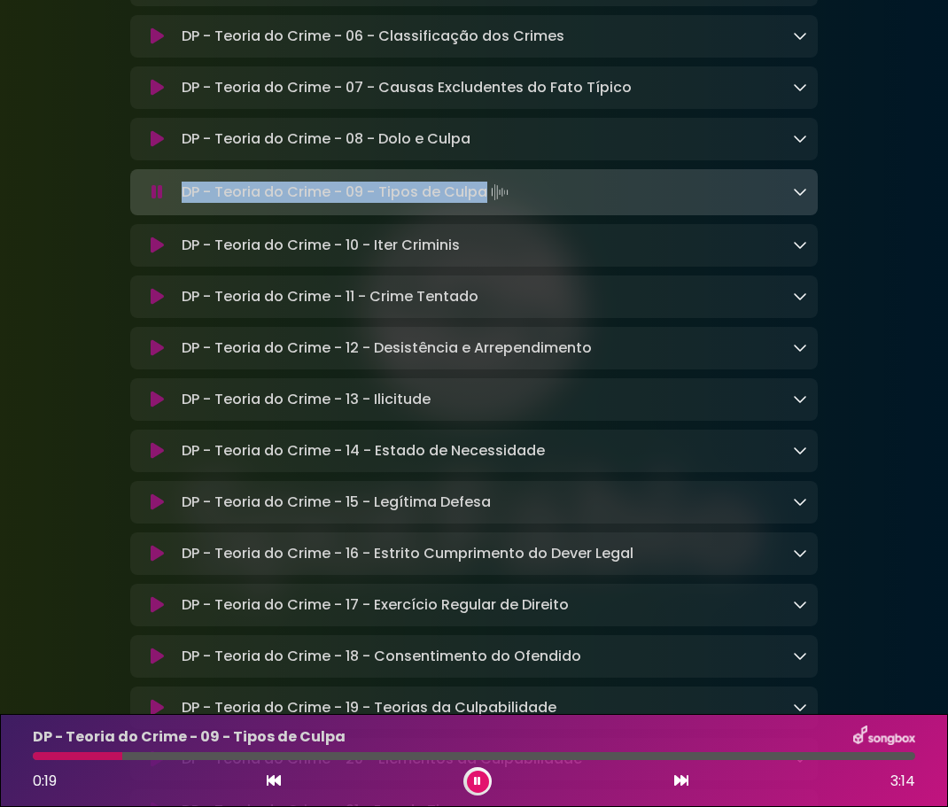
drag, startPoint x: 182, startPoint y: 298, endPoint x: 483, endPoint y: 309, distance: 301.3
click at [483, 205] on p "DP - Teoria do Crime - 09 - Tipos de Culpa Loading Track..." at bounding box center [347, 192] width 330 height 25
click at [159, 254] on icon at bounding box center [157, 245] width 13 height 18
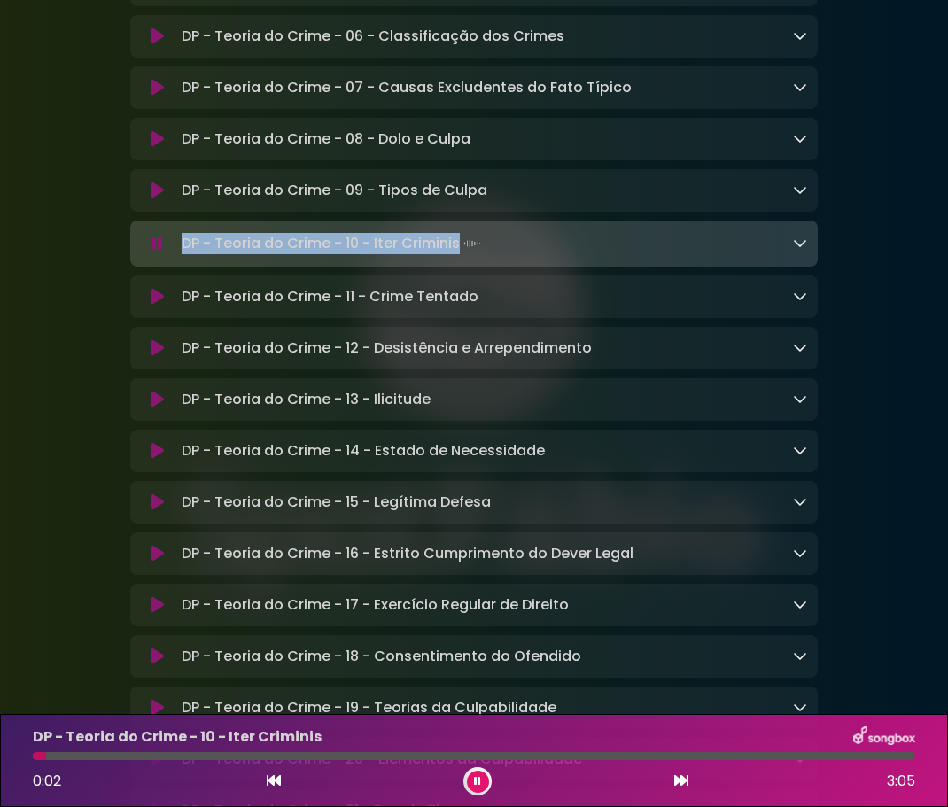
drag, startPoint x: 184, startPoint y: 354, endPoint x: 460, endPoint y: 359, distance: 275.5
click at [460, 256] on p "DP - Teoria do Crime - 10 - Iter Criminis Loading Track..." at bounding box center [333, 243] width 303 height 25
click at [157, 306] on icon at bounding box center [157, 297] width 13 height 18
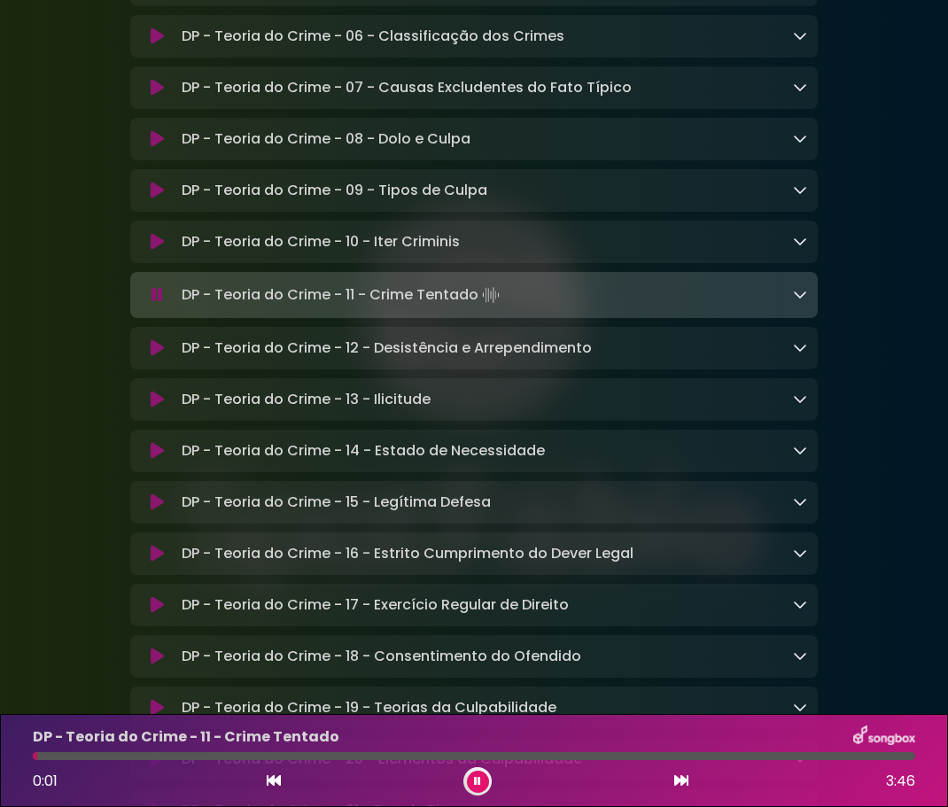
drag, startPoint x: 339, startPoint y: 409, endPoint x: 484, endPoint y: 410, distance: 145.2
click at [484, 307] on p "DP - Teoria do Crime - 11 - Crime Tentado Loading Track..." at bounding box center [342, 295] width 321 height 25
click at [157, 357] on icon at bounding box center [157, 348] width 13 height 18
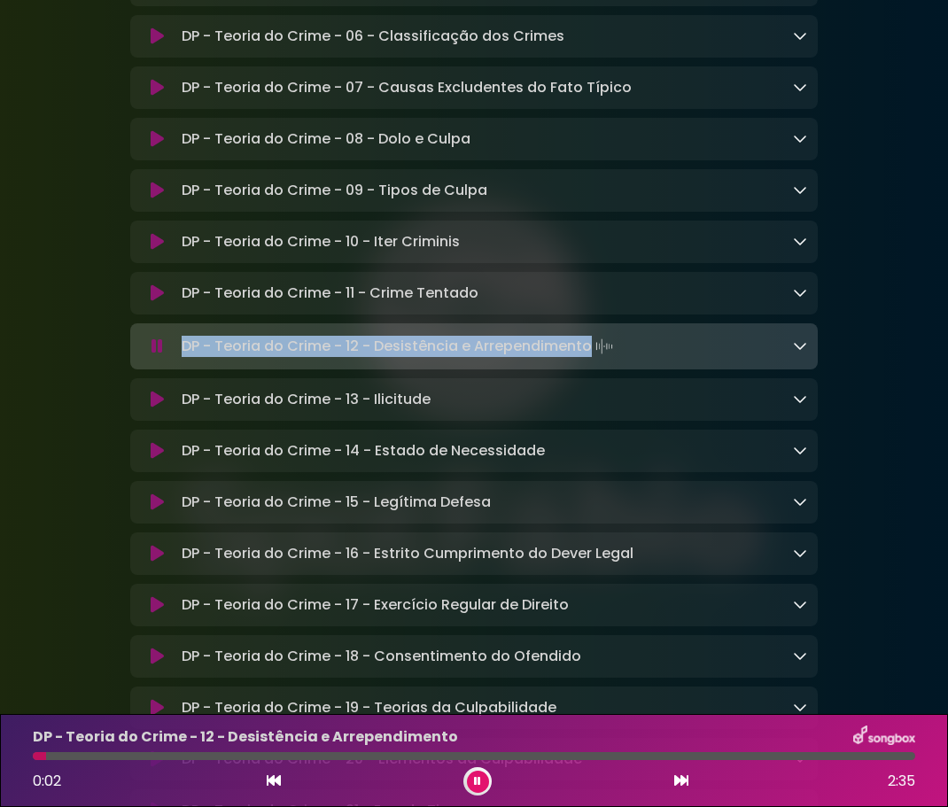
drag, startPoint x: 183, startPoint y: 460, endPoint x: 588, endPoint y: 459, distance: 404.7
click at [588, 359] on p "DP - Teoria do Crime - 12 - Desistência e Arrependimento Loading Track..." at bounding box center [399, 346] width 435 height 25
click at [159, 408] on icon at bounding box center [157, 400] width 13 height 18
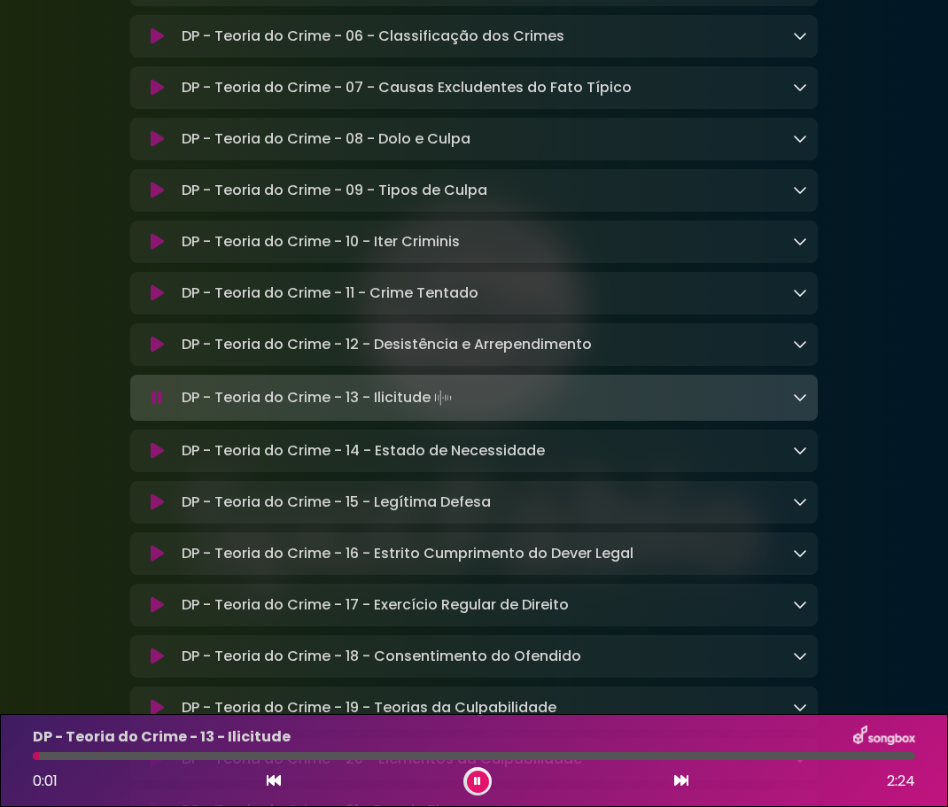
drag, startPoint x: 185, startPoint y: 507, endPoint x: 435, endPoint y: 507, distance: 249.7
click at [435, 410] on p "DP - Teoria do Crime - 13 - Ilicitude Loading Track..." at bounding box center [319, 397] width 274 height 25
click at [153, 460] on icon at bounding box center [157, 451] width 13 height 18
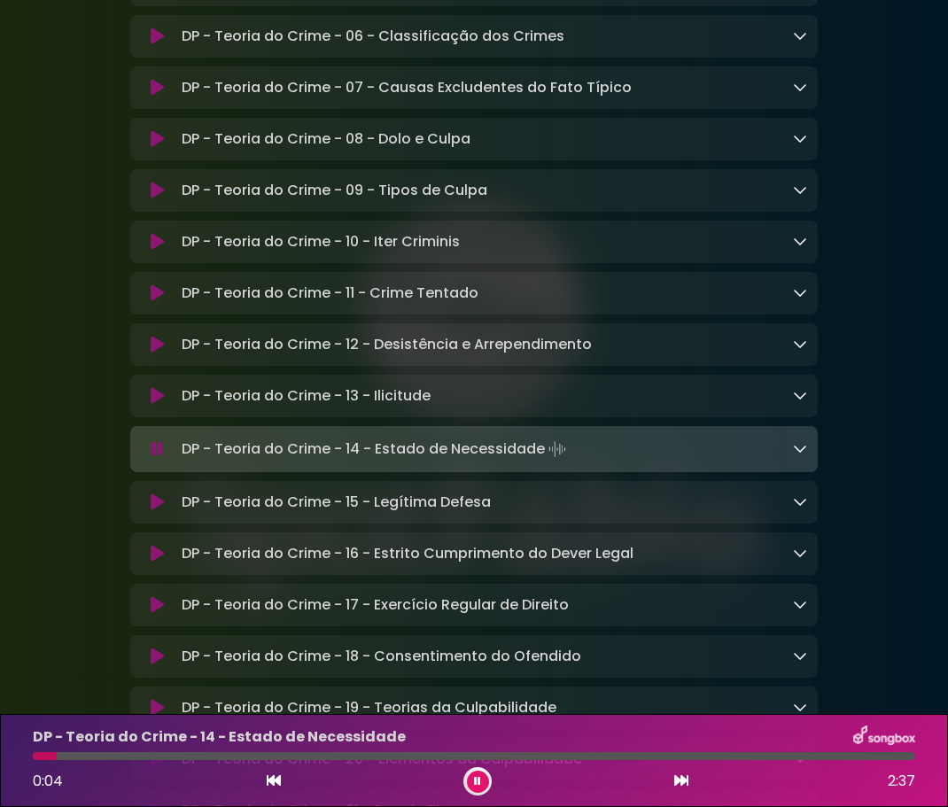
drag, startPoint x: 182, startPoint y: 563, endPoint x: 546, endPoint y: 561, distance: 364.9
click at [546, 461] on p "DP - Teoria do Crime - 14 - Estado de Necessidade Loading Track..." at bounding box center [376, 449] width 388 height 25
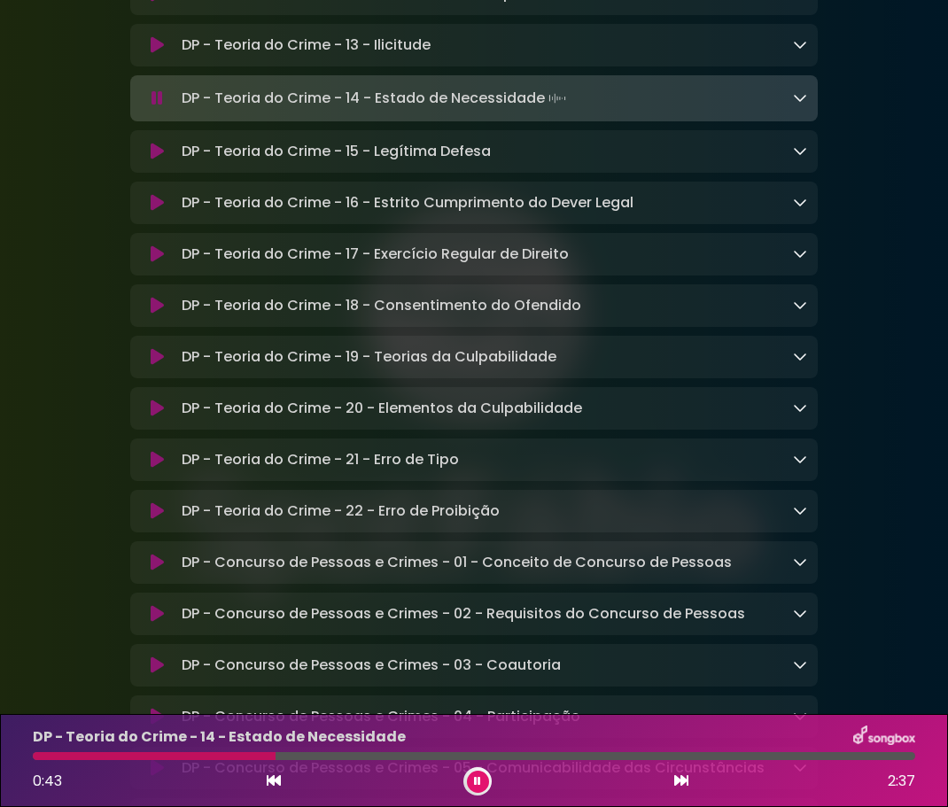
scroll to position [9479, 0]
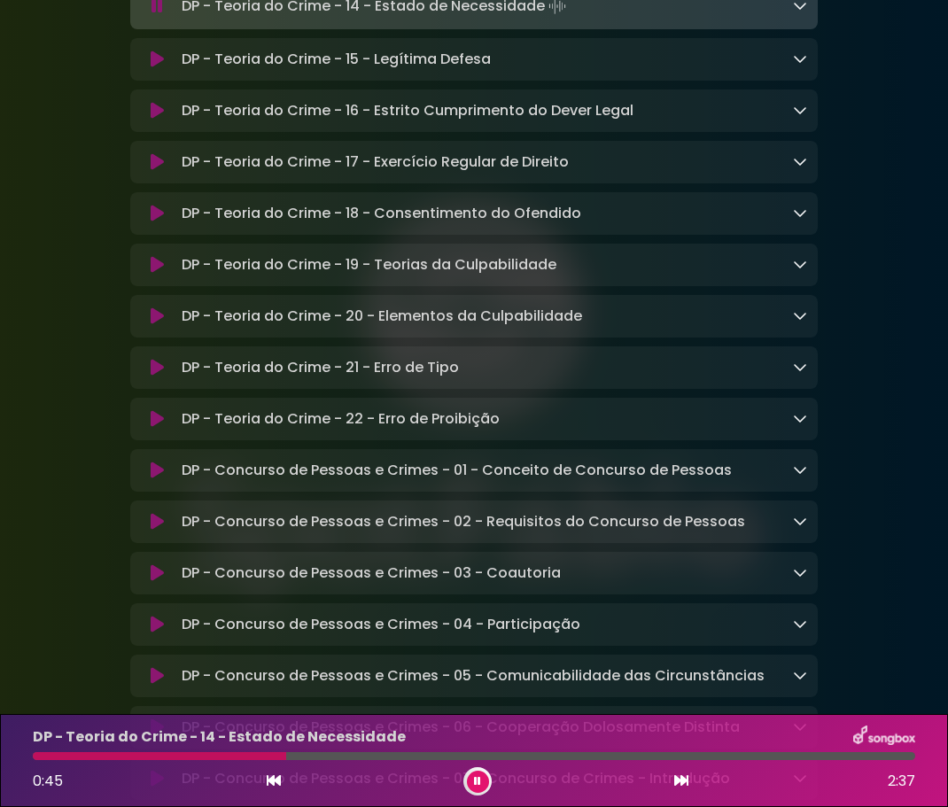
click at [154, 68] on icon at bounding box center [157, 59] width 13 height 18
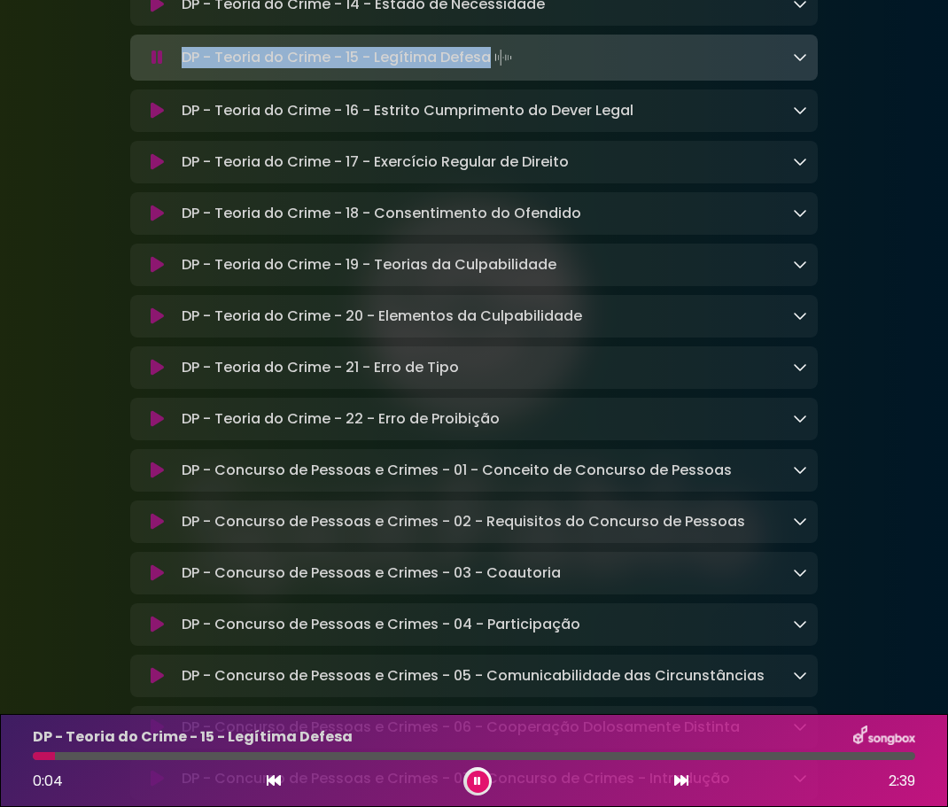
drag, startPoint x: 182, startPoint y: 173, endPoint x: 482, endPoint y: 170, distance: 299.3
click at [486, 70] on p "DP - Teoria do Crime - 15 - Legítima Defesa Loading Track..." at bounding box center [349, 57] width 334 height 25
click at [156, 120] on icon at bounding box center [157, 111] width 13 height 18
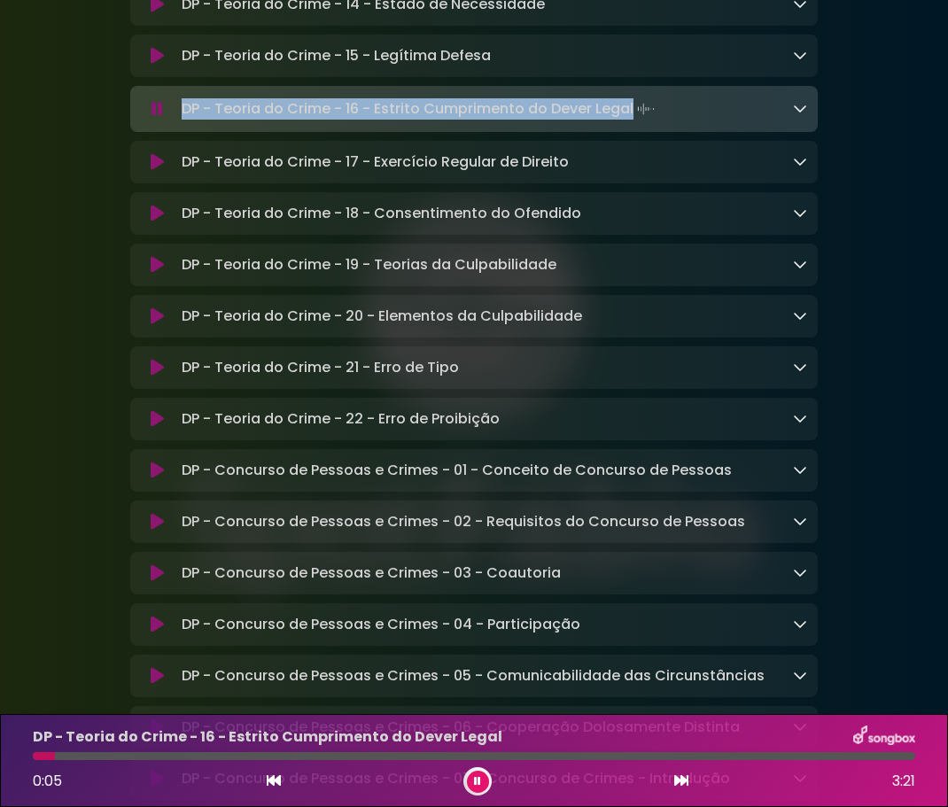
drag, startPoint x: 182, startPoint y: 222, endPoint x: 631, endPoint y: 228, distance: 449.0
click at [631, 121] on p "DP - Teoria do Crime - 16 - Estrito Cumprimento do Dever Legal Loading Track..." at bounding box center [420, 109] width 476 height 25
click at [162, 171] on icon at bounding box center [157, 162] width 13 height 18
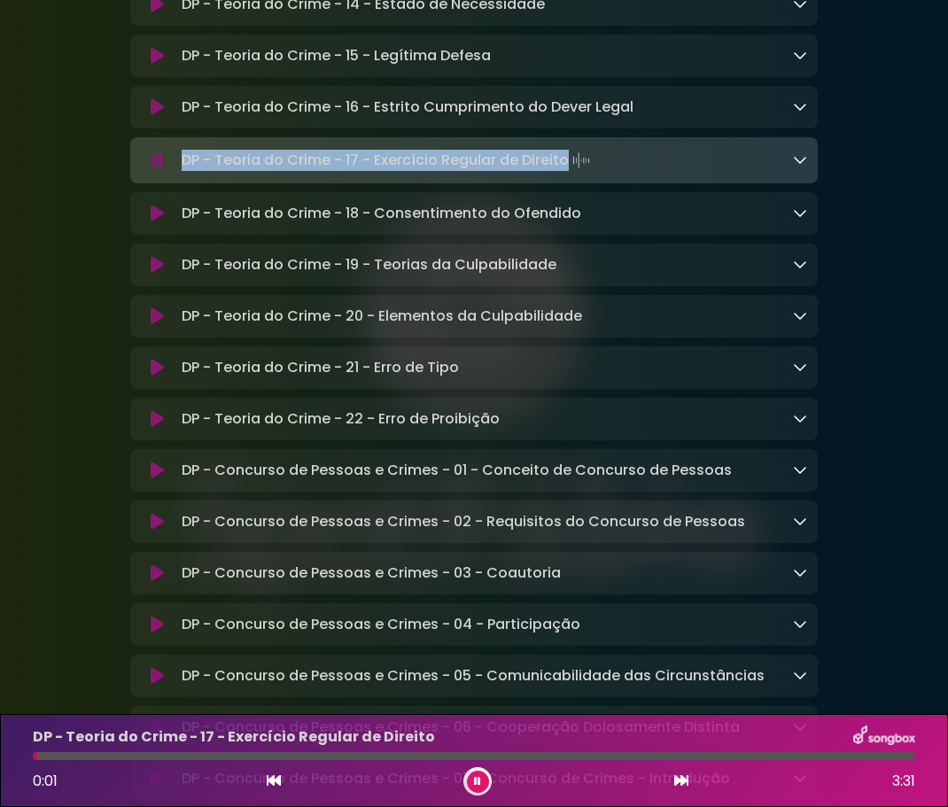
drag, startPoint x: 185, startPoint y: 277, endPoint x: 564, endPoint y: 278, distance: 379.0
click at [564, 173] on p "DP - Teoria do Crime - 17 - Exercício Regular de Direito Loading Track..." at bounding box center [388, 160] width 412 height 25
click at [162, 222] on icon at bounding box center [157, 214] width 13 height 18
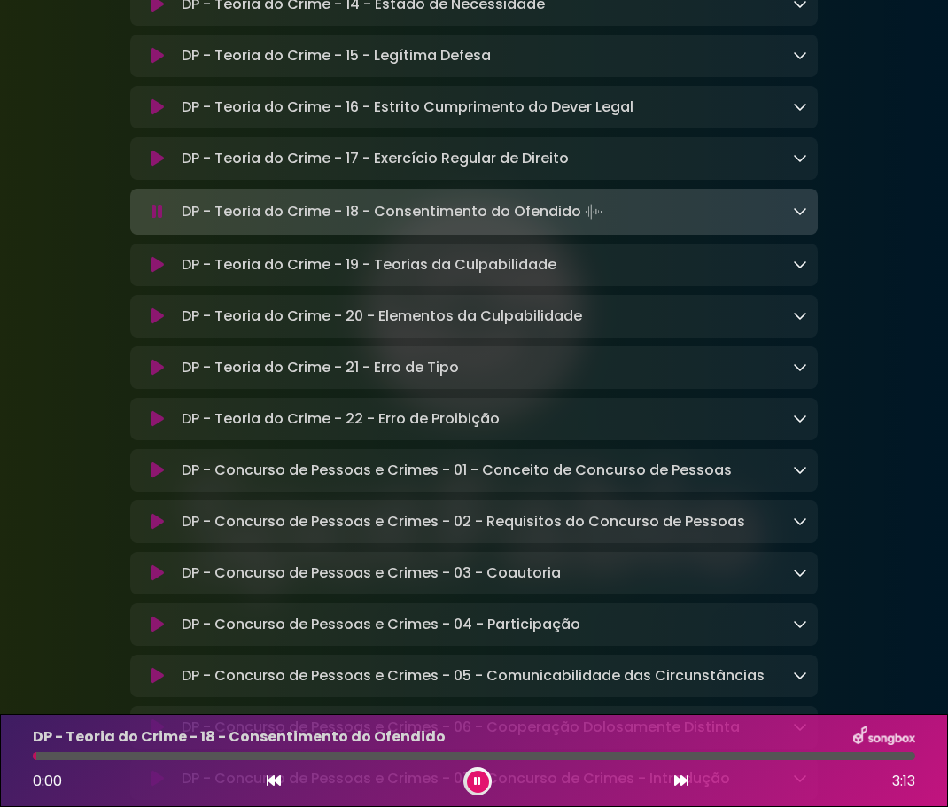
drag, startPoint x: 185, startPoint y: 324, endPoint x: 580, endPoint y: 326, distance: 395.0
click at [580, 224] on p "DP - Teoria do Crime - 18 - Consentimento do Ofendido Loading Track..." at bounding box center [394, 211] width 424 height 25
click at [163, 274] on icon at bounding box center [157, 265] width 13 height 18
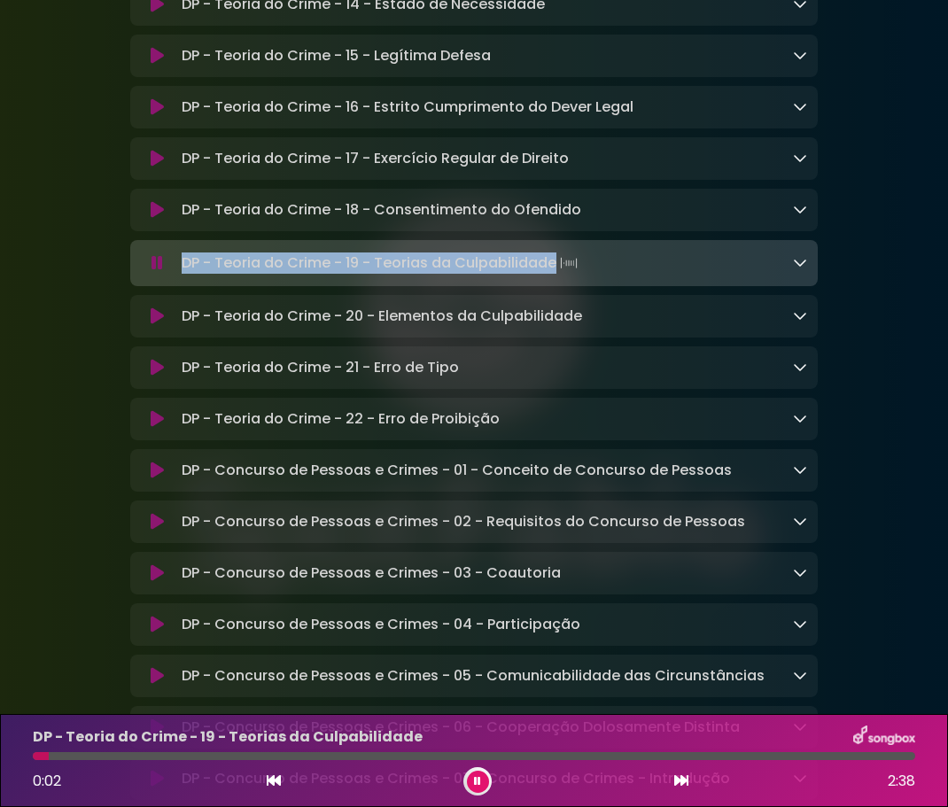
drag, startPoint x: 184, startPoint y: 383, endPoint x: 554, endPoint y: 384, distance: 370.2
click at [554, 275] on p "DP - Teoria do Crime - 19 - Teorias da Culpabilidade Loading Track..." at bounding box center [381, 263] width 399 height 25
click at [162, 325] on icon at bounding box center [157, 316] width 13 height 18
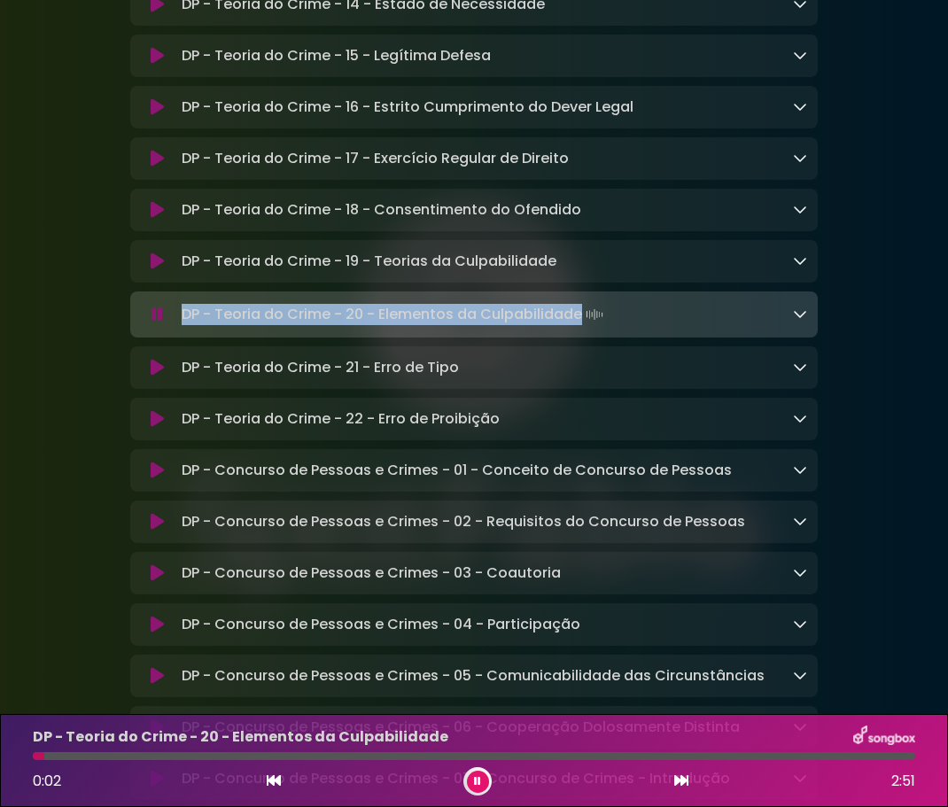
drag, startPoint x: 184, startPoint y: 431, endPoint x: 579, endPoint y: 436, distance: 395.0
click at [579, 327] on p "DP - Teoria do Crime - 20 - Elementos da Culpabilidade Loading Track..." at bounding box center [394, 314] width 425 height 25
click at [153, 376] on icon at bounding box center [157, 368] width 13 height 18
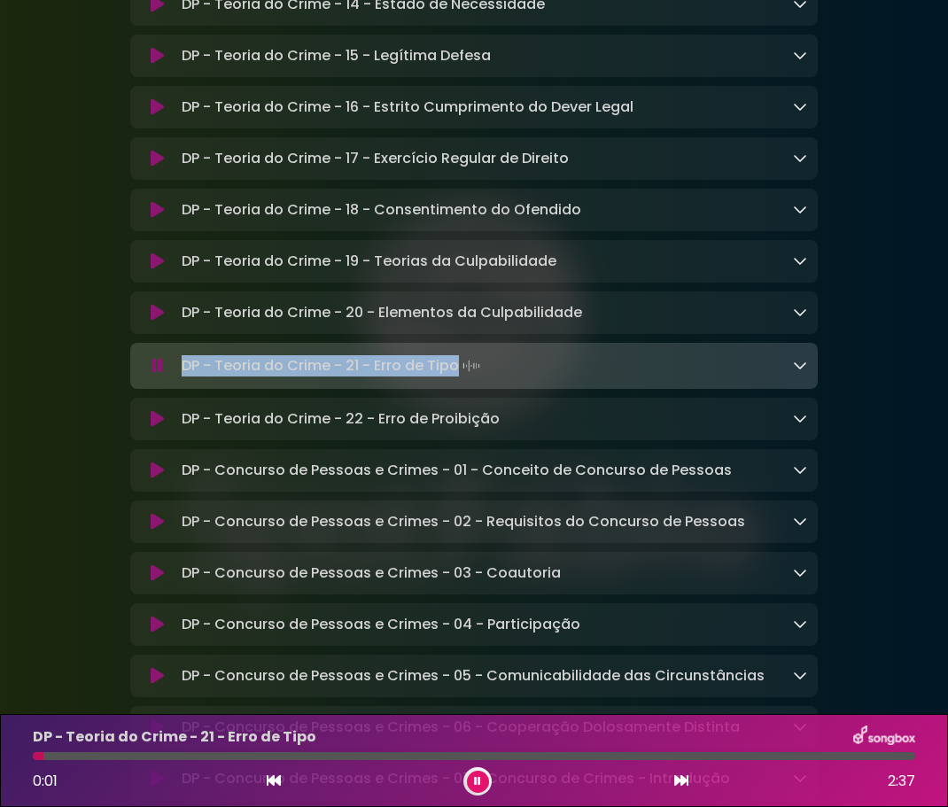
drag, startPoint x: 182, startPoint y: 484, endPoint x: 451, endPoint y: 491, distance: 269.3
click at [454, 378] on p "DP - Teoria do Crime - 21 - Erro de Tipo Loading Track..." at bounding box center [333, 365] width 302 height 25
click at [152, 428] on icon at bounding box center [157, 419] width 13 height 18
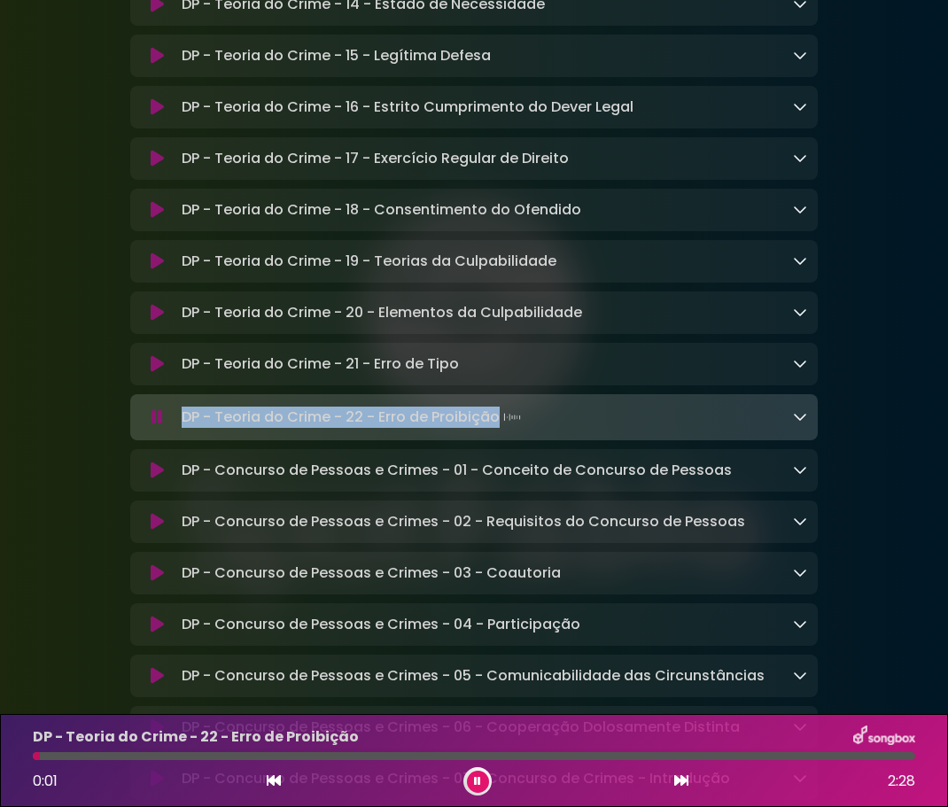
drag, startPoint x: 184, startPoint y: 535, endPoint x: 496, endPoint y: 540, distance: 311.8
click at [496, 430] on p "DP - Teoria do Crime - 22 - Erro de Proibição Loading Track..." at bounding box center [353, 417] width 343 height 25
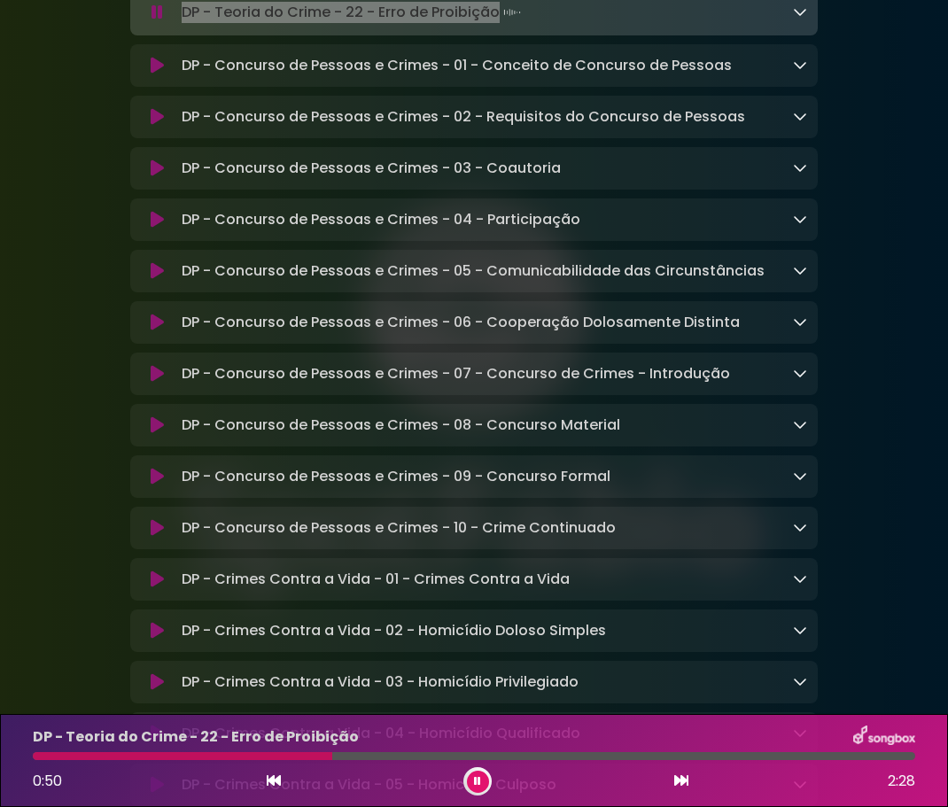
scroll to position [9833, 0]
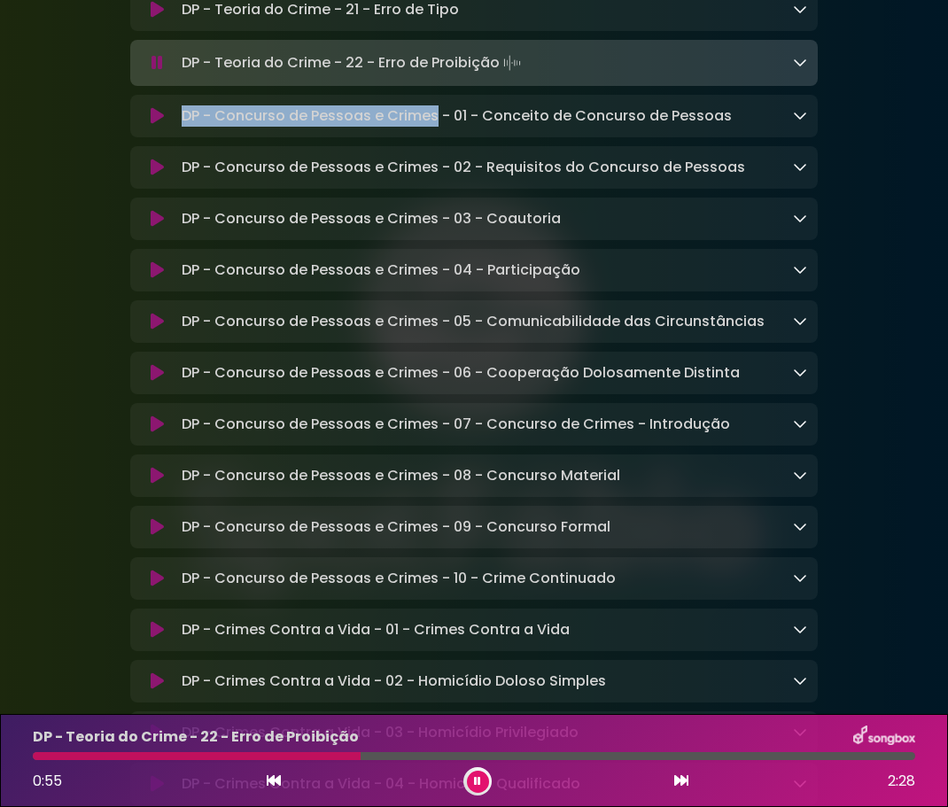
drag, startPoint x: 182, startPoint y: 237, endPoint x: 436, endPoint y: 244, distance: 253.4
click at [436, 127] on p "DP - Concurso de Pessoas e Crimes - 01 - Conceito de Concurso de Pessoas Loadin…" at bounding box center [457, 115] width 550 height 21
click at [161, 125] on icon at bounding box center [157, 116] width 13 height 18
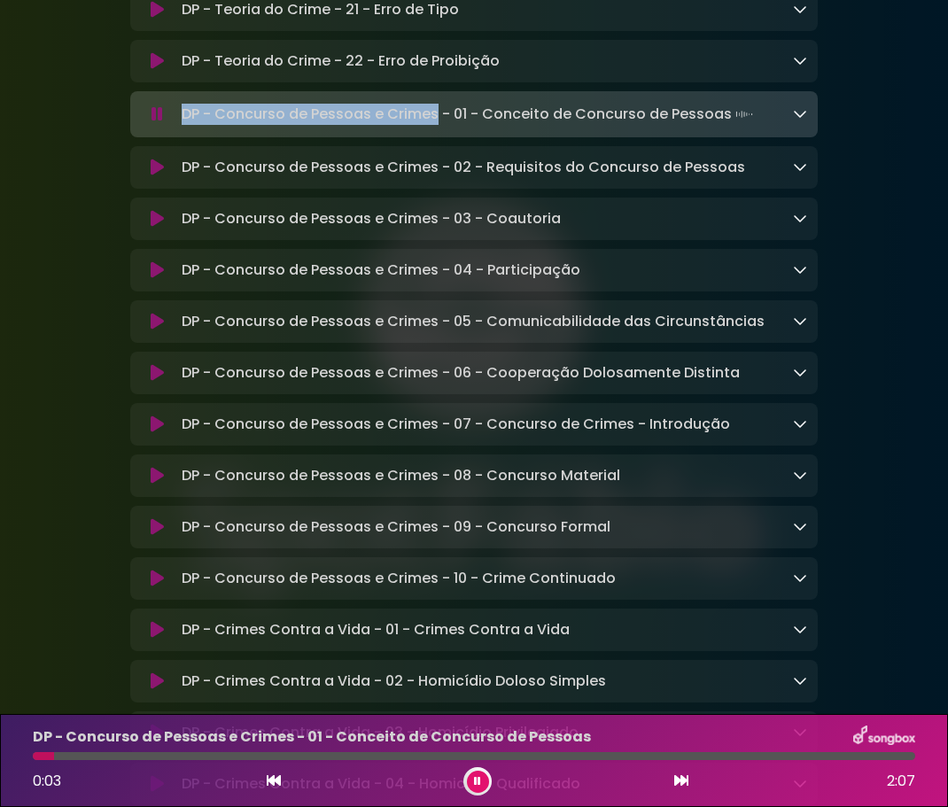
click at [183, 127] on p "DP - Concurso de Pessoas e Crimes - 01 - Conceito de Concurso de Pessoas Loadin…" at bounding box center [469, 114] width 575 height 25
drag, startPoint x: 183, startPoint y: 236, endPoint x: 724, endPoint y: 234, distance: 540.2
click at [724, 127] on p "DP - Concurso de Pessoas e Crimes - 01 - Conceito de Concurso de Pessoas Loadin…" at bounding box center [469, 114] width 575 height 25
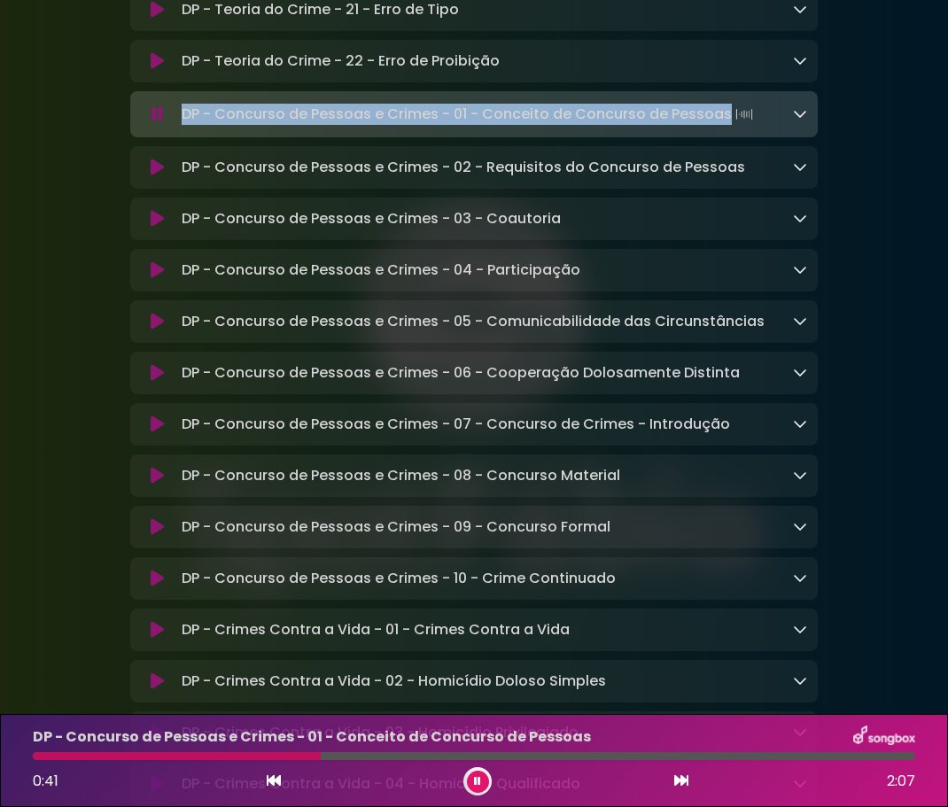
click at [159, 176] on icon at bounding box center [157, 168] width 13 height 18
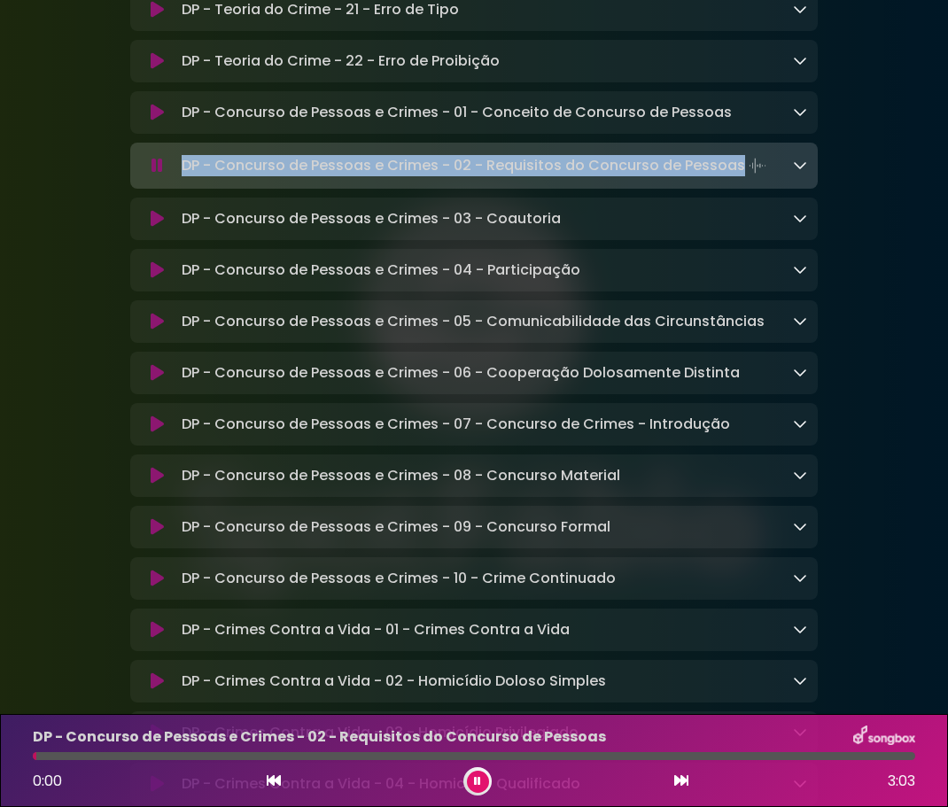
drag, startPoint x: 190, startPoint y: 286, endPoint x: 736, endPoint y: 288, distance: 545.5
click at [736, 178] on p "DP - Concurso de Pessoas e Crimes - 02 - Requisitos do Concurso de Pessoas Load…" at bounding box center [476, 165] width 588 height 25
click at [151, 228] on icon at bounding box center [157, 219] width 13 height 18
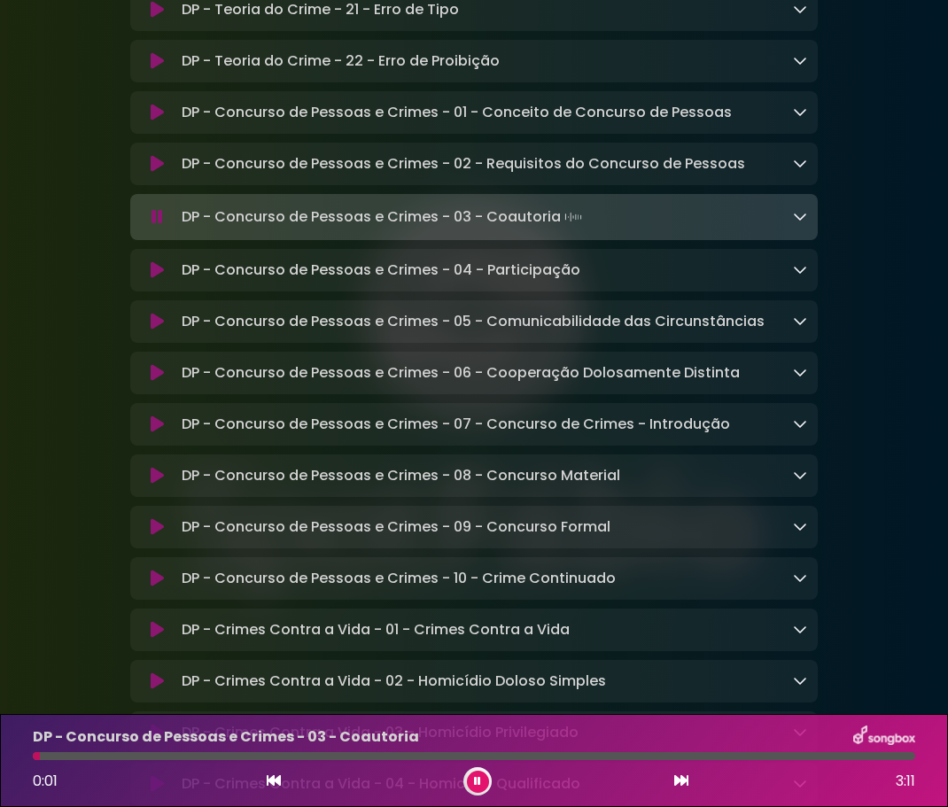
drag, startPoint x: 182, startPoint y: 338, endPoint x: 559, endPoint y: 337, distance: 377.3
click at [559, 229] on p "DP - Concurso de Pessoas e Crimes - 03 - Coautoria Loading Track..." at bounding box center [384, 217] width 404 height 25
click at [152, 279] on icon at bounding box center [157, 270] width 13 height 18
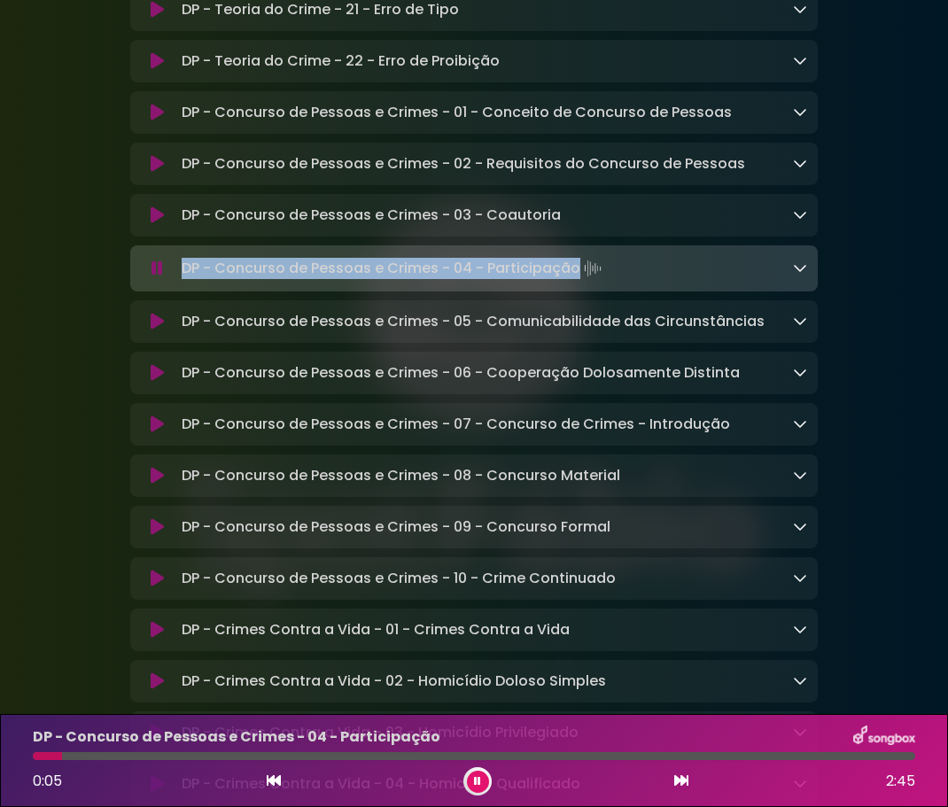
drag, startPoint x: 181, startPoint y: 393, endPoint x: 574, endPoint y: 399, distance: 393.2
click at [574, 281] on p "DP - Concurso de Pessoas e Crimes - 04 - Participação Loading Track..." at bounding box center [393, 268] width 423 height 25
click at [160, 330] on icon at bounding box center [157, 322] width 13 height 18
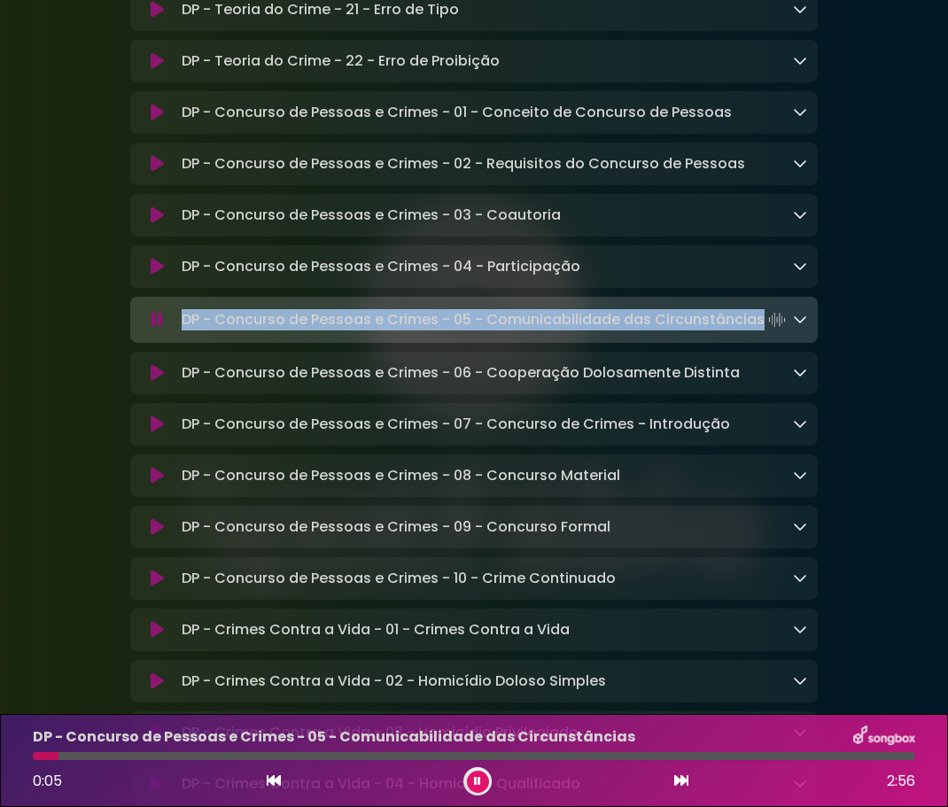
drag, startPoint x: 181, startPoint y: 444, endPoint x: 758, endPoint y: 453, distance: 577.5
click at [758, 332] on p "DP - Concurso de Pessoas e Crimes - 05 - Comunicabilidade das Circunstâncias Lo…" at bounding box center [486, 319] width 608 height 25
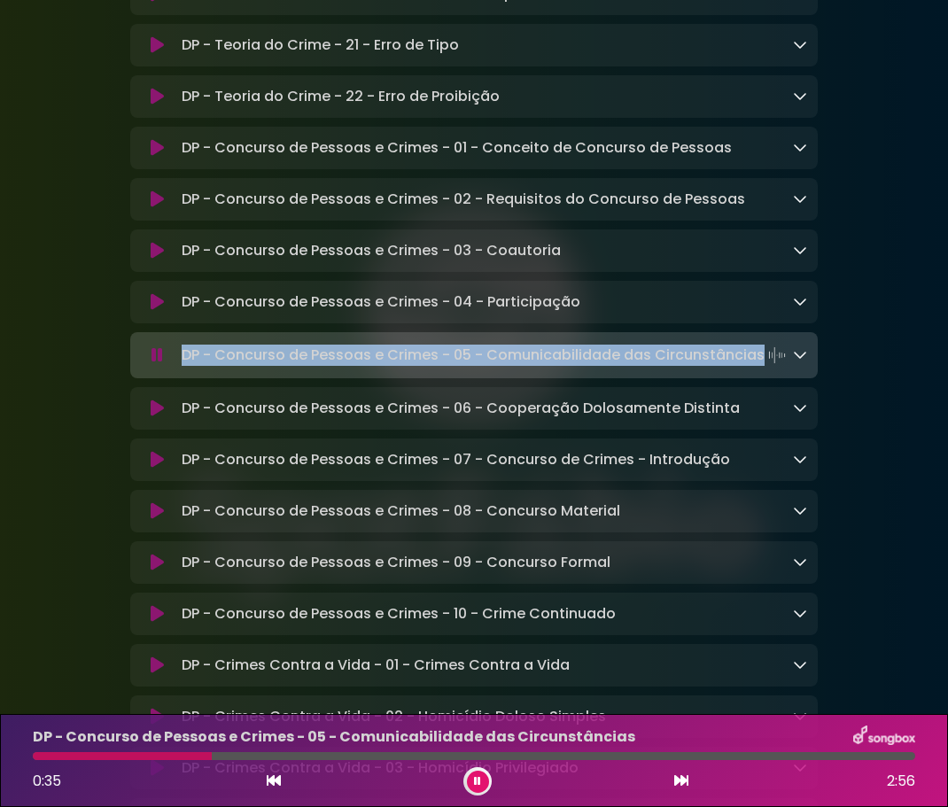
click at [159, 417] on icon at bounding box center [157, 408] width 13 height 18
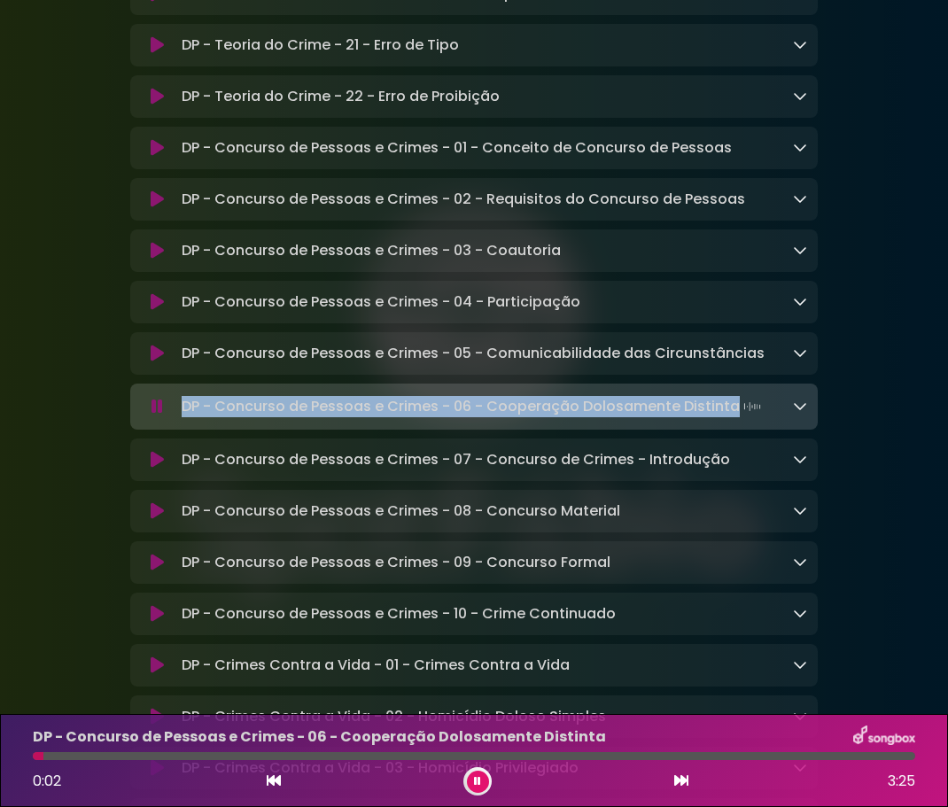
drag, startPoint x: 186, startPoint y: 534, endPoint x: 731, endPoint y: 532, distance: 544.6
click at [731, 419] on p "DP - Concurso de Pessoas e Crimes - 06 - Cooperação Dolosamente Distinta Loadin…" at bounding box center [473, 406] width 583 height 25
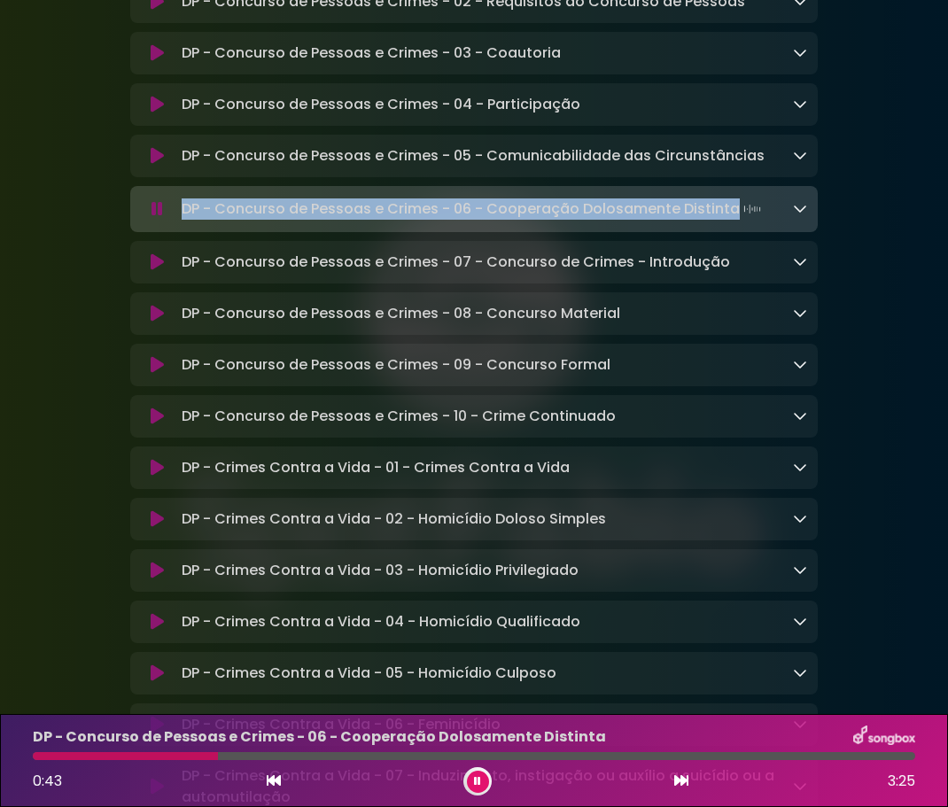
scroll to position [10152, 0]
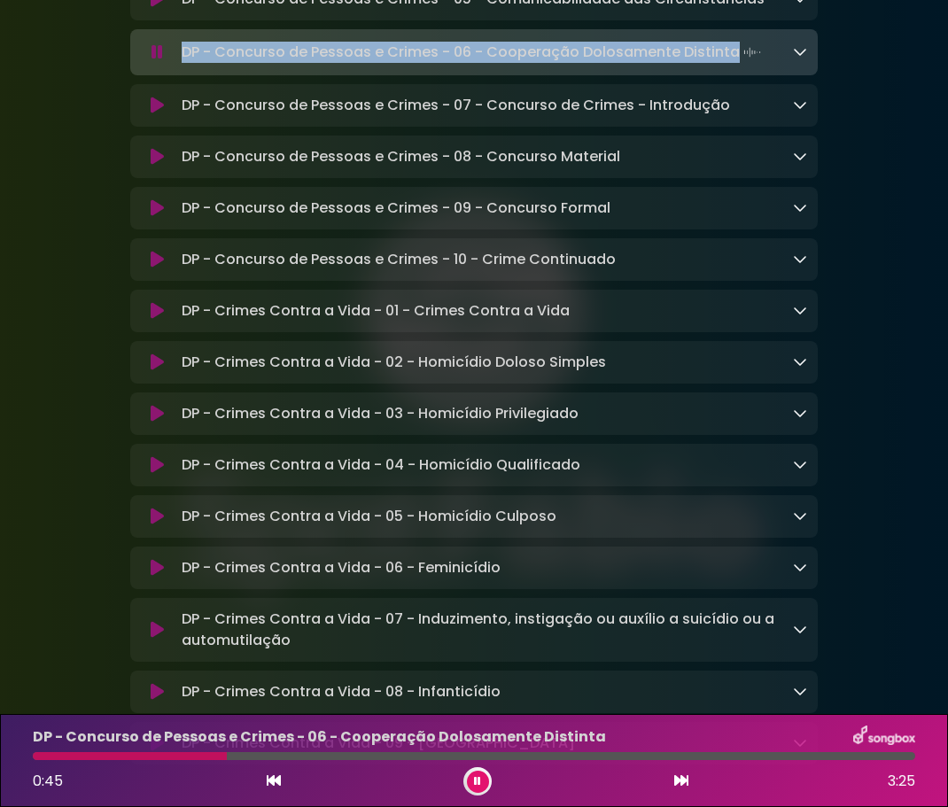
click at [159, 114] on icon at bounding box center [157, 106] width 13 height 18
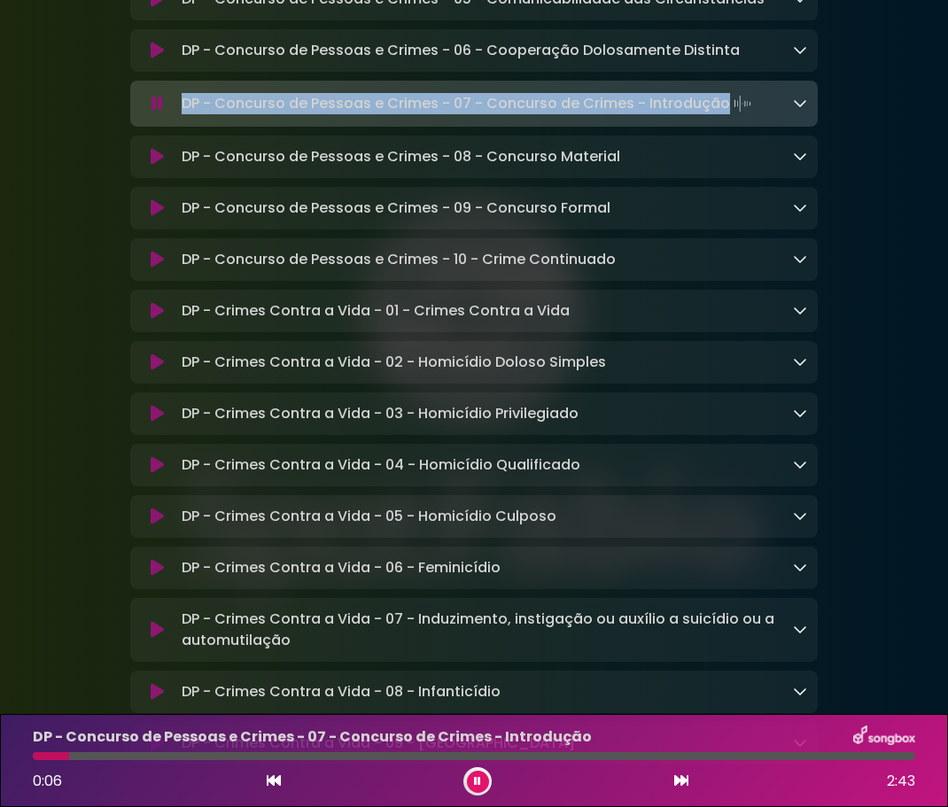
drag, startPoint x: 184, startPoint y: 229, endPoint x: 723, endPoint y: 233, distance: 538.5
click at [723, 116] on p "DP - Concurso de Pessoas e Crimes - 07 - Concurso de Crimes - Introdução Loadin…" at bounding box center [468, 103] width 573 height 25
click at [165, 166] on button at bounding box center [158, 157] width 34 height 18
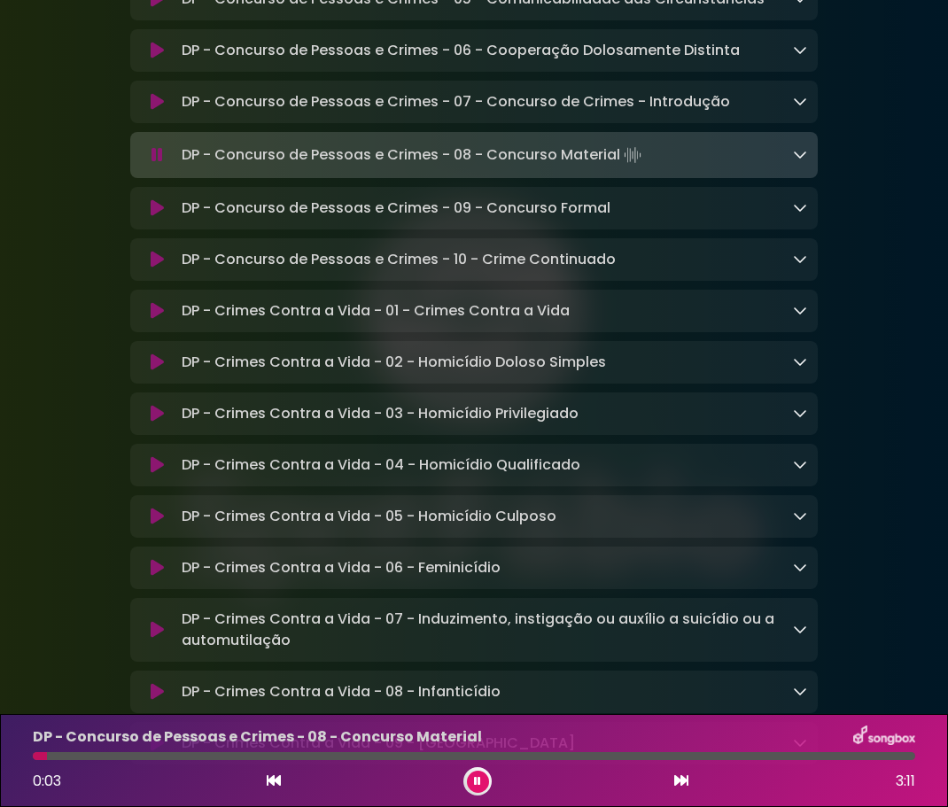
drag, startPoint x: 182, startPoint y: 285, endPoint x: 610, endPoint y: 287, distance: 428.6
click at [616, 167] on p "DP - Concurso de Pessoas e Crimes - 08 - Concurso Material Loading Track..." at bounding box center [413, 155] width 463 height 25
click at [160, 217] on icon at bounding box center [157, 208] width 13 height 18
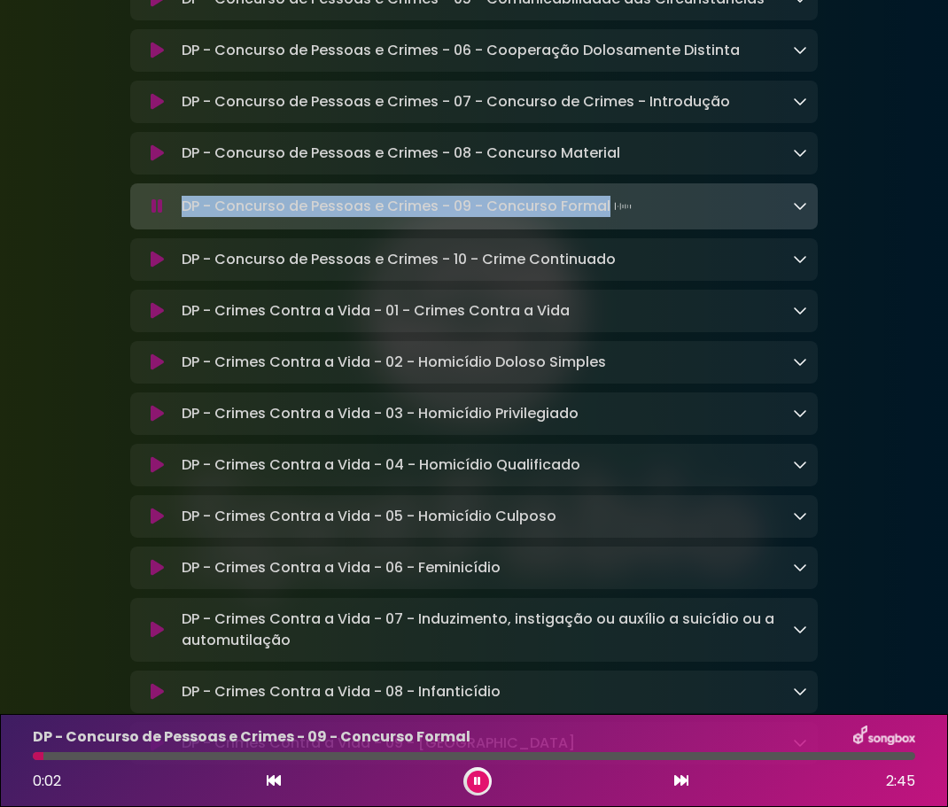
drag, startPoint x: 183, startPoint y: 336, endPoint x: 607, endPoint y: 337, distance: 423.3
click at [607, 219] on p "DP - Concurso de Pessoas e Crimes - 09 - Concurso Formal Loading Track..." at bounding box center [408, 206] width 453 height 25
click at [156, 268] on icon at bounding box center [157, 260] width 13 height 18
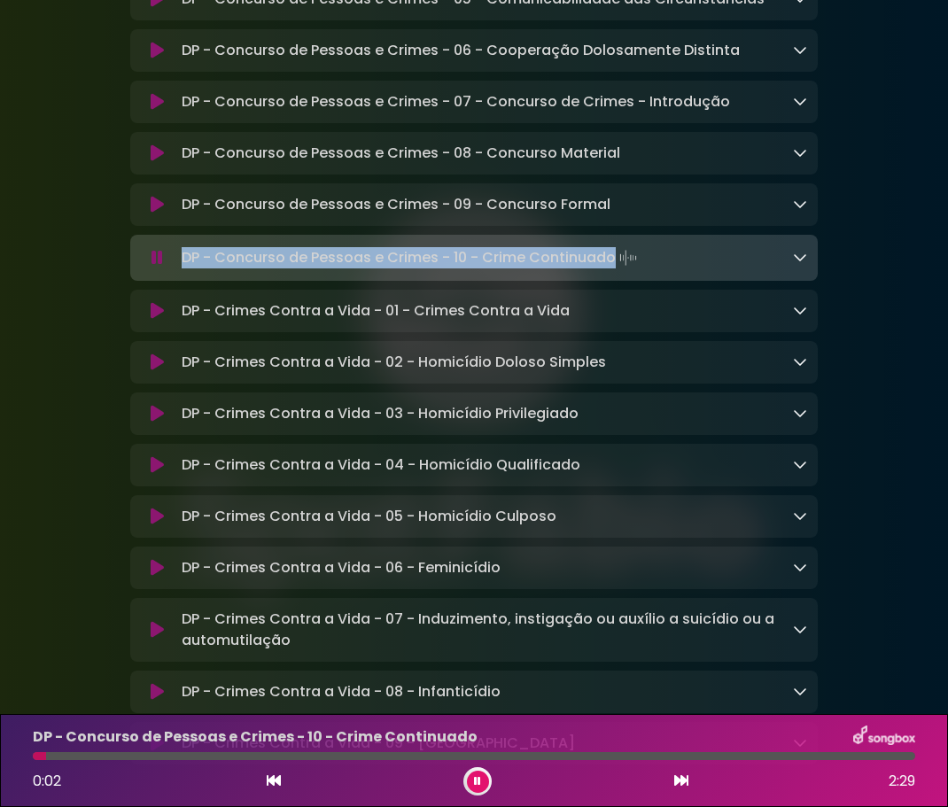
drag, startPoint x: 182, startPoint y: 386, endPoint x: 611, endPoint y: 388, distance: 429.5
click at [611, 270] on p "DP - Concurso de Pessoas e Crimes - 10 - Crime Continuado Loading Track..." at bounding box center [411, 257] width 459 height 25
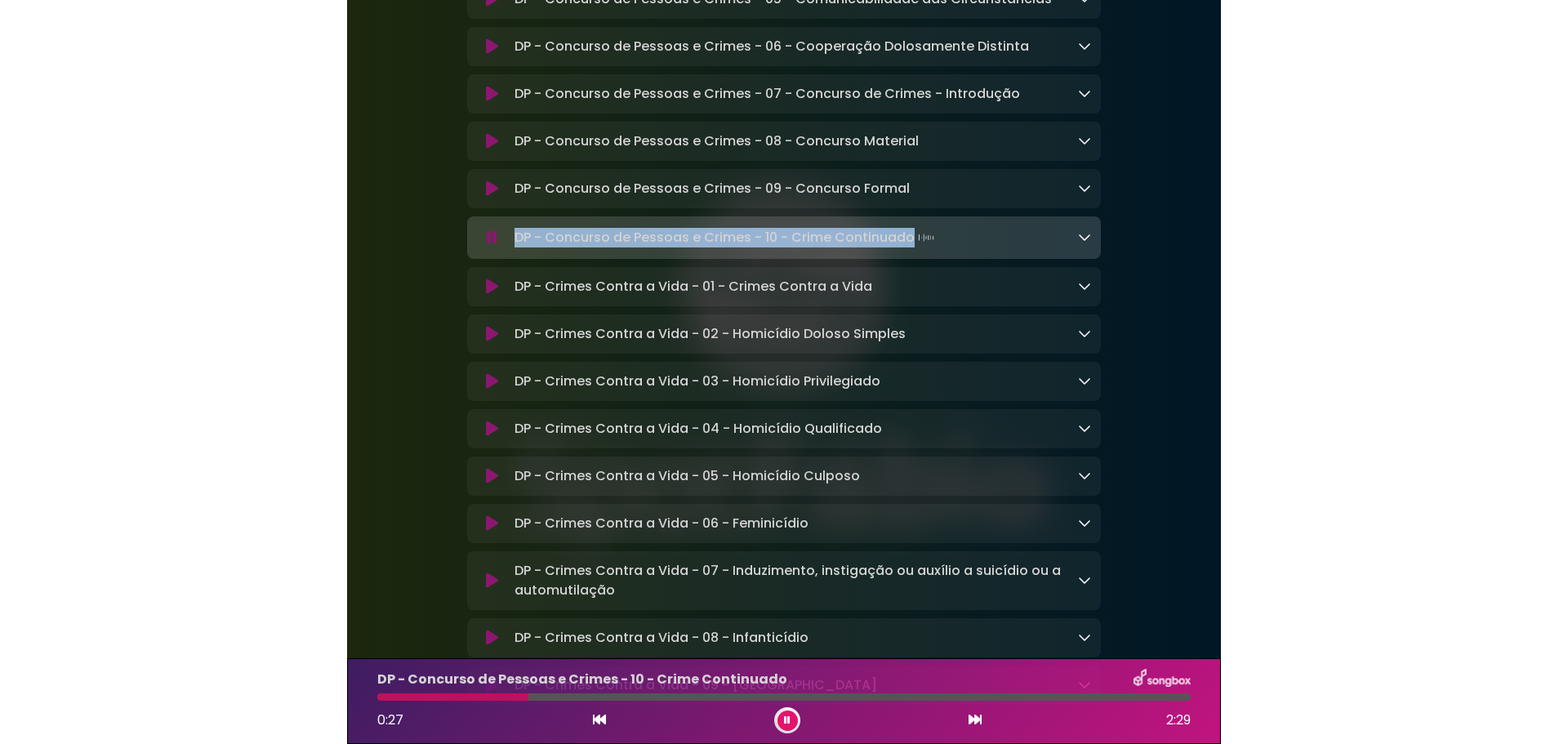
scroll to position [9604, 0]
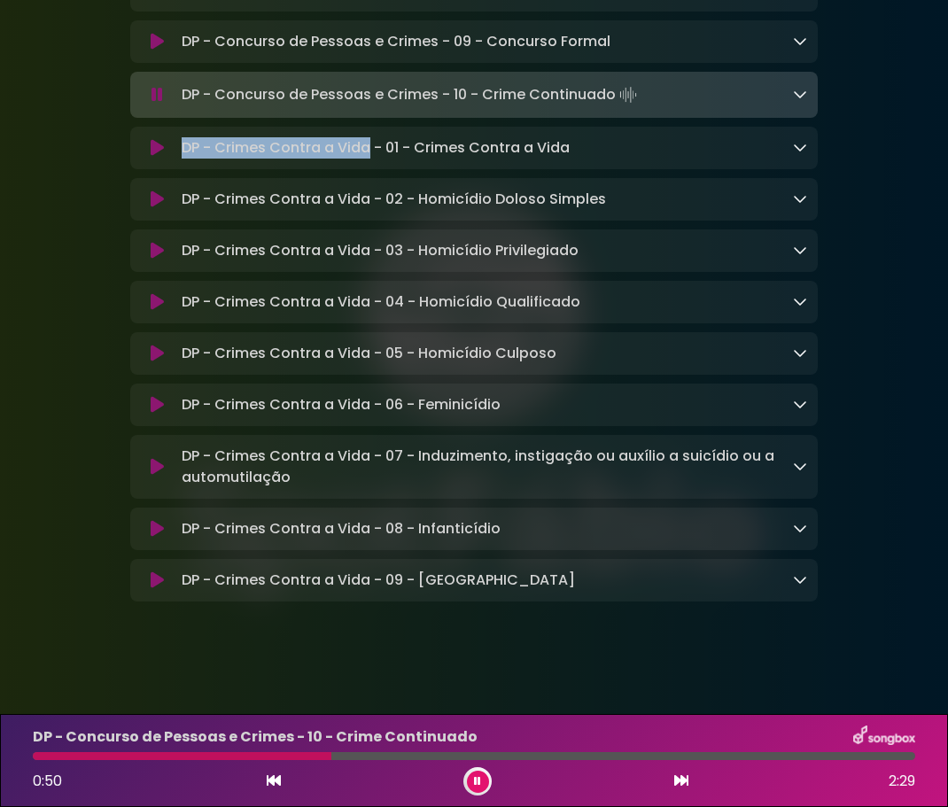
drag, startPoint x: 184, startPoint y: 176, endPoint x: 366, endPoint y: 180, distance: 181.6
click at [366, 159] on p "DP - Crimes Contra a Vida - 01 - Crimes Contra a Vida Loading Track..." at bounding box center [376, 147] width 388 height 21
click at [161, 157] on icon at bounding box center [157, 148] width 13 height 18
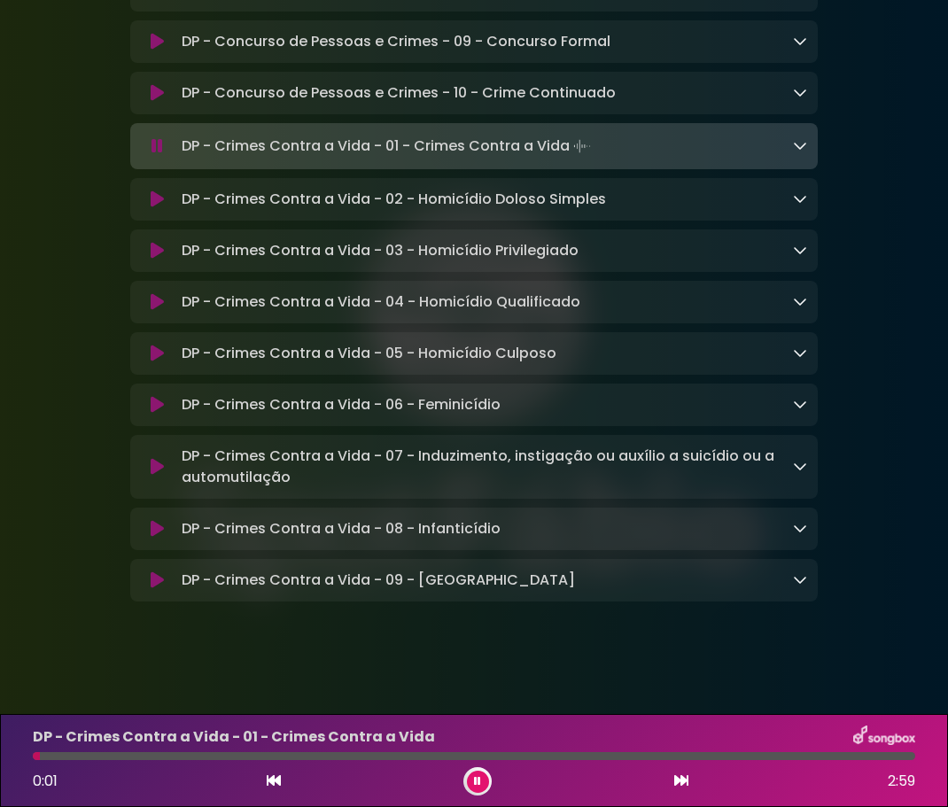
click at [470, 159] on p "DP - Crimes Contra a Vida - 01 - Crimes Contra a Vida Loading Track..." at bounding box center [388, 146] width 413 height 25
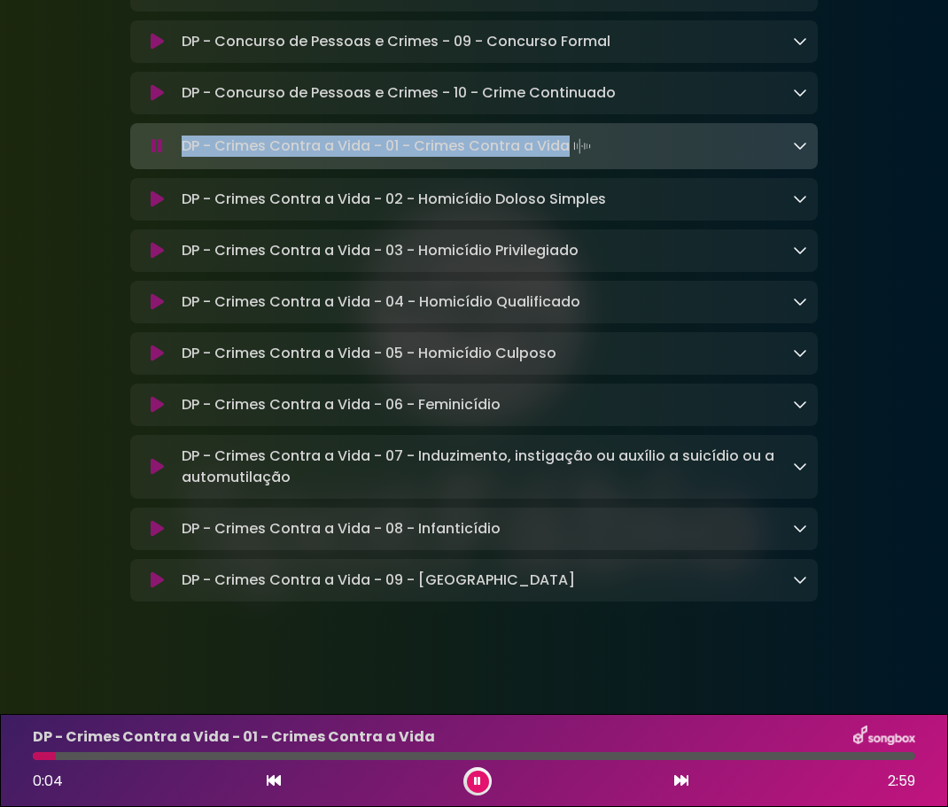
drag, startPoint x: 185, startPoint y: 175, endPoint x: 567, endPoint y: 171, distance: 381.7
click at [567, 159] on p "DP - Crimes Contra a Vida - 01 - Crimes Contra a Vida Loading Track..." at bounding box center [388, 146] width 413 height 25
click at [153, 208] on icon at bounding box center [157, 199] width 13 height 18
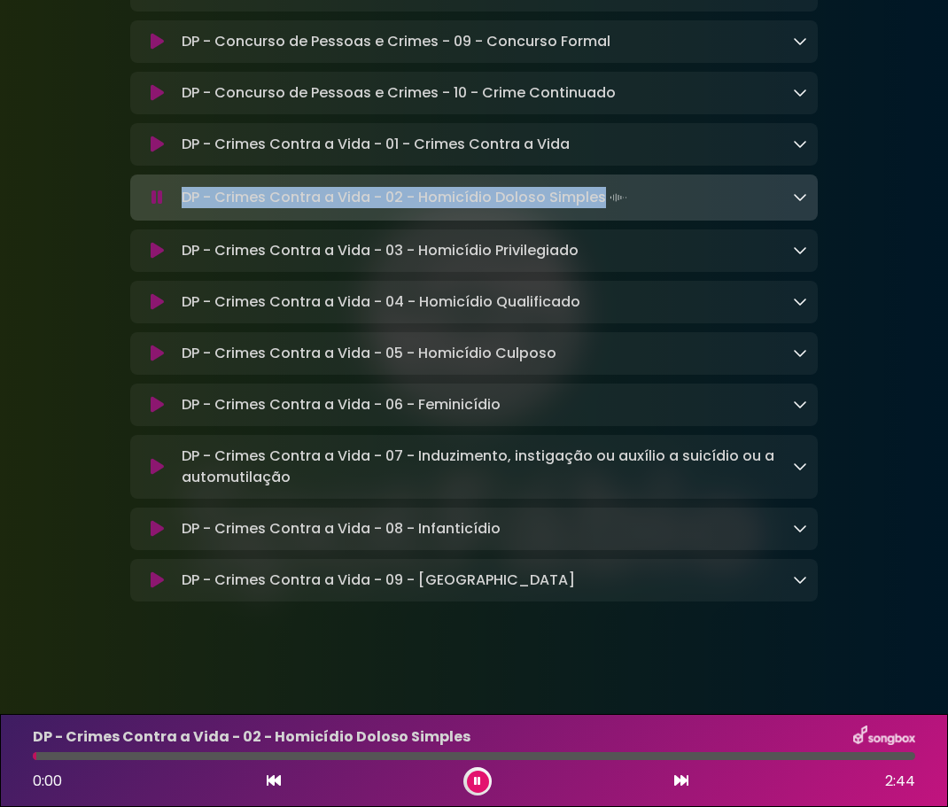
drag, startPoint x: 183, startPoint y: 226, endPoint x: 600, endPoint y: 228, distance: 417.1
click at [600, 210] on p "DP - Crimes Contra a Vida - 02 - Homicídio Doloso Simples Loading Track..." at bounding box center [406, 197] width 449 height 25
click at [152, 259] on icon at bounding box center [157, 251] width 13 height 18
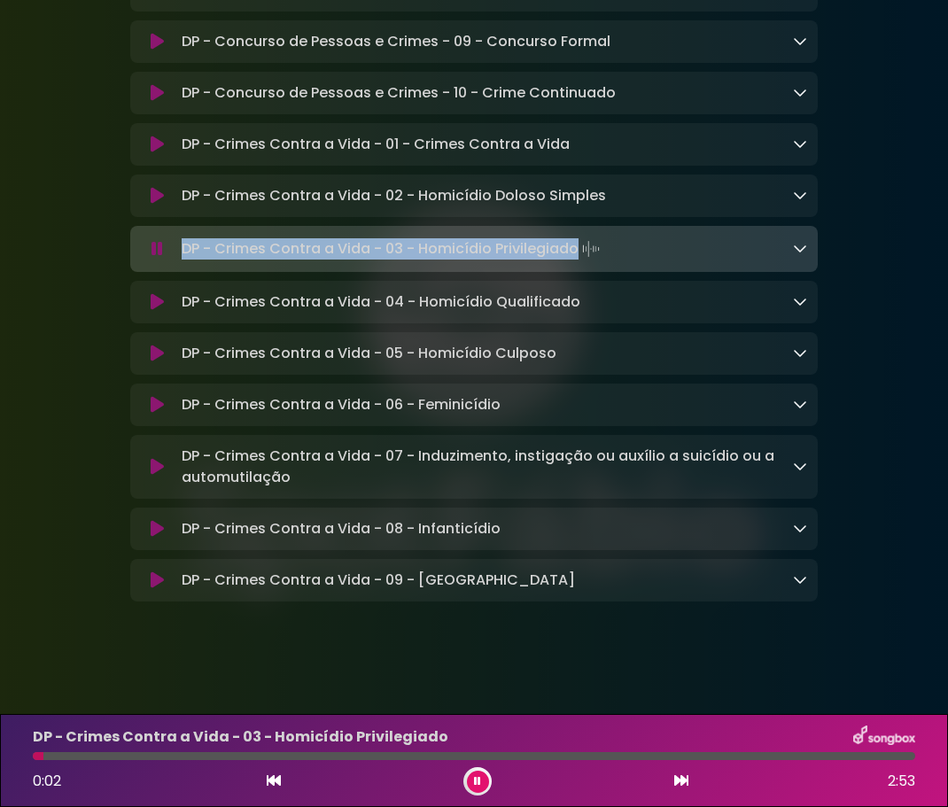
drag, startPoint x: 182, startPoint y: 278, endPoint x: 577, endPoint y: 283, distance: 395.0
click at [577, 261] on p "DP - Crimes Contra a Vida - 03 - Homicídio Privilegiado Loading Track..." at bounding box center [393, 248] width 422 height 25
click at [160, 311] on icon at bounding box center [157, 302] width 13 height 18
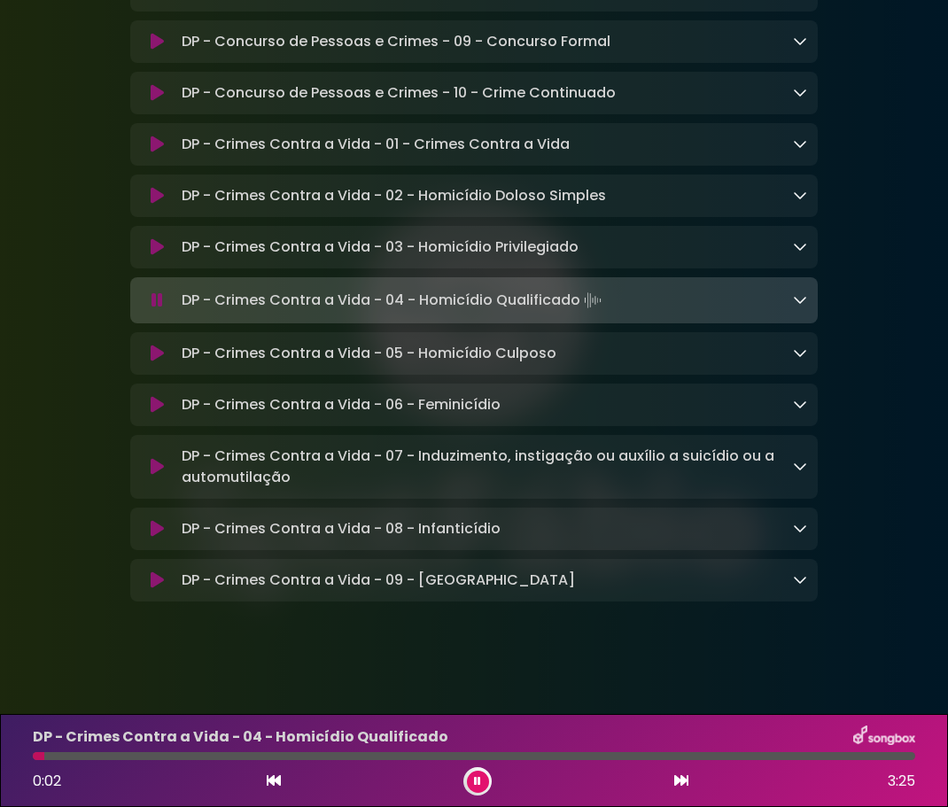
drag, startPoint x: 184, startPoint y: 329, endPoint x: 579, endPoint y: 335, distance: 395.0
click at [579, 313] on p "DP - Crimes Contra a Vida - 04 - Homicídio Qualificado Loading Track..." at bounding box center [393, 300] width 423 height 25
click at [151, 362] on icon at bounding box center [157, 353] width 13 height 18
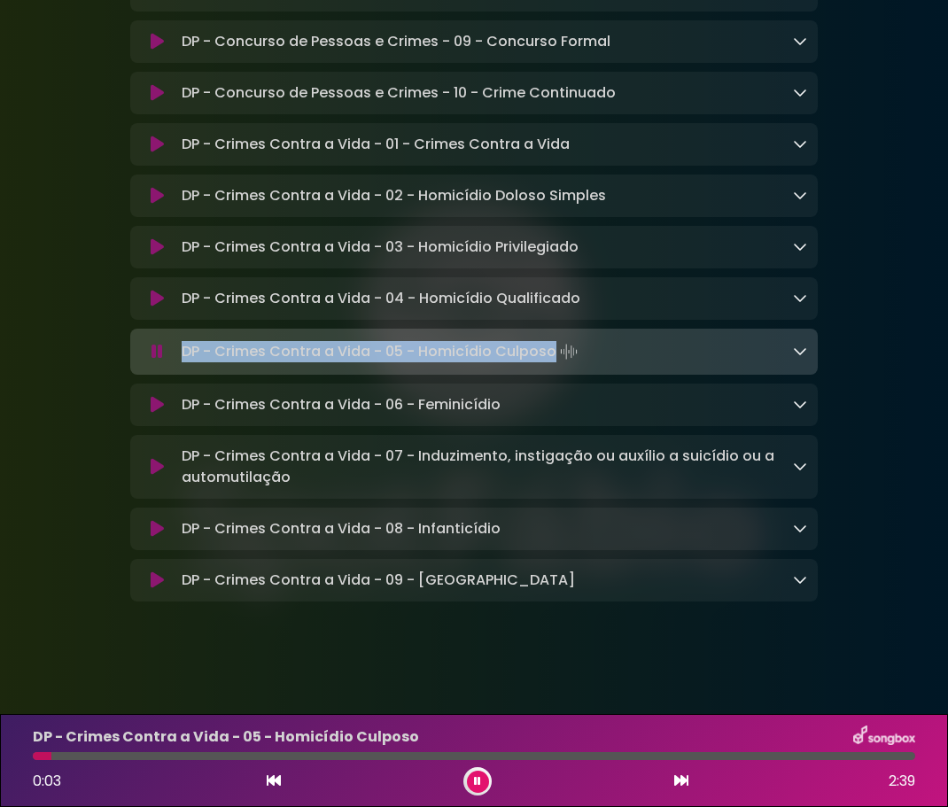
drag, startPoint x: 182, startPoint y: 384, endPoint x: 551, endPoint y: 382, distance: 368.4
click at [551, 364] on p "DP - Crimes Contra a Vida - 05 - Homicídio Culposo Loading Track..." at bounding box center [381, 351] width 399 height 25
click at [162, 414] on icon at bounding box center [157, 405] width 13 height 18
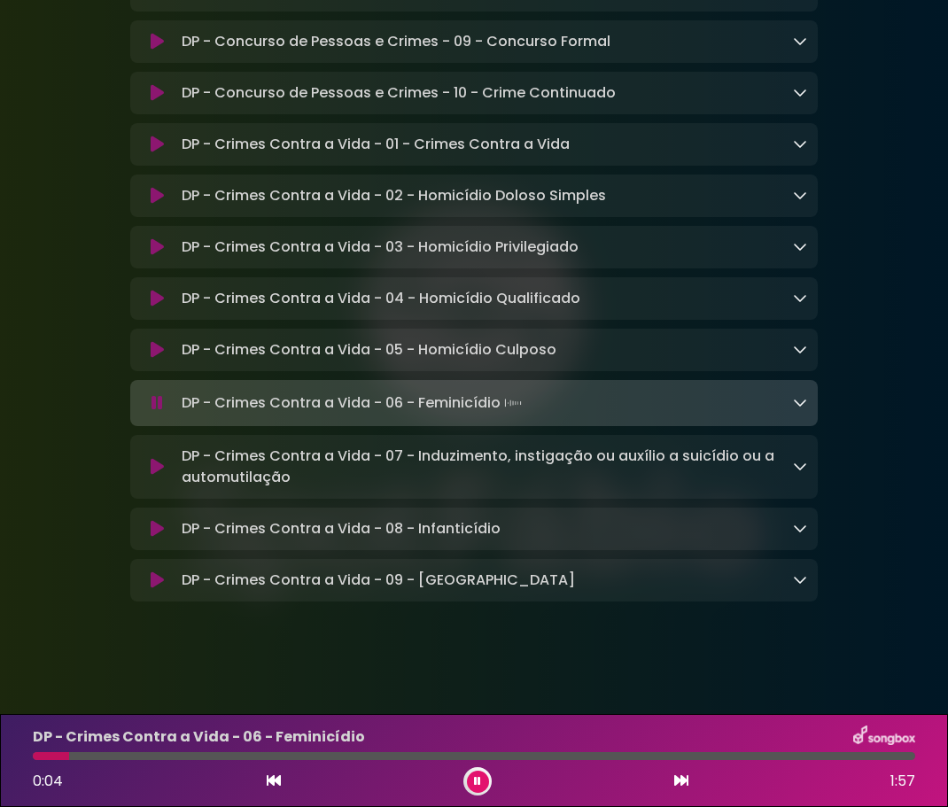
drag, startPoint x: 183, startPoint y: 431, endPoint x: 510, endPoint y: 461, distance: 328.1
click at [503, 415] on p "DP - Crimes Contra a Vida - 06 - Feminicídio Loading Track..." at bounding box center [354, 403] width 344 height 25
click at [154, 476] on icon at bounding box center [157, 467] width 13 height 18
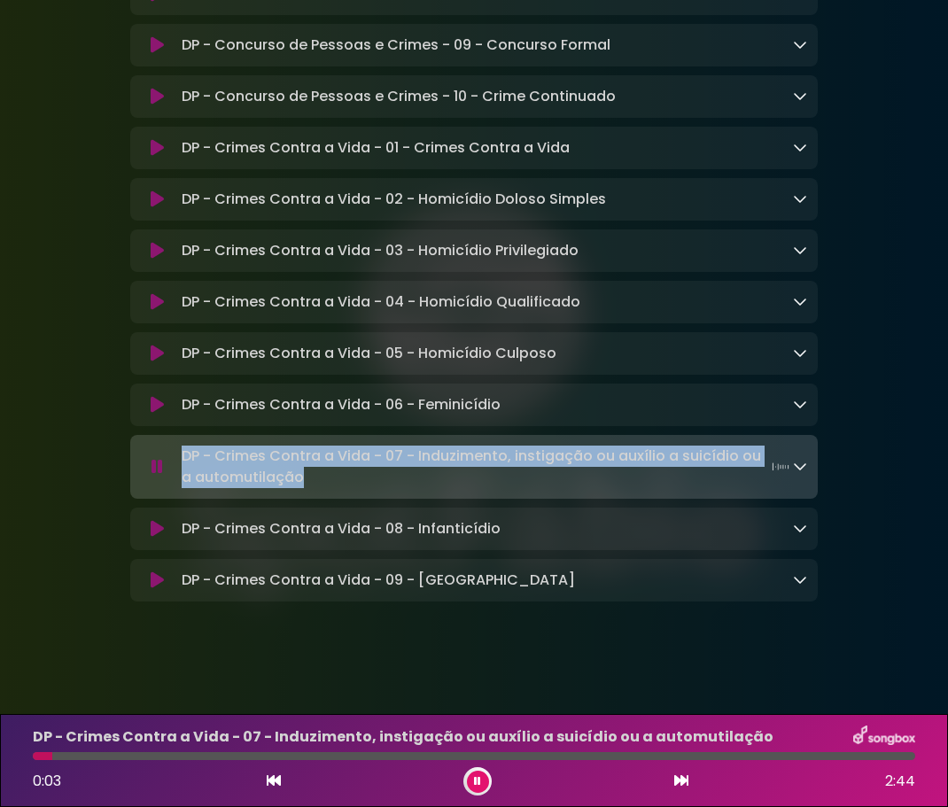
drag, startPoint x: 183, startPoint y: 485, endPoint x: 302, endPoint y: 506, distance: 120.4
click at [302, 488] on p "DP - Crimes Contra a Vida - 07 - Induzimento, instigação ou auxílio a suicídio …" at bounding box center [487, 466] width 611 height 43
click at [147, 538] on button at bounding box center [158, 529] width 34 height 18
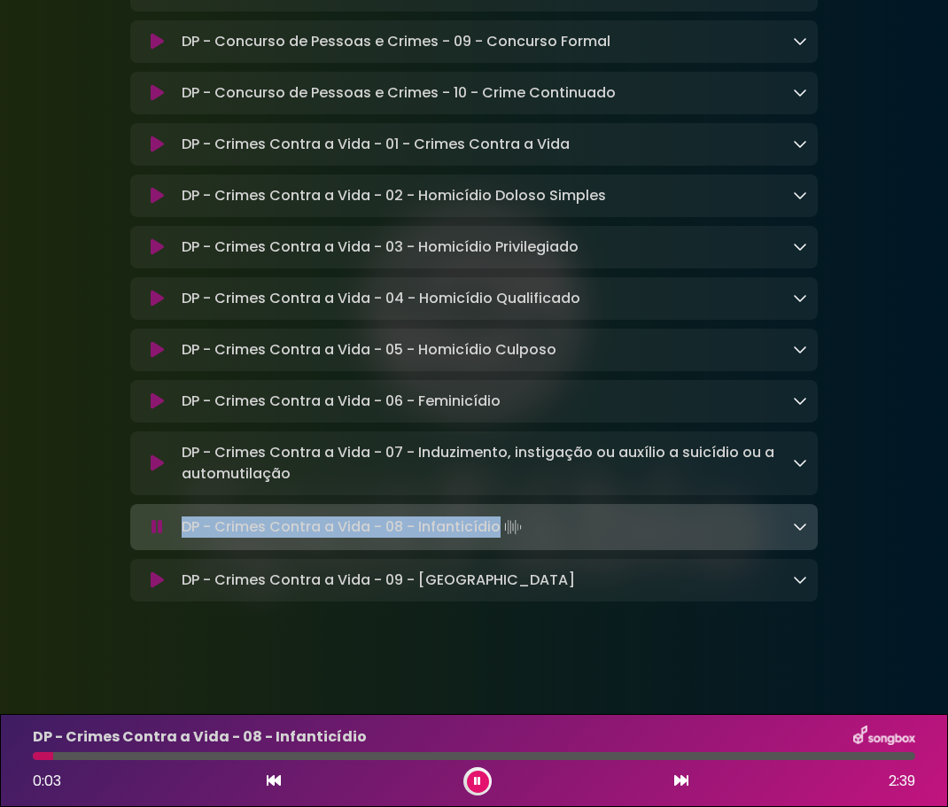
drag, startPoint x: 184, startPoint y: 561, endPoint x: 497, endPoint y: 555, distance: 312.7
click at [497, 539] on p "DP - Crimes Contra a Vida - 08 - Infanticídio Loading Track..." at bounding box center [354, 527] width 344 height 25
click at [153, 589] on icon at bounding box center [157, 580] width 13 height 18
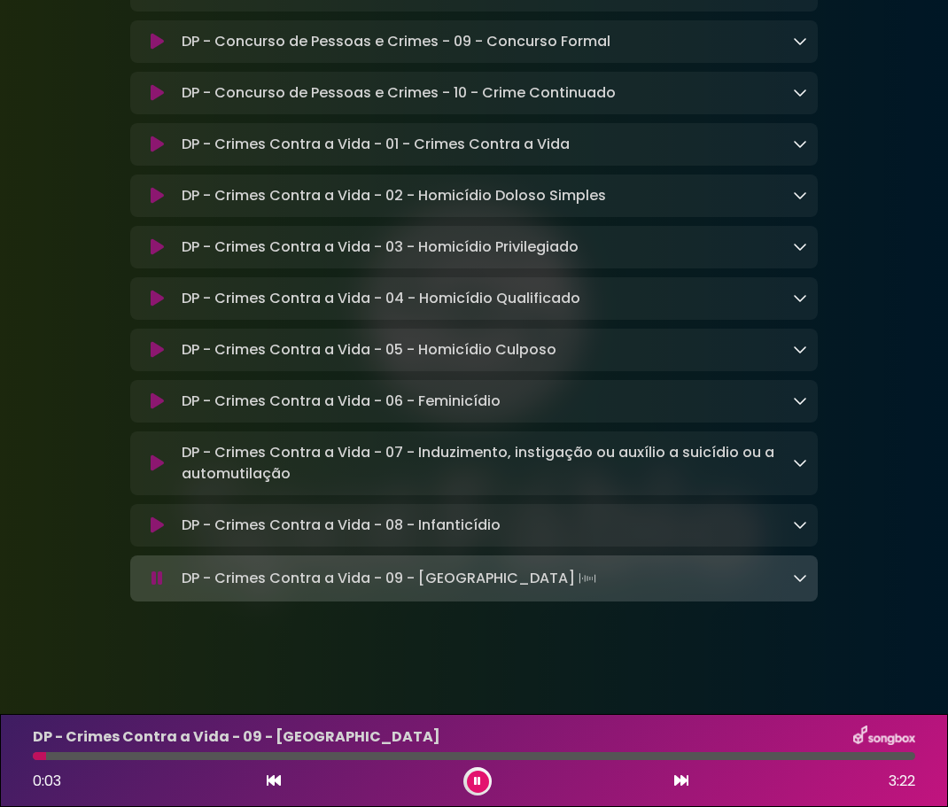
drag, startPoint x: 184, startPoint y: 611, endPoint x: 467, endPoint y: 608, distance: 282.5
click at [467, 591] on p "DP - Crimes Contra a Vida - 09 - Aborto Loading Track..." at bounding box center [391, 578] width 418 height 25
click at [472, 777] on button at bounding box center [478, 781] width 22 height 22
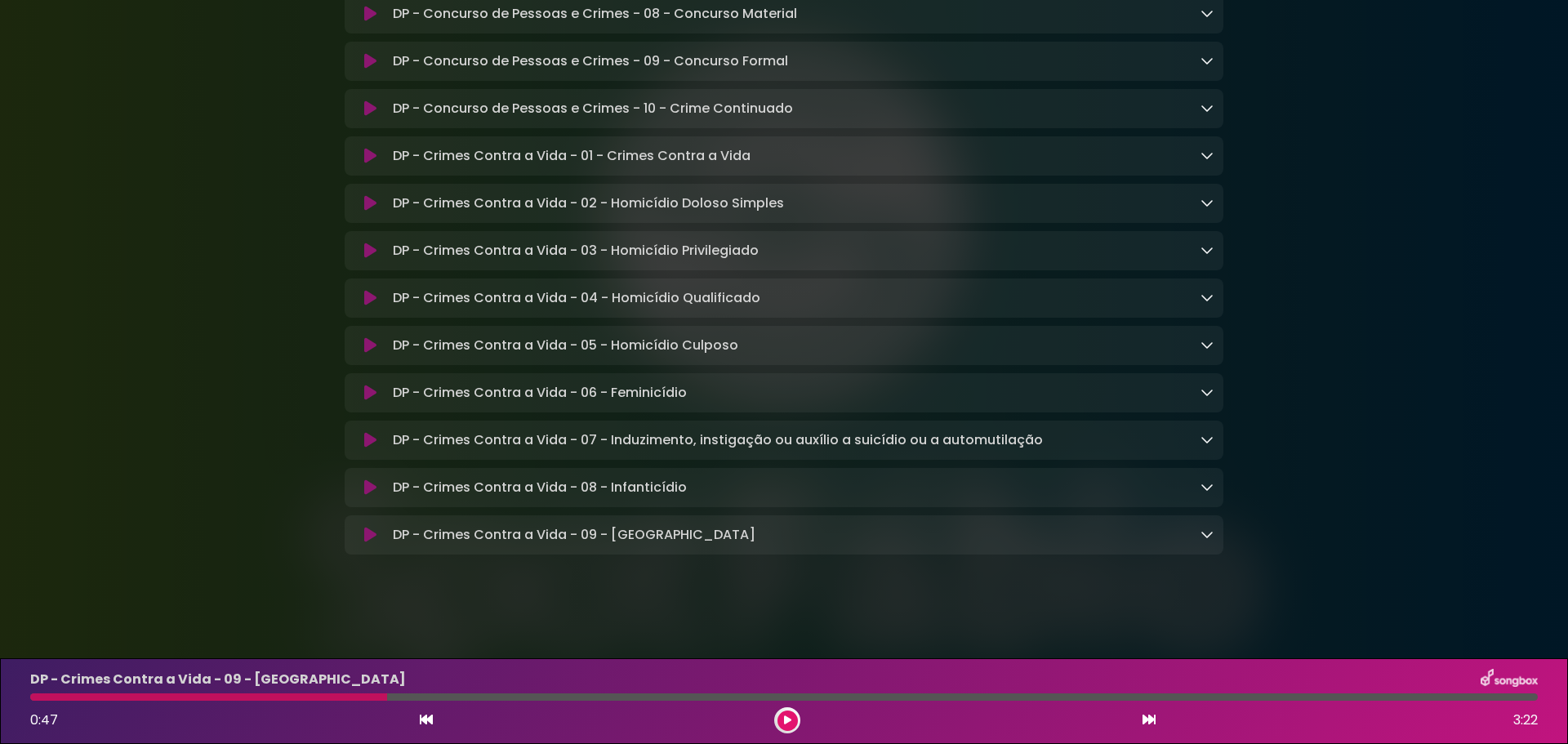
scroll to position [9213, 0]
